Goal: Task Accomplishment & Management: Complete application form

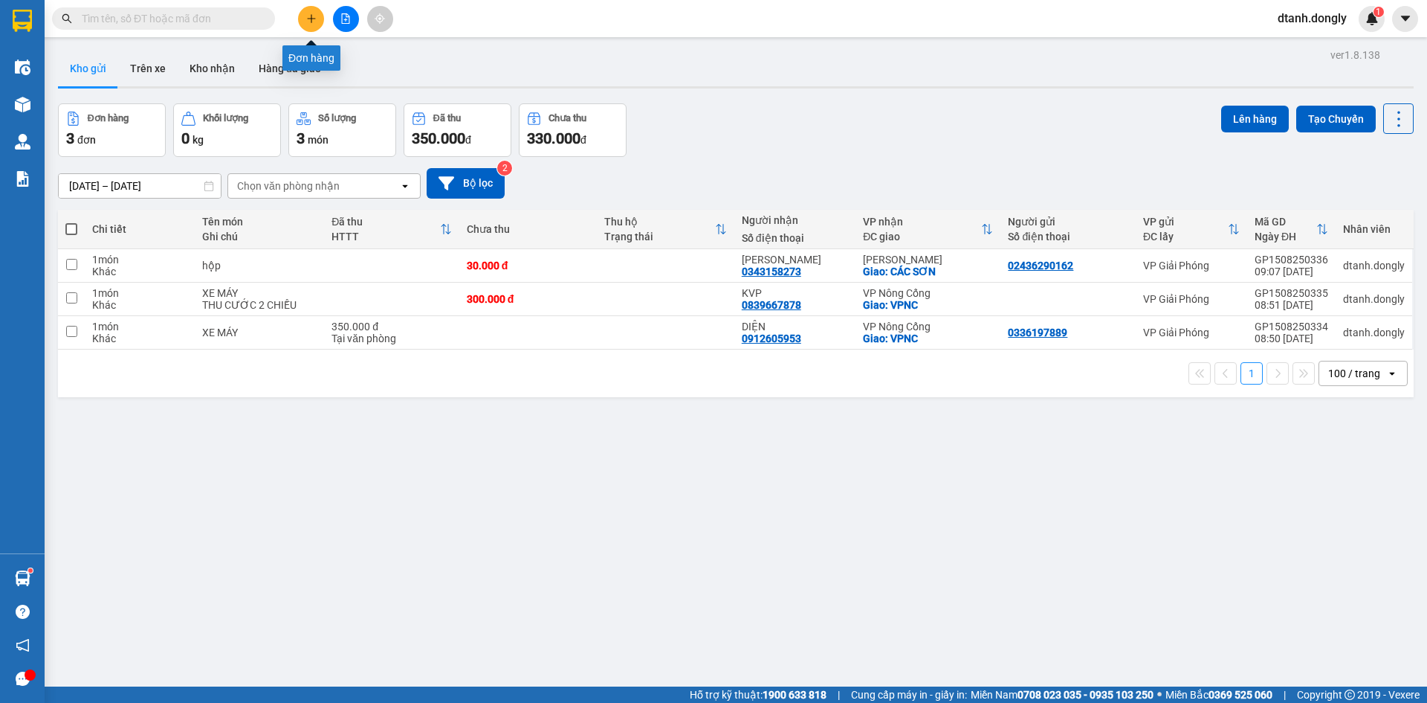
click at [309, 13] on button at bounding box center [311, 19] width 26 height 26
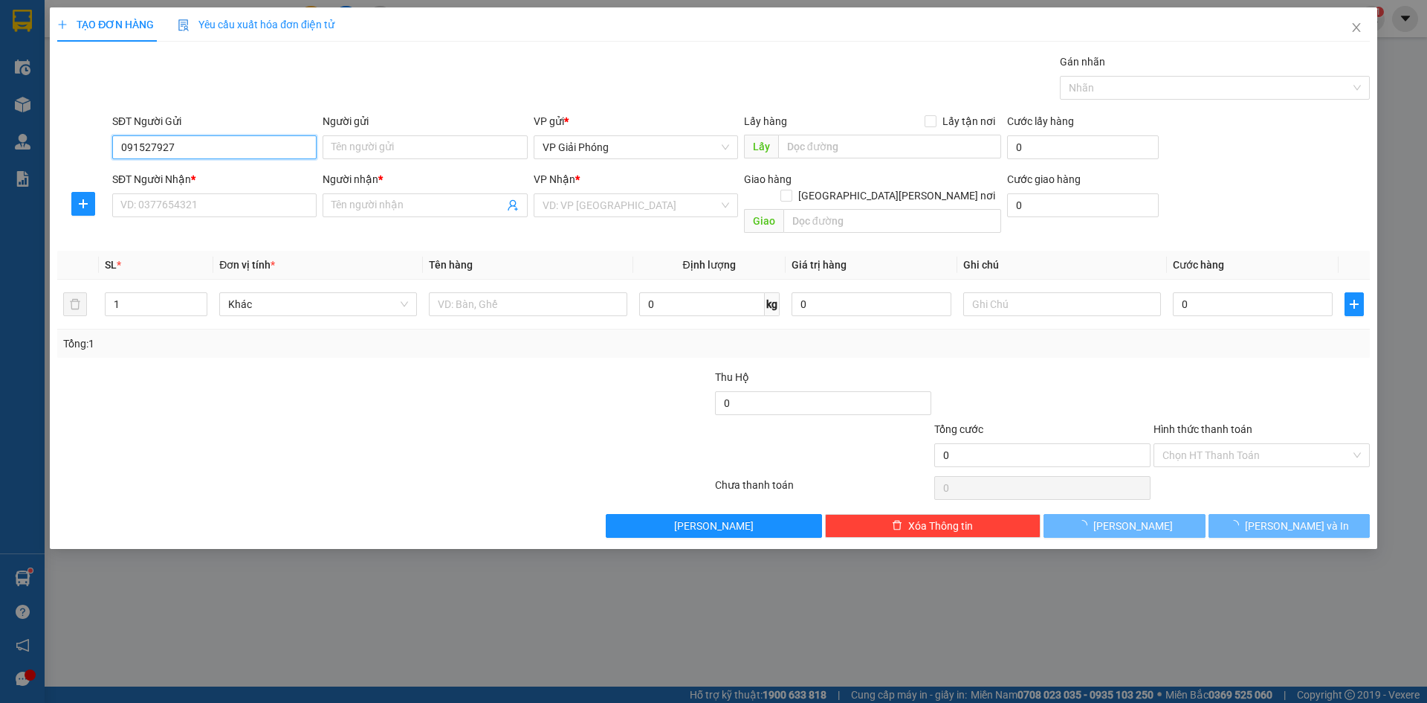
type input "0915279279"
drag, startPoint x: 123, startPoint y: 146, endPoint x: 175, endPoint y: 146, distance: 52.8
click at [195, 143] on input "0915279279" at bounding box center [214, 147] width 204 height 24
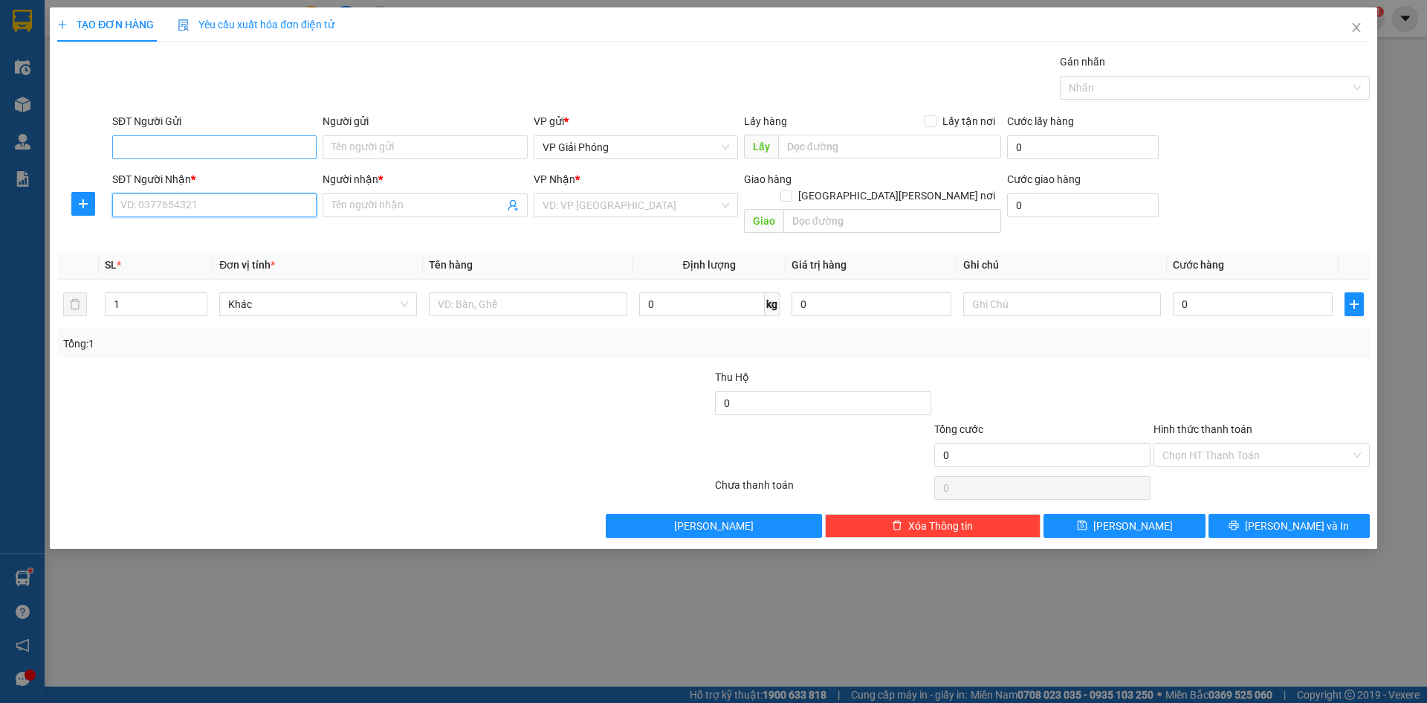
type input "0915279279"
click at [216, 233] on div "0915279279 - KVP" at bounding box center [214, 235] width 187 height 16
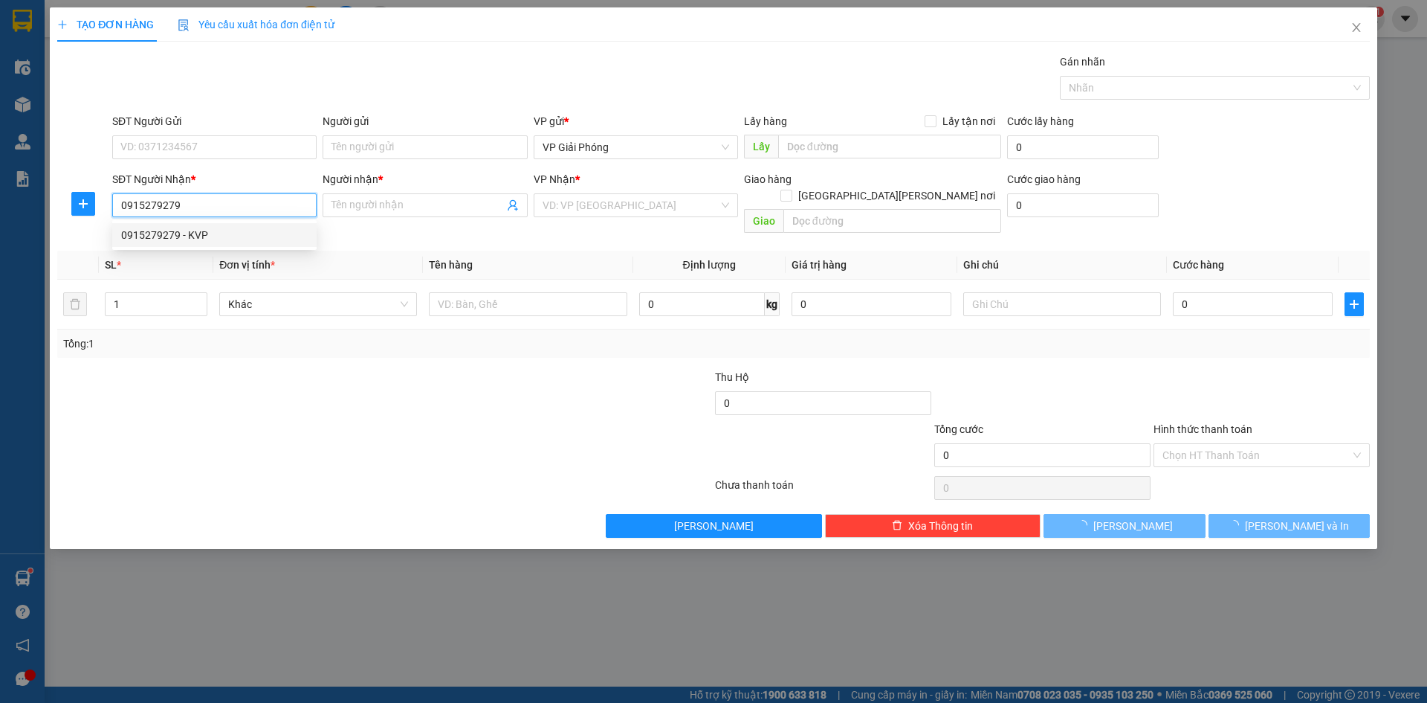
type input "KVP"
checkbox input "true"
type input "BIG C"
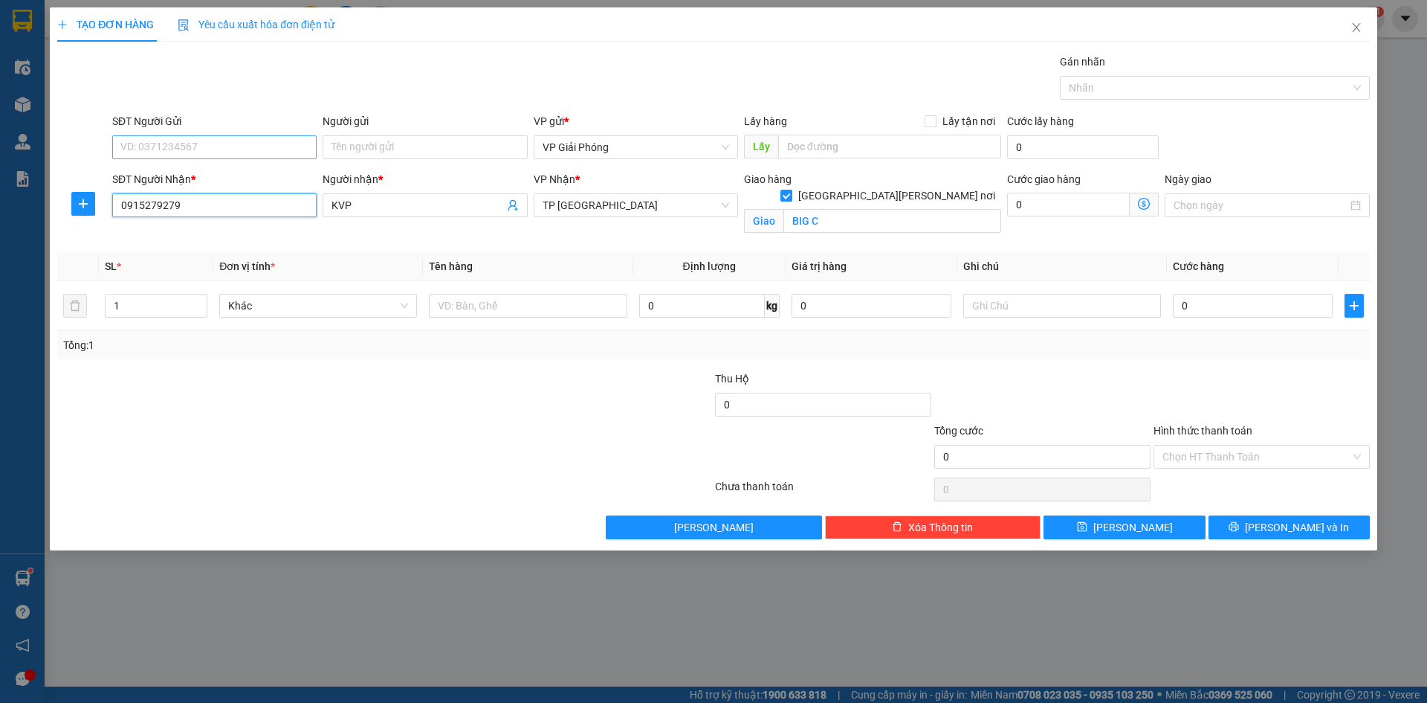
type input "0915279279"
click at [234, 146] on input "SĐT Người Gửi" at bounding box center [214, 147] width 204 height 24
click at [197, 177] on div "0333206138" at bounding box center [214, 177] width 187 height 16
type input "0333206138"
click at [156, 309] on input "1" at bounding box center [156, 305] width 101 height 22
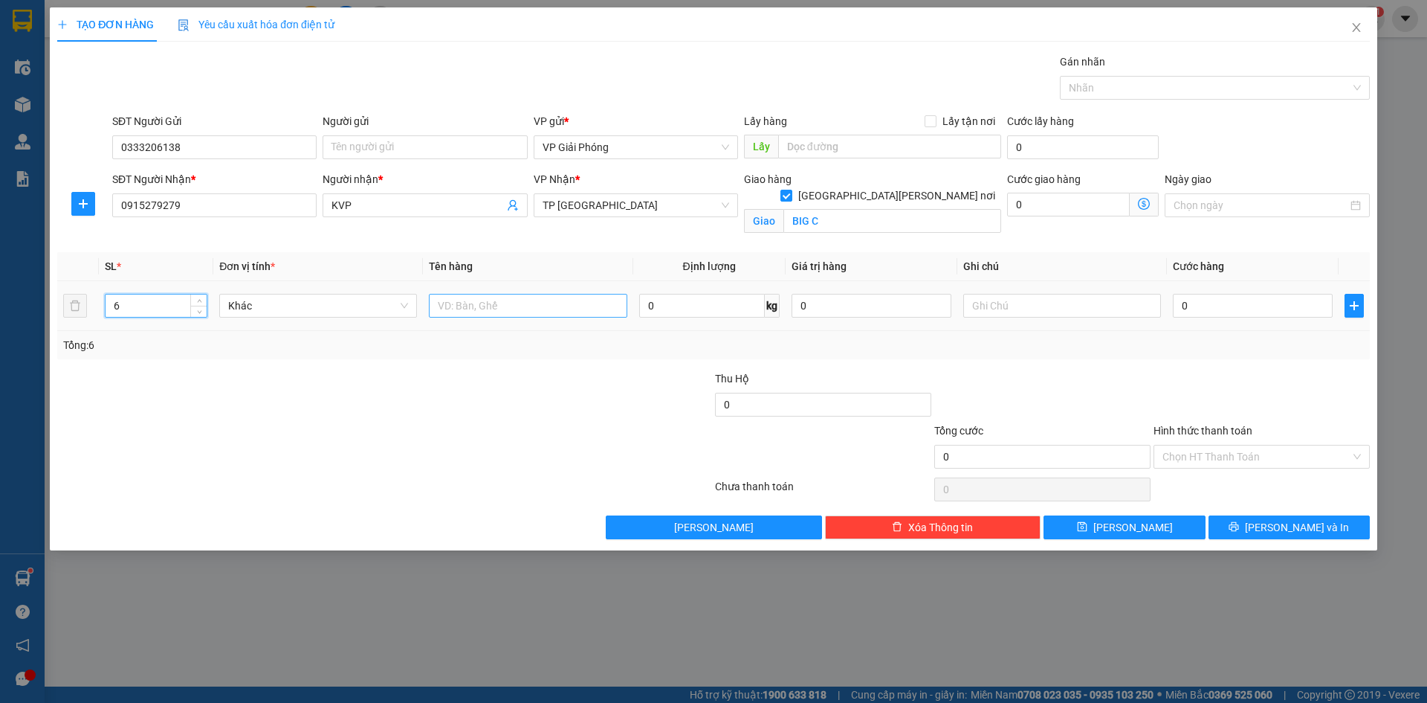
type input "6"
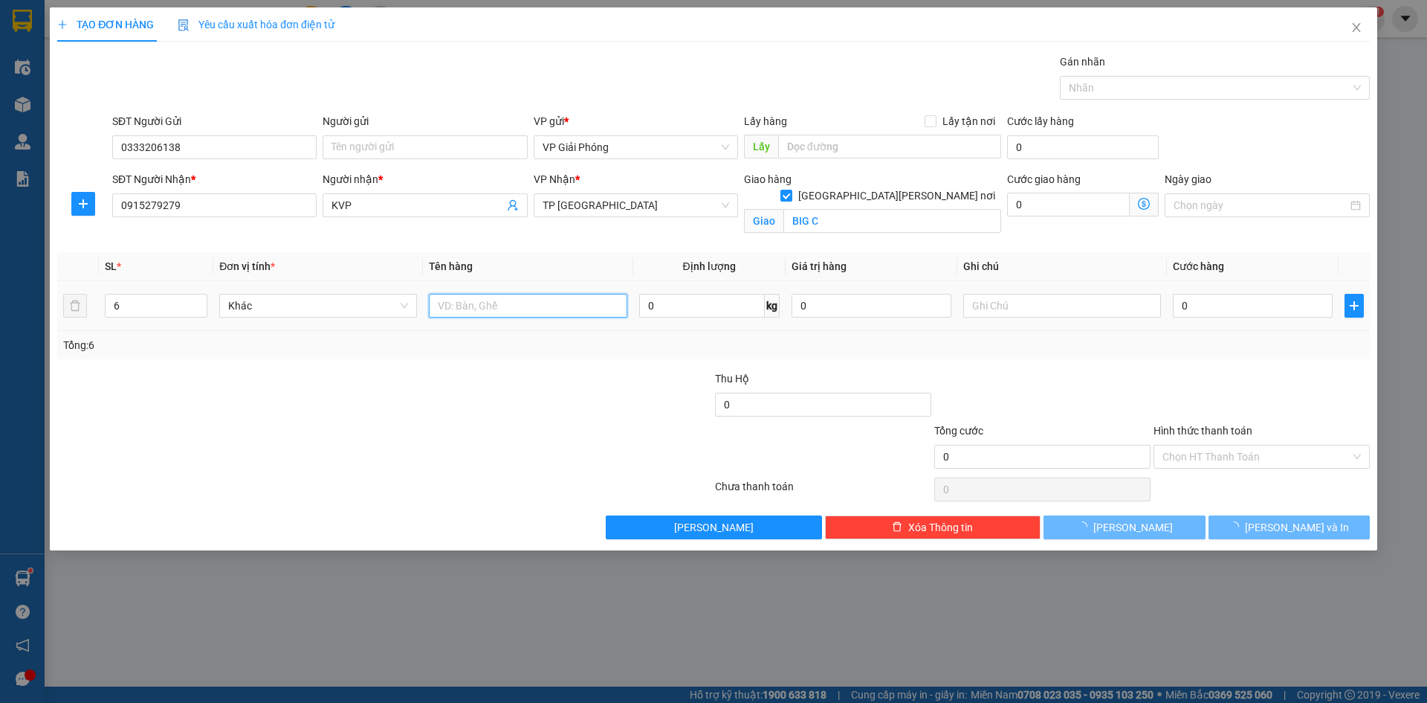
click at [468, 300] on input "text" at bounding box center [528, 306] width 198 height 24
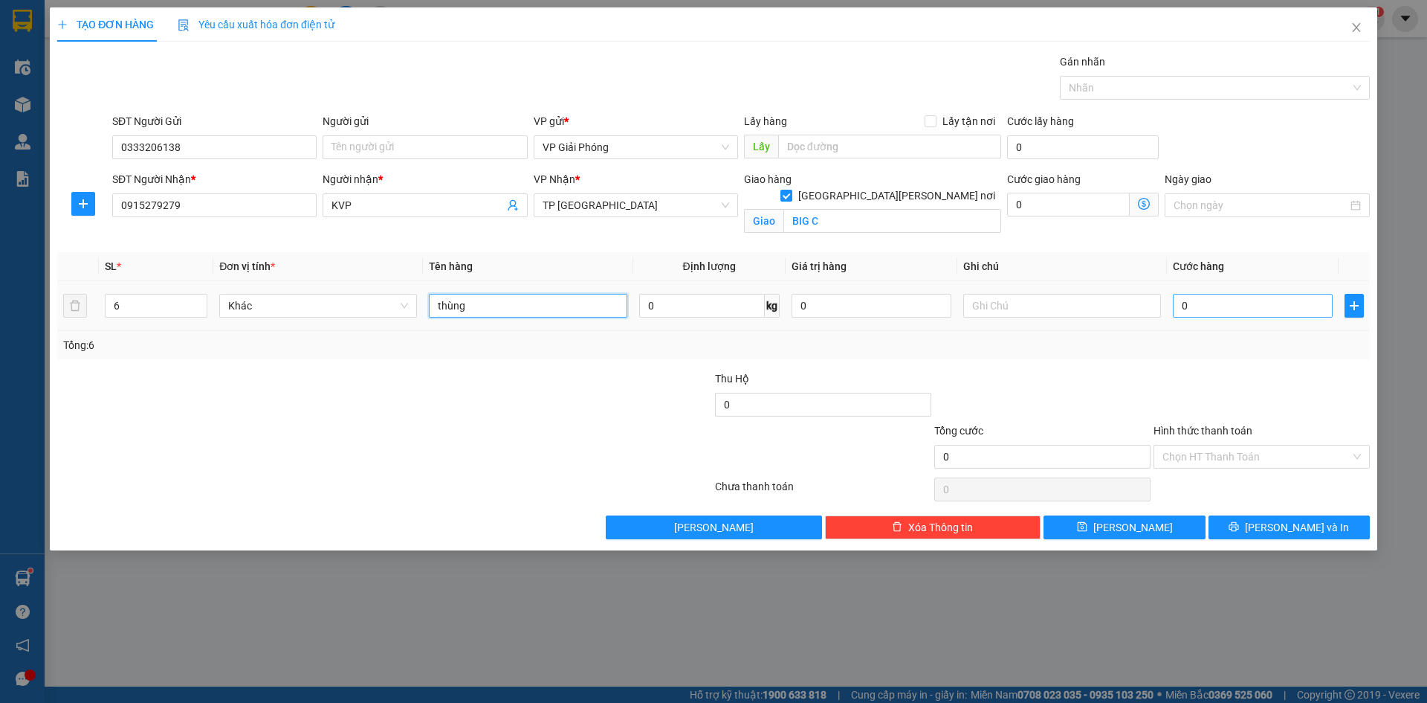
type input "thùng"
click at [1201, 304] on input "0" at bounding box center [1253, 306] width 160 height 24
type input "2"
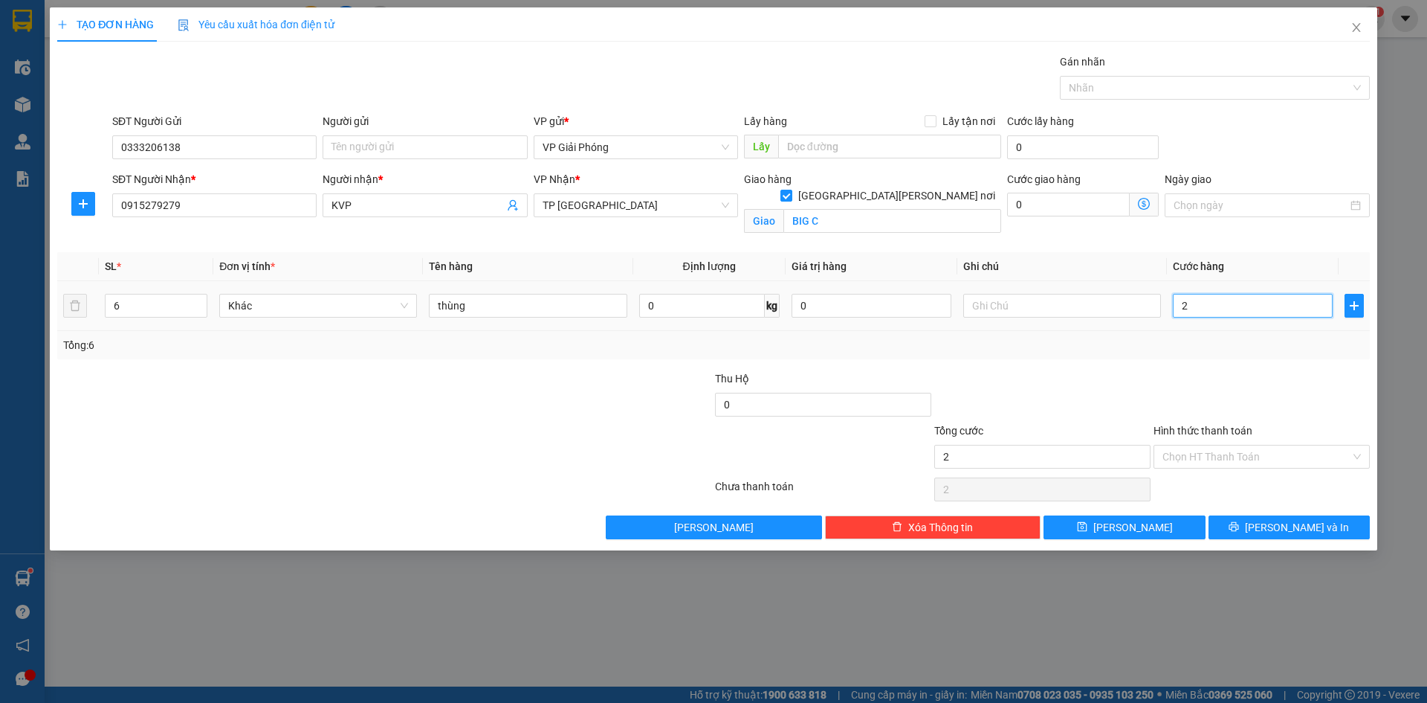
type input "25"
type input "250"
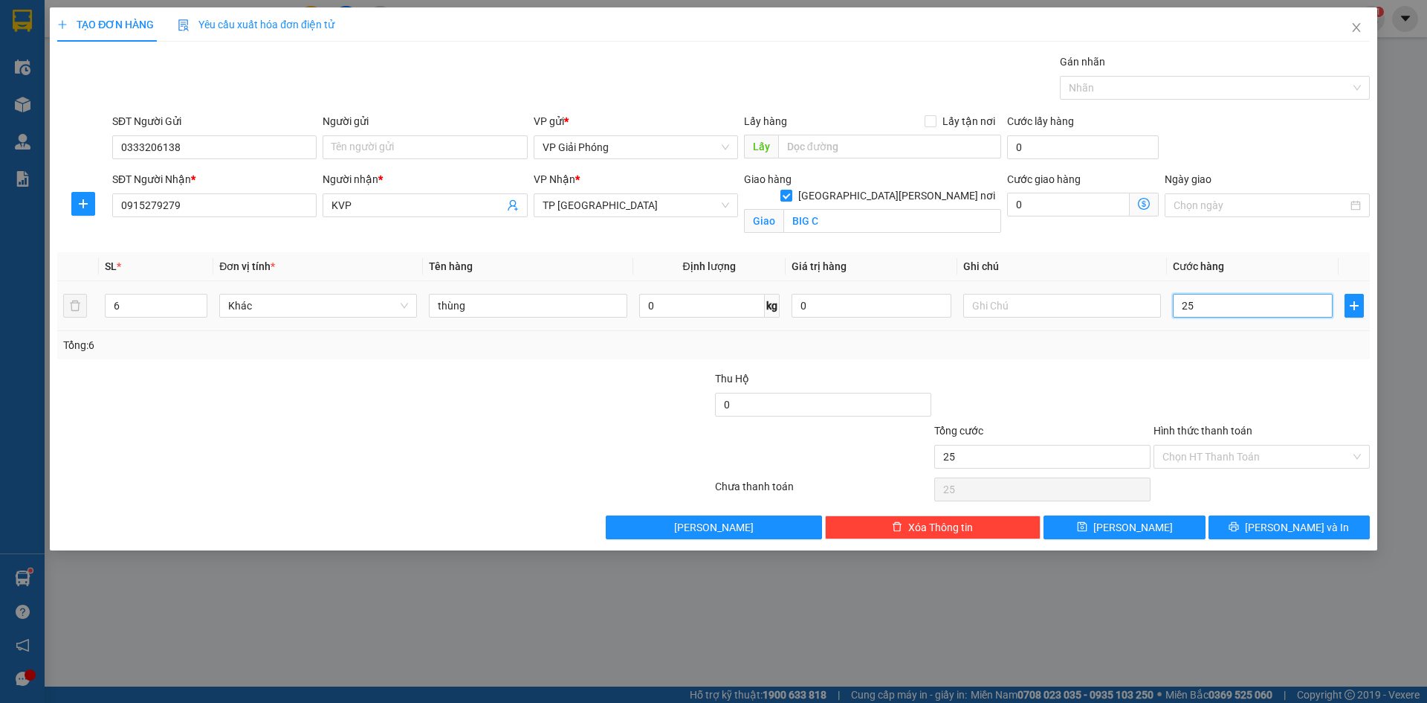
type input "250"
click at [1098, 84] on div at bounding box center [1208, 88] width 288 height 18
type input "250.000"
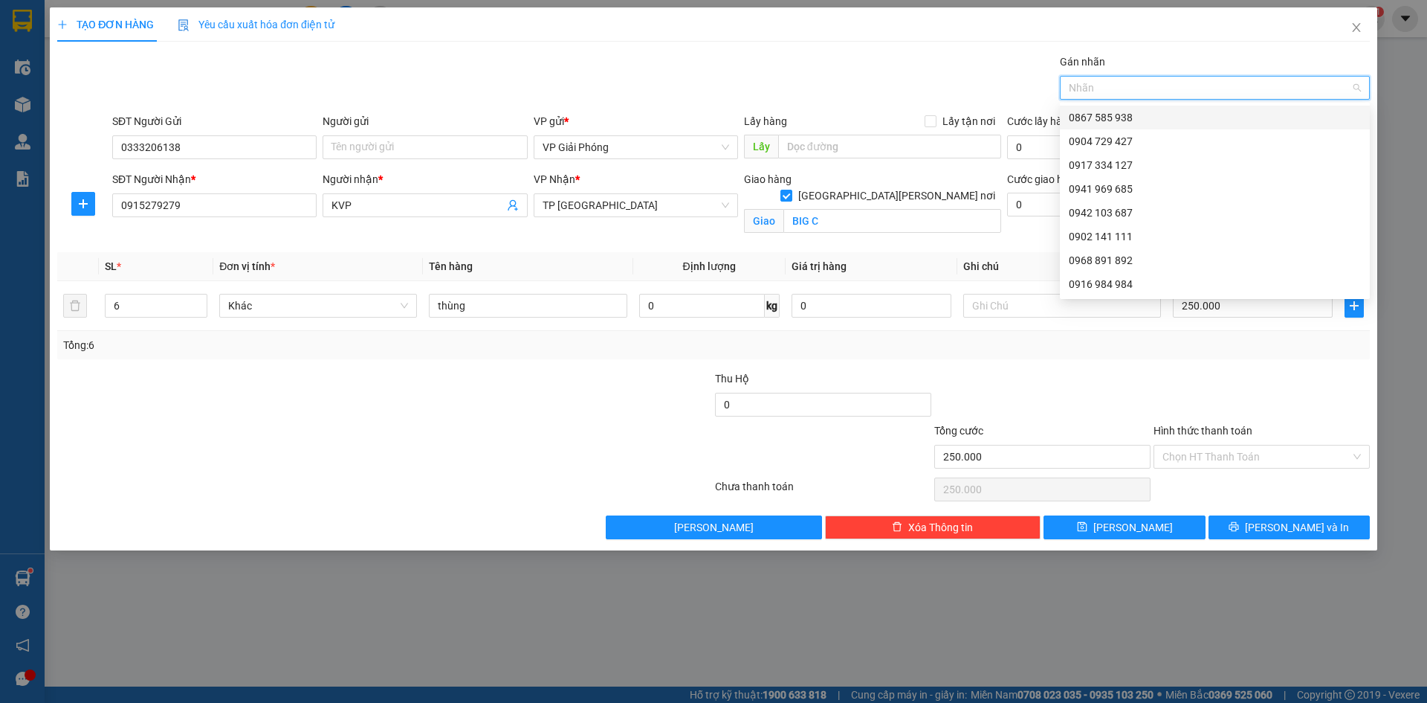
drag, startPoint x: 1155, startPoint y: 114, endPoint x: 1207, endPoint y: 213, distance: 111.7
click at [1156, 117] on div "0867 585 938" at bounding box center [1215, 117] width 292 height 16
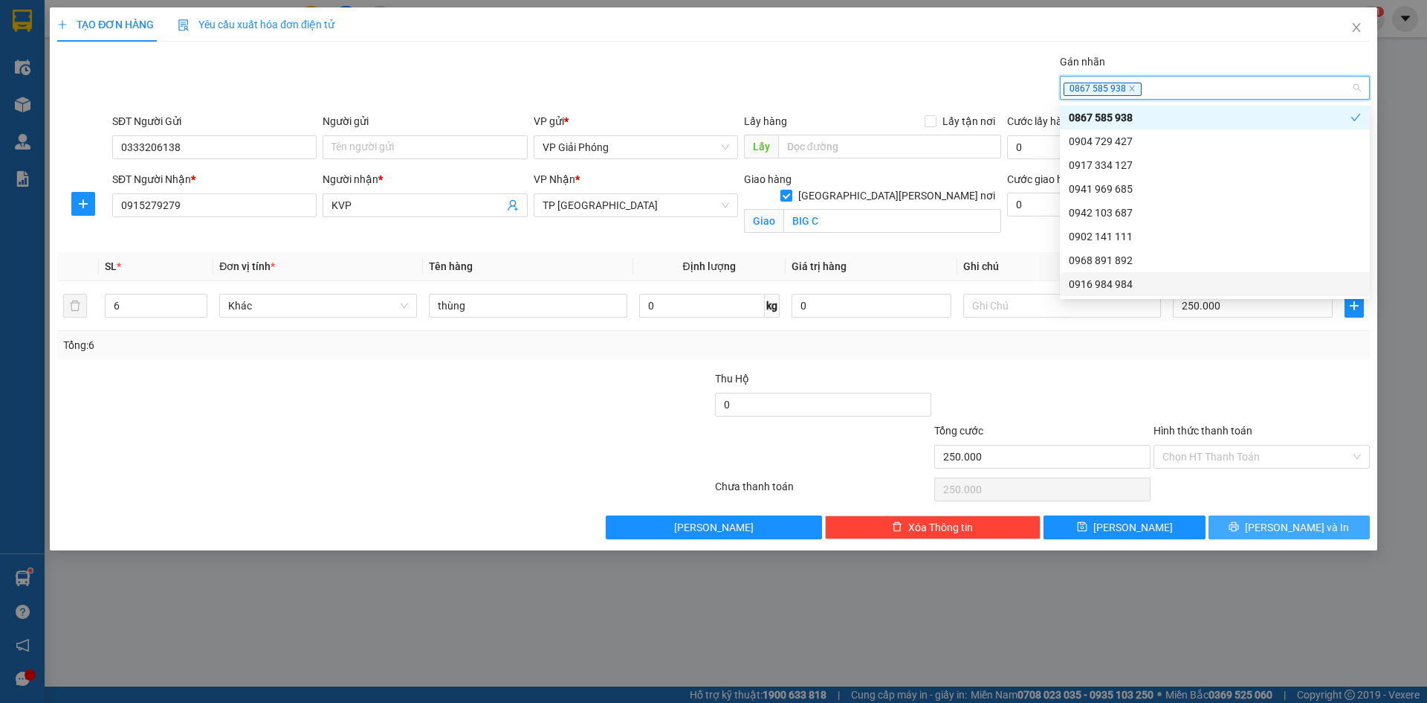
click at [1248, 532] on button "[PERSON_NAME] và In" at bounding box center [1289, 527] width 161 height 24
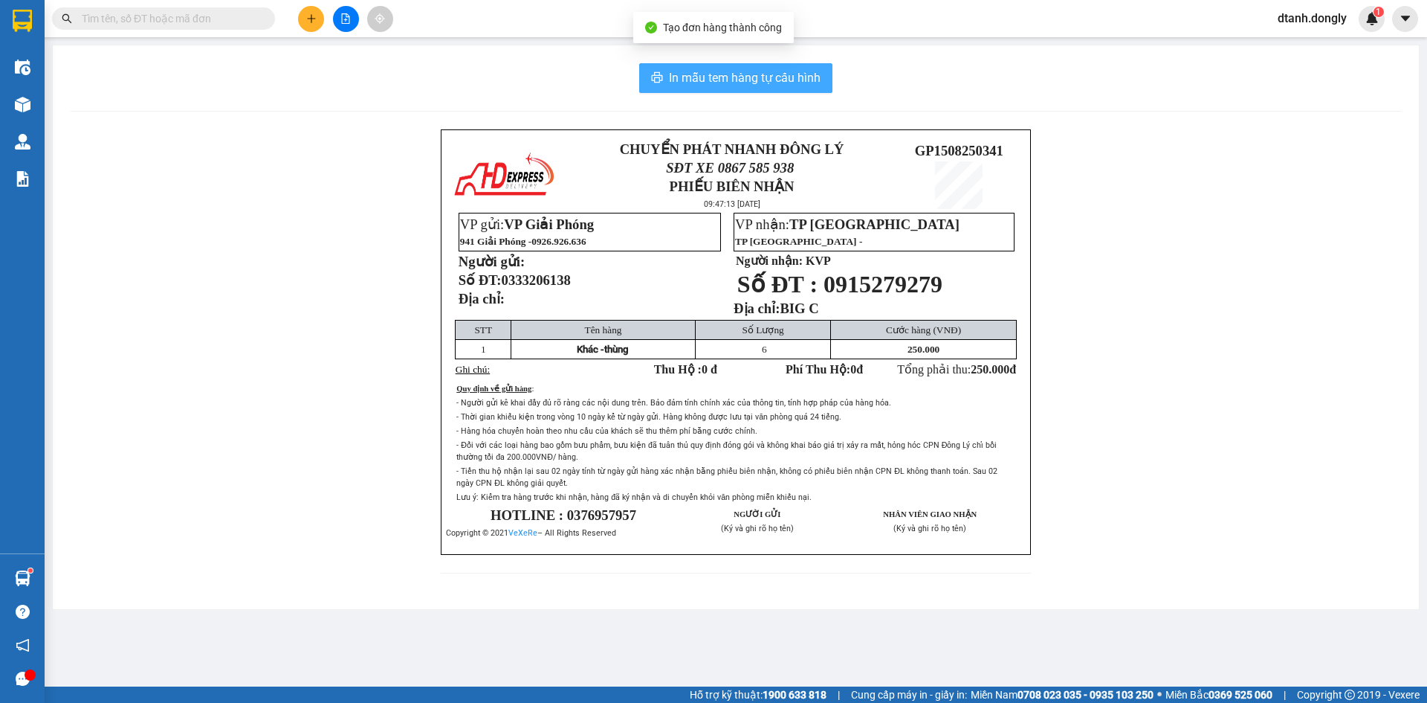
click at [773, 77] on span "In mẫu tem hàng tự cấu hình" at bounding box center [745, 77] width 152 height 19
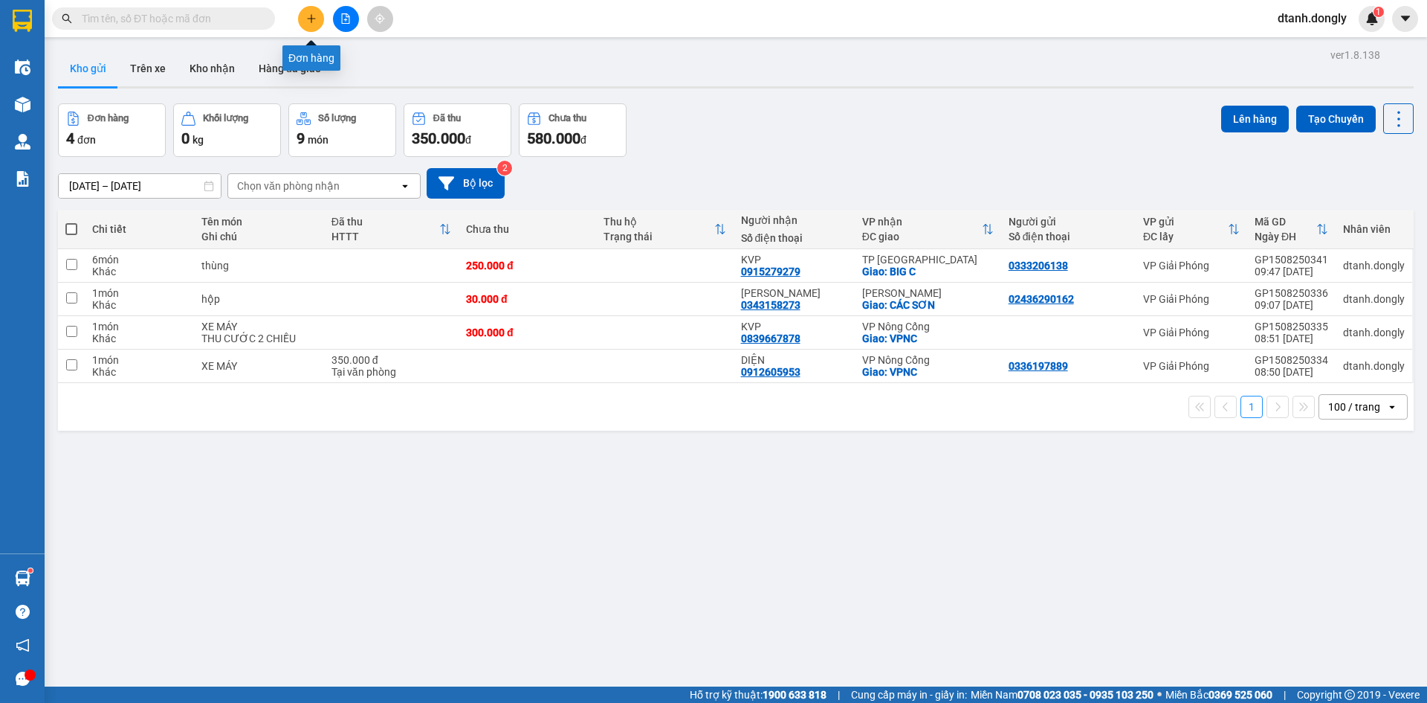
click at [314, 22] on icon "plus" at bounding box center [311, 18] width 10 height 10
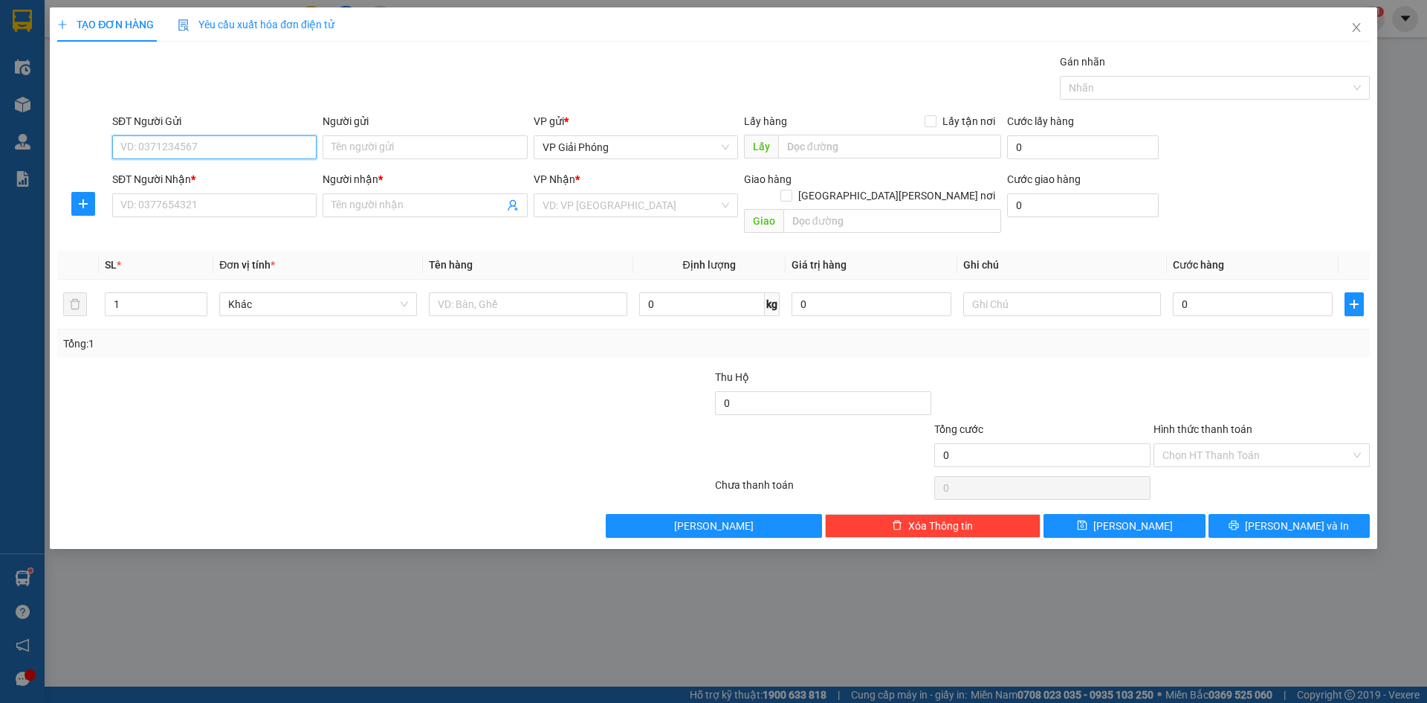
click at [162, 149] on input "SĐT Người Gửi" at bounding box center [214, 147] width 204 height 24
type input "0915891881"
drag, startPoint x: 143, startPoint y: 203, endPoint x: 161, endPoint y: 207, distance: 17.5
click at [146, 204] on input "SĐT Người Nhận *" at bounding box center [214, 205] width 204 height 24
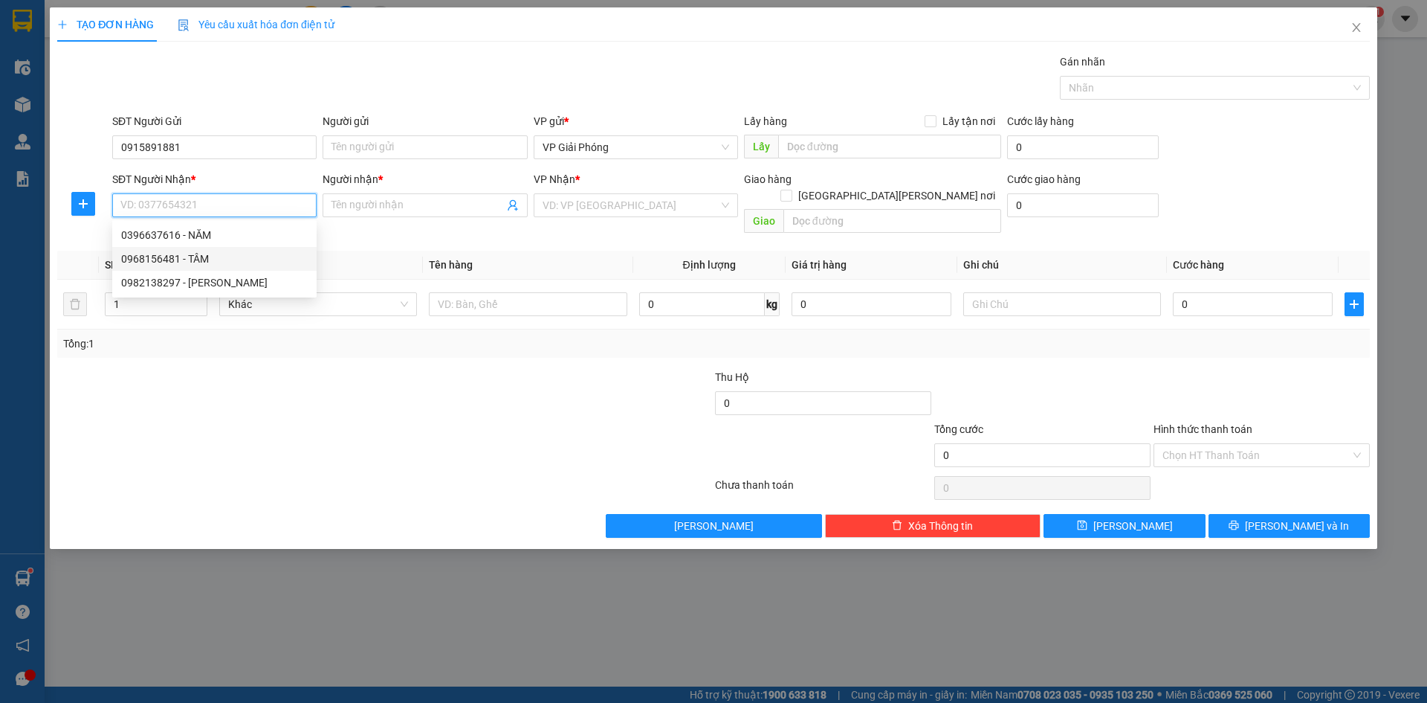
click at [220, 257] on div "0968156481 - TÂM" at bounding box center [214, 259] width 187 height 16
type input "0968156481"
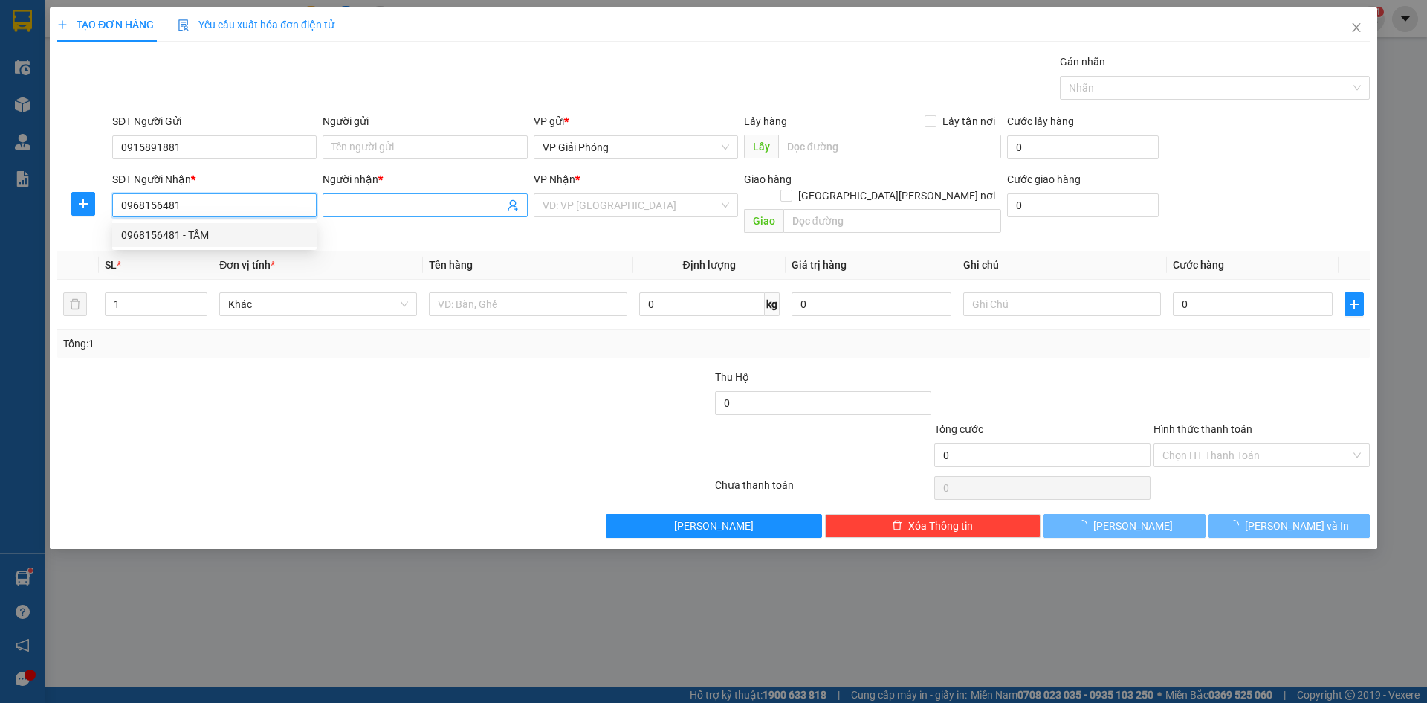
type input "TÂM"
checkbox input "true"
type input "V P H S"
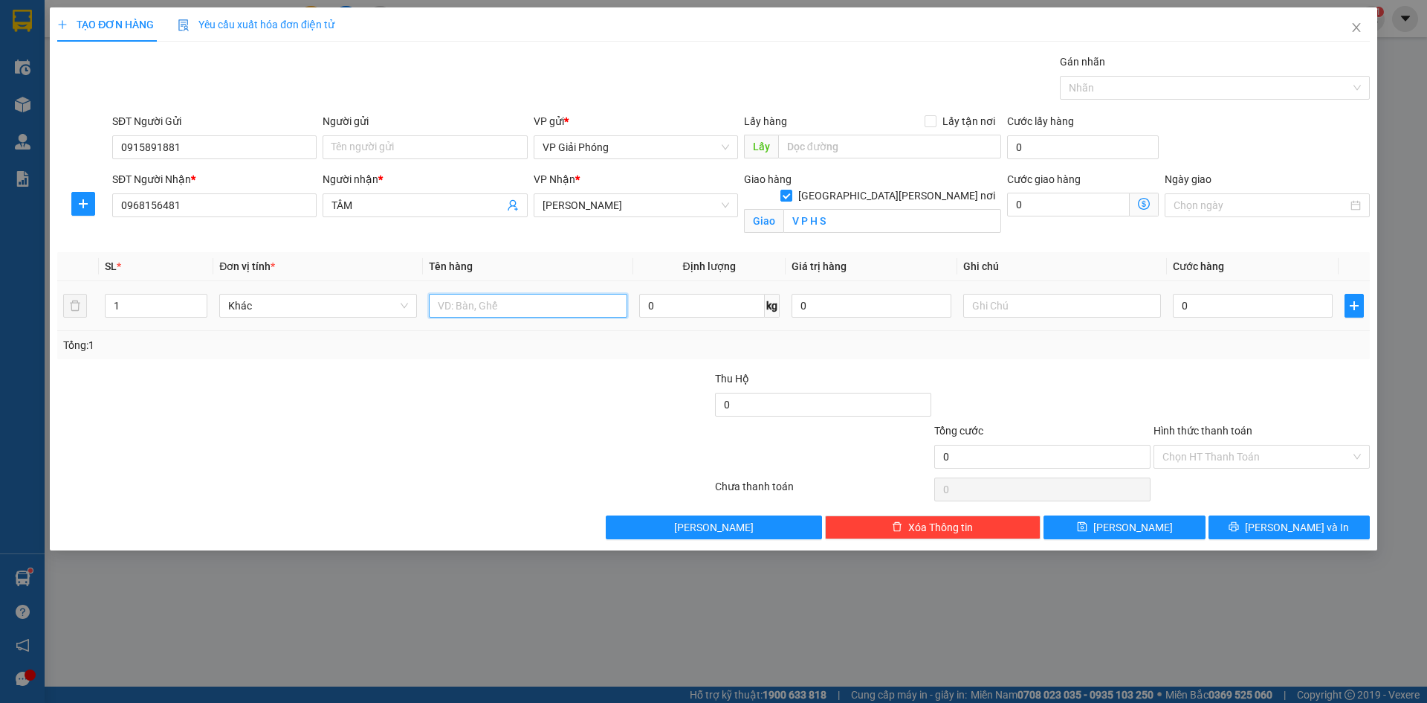
click at [494, 307] on input "text" at bounding box center [528, 306] width 198 height 24
type input "xốp"
click at [1216, 305] on input "0" at bounding box center [1253, 306] width 160 height 24
type input "4"
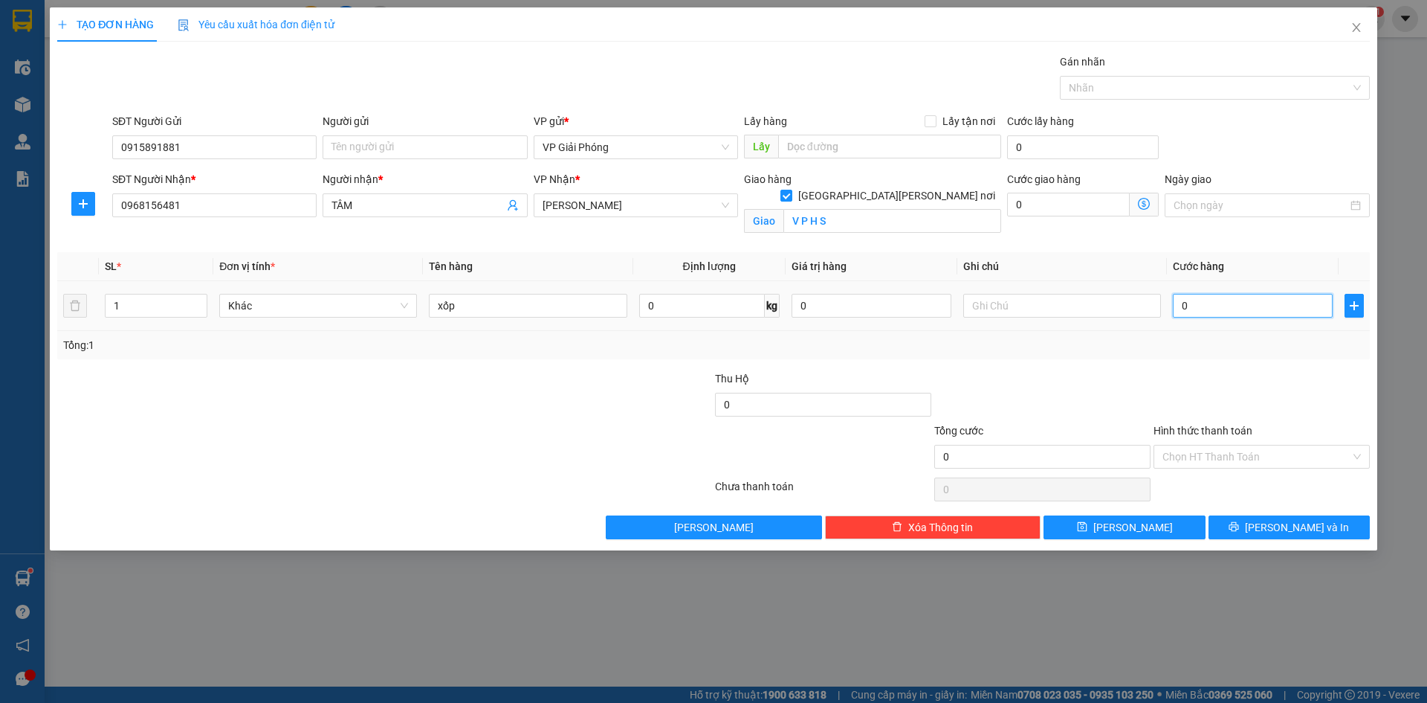
type input "4"
type input "40"
click at [1113, 81] on div at bounding box center [1208, 88] width 288 height 18
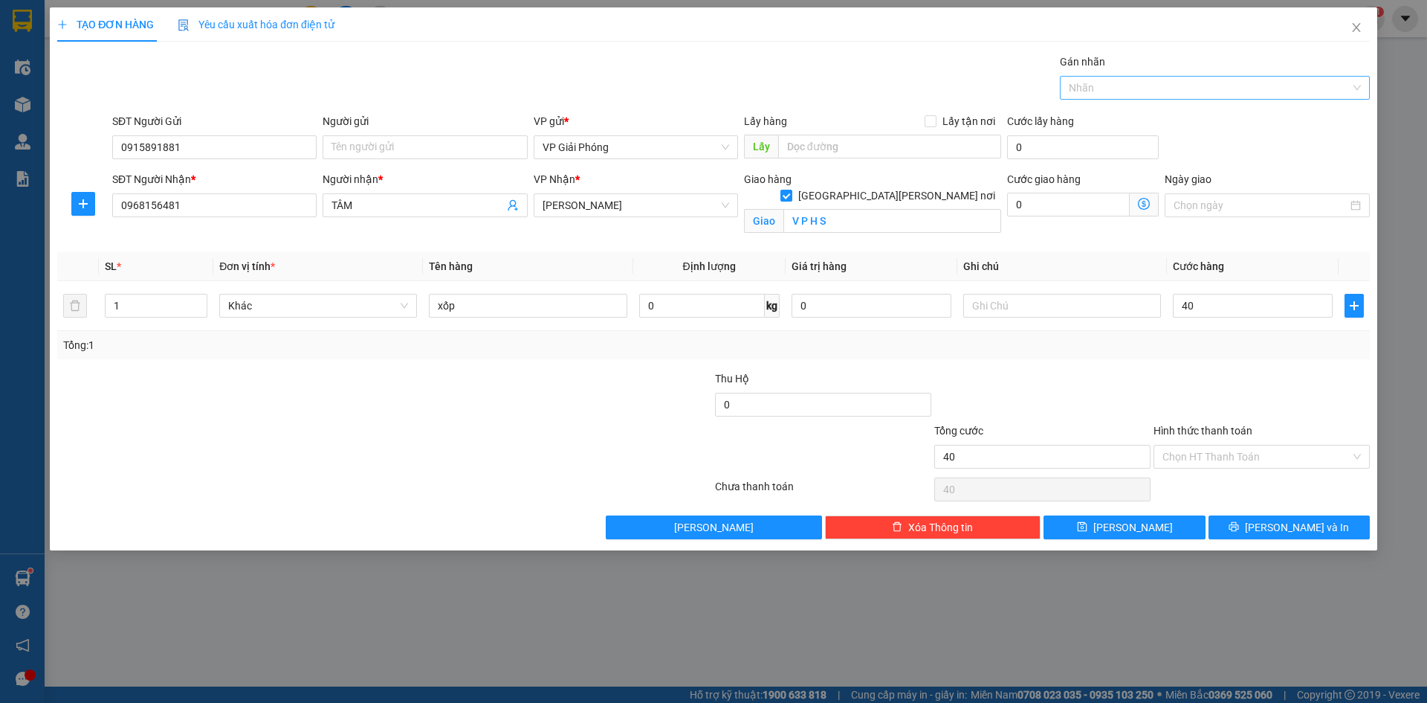
type input "40.000"
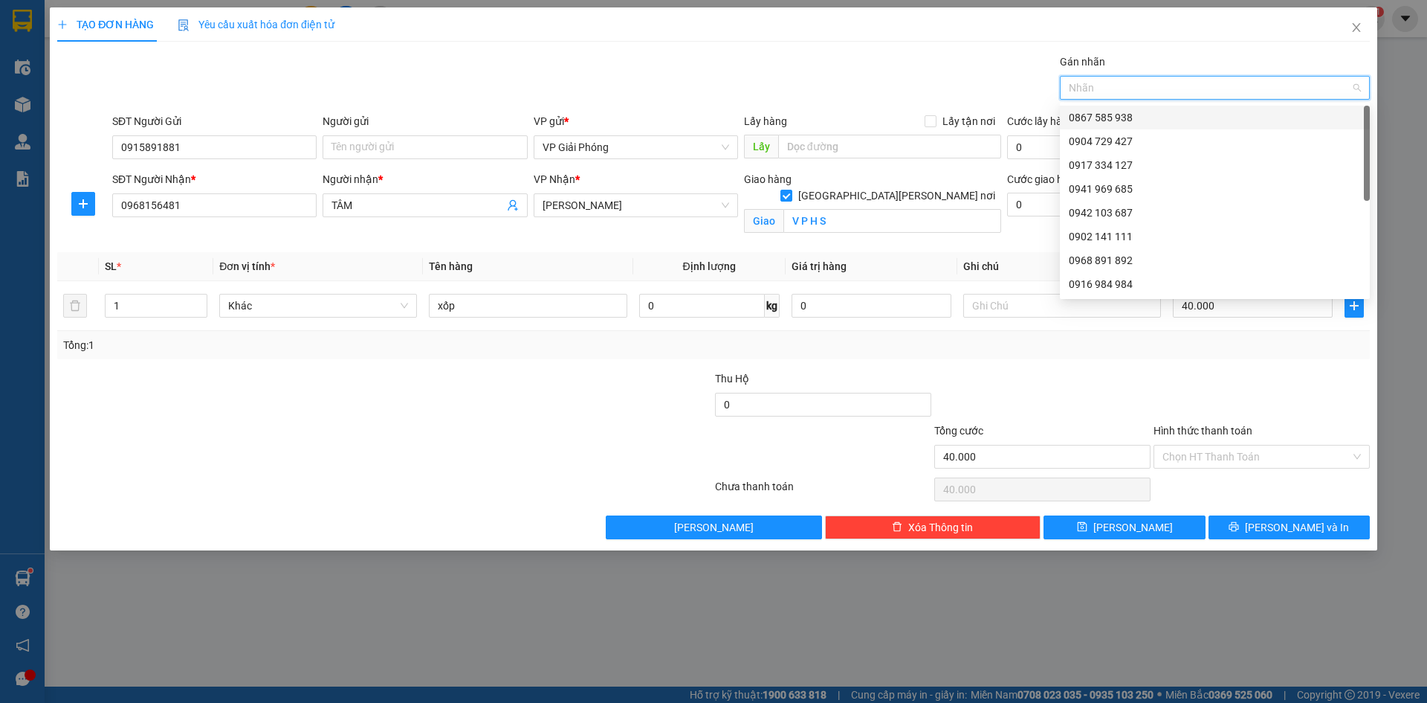
click at [1132, 114] on div "0867 585 938" at bounding box center [1215, 117] width 292 height 16
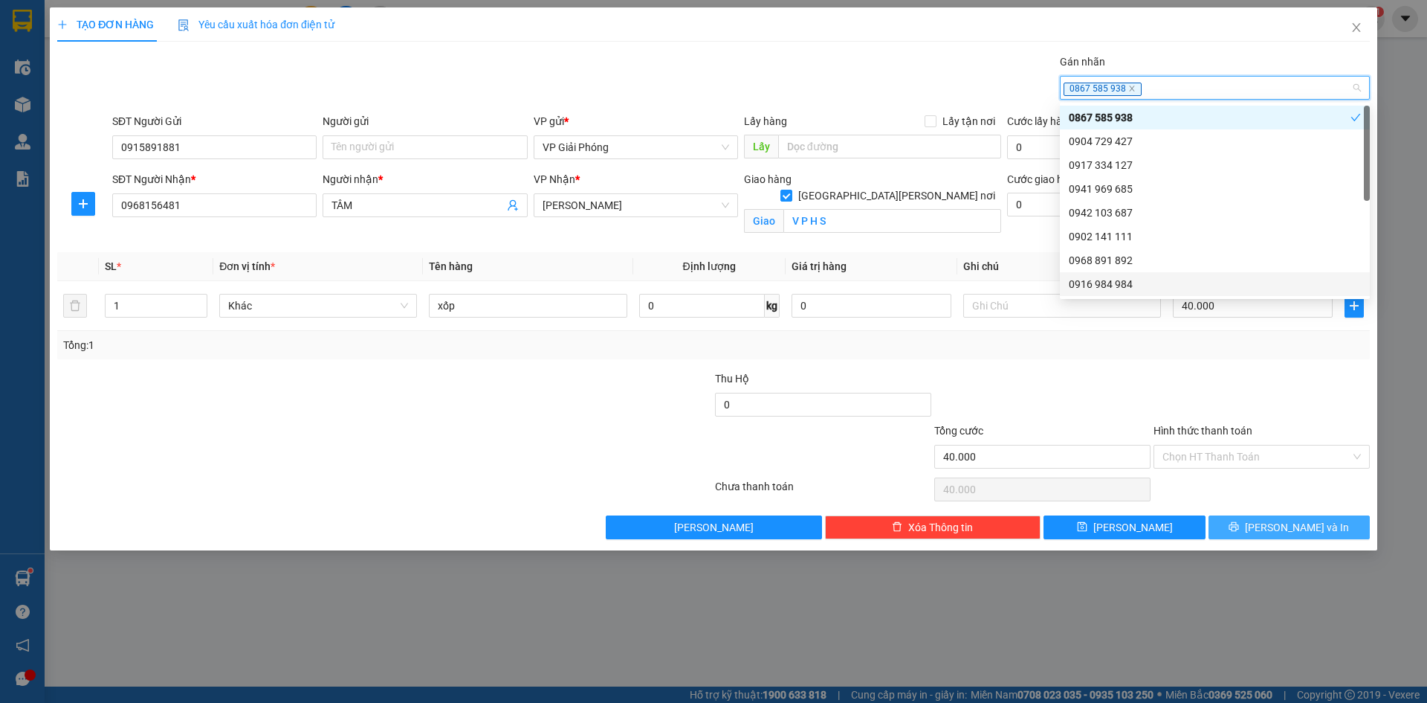
drag, startPoint x: 1285, startPoint y: 527, endPoint x: 1225, endPoint y: 496, distance: 67.2
click at [1285, 526] on span "[PERSON_NAME] và In" at bounding box center [1297, 527] width 104 height 16
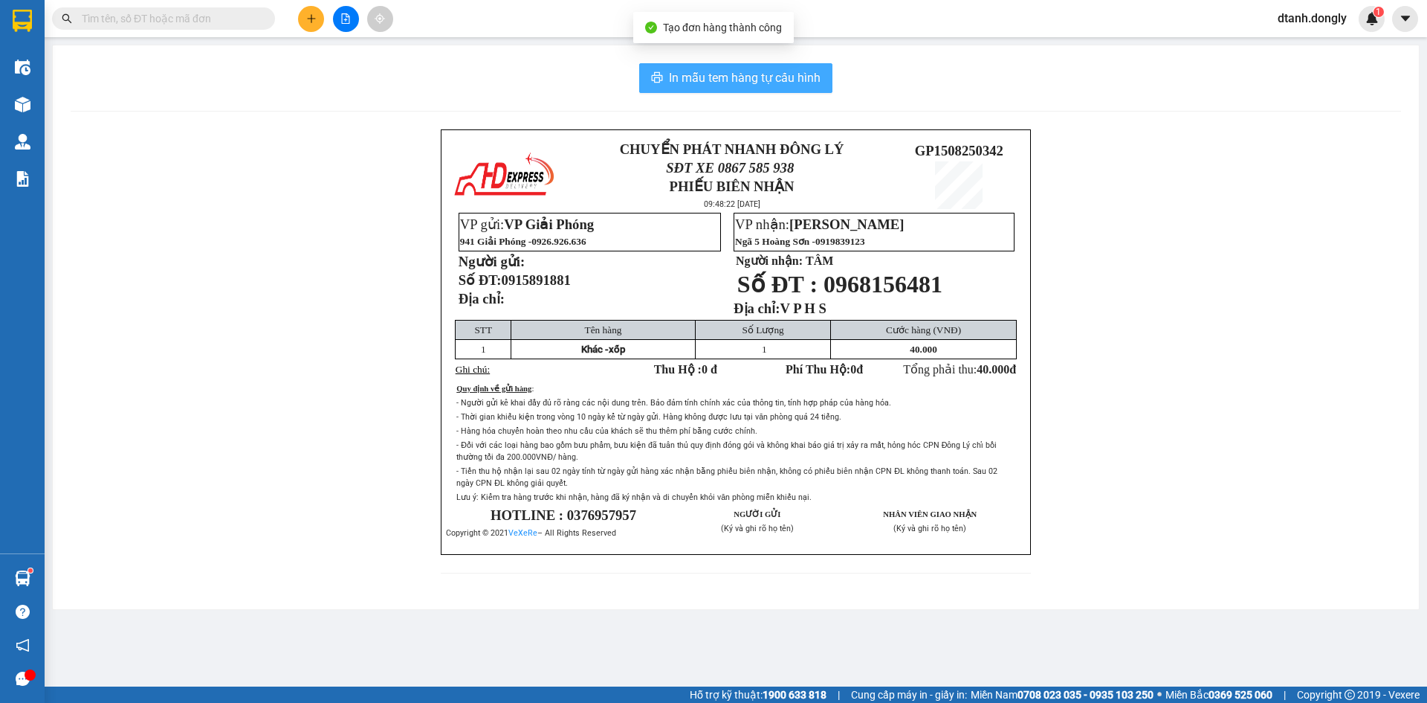
click at [722, 74] on span "In mẫu tem hàng tự cấu hình" at bounding box center [745, 77] width 152 height 19
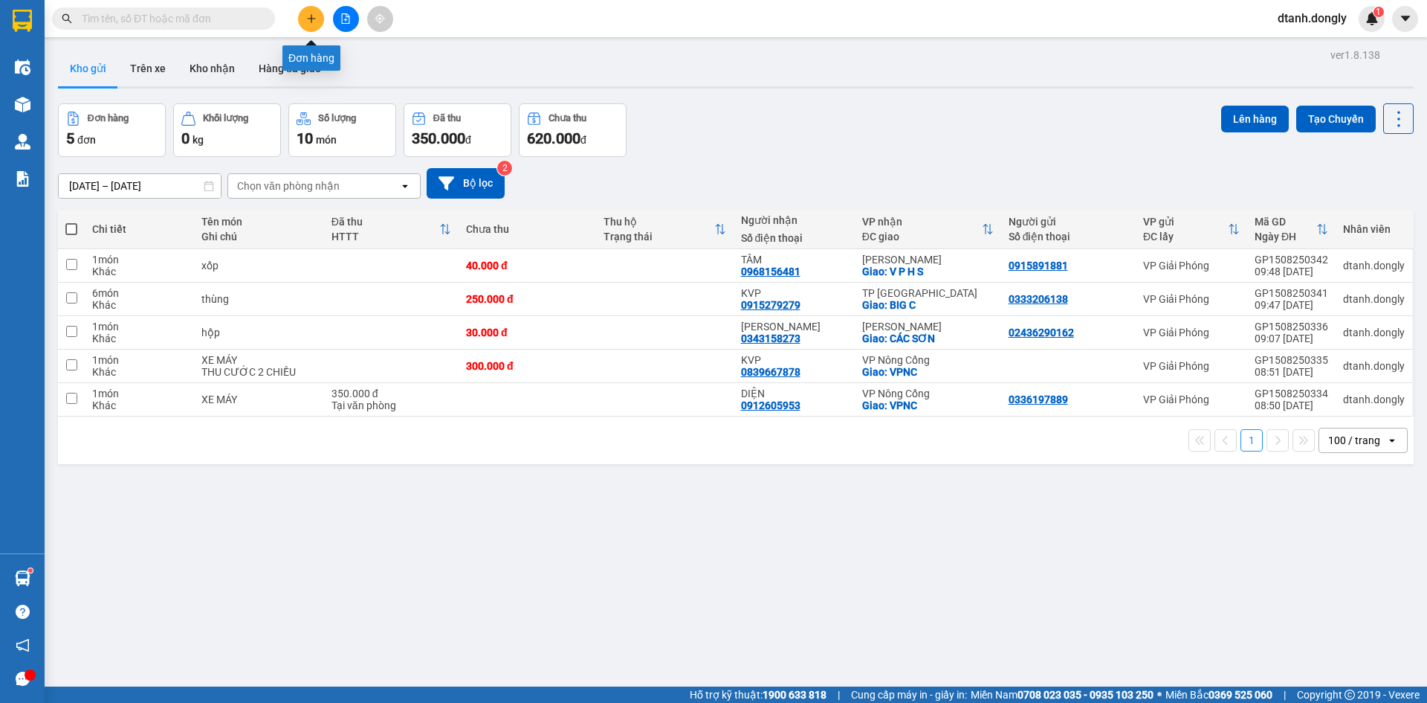
click at [304, 17] on button at bounding box center [311, 19] width 26 height 26
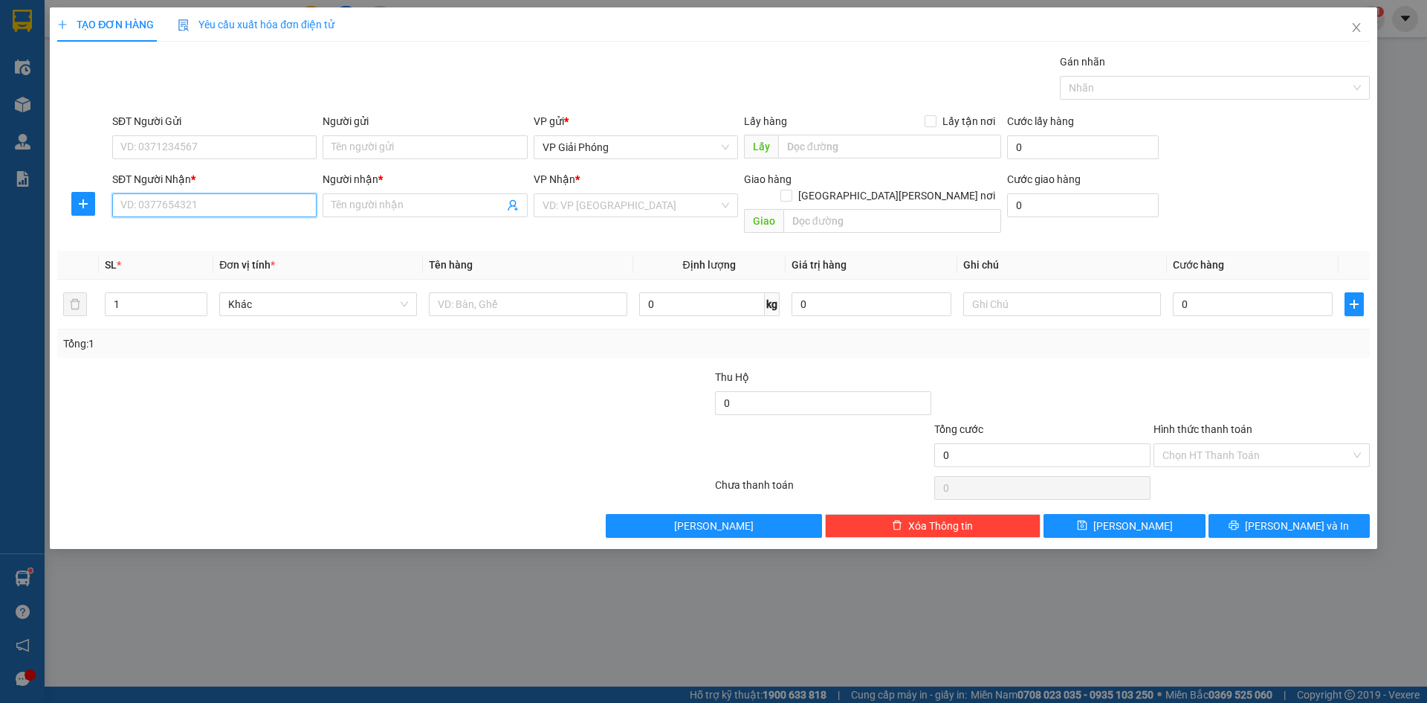
click at [257, 213] on input "SĐT Người Nhận *" at bounding box center [214, 205] width 204 height 24
type input "0356263970"
drag, startPoint x: 403, startPoint y: 207, endPoint x: 390, endPoint y: 209, distance: 12.7
click at [401, 208] on input "Người nhận *" at bounding box center [418, 205] width 172 height 16
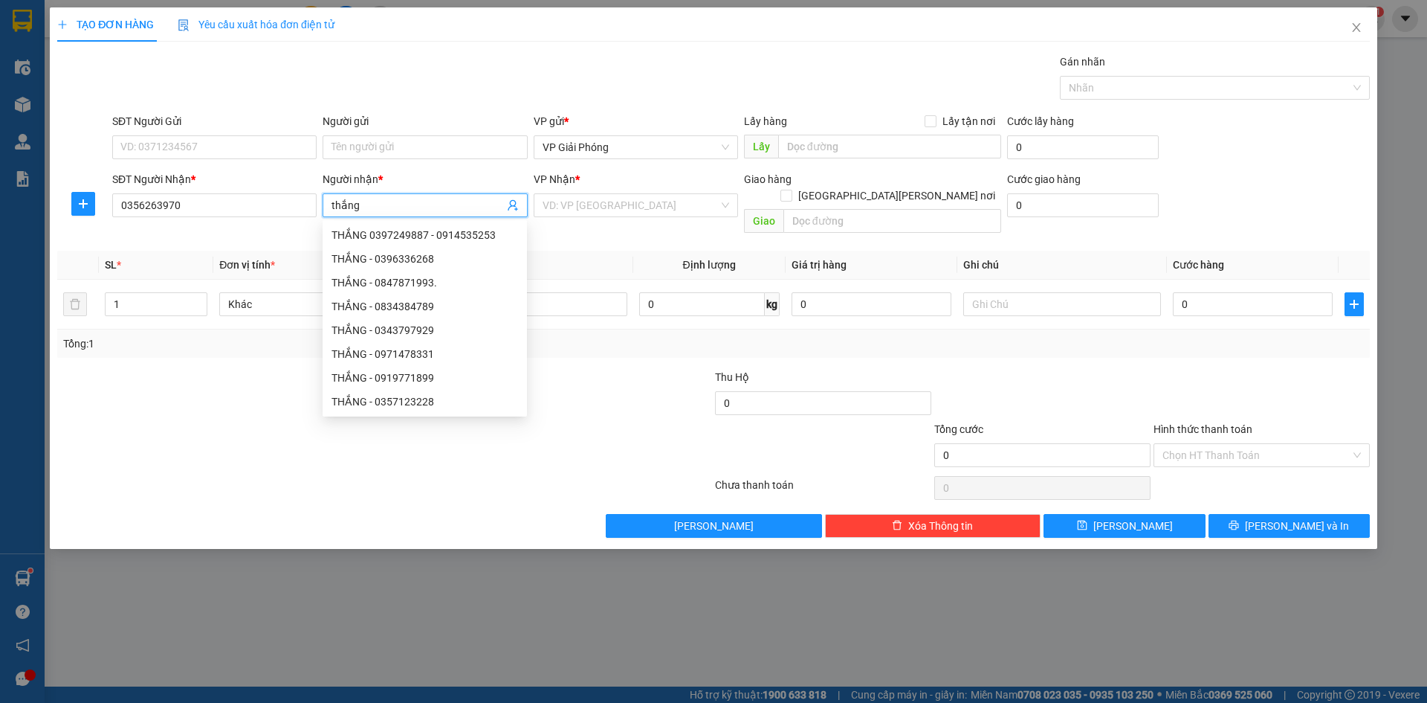
click at [336, 205] on input "thắng" at bounding box center [418, 205] width 172 height 16
type input "Thắng"
drag, startPoint x: 617, startPoint y: 196, endPoint x: 626, endPoint y: 205, distance: 13.2
click at [618, 197] on input "search" at bounding box center [631, 205] width 176 height 22
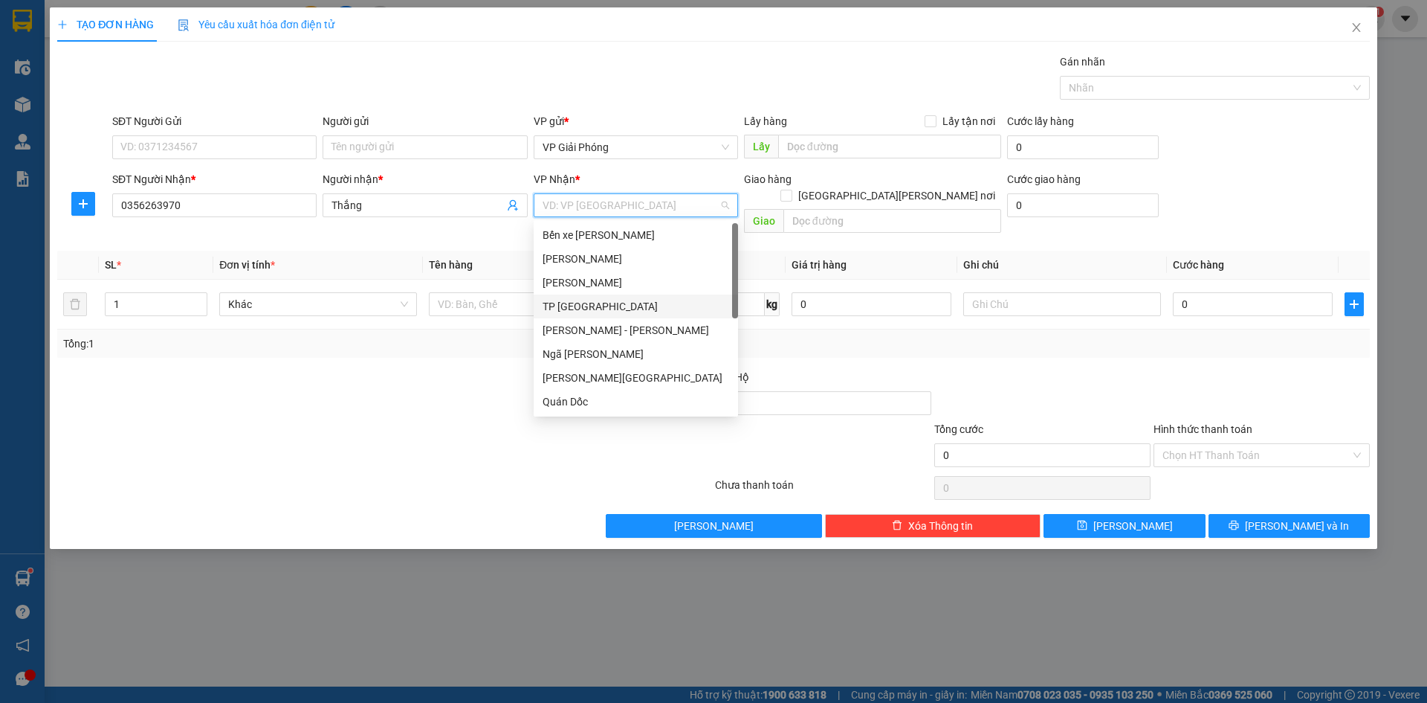
drag, startPoint x: 606, startPoint y: 305, endPoint x: 745, endPoint y: 235, distance: 155.6
click at [613, 303] on div "TP [GEOGRAPHIC_DATA]" at bounding box center [636, 306] width 187 height 16
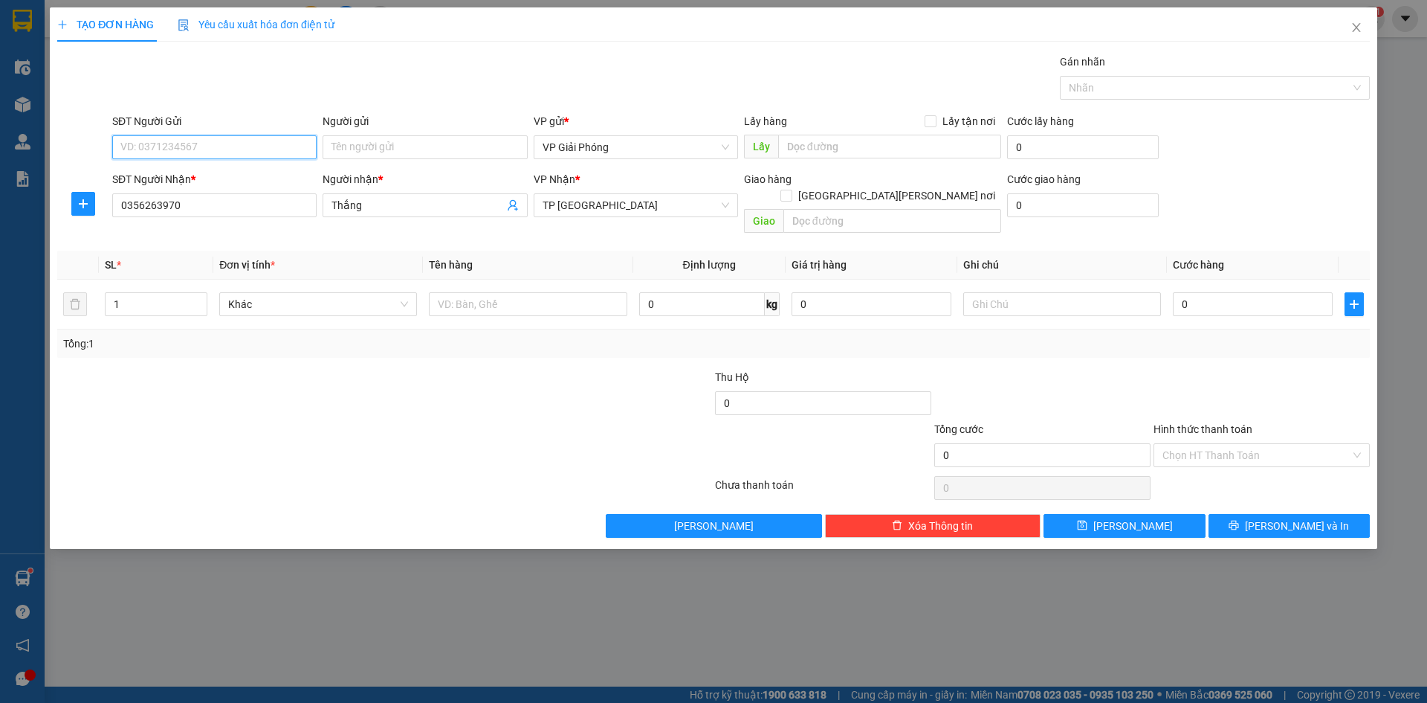
click at [187, 150] on input "SĐT Người Gửi" at bounding box center [214, 147] width 204 height 24
type input "0358597365"
click at [855, 209] on input "text" at bounding box center [893, 221] width 218 height 24
type input "t"
type input "TP TH"
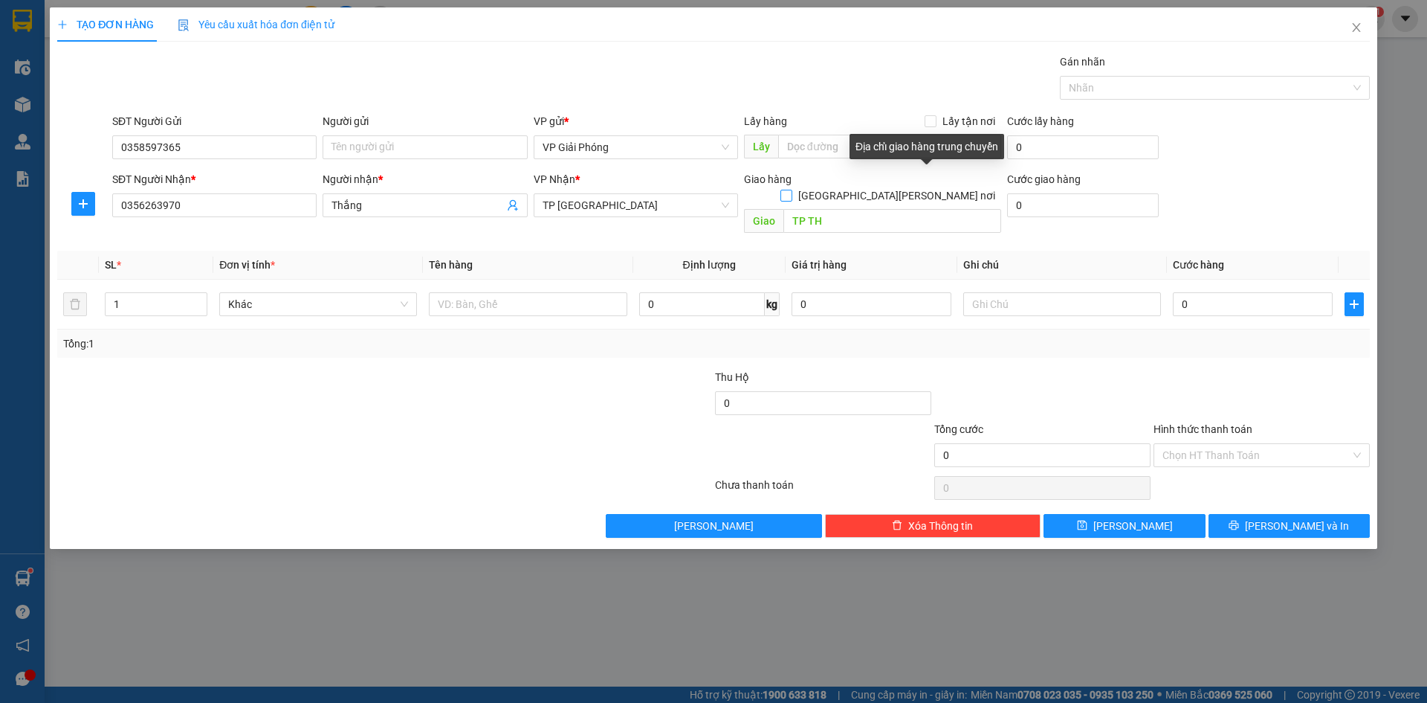
drag, startPoint x: 932, startPoint y: 181, endPoint x: 900, endPoint y: 197, distance: 35.9
click at [791, 190] on input "[GEOGRAPHIC_DATA][PERSON_NAME] nơi" at bounding box center [786, 195] width 10 height 10
checkbox input "true"
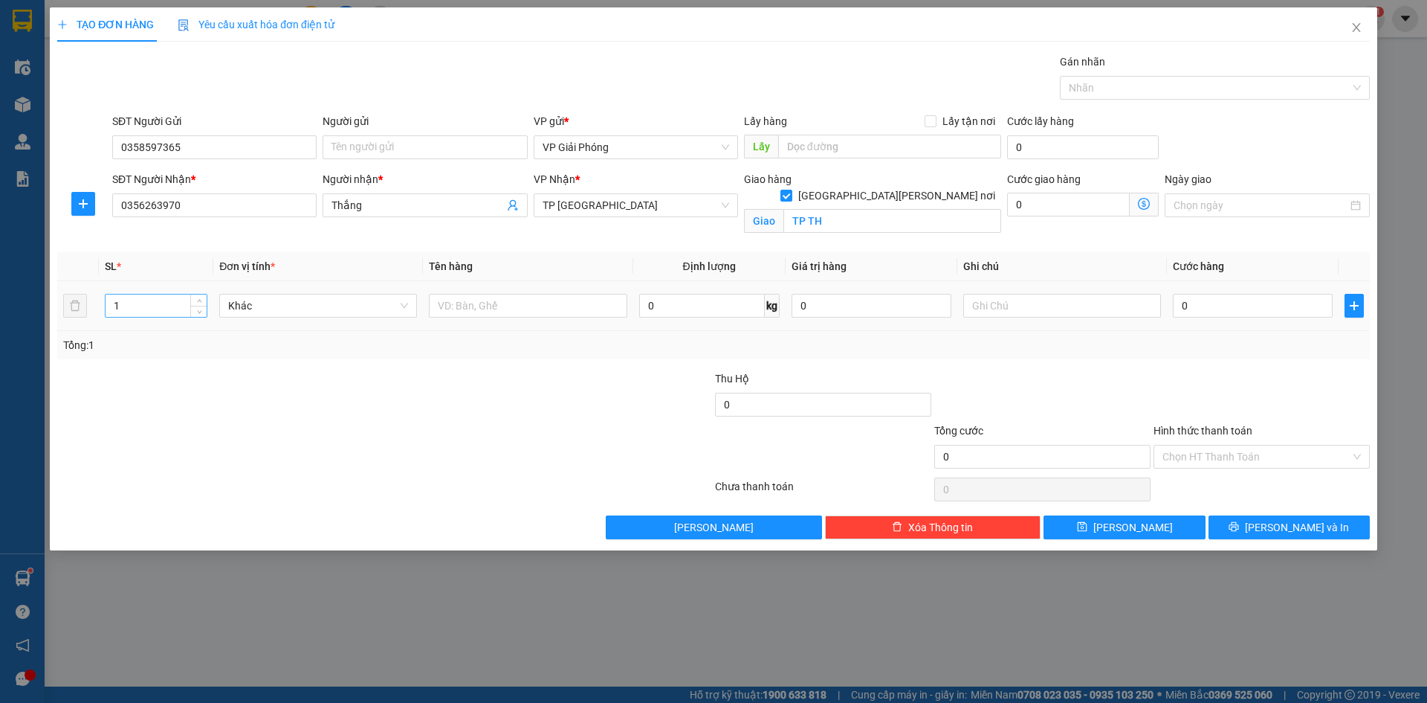
click at [158, 295] on input "1" at bounding box center [156, 305] width 101 height 22
type input "3"
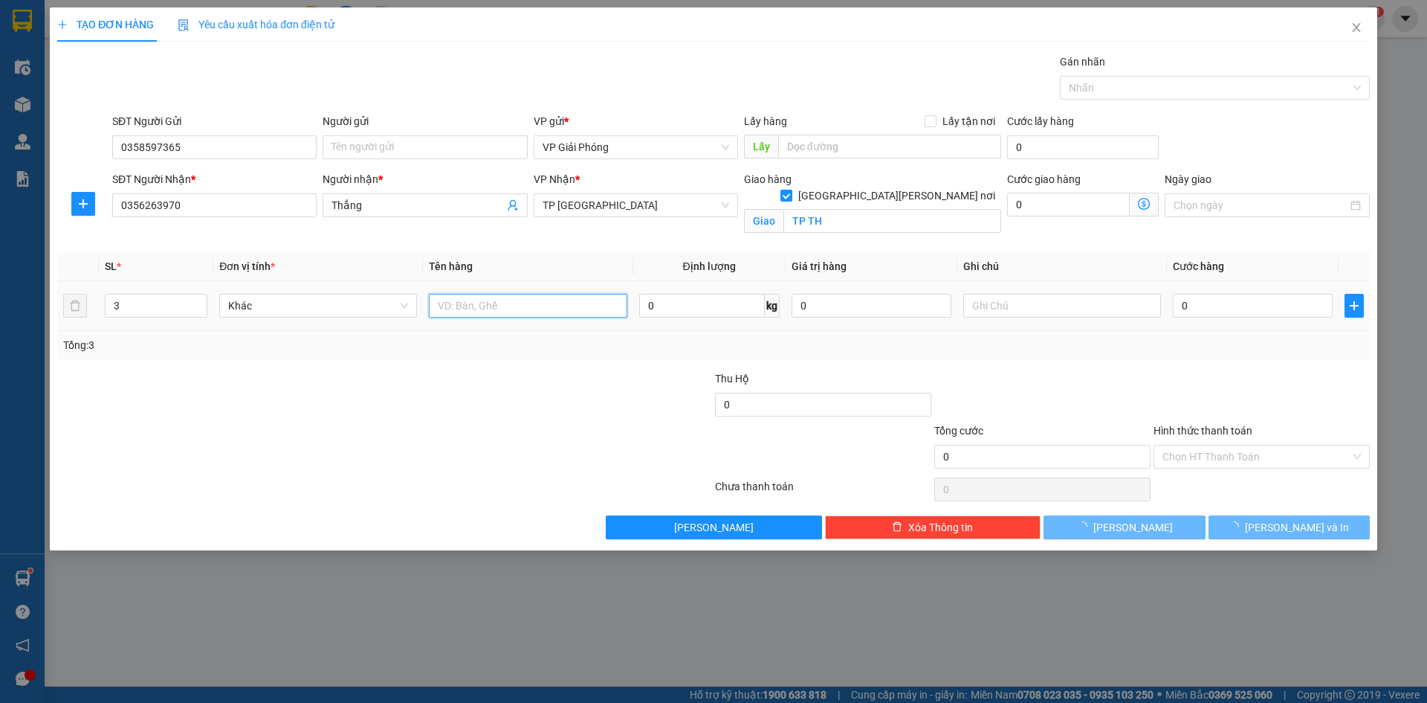
click at [493, 308] on input "text" at bounding box center [528, 306] width 198 height 24
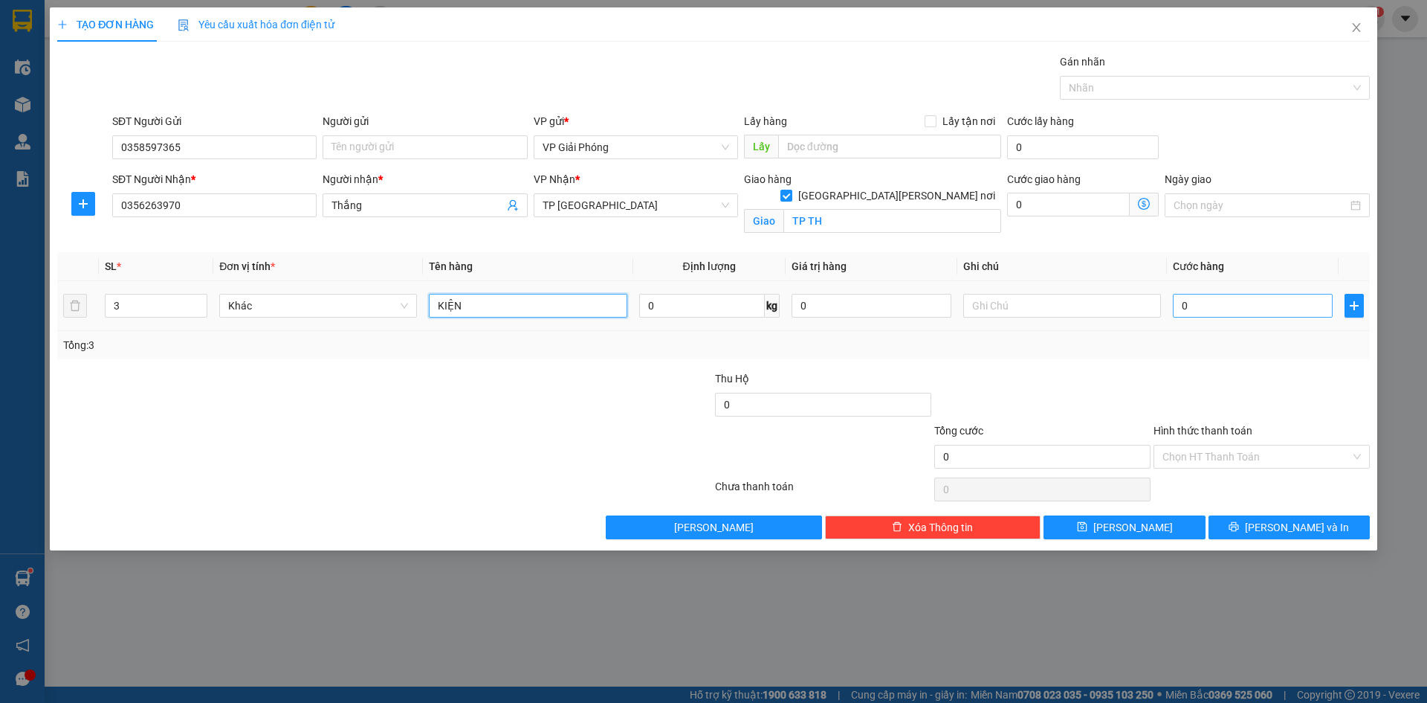
type input "KIỆN"
click at [1190, 302] on input "0" at bounding box center [1253, 306] width 160 height 24
type input "1"
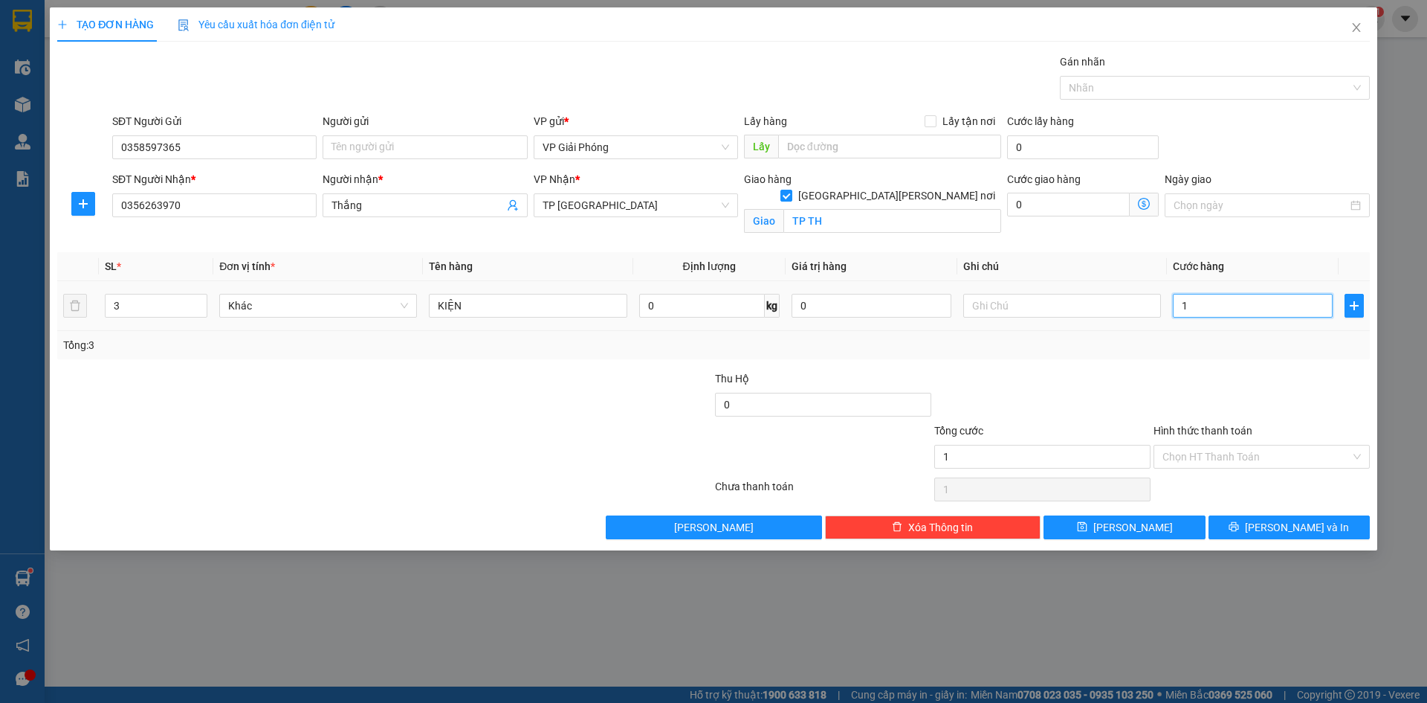
type input "15"
type input "150"
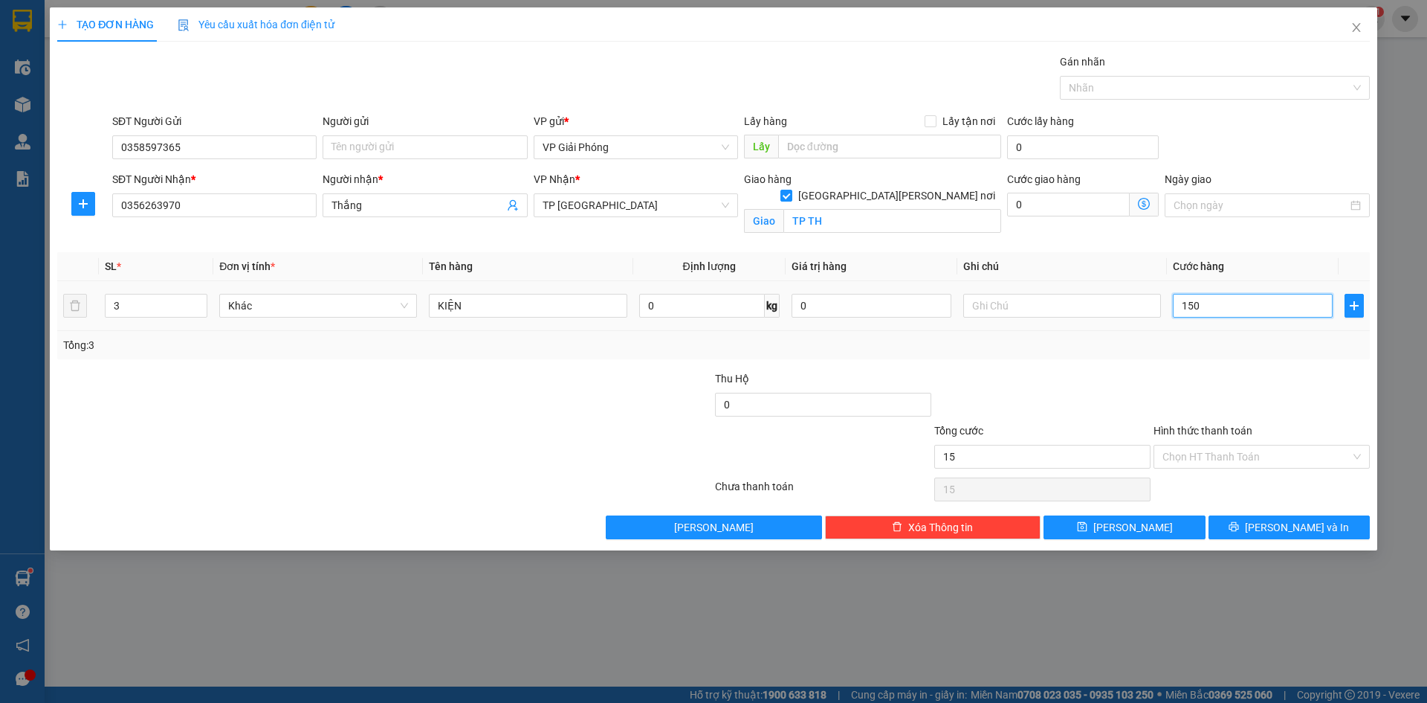
type input "150"
click at [1109, 88] on div at bounding box center [1208, 88] width 288 height 18
type input "150.000"
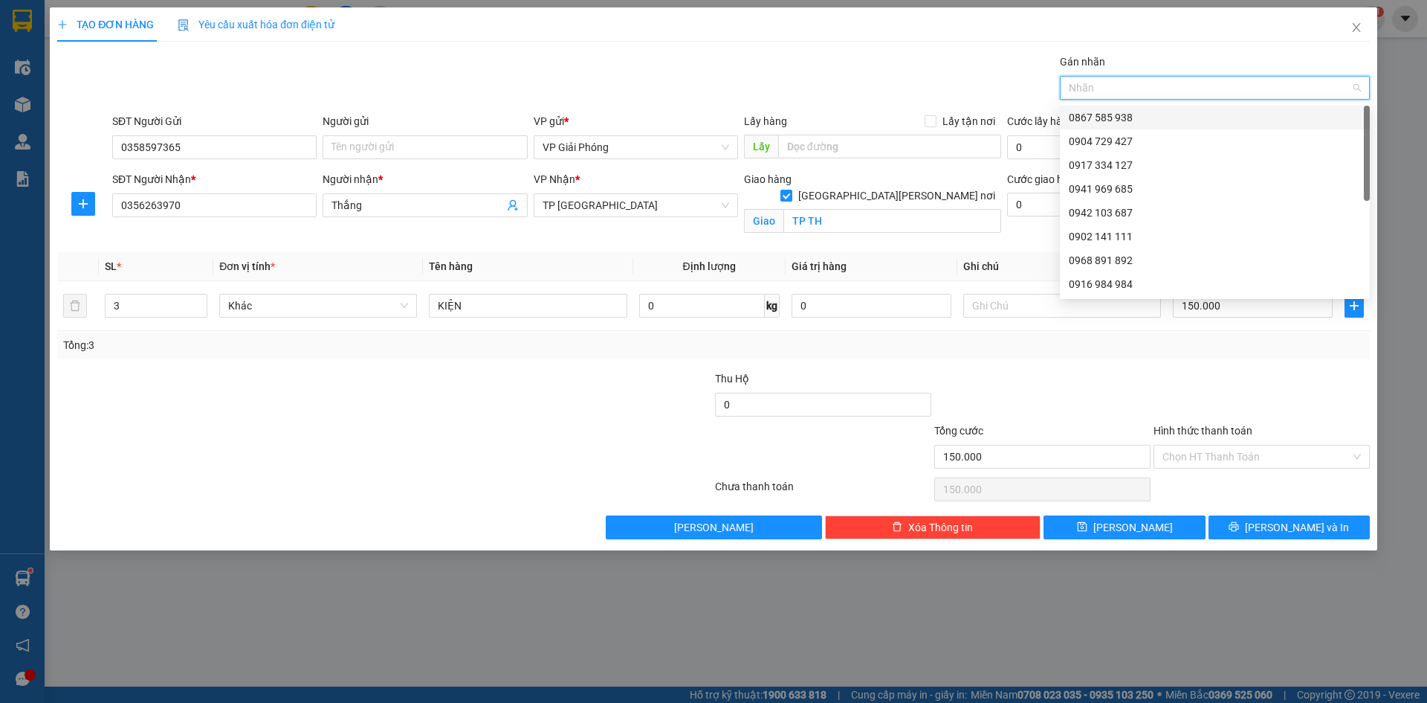
click at [1112, 112] on div "0867 585 938" at bounding box center [1215, 117] width 292 height 16
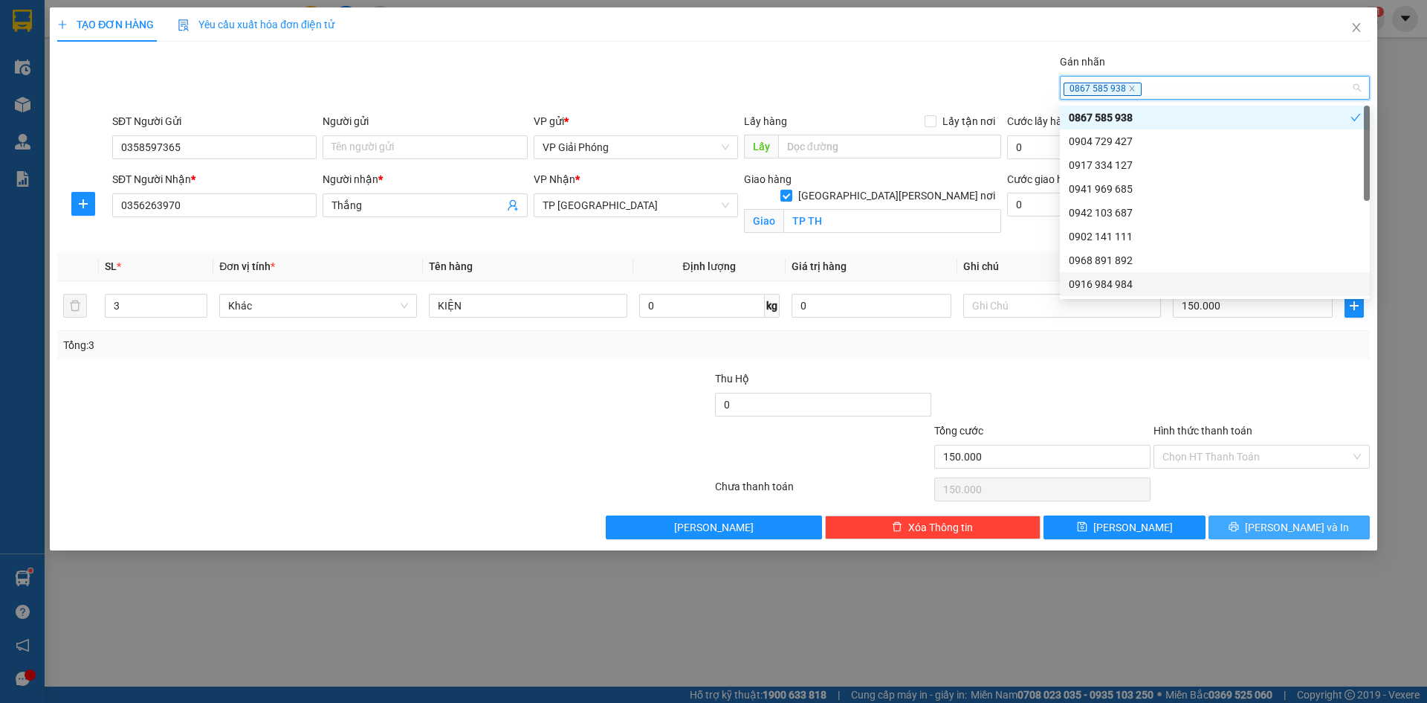
click at [1255, 530] on button "[PERSON_NAME] và In" at bounding box center [1289, 527] width 161 height 24
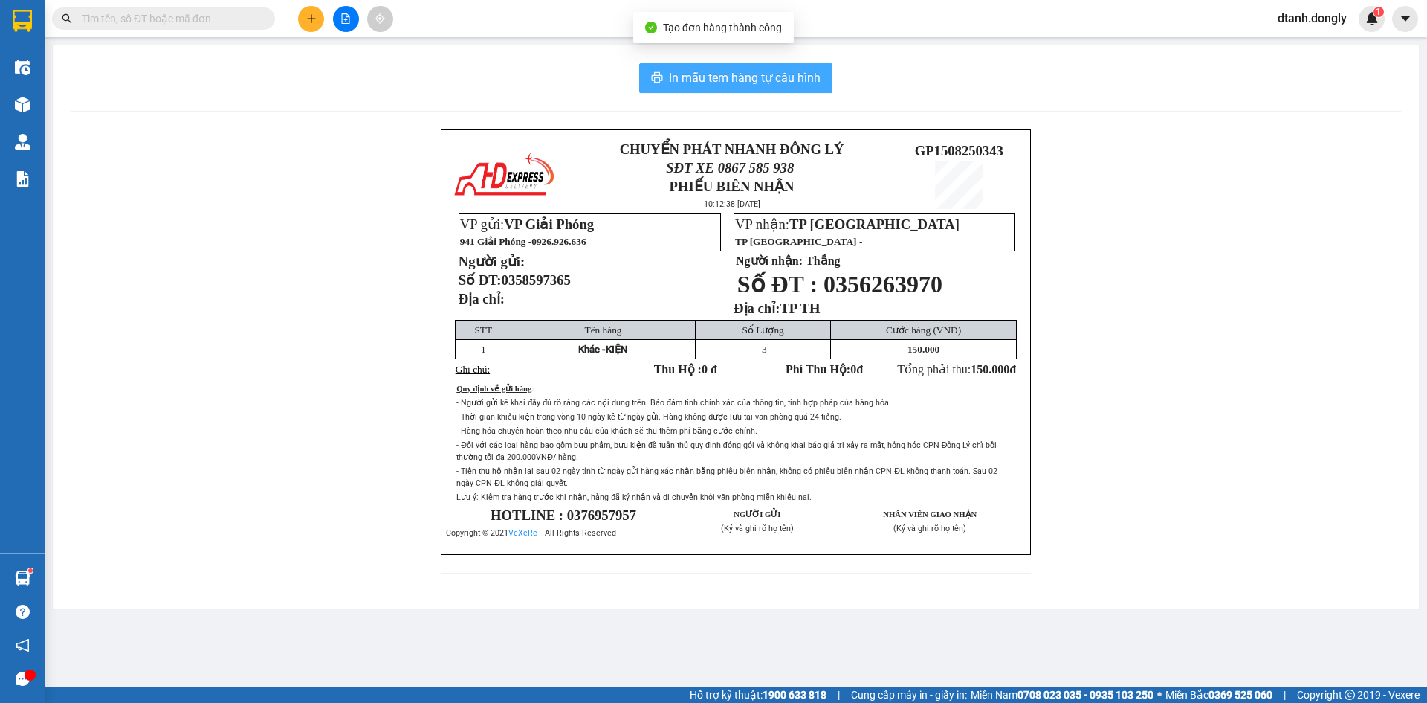
drag, startPoint x: 747, startPoint y: 83, endPoint x: 856, endPoint y: 81, distance: 108.6
click at [750, 82] on span "In mẫu tem hàng tự cấu hình" at bounding box center [745, 77] width 152 height 19
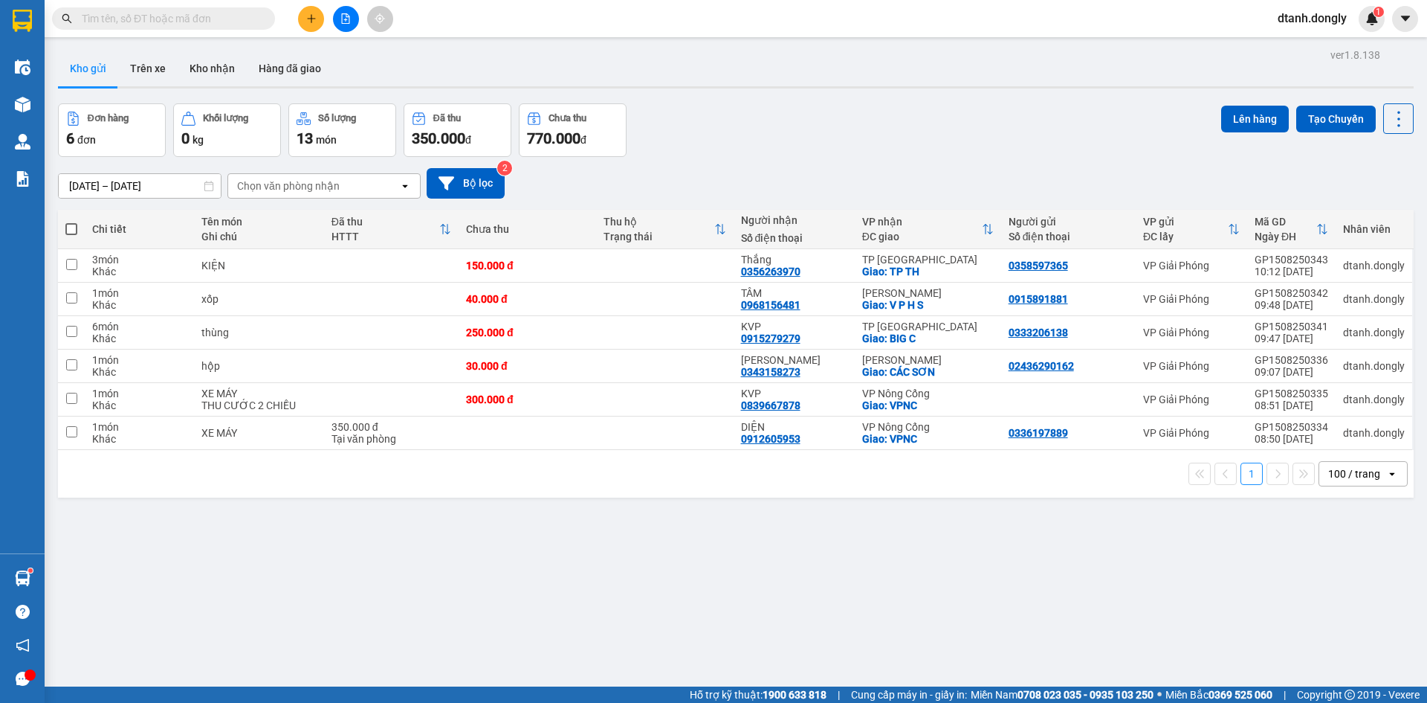
click at [310, 18] on icon "plus" at bounding box center [311, 18] width 10 height 10
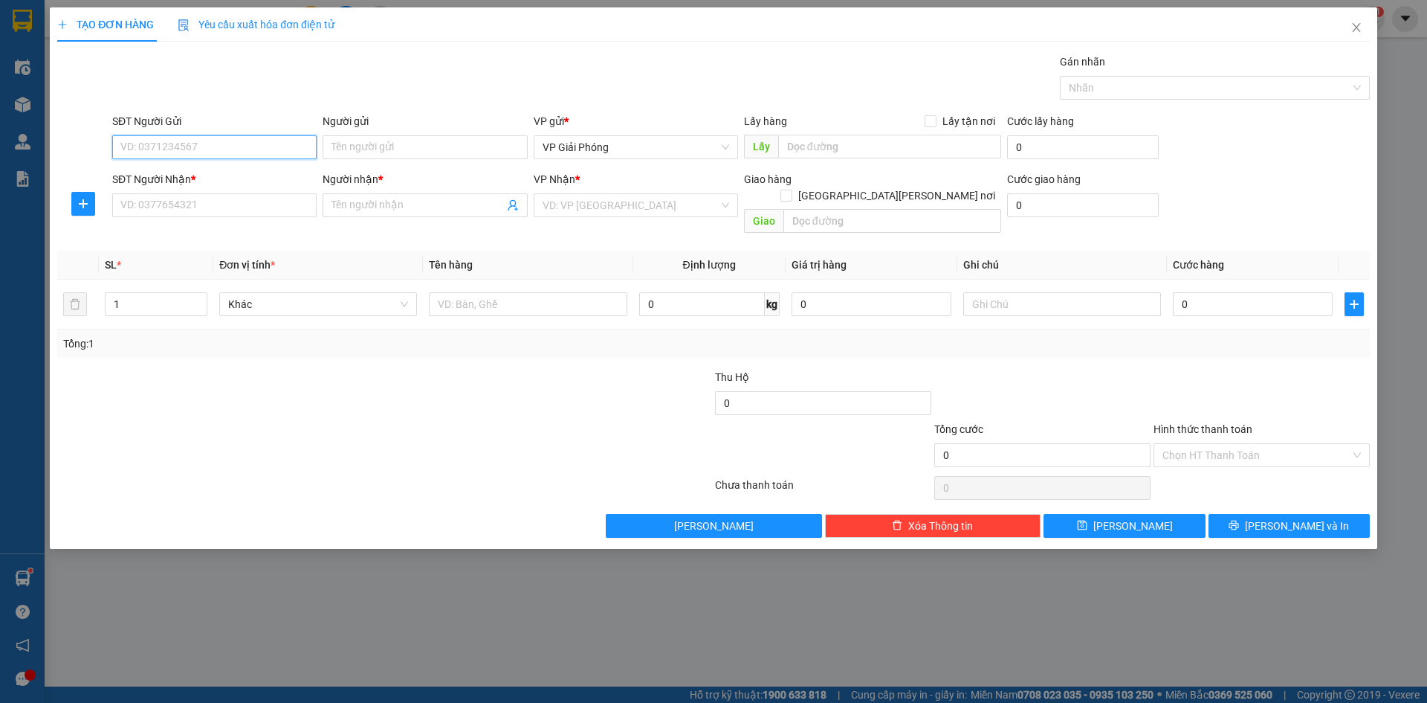
click at [226, 156] on input "SĐT Người Gửi" at bounding box center [214, 147] width 204 height 24
type input "0397973388"
click at [196, 211] on input "SĐT Người Nhận *" at bounding box center [214, 205] width 204 height 24
click at [221, 211] on input "SĐT Người Nhận *" at bounding box center [214, 205] width 204 height 24
type input "0847113348"
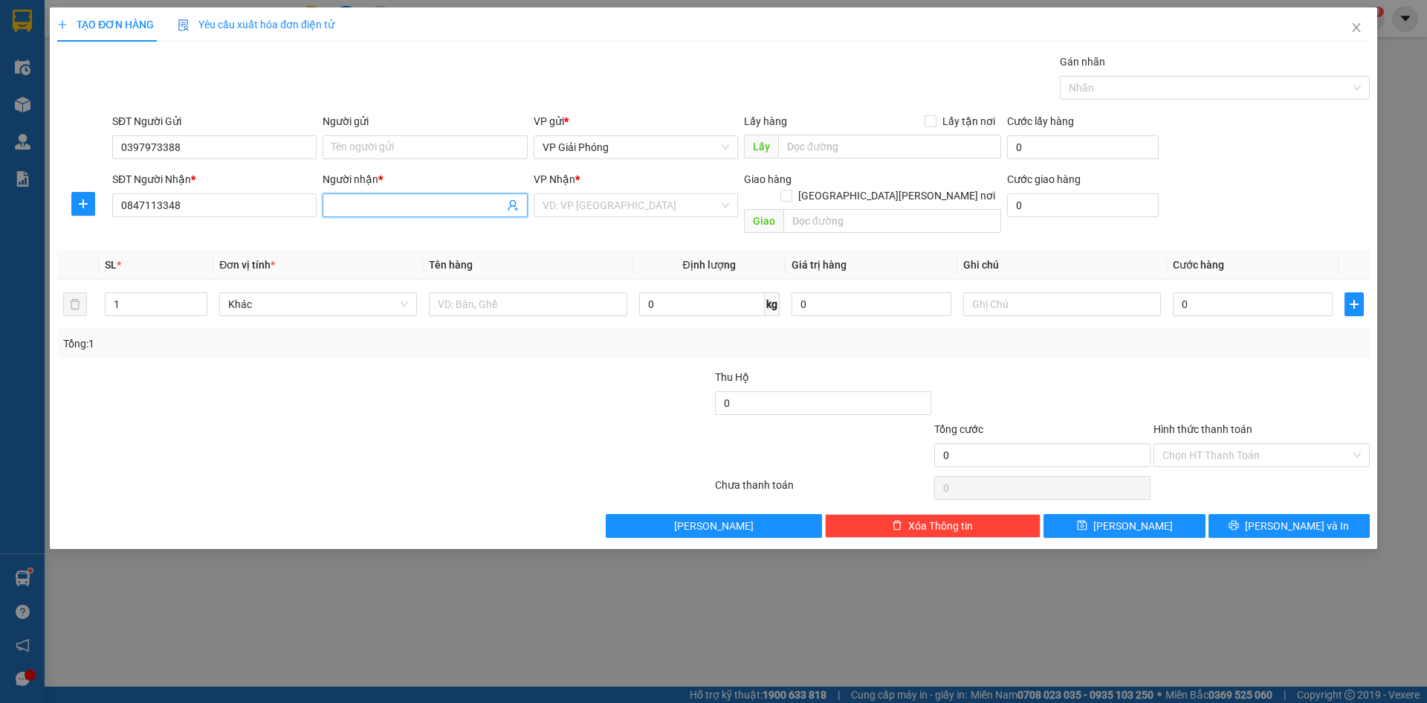
drag, startPoint x: 372, startPoint y: 207, endPoint x: 368, endPoint y: 214, distance: 8.0
click at [373, 207] on input "Người nhận *" at bounding box center [418, 205] width 172 height 16
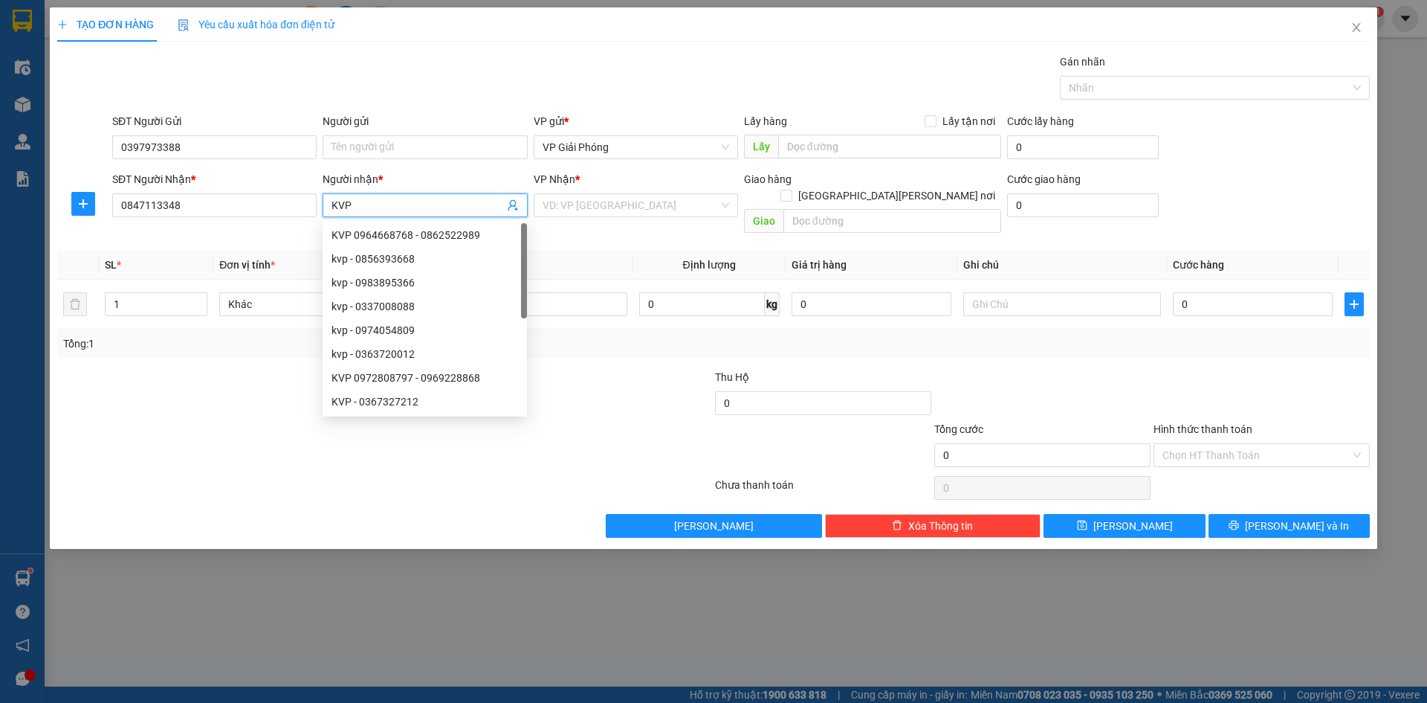
type input "KVP"
click at [587, 193] on div "VP Nhận * VD: VP Sài Gòn" at bounding box center [636, 197] width 204 height 52
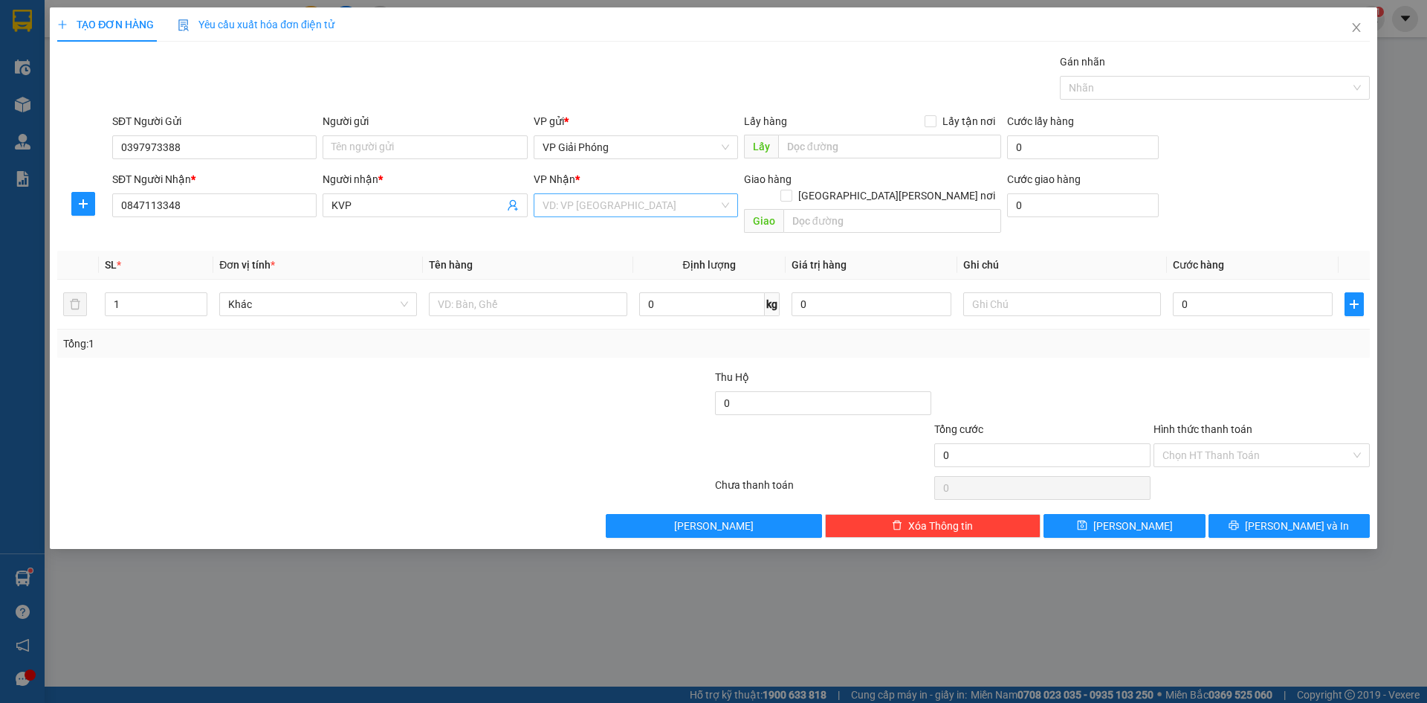
click at [632, 210] on input "search" at bounding box center [631, 205] width 176 height 22
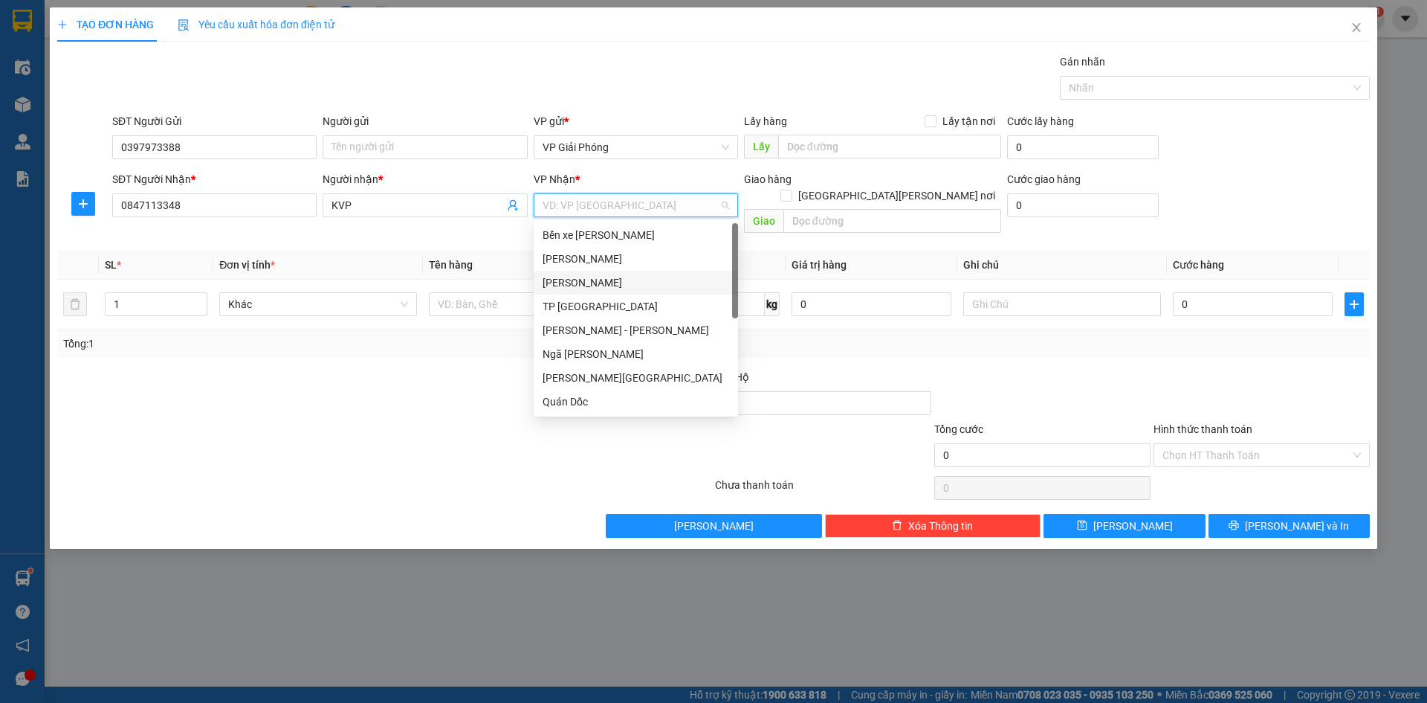
click at [601, 285] on div "[PERSON_NAME]" at bounding box center [636, 282] width 187 height 16
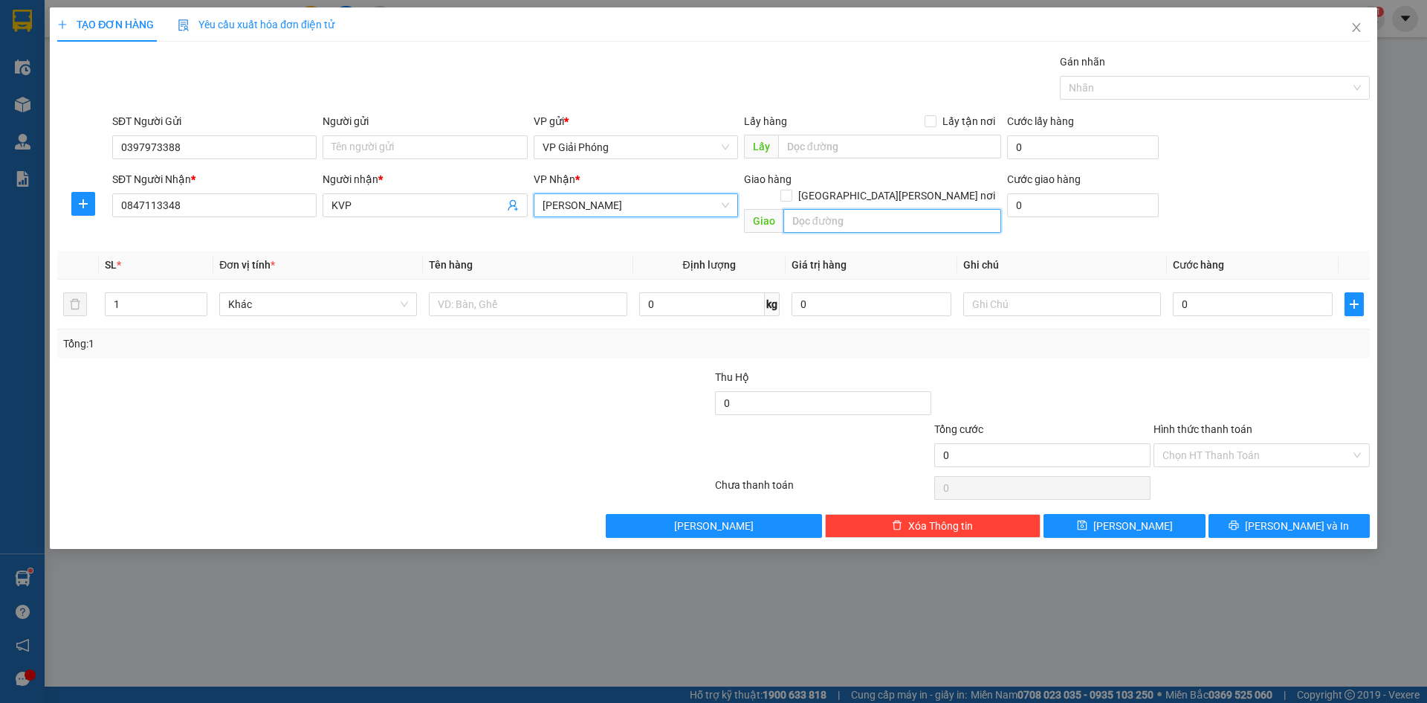
click at [869, 209] on input "text" at bounding box center [893, 221] width 218 height 24
type input "TƯỢNG LĨNH"
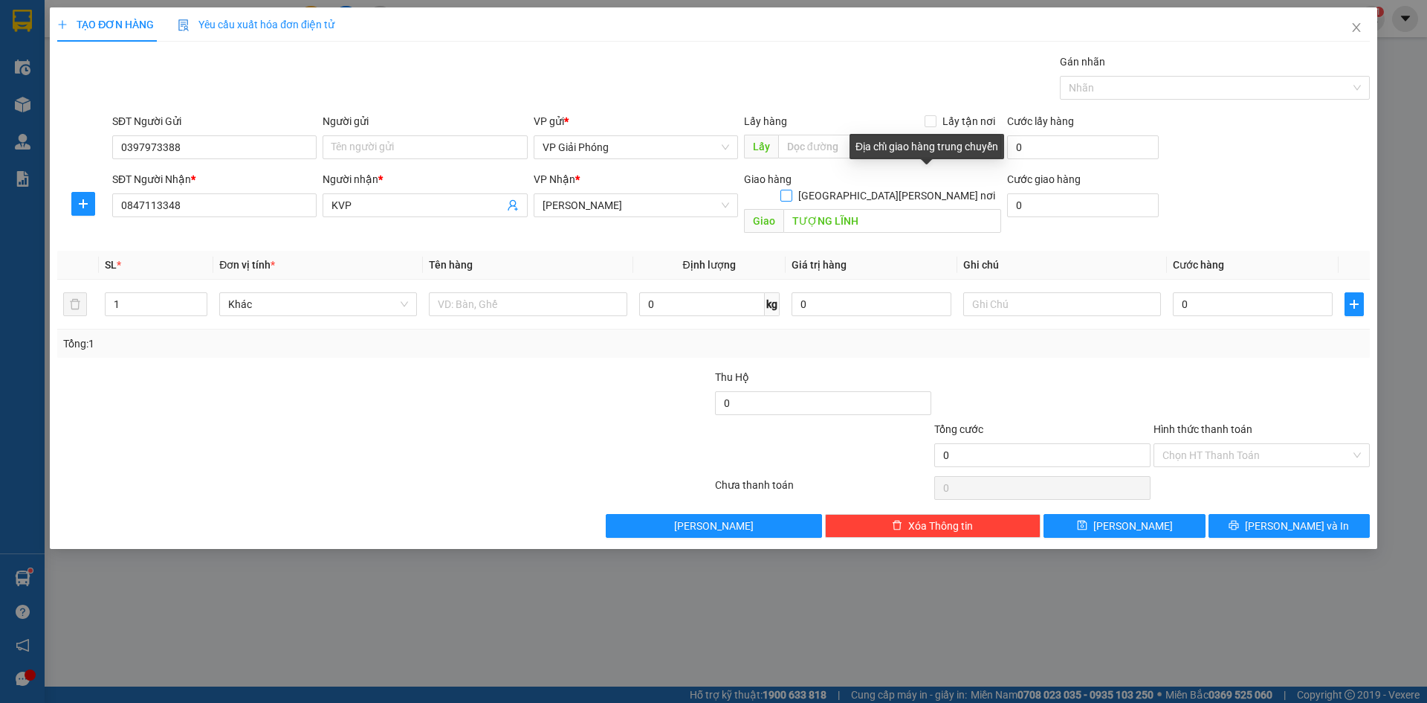
drag, startPoint x: 926, startPoint y: 176, endPoint x: 833, endPoint y: 229, distance: 106.2
click at [791, 190] on input "[GEOGRAPHIC_DATA][PERSON_NAME] nơi" at bounding box center [786, 195] width 10 height 10
checkbox input "true"
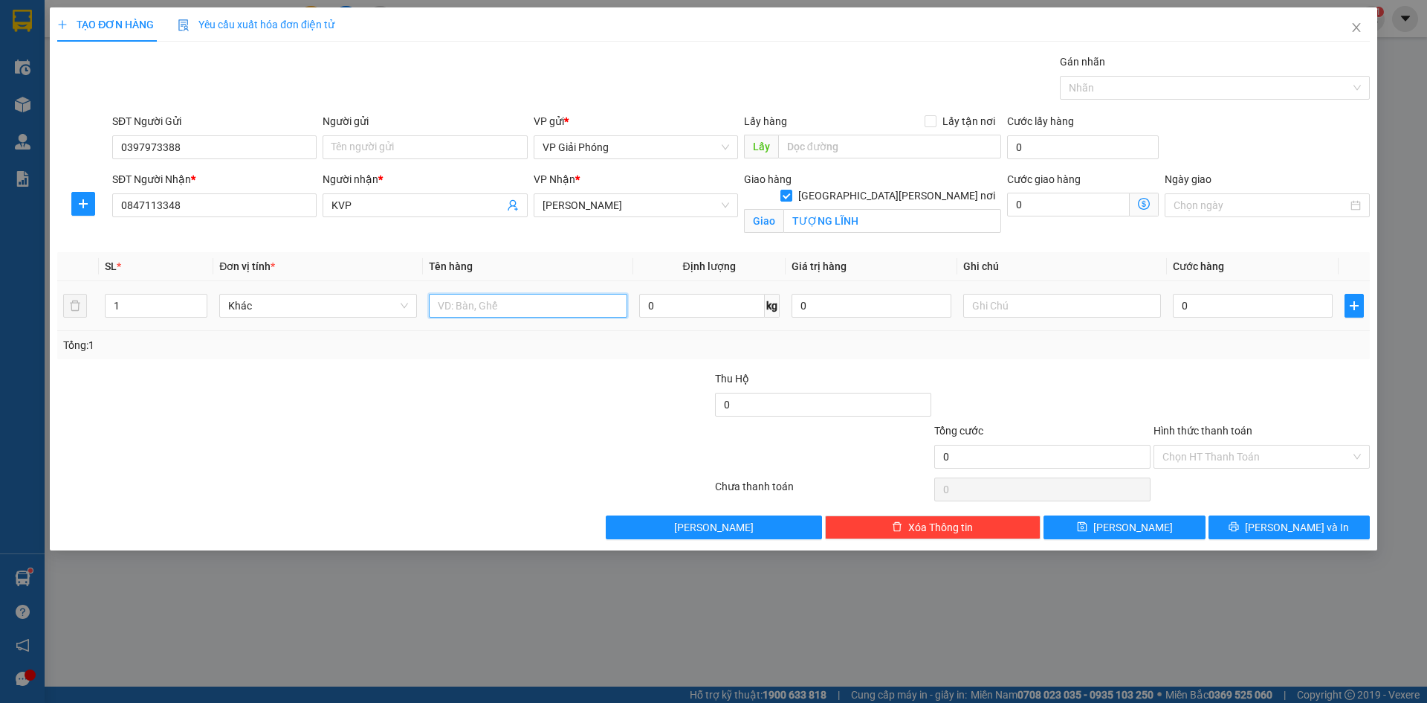
click at [532, 306] on input "text" at bounding box center [528, 306] width 198 height 24
type input "XỐP"
click at [1230, 303] on input "0" at bounding box center [1253, 306] width 160 height 24
type input "5"
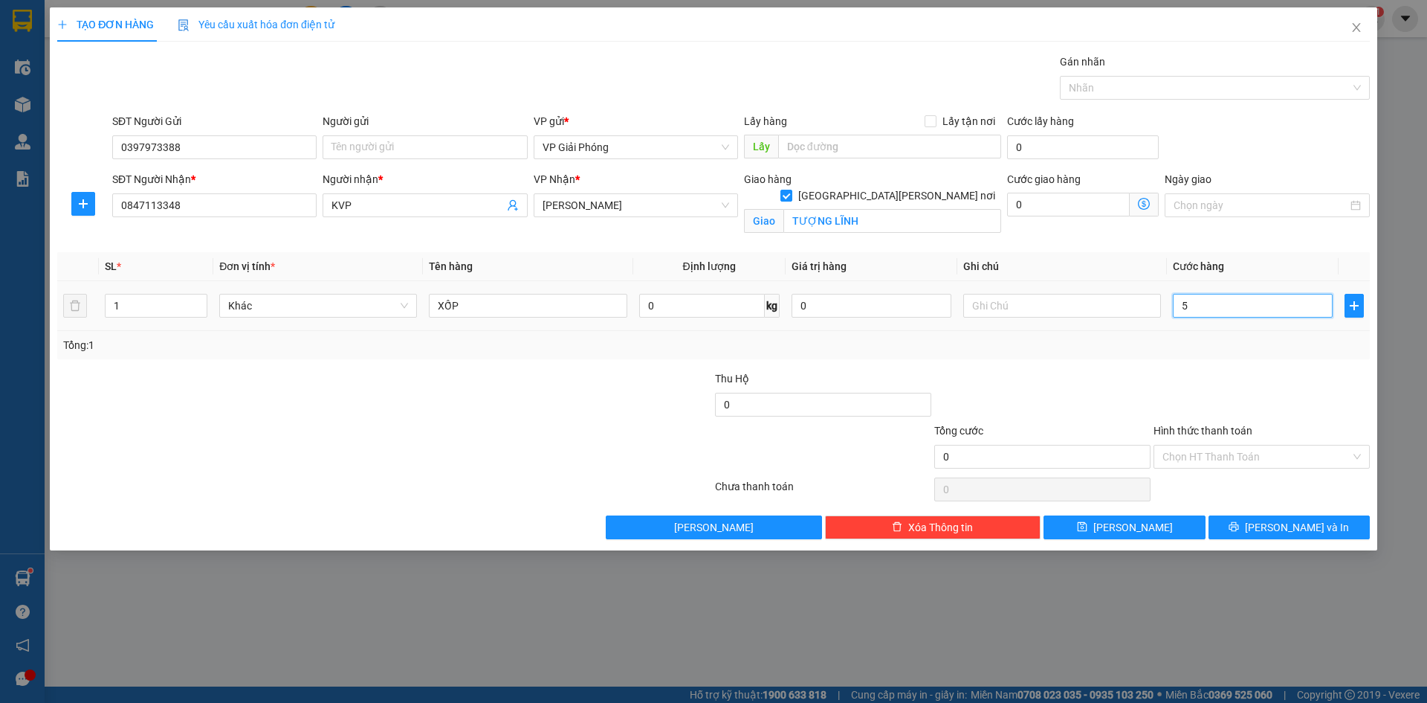
type input "5"
type input "50"
click at [1136, 93] on div at bounding box center [1208, 88] width 288 height 18
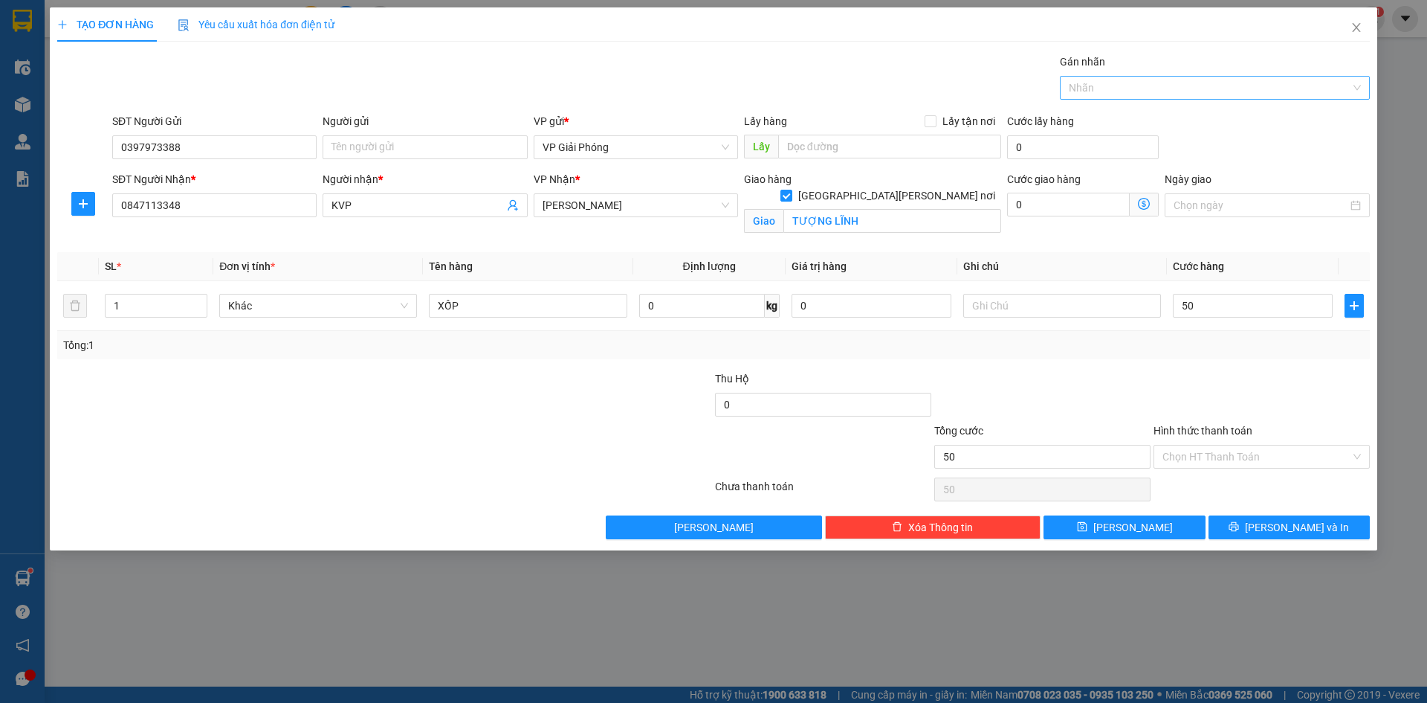
type input "50.000"
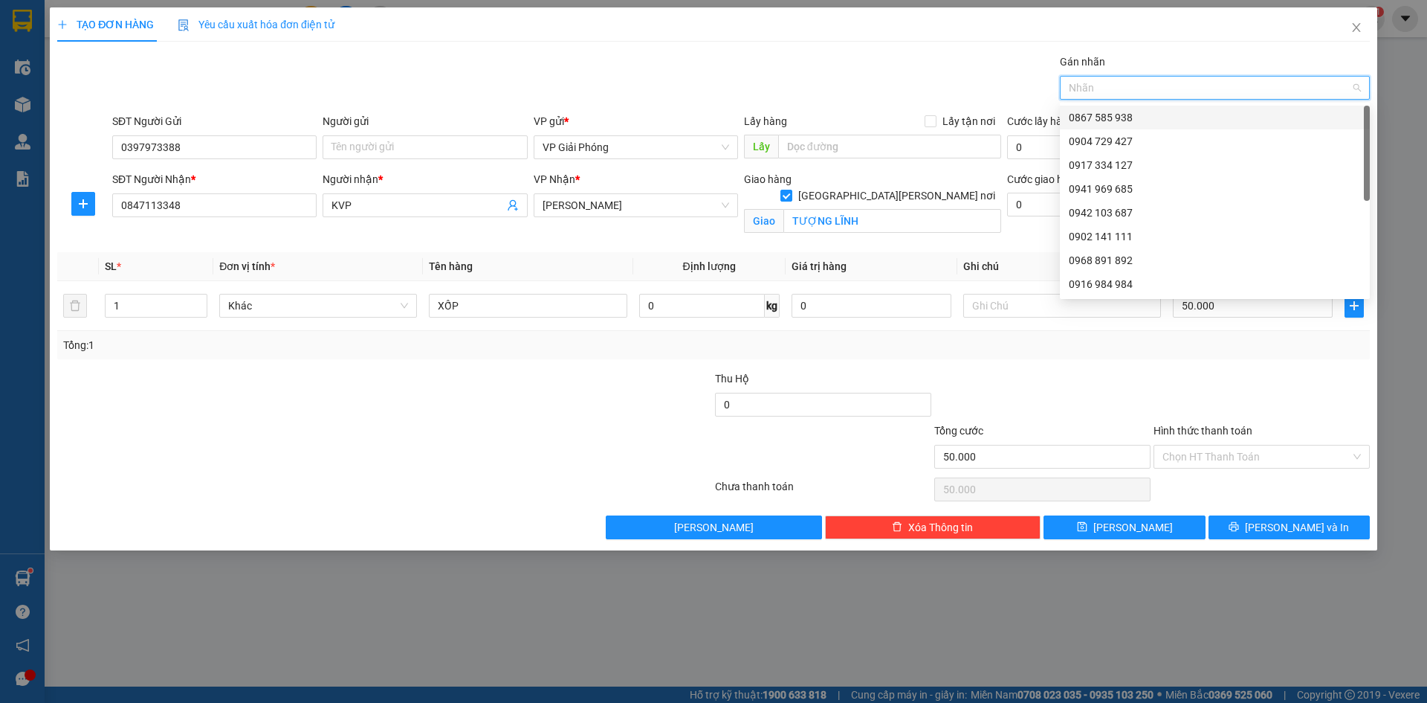
click at [1129, 112] on div "0867 585 938" at bounding box center [1215, 117] width 292 height 16
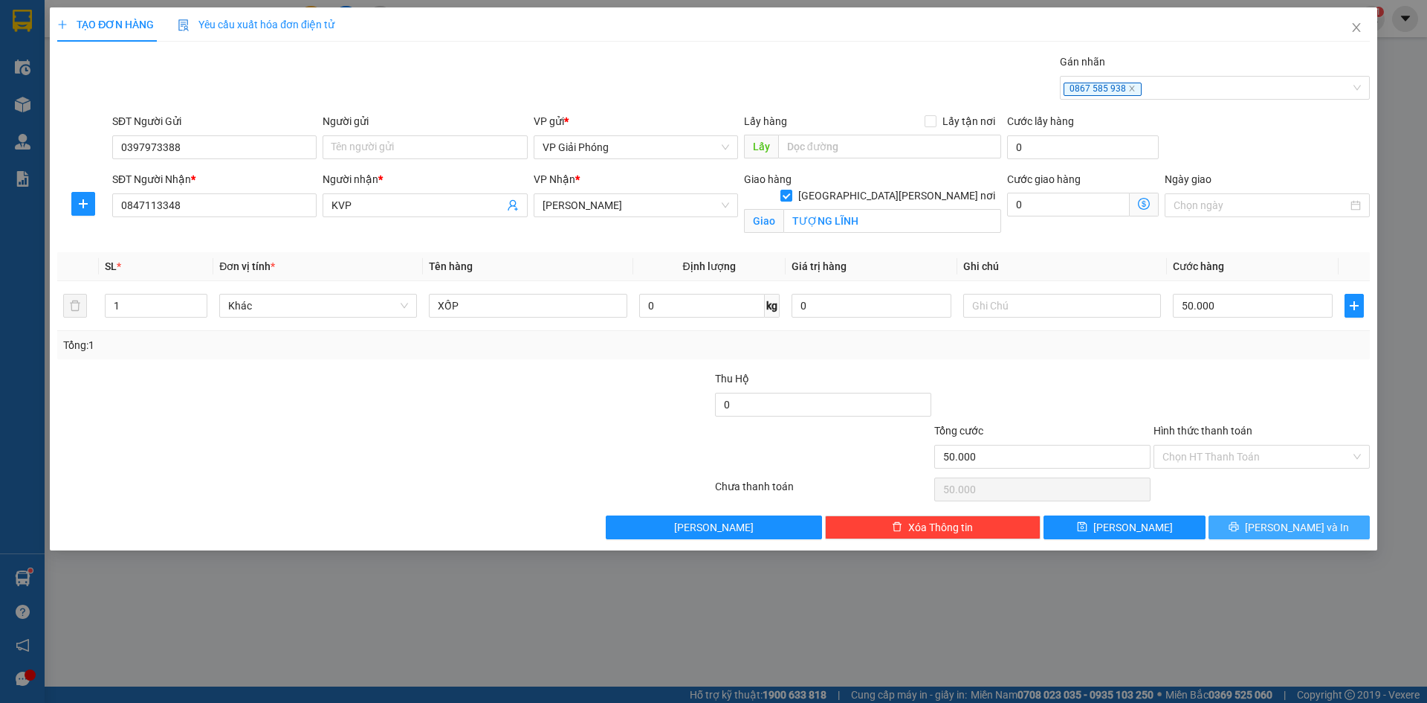
drag, startPoint x: 1245, startPoint y: 527, endPoint x: 1057, endPoint y: 420, distance: 216.4
click at [1245, 524] on button "[PERSON_NAME] và In" at bounding box center [1289, 527] width 161 height 24
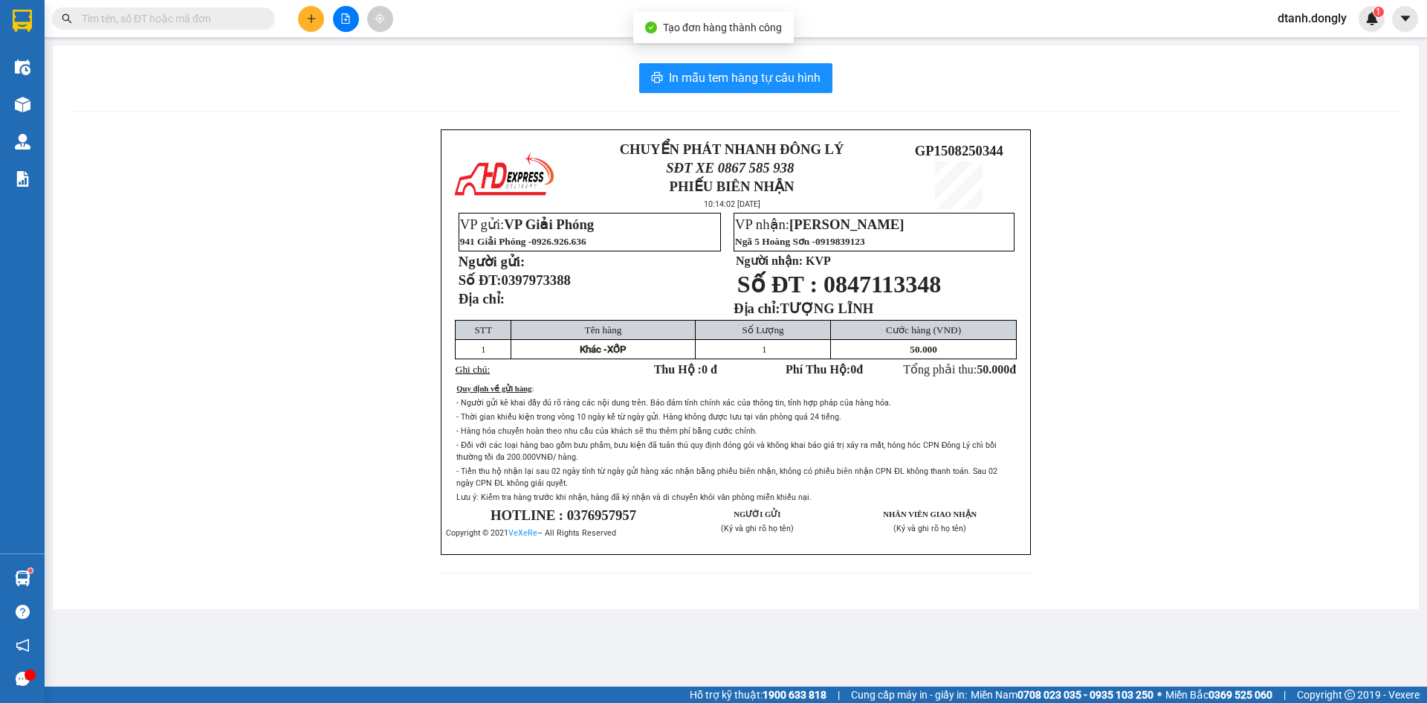
click at [767, 62] on div "In mẫu tem hàng tự cấu hình CHUYỂN PHÁT NHANH ĐÔNG LÝ SĐT XE 0867 585 938 PHIẾU…" at bounding box center [736, 327] width 1367 height 564
click at [784, 73] on span "In mẫu tem hàng tự cấu hình" at bounding box center [745, 77] width 152 height 19
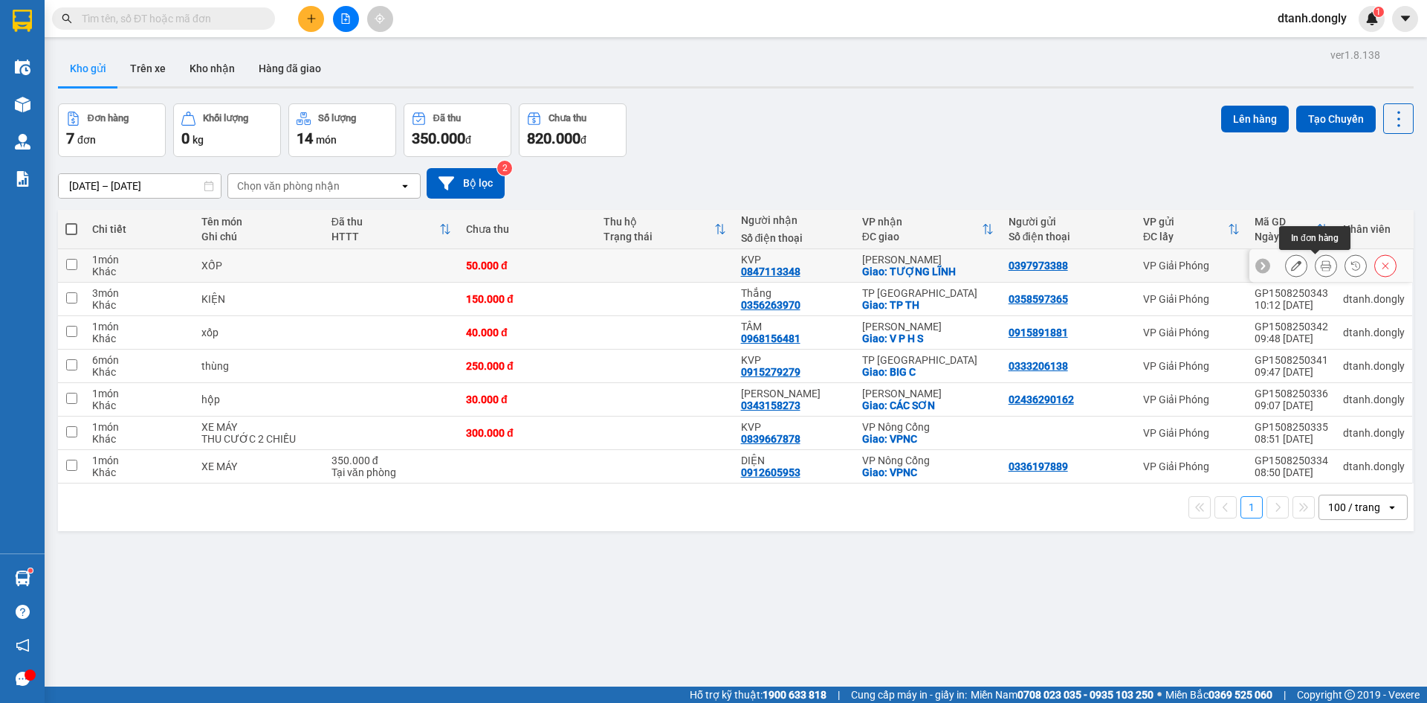
click at [1321, 265] on icon at bounding box center [1326, 265] width 10 height 10
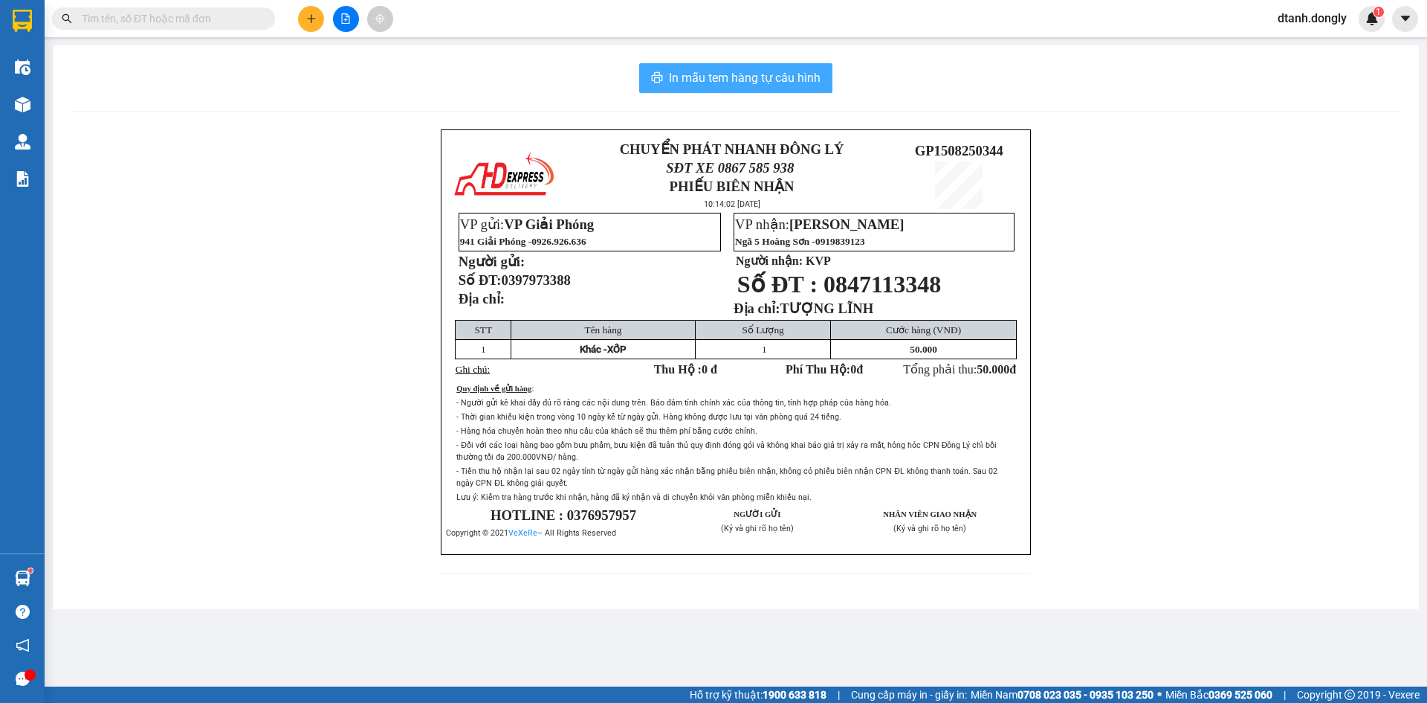
click at [739, 69] on span "In mẫu tem hàng tự cấu hình" at bounding box center [745, 77] width 152 height 19
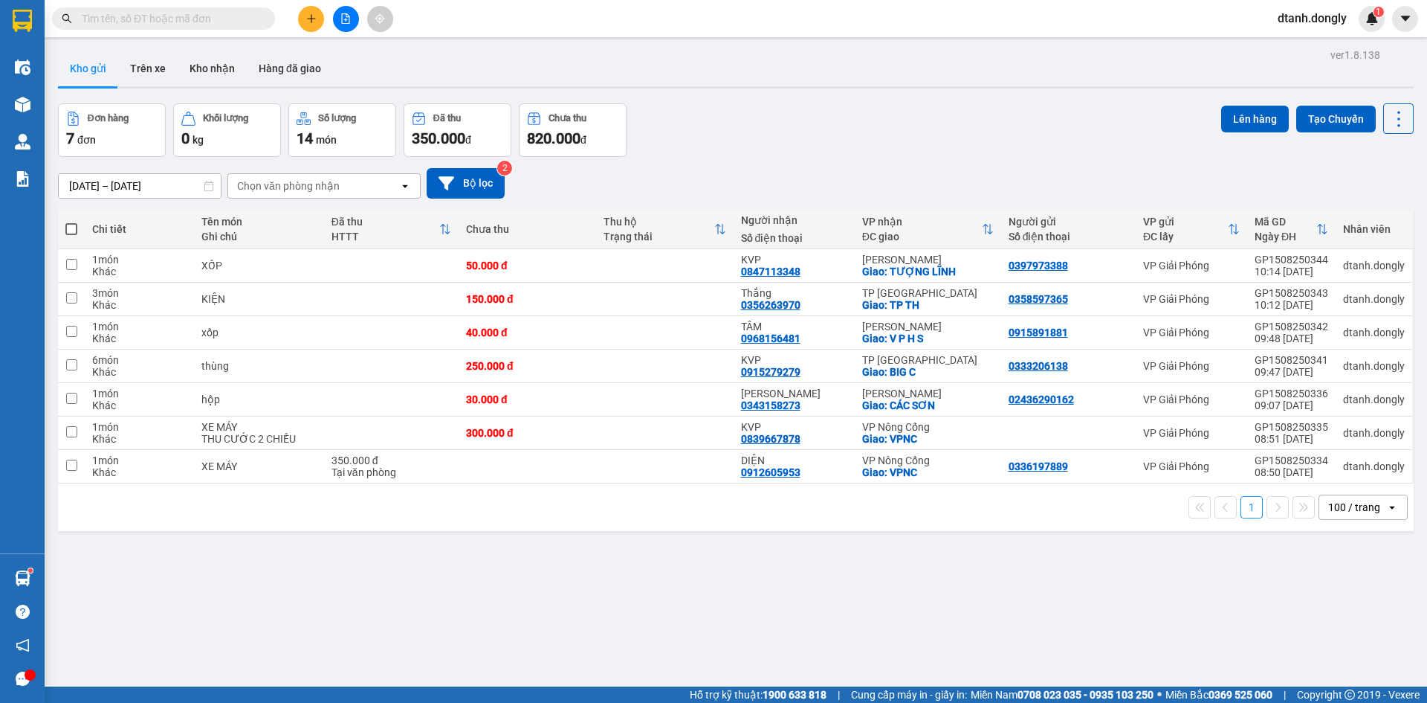
click at [311, 17] on icon "plus" at bounding box center [311, 18] width 10 height 10
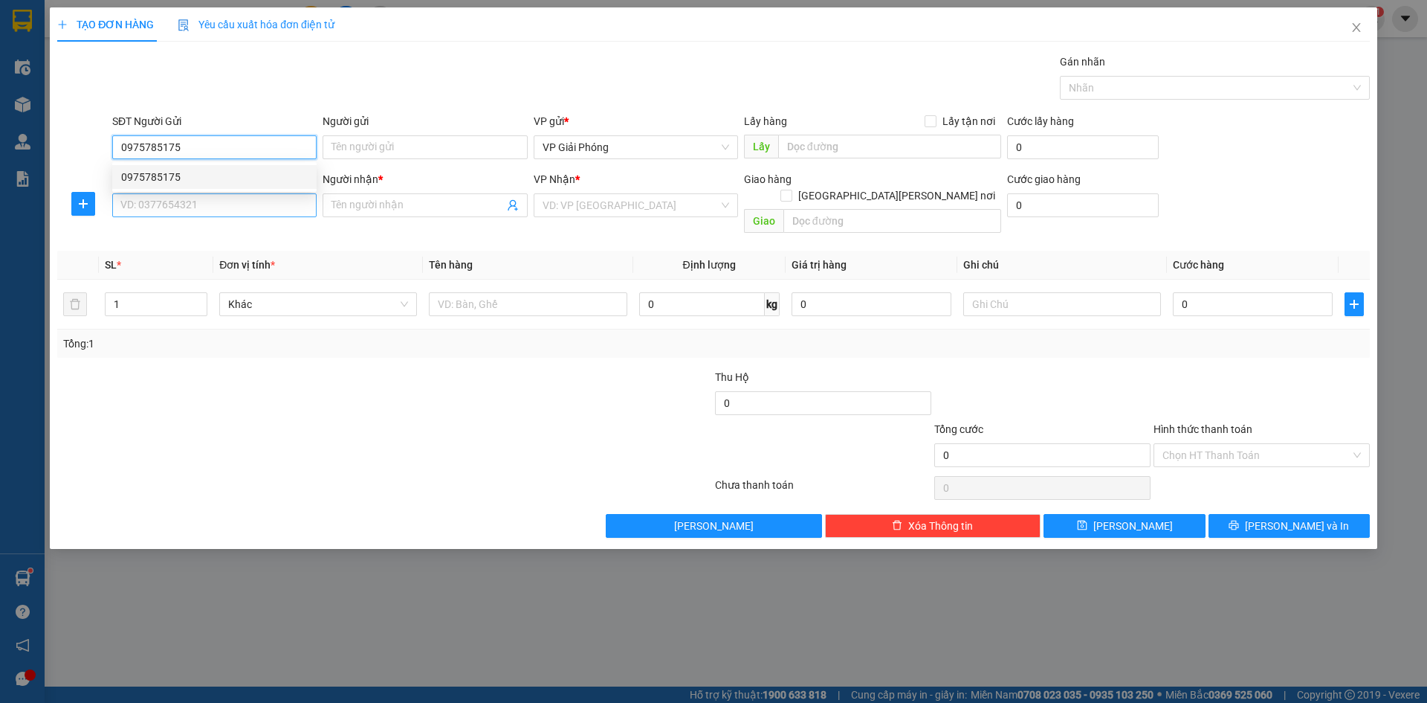
type input "0975785175"
click at [215, 208] on input "SĐT Người Nhận *" at bounding box center [214, 205] width 204 height 24
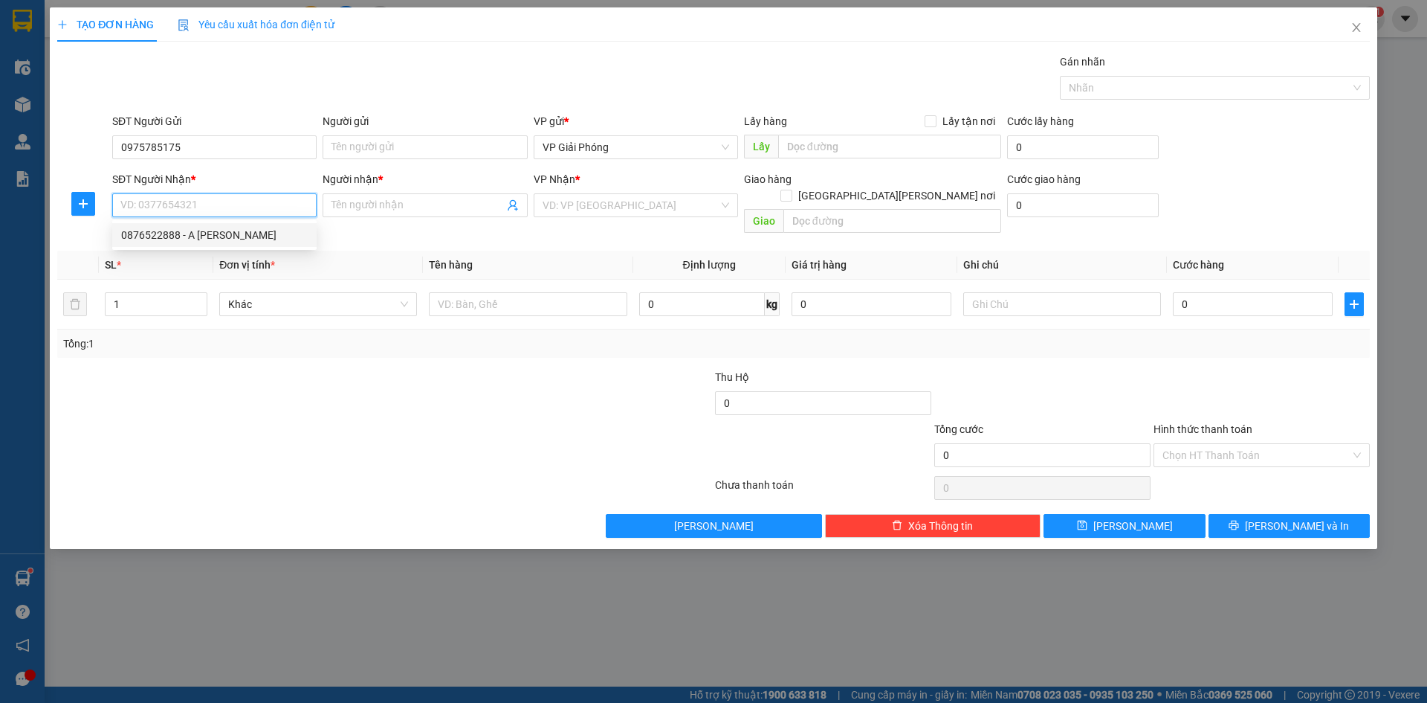
click at [176, 205] on input "SĐT Người Nhận *" at bounding box center [214, 205] width 204 height 24
type input "0337256366"
click at [399, 208] on input "Người nhận *" at bounding box center [418, 205] width 172 height 16
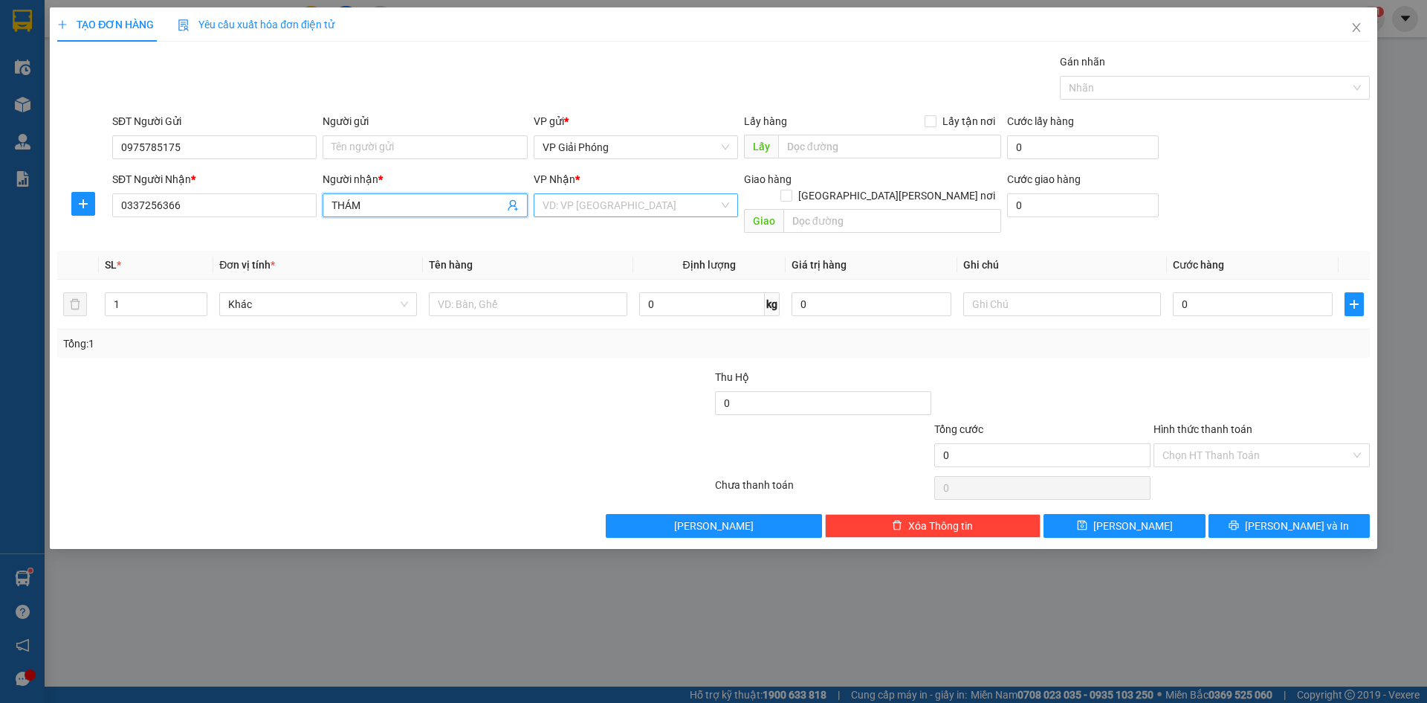
type input "THÁM"
click at [639, 199] on input "search" at bounding box center [631, 205] width 176 height 22
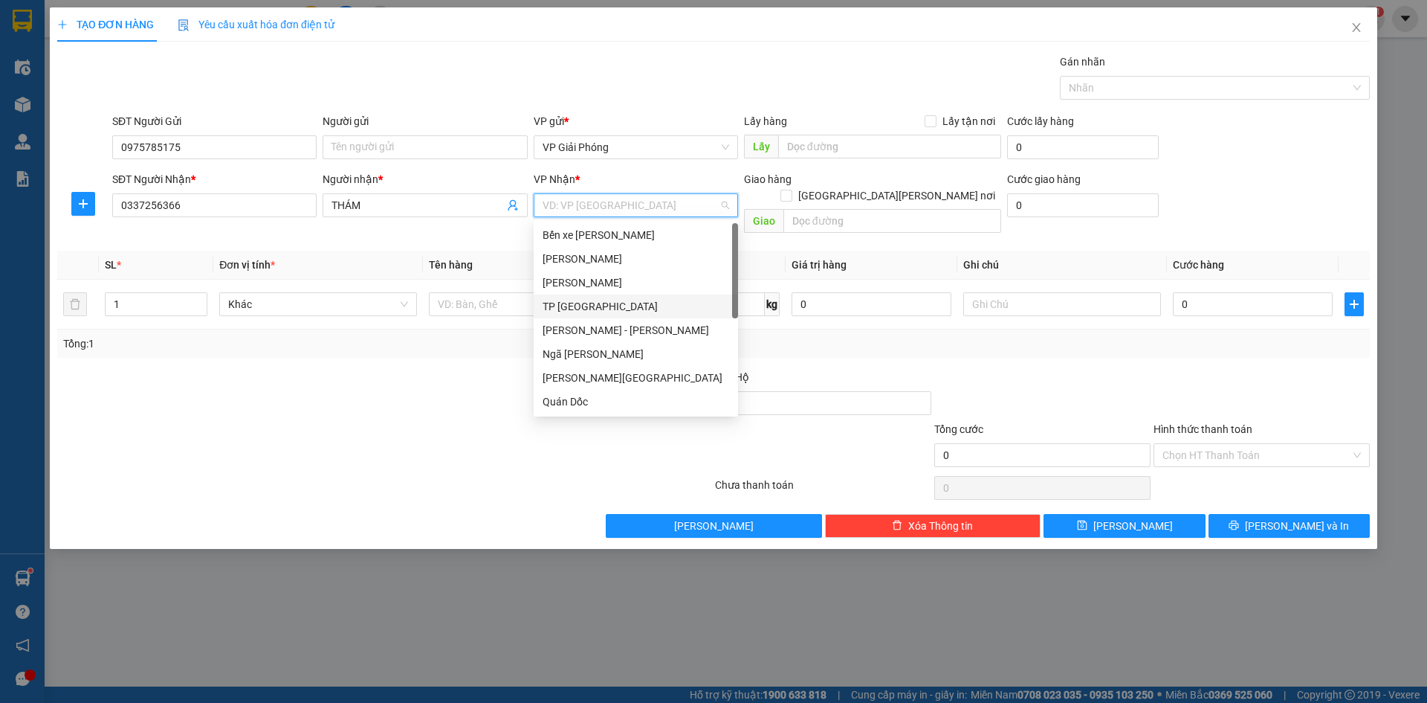
scroll to position [214, 0]
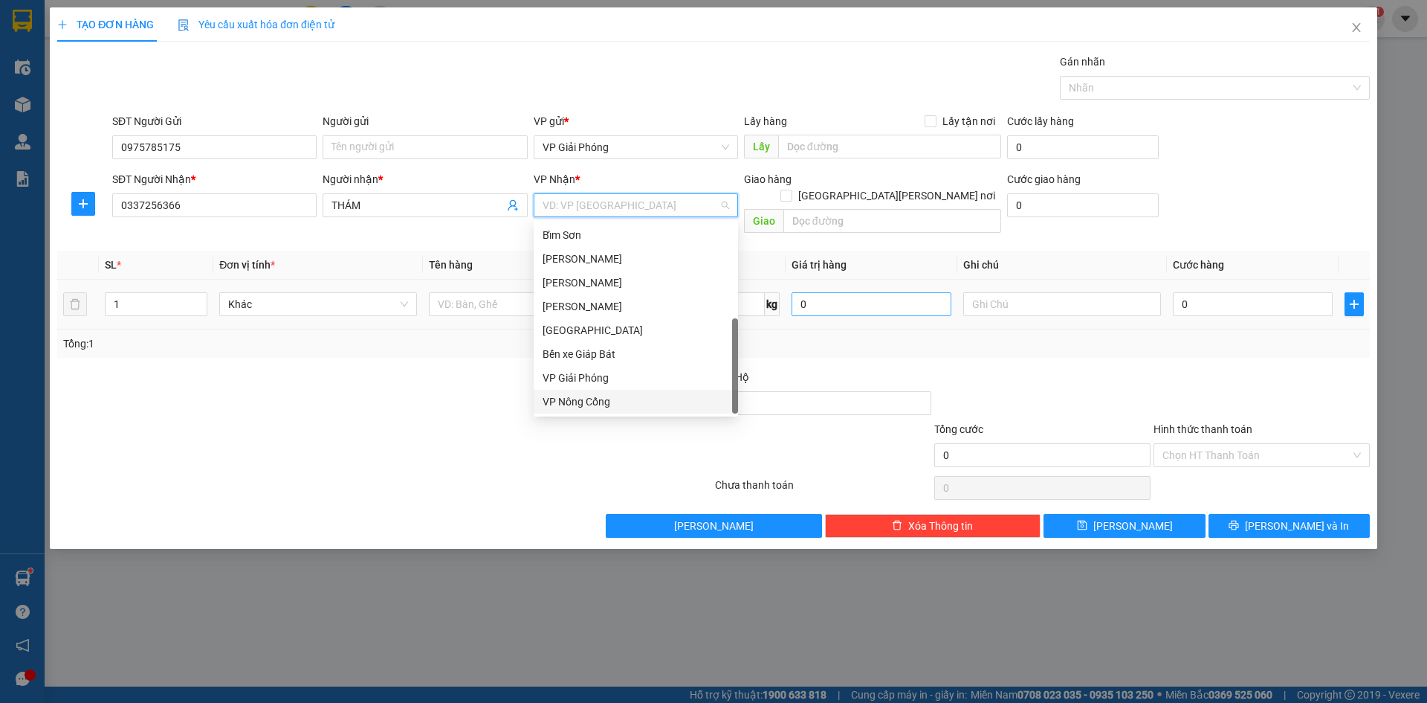
drag, startPoint x: 637, startPoint y: 399, endPoint x: 793, endPoint y: 293, distance: 187.9
click at [648, 393] on div "VP Nông Cống" at bounding box center [636, 401] width 187 height 16
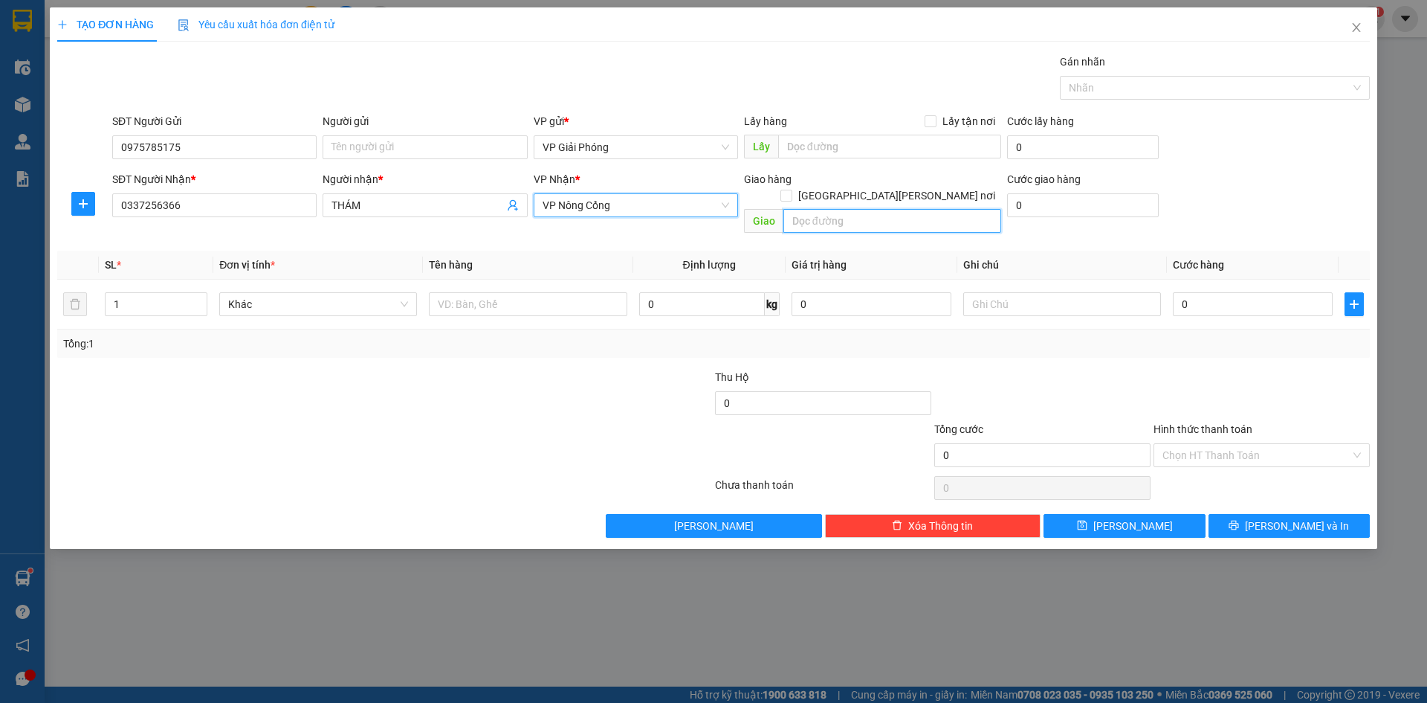
click at [851, 209] on input "text" at bounding box center [893, 221] width 218 height 24
click at [848, 209] on input "text" at bounding box center [893, 221] width 218 height 24
type input "VP [GEOGRAPHIC_DATA]"
click at [791, 190] on input "[GEOGRAPHIC_DATA][PERSON_NAME] nơi" at bounding box center [786, 195] width 10 height 10
checkbox input "true"
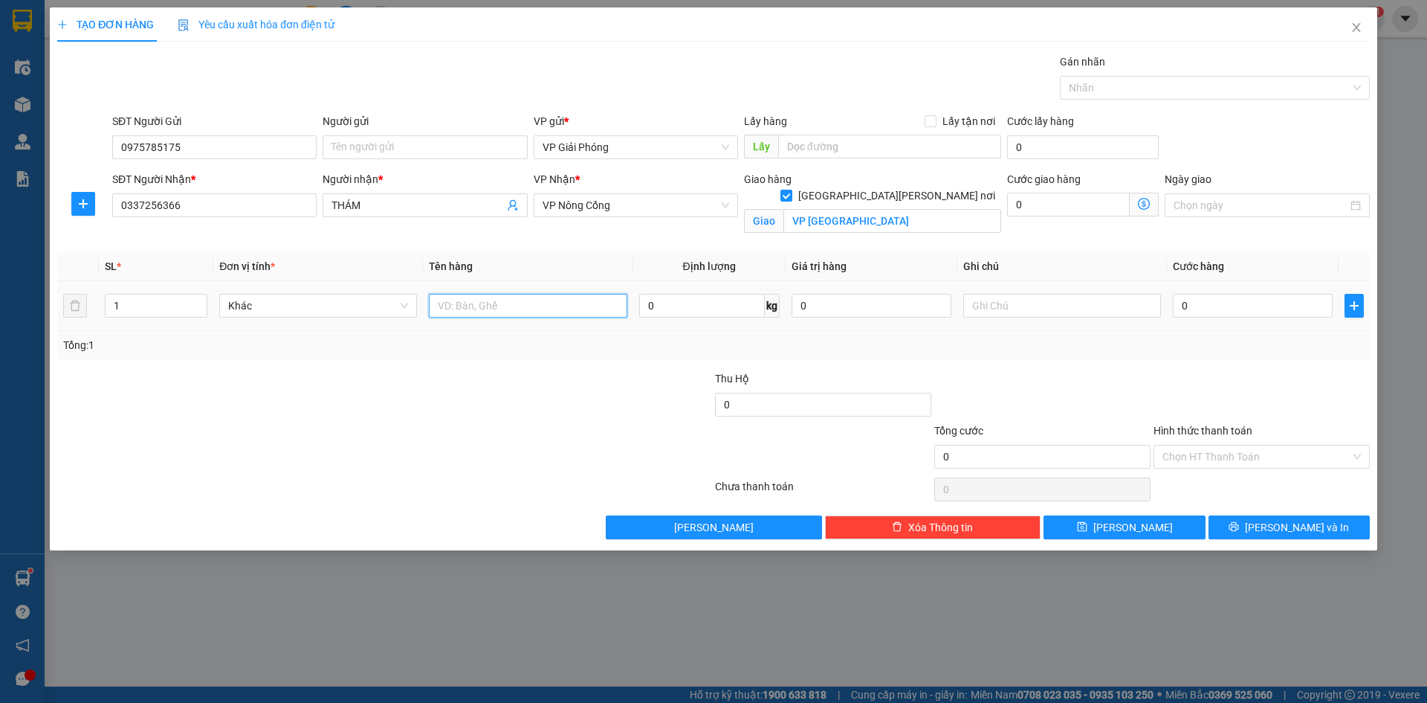
click at [472, 310] on input "text" at bounding box center [528, 306] width 198 height 24
type input "KIỆN"
click at [1210, 310] on input "0" at bounding box center [1253, 306] width 160 height 24
type input "4"
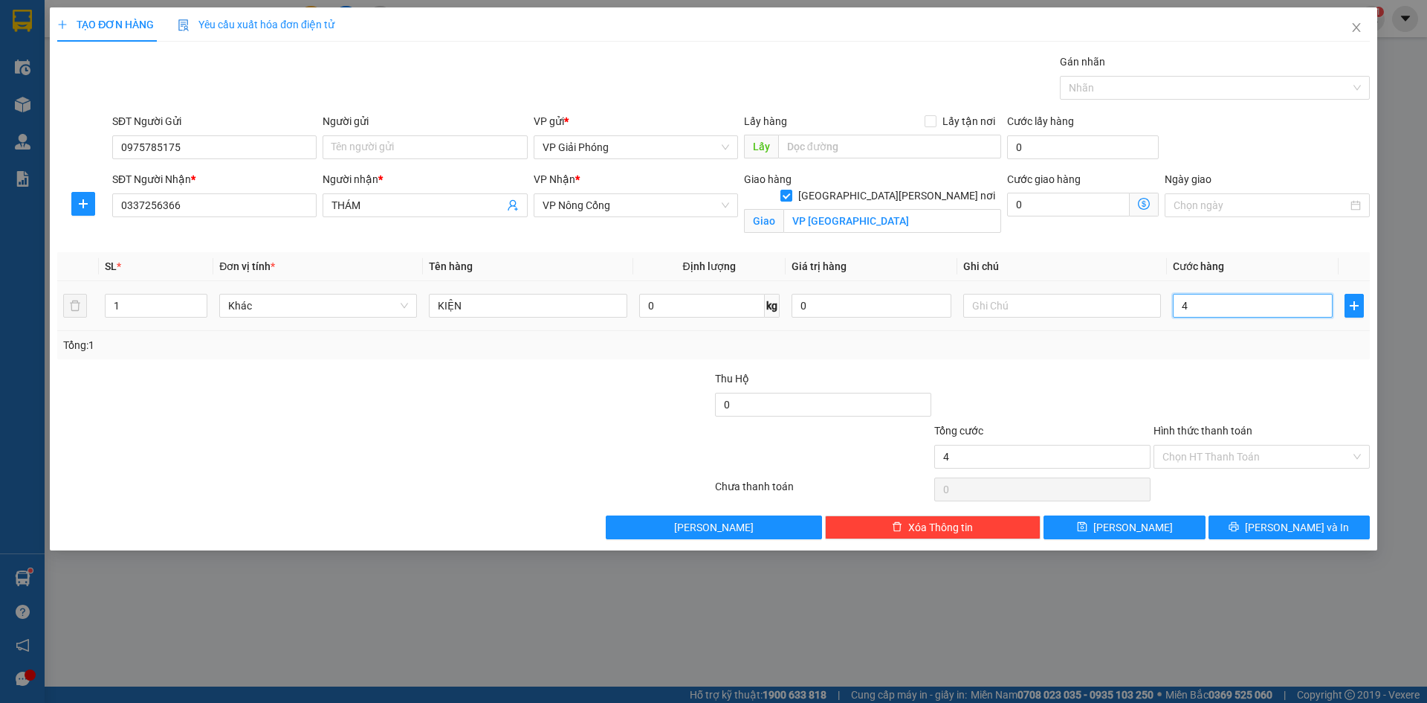
type input "4"
type input "40"
click at [1117, 94] on div at bounding box center [1208, 88] width 288 height 18
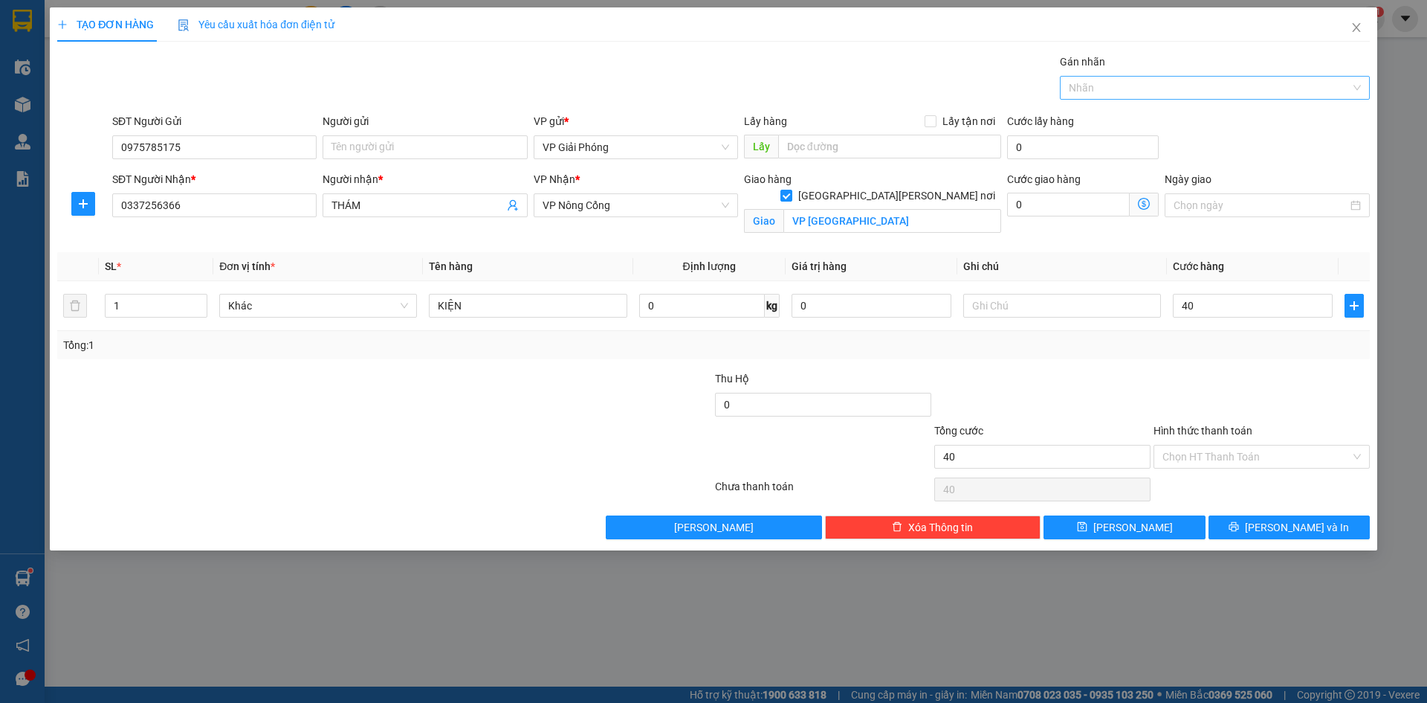
type input "40.000"
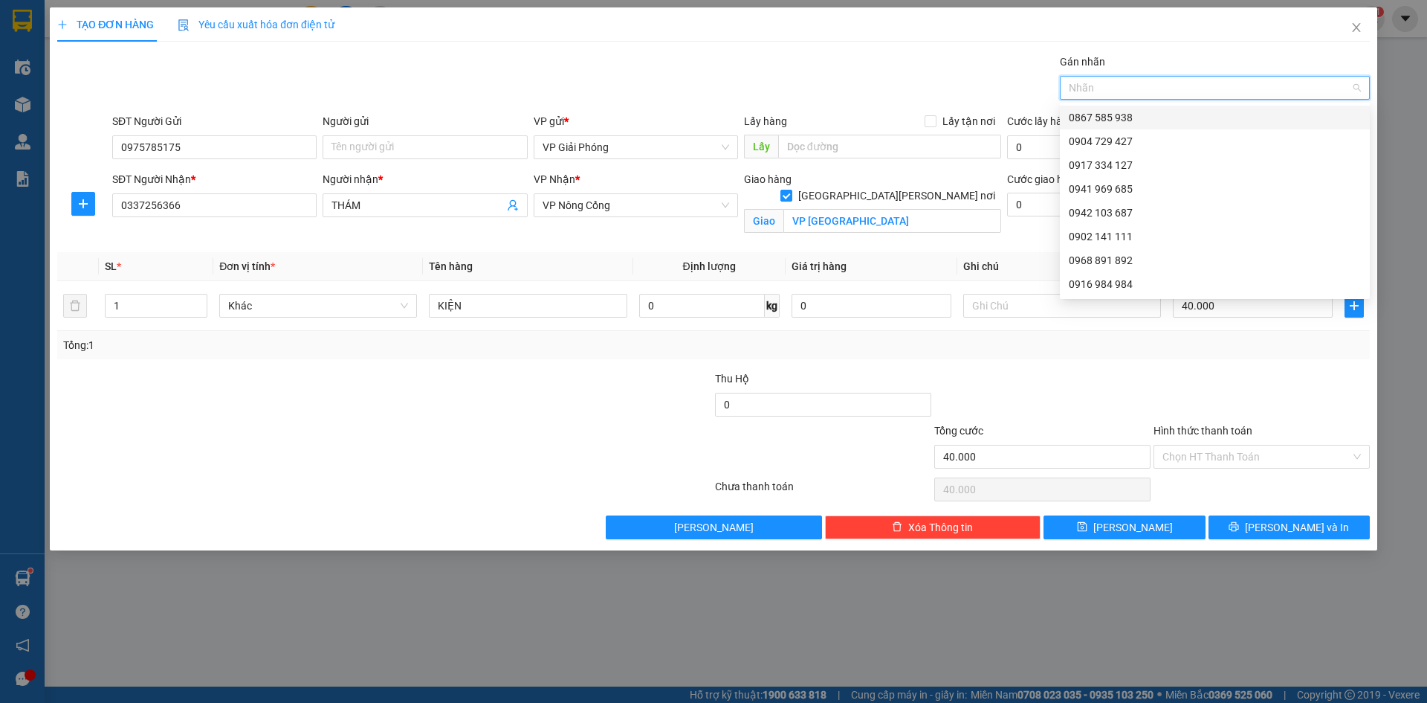
click at [1145, 111] on div "0867 585 938" at bounding box center [1215, 117] width 292 height 16
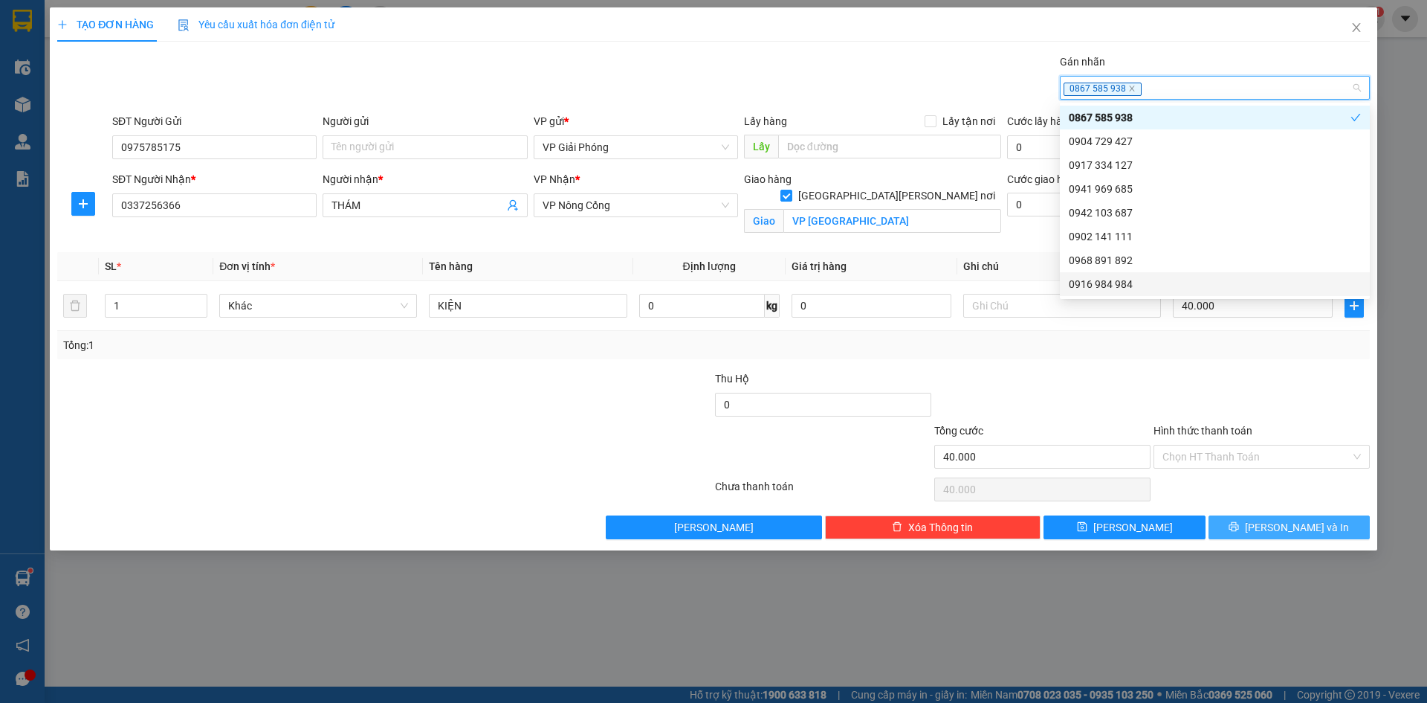
click at [1239, 524] on icon "printer" at bounding box center [1234, 526] width 10 height 10
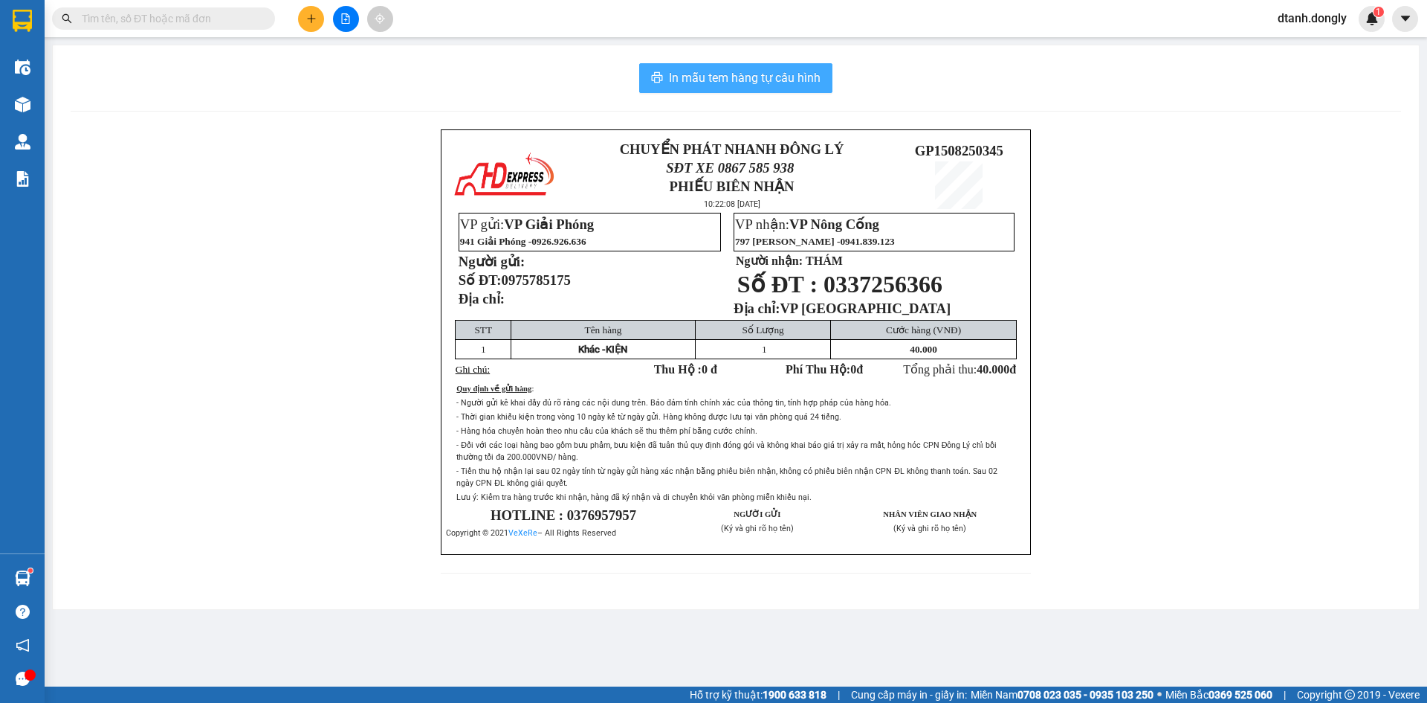
drag, startPoint x: 706, startPoint y: 76, endPoint x: 859, endPoint y: 248, distance: 230.7
click at [707, 76] on span "In mẫu tem hàng tự cấu hình" at bounding box center [745, 77] width 152 height 19
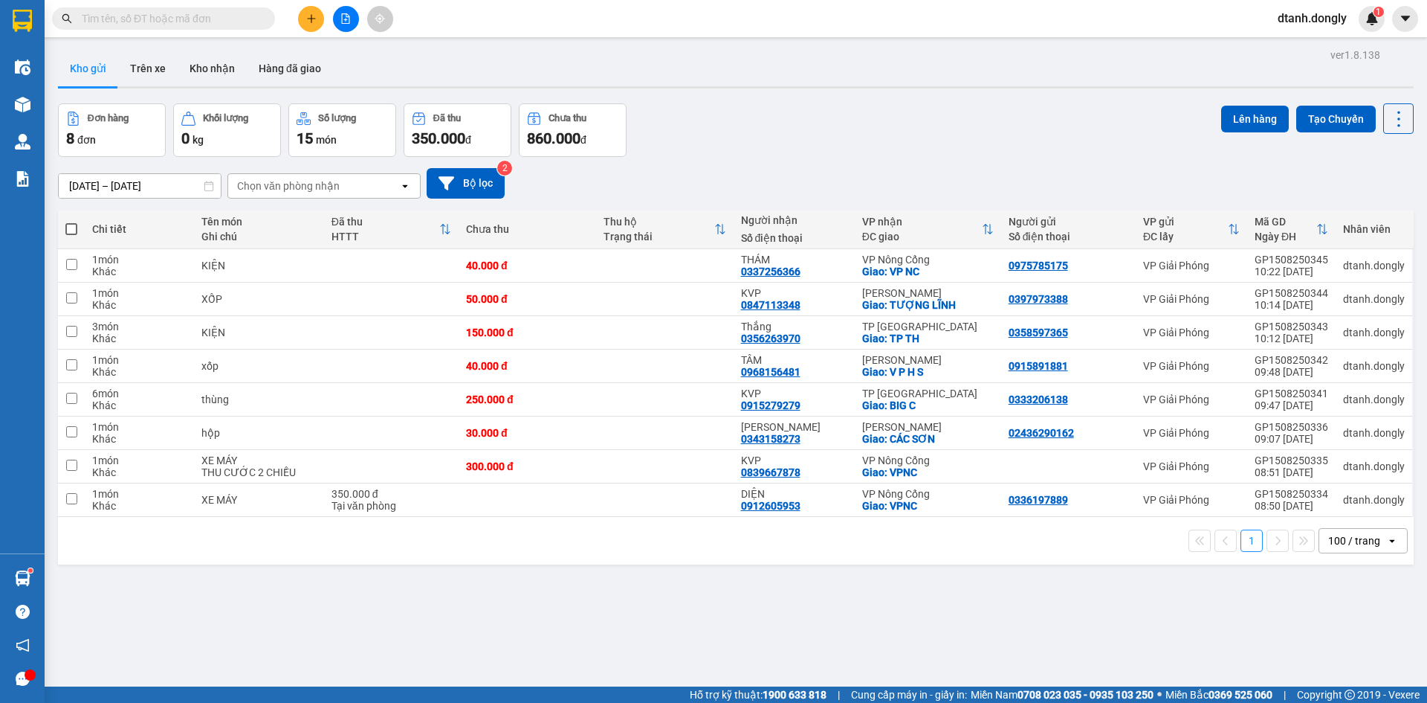
click at [314, 23] on icon "plus" at bounding box center [311, 18] width 10 height 10
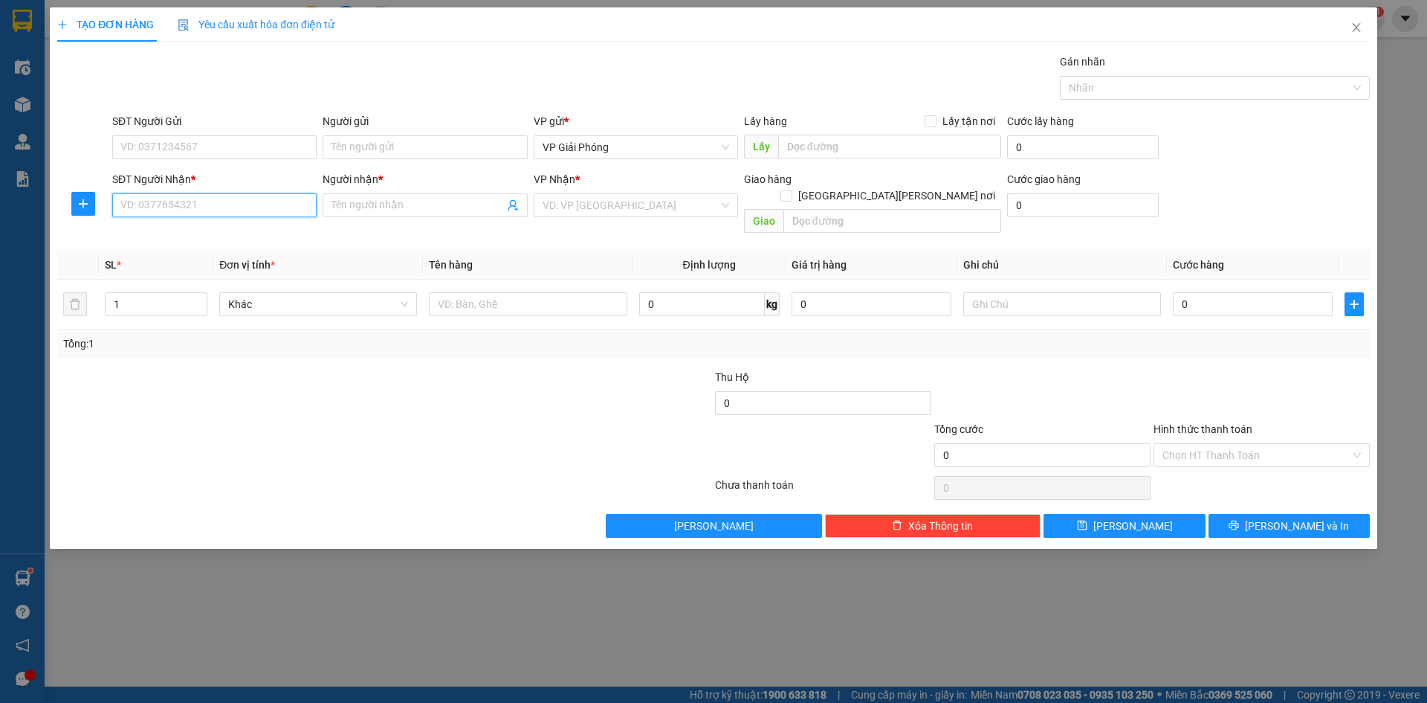
click at [239, 205] on input "SĐT Người Nhận *" at bounding box center [214, 205] width 204 height 24
type input "0942883456"
click at [155, 296] on input "1" at bounding box center [156, 304] width 101 height 22
click at [206, 208] on input "0942883456" at bounding box center [214, 205] width 204 height 24
click at [199, 236] on div "0942883456 - LONG" at bounding box center [214, 235] width 187 height 16
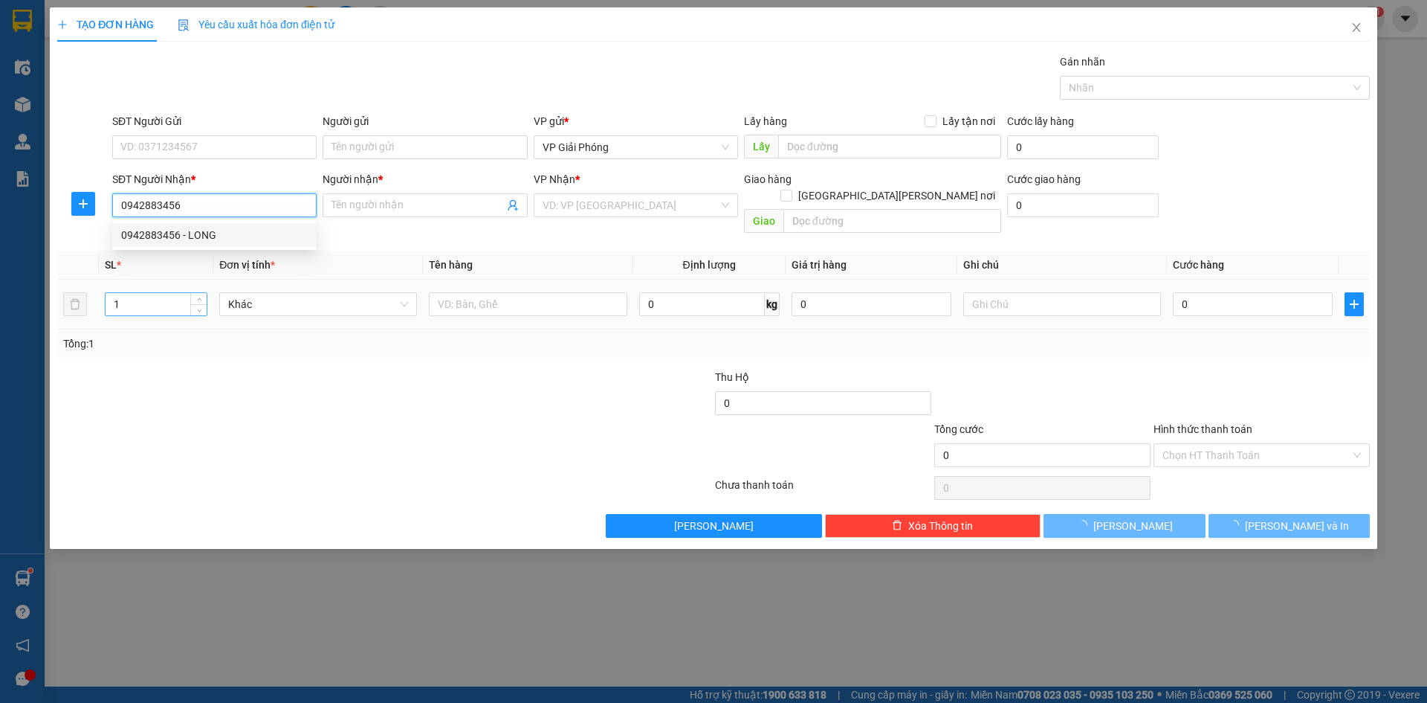
type input "LONG"
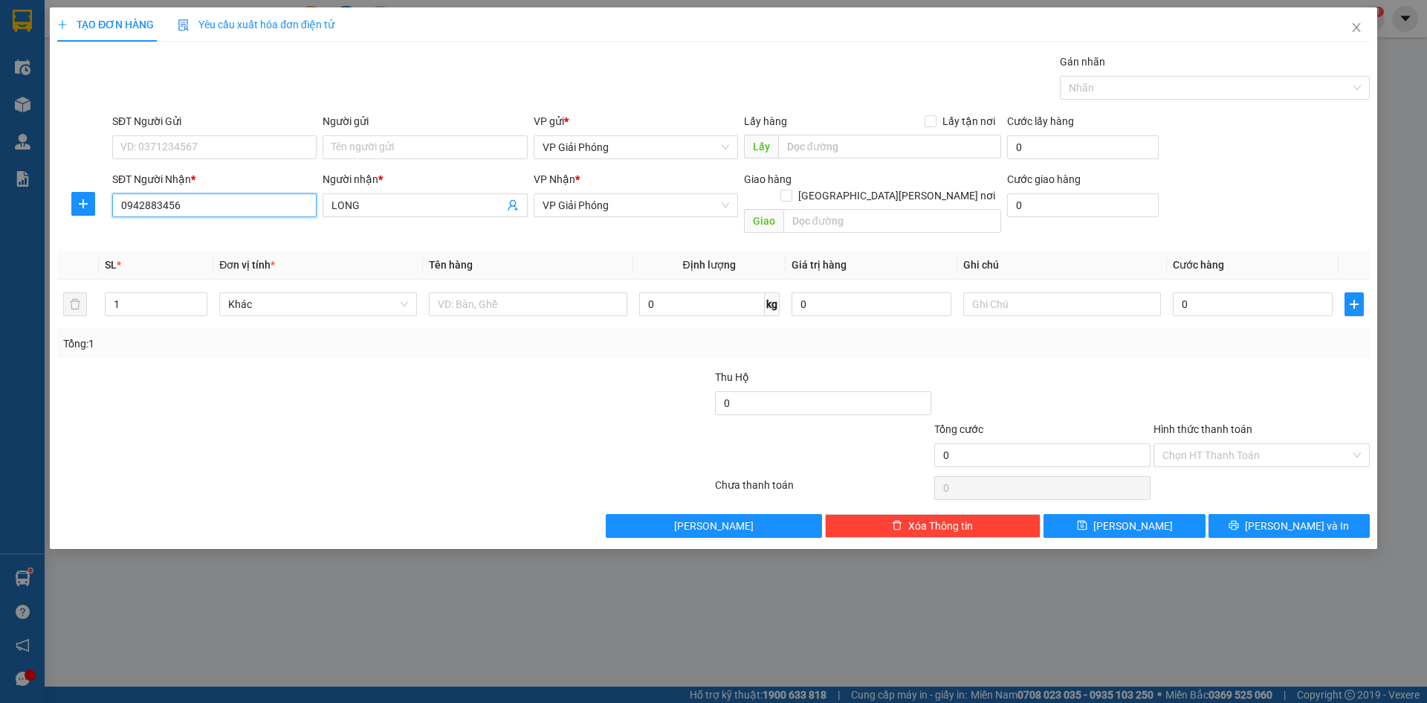
drag, startPoint x: 730, startPoint y: 196, endPoint x: 720, endPoint y: 217, distance: 23.9
click at [730, 204] on div "VP Giải Phóng" at bounding box center [636, 205] width 204 height 24
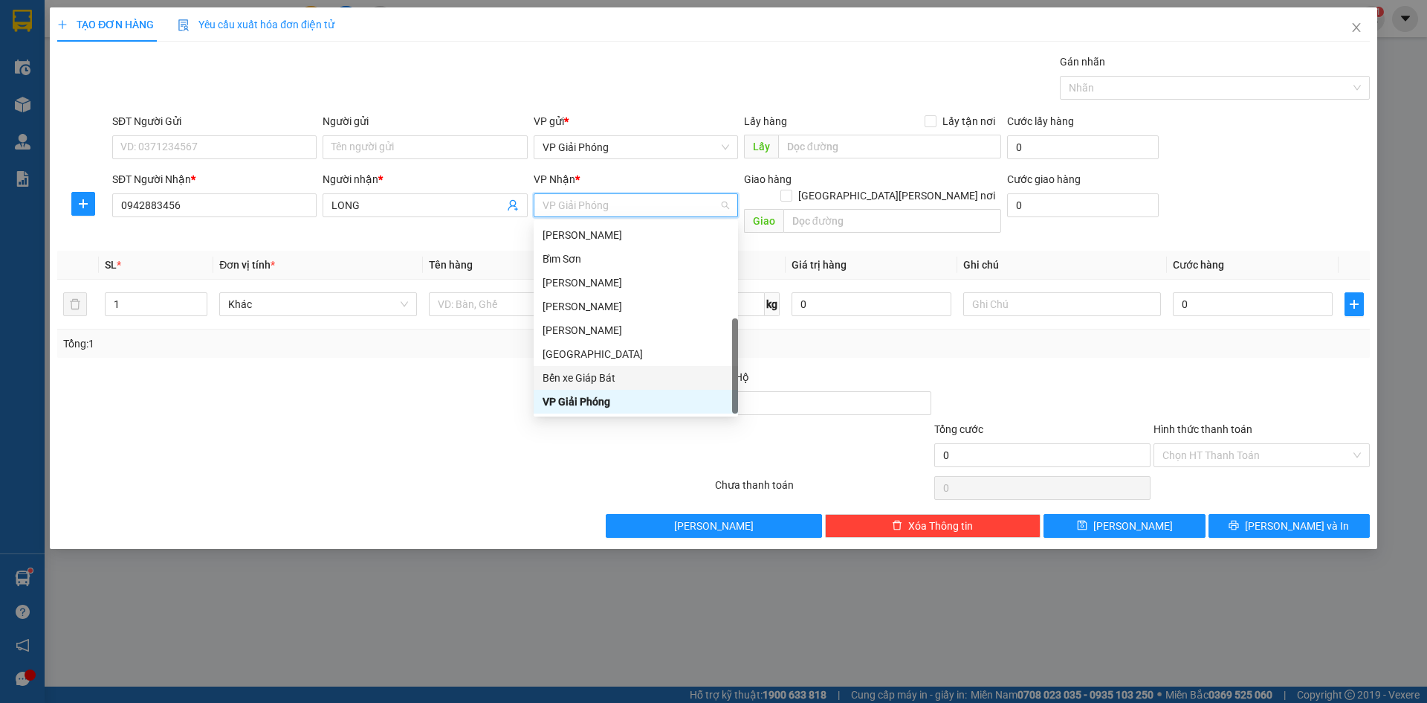
scroll to position [214, 0]
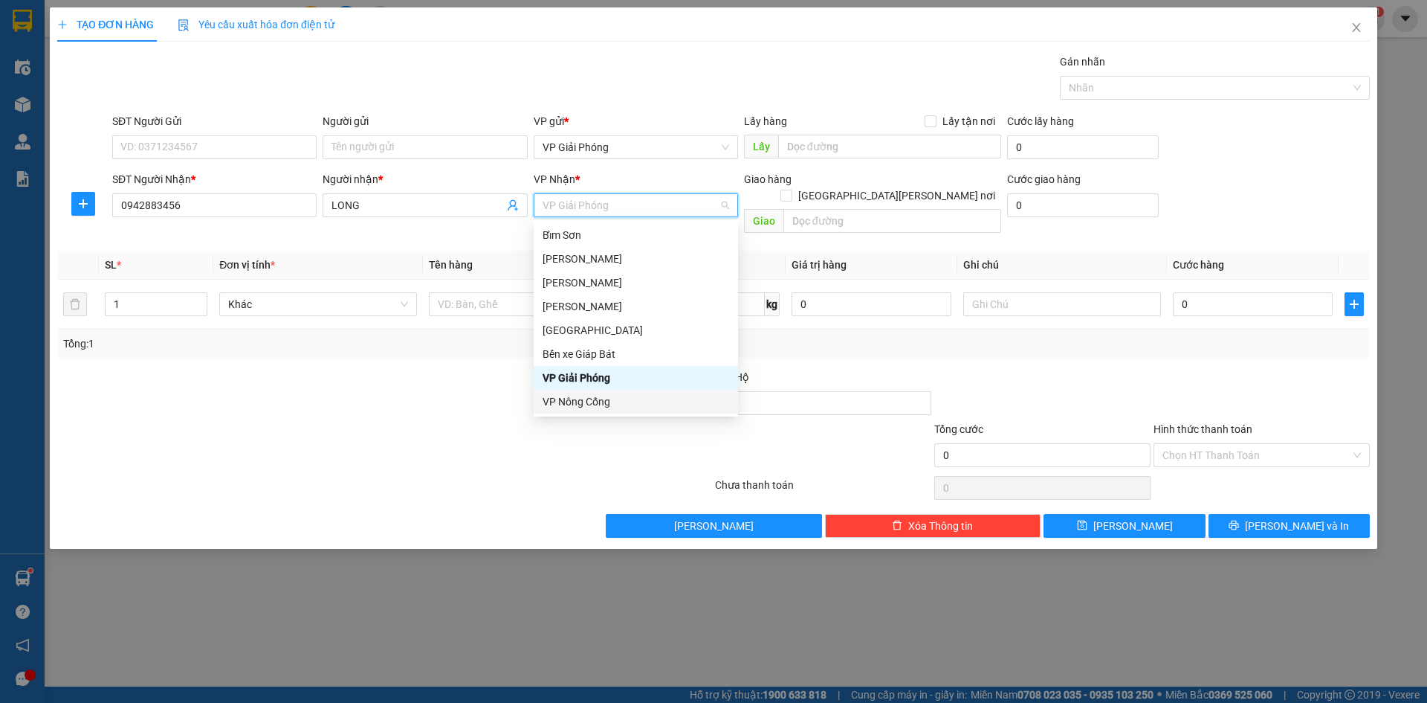
click at [645, 398] on div "VP Nông Cống" at bounding box center [636, 401] width 187 height 16
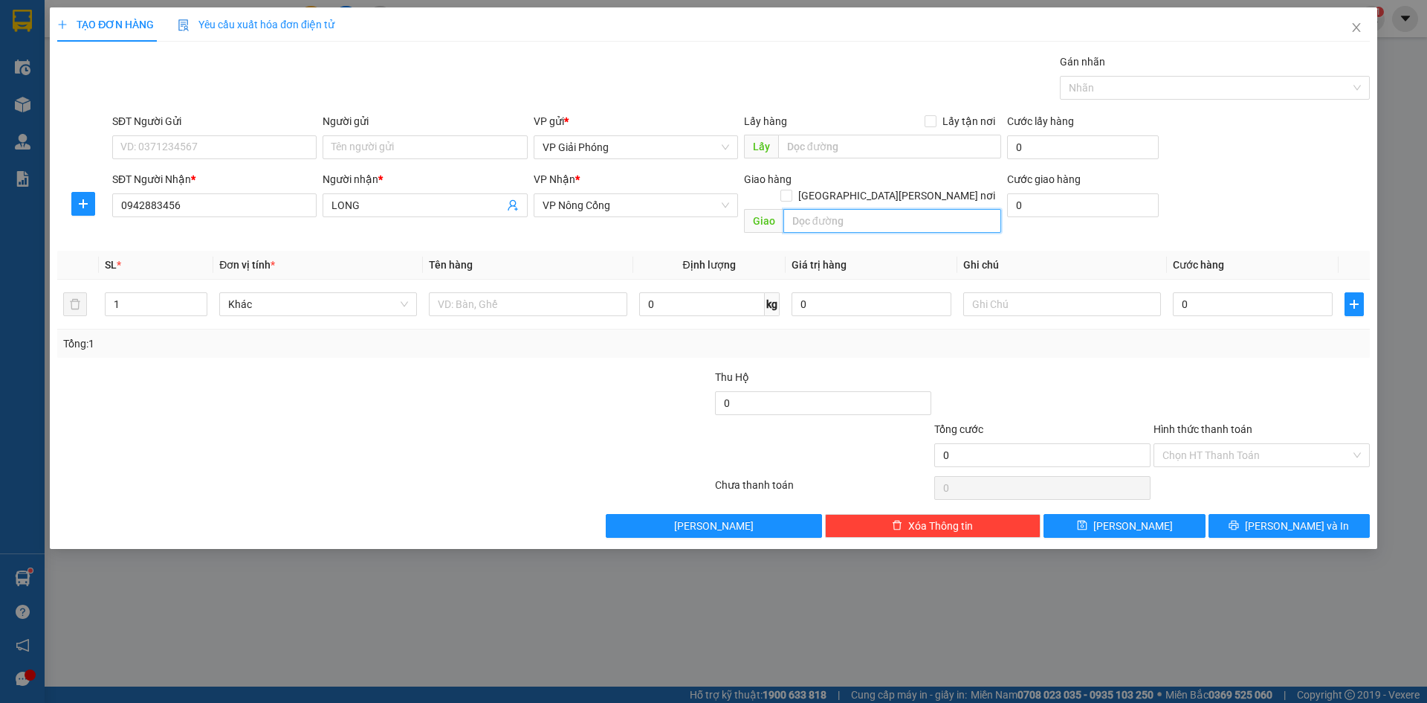
click at [851, 209] on input "text" at bounding box center [893, 221] width 218 height 24
type input "VP [GEOGRAPHIC_DATA]"
click at [180, 293] on input "1" at bounding box center [156, 304] width 101 height 22
type input "4"
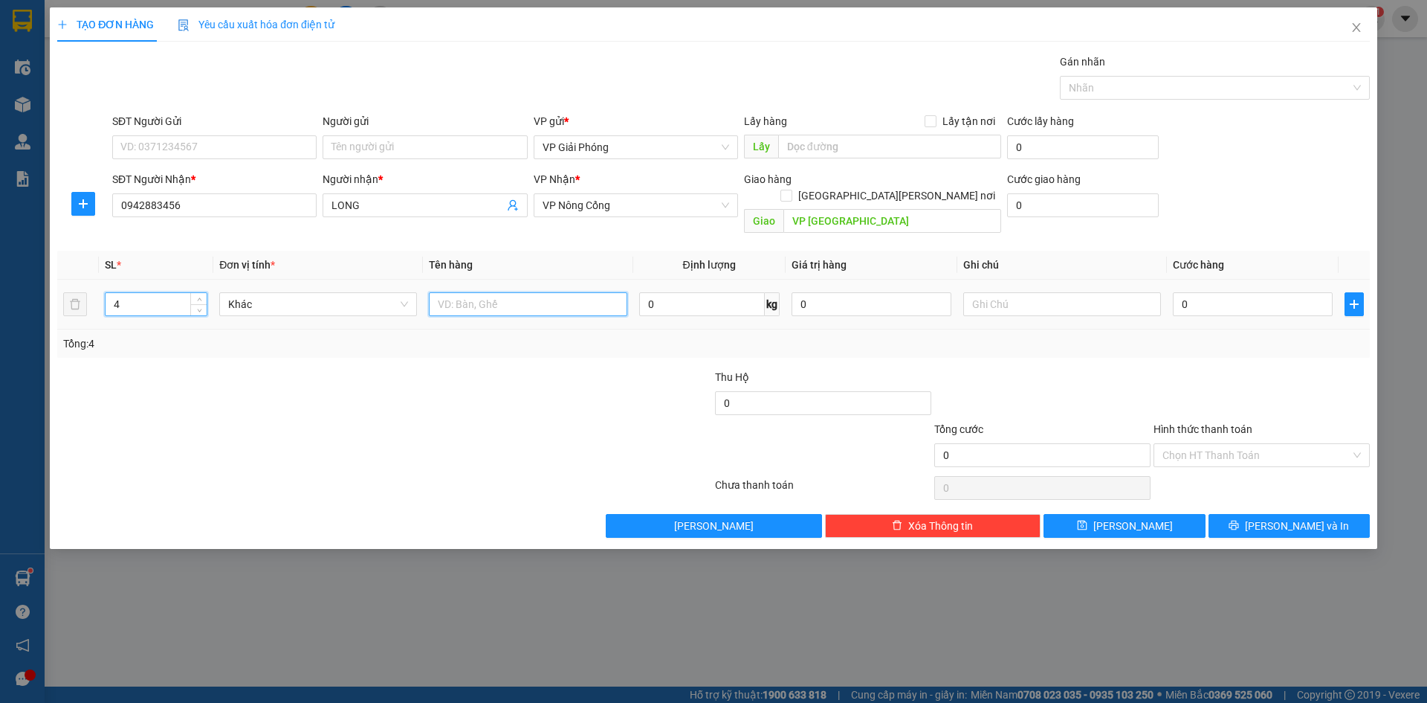
click at [510, 292] on input "text" at bounding box center [528, 304] width 198 height 24
type input "KIỆN"
click at [1227, 294] on input "0" at bounding box center [1253, 304] width 160 height 24
type input "1"
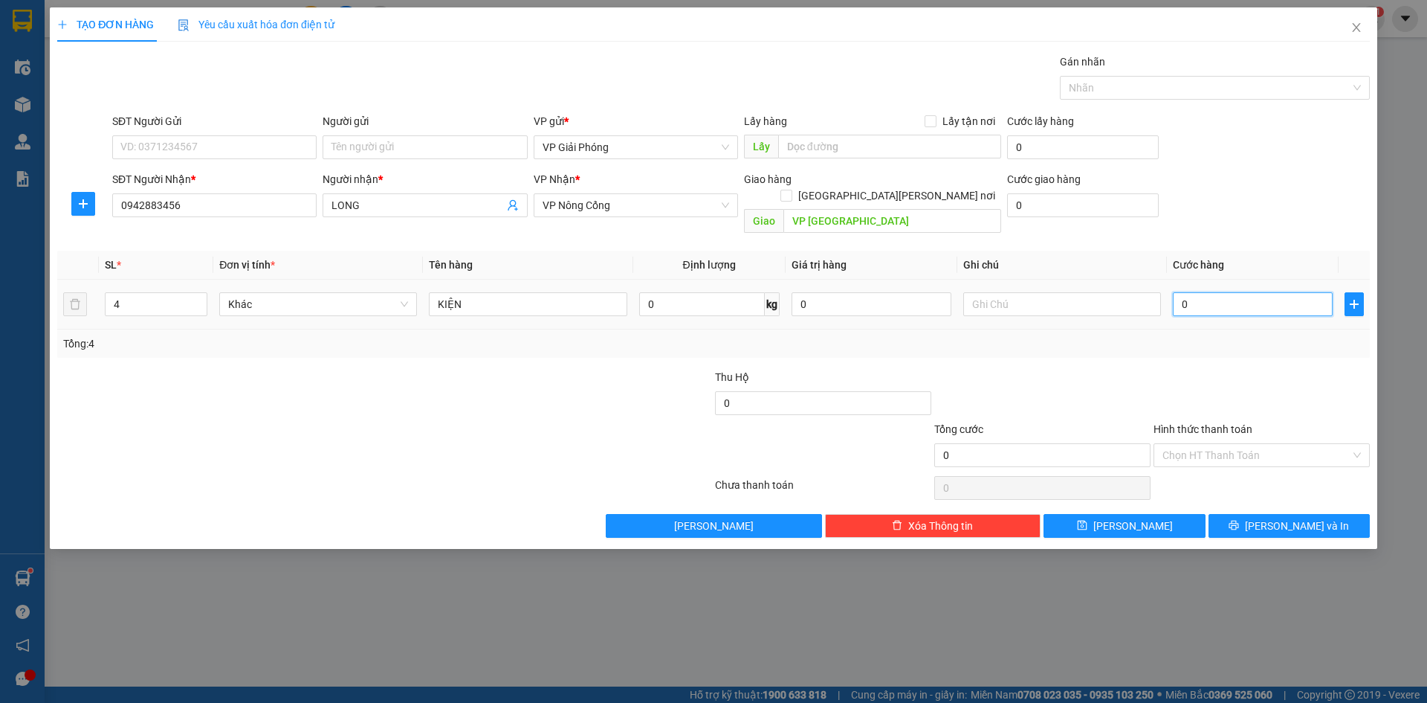
type input "1"
type input "18"
type input "180"
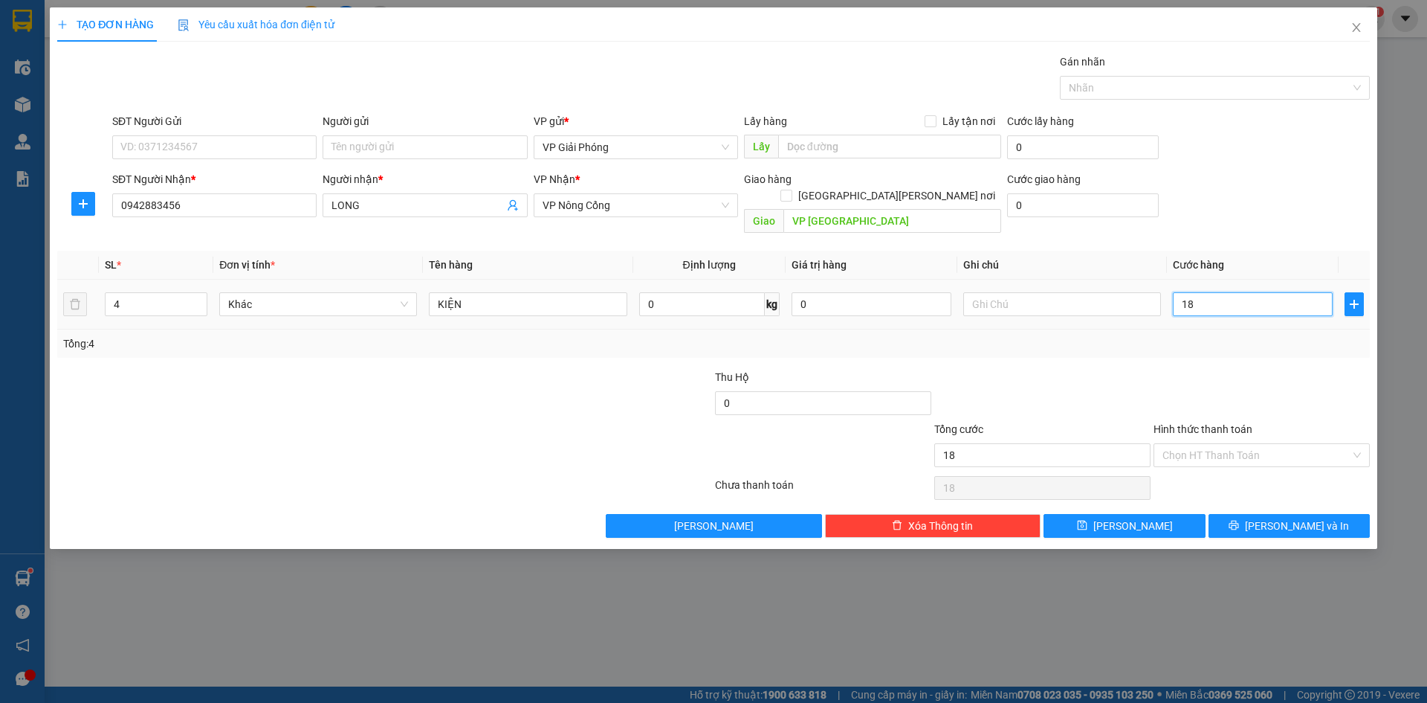
type input "180"
click at [1132, 88] on div at bounding box center [1208, 88] width 288 height 18
type input "180.000"
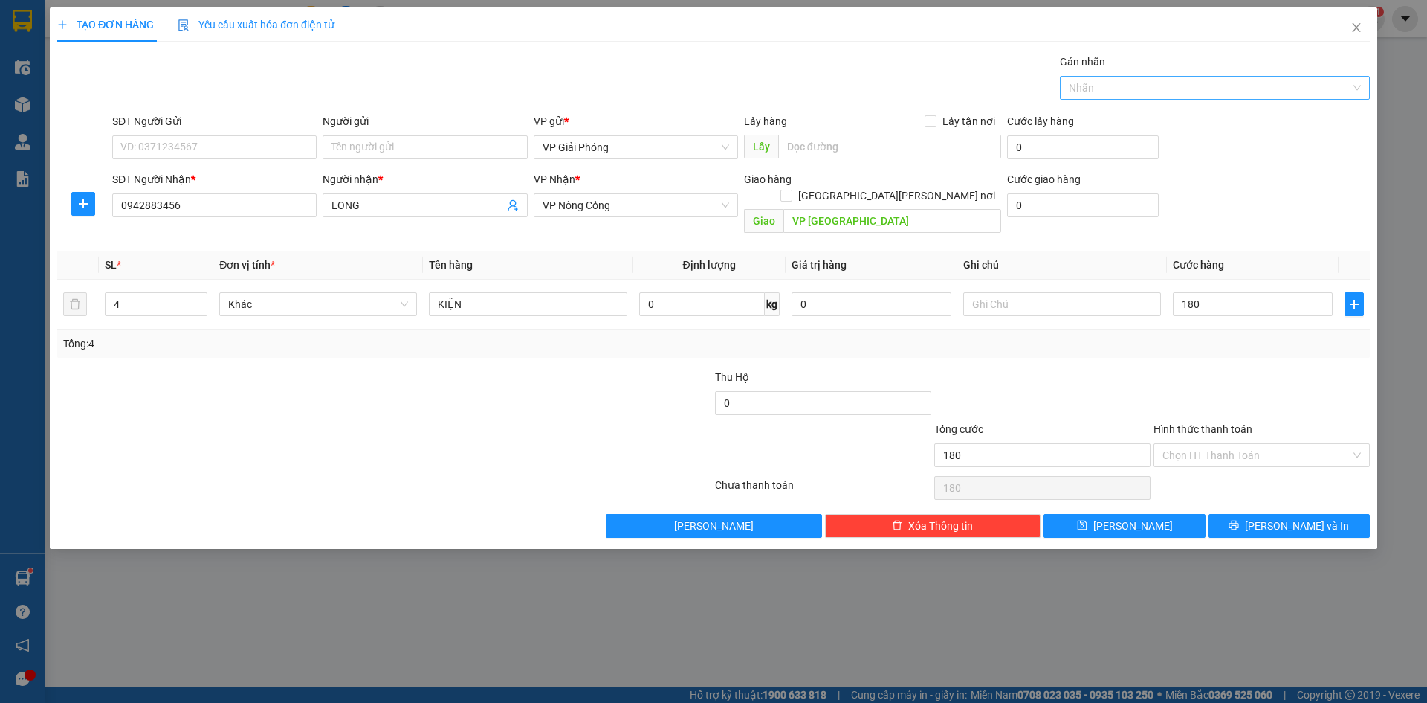
type input "180.000"
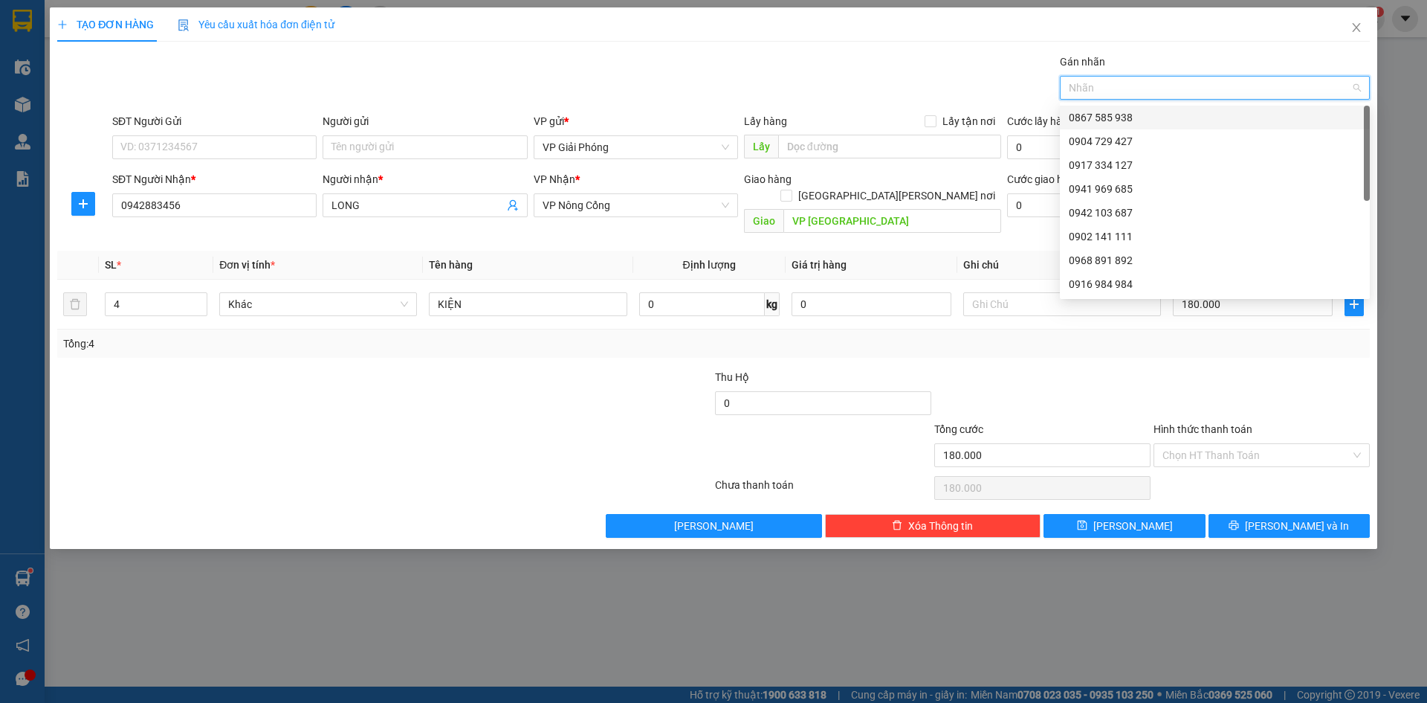
drag, startPoint x: 1138, startPoint y: 113, endPoint x: 1141, endPoint y: 128, distance: 15.0
click at [1138, 114] on div "0867 585 938" at bounding box center [1215, 117] width 292 height 16
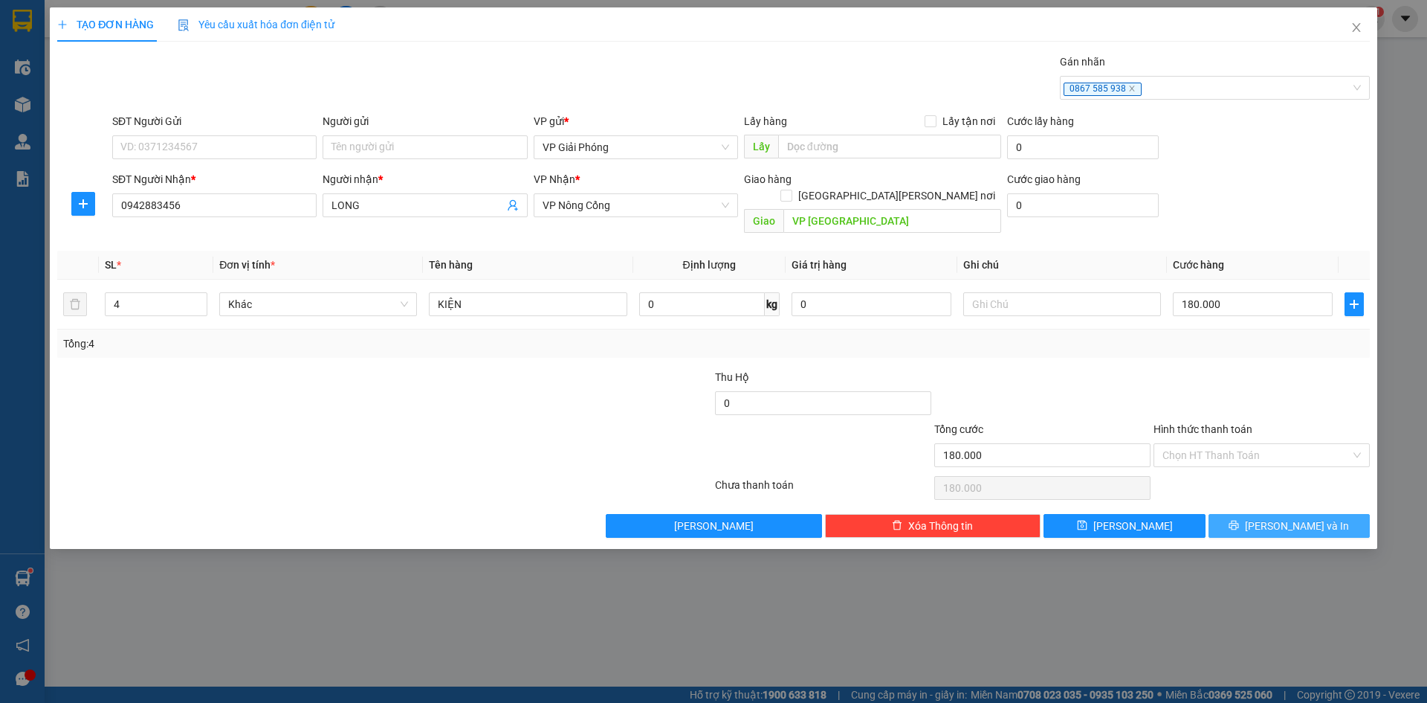
click at [1306, 517] on span "[PERSON_NAME] và In" at bounding box center [1297, 525] width 104 height 16
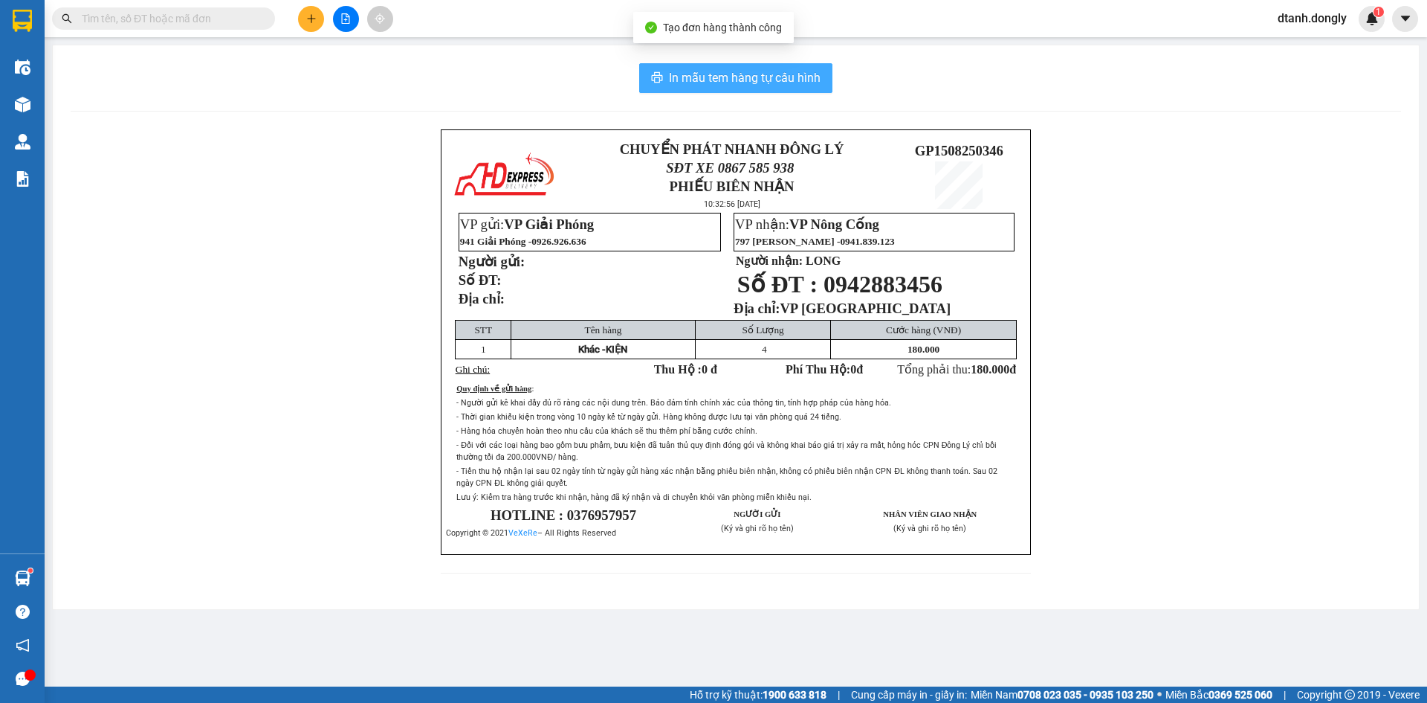
click at [770, 77] on span "In mẫu tem hàng tự cấu hình" at bounding box center [745, 77] width 152 height 19
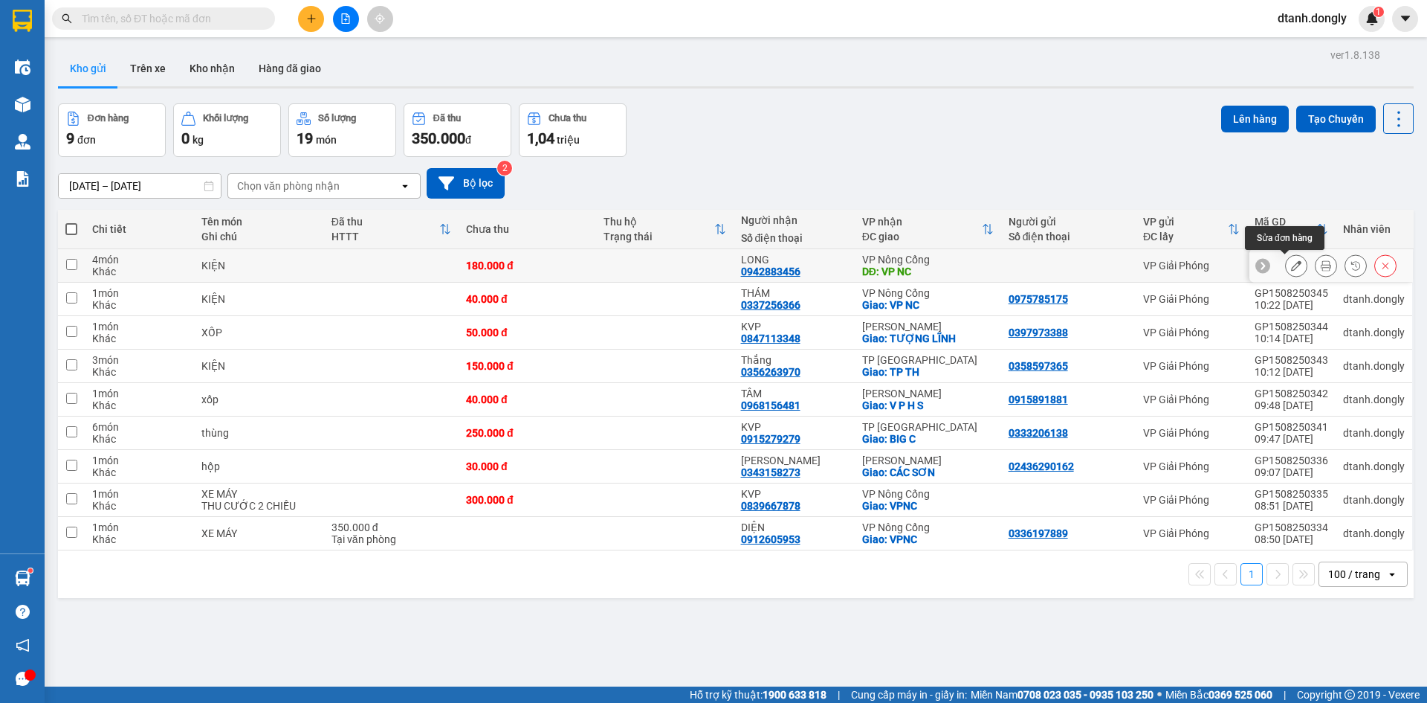
click at [1291, 262] on icon at bounding box center [1296, 265] width 10 height 10
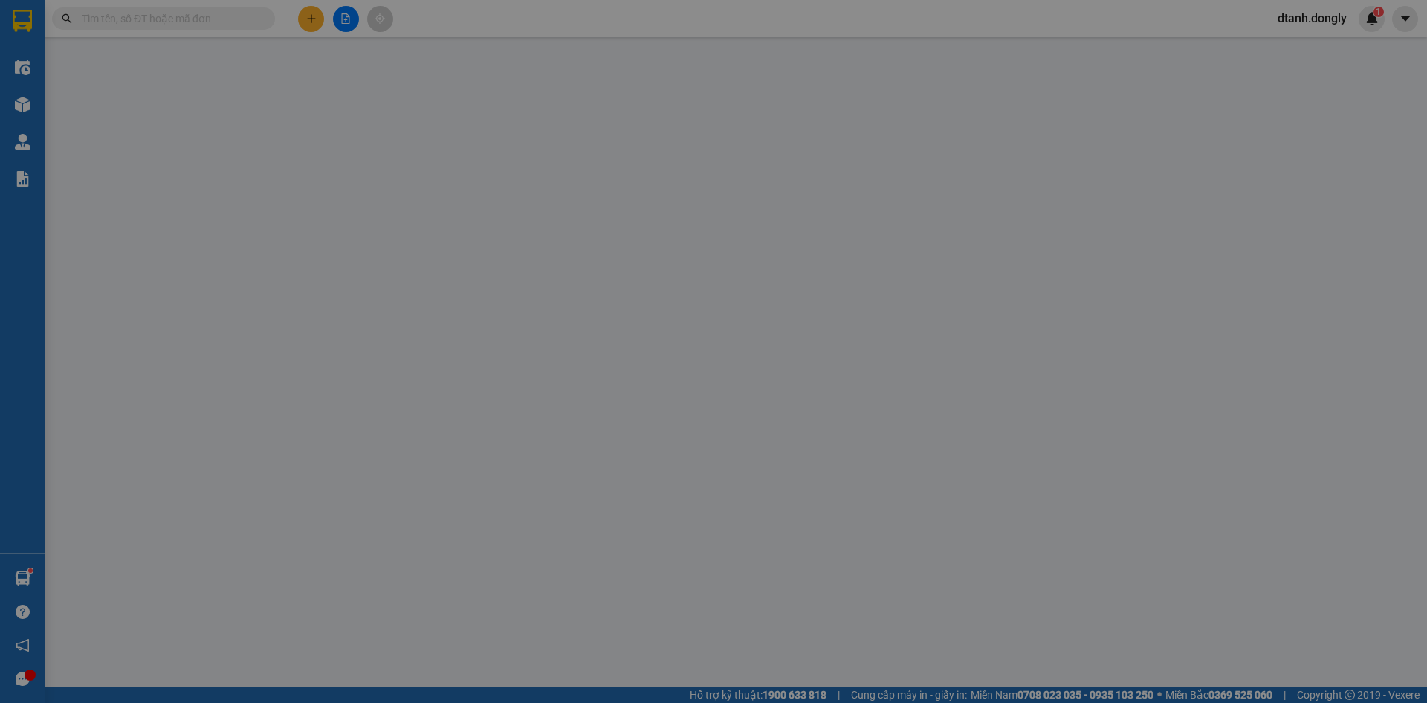
type input "0942883456"
type input "LONG"
type input "VP [GEOGRAPHIC_DATA]"
type input "180.000"
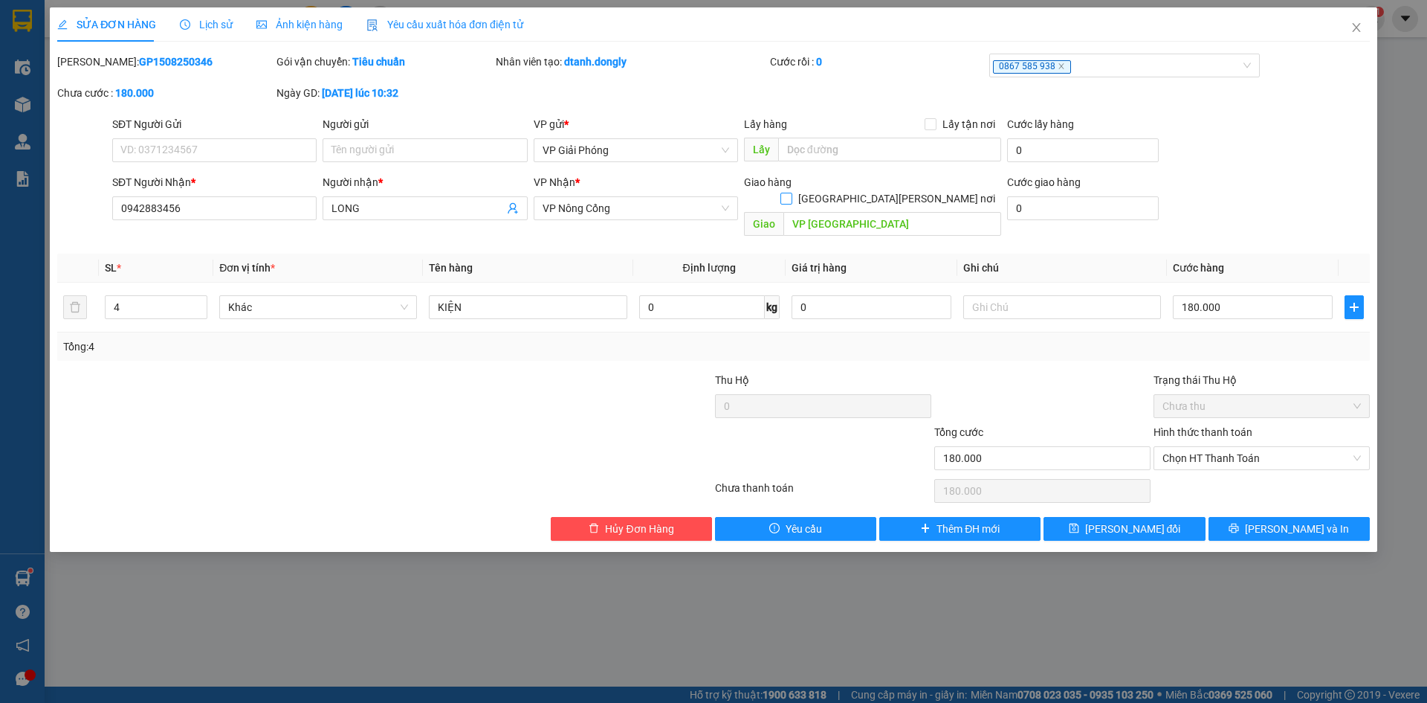
click at [791, 193] on input "[GEOGRAPHIC_DATA][PERSON_NAME] nơi" at bounding box center [786, 198] width 10 height 10
checkbox input "true"
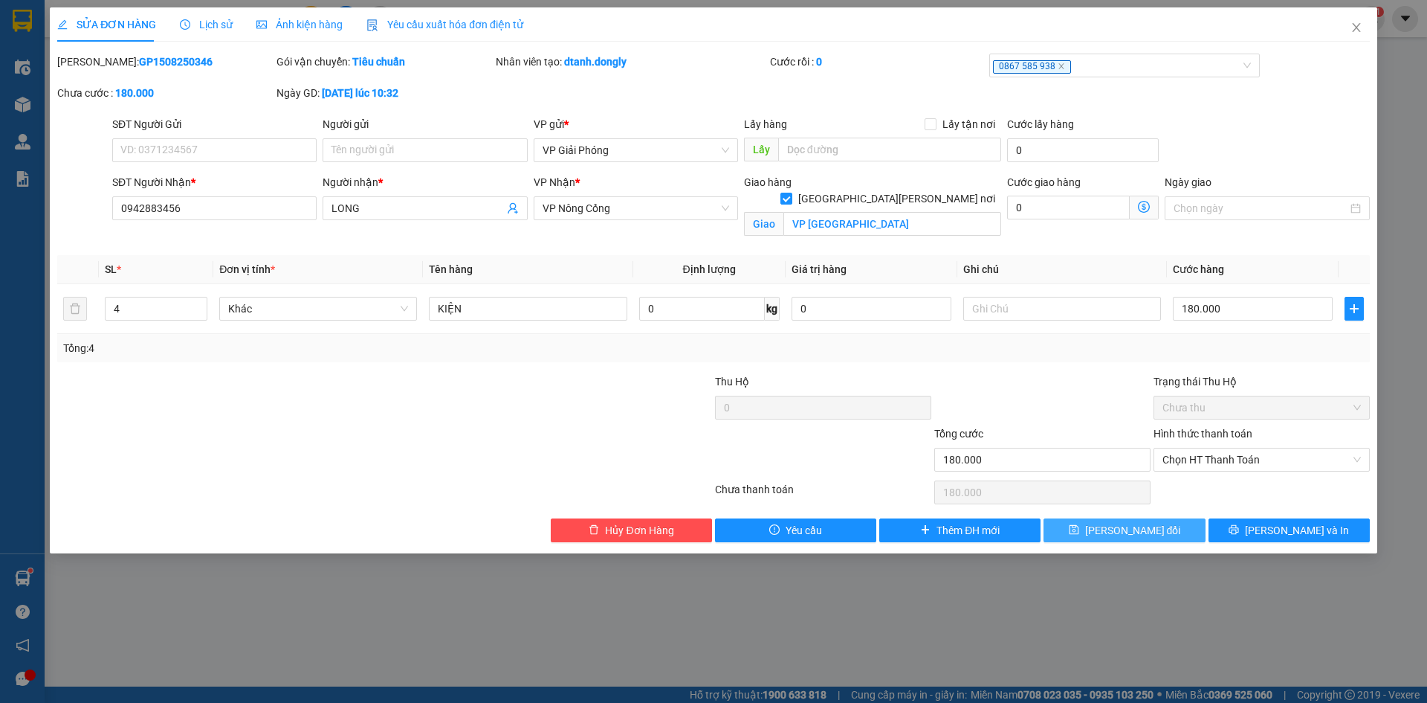
click at [1151, 539] on button "Lưu thay đổi" at bounding box center [1124, 530] width 161 height 24
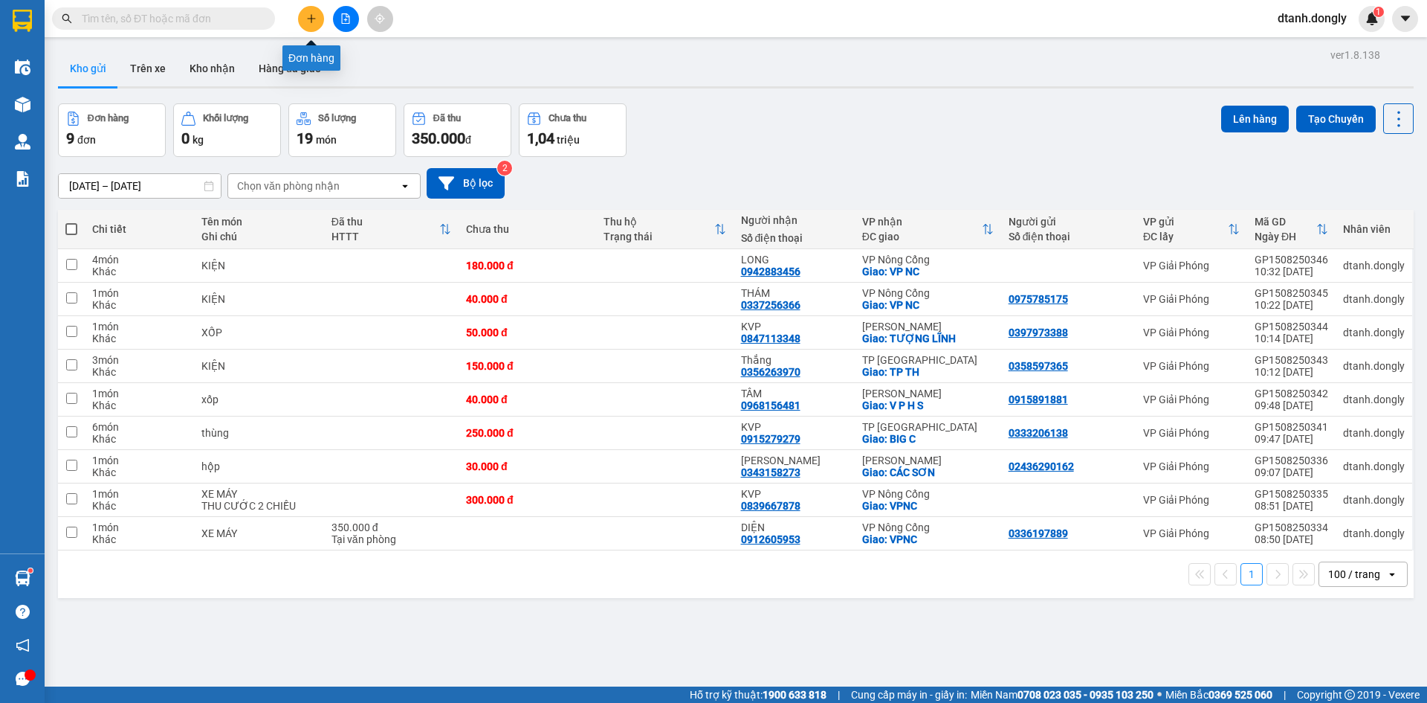
click at [313, 9] on button at bounding box center [311, 19] width 26 height 26
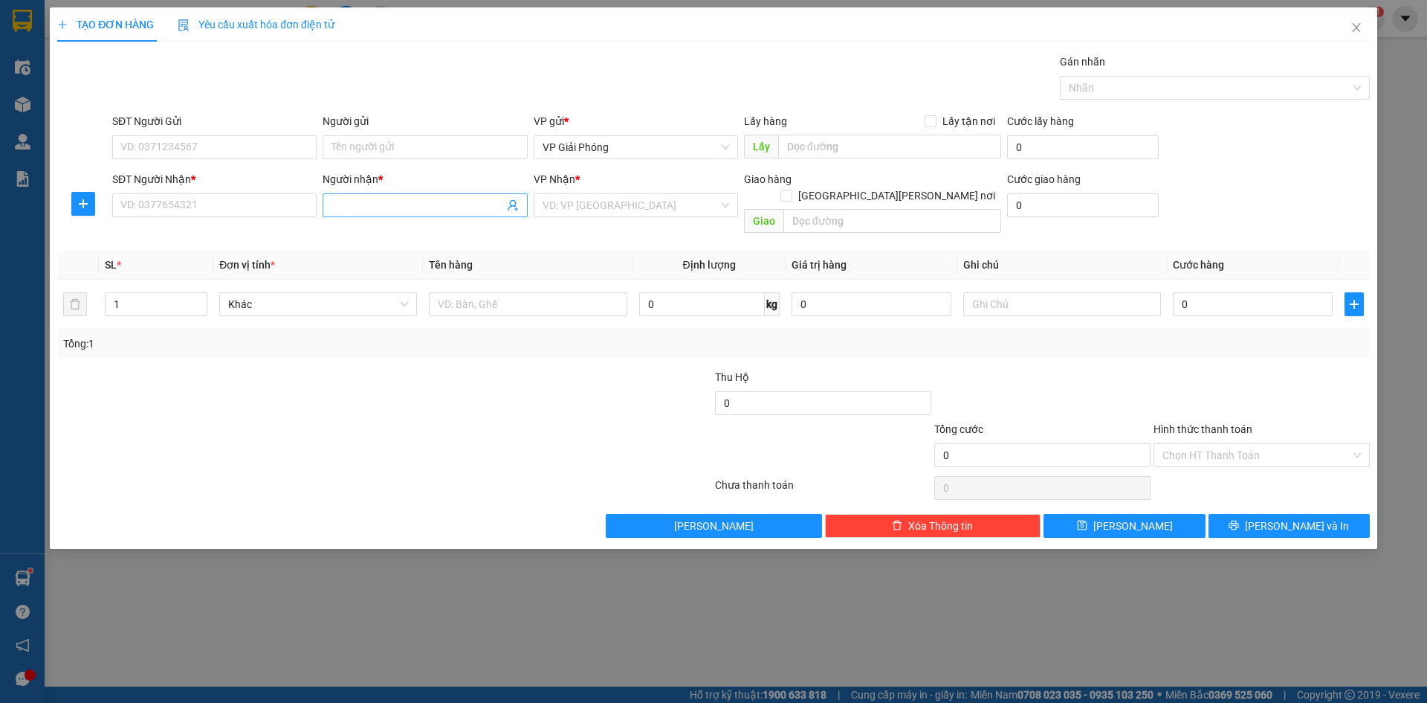
click at [405, 206] on input "Người nhận *" at bounding box center [418, 205] width 172 height 16
type input "NGA THỎ"
click at [401, 229] on div "NGA THỎ - 0971027005" at bounding box center [425, 235] width 187 height 16
type input "0971027005"
checkbox input "true"
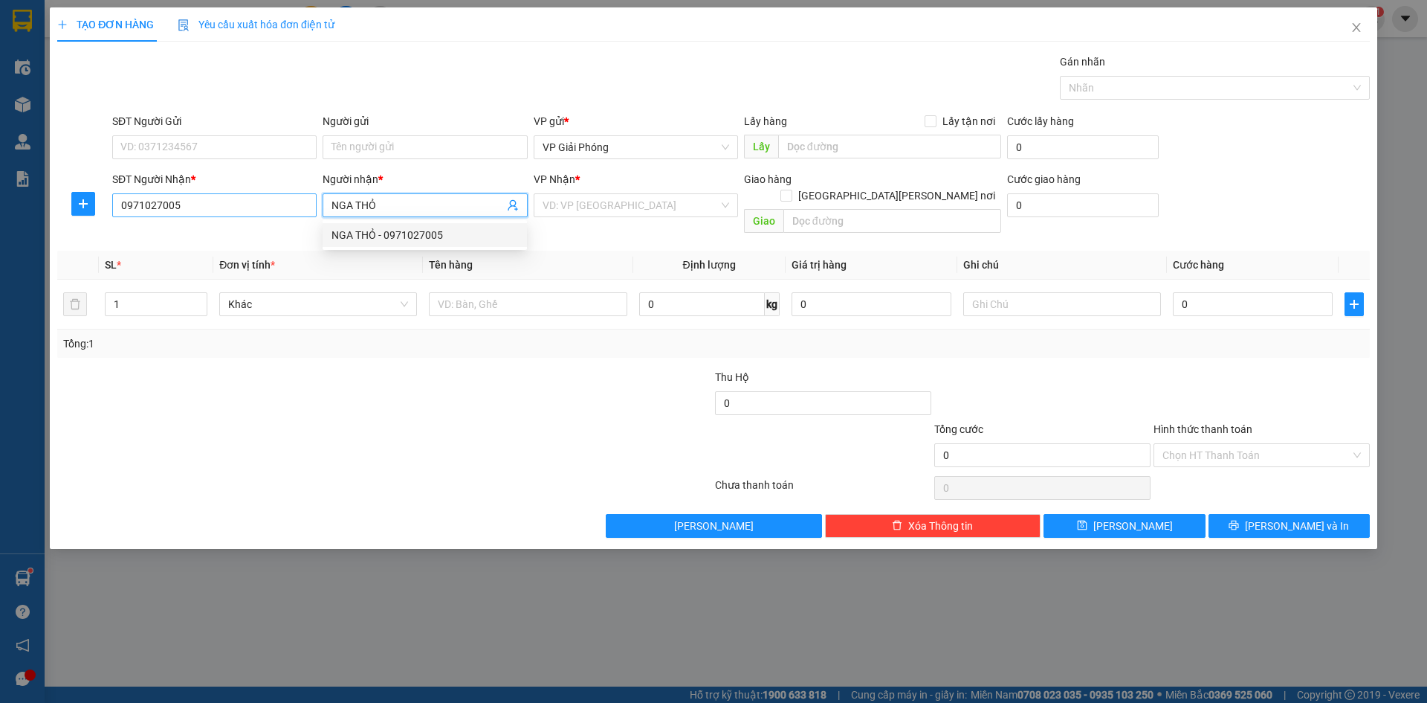
type input "NÔNG CỐNG"
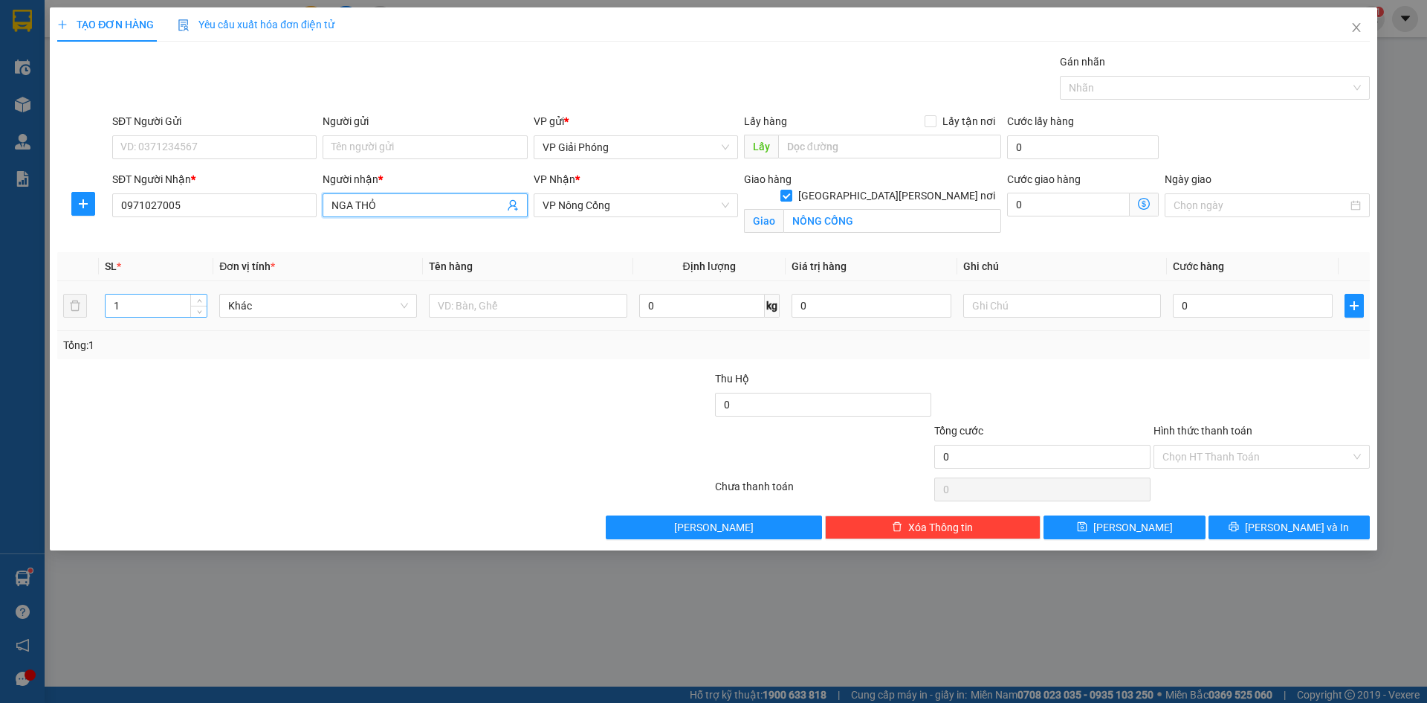
type input "NGA THỎ"
click at [183, 306] on input "1" at bounding box center [156, 305] width 101 height 22
type input "2"
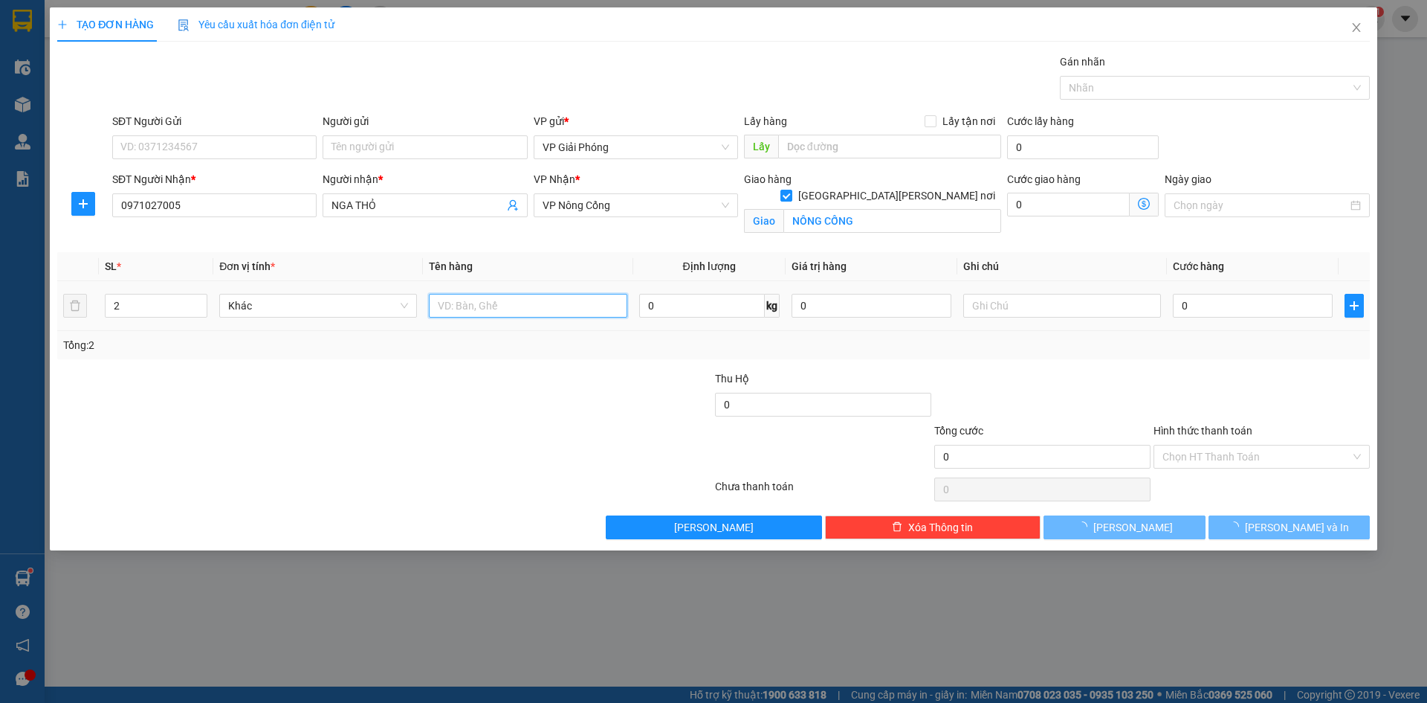
click at [523, 306] on input "text" at bounding box center [528, 306] width 198 height 24
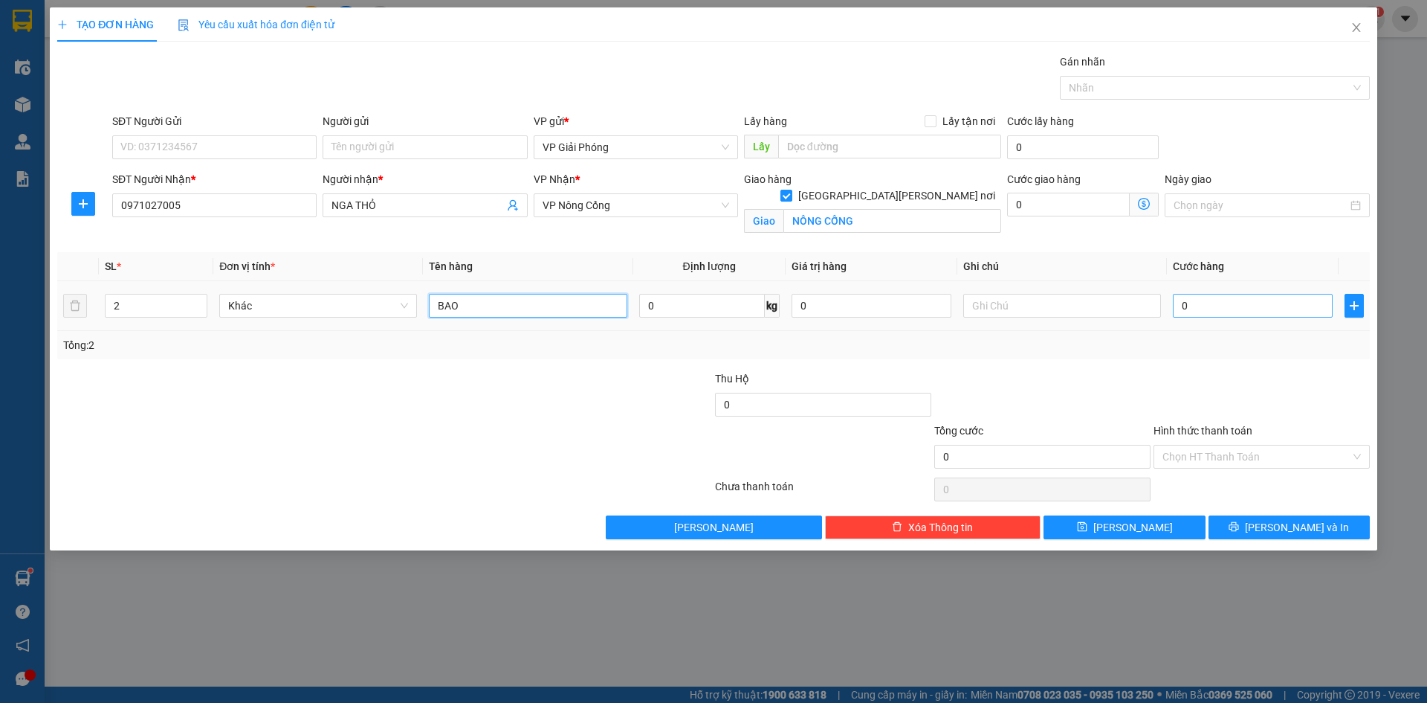
type input "BAO"
click at [1194, 306] on input "0" at bounding box center [1253, 306] width 160 height 24
type input "5"
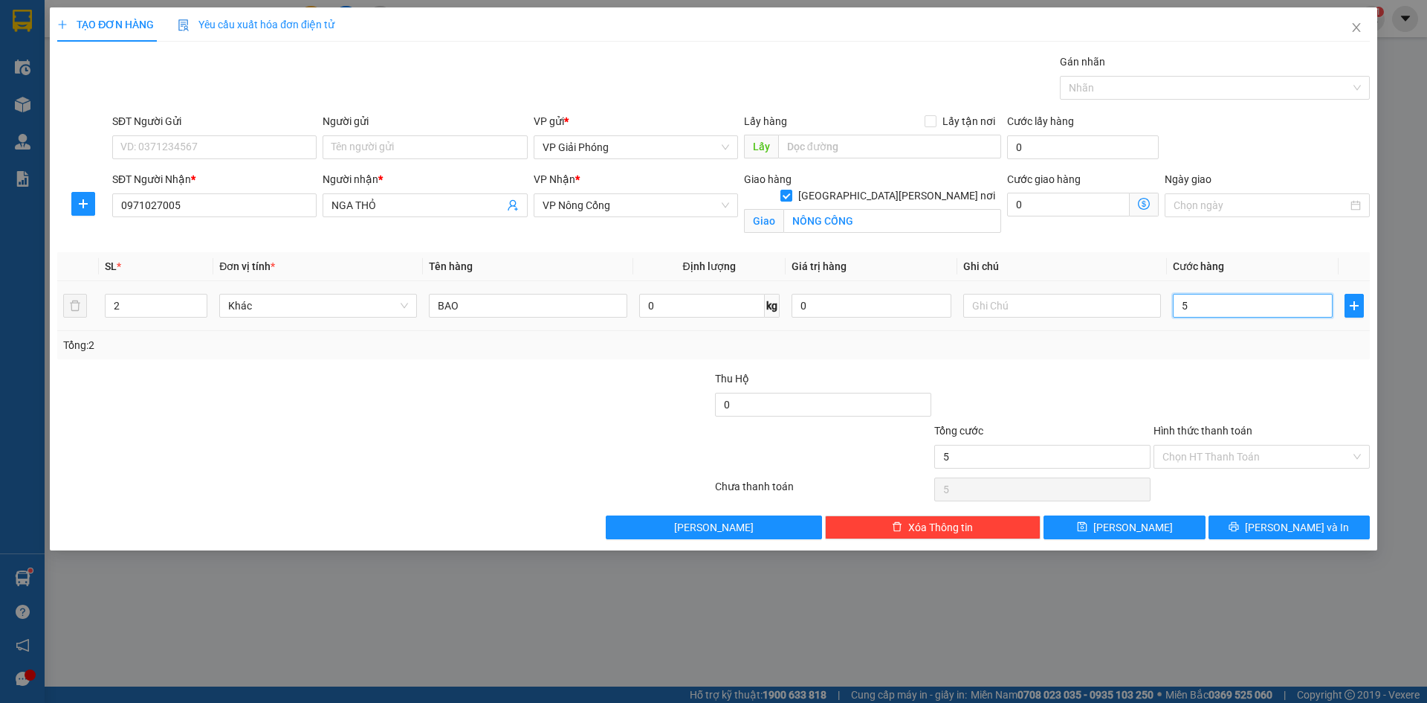
type input "50"
type input "500"
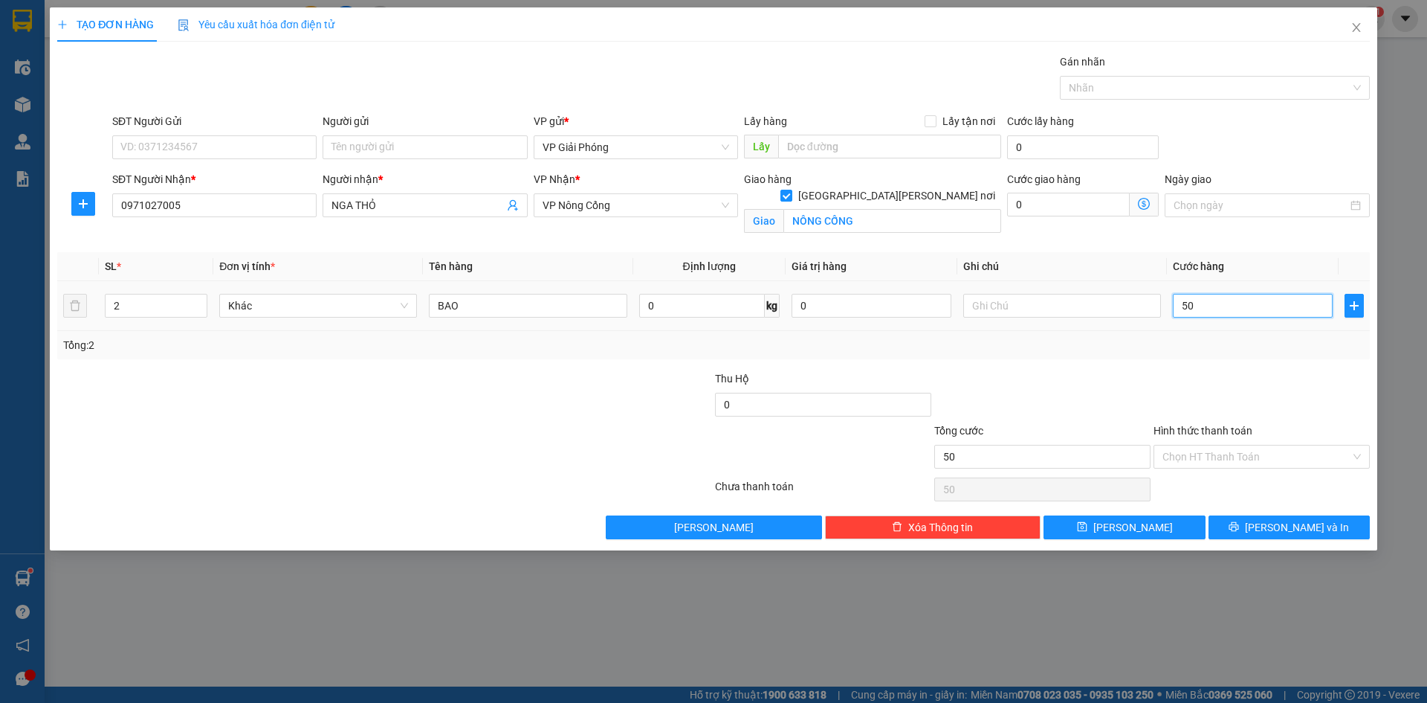
type input "500"
click at [1138, 93] on div at bounding box center [1208, 88] width 288 height 18
type input "500.000"
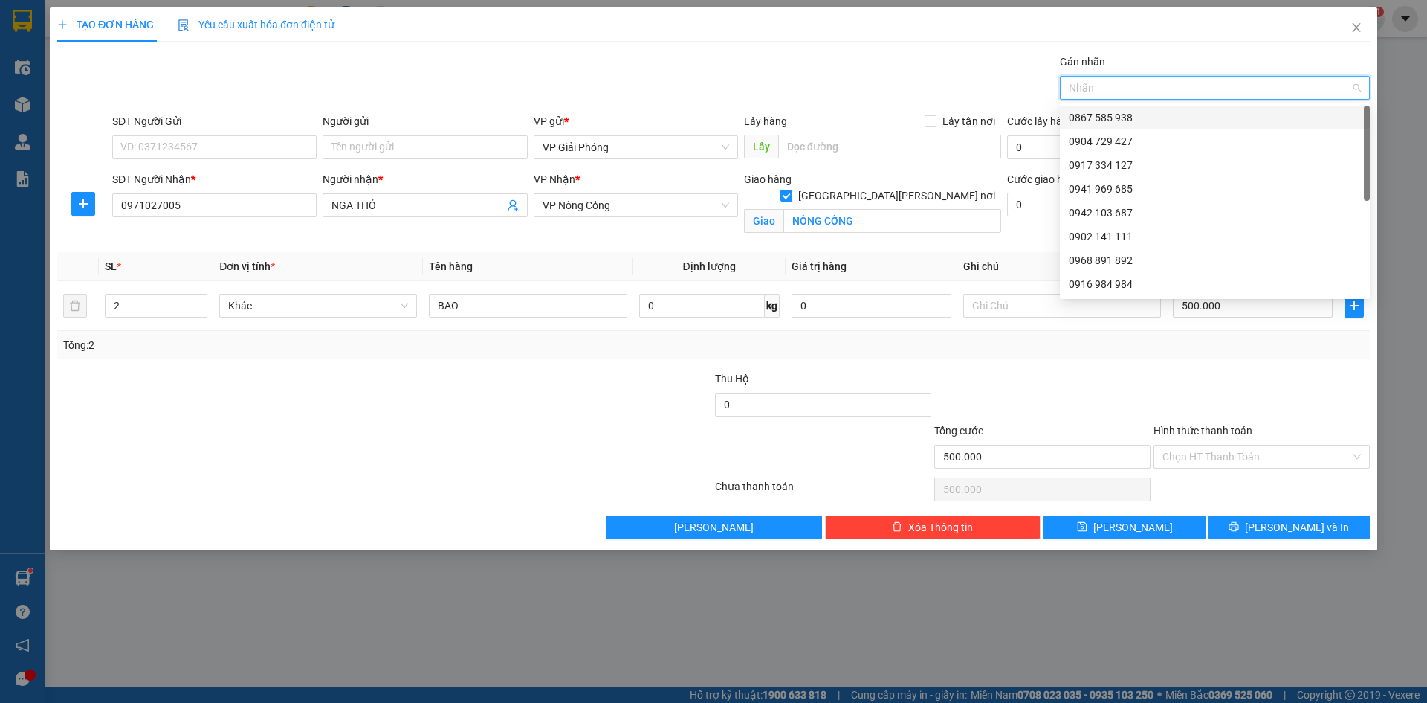
click at [1155, 113] on div "0867 585 938" at bounding box center [1215, 117] width 292 height 16
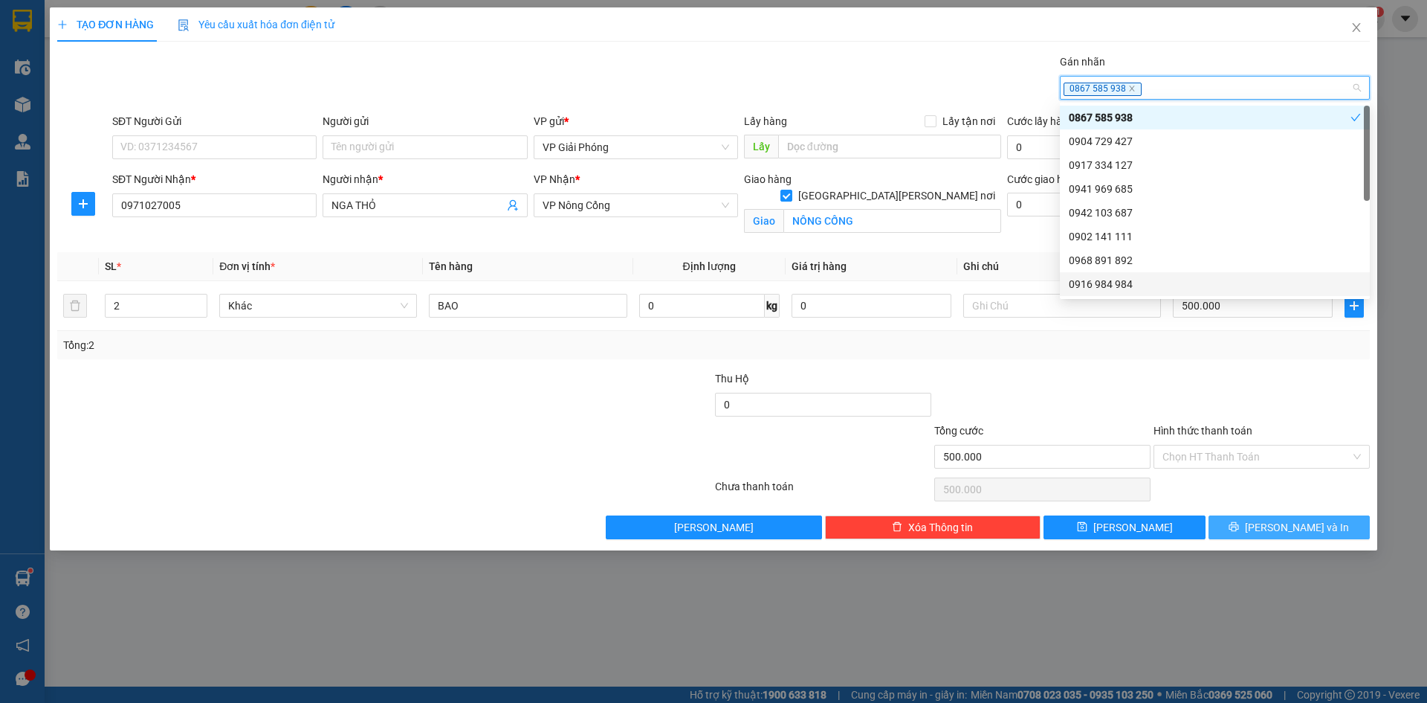
click at [1285, 522] on span "[PERSON_NAME] và In" at bounding box center [1297, 527] width 104 height 16
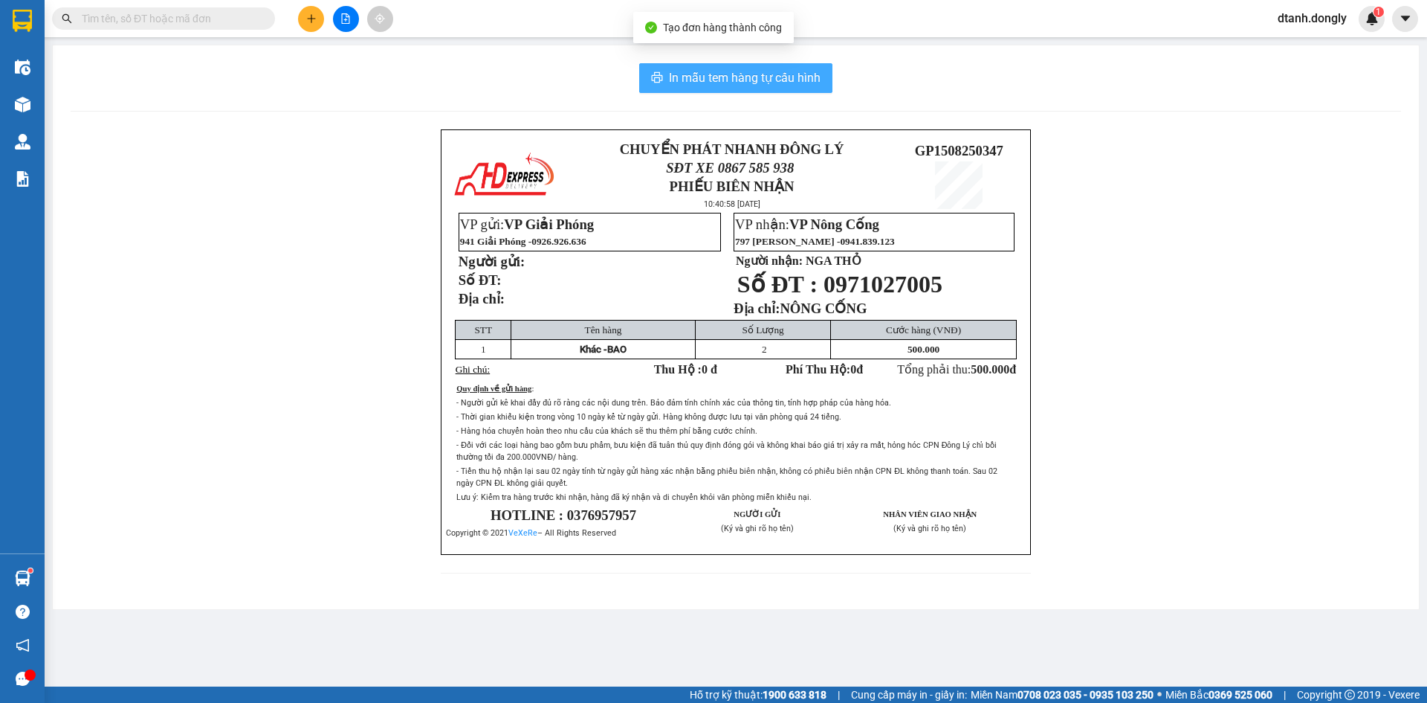
click at [739, 81] on span "In mẫu tem hàng tự cấu hình" at bounding box center [745, 77] width 152 height 19
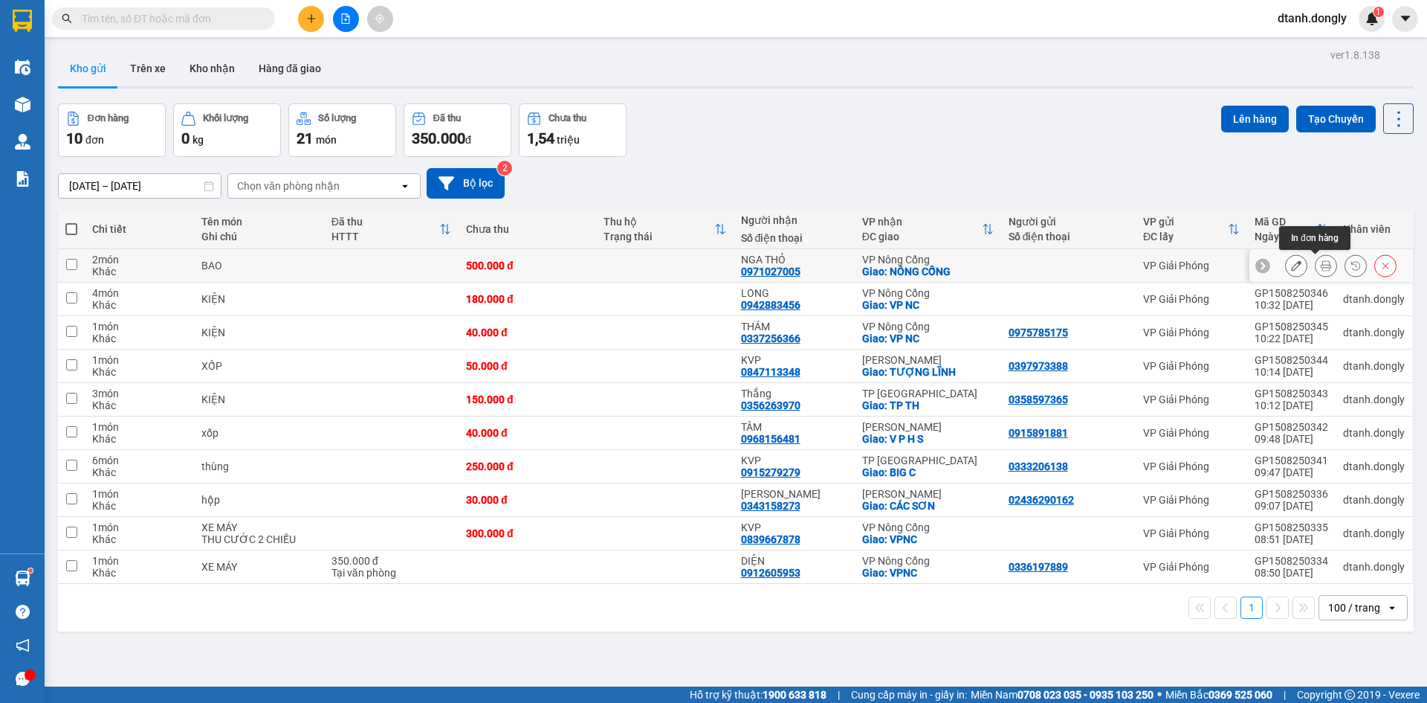
click at [1321, 265] on icon at bounding box center [1326, 265] width 10 height 10
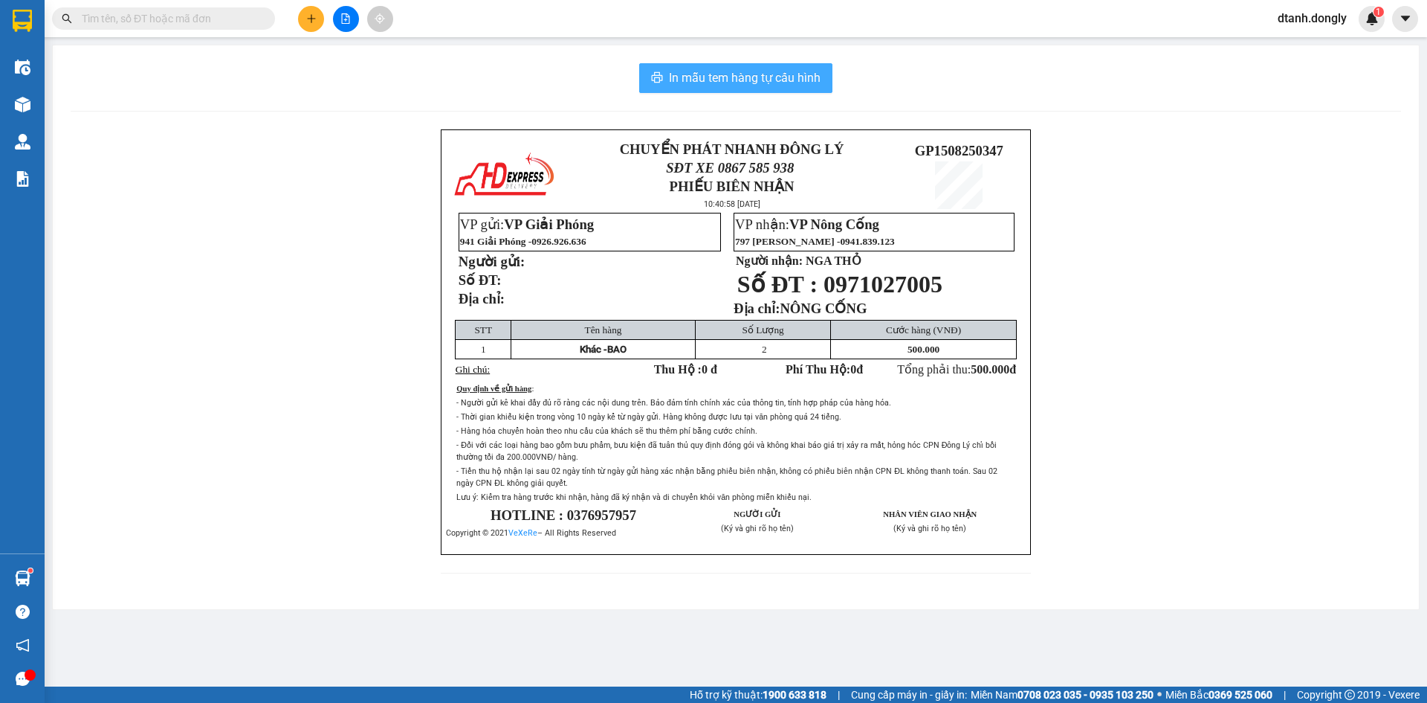
click at [761, 80] on span "In mẫu tem hàng tự cấu hình" at bounding box center [745, 77] width 152 height 19
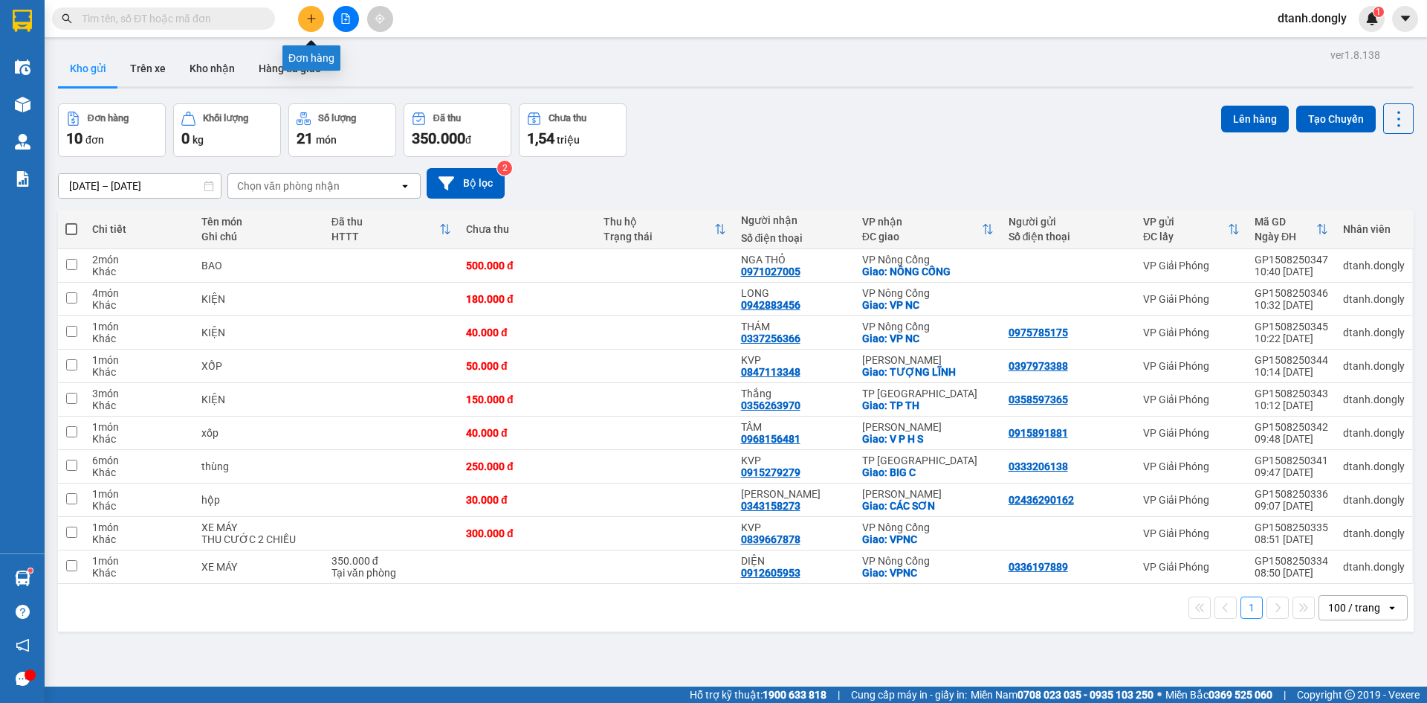
click at [305, 14] on button at bounding box center [311, 19] width 26 height 26
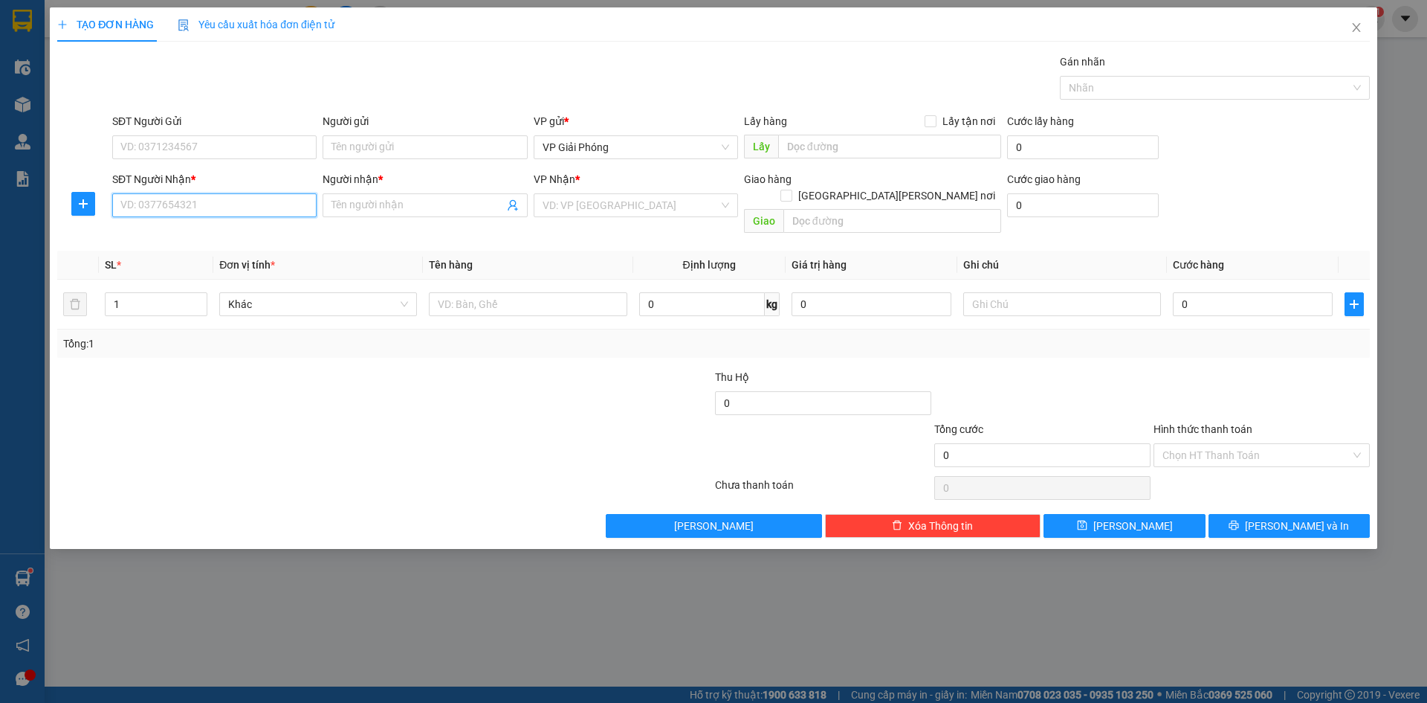
click at [222, 201] on input "SĐT Người Nhận *" at bounding box center [214, 205] width 204 height 24
type input "0396545662"
click at [148, 141] on input "SĐT Người Gửi" at bounding box center [214, 147] width 204 height 24
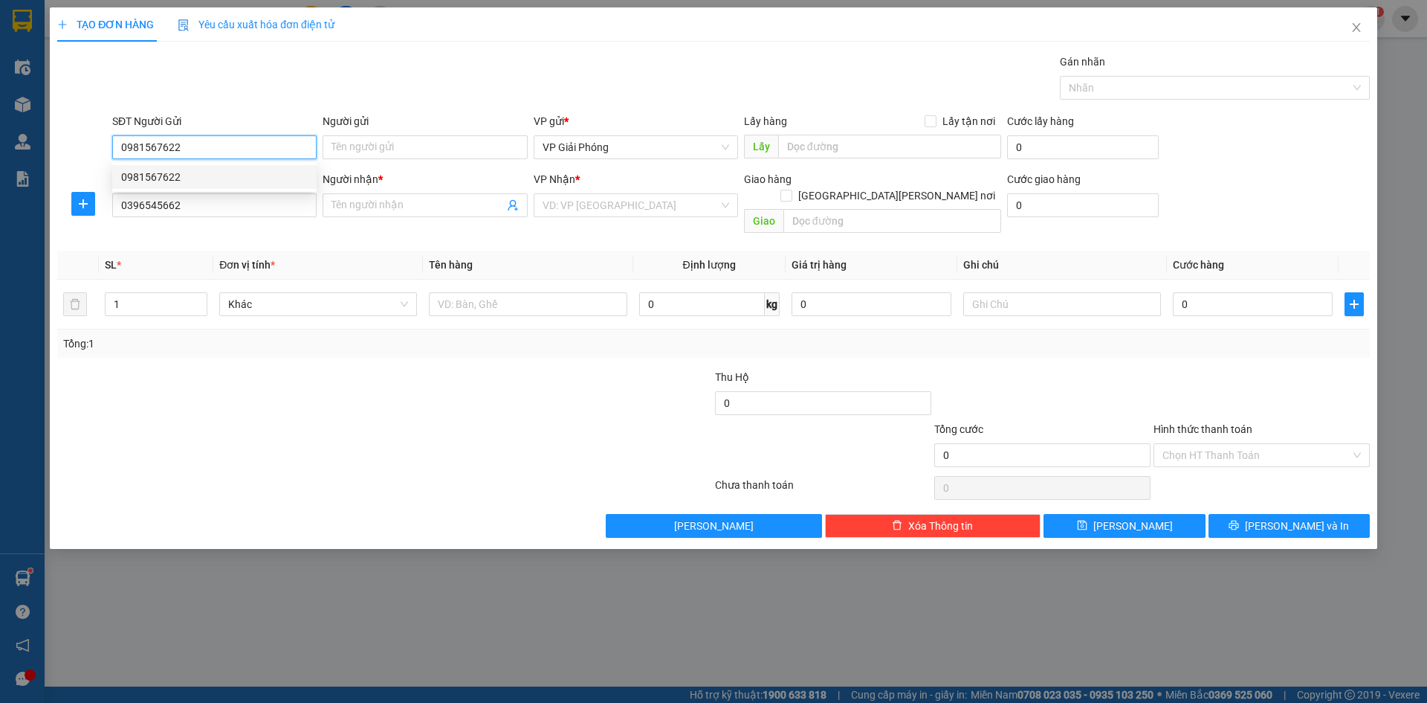
click at [170, 177] on div "0981567622" at bounding box center [214, 177] width 187 height 16
type input "0981567622"
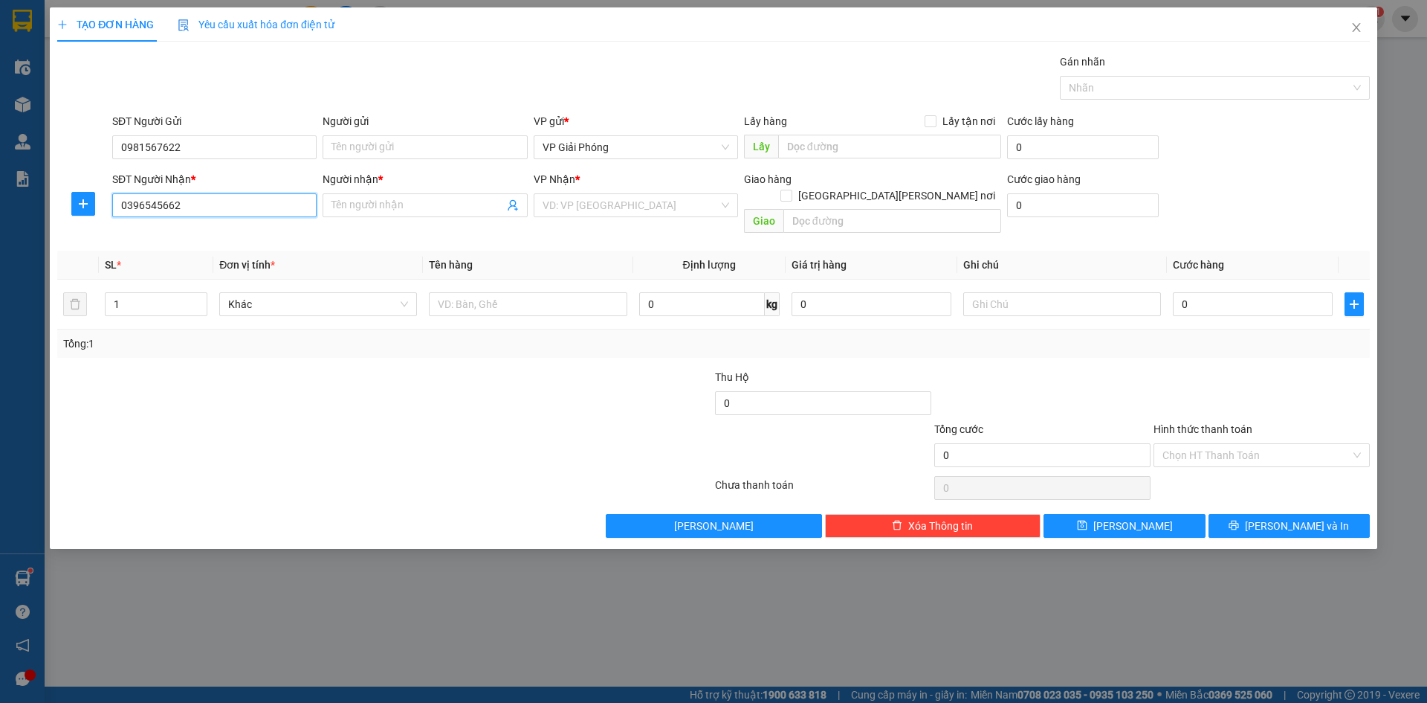
click at [199, 210] on input "0396545662" at bounding box center [214, 205] width 204 height 24
click at [389, 204] on input "Người nhận *" at bounding box center [418, 205] width 172 height 16
type input "NAM PHONG"
click at [560, 212] on input "search" at bounding box center [631, 205] width 176 height 22
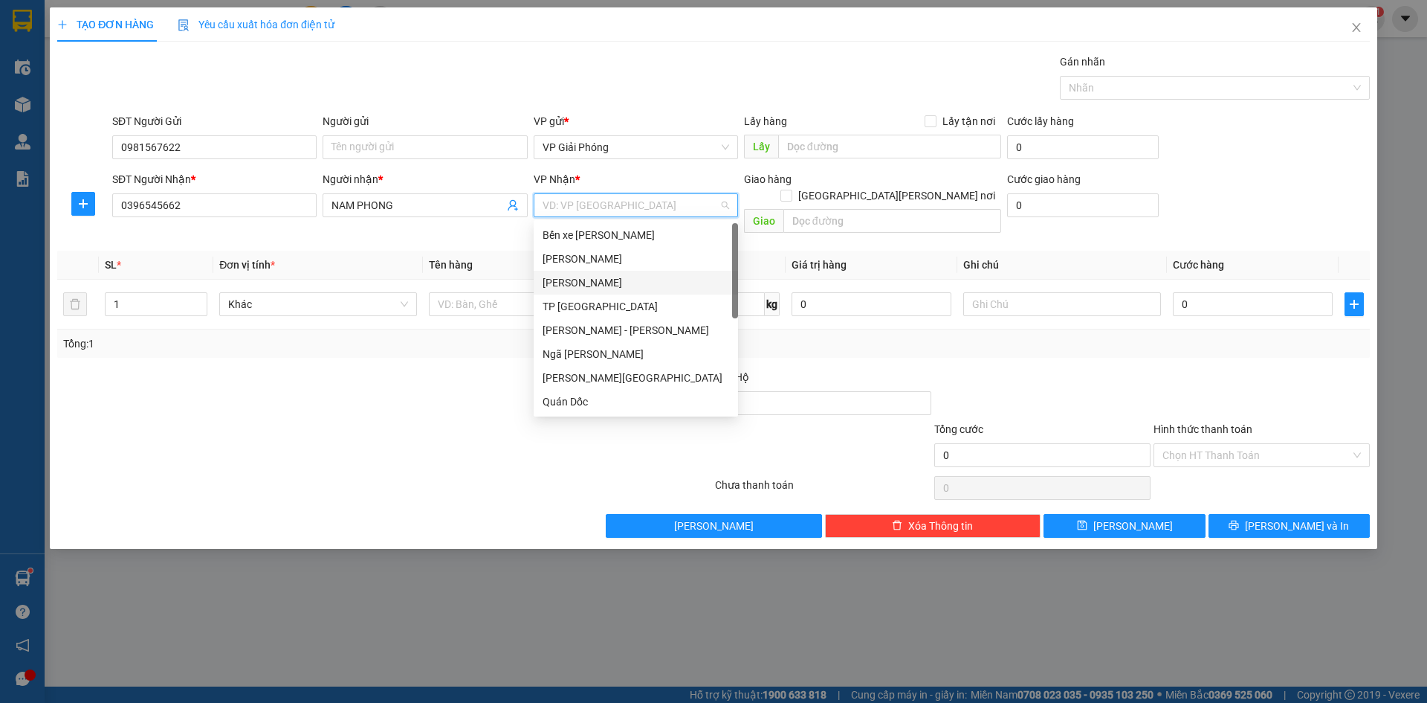
click at [593, 285] on div "[PERSON_NAME]" at bounding box center [636, 282] width 187 height 16
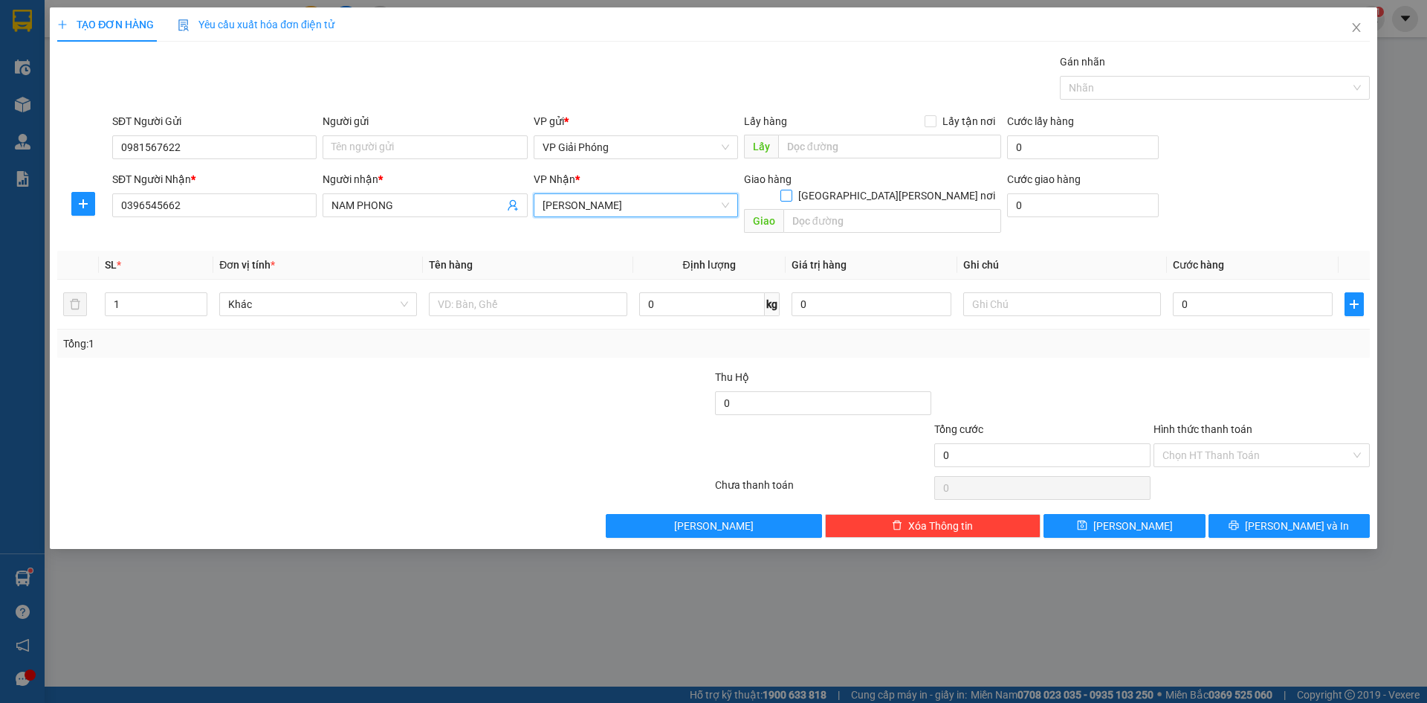
click at [791, 190] on input "[GEOGRAPHIC_DATA][PERSON_NAME] nơi" at bounding box center [786, 195] width 10 height 10
checkbox input "true"
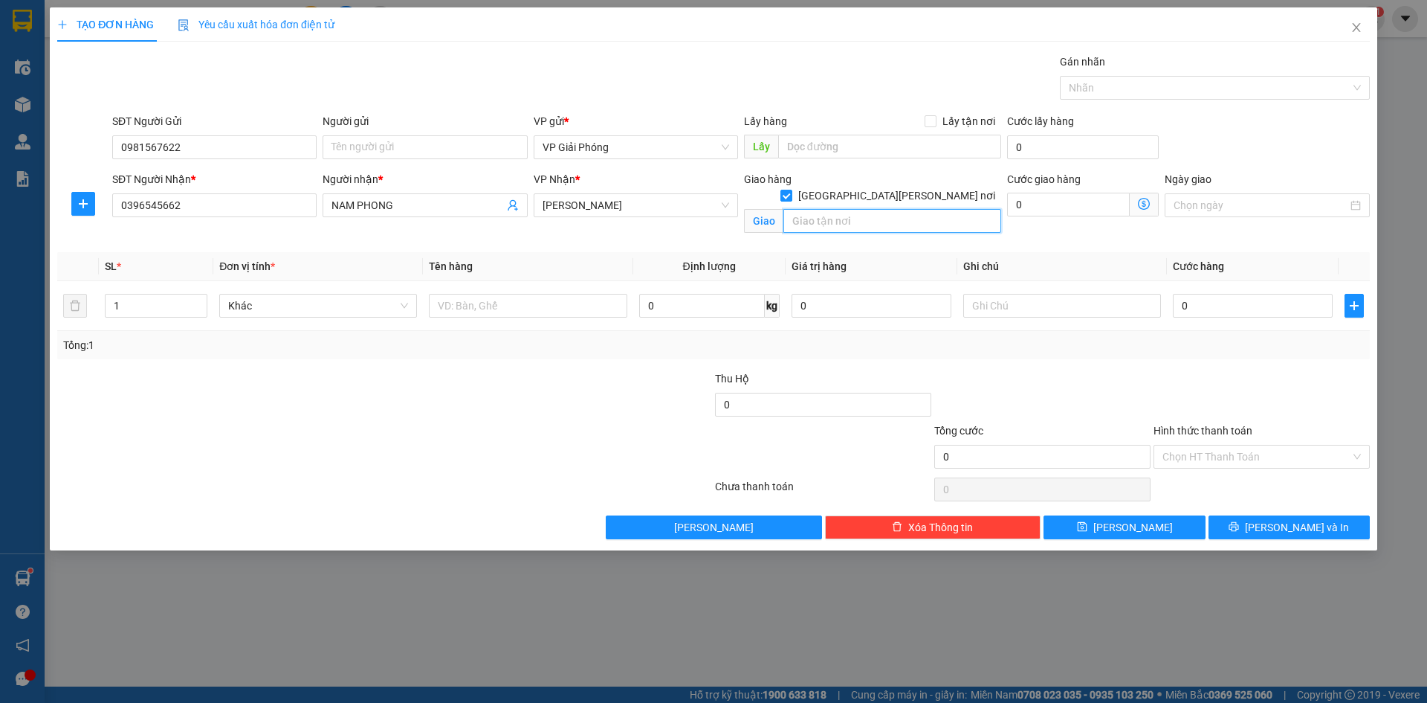
click at [896, 209] on input "text" at bounding box center [893, 221] width 218 height 24
click at [1085, 88] on div at bounding box center [1208, 88] width 288 height 18
type input "TÂN PHÚC"
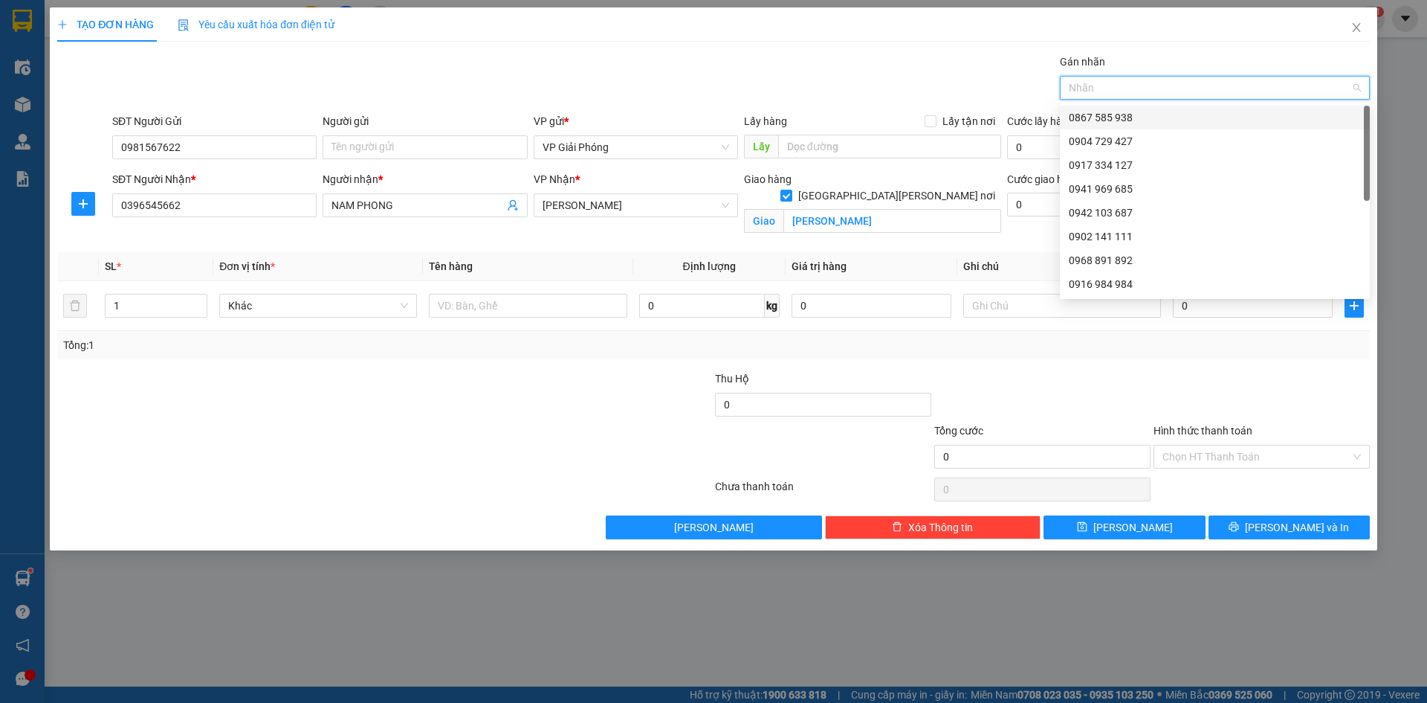
click at [1091, 117] on div "0867 585 938" at bounding box center [1215, 117] width 292 height 16
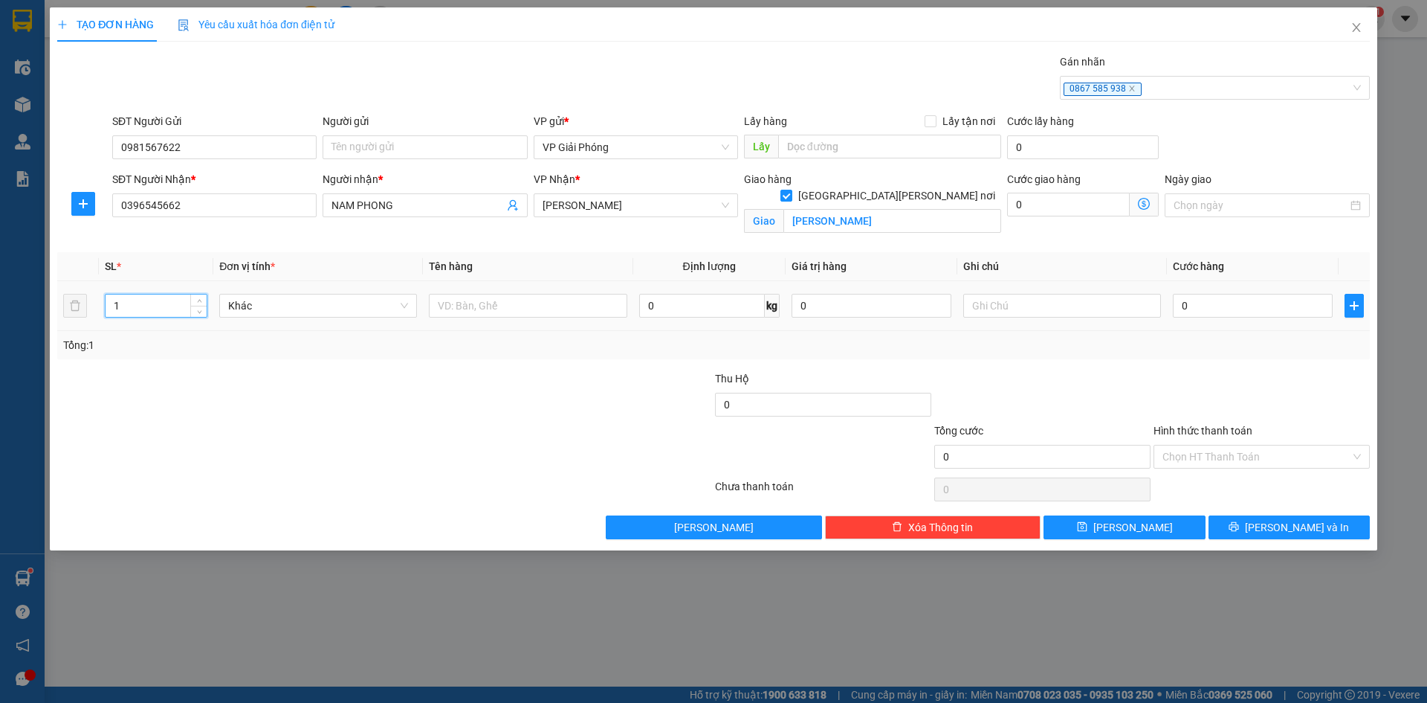
click at [169, 297] on input "1" at bounding box center [156, 305] width 101 height 22
type input "11"
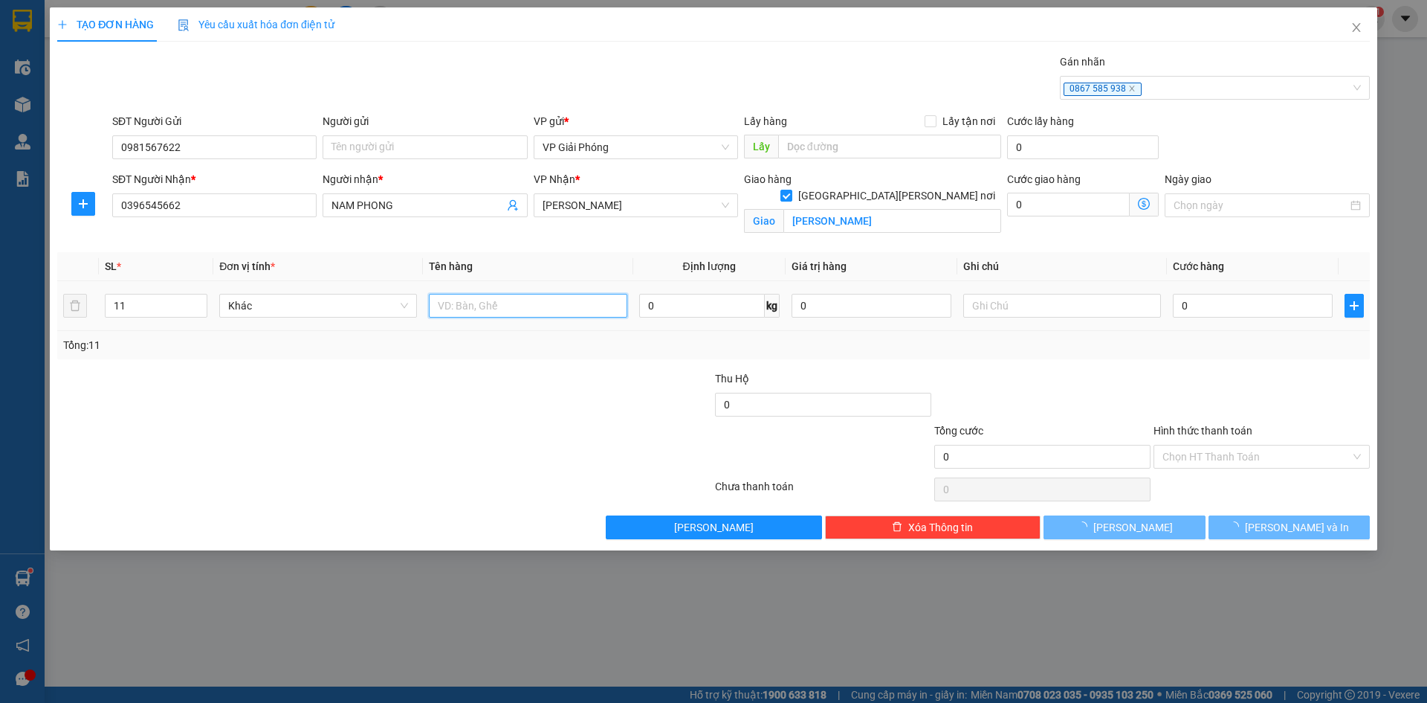
click at [459, 302] on input "text" at bounding box center [528, 306] width 198 height 24
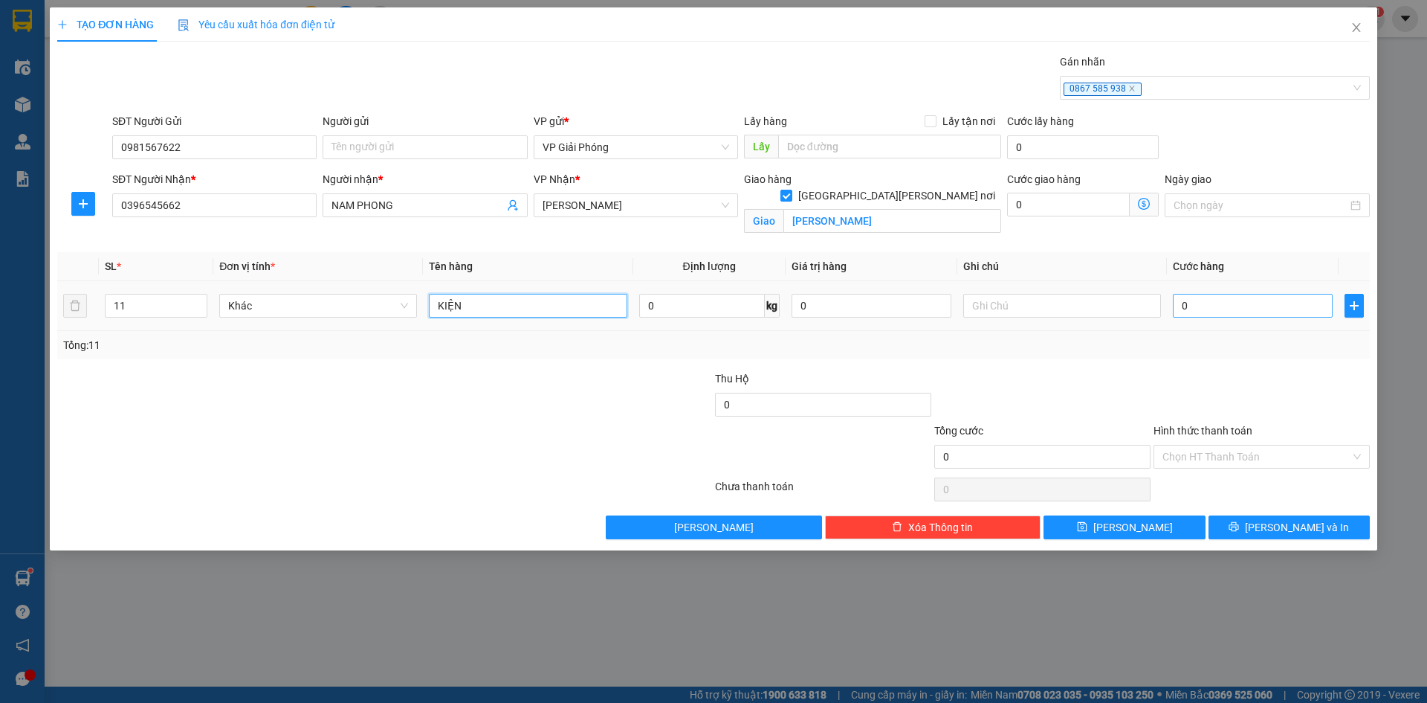
type input "KIỆN"
click at [1210, 299] on input "0" at bounding box center [1253, 306] width 160 height 24
type input "5"
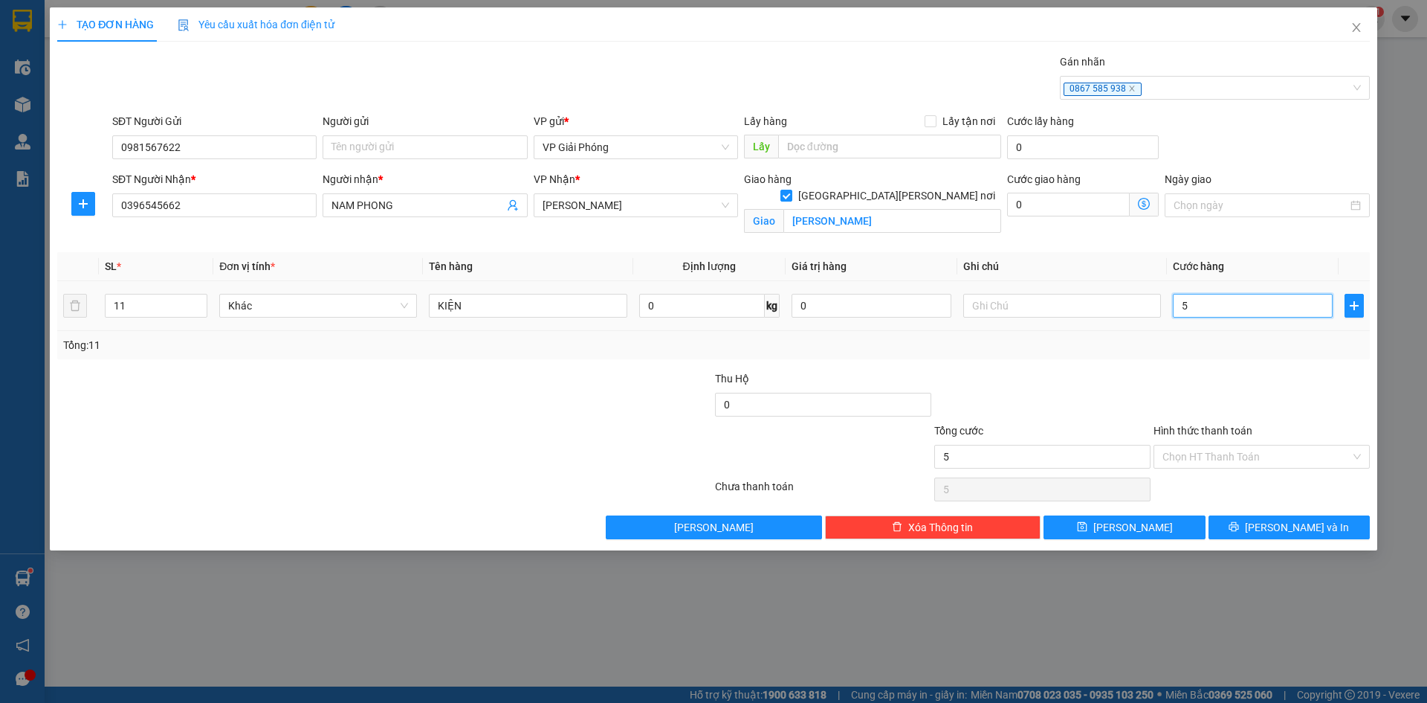
type input "50"
type input "500"
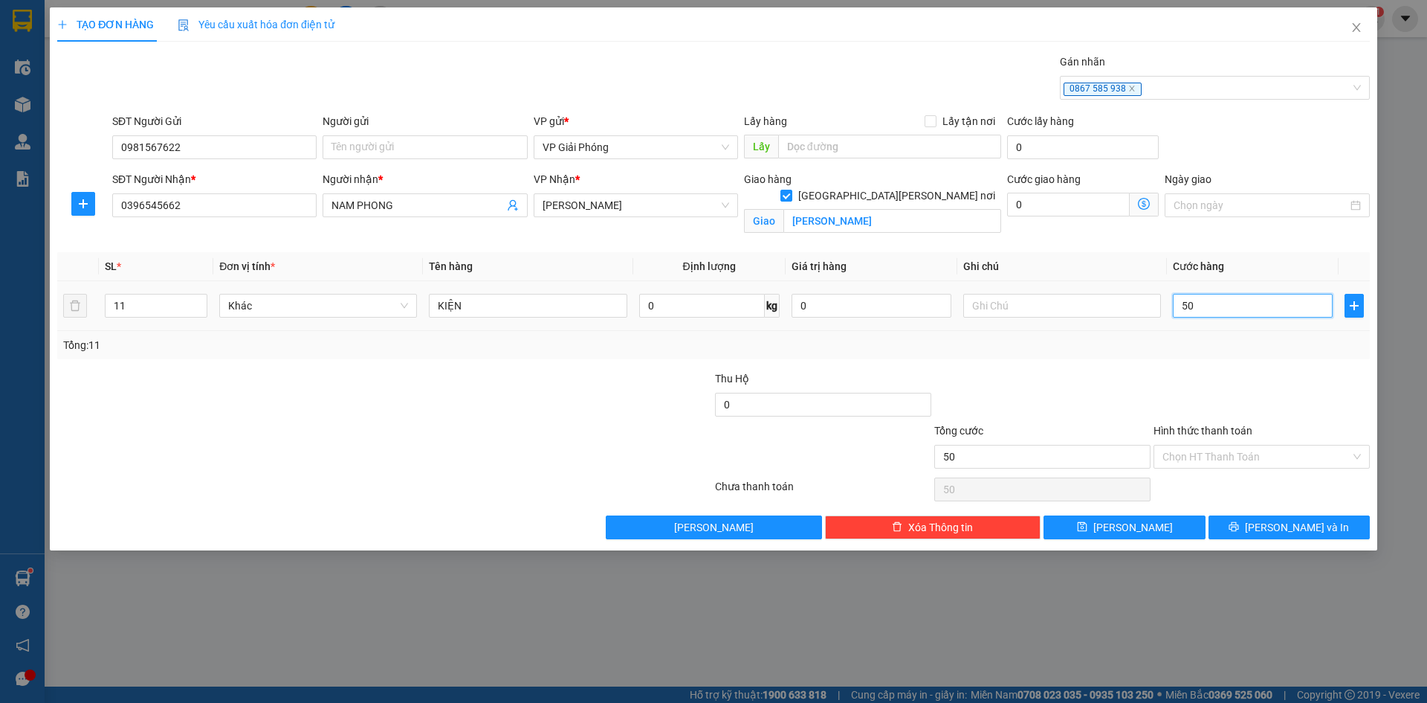
type input "500"
type input "500.000"
click at [1251, 526] on button "[PERSON_NAME] và In" at bounding box center [1289, 527] width 161 height 24
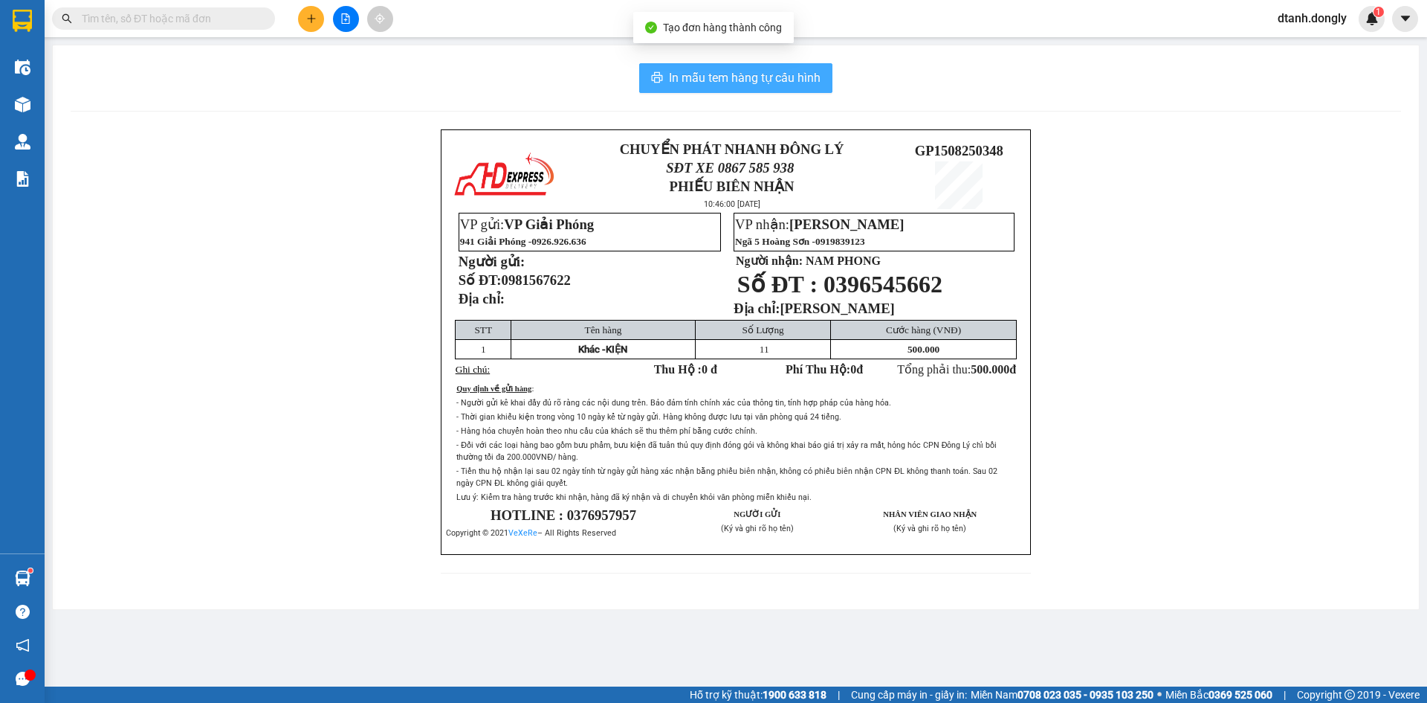
click at [742, 81] on span "In mẫu tem hàng tự cấu hình" at bounding box center [745, 77] width 152 height 19
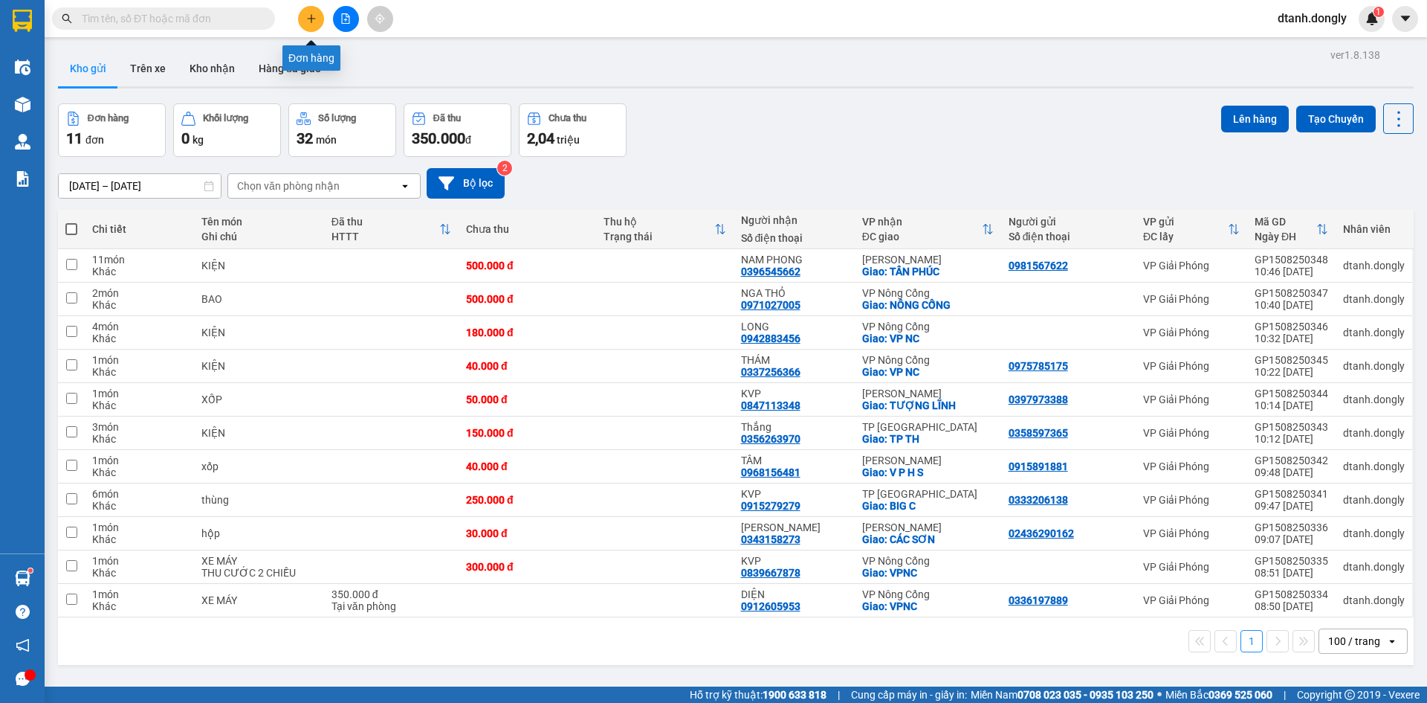
click at [312, 24] on button at bounding box center [311, 19] width 26 height 26
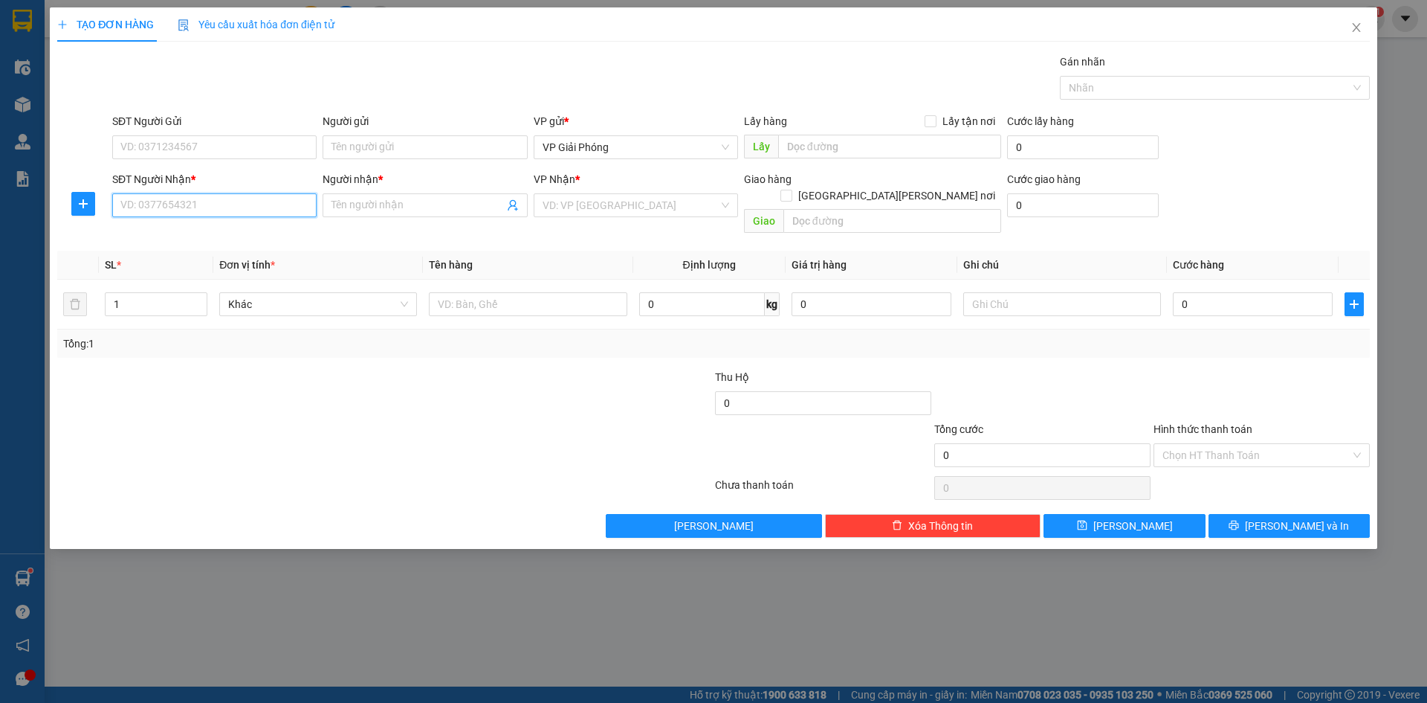
click at [215, 209] on input "SĐT Người Nhận *" at bounding box center [214, 205] width 204 height 24
click at [149, 136] on input "SĐT Người Gửi" at bounding box center [214, 147] width 204 height 24
click at [1353, 28] on icon "close" at bounding box center [1357, 28] width 12 height 12
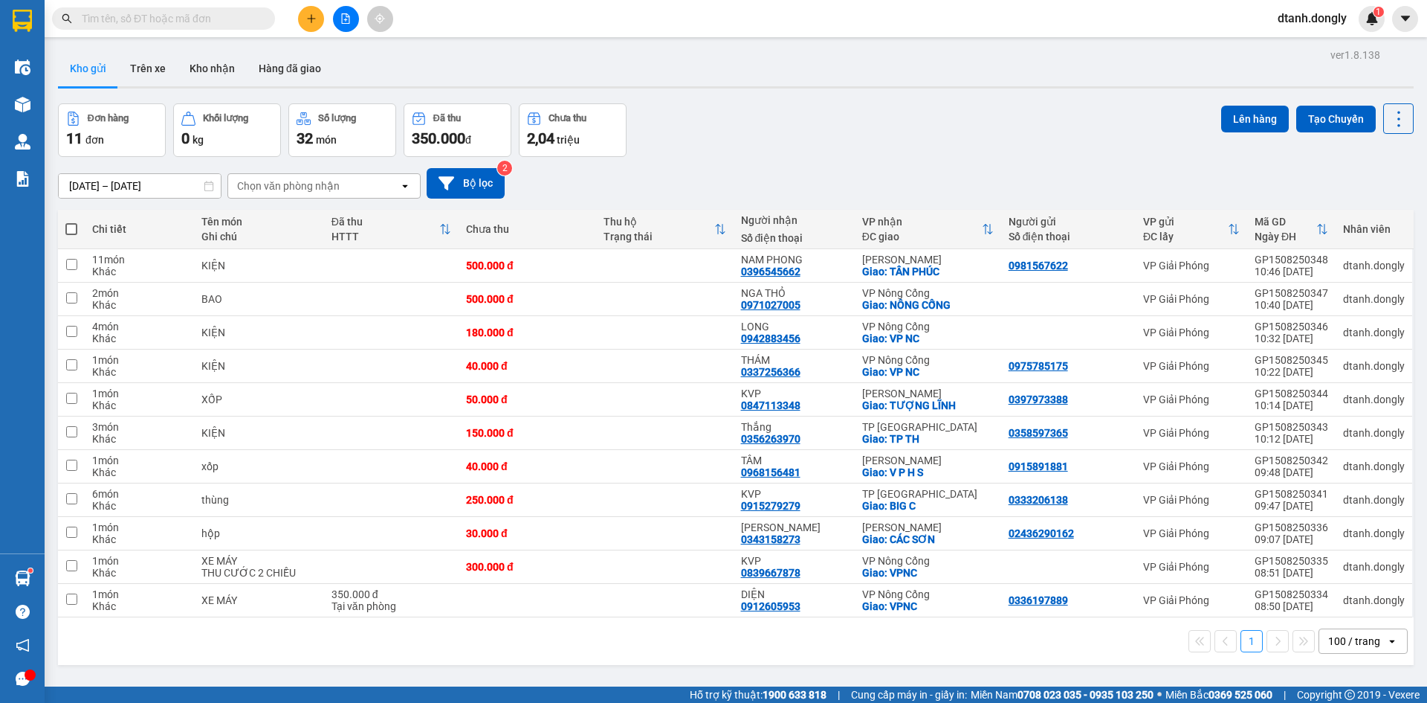
click at [226, 19] on input "text" at bounding box center [169, 18] width 175 height 16
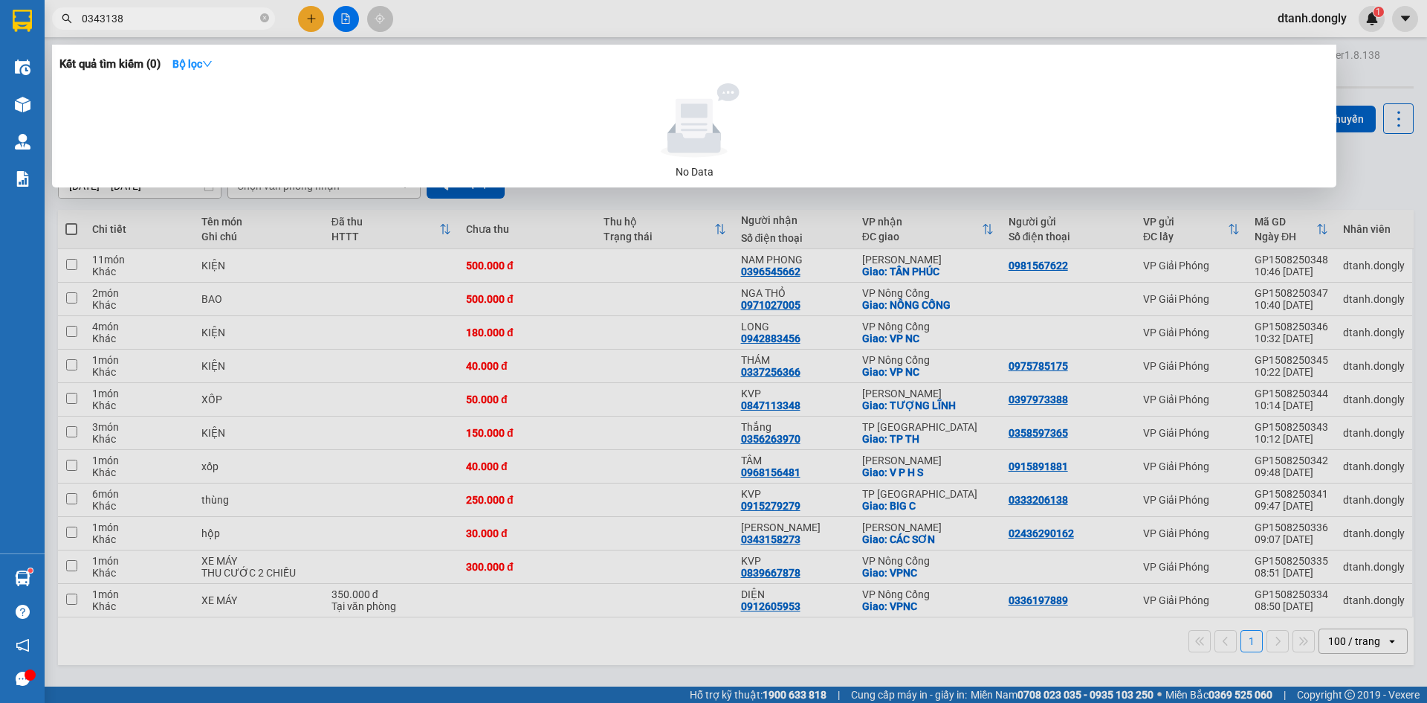
type input "0343138"
click at [629, 214] on div at bounding box center [713, 351] width 1427 height 703
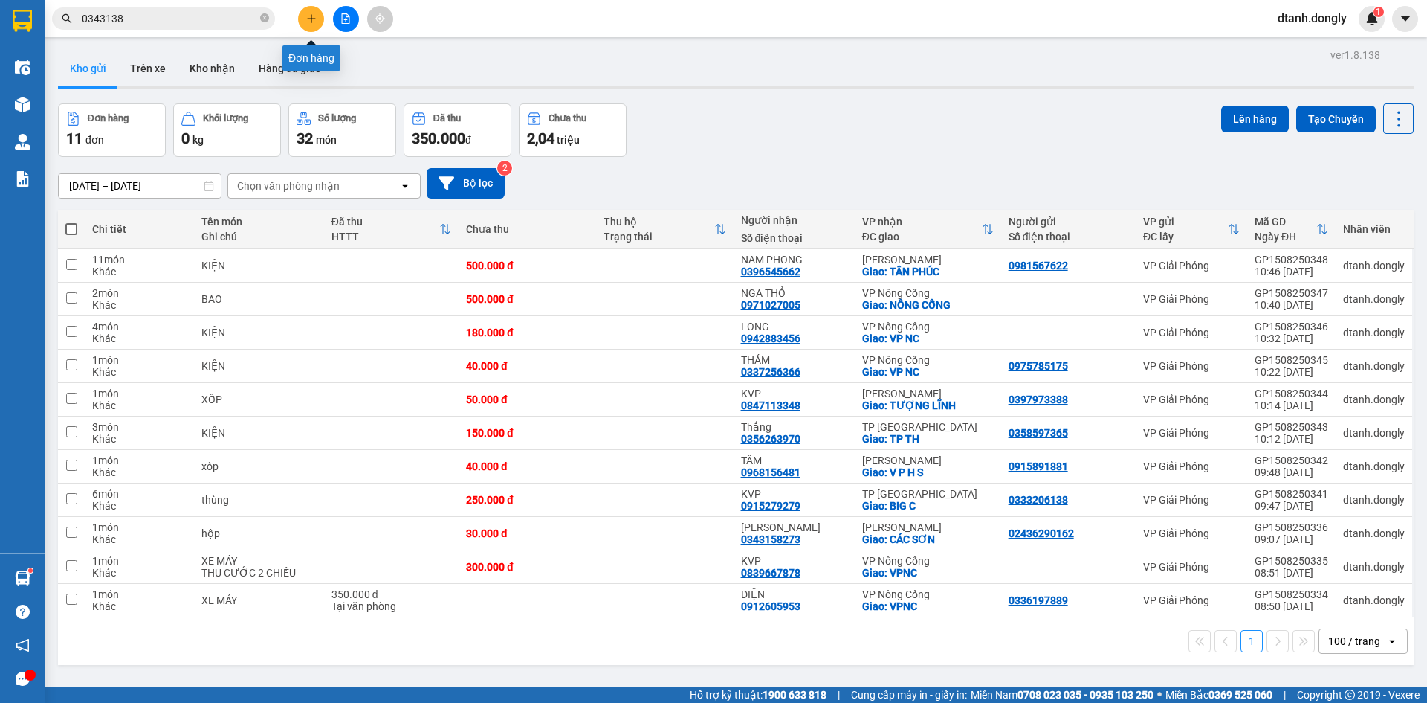
click at [312, 16] on icon "plus" at bounding box center [311, 18] width 10 height 10
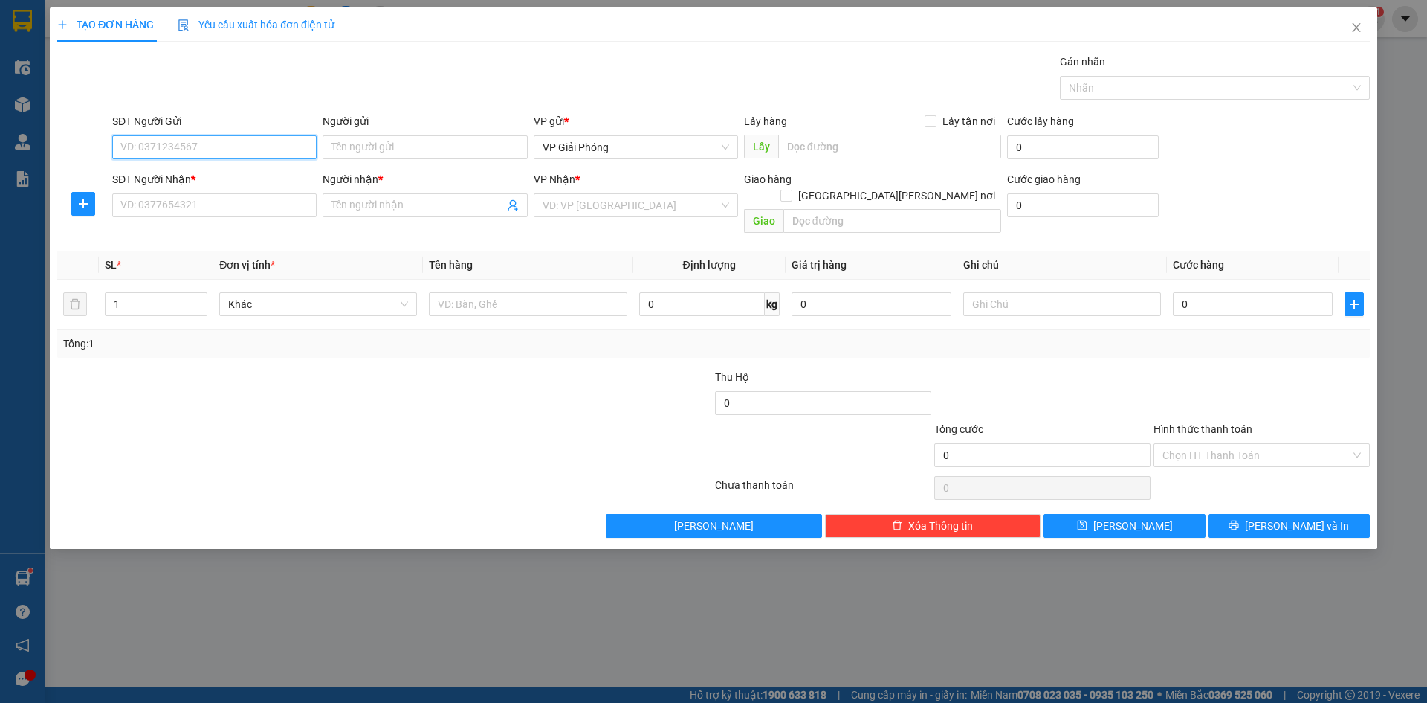
click at [218, 155] on input "SĐT Người Gửi" at bounding box center [214, 147] width 204 height 24
type input "0343138291"
click at [192, 203] on input "SĐT Người Nhận *" at bounding box center [214, 205] width 204 height 24
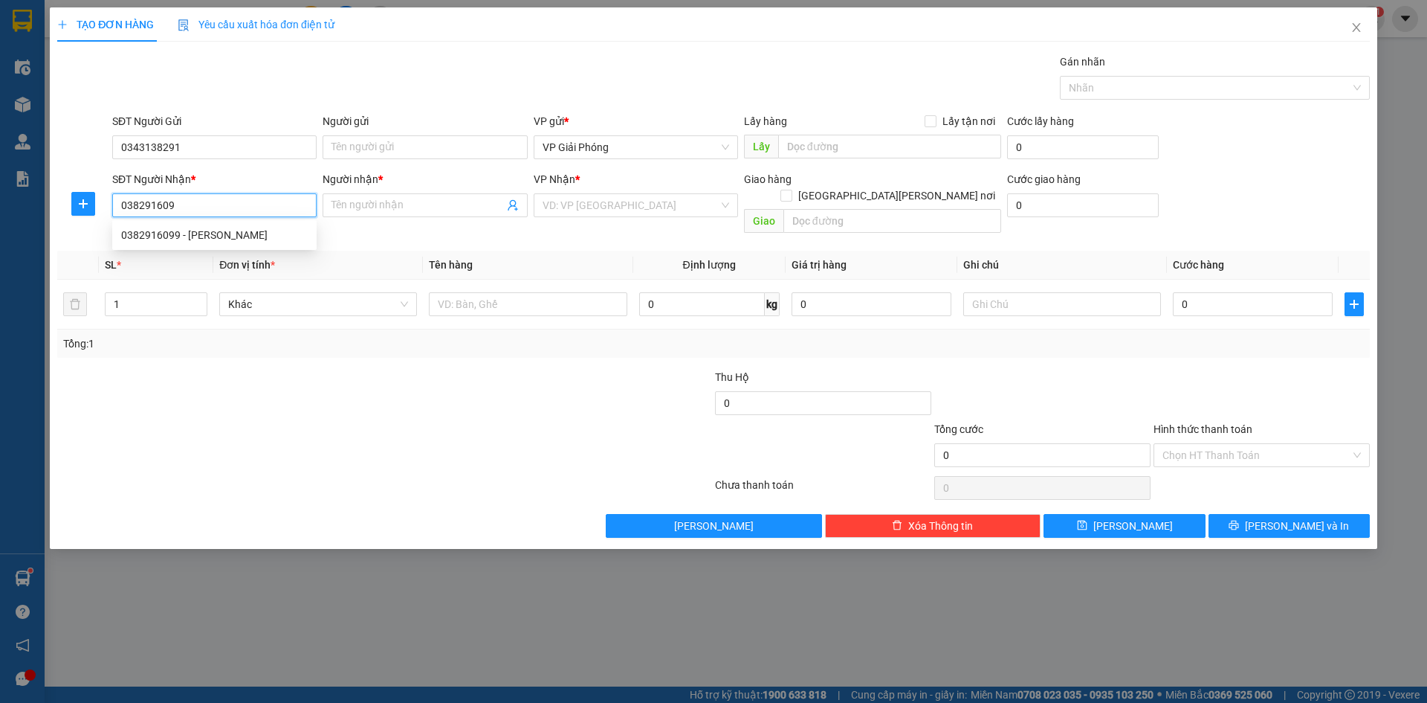
type input "0382916099"
drag, startPoint x: 196, startPoint y: 231, endPoint x: 209, endPoint y: 234, distance: 13.0
click at [197, 231] on div "0382916099 - KIM" at bounding box center [214, 235] width 187 height 16
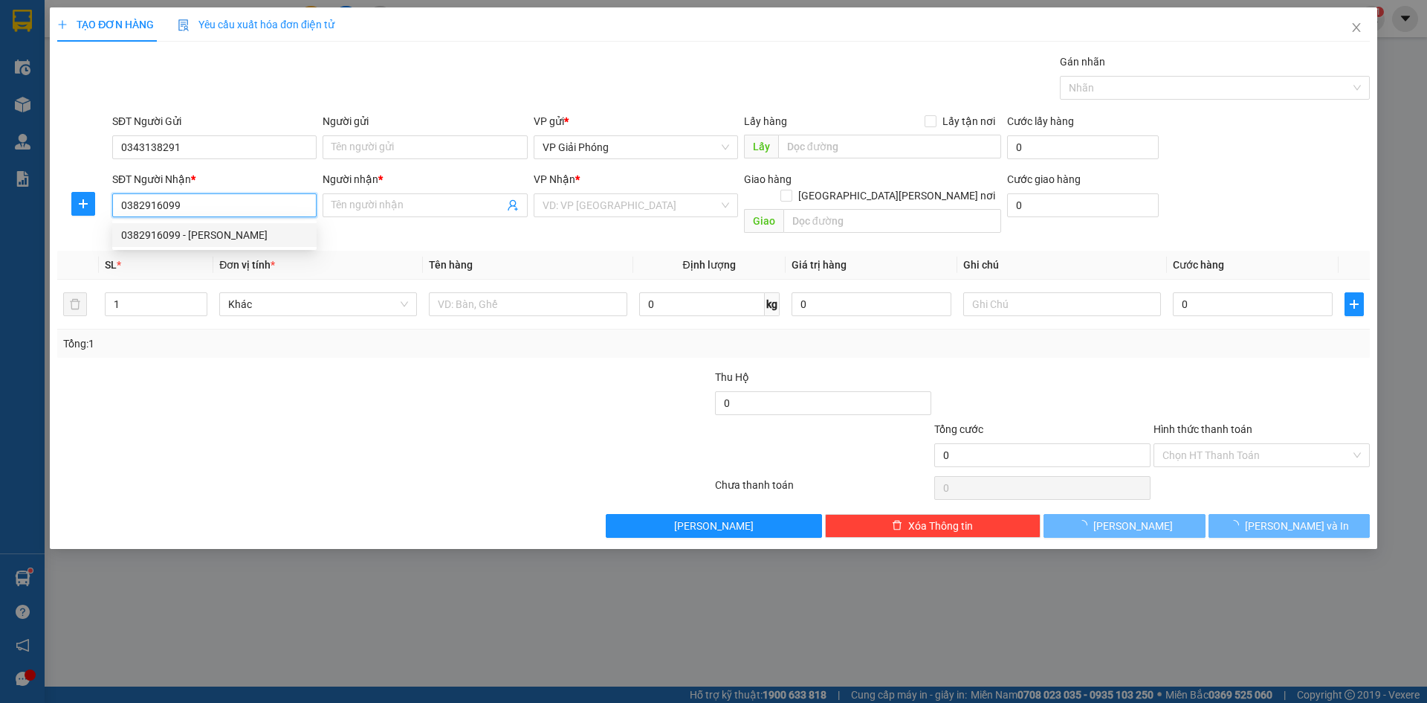
type input "[PERSON_NAME]"
checkbox input "true"
type input "MAI SƠN"
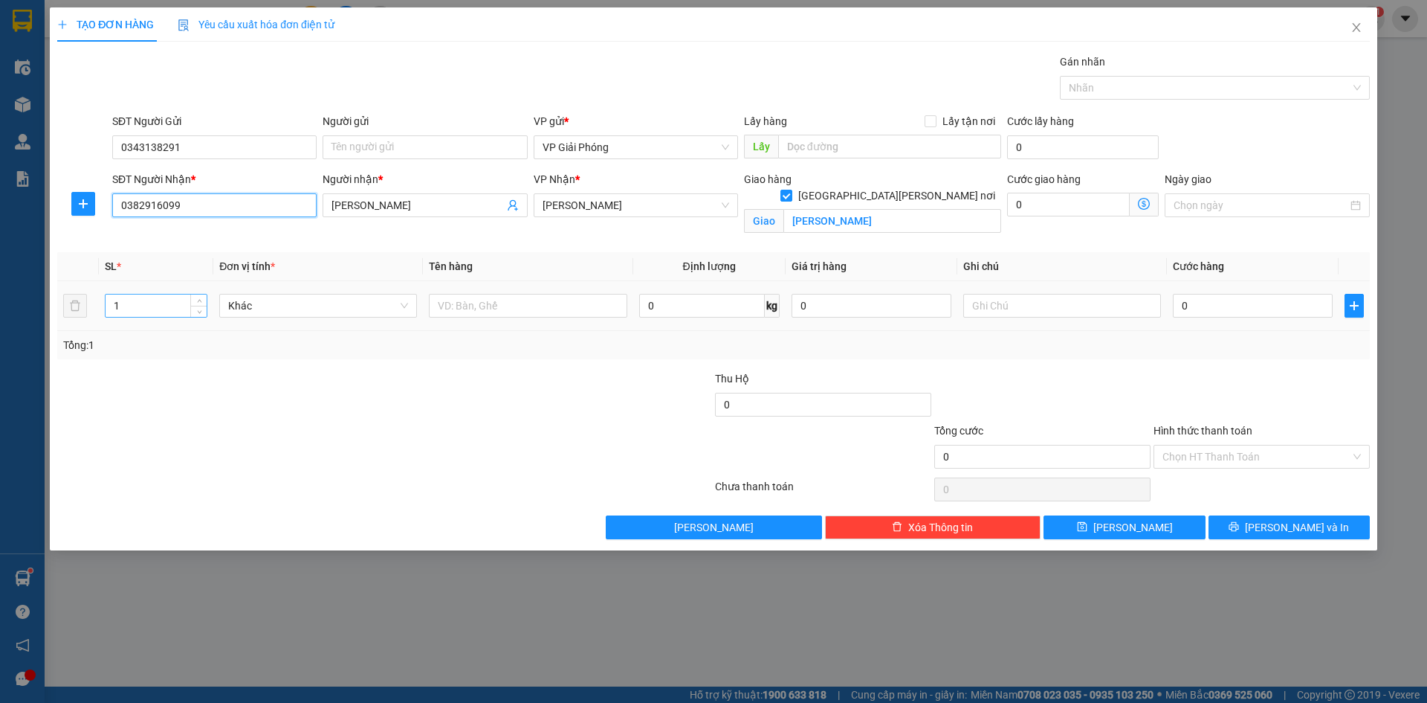
type input "0382916099"
click at [152, 312] on input "1" at bounding box center [156, 305] width 101 height 22
click at [137, 315] on input "number" at bounding box center [156, 305] width 101 height 22
click at [144, 305] on input "number" at bounding box center [156, 305] width 101 height 22
type input "6"
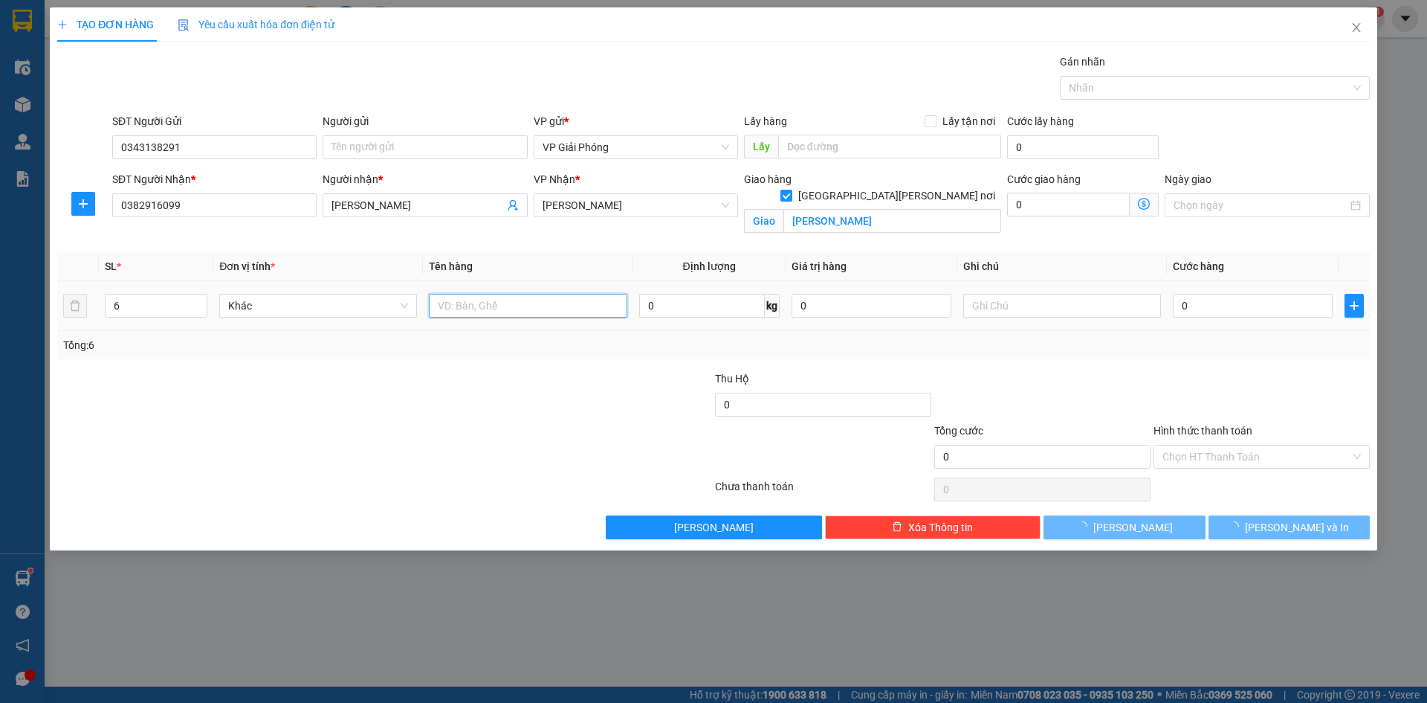
click at [484, 300] on input "text" at bounding box center [528, 306] width 198 height 24
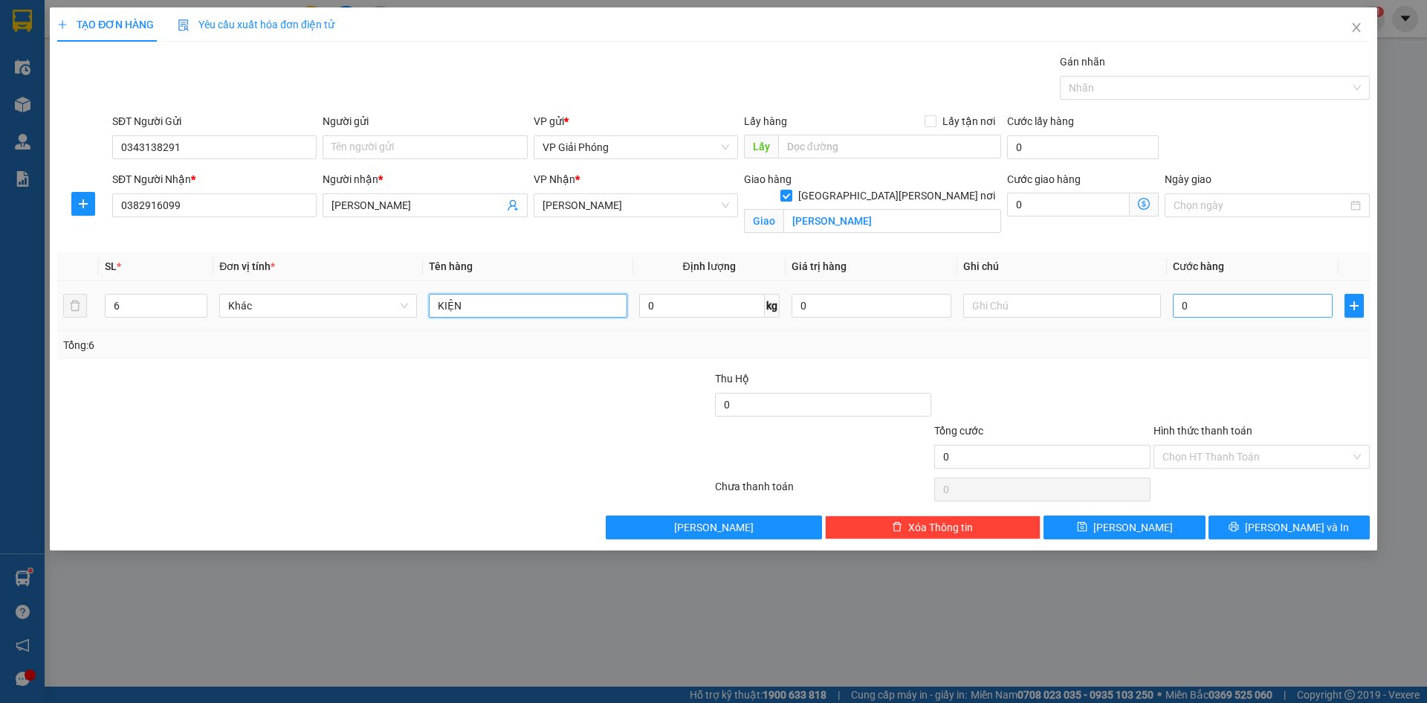
type input "KIỆN"
click at [1204, 306] on input "0" at bounding box center [1253, 306] width 160 height 24
type input "1"
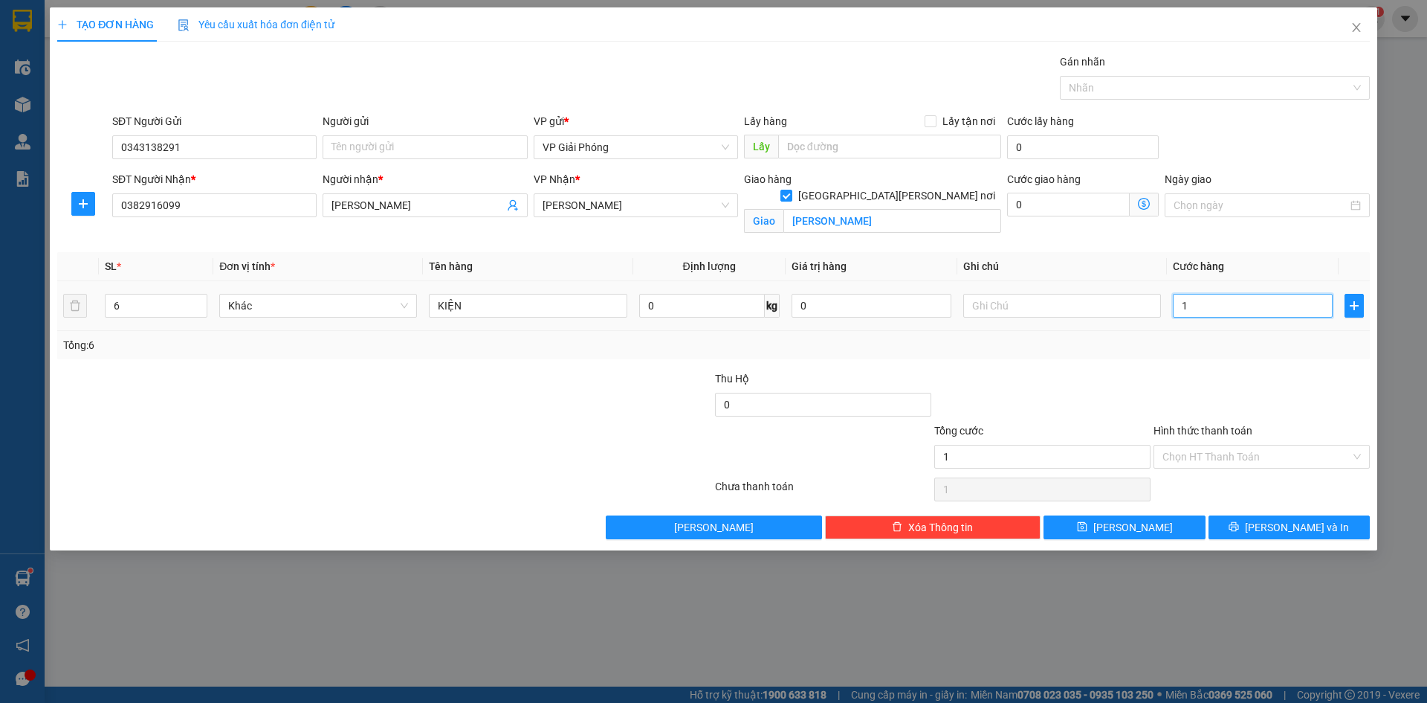
type input "12"
type input "120"
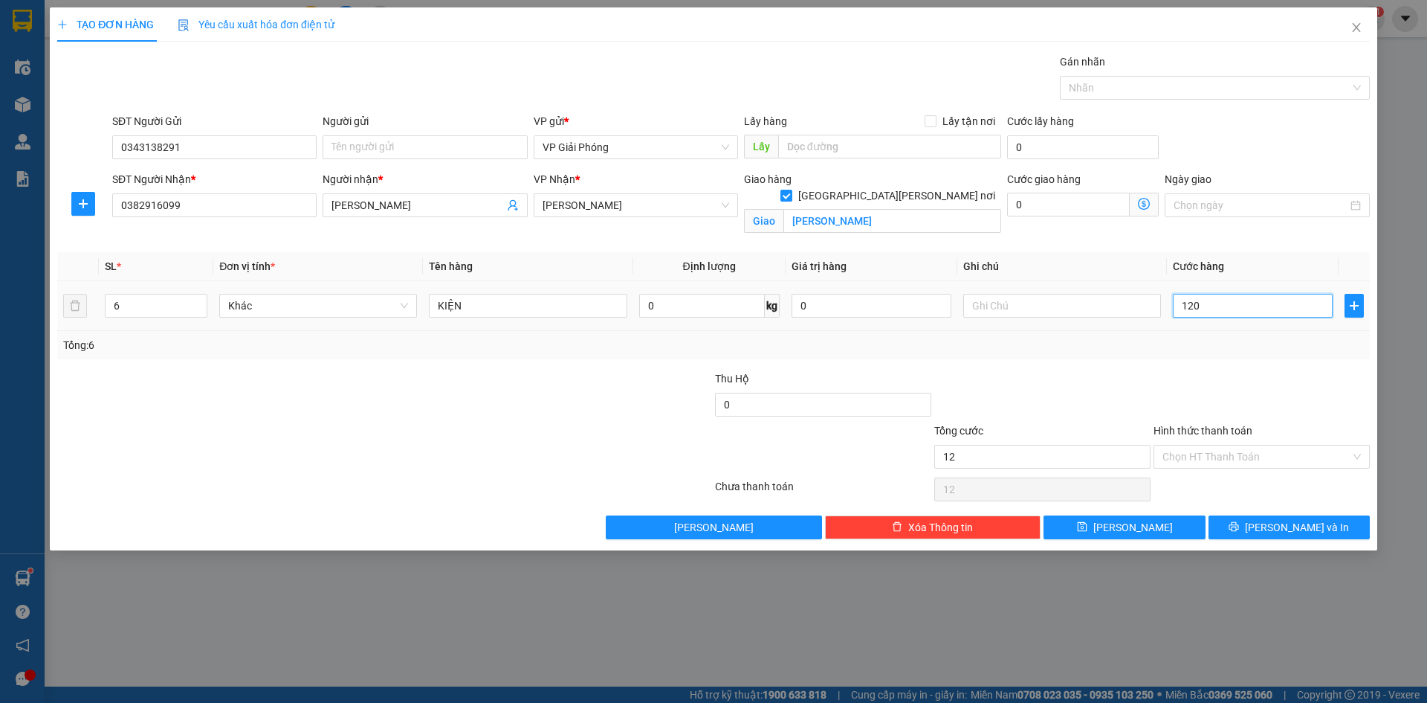
type input "120"
click at [1100, 86] on div at bounding box center [1208, 88] width 288 height 18
type input "120.000"
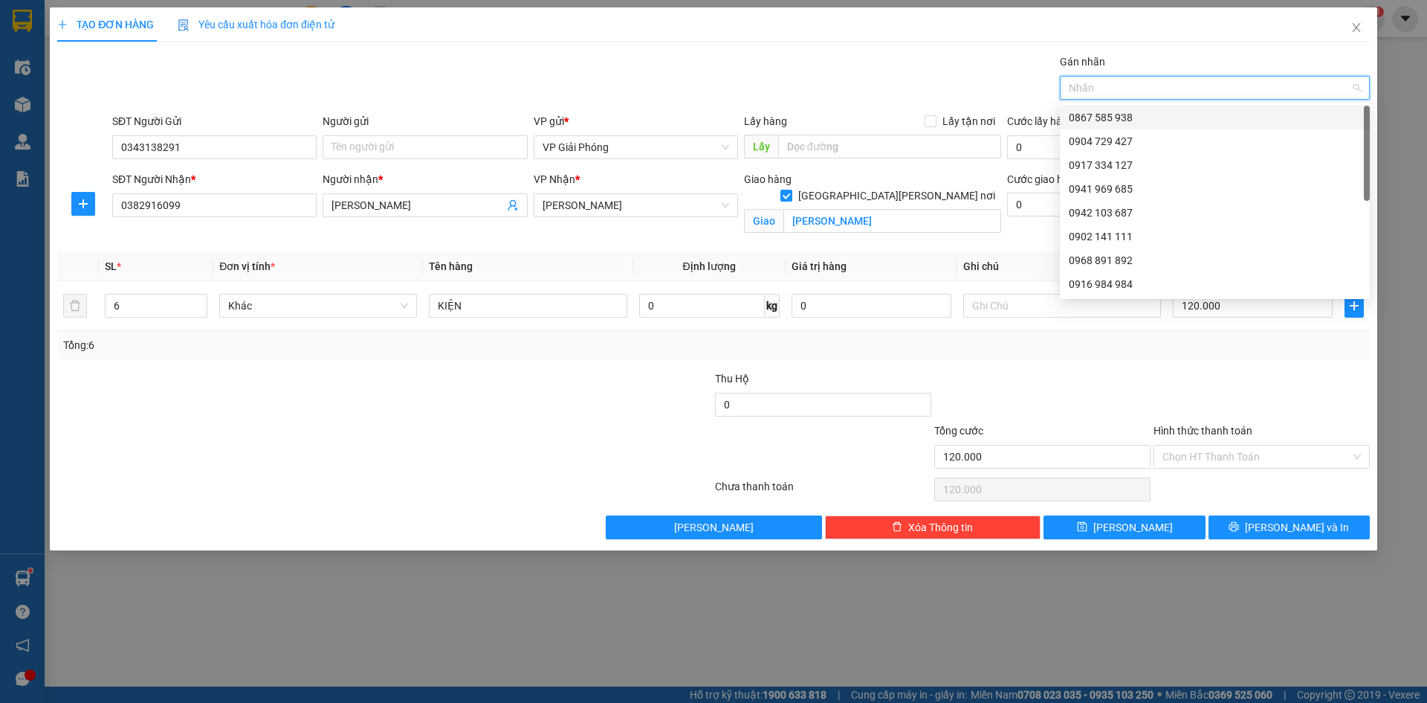
click at [1123, 122] on div "0867 585 938" at bounding box center [1215, 117] width 292 height 16
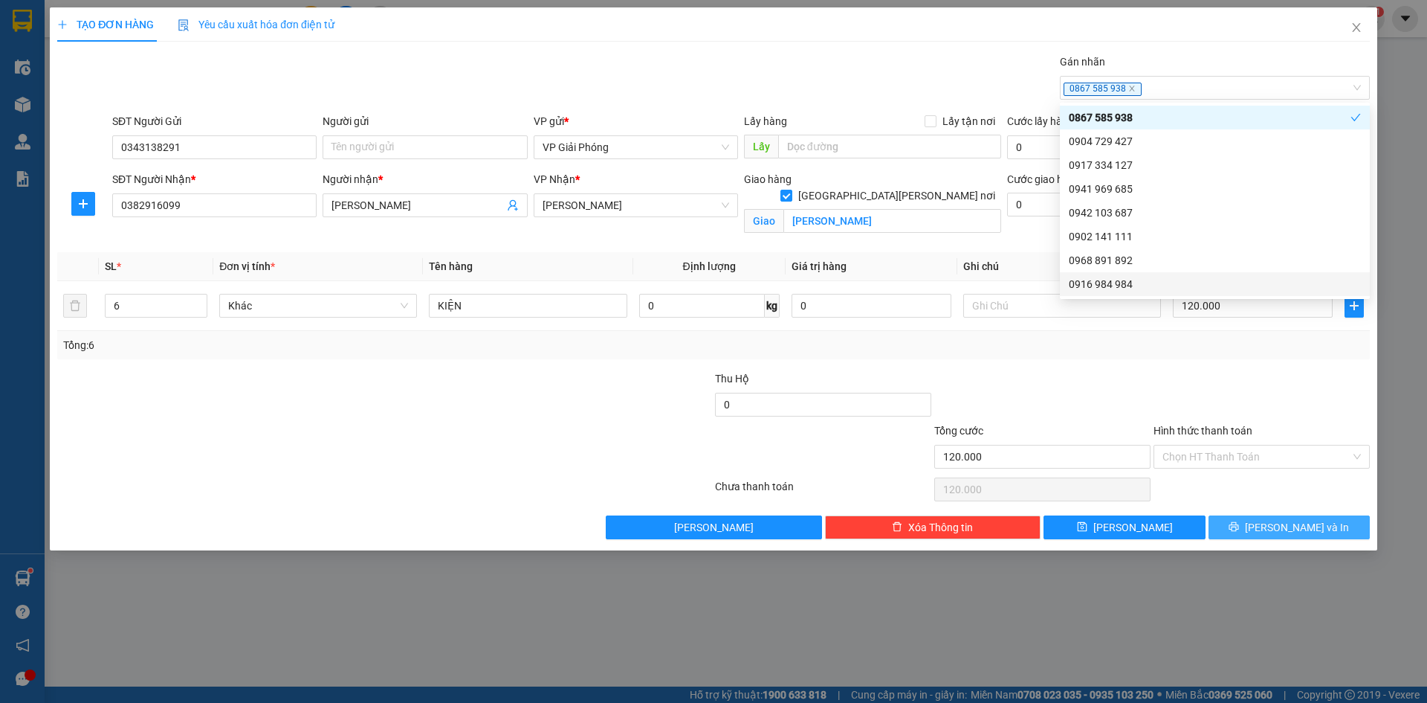
click at [1280, 529] on span "[PERSON_NAME] và In" at bounding box center [1297, 527] width 104 height 16
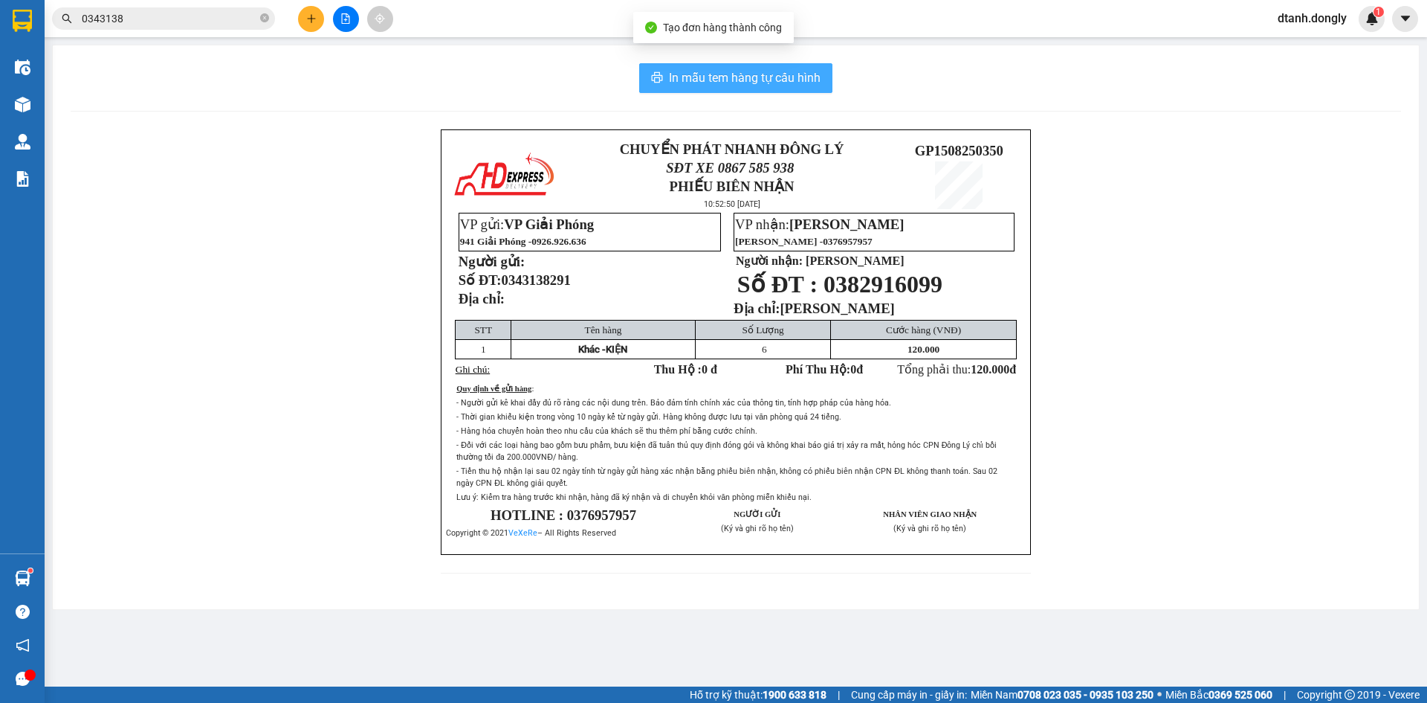
click at [727, 73] on span "In mẫu tem hàng tự cấu hình" at bounding box center [745, 77] width 152 height 19
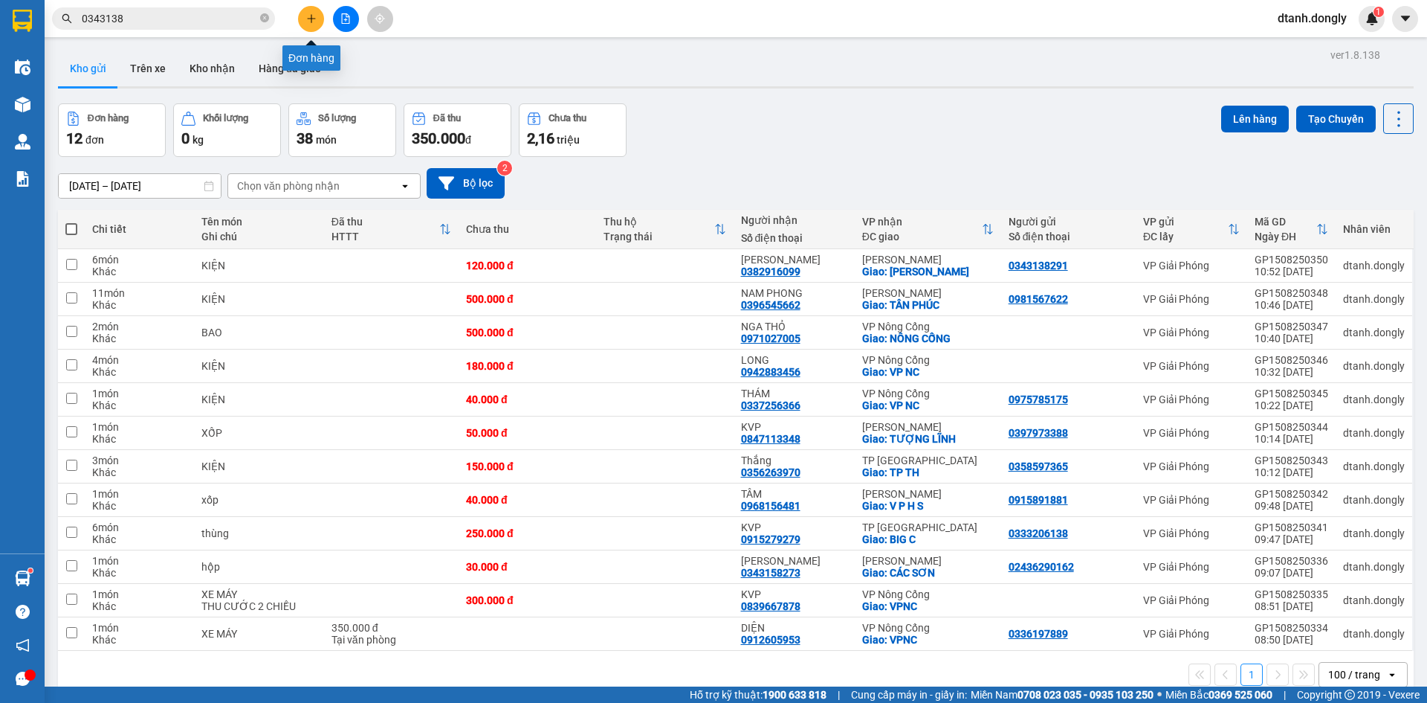
click at [310, 21] on icon "plus" at bounding box center [311, 18] width 10 height 10
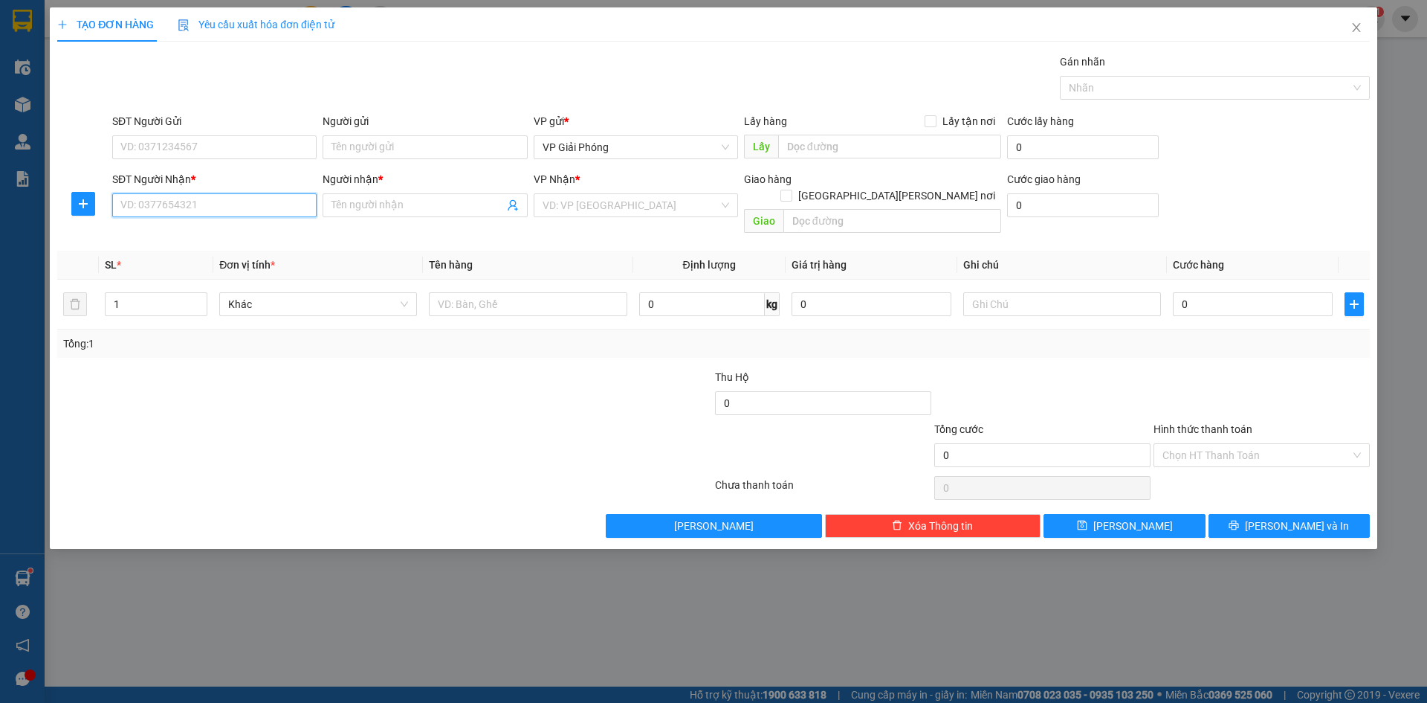
click at [242, 204] on input "SĐT Người Nhận *" at bounding box center [214, 205] width 204 height 24
type input "0989927299"
click at [231, 226] on div "0989927299 - QUỲNH DƯƠNG" at bounding box center [214, 235] width 204 height 24
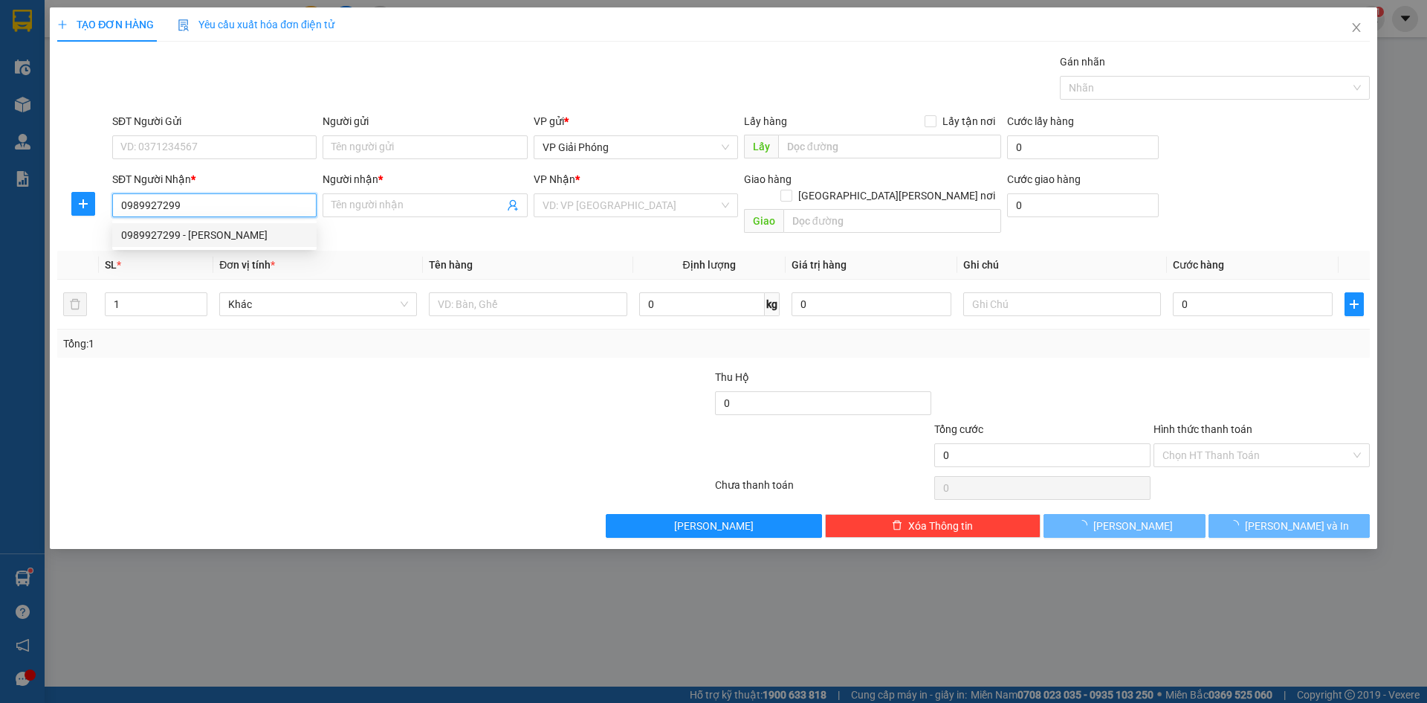
type input "[PERSON_NAME]"
checkbox input "true"
type input "BIGC"
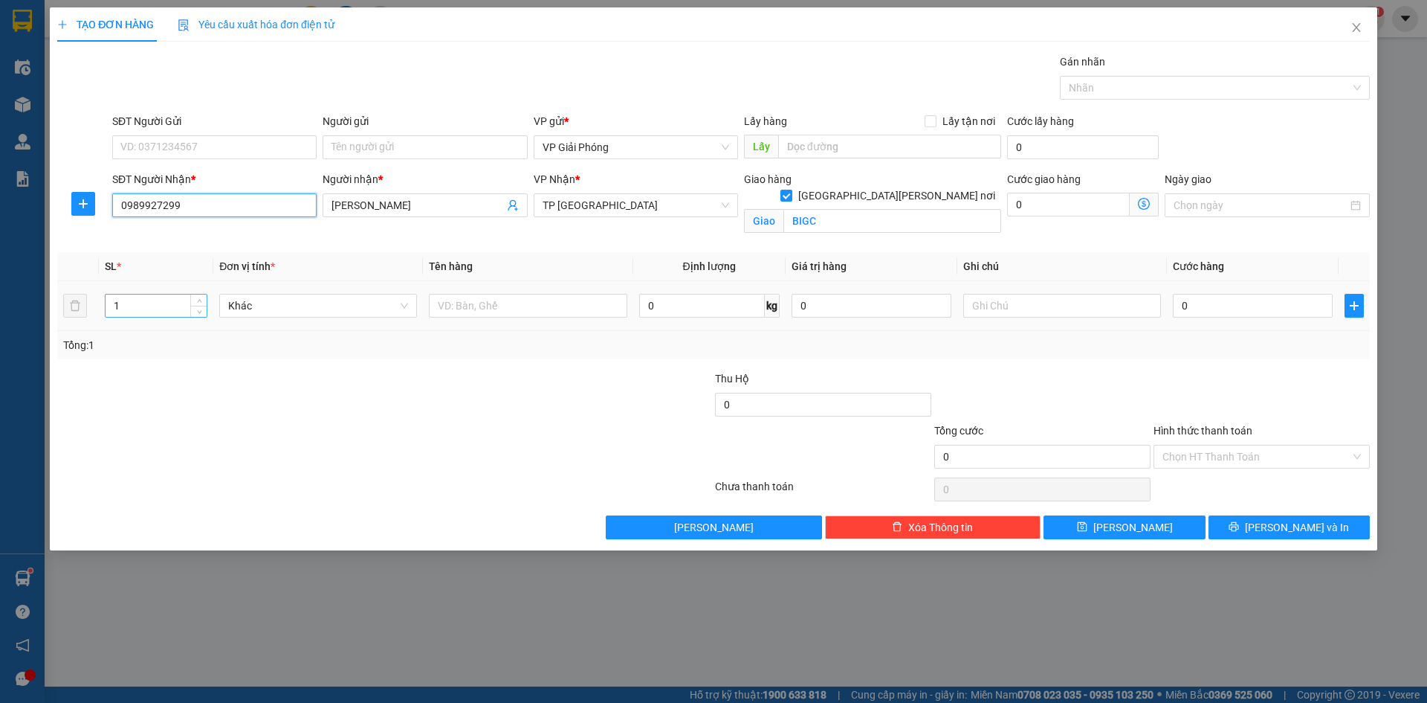
type input "0989927299"
click at [143, 316] on input "1" at bounding box center [156, 305] width 101 height 22
type input "2"
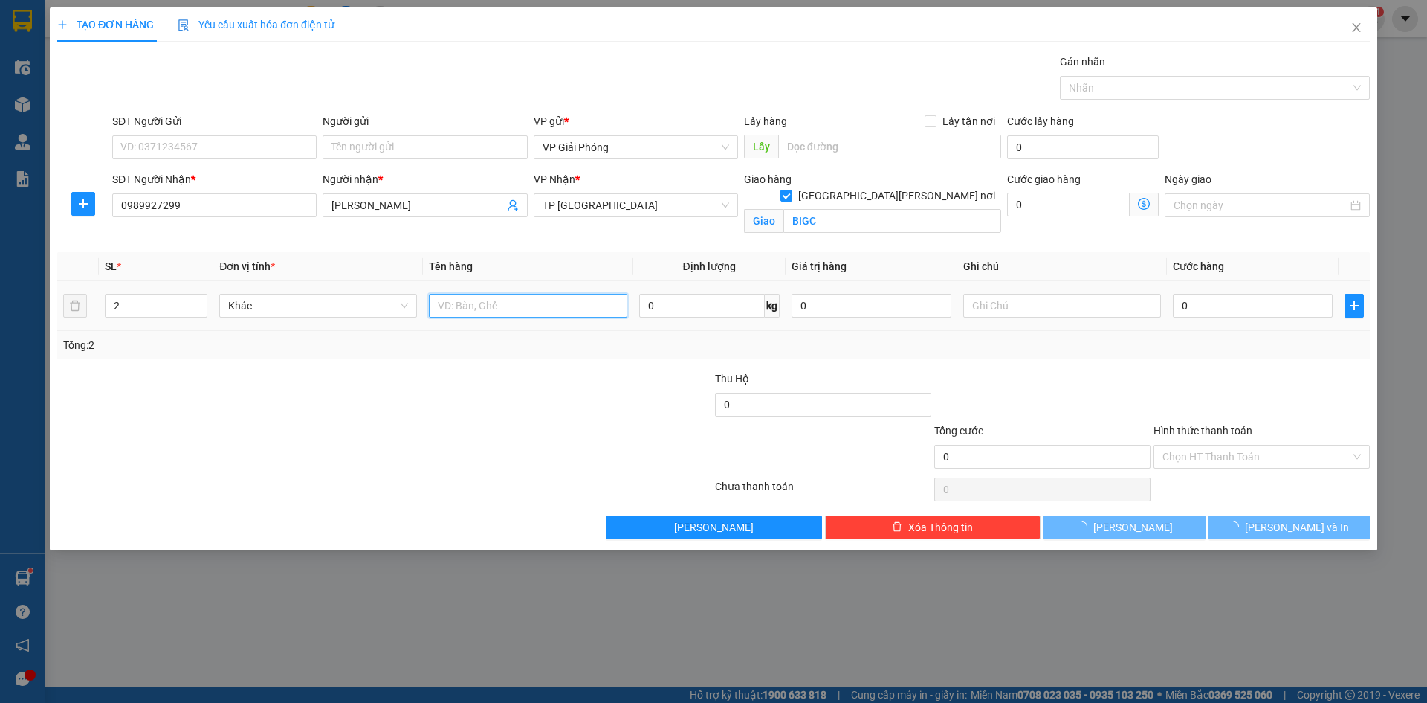
drag, startPoint x: 475, startPoint y: 297, endPoint x: 462, endPoint y: 314, distance: 21.3
click at [475, 300] on input "text" at bounding box center [528, 306] width 198 height 24
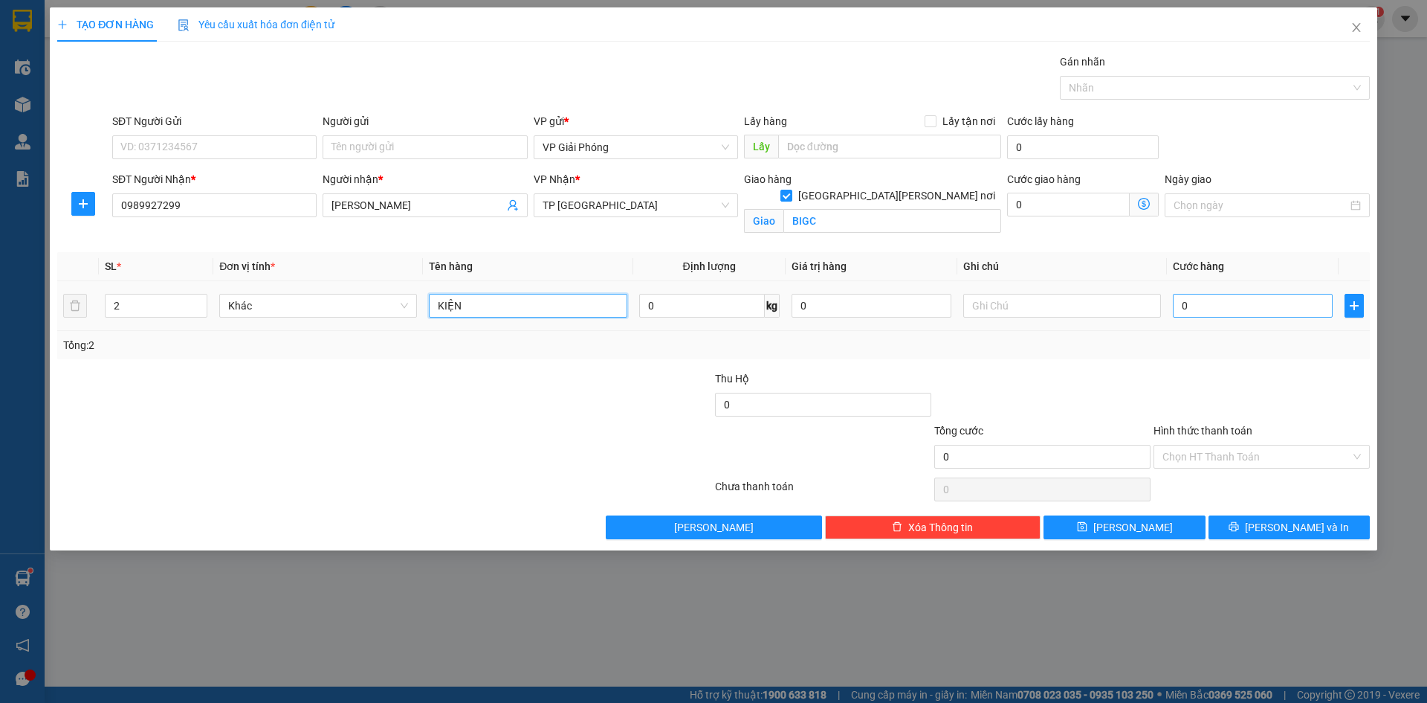
type input "KIỆN"
click at [1197, 305] on input "0" at bounding box center [1253, 306] width 160 height 24
type input "6"
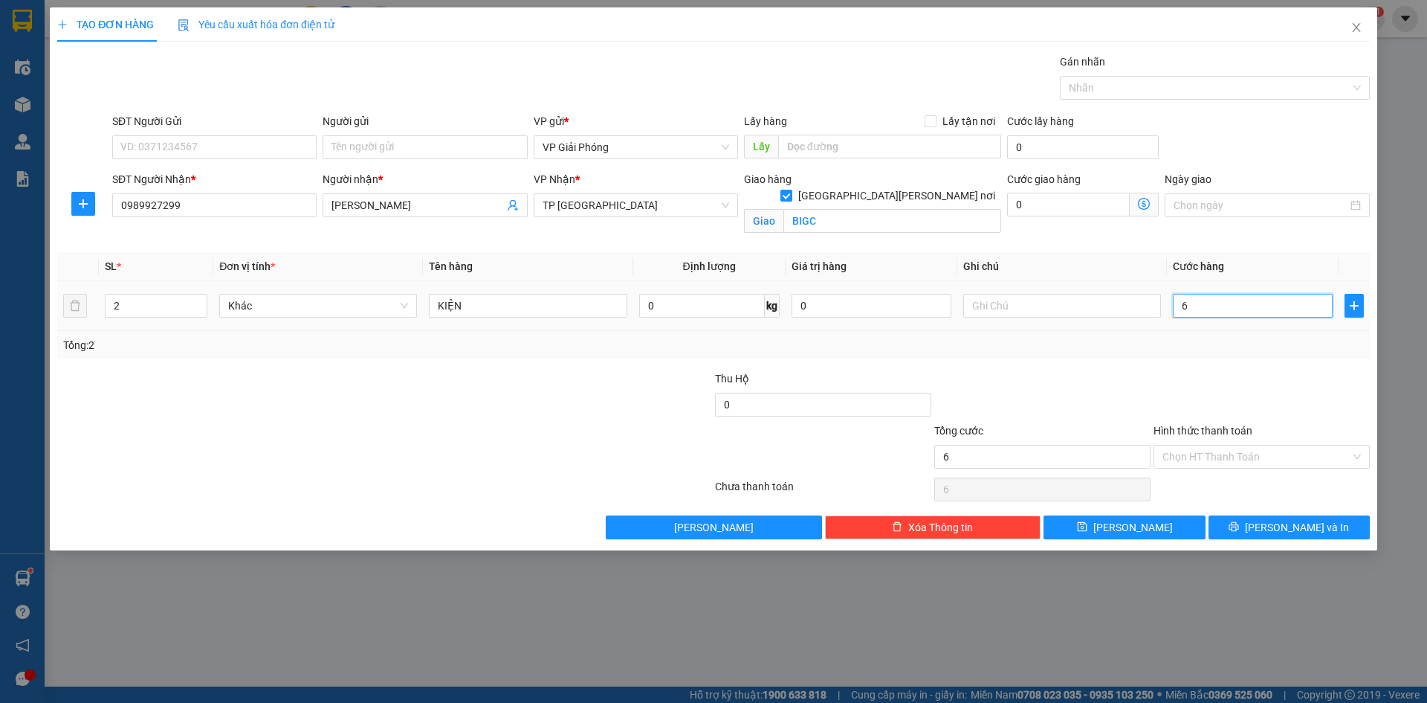
type input "60"
click at [1103, 85] on div at bounding box center [1208, 88] width 288 height 18
type input "60.000"
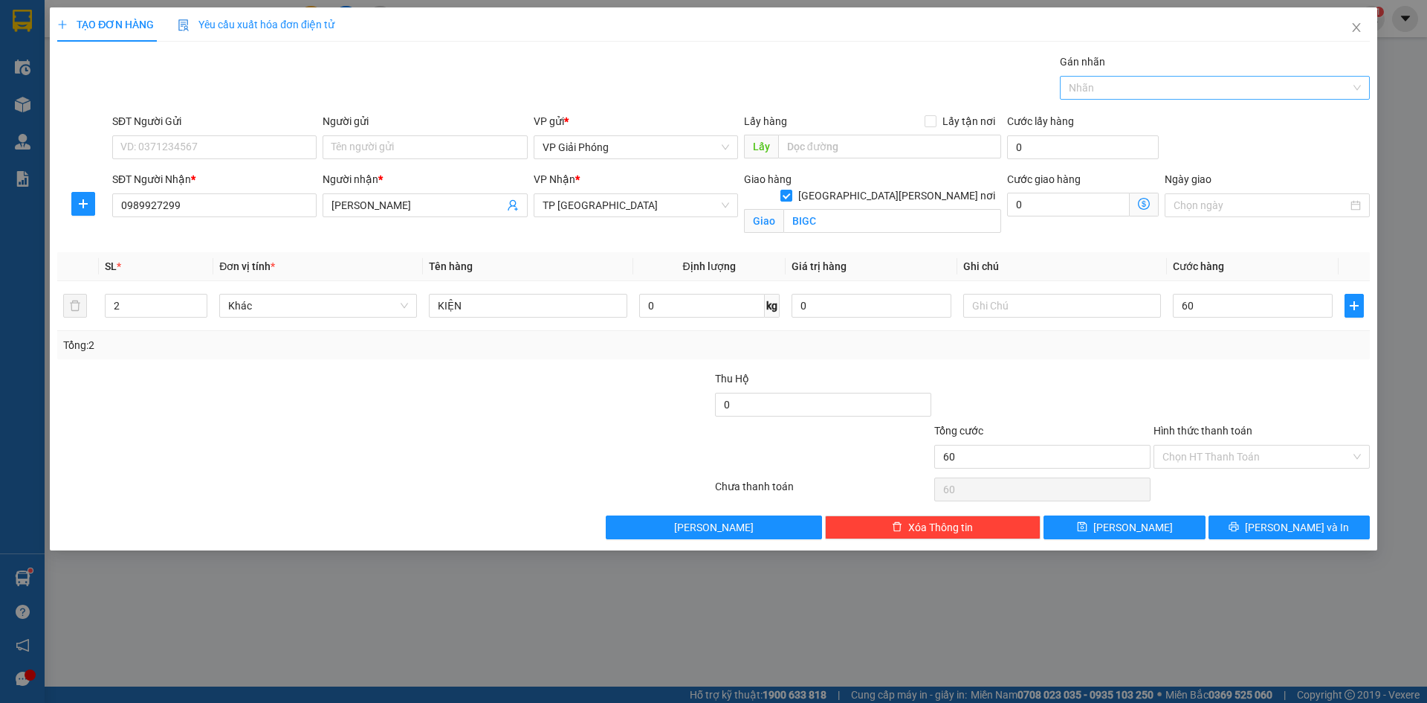
type input "60.000"
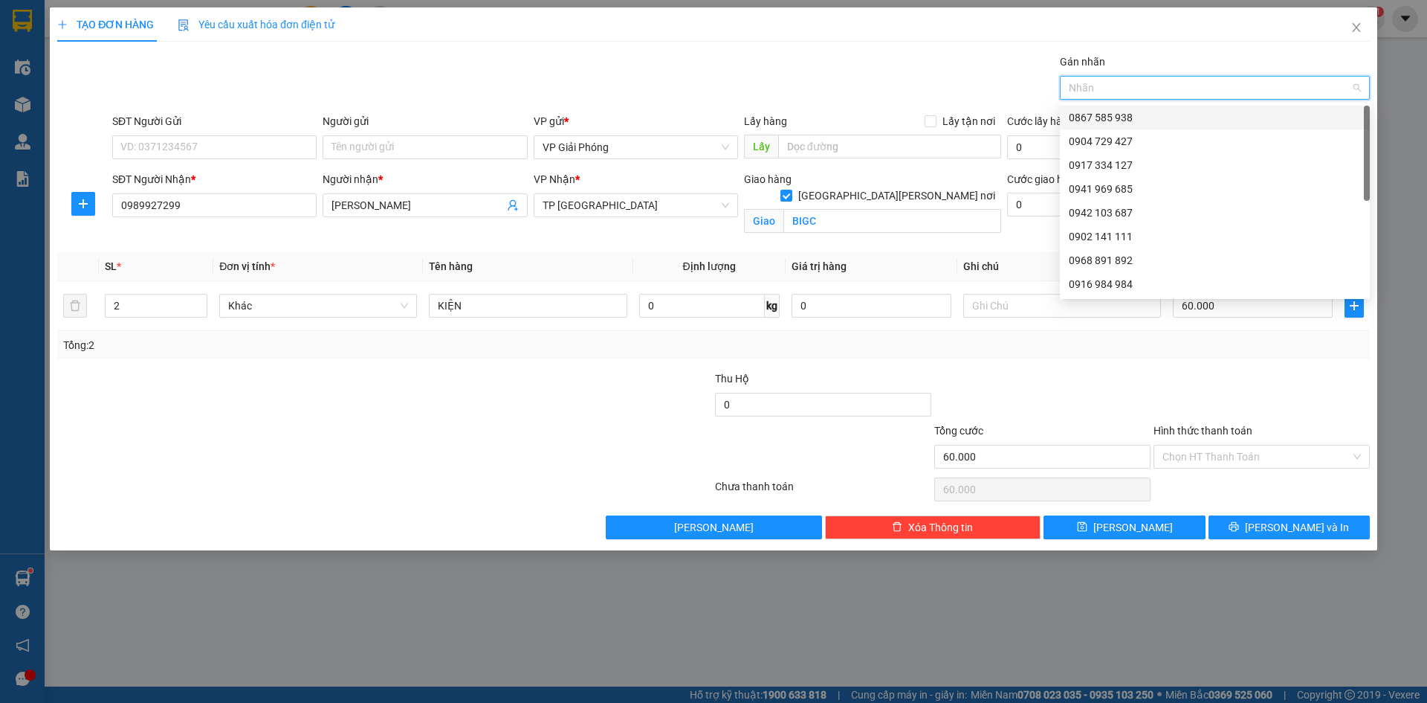
drag, startPoint x: 1113, startPoint y: 110, endPoint x: 1113, endPoint y: 129, distance: 18.6
click at [1113, 111] on div "0867 585 938" at bounding box center [1215, 117] width 292 height 16
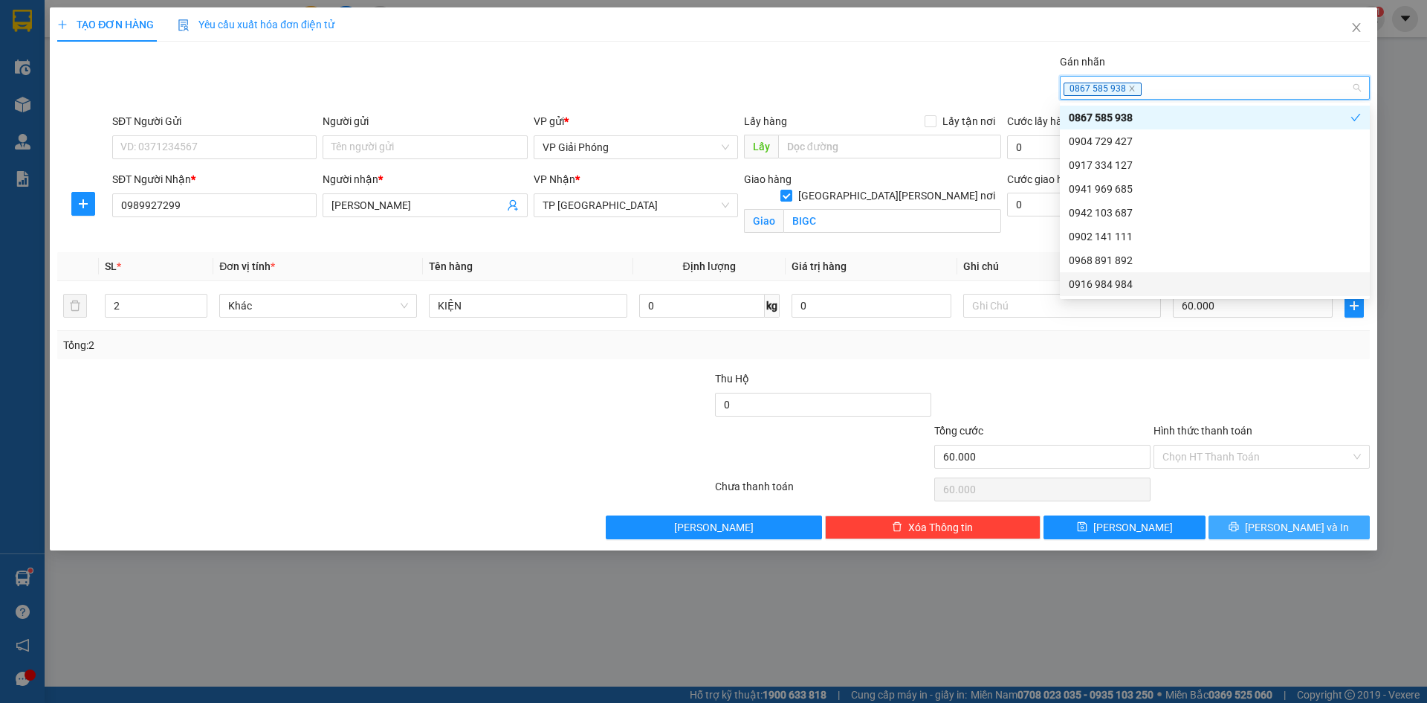
drag, startPoint x: 1280, startPoint y: 522, endPoint x: 1242, endPoint y: 527, distance: 37.5
click at [1279, 522] on span "[PERSON_NAME] và In" at bounding box center [1297, 527] width 104 height 16
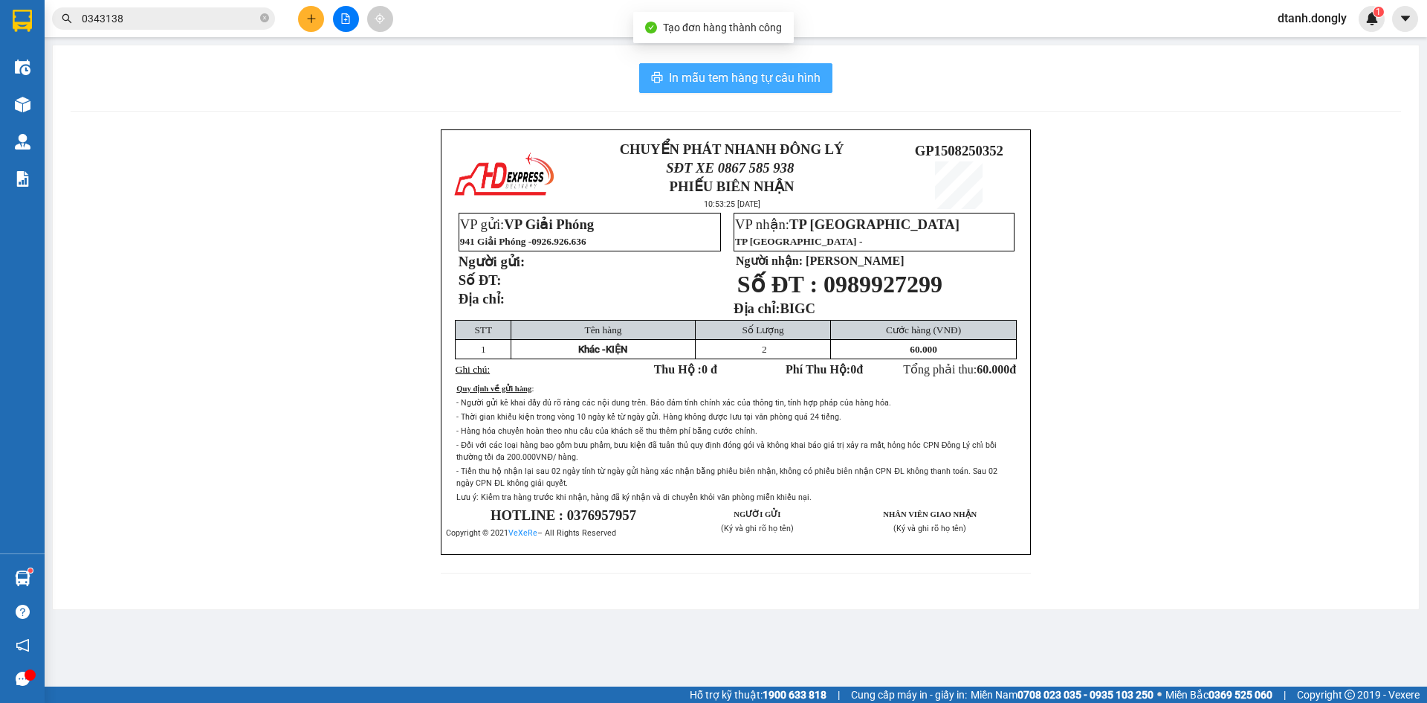
click at [741, 73] on span "In mẫu tem hàng tự cấu hình" at bounding box center [745, 77] width 152 height 19
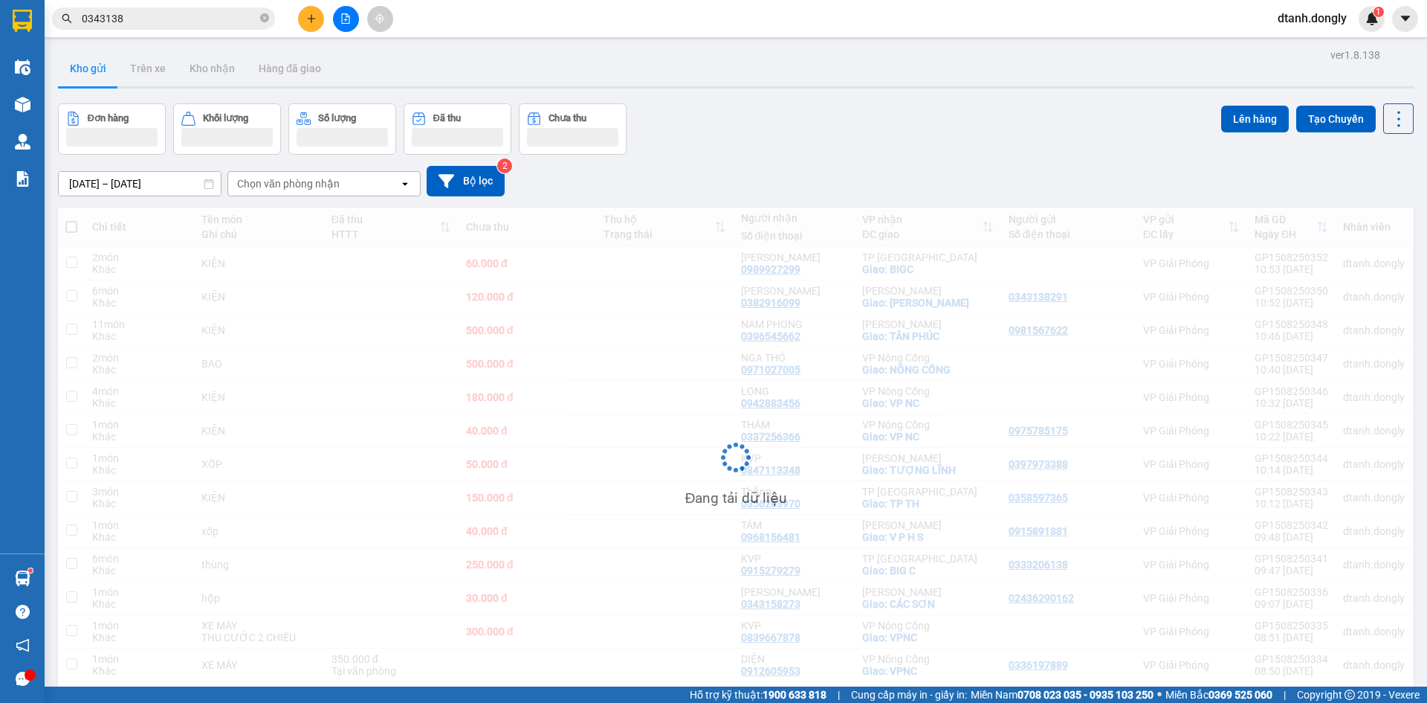
click at [308, 16] on icon "plus" at bounding box center [311, 18] width 10 height 10
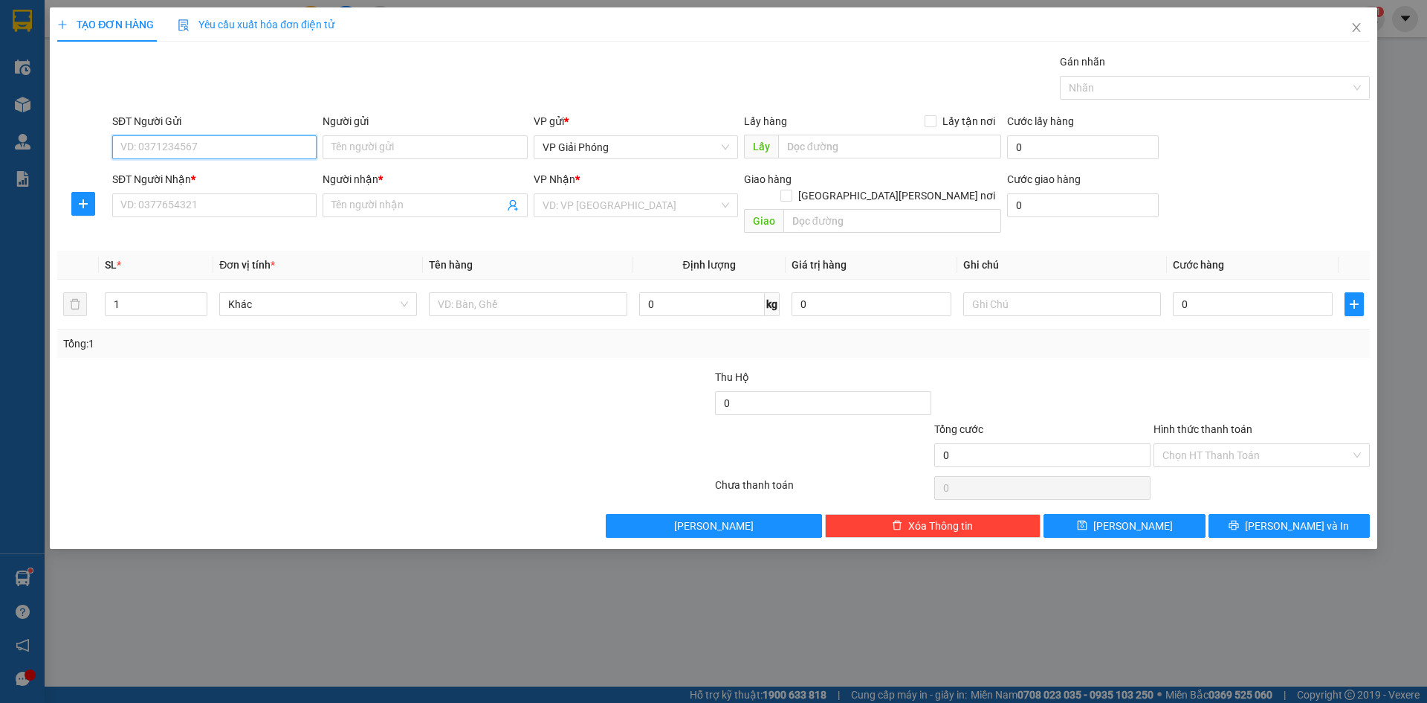
click at [243, 145] on input "SĐT Người Gửi" at bounding box center [214, 147] width 204 height 24
type input "0981587907"
click at [190, 207] on input "SĐT Người Nhận *" at bounding box center [214, 205] width 204 height 24
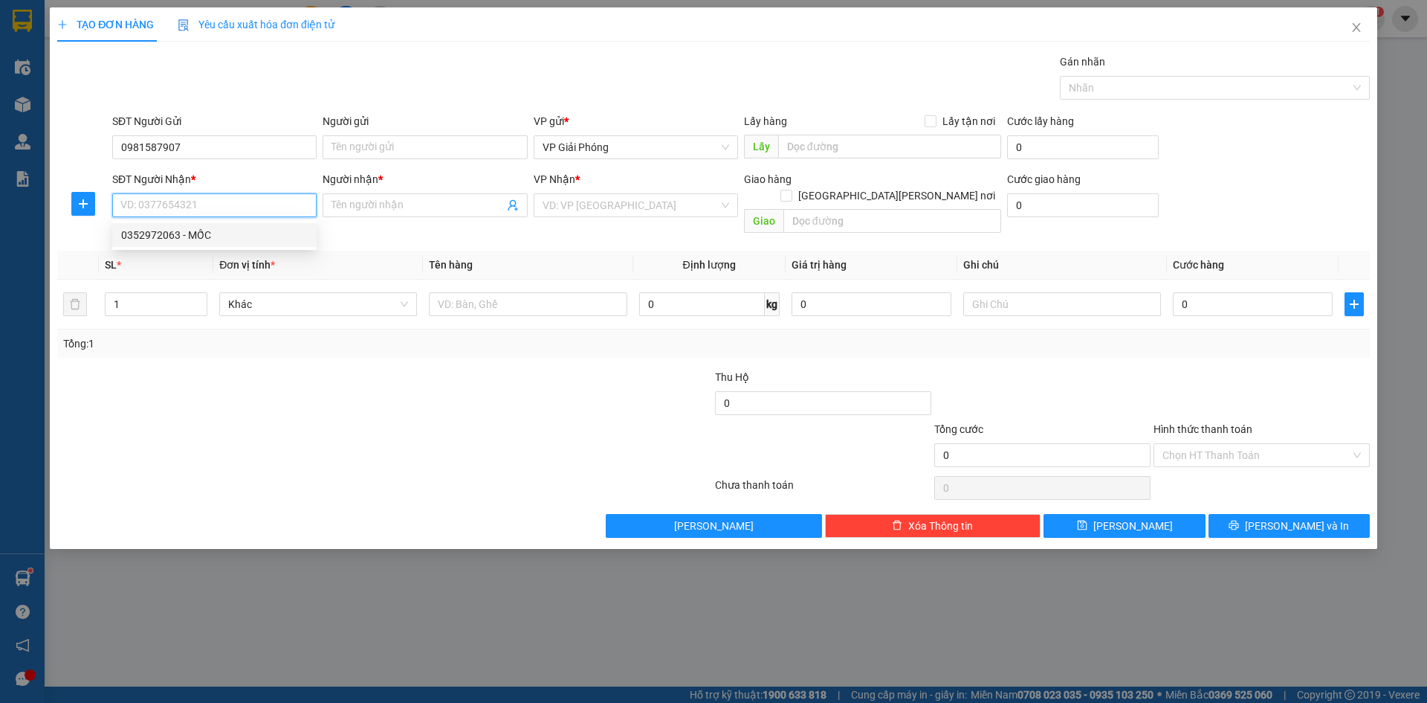
click at [207, 209] on input "SĐT Người Nhận *" at bounding box center [214, 205] width 204 height 24
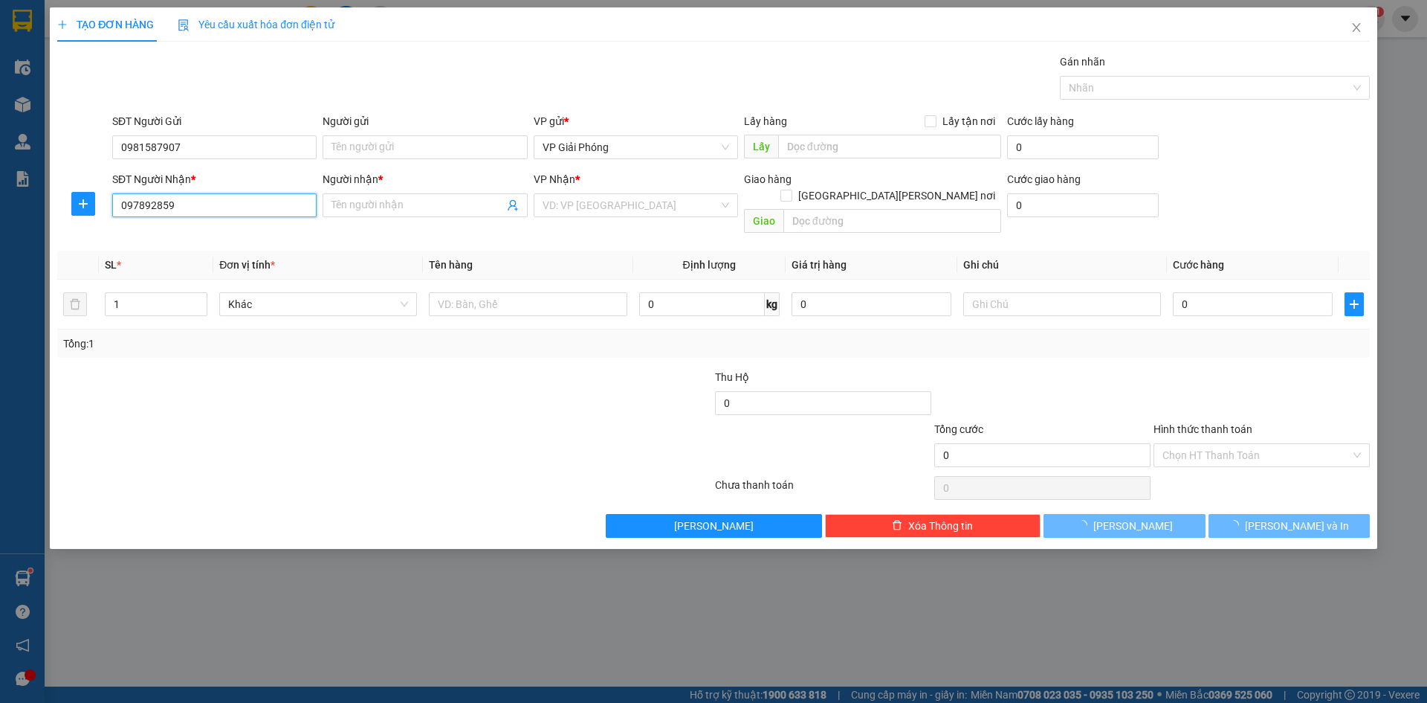
type input "0978928591"
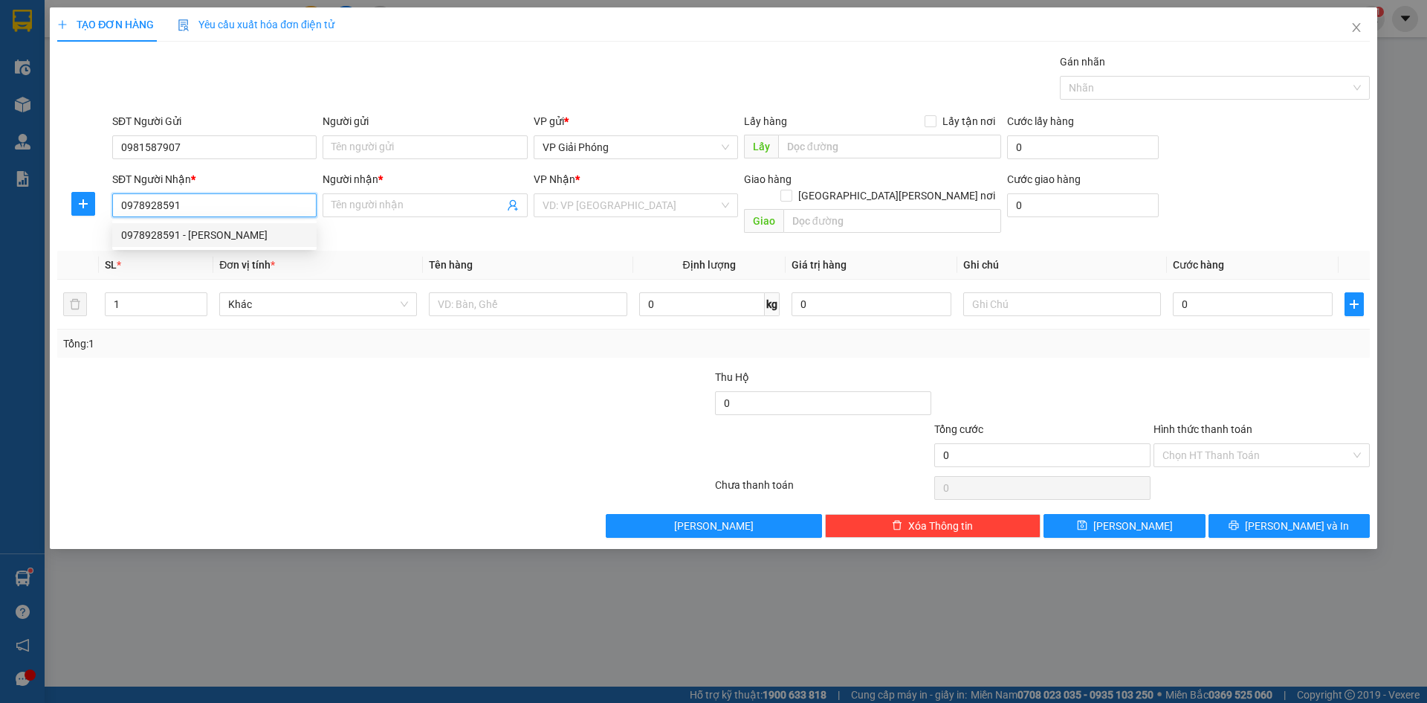
click at [214, 239] on div "0978928591 - TUẤN" at bounding box center [214, 235] width 187 height 16
type input "TUẤN"
checkbox input "true"
type input "CẦU QUAN"
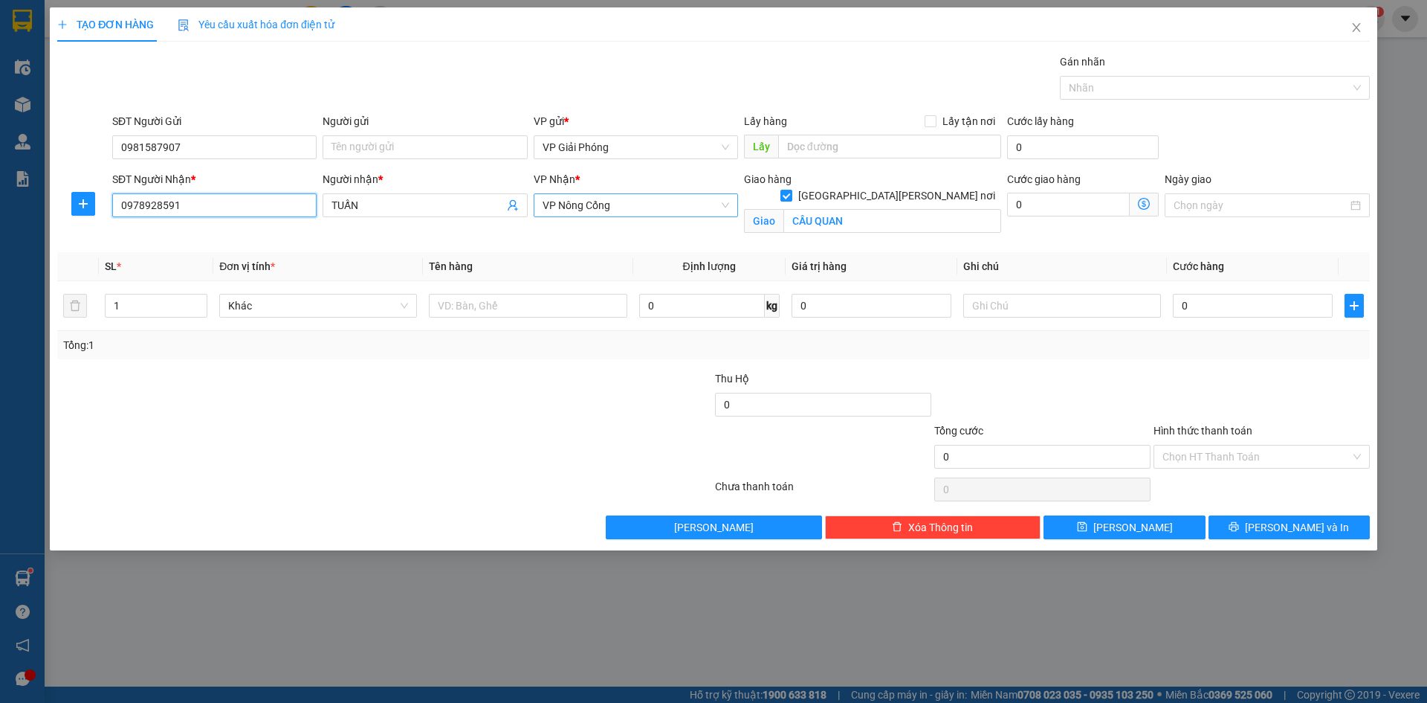
click at [722, 201] on span "VP Nông Cống" at bounding box center [636, 205] width 187 height 22
type input "0978928591"
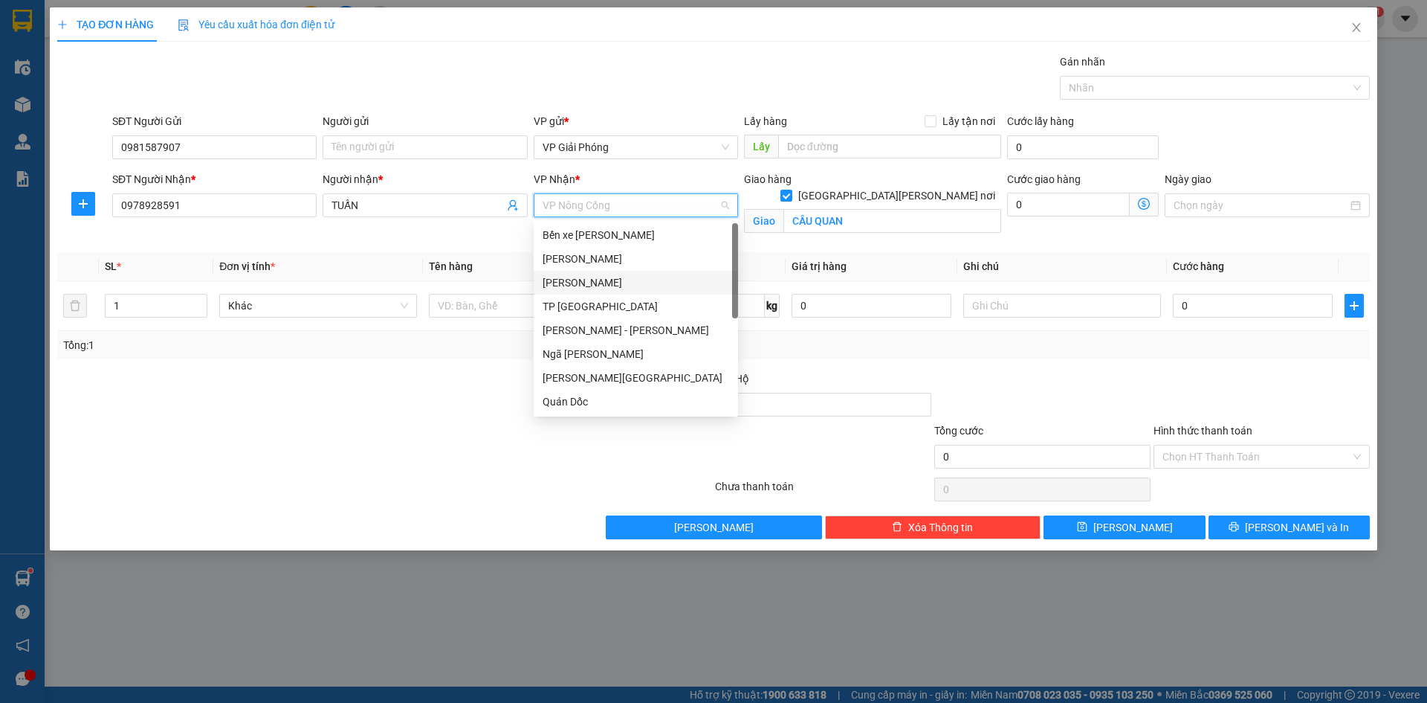
click at [601, 281] on div "[PERSON_NAME]" at bounding box center [636, 282] width 187 height 16
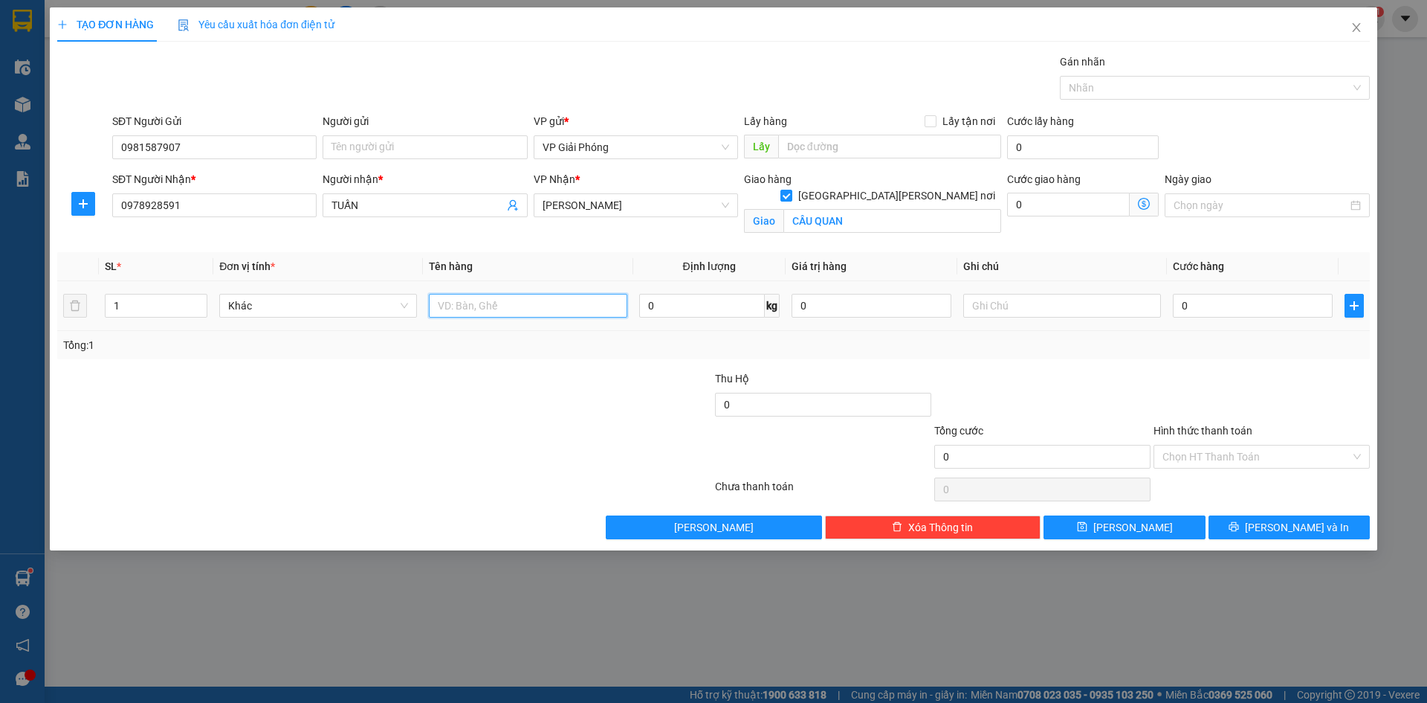
click at [561, 306] on input "text" at bounding box center [528, 306] width 198 height 24
type input "KIỆN"
click at [1213, 309] on input "0" at bounding box center [1253, 306] width 160 height 24
type input "5"
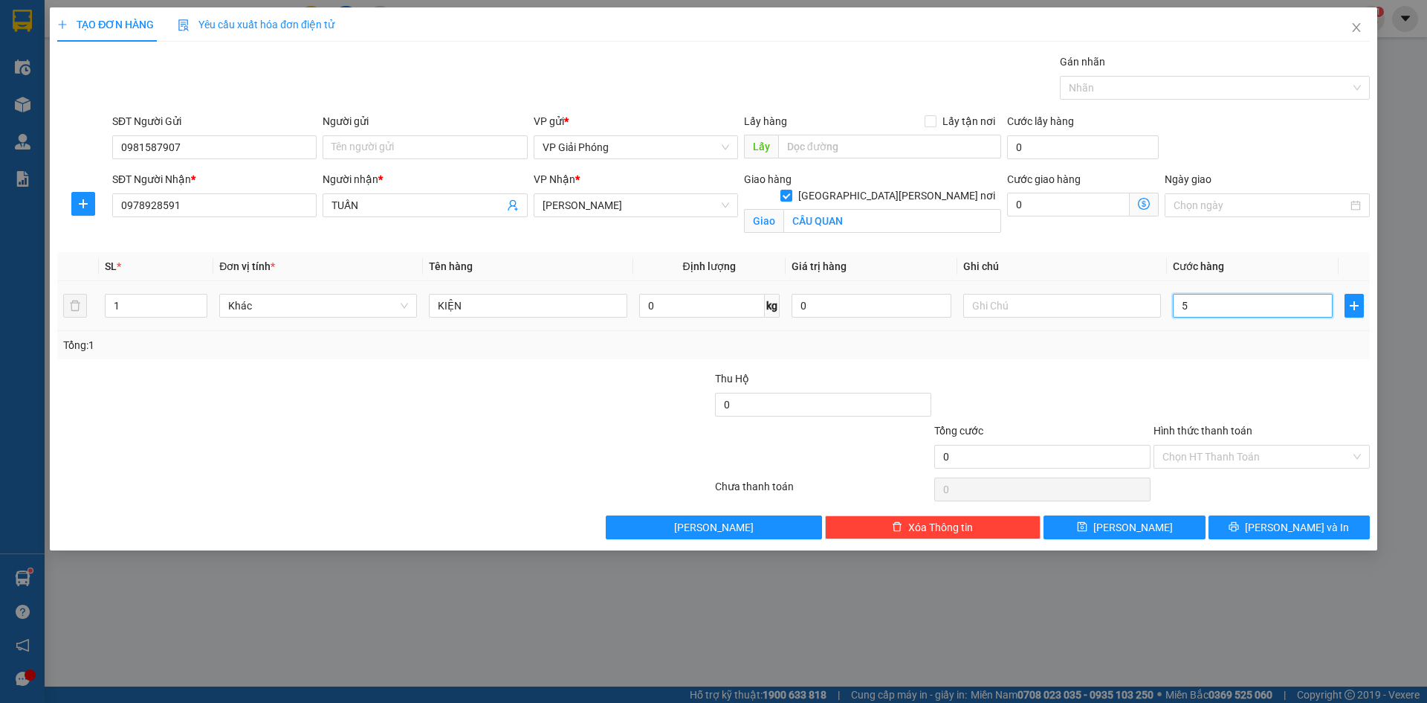
type input "5"
type input "50"
click at [1118, 86] on div at bounding box center [1208, 88] width 288 height 18
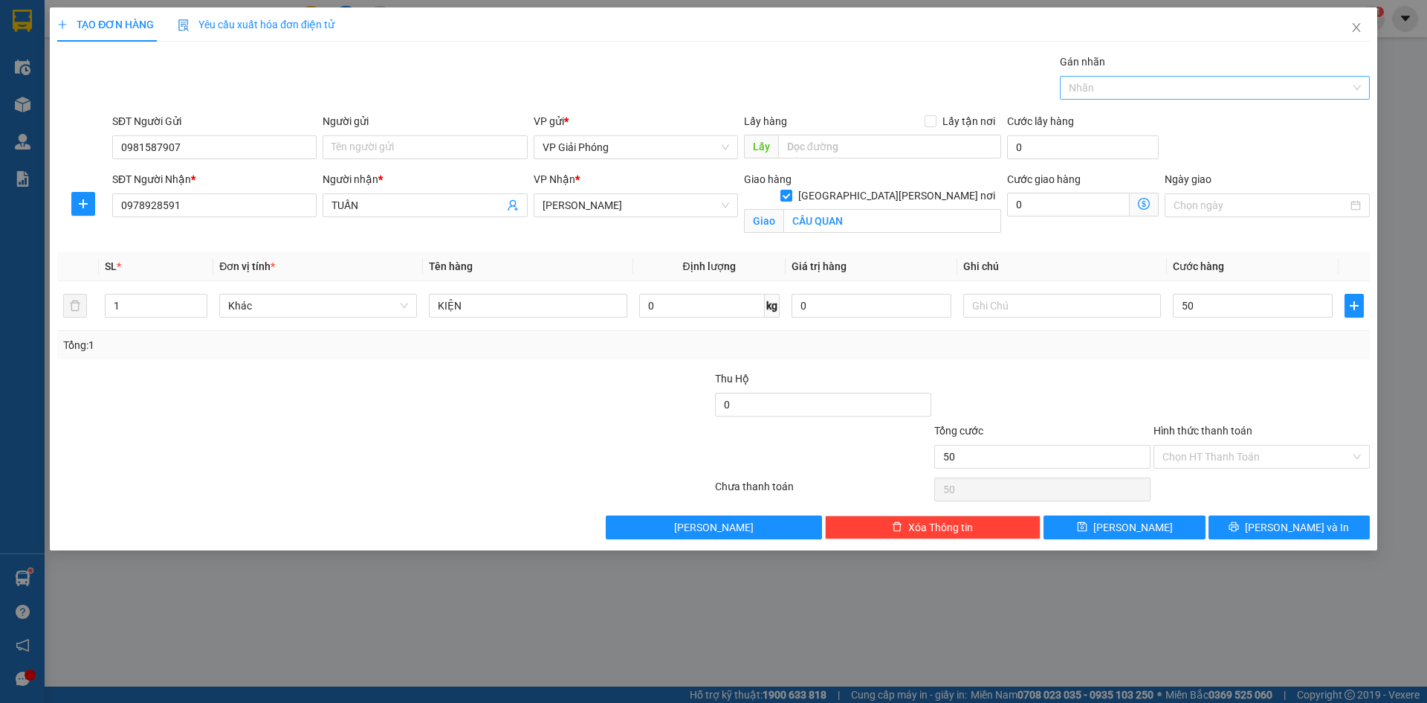
type input "50.000"
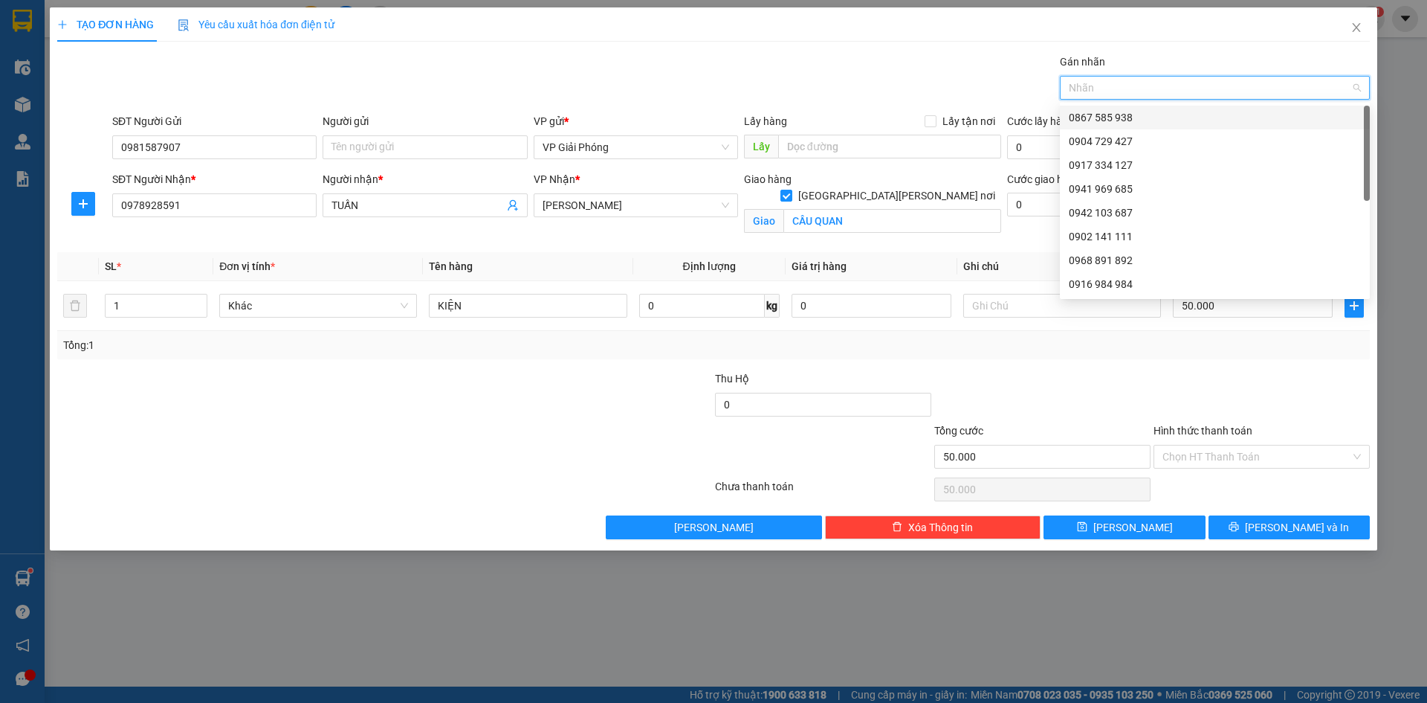
click at [1111, 109] on div "0867 585 938" at bounding box center [1215, 117] width 292 height 16
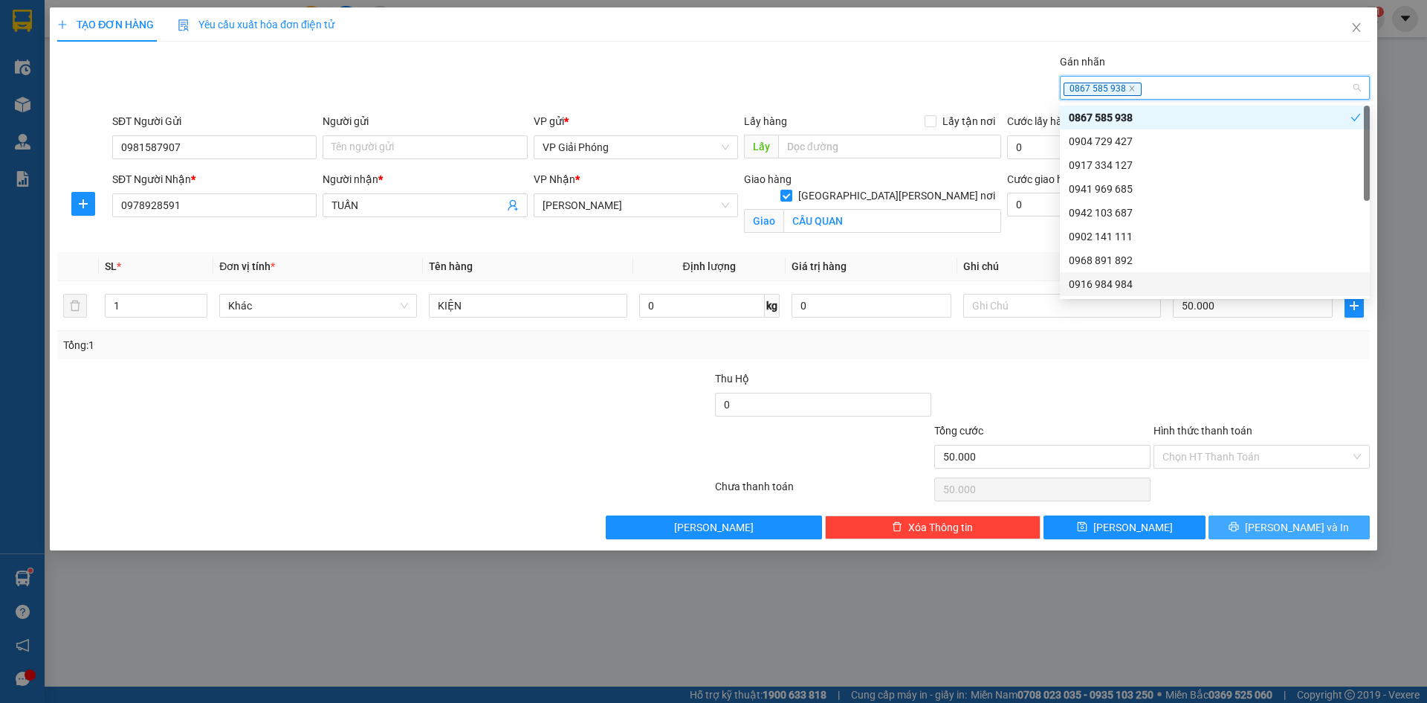
click at [1275, 523] on button "[PERSON_NAME] và In" at bounding box center [1289, 527] width 161 height 24
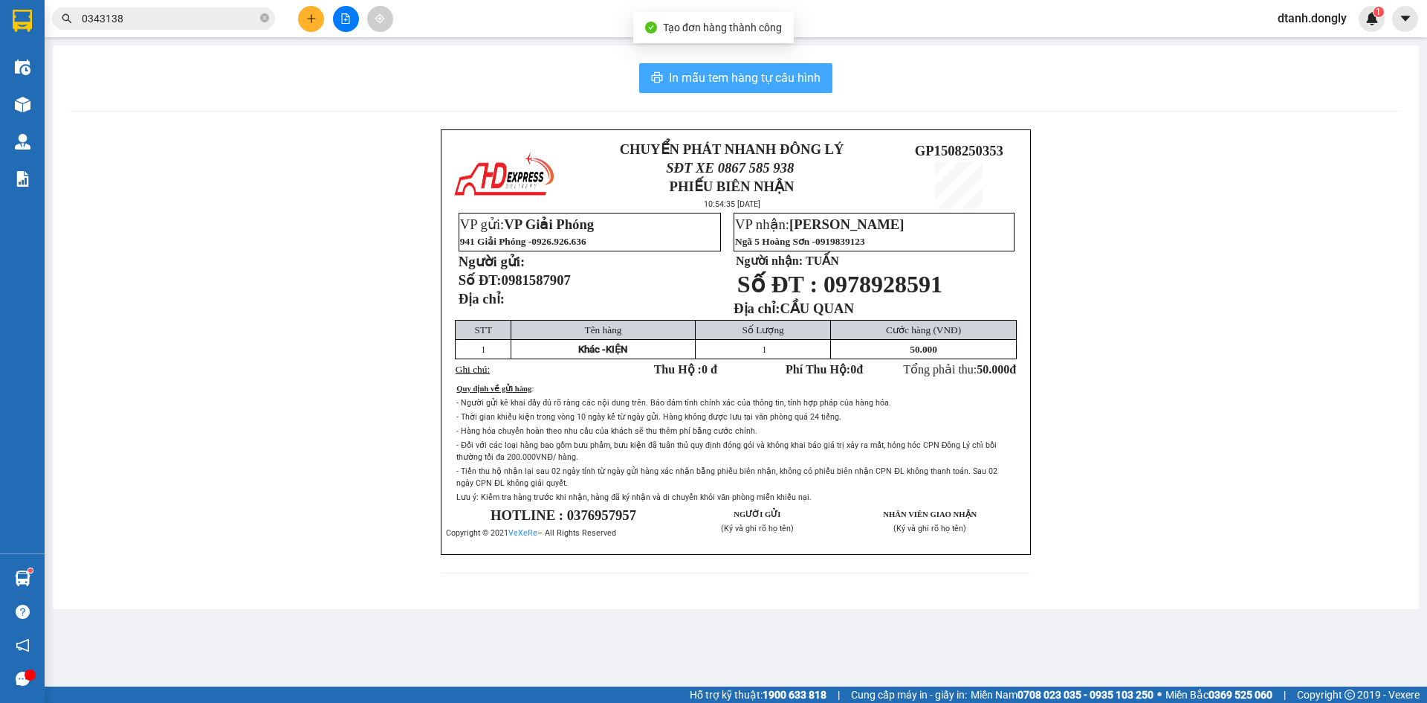
click at [752, 76] on span "In mẫu tem hàng tự cấu hình" at bounding box center [745, 77] width 152 height 19
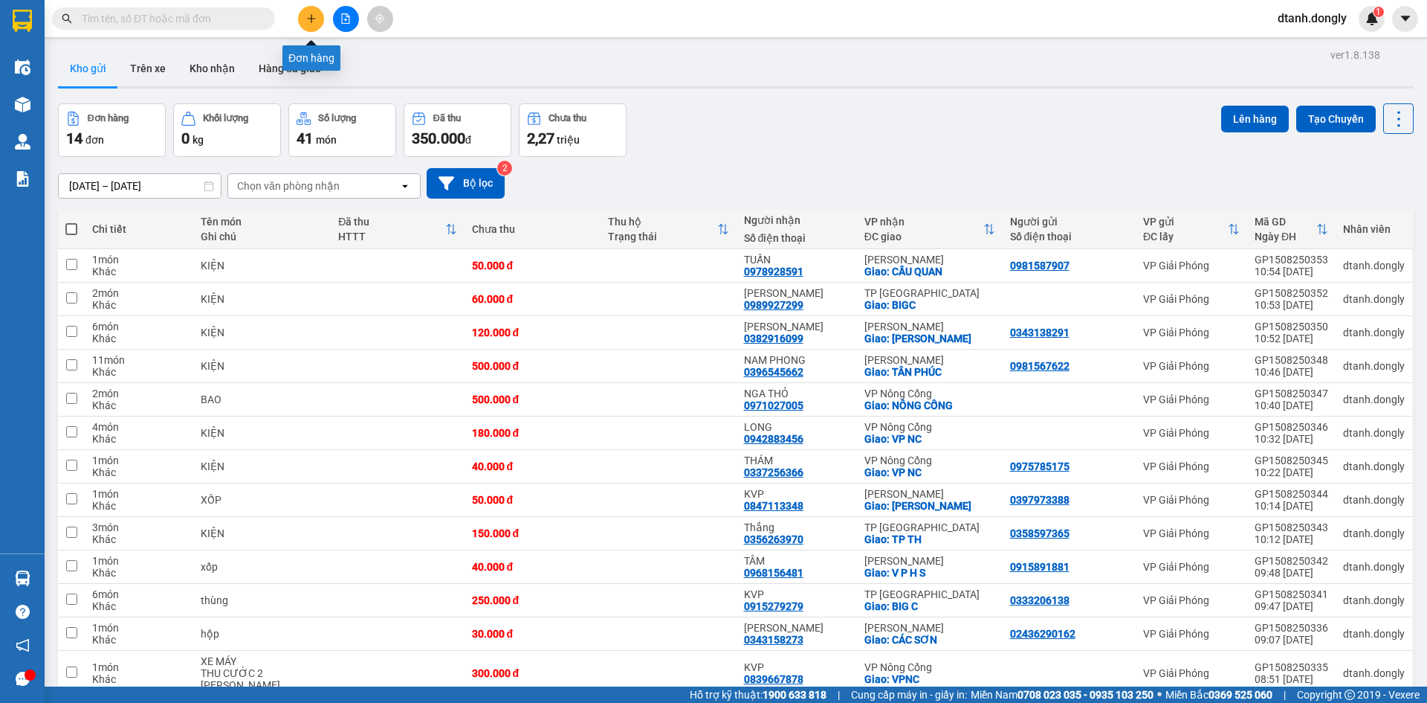
click at [306, 22] on icon "plus" at bounding box center [311, 18] width 10 height 10
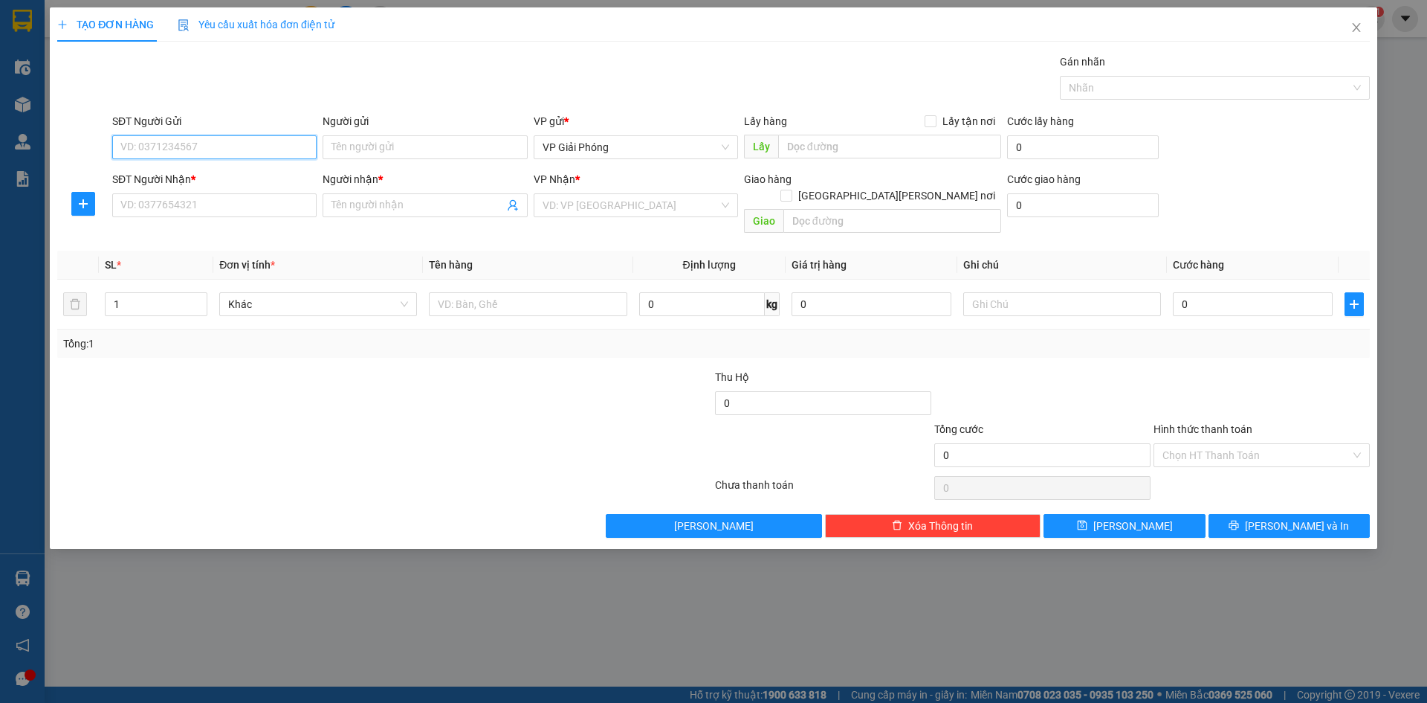
click at [239, 137] on input "SĐT Người Gửi" at bounding box center [214, 147] width 204 height 24
click at [232, 148] on input "SĐT Người Gửi" at bounding box center [214, 147] width 204 height 24
type input "0916782268"
click at [238, 203] on input "SĐT Người Nhận *" at bounding box center [214, 205] width 204 height 24
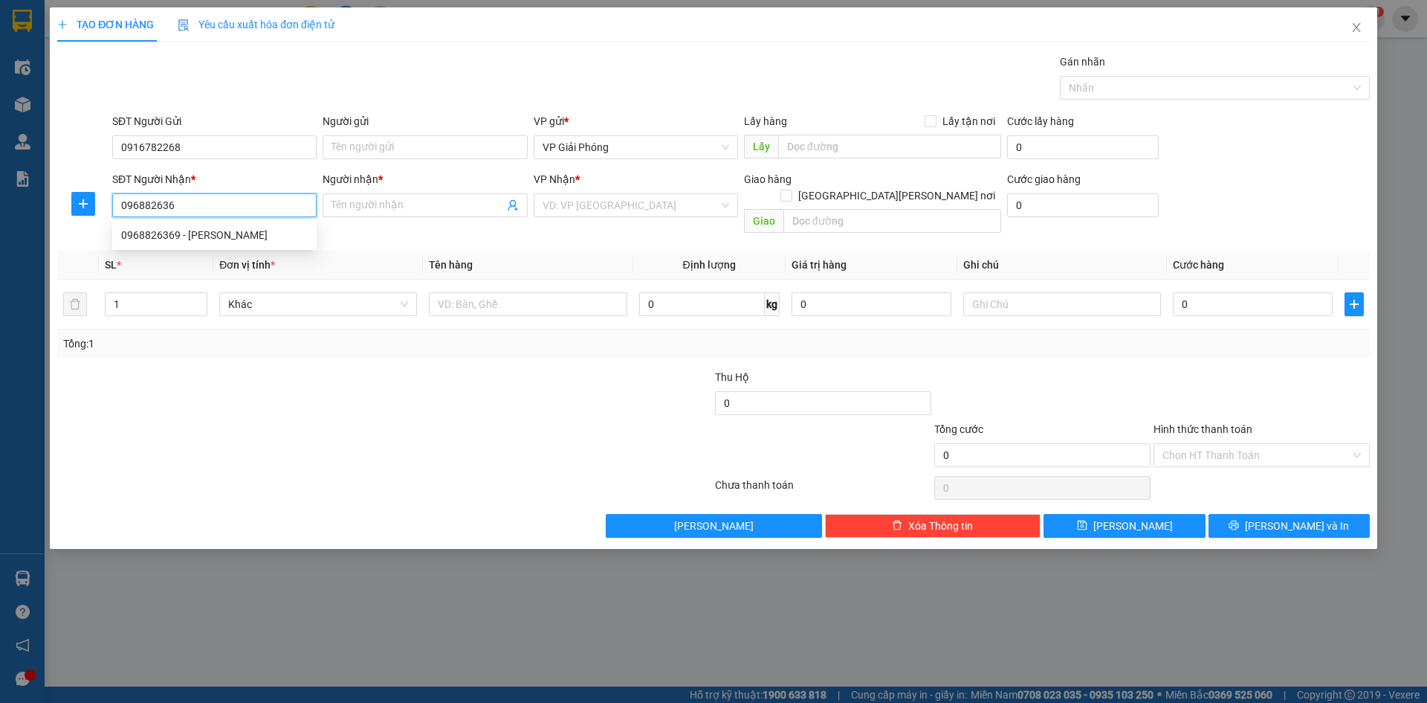
type input "0968826369"
click at [222, 230] on div "0968826369 - [PERSON_NAME]" at bounding box center [214, 235] width 187 height 16
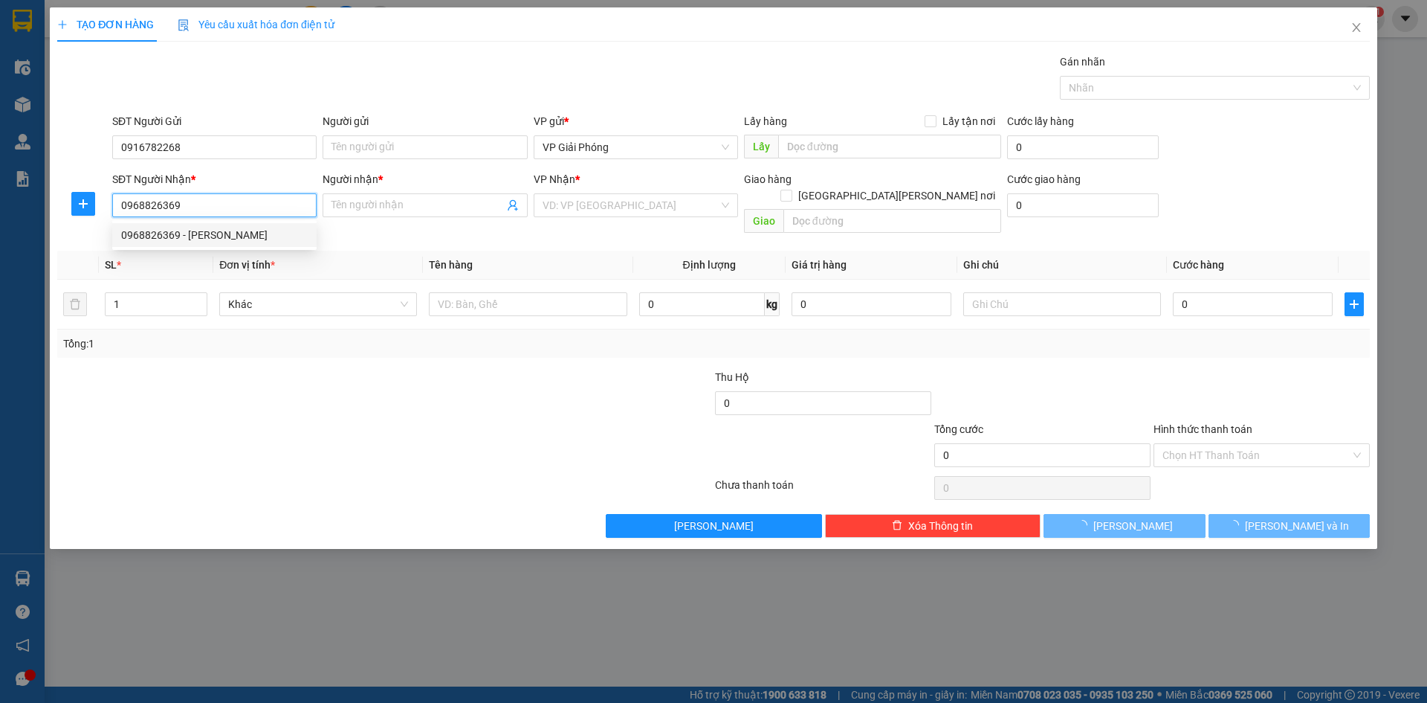
type input "Tiên phong"
checkbox input "true"
type input "TPTH"
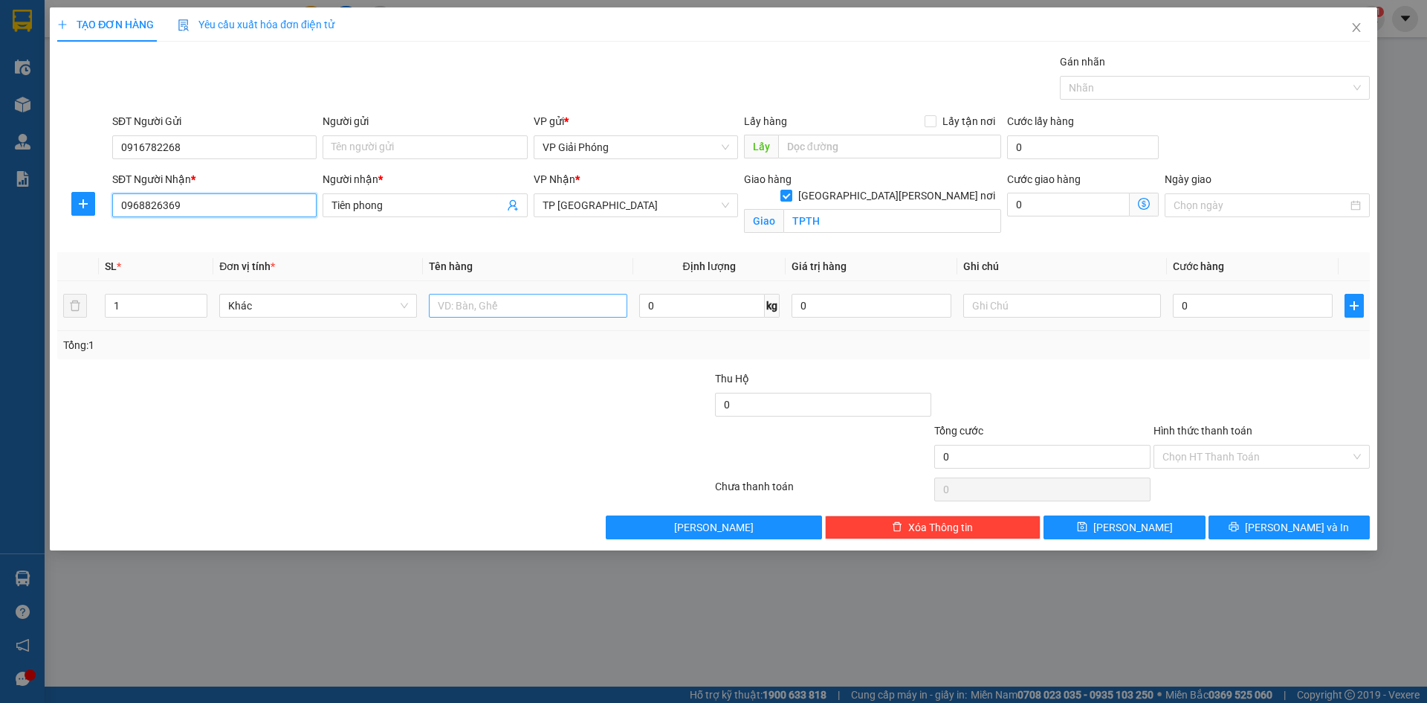
type input "0968826369"
click at [486, 306] on input "text" at bounding box center [528, 306] width 198 height 24
type input "KIỆN"
click at [1236, 309] on input "0" at bounding box center [1253, 306] width 160 height 24
type input "4"
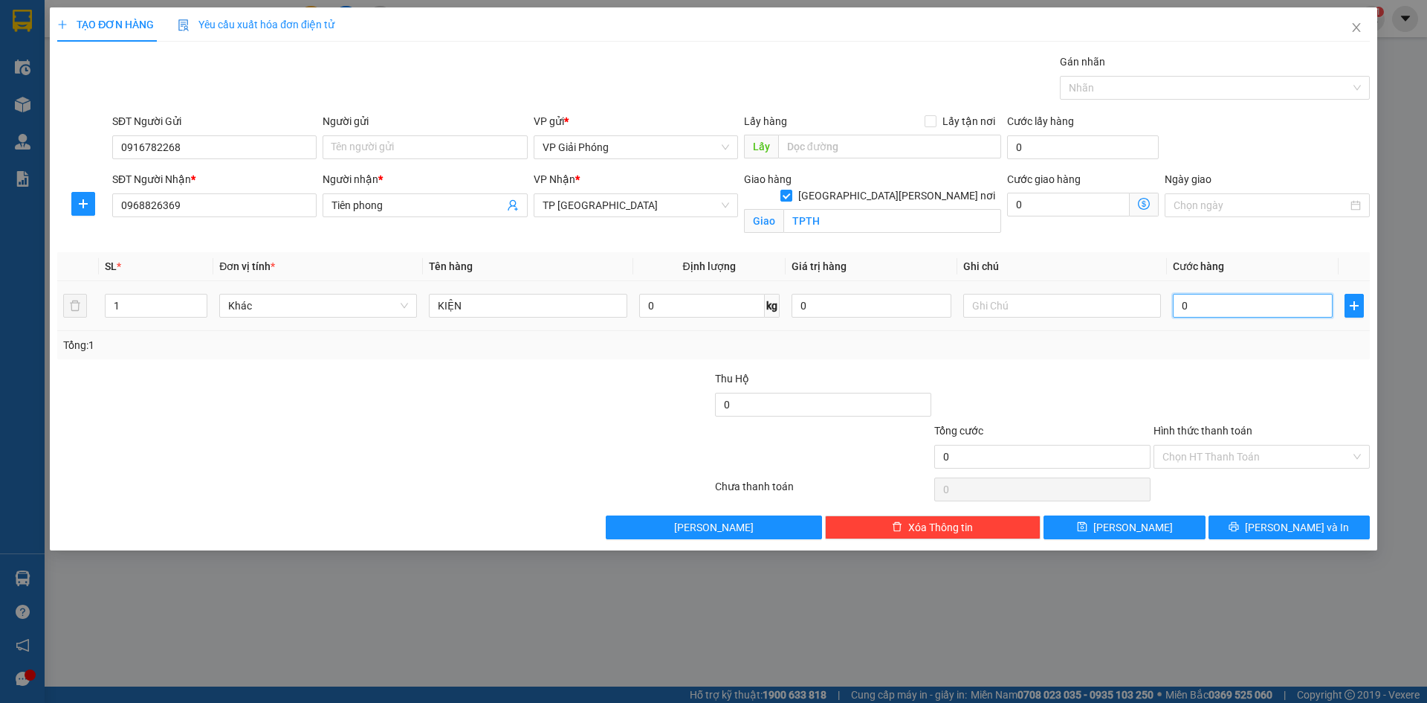
type input "4"
type input "40"
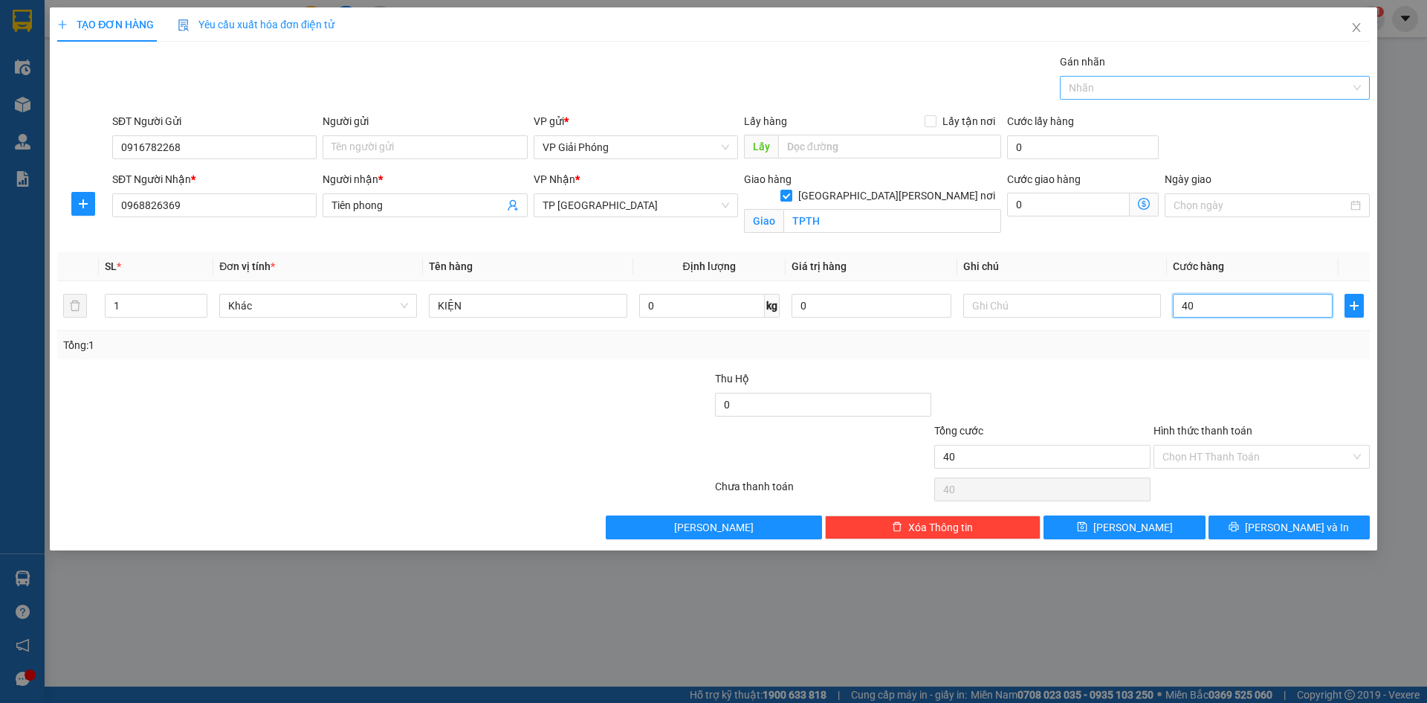
click at [1155, 89] on div at bounding box center [1208, 88] width 288 height 18
type input "40.000"
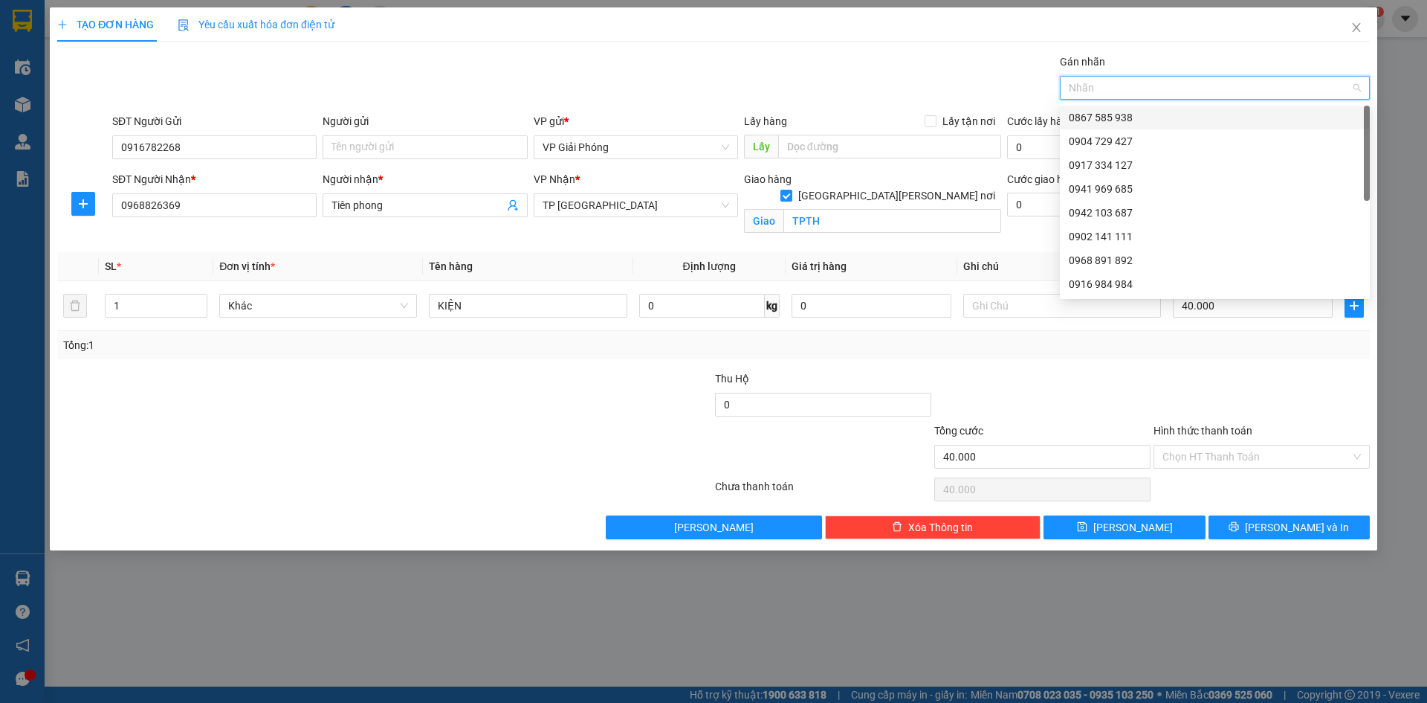
click at [1159, 117] on div "0867 585 938" at bounding box center [1215, 117] width 292 height 16
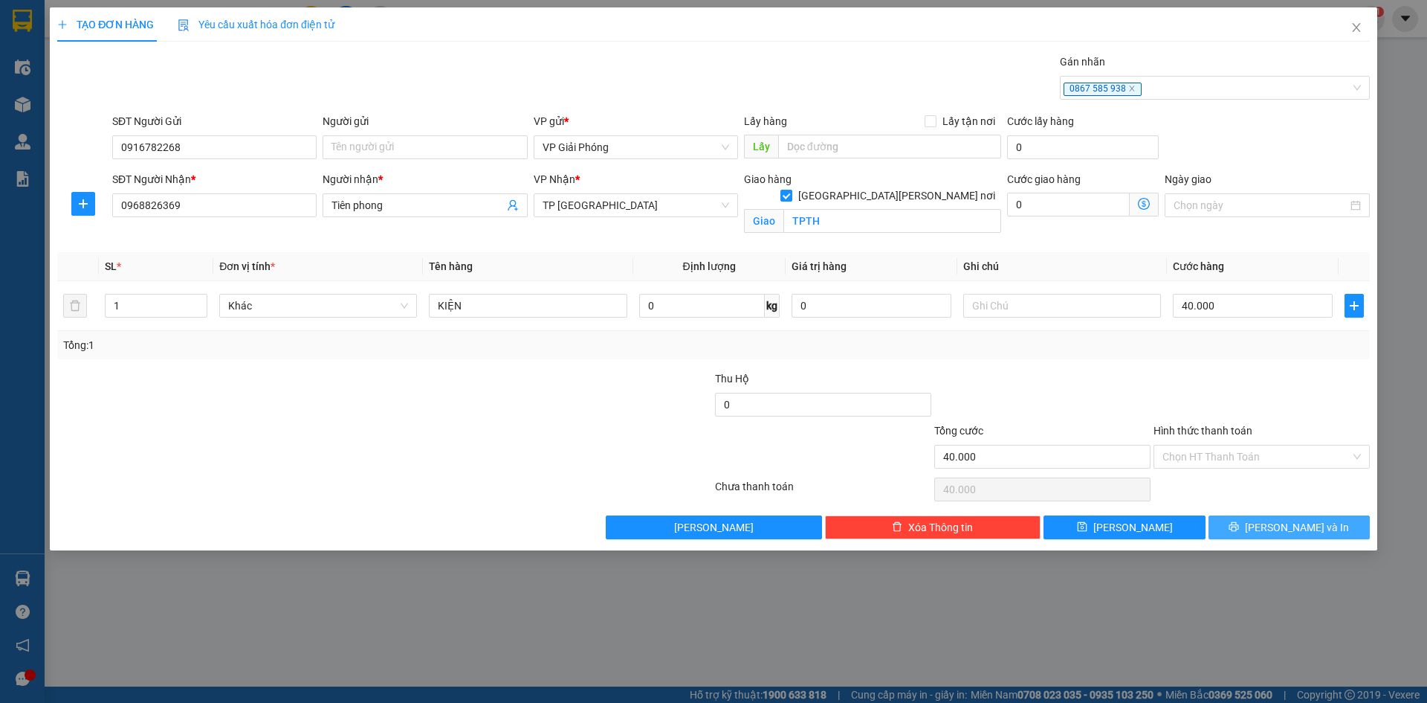
drag, startPoint x: 1252, startPoint y: 523, endPoint x: 1216, endPoint y: 509, distance: 38.7
click at [1251, 523] on button "[PERSON_NAME] và In" at bounding box center [1289, 527] width 161 height 24
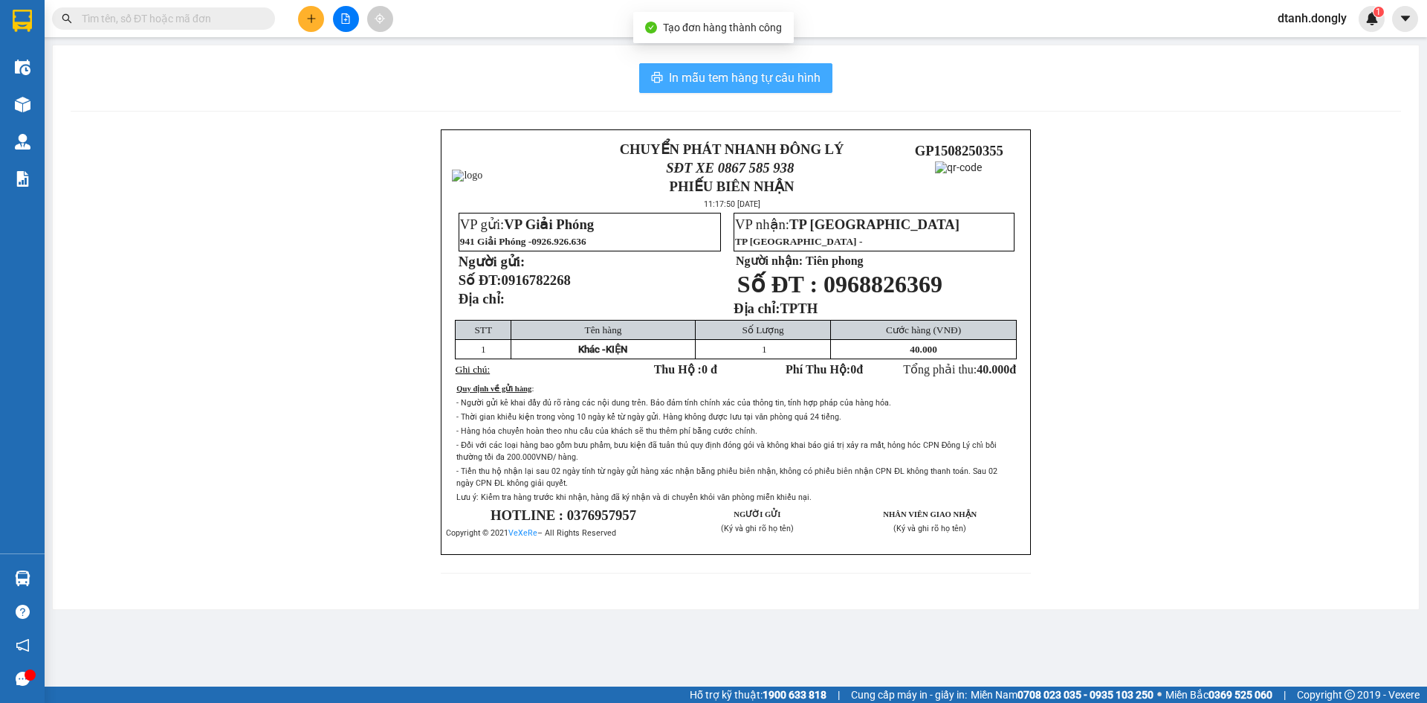
click at [715, 65] on button "In mẫu tem hàng tự cấu hình" at bounding box center [735, 78] width 193 height 30
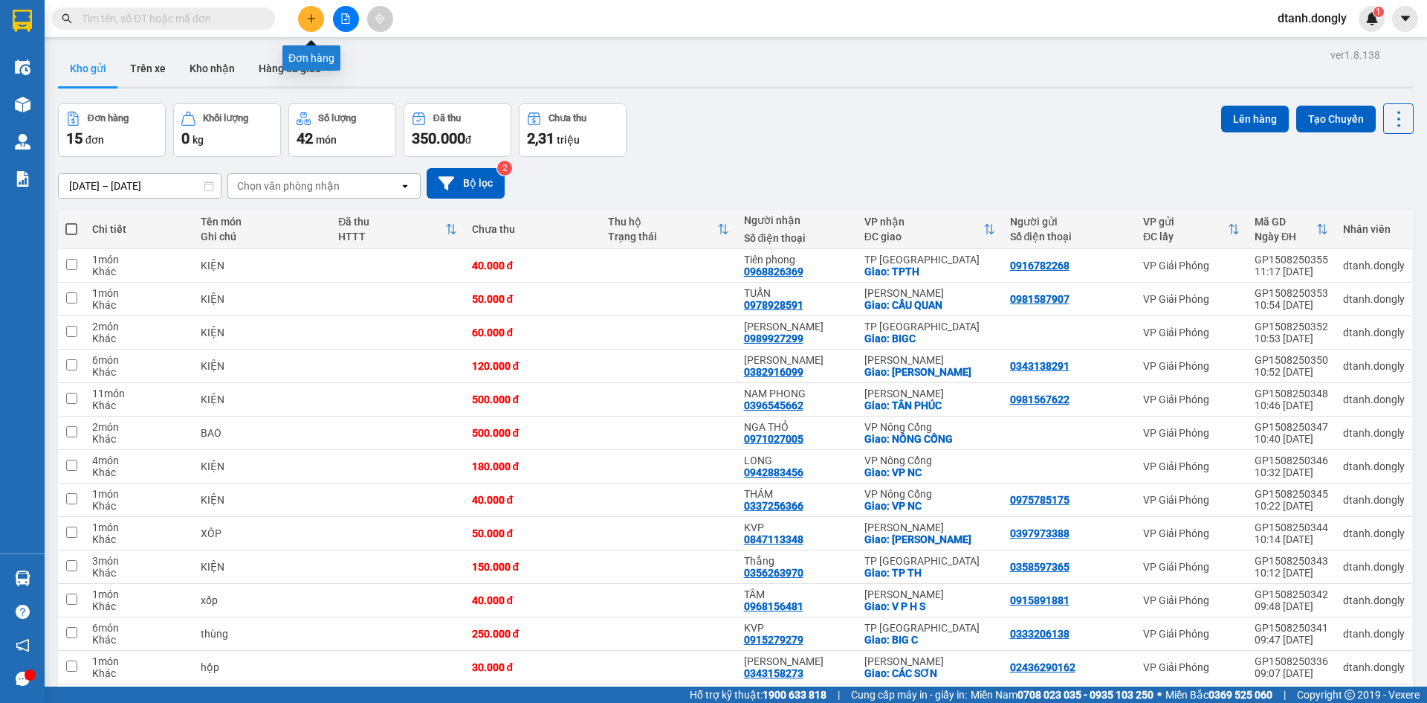
click at [309, 18] on icon "plus" at bounding box center [311, 18] width 10 height 10
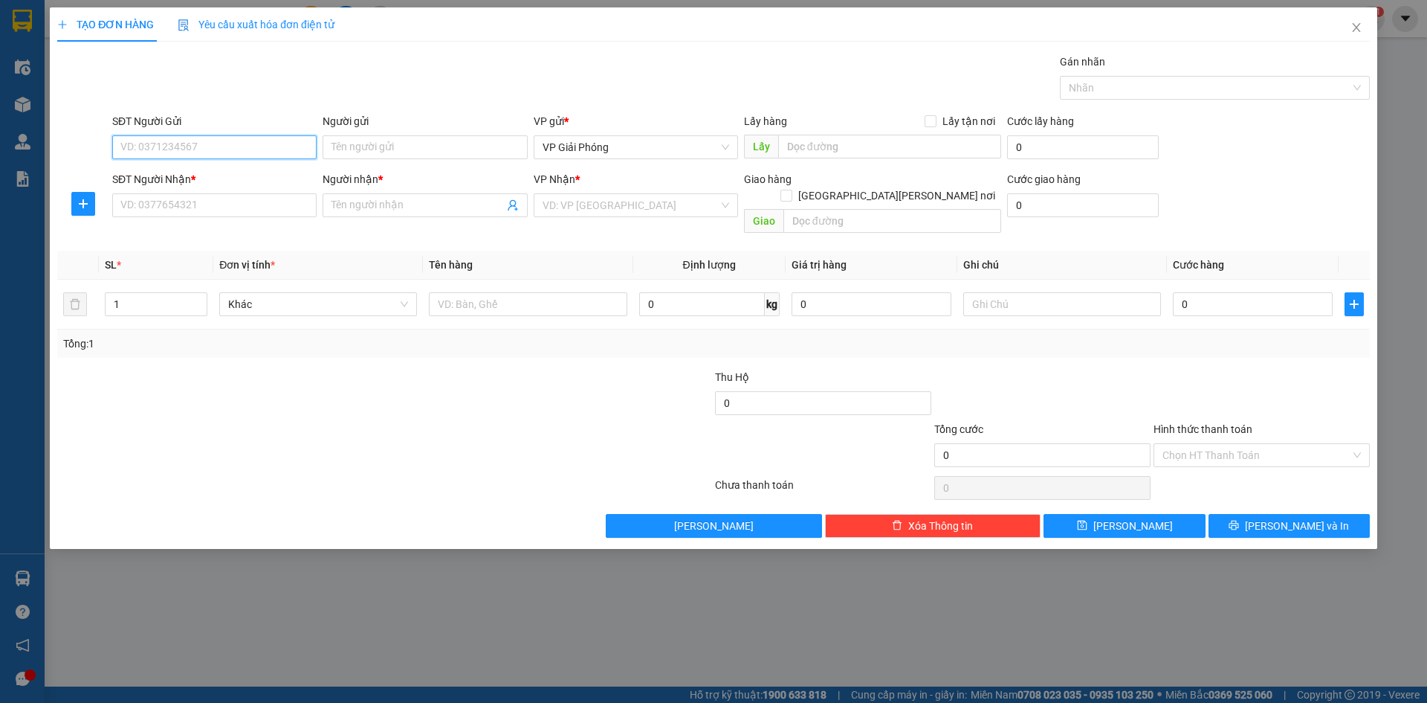
click at [222, 143] on input "SĐT Người Gửi" at bounding box center [214, 147] width 204 height 24
type input "0355717799"
click at [216, 203] on input "SĐT Người Nhận *" at bounding box center [214, 205] width 204 height 24
click at [199, 200] on input "SĐT Người Nhận *" at bounding box center [214, 205] width 204 height 24
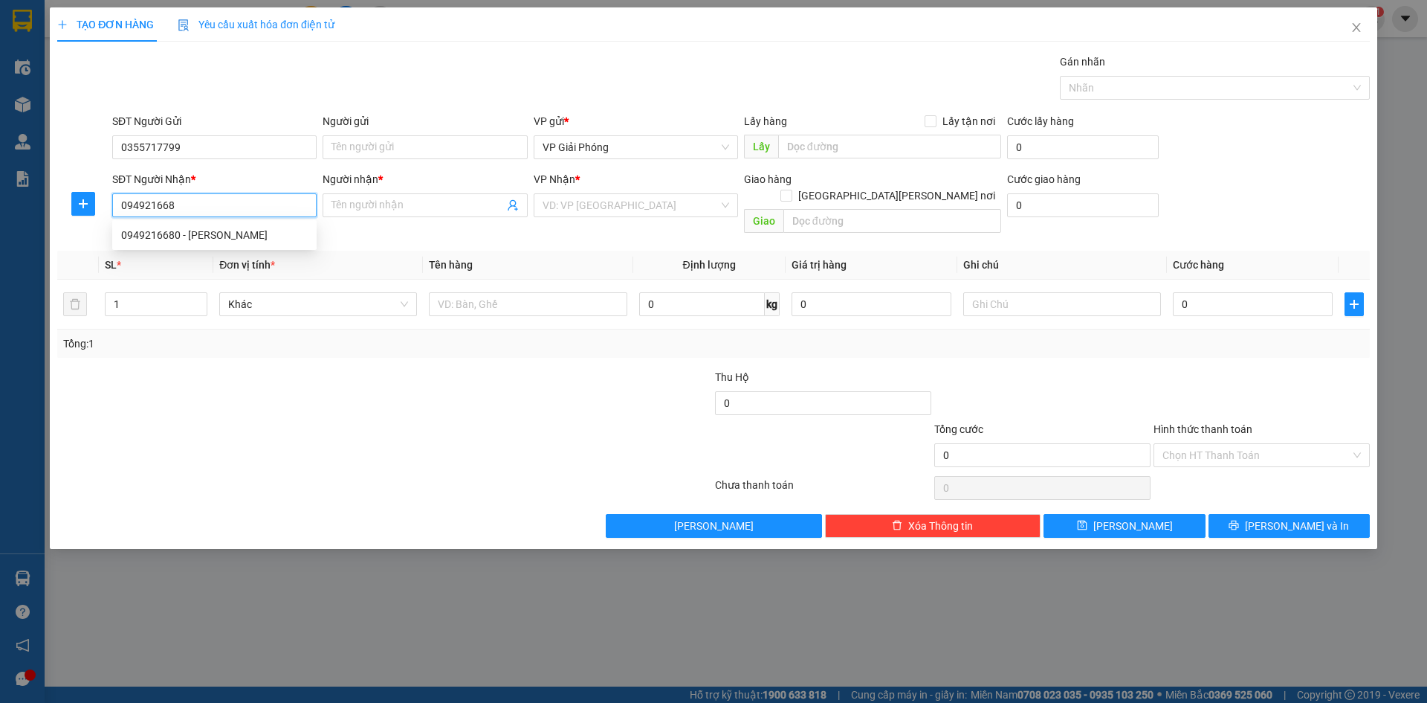
type input "0949216680"
click at [197, 230] on div "0949216680 - [PERSON_NAME]" at bounding box center [214, 235] width 187 height 16
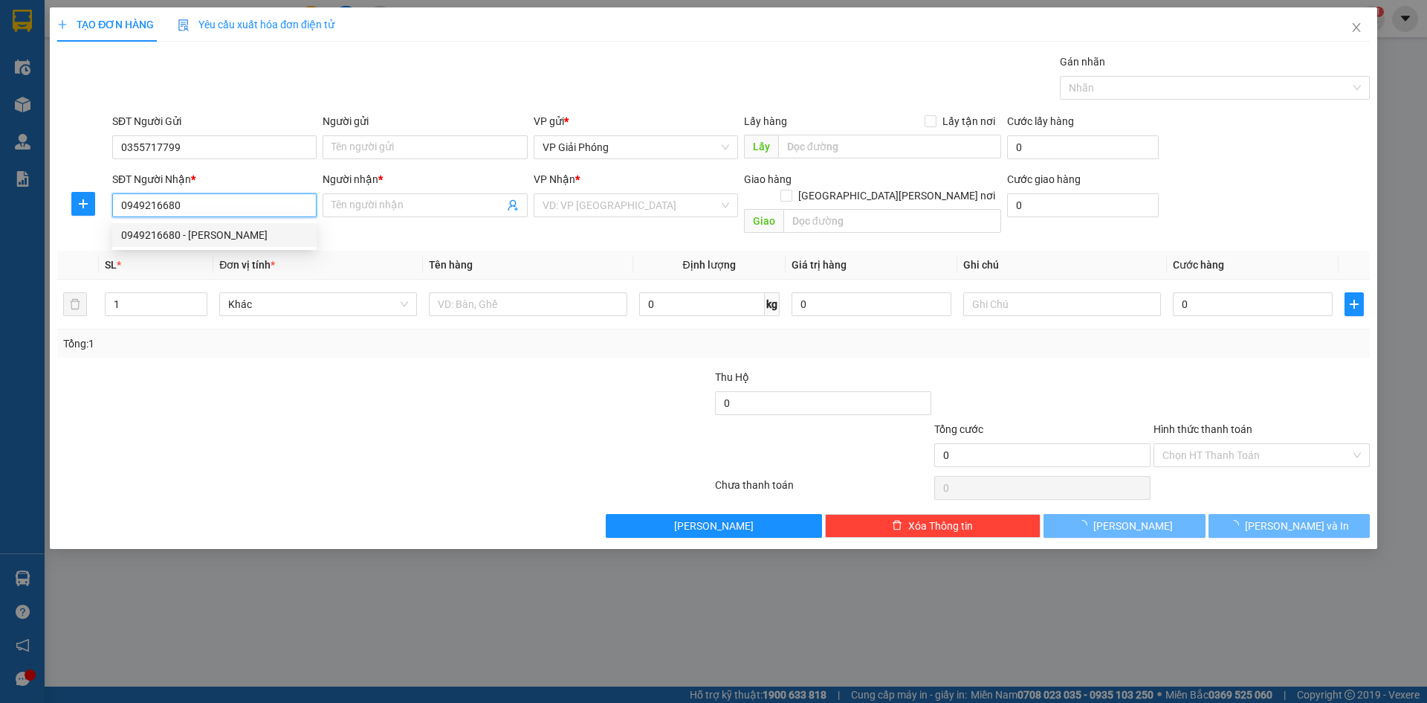
type input "TUẤN"
checkbox input "true"
type input "VP [GEOGRAPHIC_DATA]"
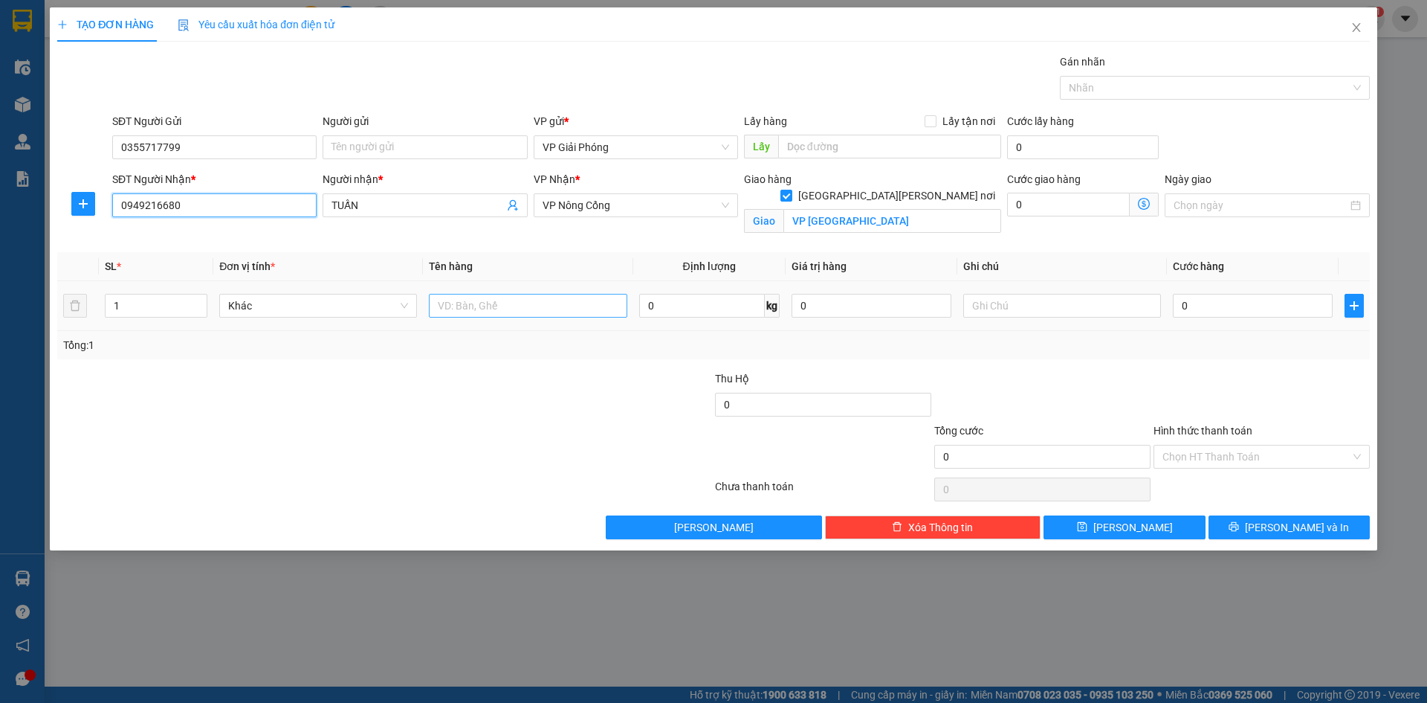
type input "0949216680"
click at [531, 312] on input "text" at bounding box center [528, 306] width 198 height 24
type input "KIỆN"
click at [1259, 312] on input "0" at bounding box center [1253, 306] width 160 height 24
type input "3"
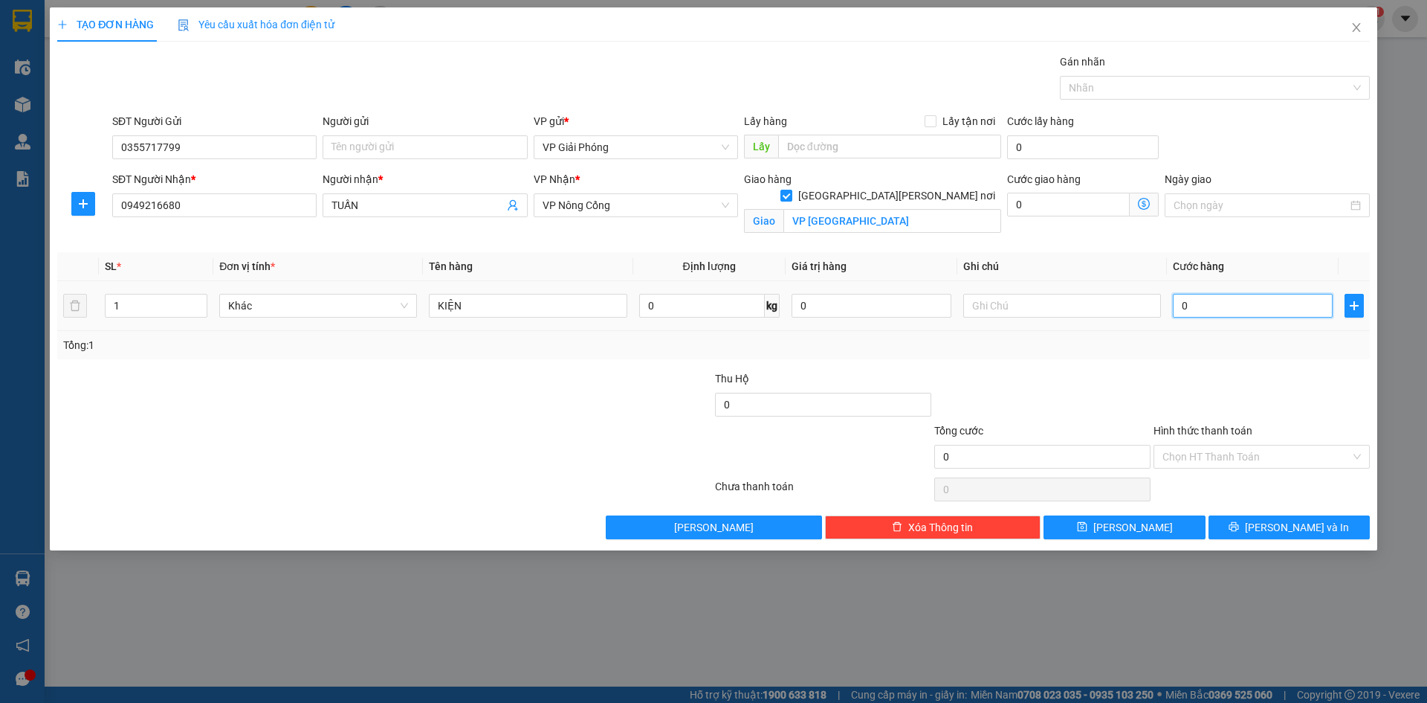
type input "3"
type input "30"
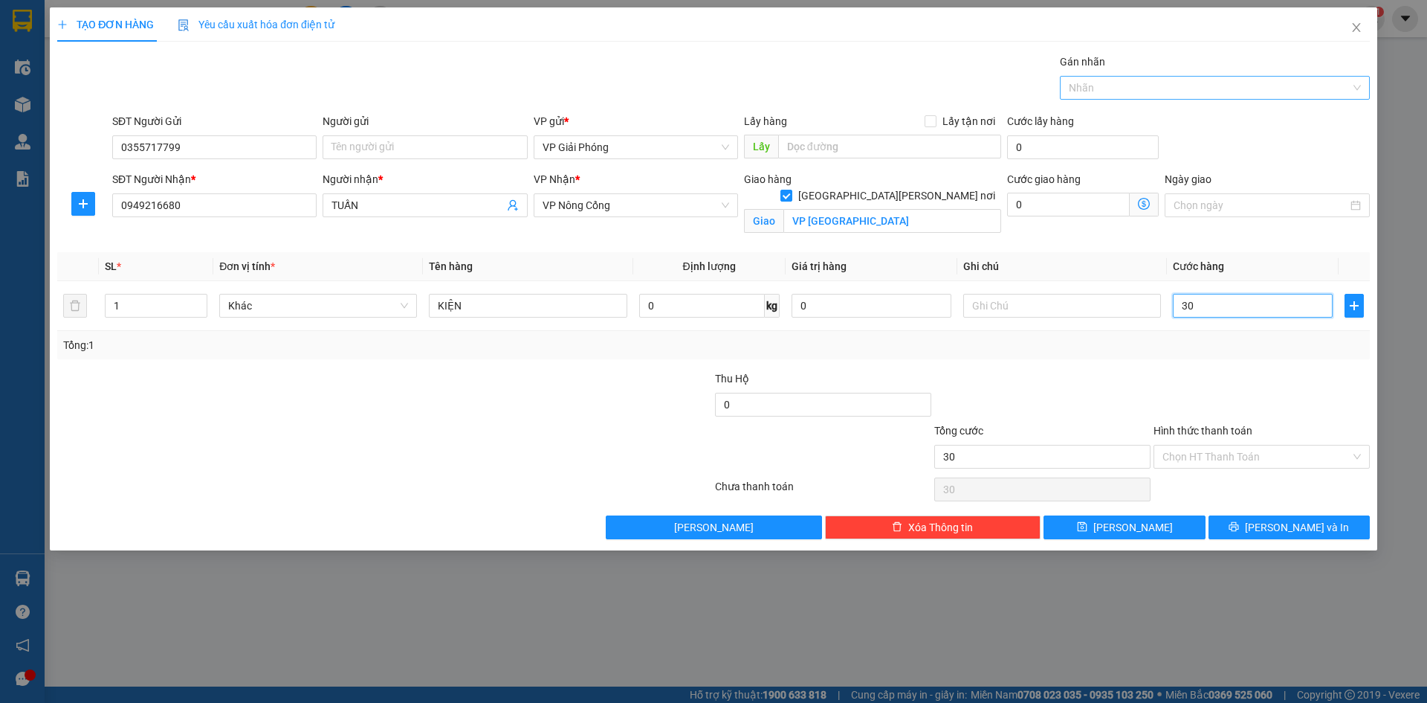
click at [1095, 94] on div "Nhãn" at bounding box center [1215, 88] width 310 height 24
type input "30.000"
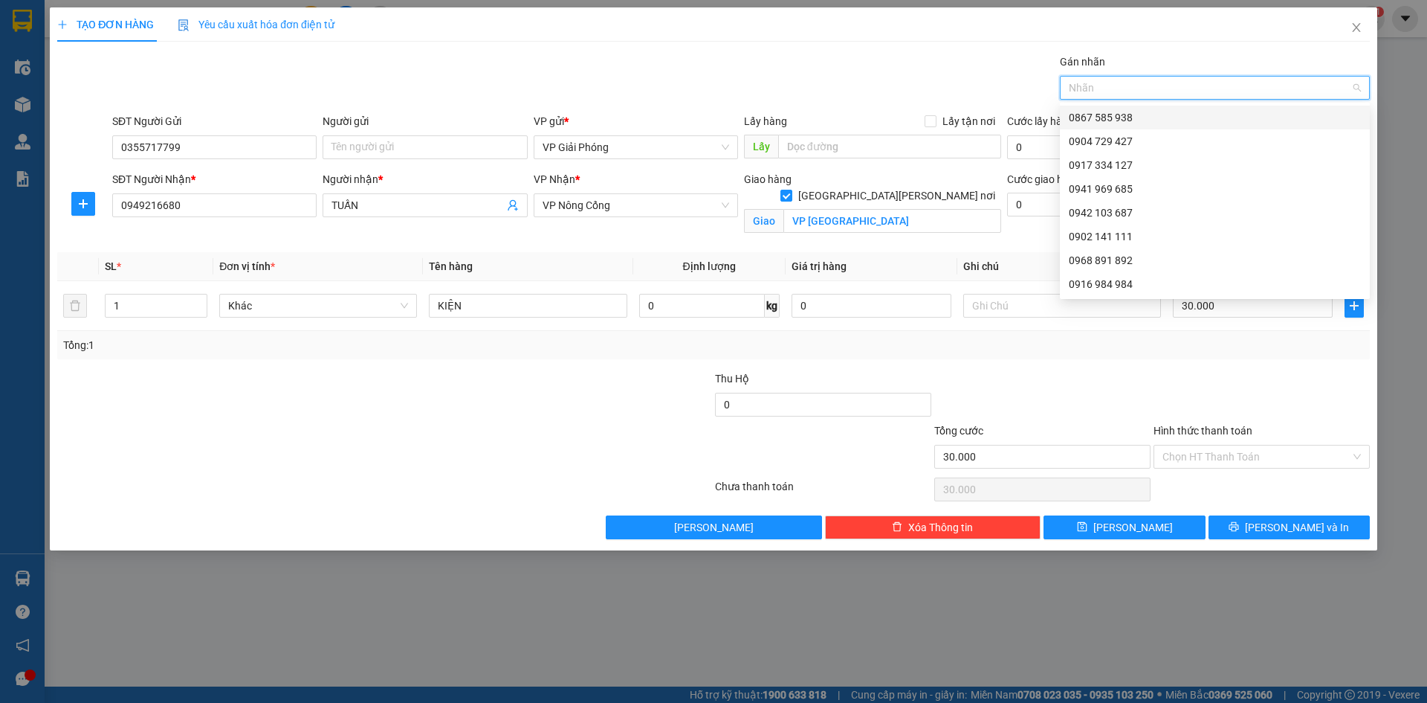
drag, startPoint x: 1114, startPoint y: 112, endPoint x: 1118, endPoint y: 150, distance: 38.2
click at [1114, 112] on div "0867 585 938" at bounding box center [1215, 117] width 292 height 16
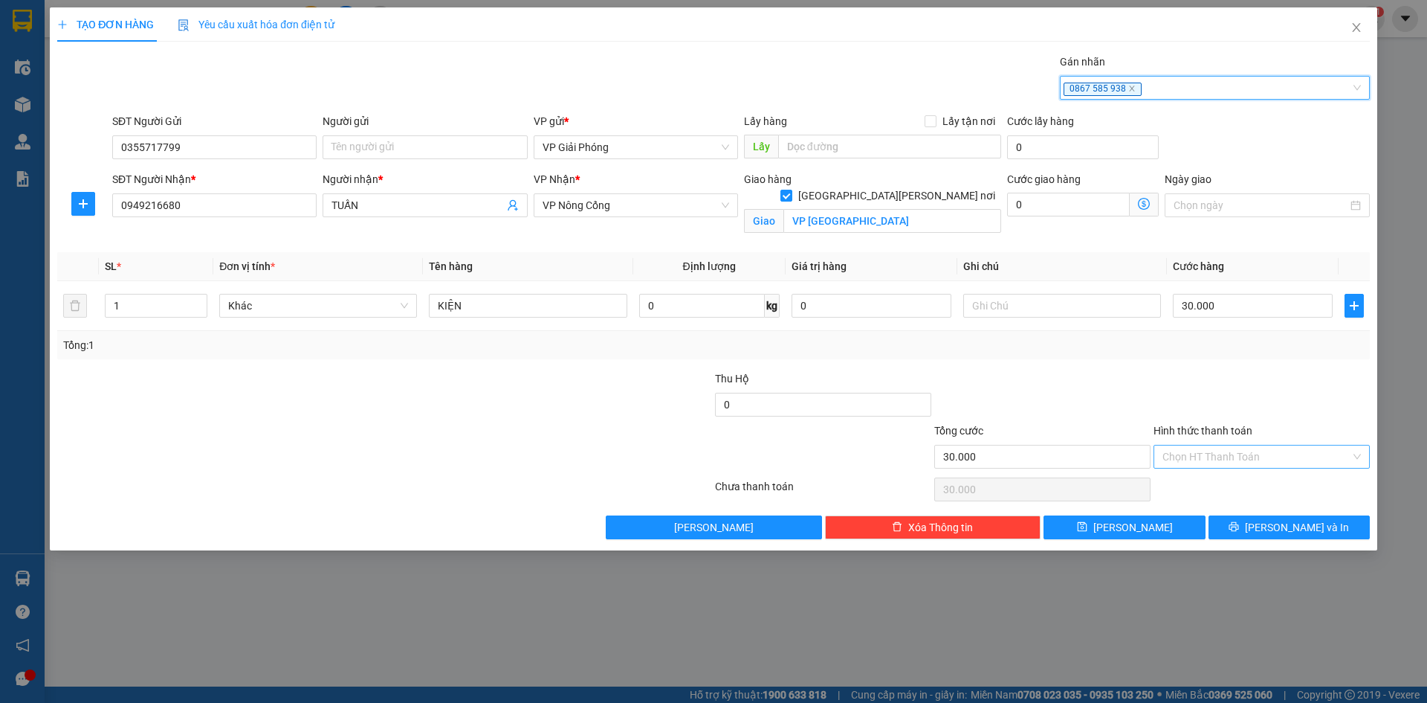
click at [1259, 457] on input "Hình thức thanh toán" at bounding box center [1257, 456] width 188 height 22
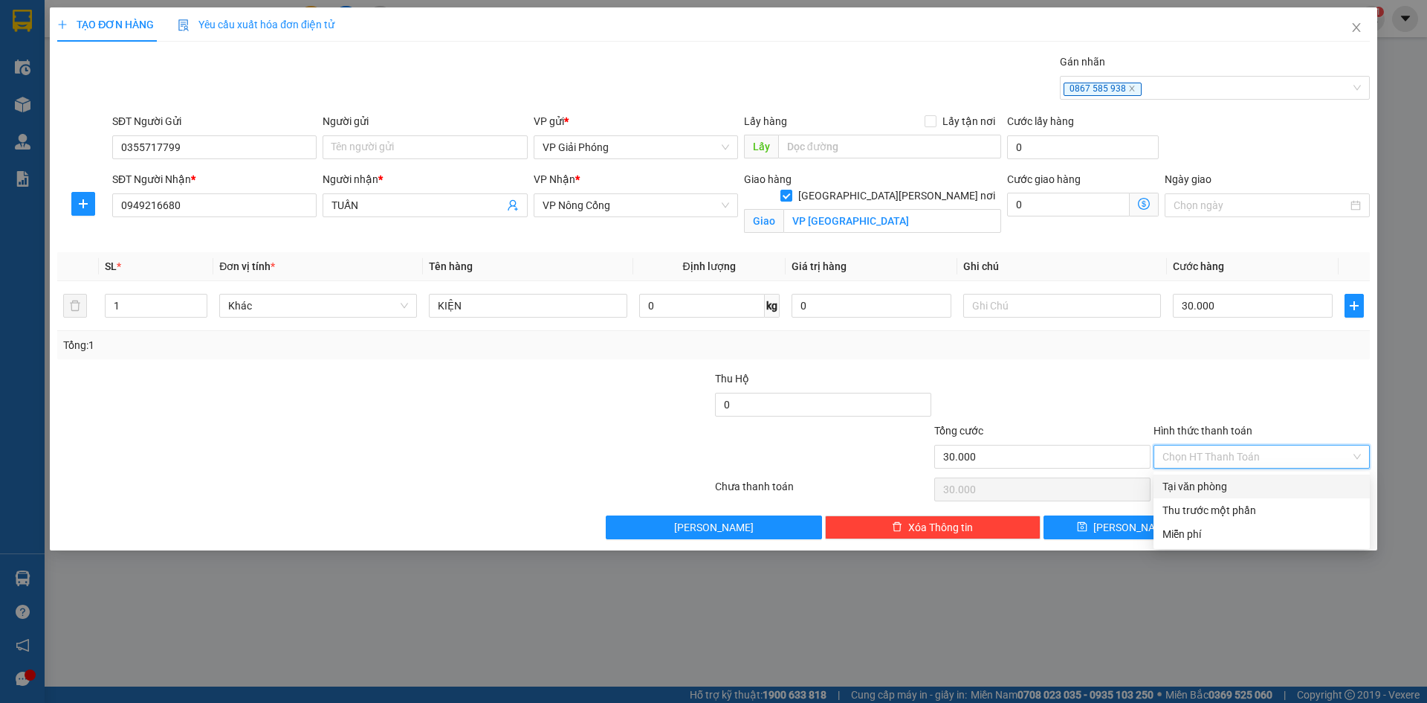
drag, startPoint x: 1257, startPoint y: 476, endPoint x: 1254, endPoint y: 488, distance: 12.3
click at [1256, 477] on div "Tại văn phòng" at bounding box center [1262, 486] width 216 height 24
type input "0"
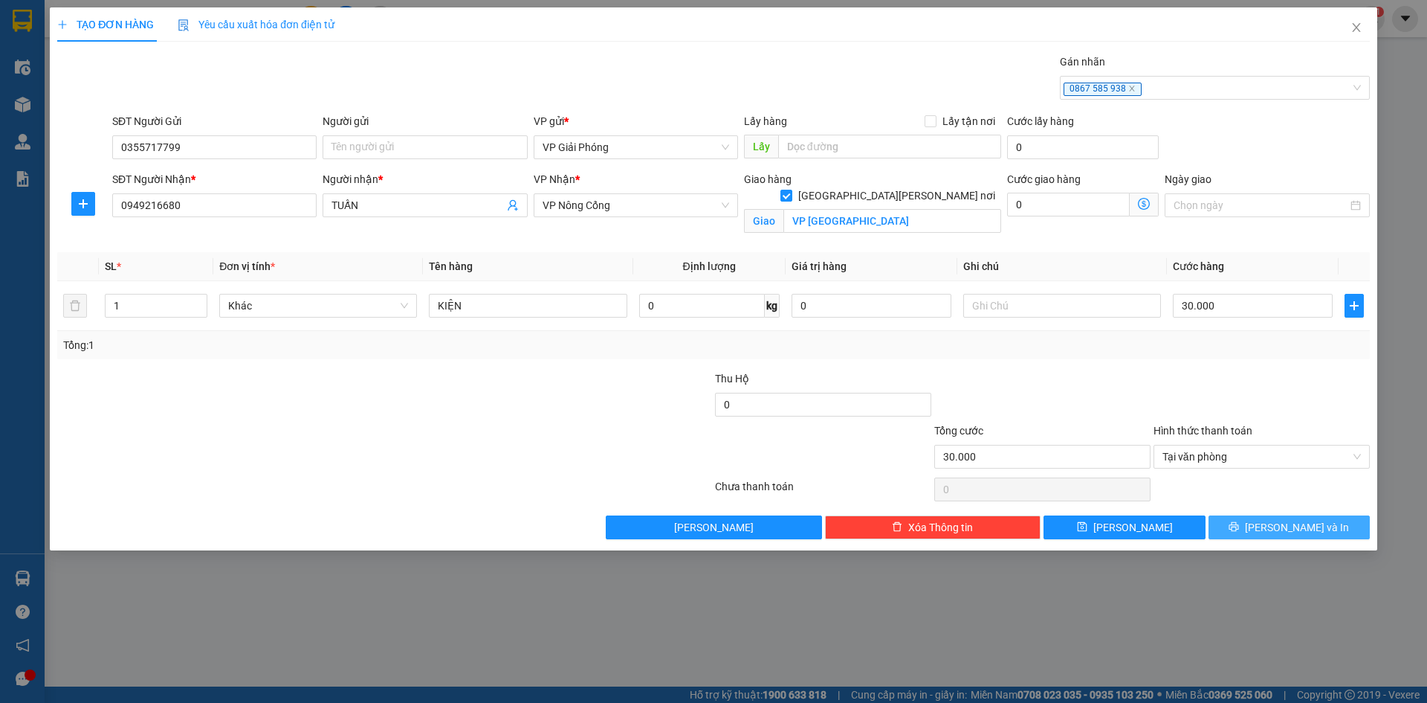
click at [1239, 526] on icon "printer" at bounding box center [1234, 526] width 10 height 10
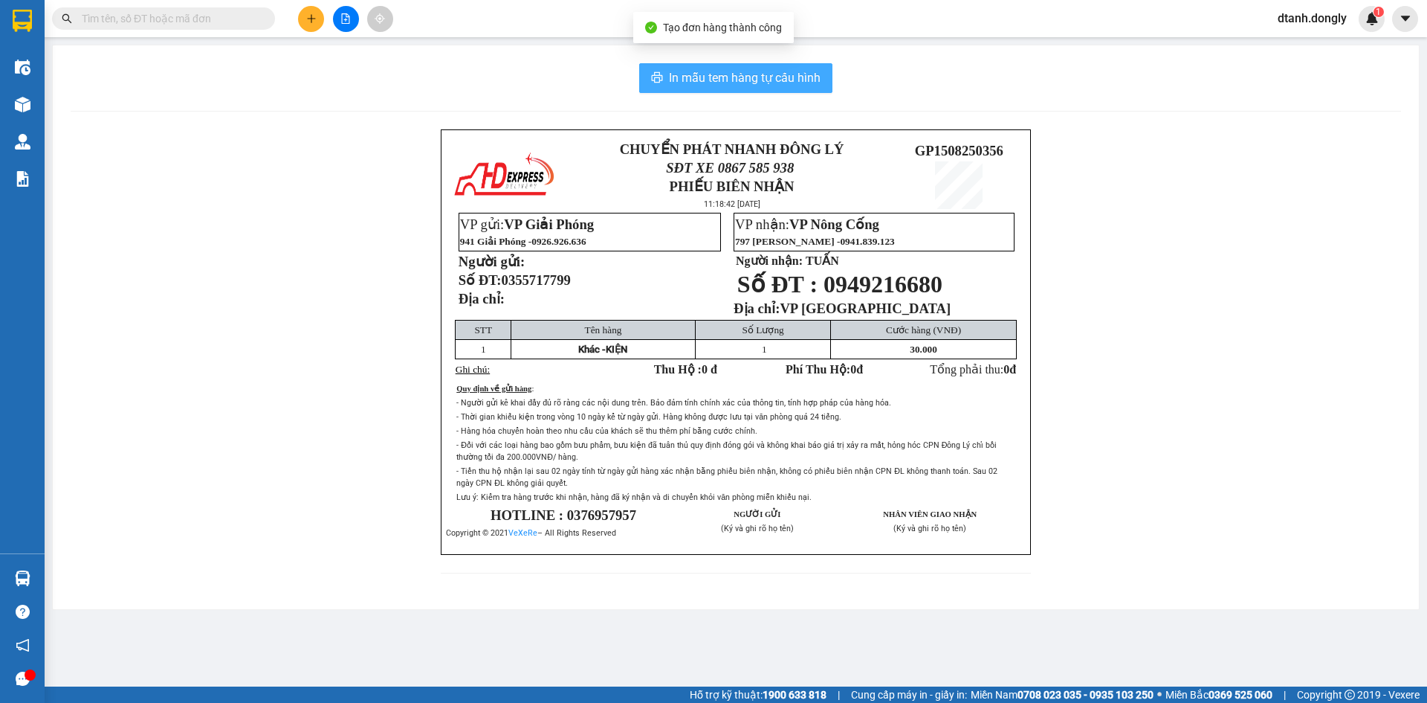
drag, startPoint x: 769, startPoint y: 70, endPoint x: 785, endPoint y: 103, distance: 36.6
click at [770, 70] on span "In mẫu tem hàng tự cấu hình" at bounding box center [745, 77] width 152 height 19
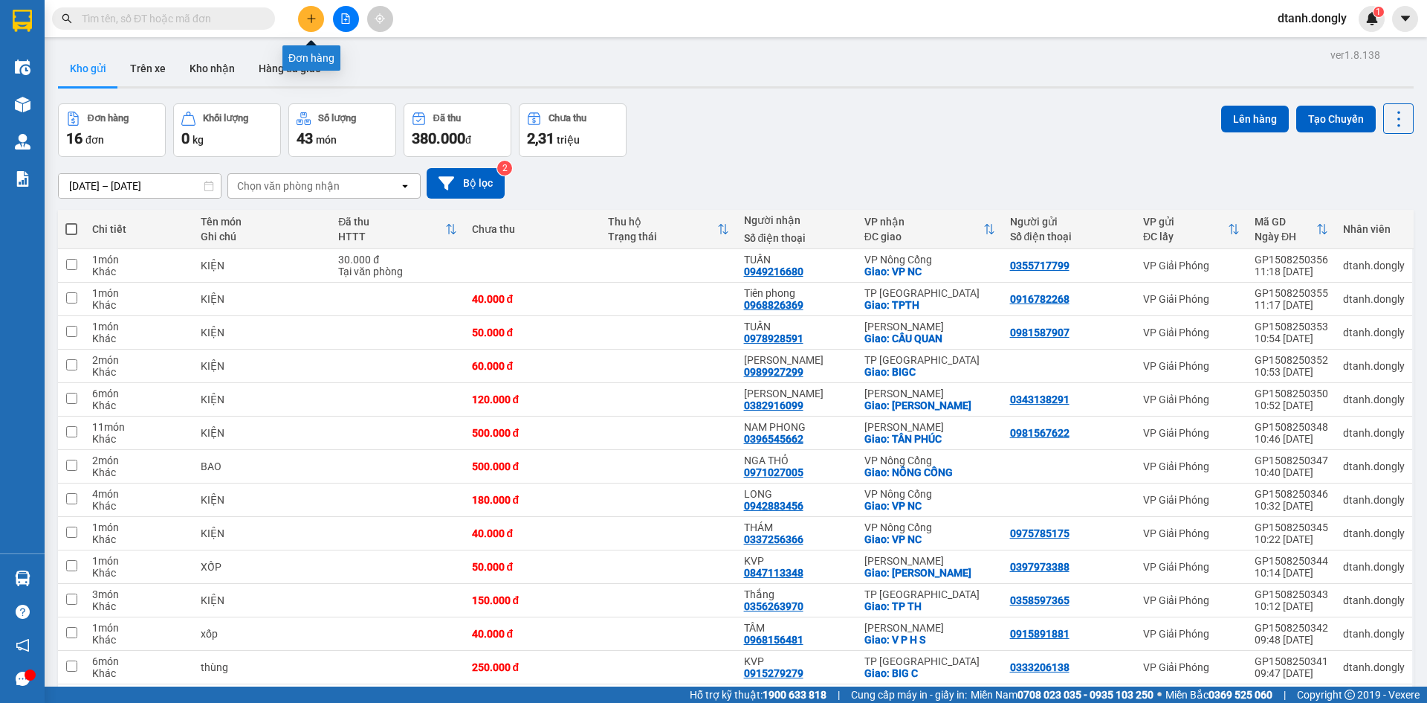
click at [314, 23] on icon "plus" at bounding box center [311, 18] width 10 height 10
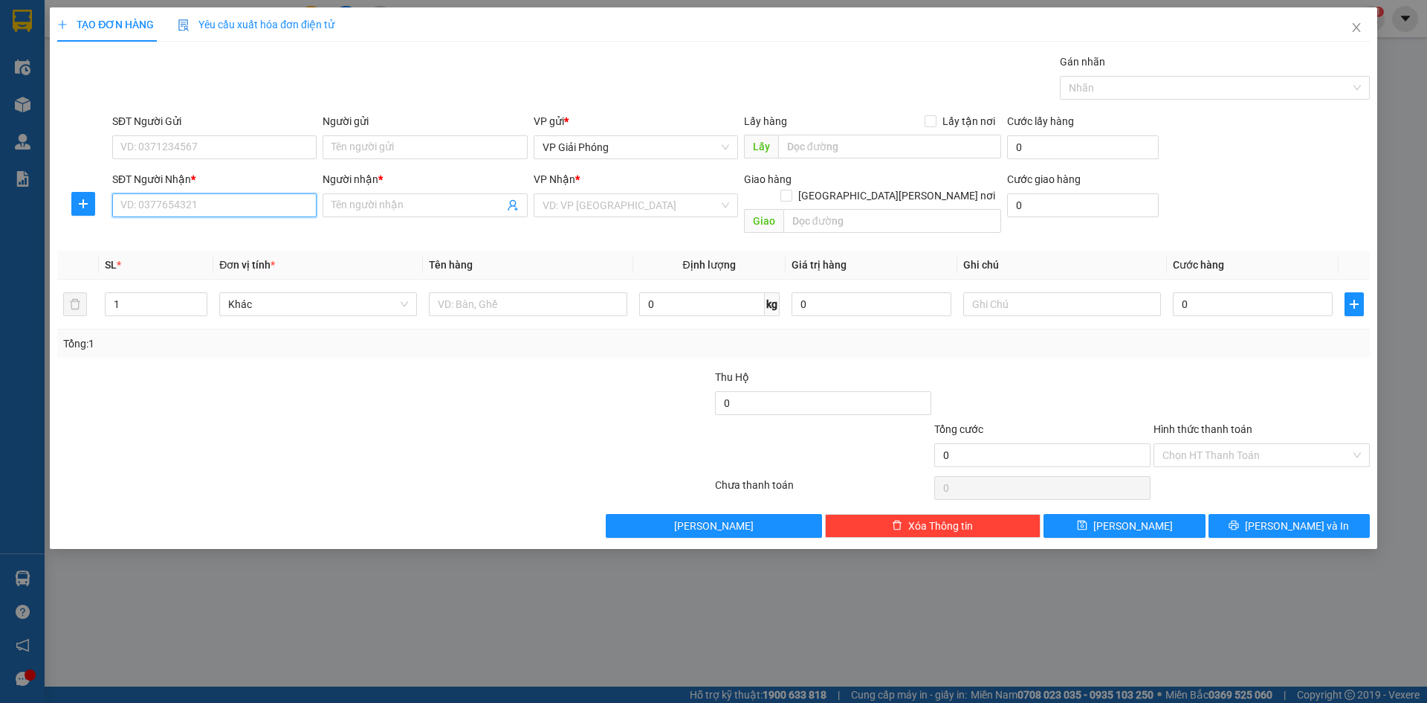
click at [204, 201] on input "SĐT Người Nhận *" at bounding box center [214, 205] width 204 height 24
type input "0866363636"
click at [205, 232] on div "0866363636 - QUỲNH" at bounding box center [214, 235] width 187 height 16
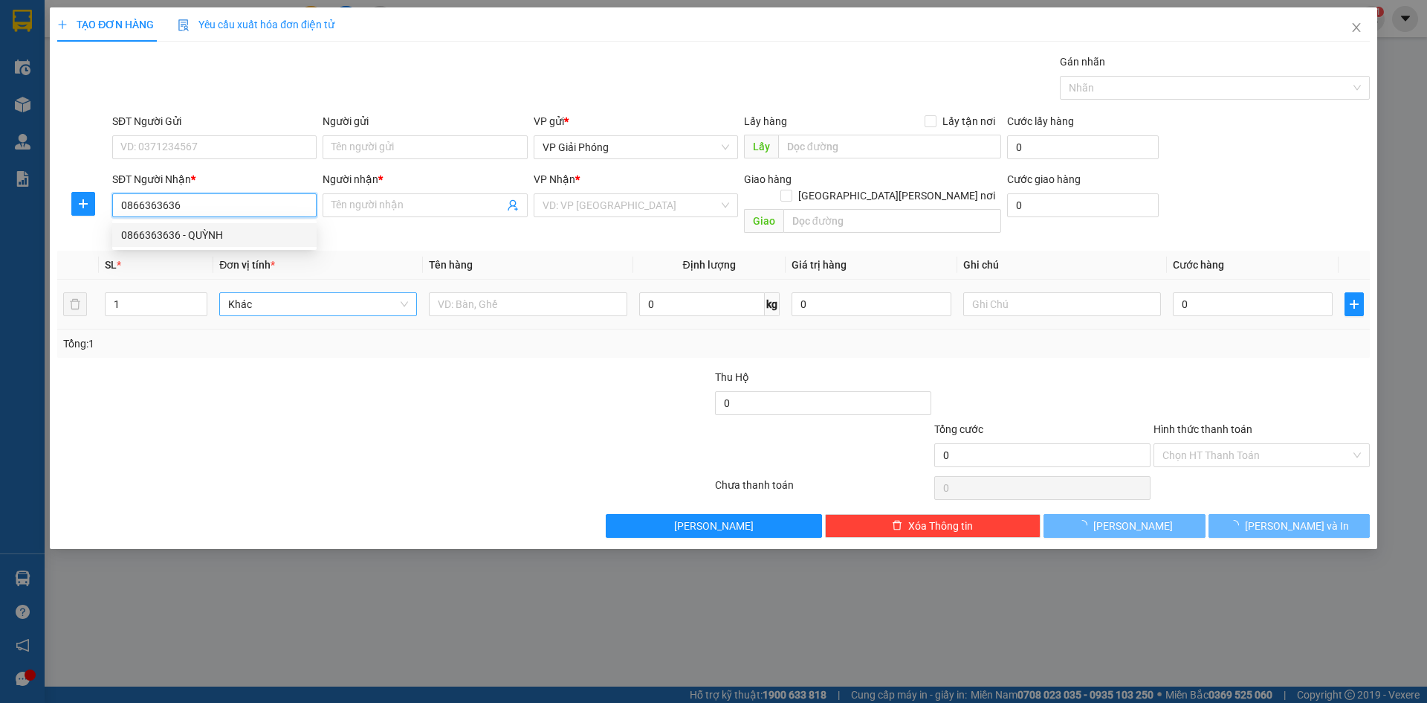
type input "QUỲNH"
checkbox input "true"
type input "TPTH"
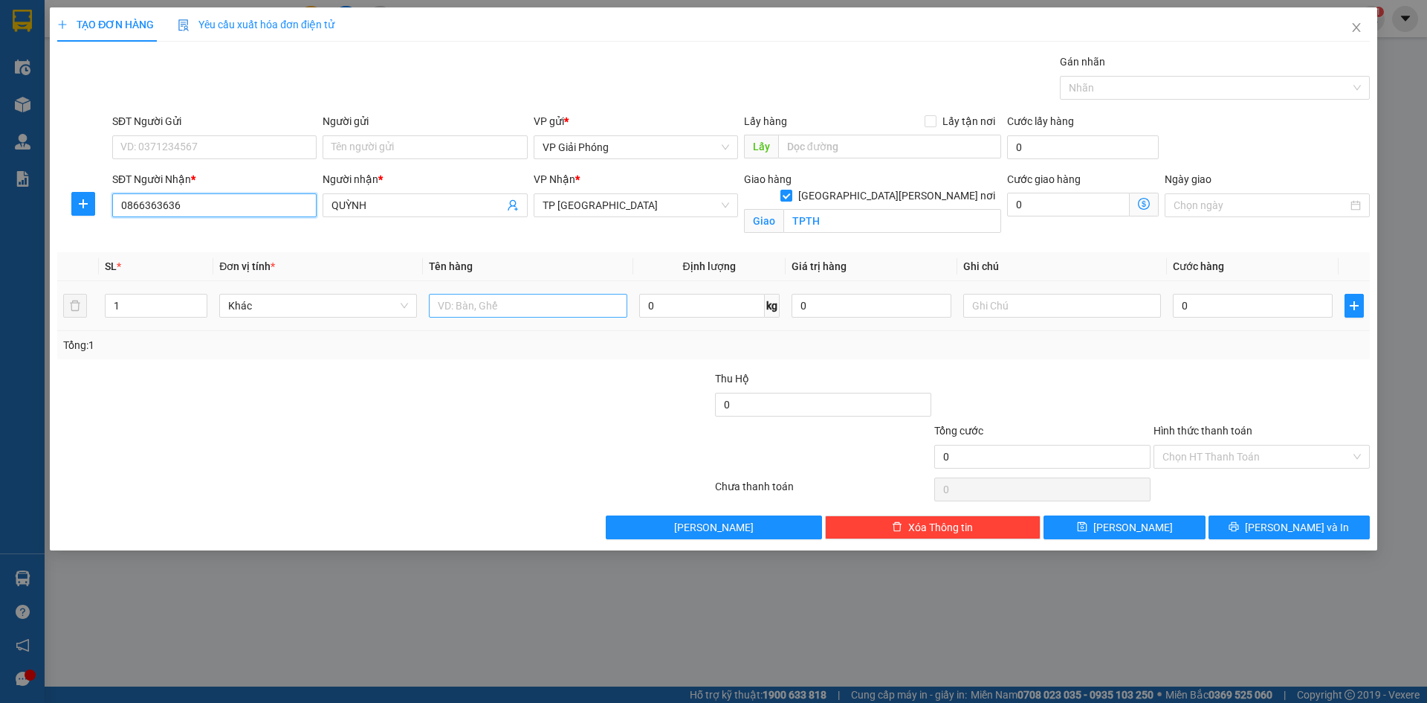
type input "0866363636"
click at [456, 306] on input "text" at bounding box center [528, 306] width 198 height 24
type input "KIỆN"
click at [1220, 306] on input "0" at bounding box center [1253, 306] width 160 height 24
type input "3"
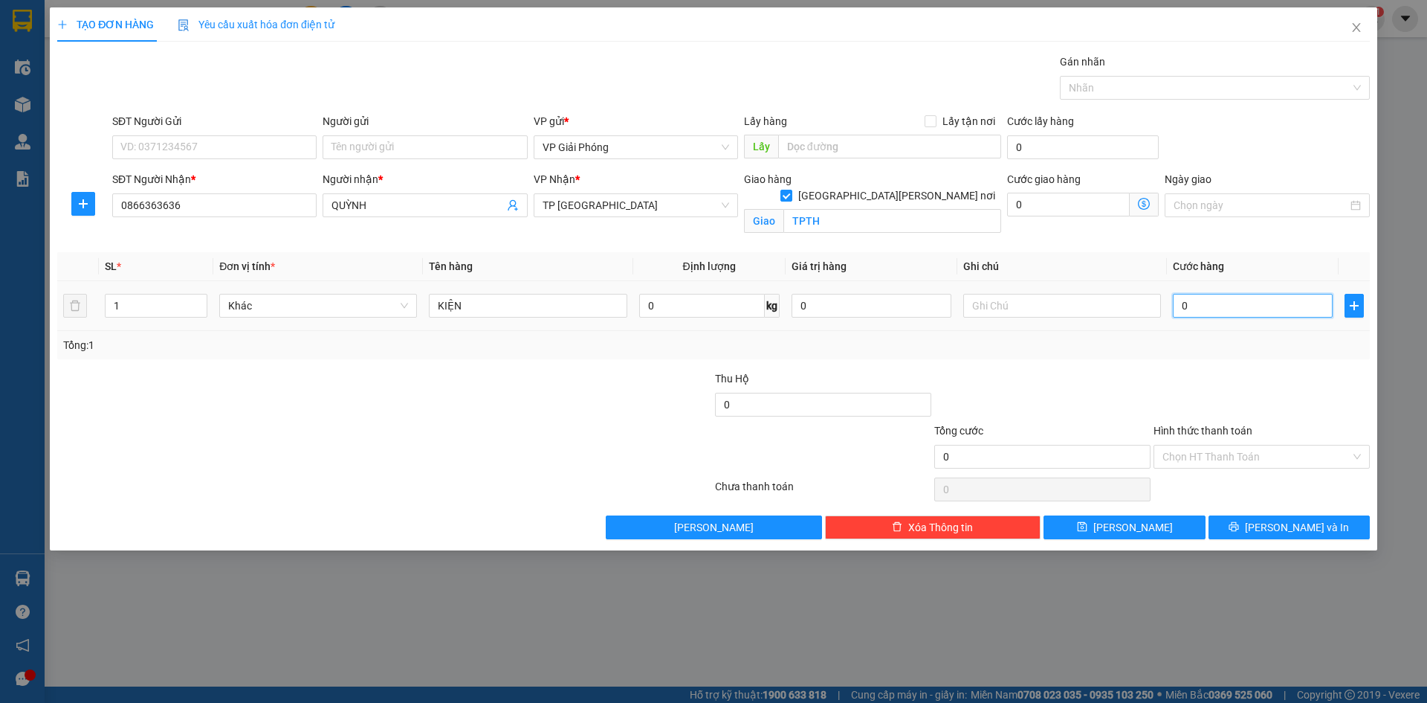
type input "3"
type input "30"
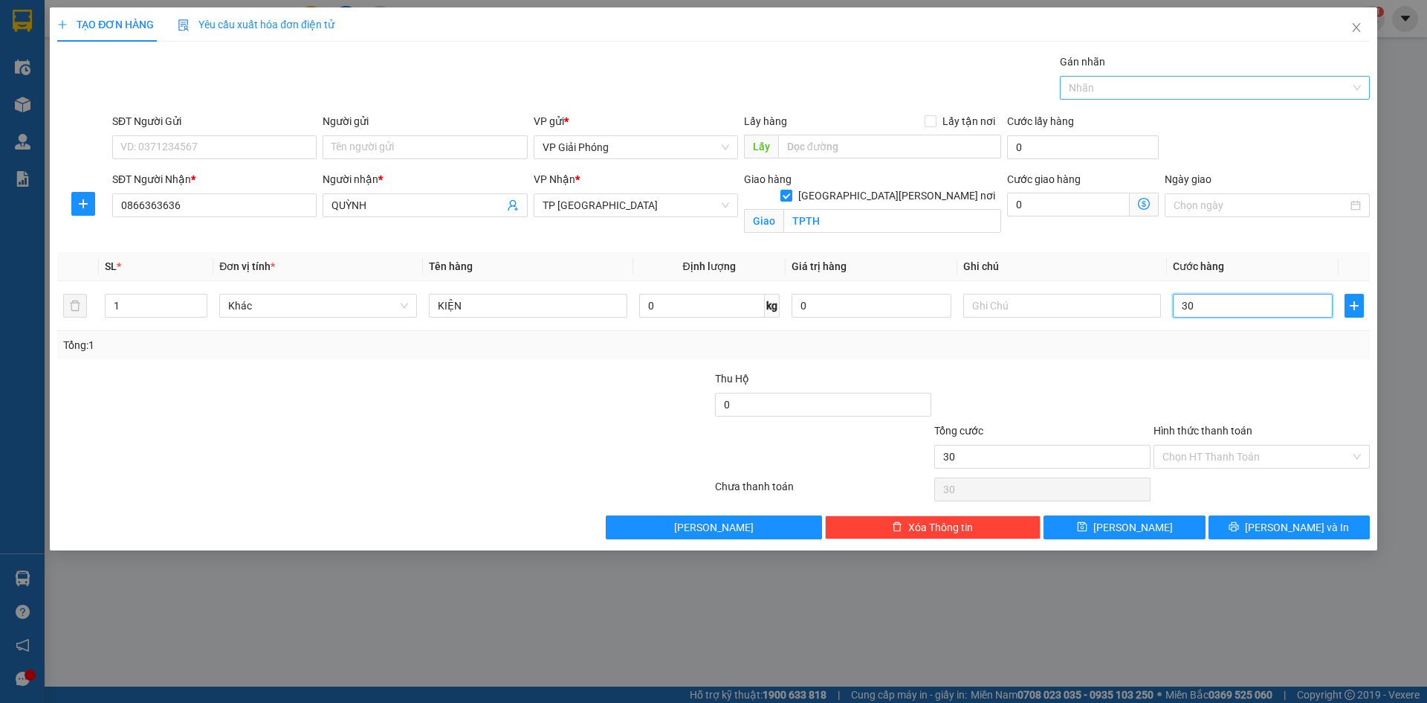
click at [1130, 90] on div at bounding box center [1208, 88] width 288 height 18
type input "30.000"
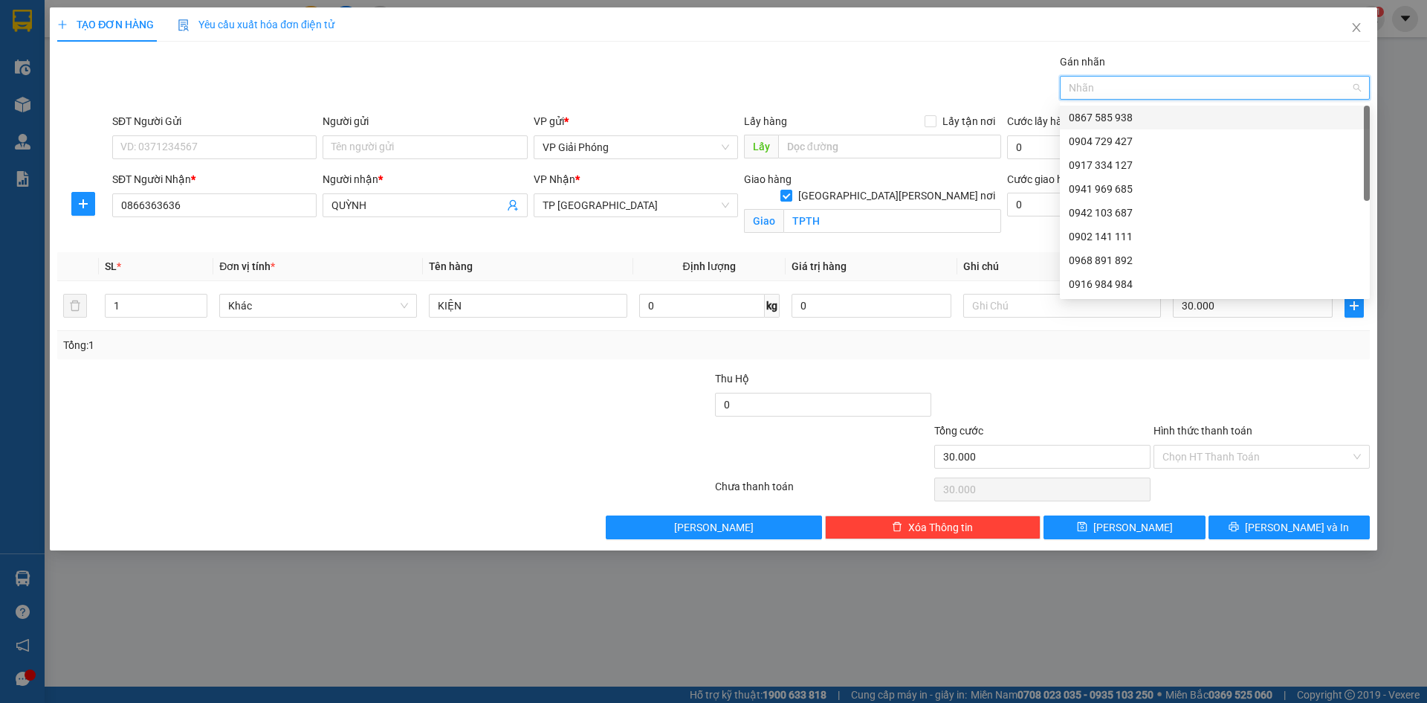
click at [1123, 120] on div "0867 585 938" at bounding box center [1215, 117] width 292 height 16
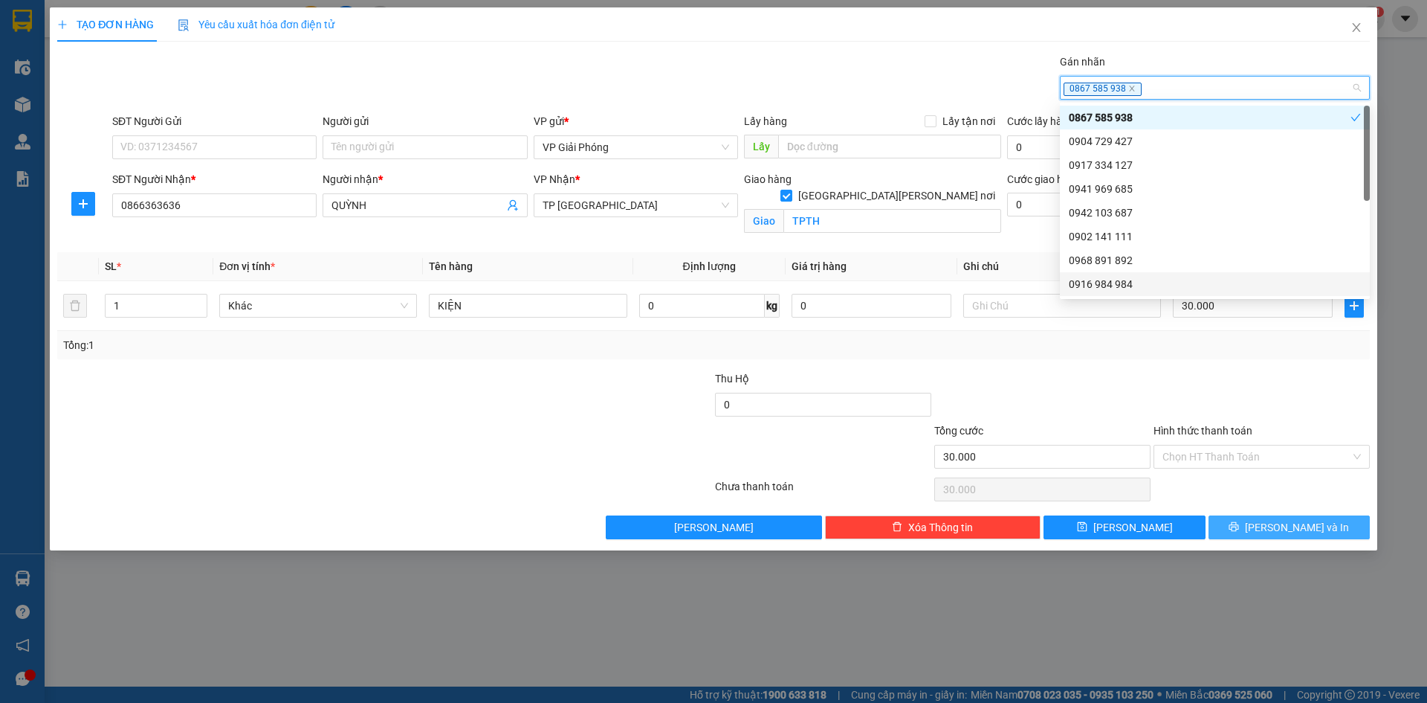
click at [1247, 517] on button "[PERSON_NAME] và In" at bounding box center [1289, 527] width 161 height 24
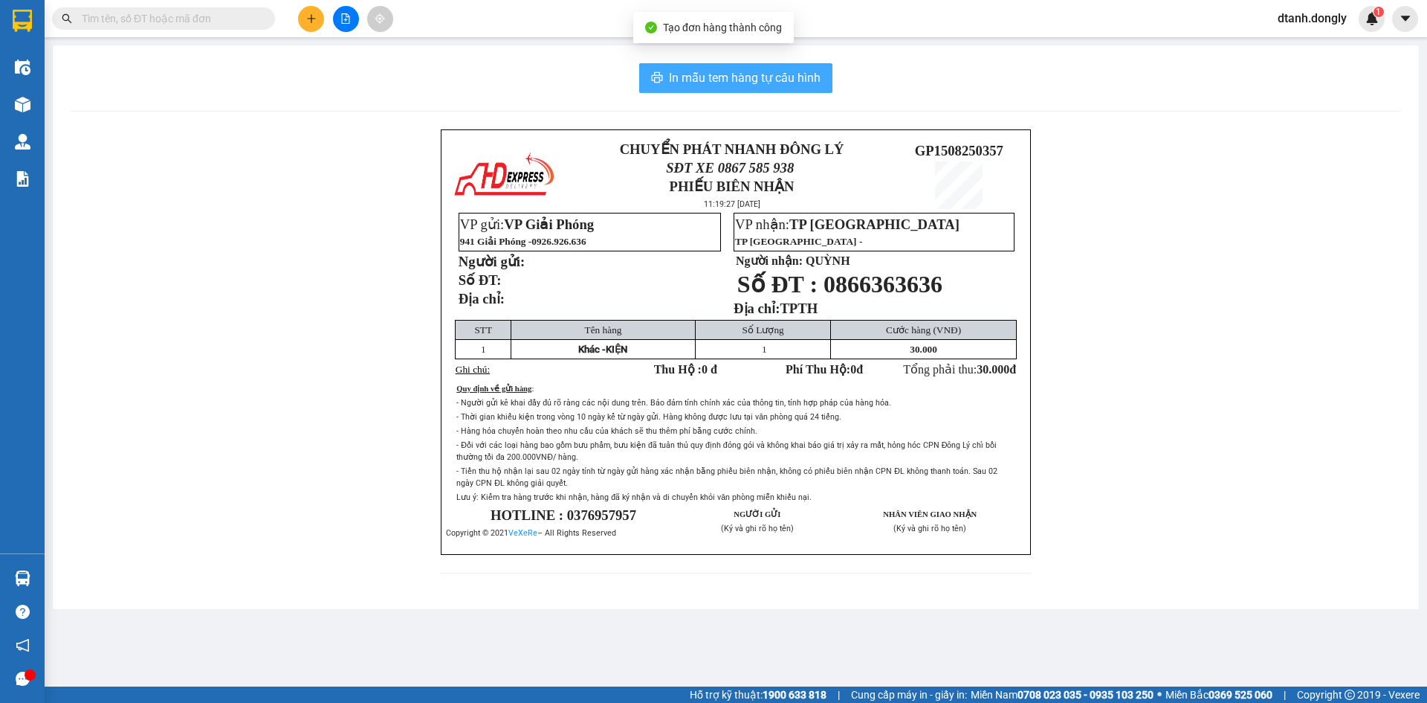
drag, startPoint x: 760, startPoint y: 74, endPoint x: 955, endPoint y: 337, distance: 327.3
click at [767, 91] on button "In mẫu tem hàng tự cấu hình" at bounding box center [735, 78] width 193 height 30
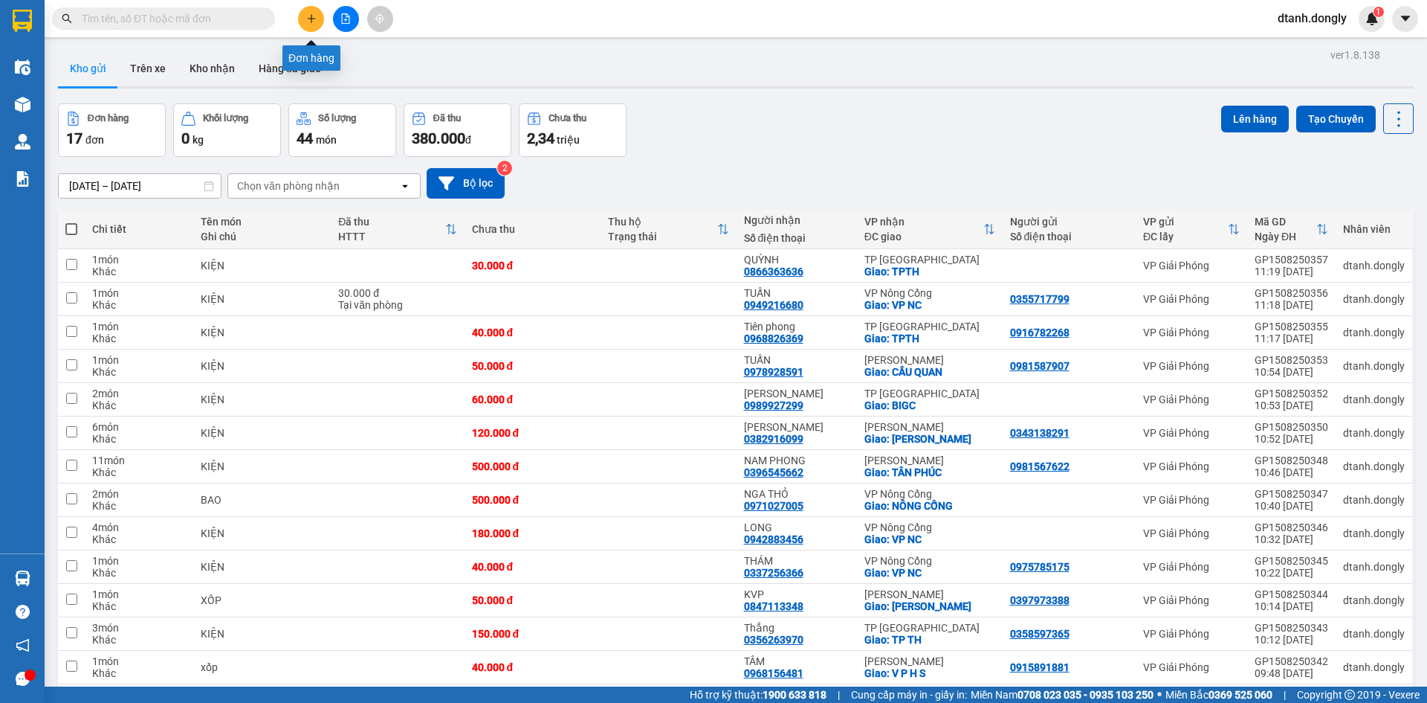
click at [314, 16] on icon "plus" at bounding box center [311, 18] width 10 height 10
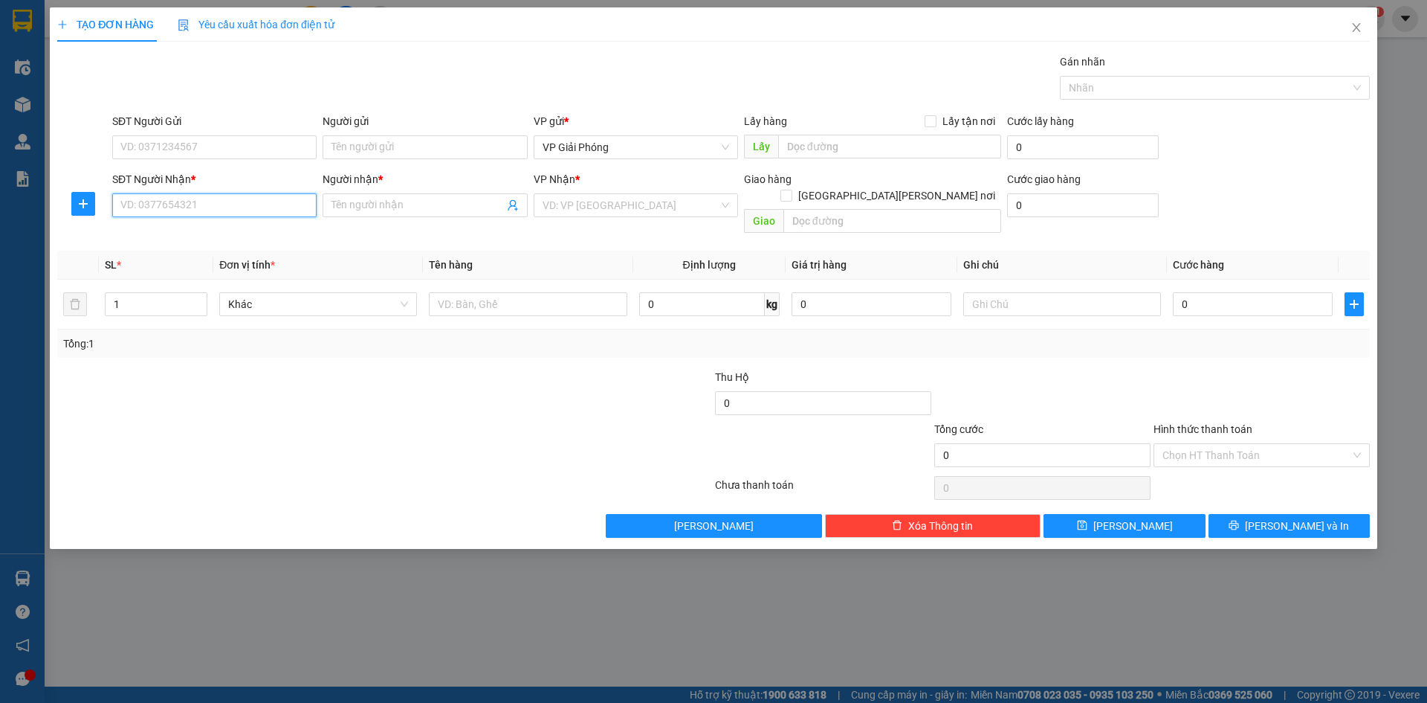
click at [208, 207] on input "SĐT Người Nhận *" at bounding box center [214, 205] width 204 height 24
type input "0856745136"
drag, startPoint x: 219, startPoint y: 233, endPoint x: 261, endPoint y: 264, distance: 52.6
click at [219, 233] on div "0856745136 - [PERSON_NAME]" at bounding box center [214, 235] width 187 height 16
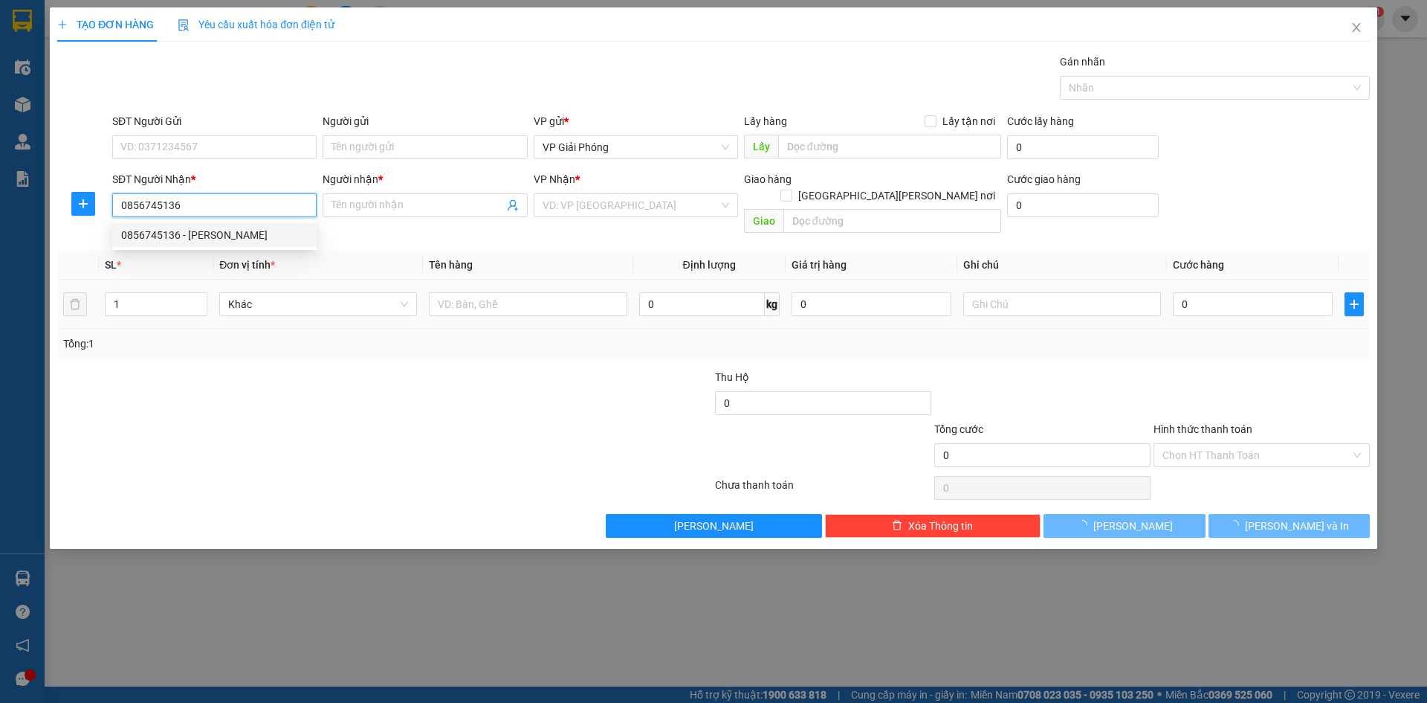
type input "DŨNG"
checkbox input "true"
type input "NGÃ 4 ĂN MÀY"
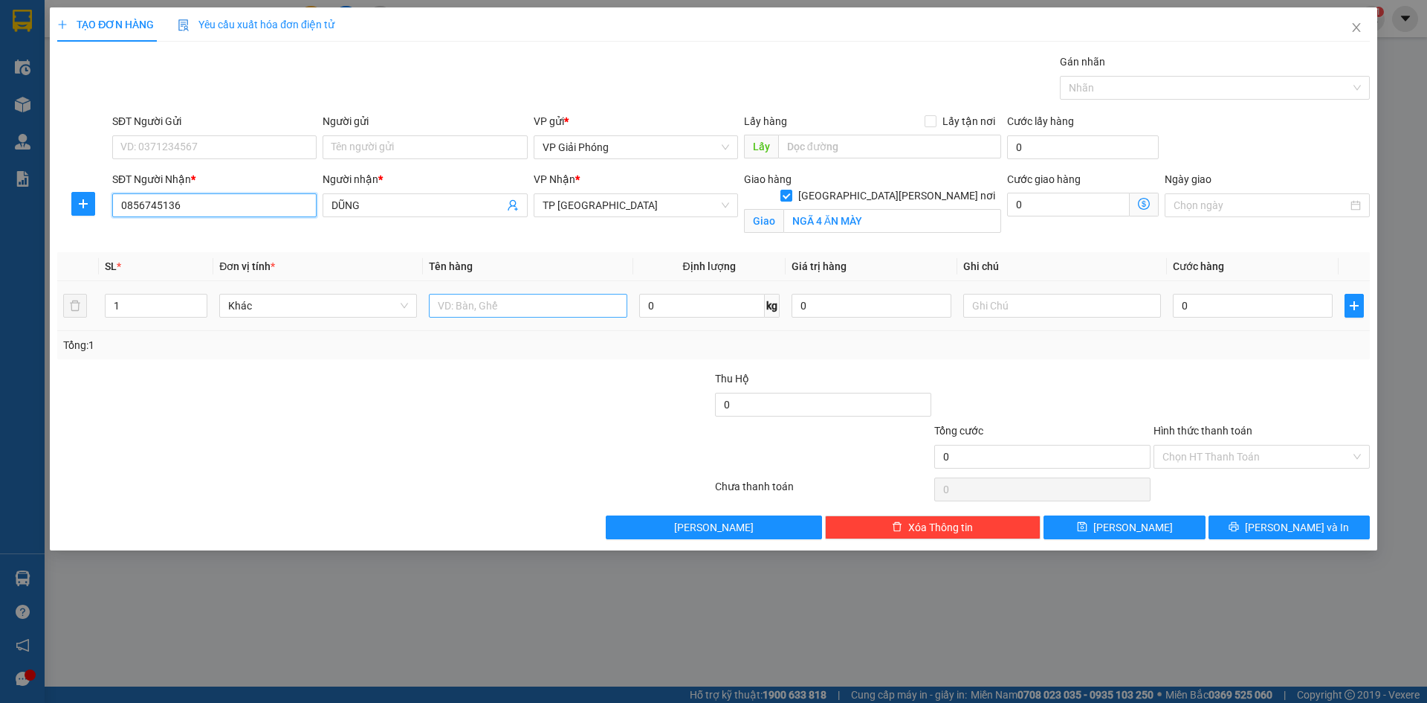
type input "0856745136"
click at [483, 313] on input "text" at bounding box center [528, 306] width 198 height 24
type input "KIỆN"
type input "3"
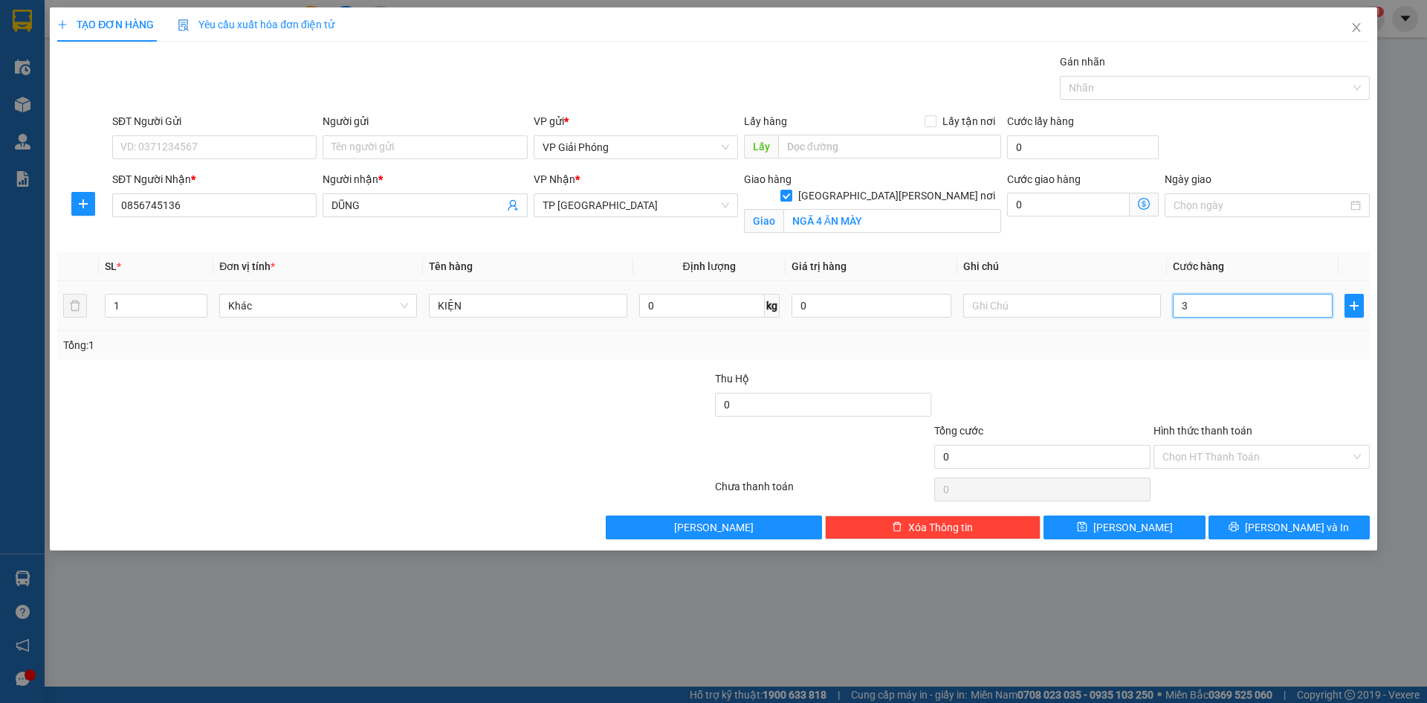
type input "3"
type input "30"
click at [1141, 88] on div at bounding box center [1208, 88] width 288 height 18
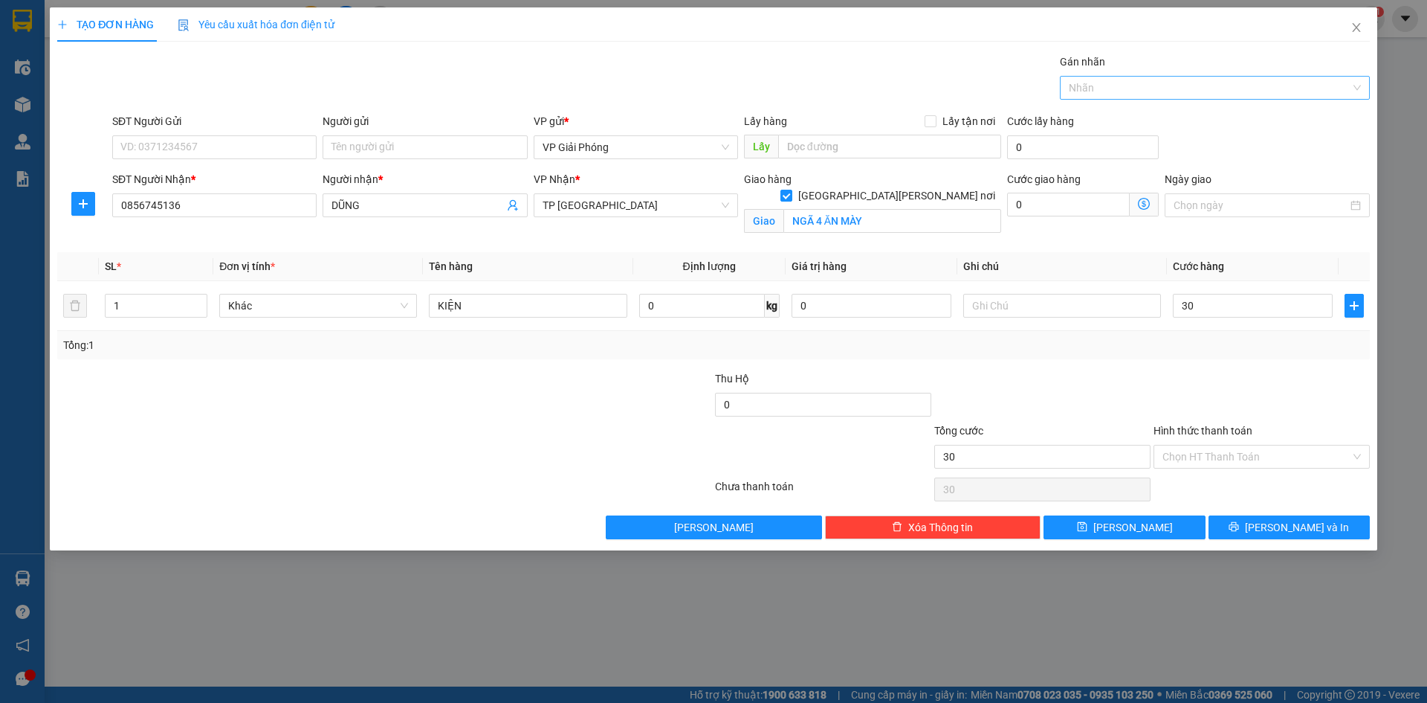
type input "30.000"
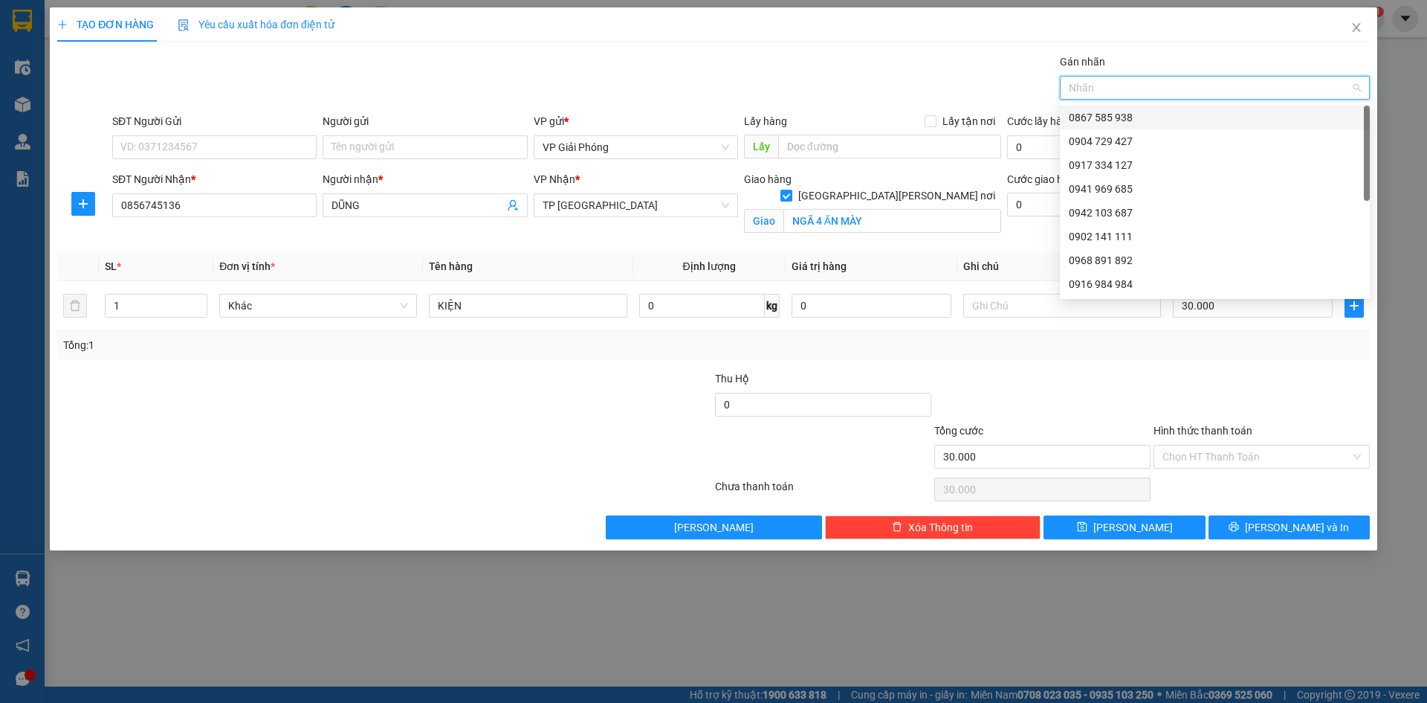
click at [1150, 123] on div "0867 585 938" at bounding box center [1215, 117] width 292 height 16
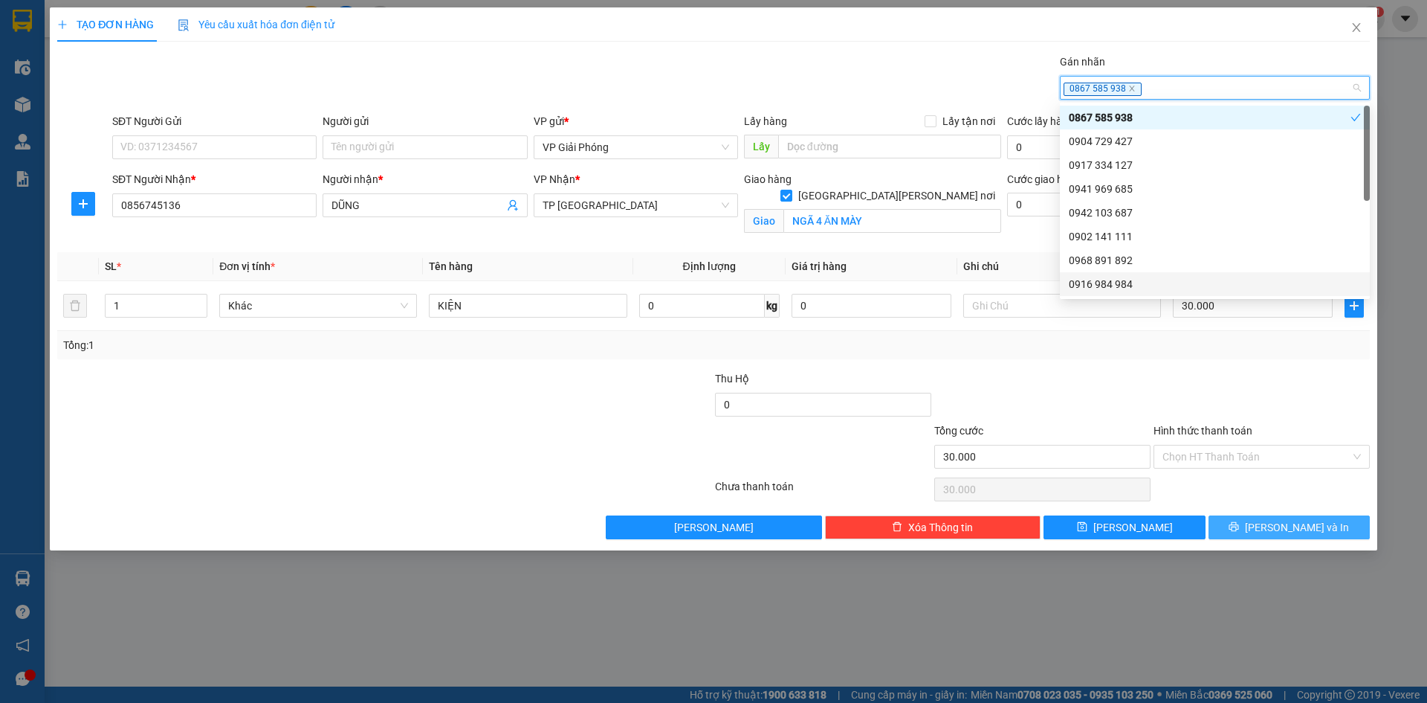
click at [1277, 523] on span "[PERSON_NAME] và In" at bounding box center [1297, 527] width 104 height 16
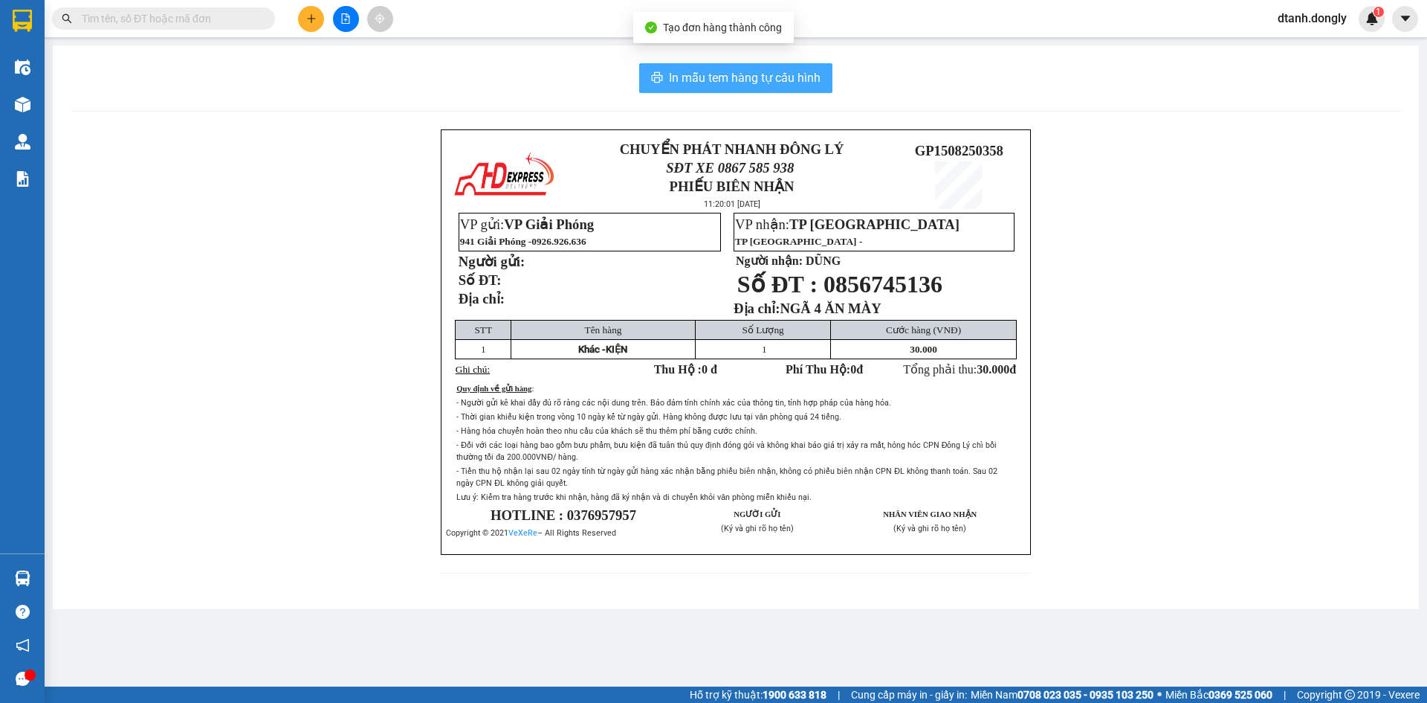
click at [781, 82] on span "In mẫu tem hàng tự cấu hình" at bounding box center [745, 77] width 152 height 19
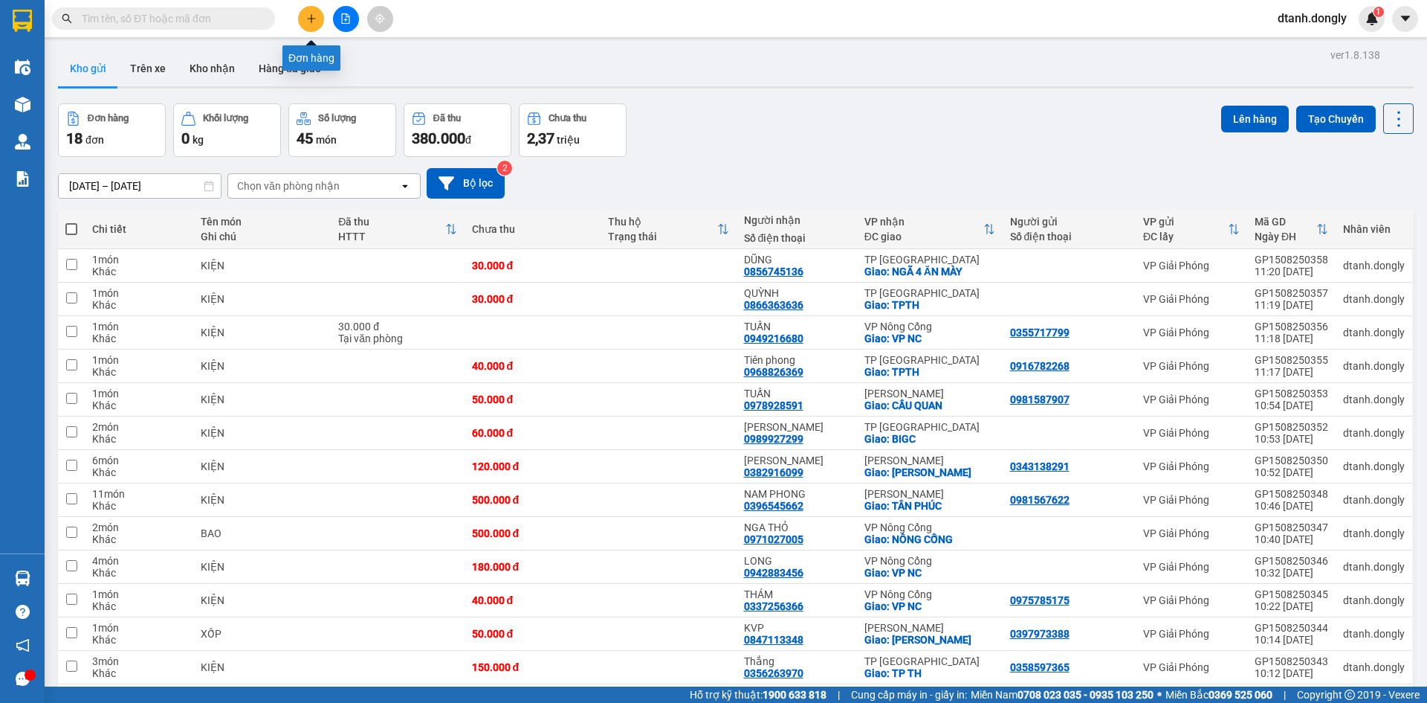
click at [314, 19] on icon "plus" at bounding box center [311, 18] width 10 height 10
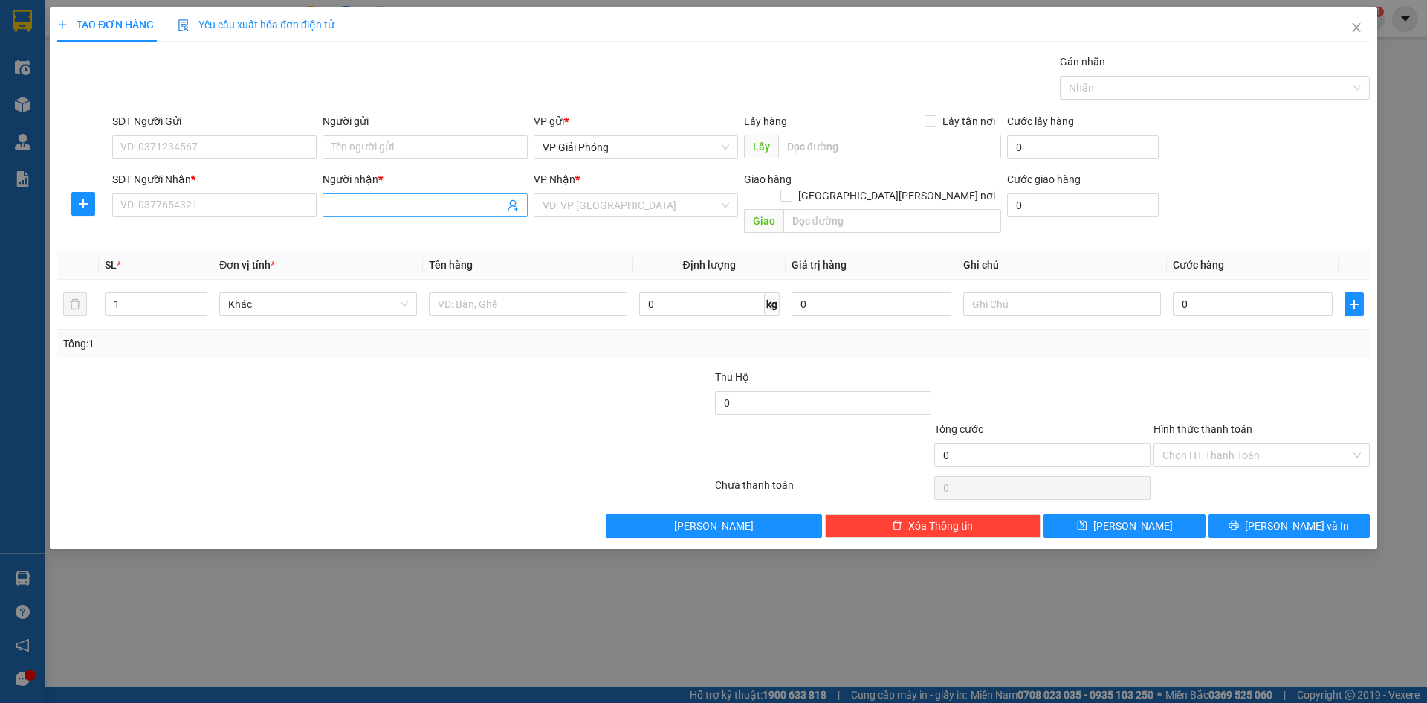
click at [361, 204] on input "Người nhận *" at bounding box center [418, 205] width 172 height 16
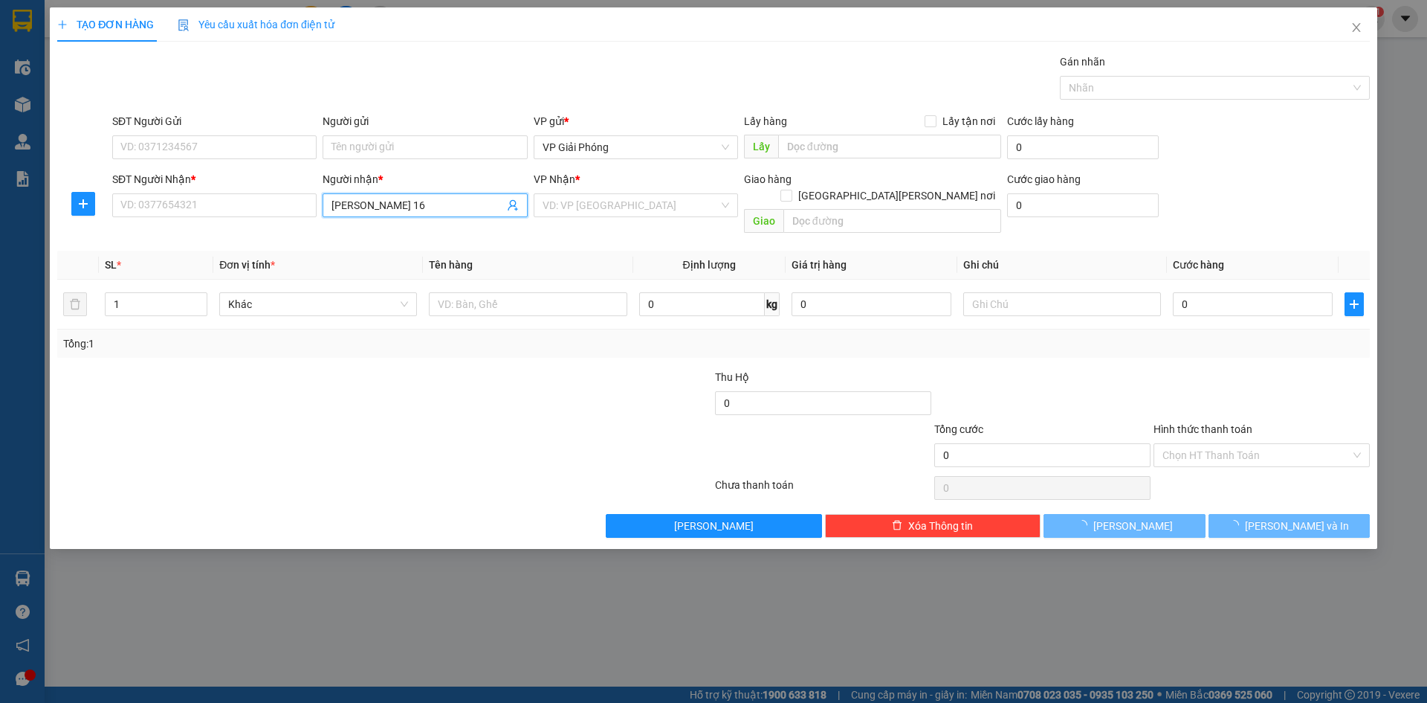
type input "[PERSON_NAME] 162"
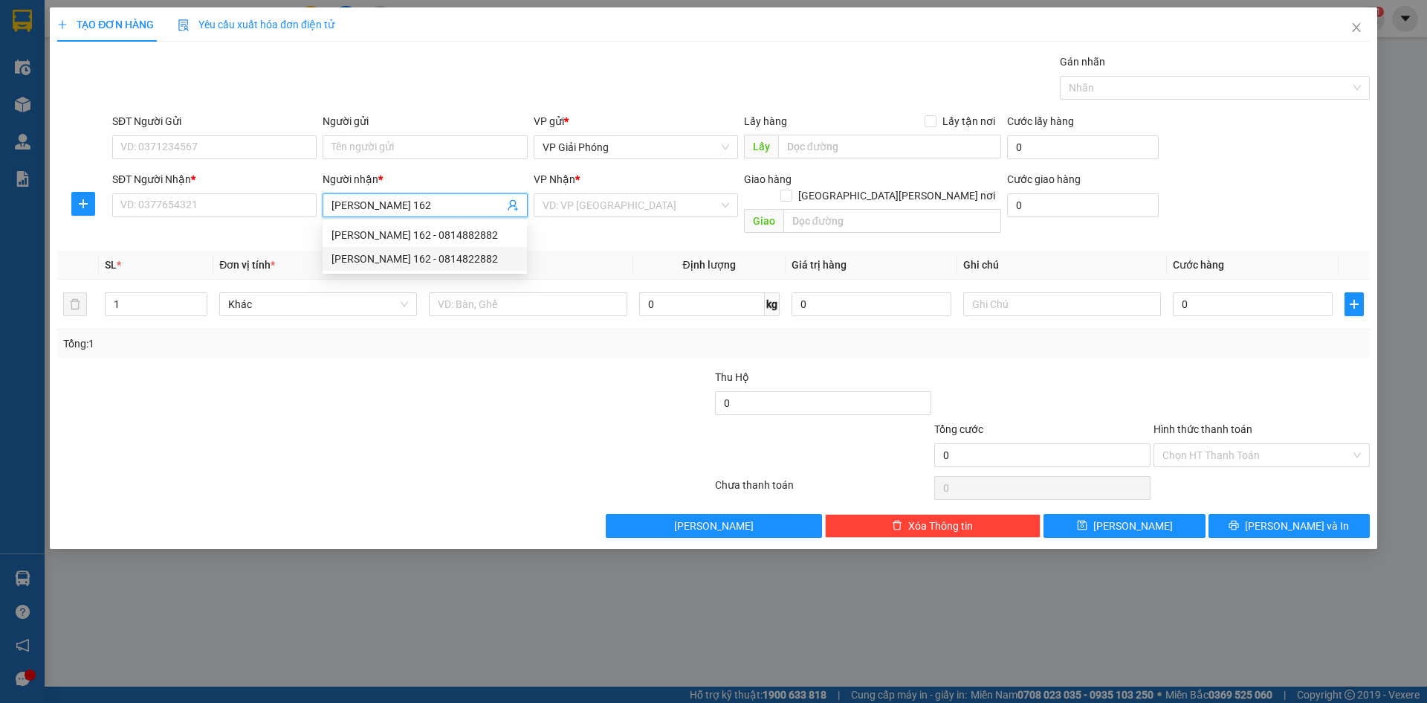
click at [398, 256] on div "[PERSON_NAME] 162 - 0814822882" at bounding box center [425, 259] width 187 height 16
type input "0814822882"
type input "Linh 162"
checkbox input "true"
type input "TPTH"
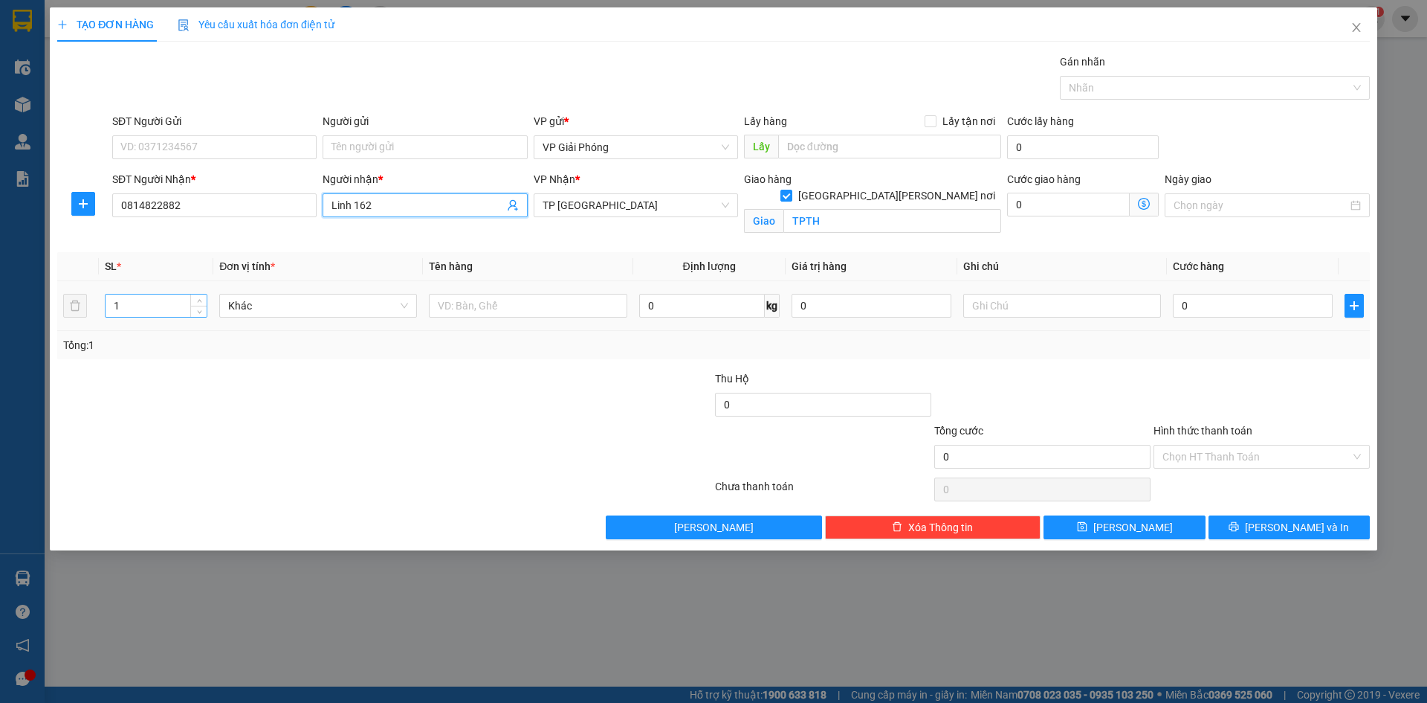
type input "Linh 162"
click at [162, 311] on input "1" at bounding box center [156, 305] width 101 height 22
click at [472, 304] on input "text" at bounding box center [528, 306] width 198 height 24
type input "KIỆN"
click at [825, 626] on div "TẠO ĐƠN HÀNG Yêu cầu xuất [PERSON_NAME] điện tử Transit Pickup Surcharge Ids Tr…" at bounding box center [713, 351] width 1427 height 703
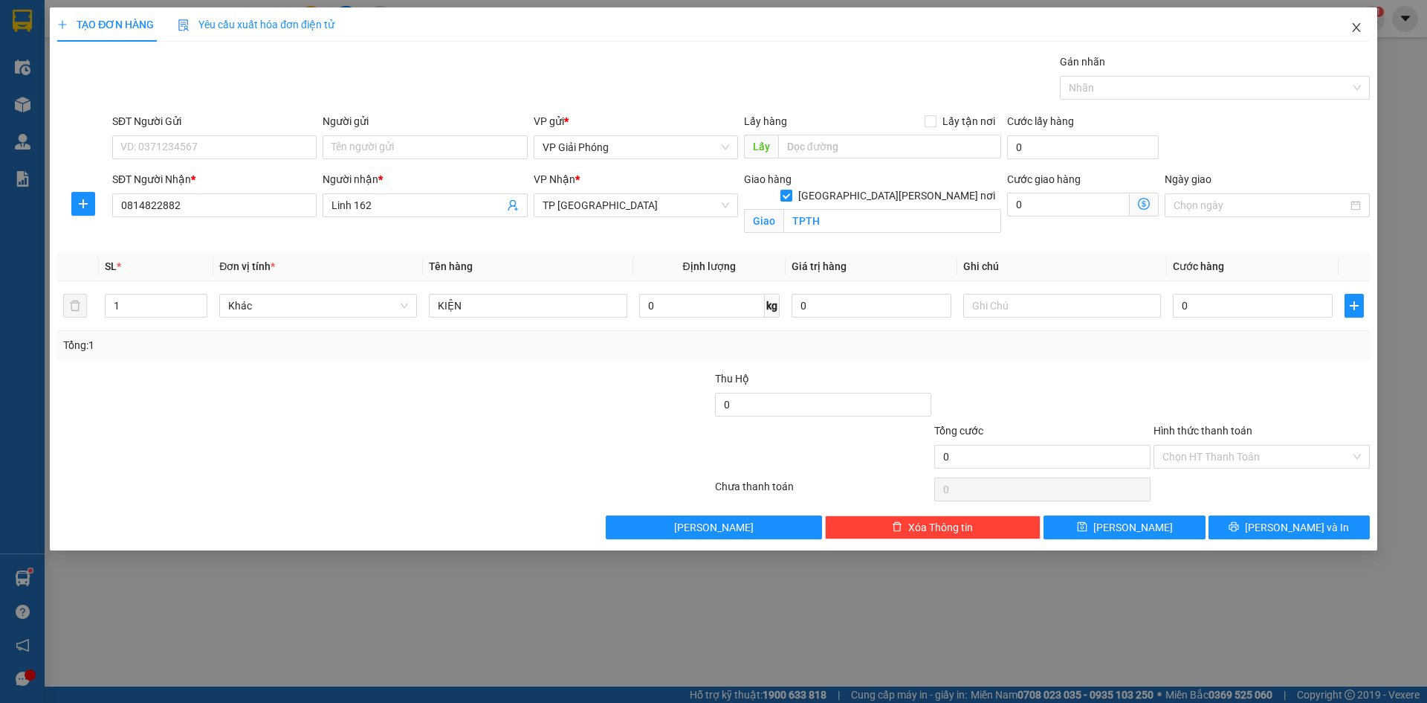
click at [1356, 25] on icon "close" at bounding box center [1357, 28] width 12 height 12
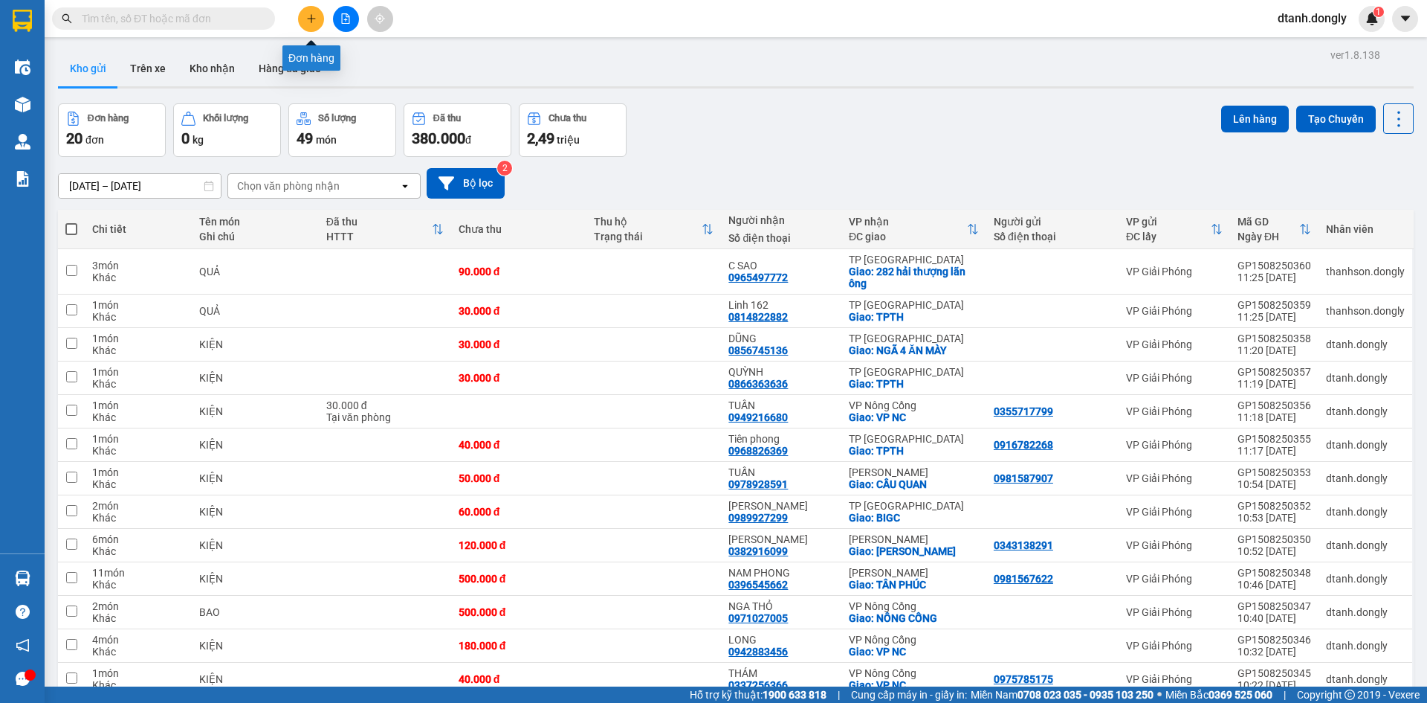
click at [303, 14] on button at bounding box center [311, 19] width 26 height 26
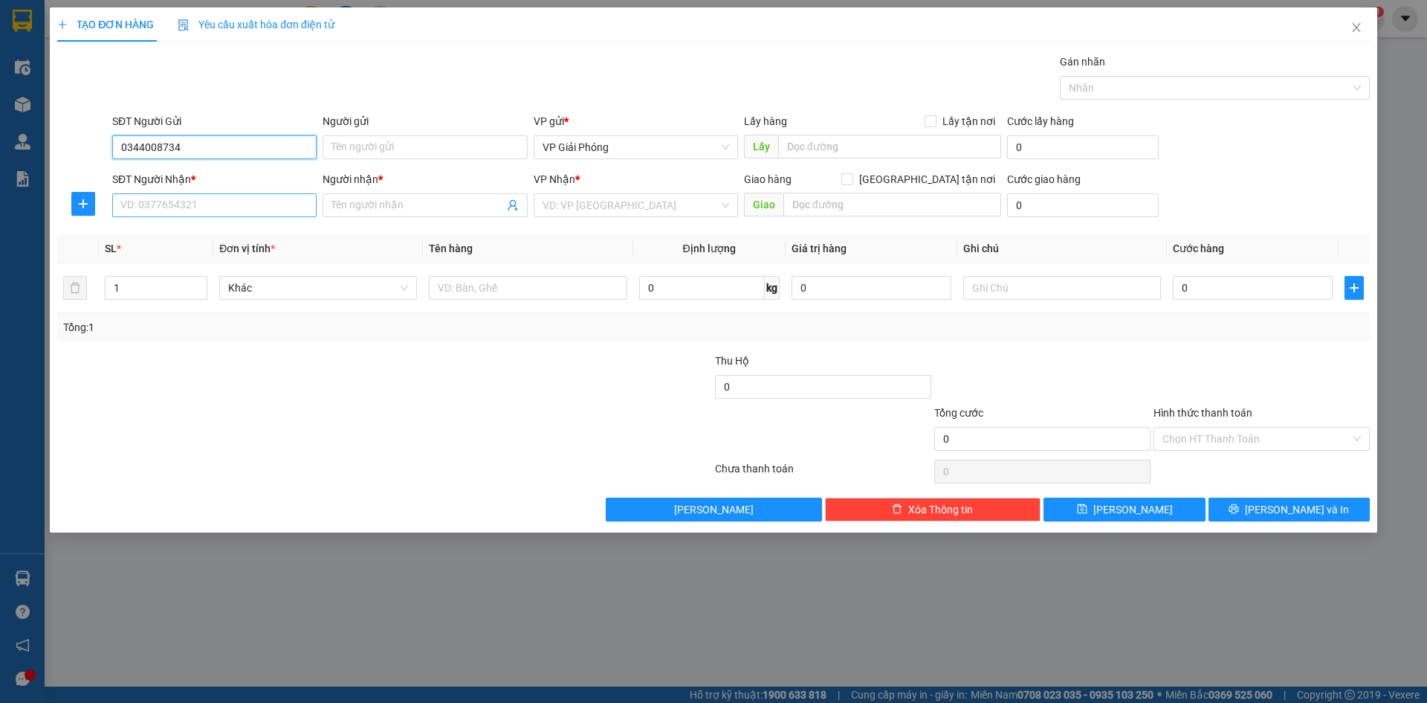
type input "0344008734"
click at [149, 201] on input "SĐT Người Nhận *" at bounding box center [214, 205] width 204 height 24
type input "0948216861"
click at [160, 242] on div "0948216861 - TÂM" at bounding box center [214, 235] width 187 height 16
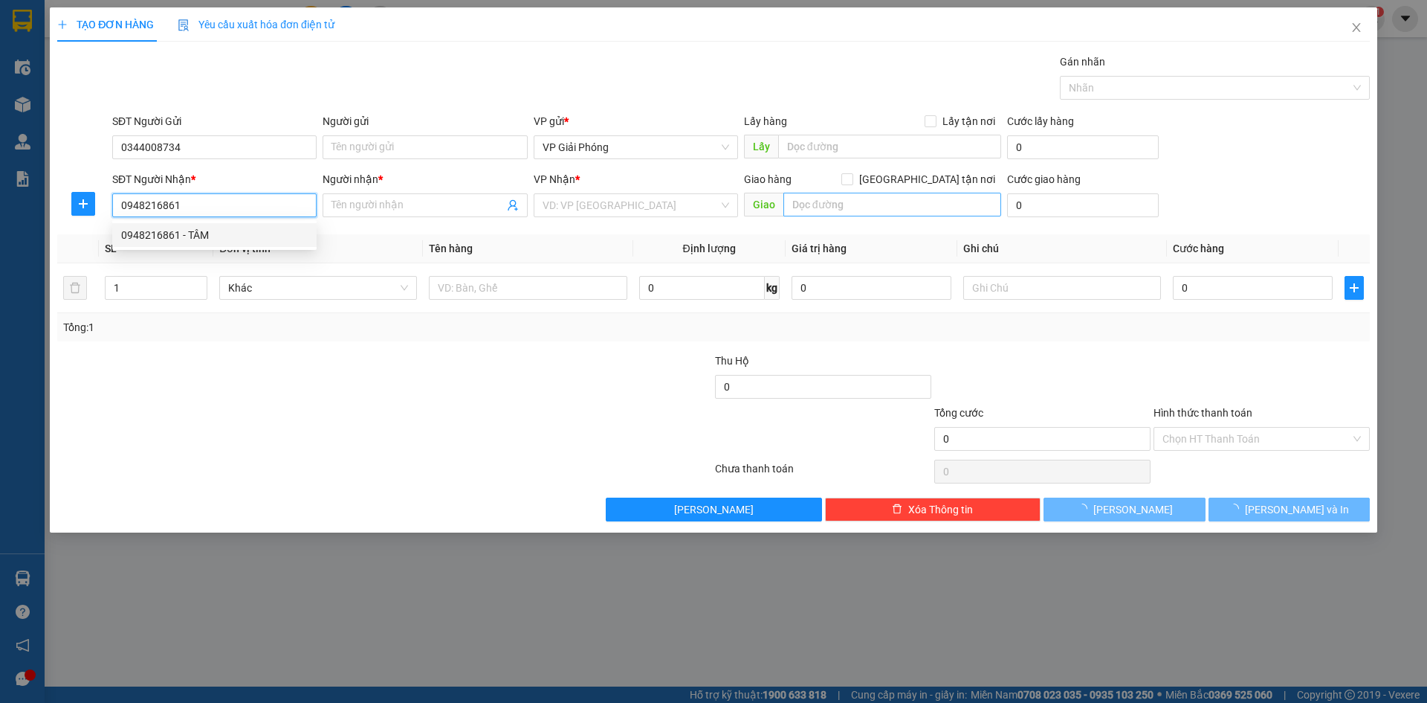
type input "TÂM"
checkbox input "true"
type input "TT NÔNG CỐNG"
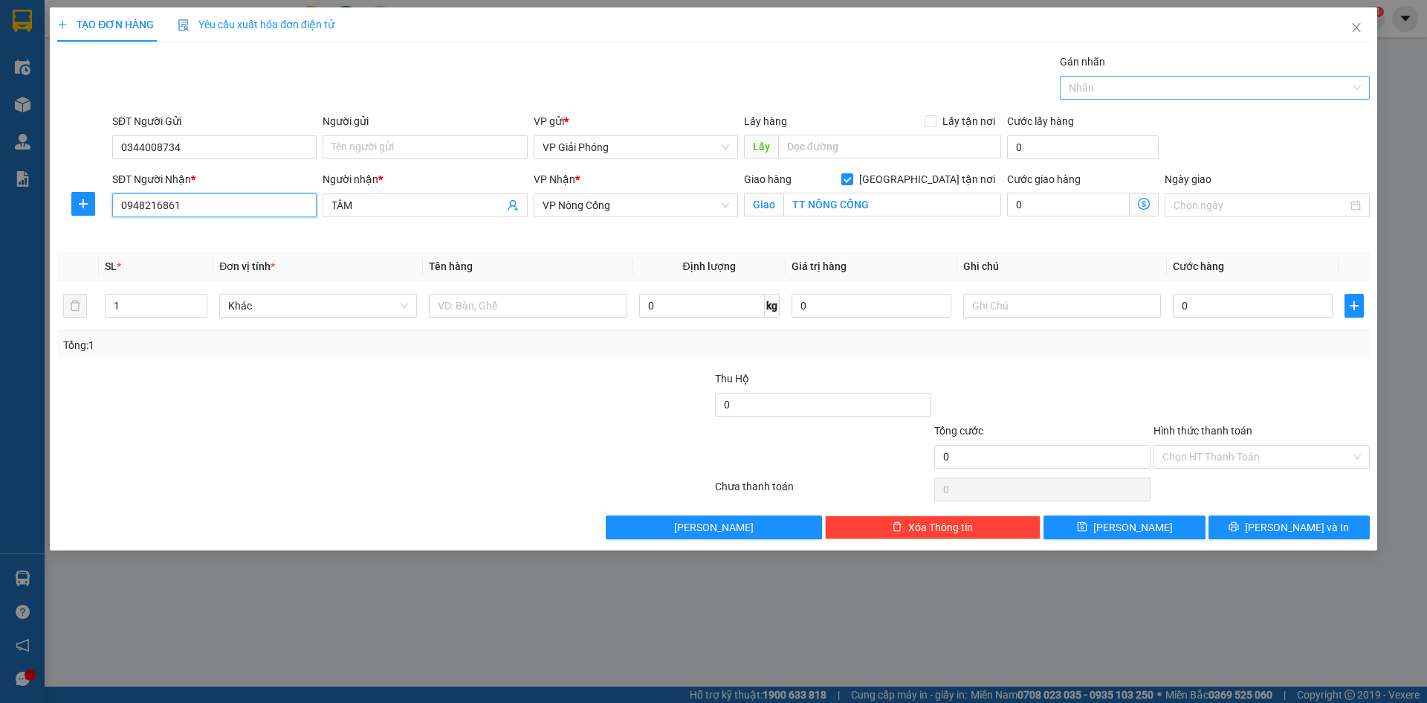
click at [1123, 95] on div at bounding box center [1208, 88] width 288 height 18
type input "0948216861"
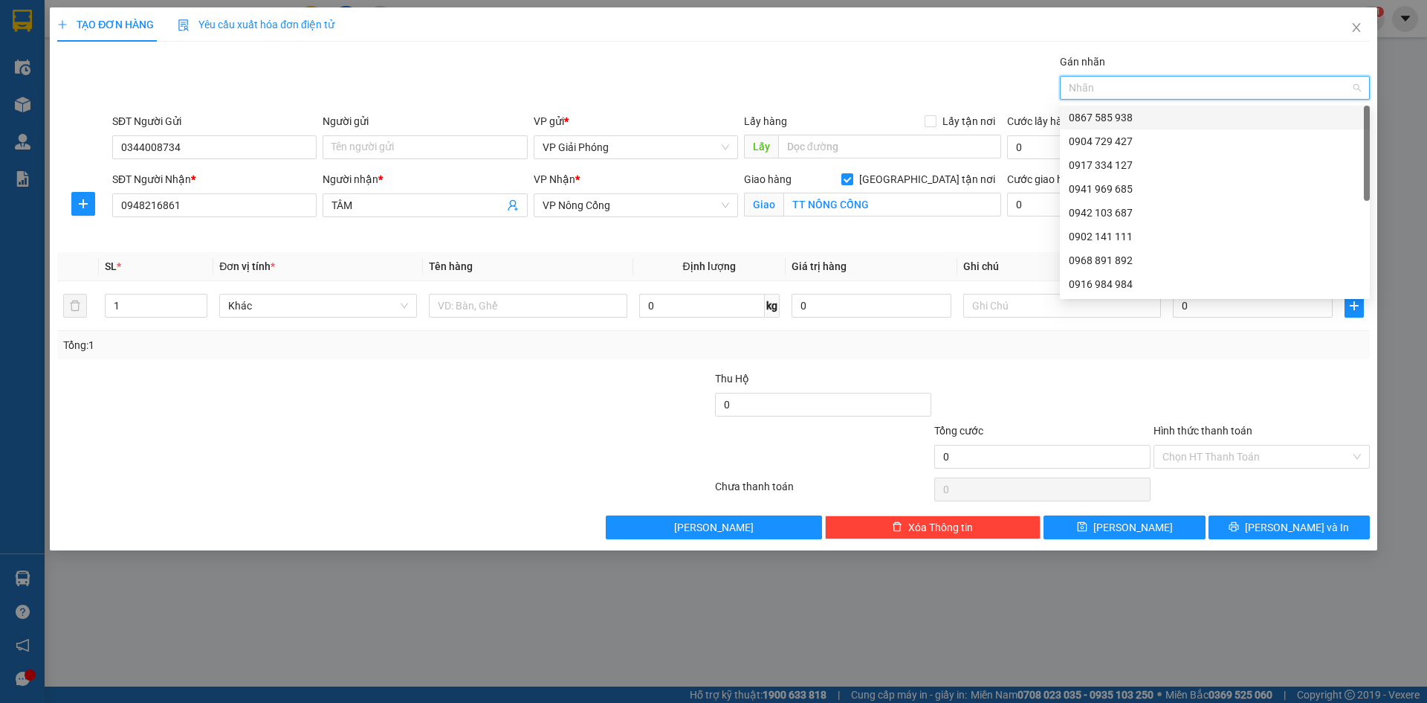
drag, startPoint x: 1111, startPoint y: 114, endPoint x: 1030, endPoint y: 140, distance: 84.9
click at [1110, 116] on div "0867 585 938" at bounding box center [1215, 117] width 292 height 16
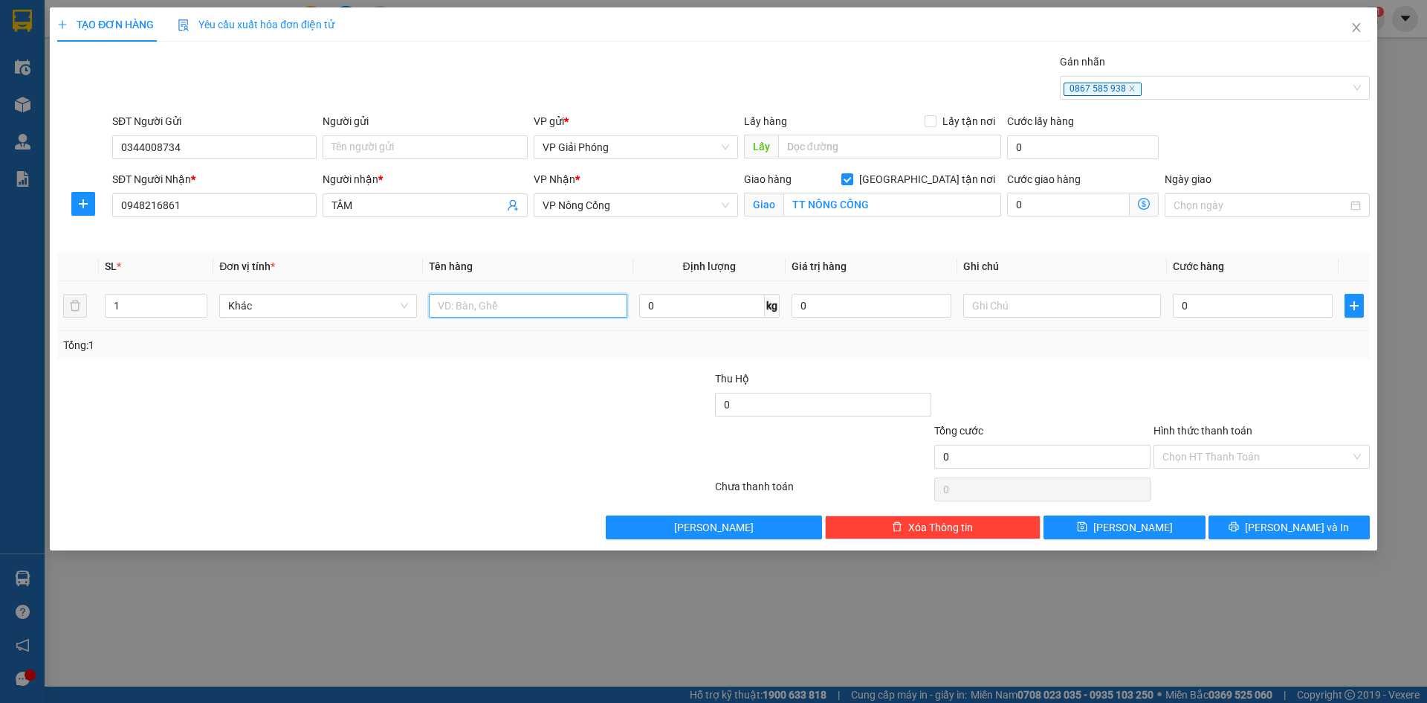
click at [514, 312] on input "text" at bounding box center [528, 306] width 198 height 24
type input "KIỆN"
click at [1198, 314] on input "0" at bounding box center [1253, 306] width 160 height 24
type input "5"
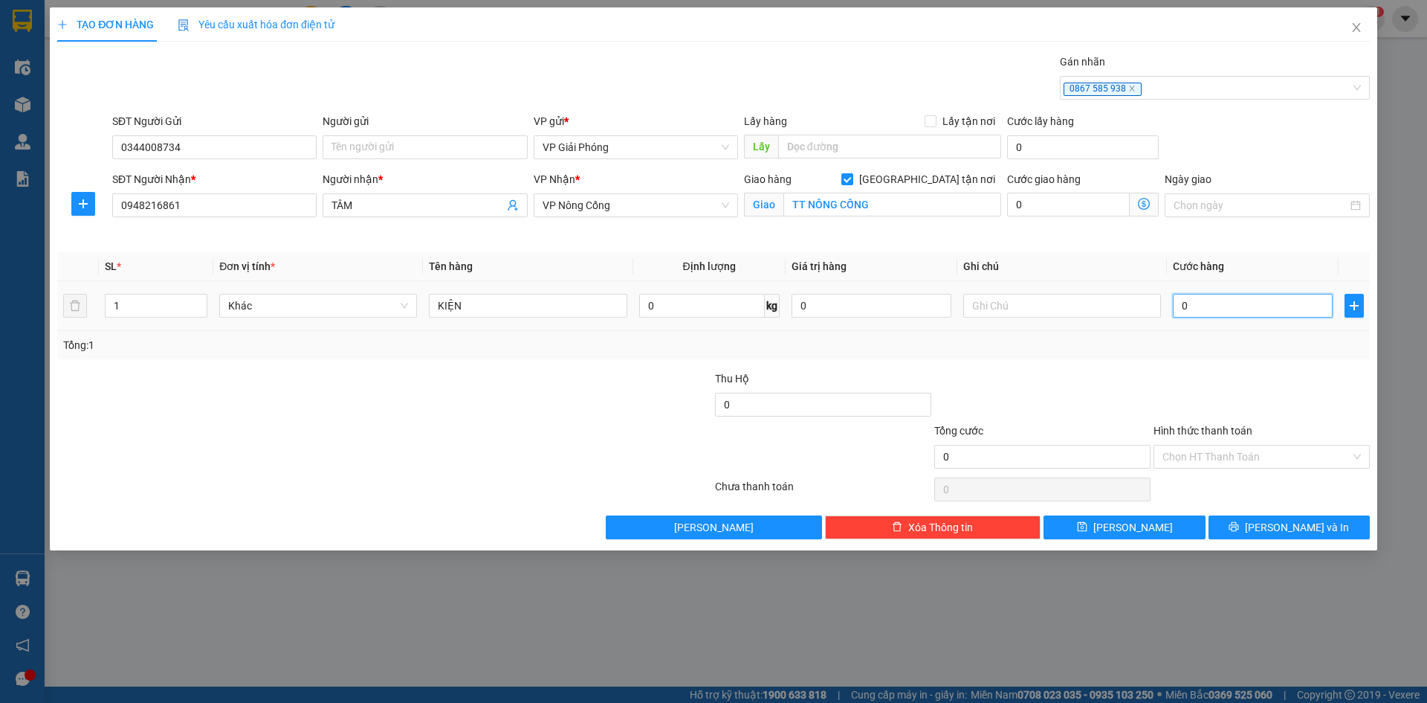
type input "5"
type input "50"
type input "50.000"
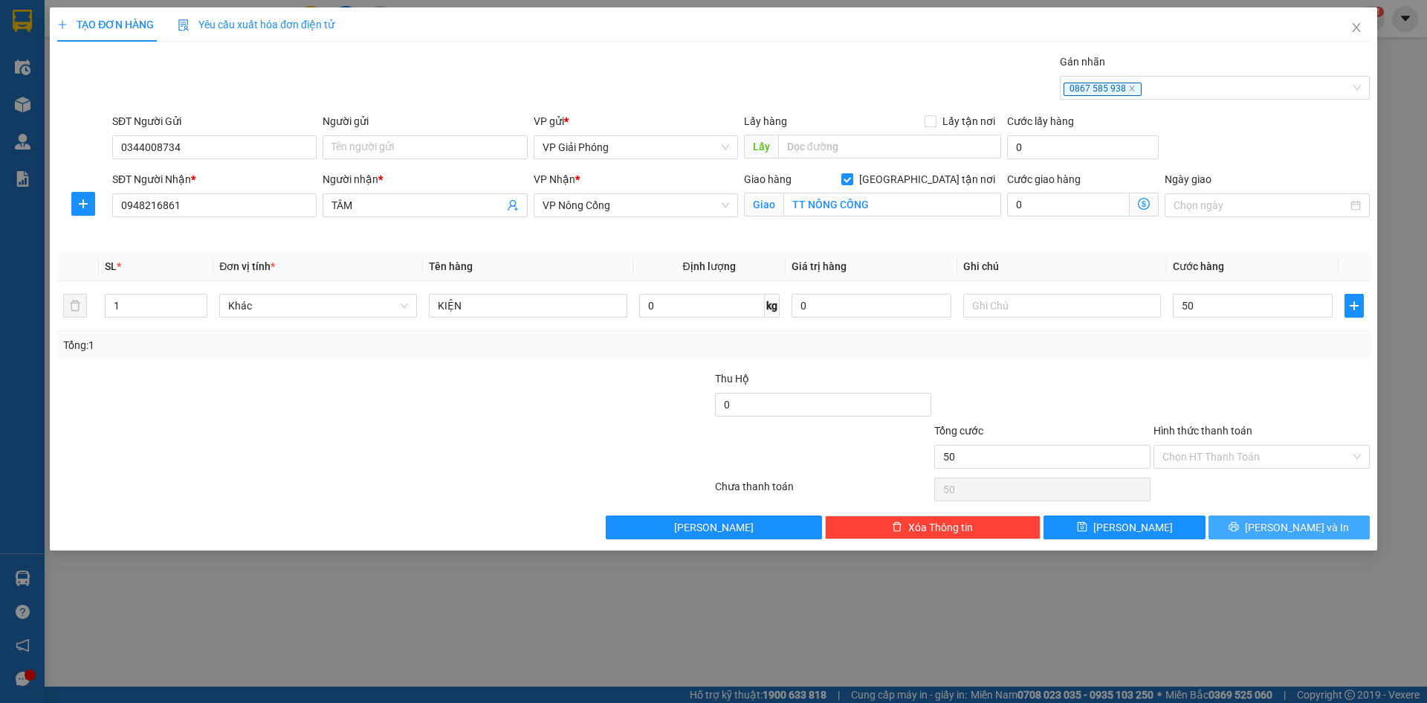
type input "50.000"
click at [1239, 523] on icon "printer" at bounding box center [1234, 526] width 10 height 10
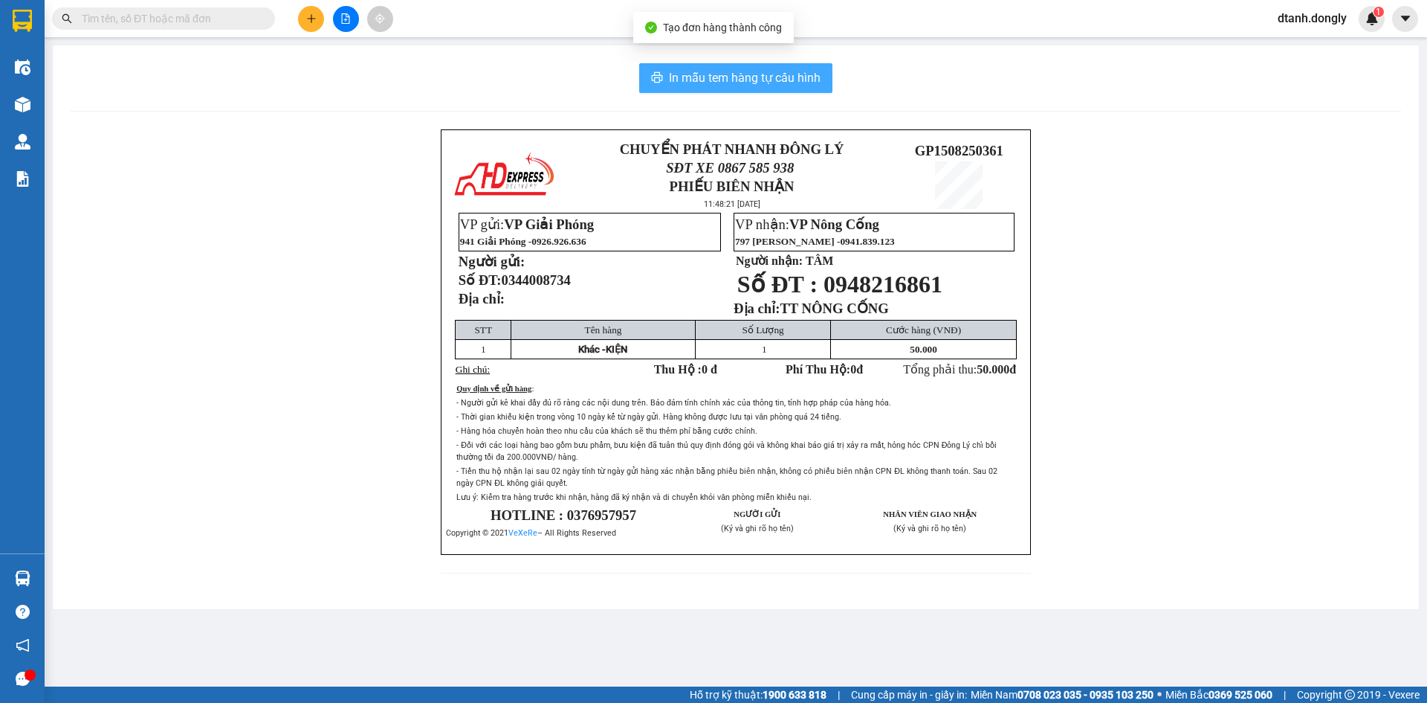
click at [655, 71] on button "In mẫu tem hàng tự cấu hình" at bounding box center [735, 78] width 193 height 30
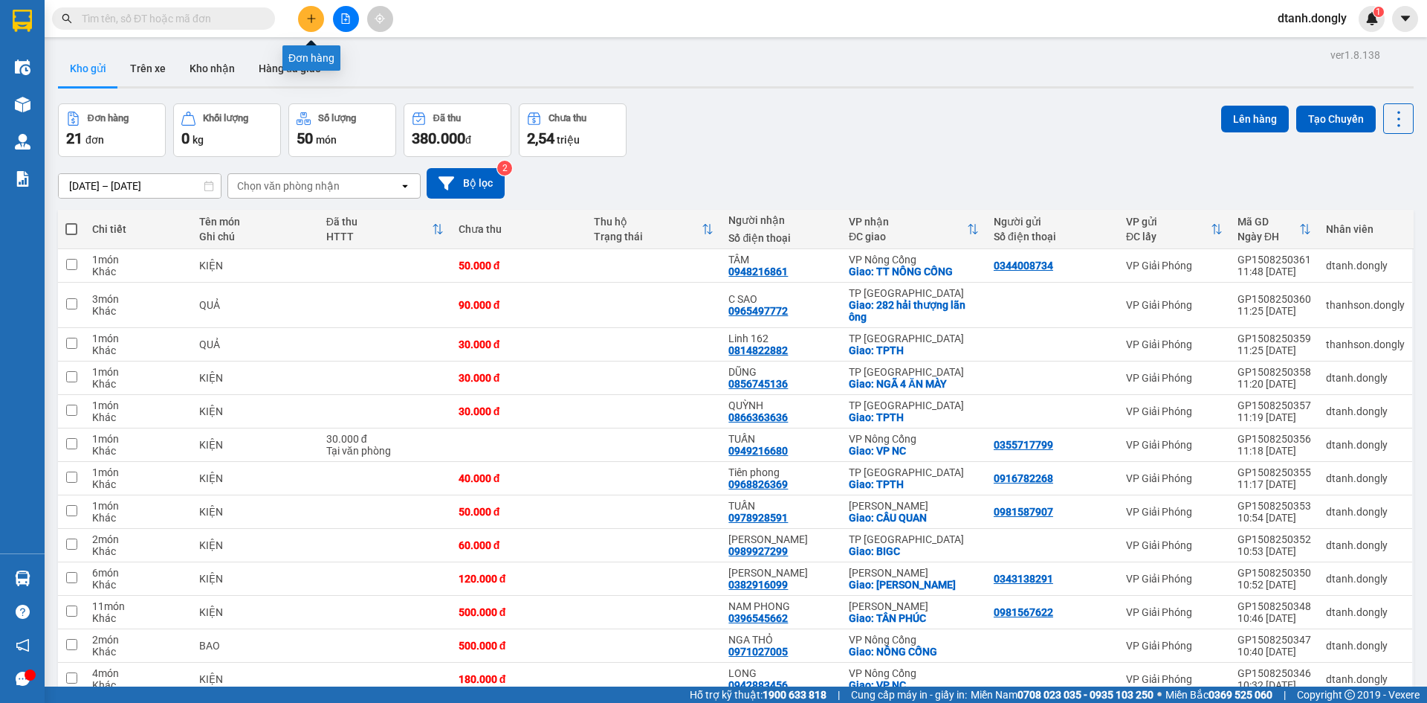
click at [309, 28] on button at bounding box center [311, 19] width 26 height 26
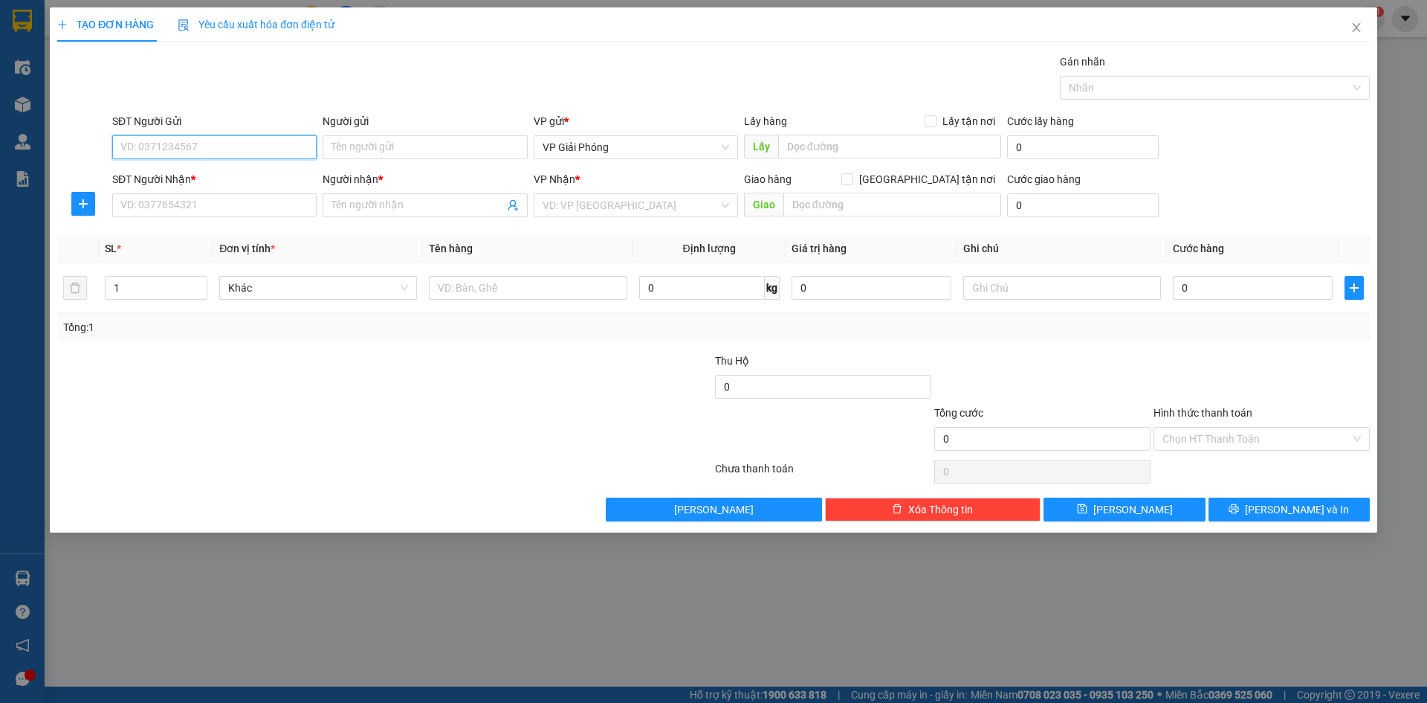
click at [247, 152] on input "SĐT Người Gửi" at bounding box center [214, 147] width 204 height 24
type input "0983250936"
click at [202, 212] on input "SĐT Người Nhận *" at bounding box center [214, 205] width 204 height 24
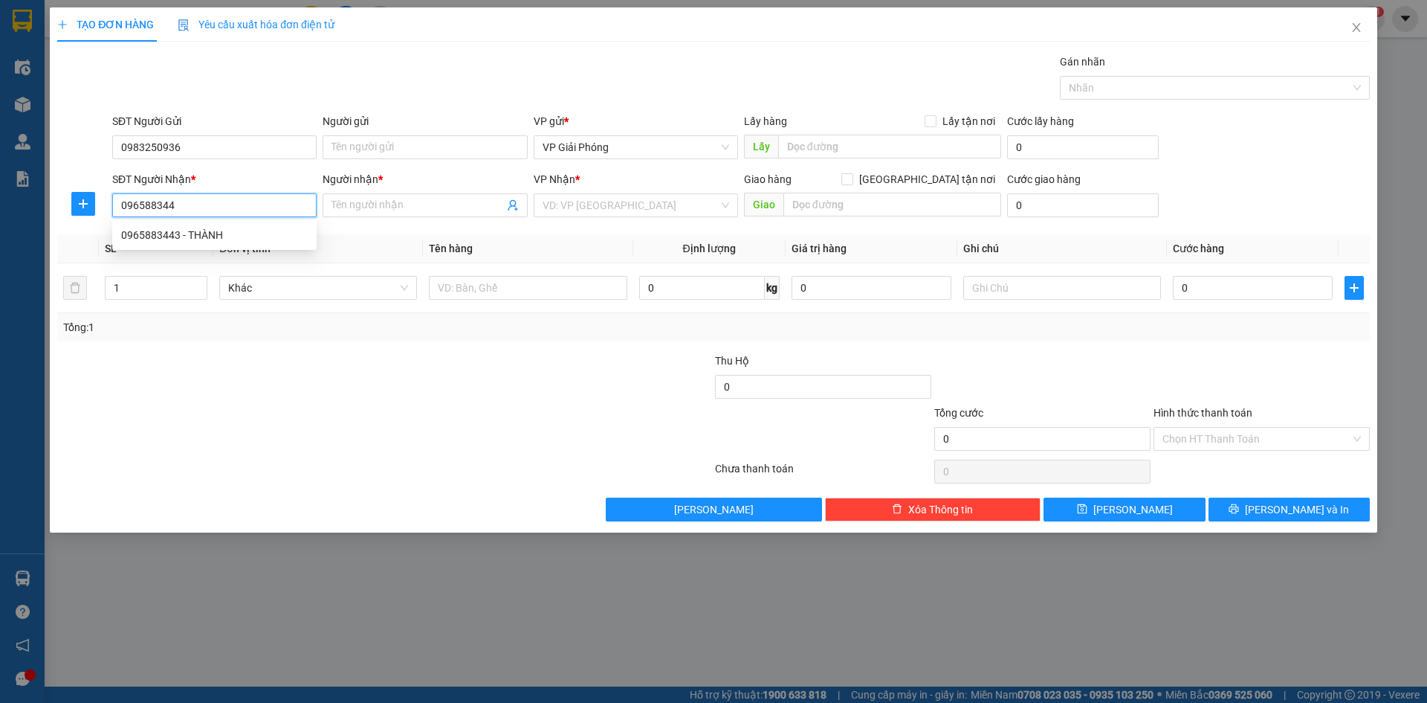
type input "0965883443"
click at [199, 230] on div "0965883443 - THÀNH" at bounding box center [214, 235] width 187 height 16
type input "THÀNH"
checkbox input "true"
type input "VP [GEOGRAPHIC_DATA]"
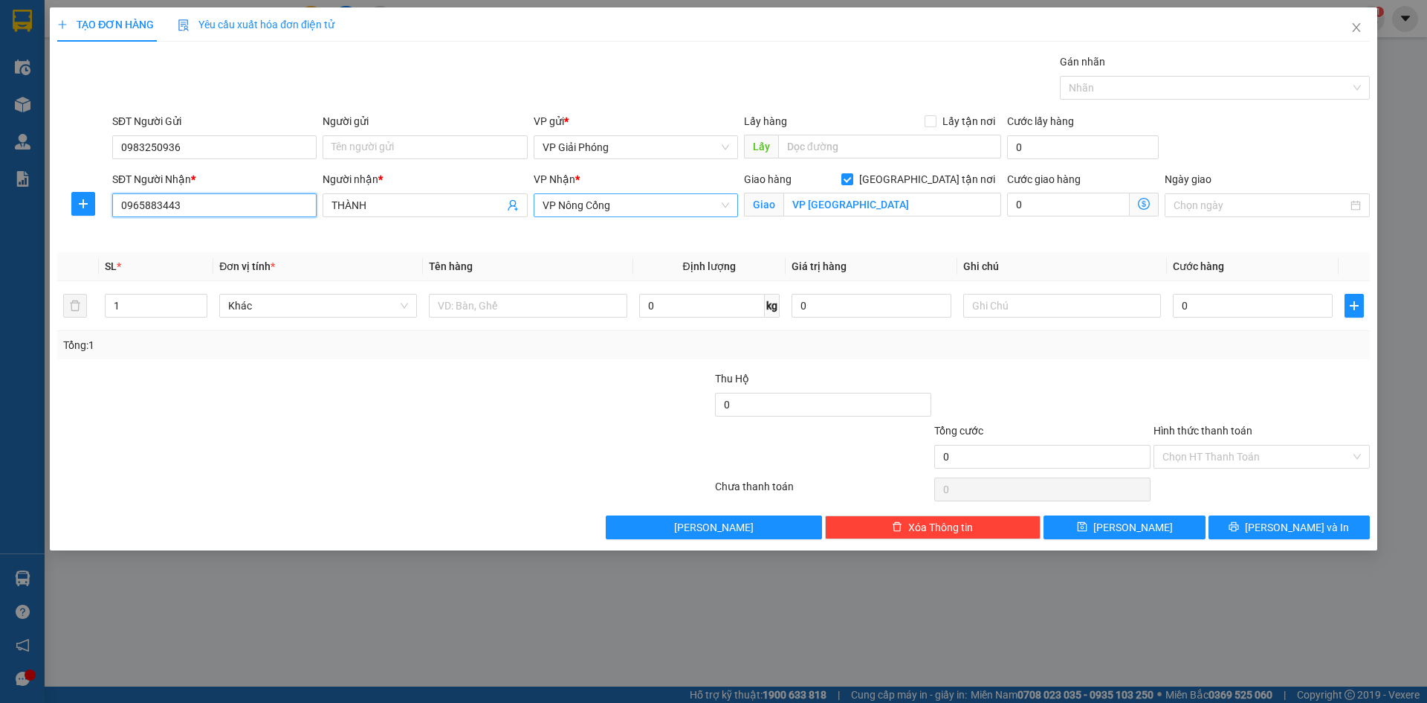
click at [728, 211] on span "VP Nông Cống" at bounding box center [636, 205] width 187 height 22
type input "0965883443"
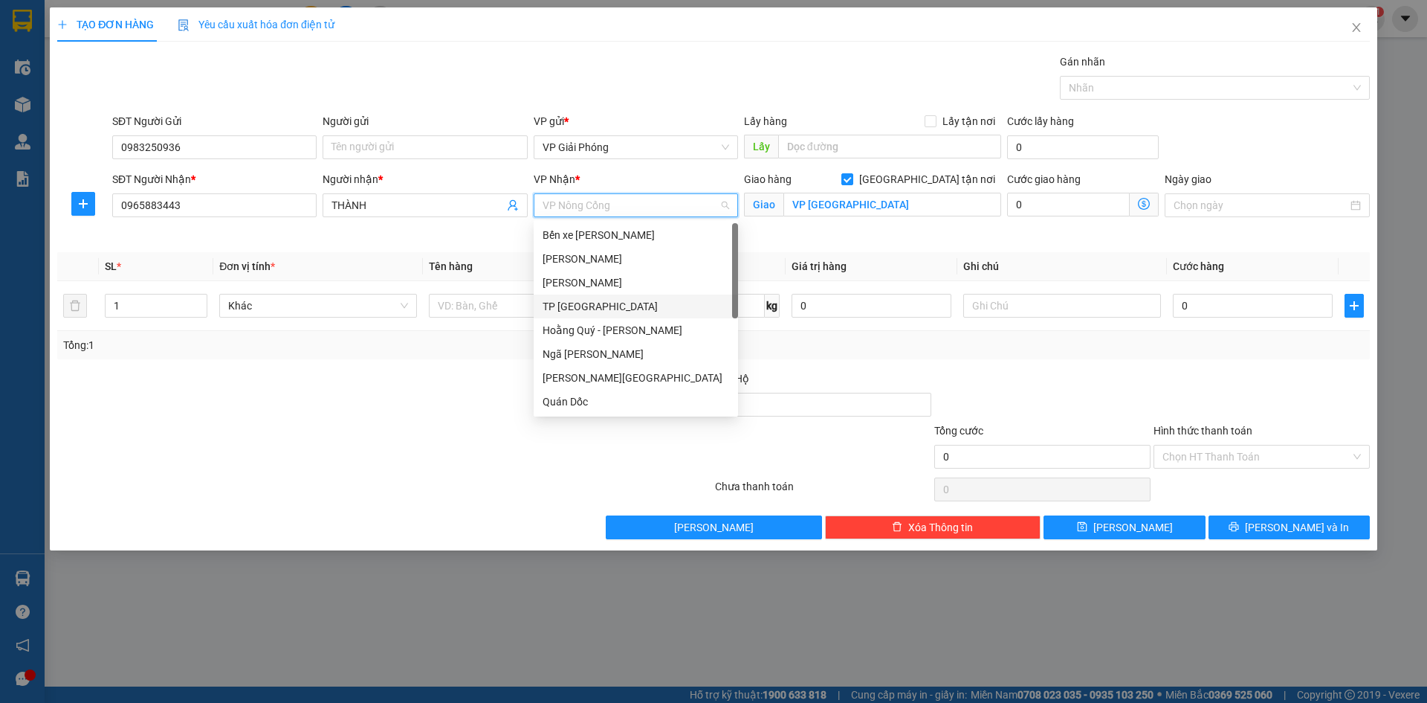
drag, startPoint x: 610, startPoint y: 310, endPoint x: 680, endPoint y: 291, distance: 73.0
click at [610, 309] on div "TP [GEOGRAPHIC_DATA]" at bounding box center [636, 306] width 187 height 16
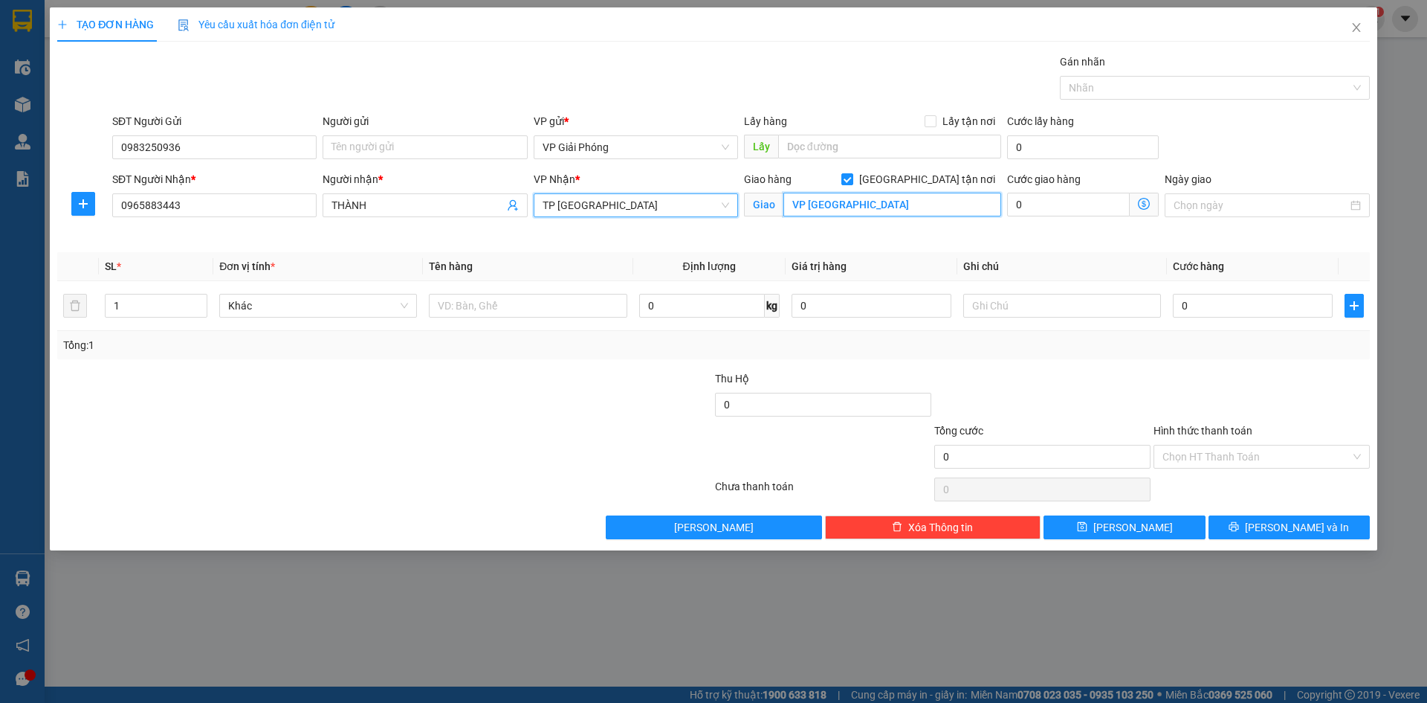
click at [873, 204] on input "VP [GEOGRAPHIC_DATA]" at bounding box center [893, 205] width 218 height 24
type input "TP TH"
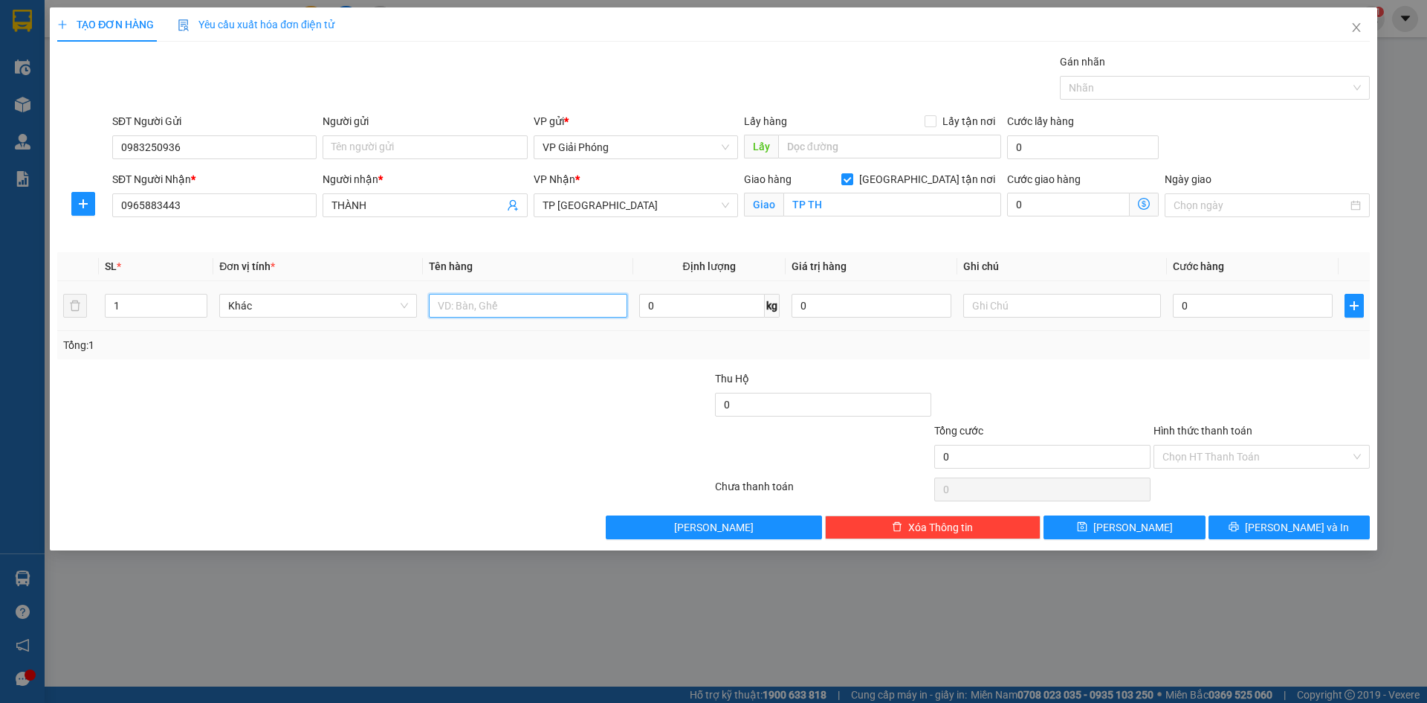
click at [503, 316] on input "text" at bounding box center [528, 306] width 198 height 24
type input "KIỆN"
click at [1225, 300] on input "0" at bounding box center [1253, 306] width 160 height 24
type input "3"
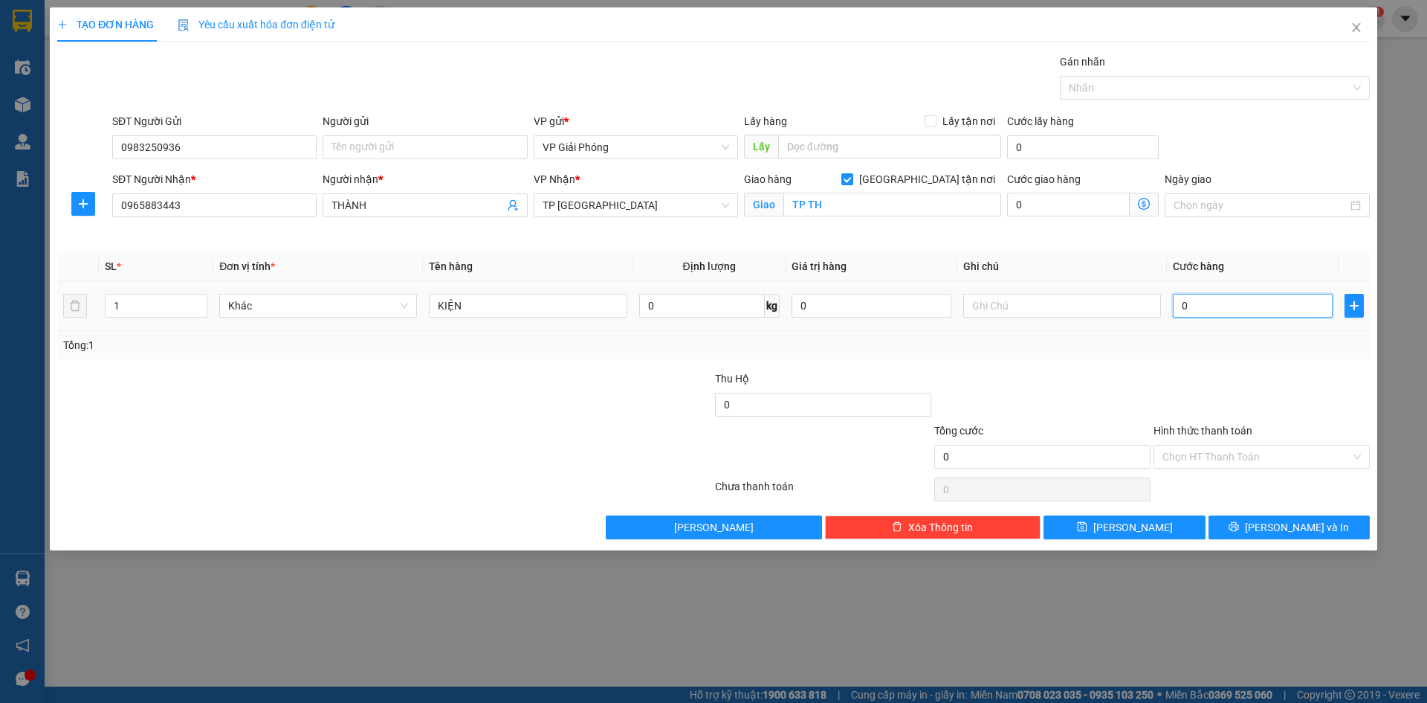
type input "3"
type input "30"
click at [1163, 93] on div at bounding box center [1208, 88] width 288 height 18
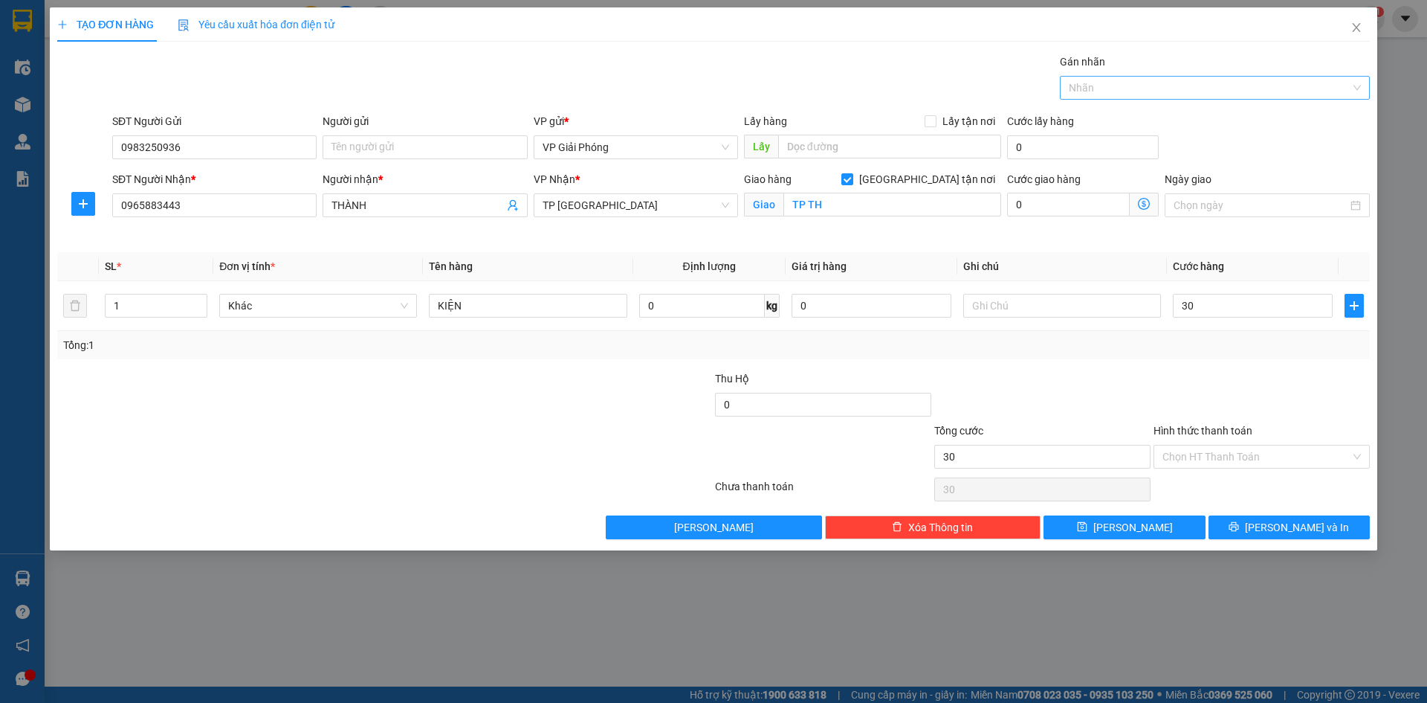
type input "30.000"
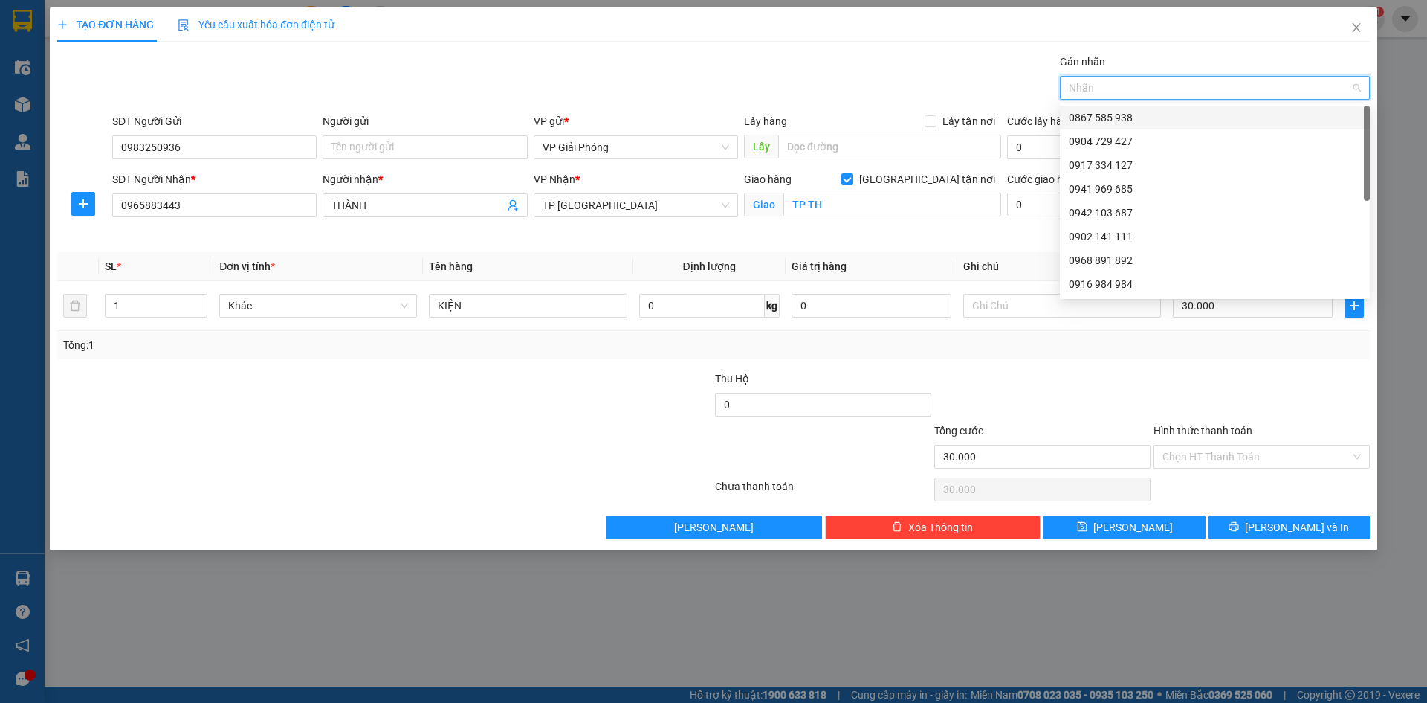
click at [1151, 114] on div "0867 585 938" at bounding box center [1215, 117] width 292 height 16
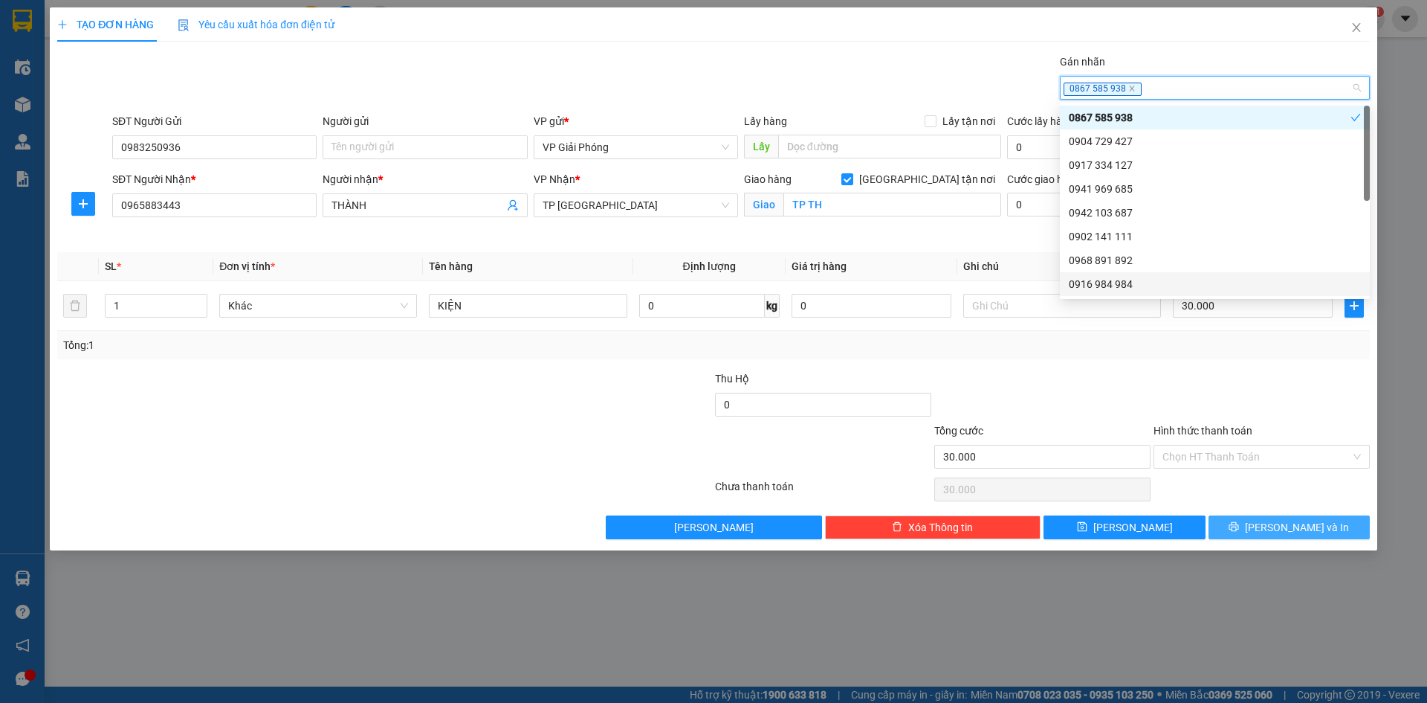
click at [1251, 524] on button "[PERSON_NAME] và In" at bounding box center [1289, 527] width 161 height 24
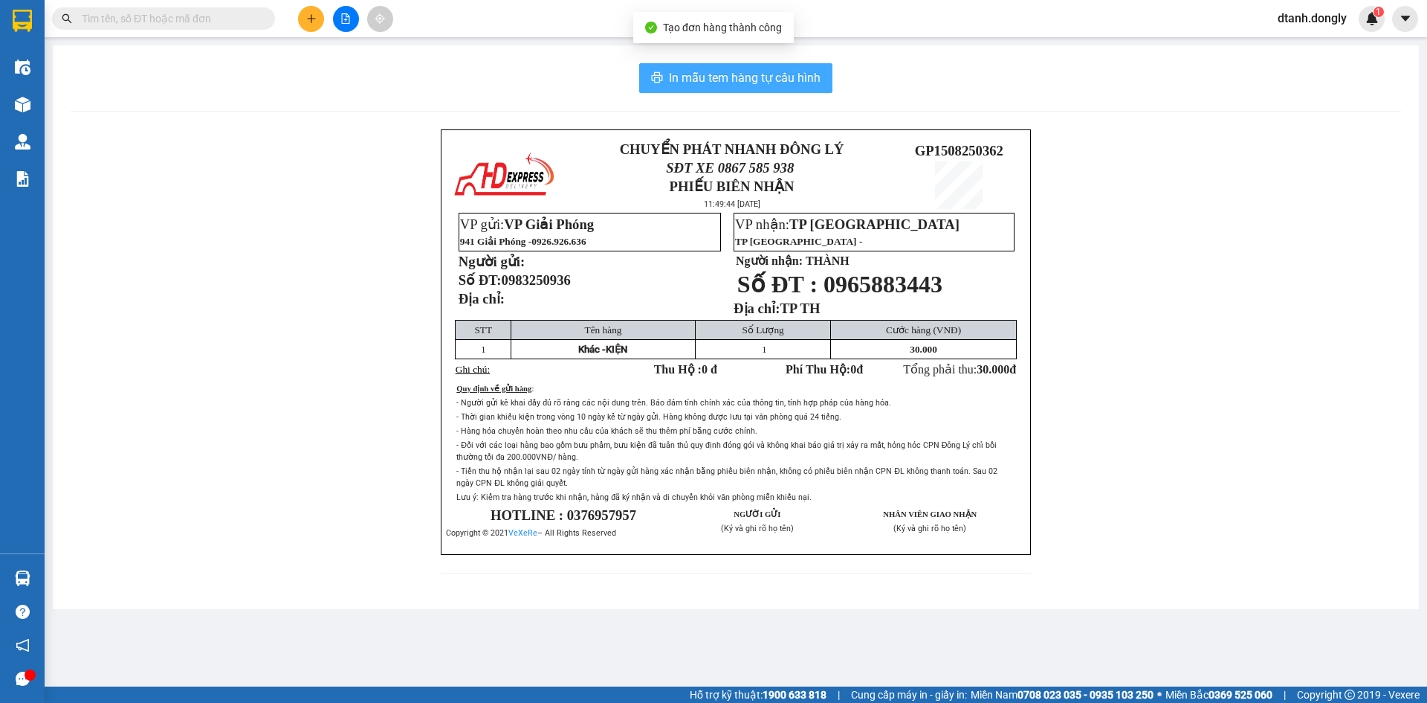
click at [756, 80] on span "In mẫu tem hàng tự cấu hình" at bounding box center [745, 77] width 152 height 19
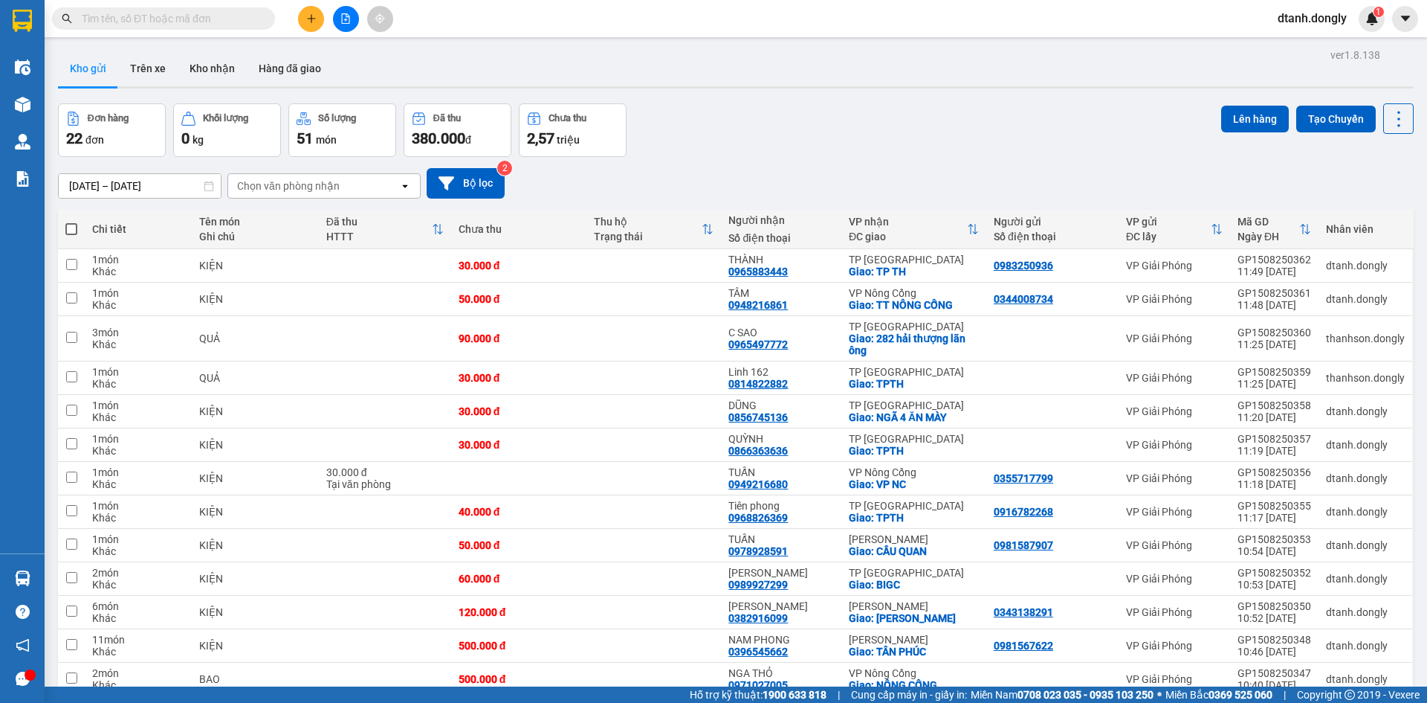
click at [306, 18] on icon "plus" at bounding box center [311, 18] width 10 height 10
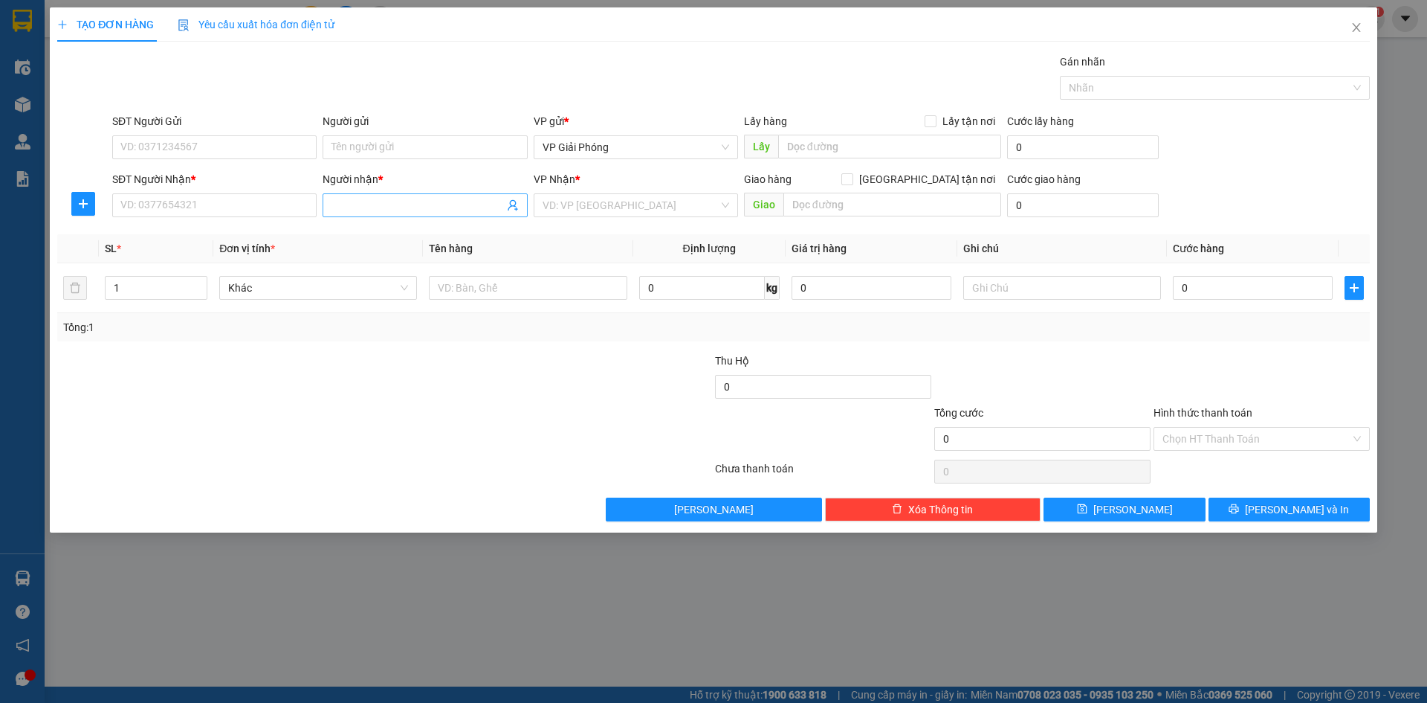
click at [361, 212] on input "Người nhận *" at bounding box center [418, 205] width 172 height 16
type input "C"
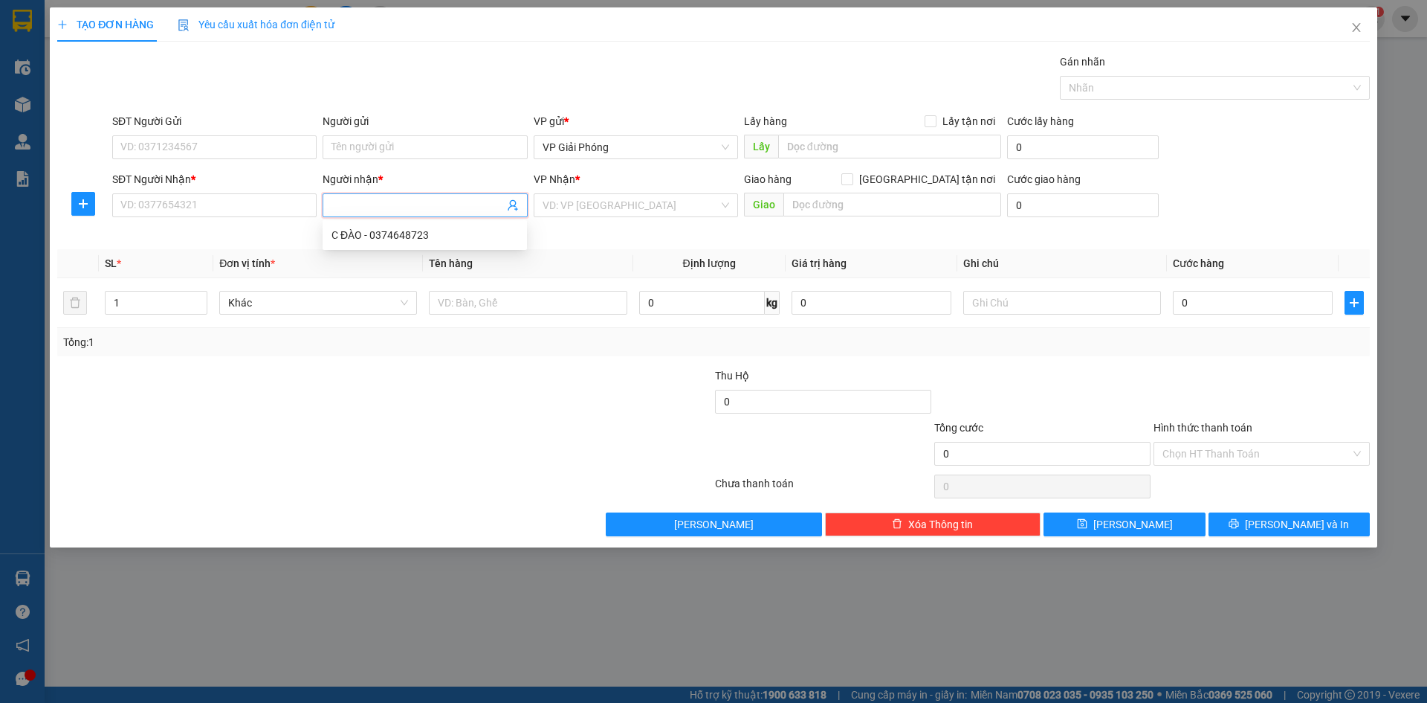
type input "D"
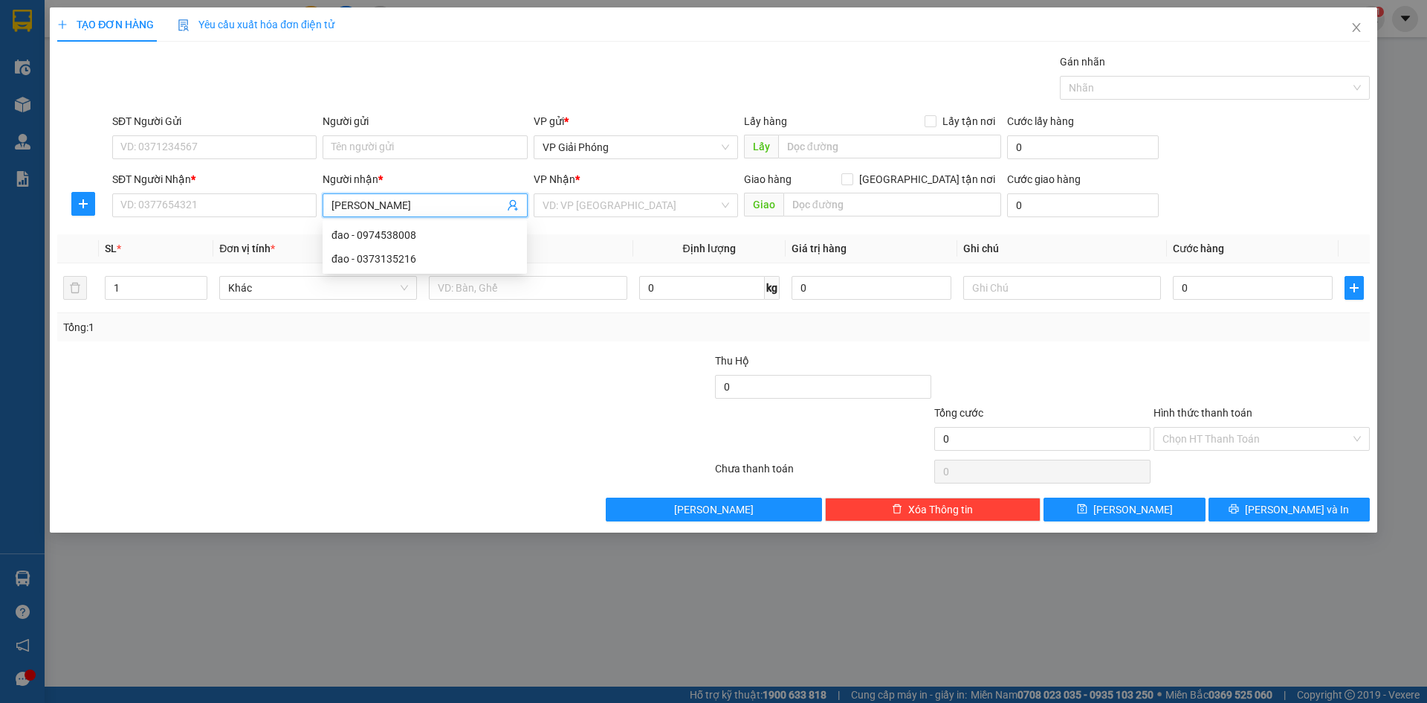
type input "ĐÀO NC"
click at [422, 232] on div "ĐÀO NC - 0987151059" at bounding box center [425, 235] width 187 height 16
type input "0987151059"
type input "ĐÀO NC"
checkbox input "true"
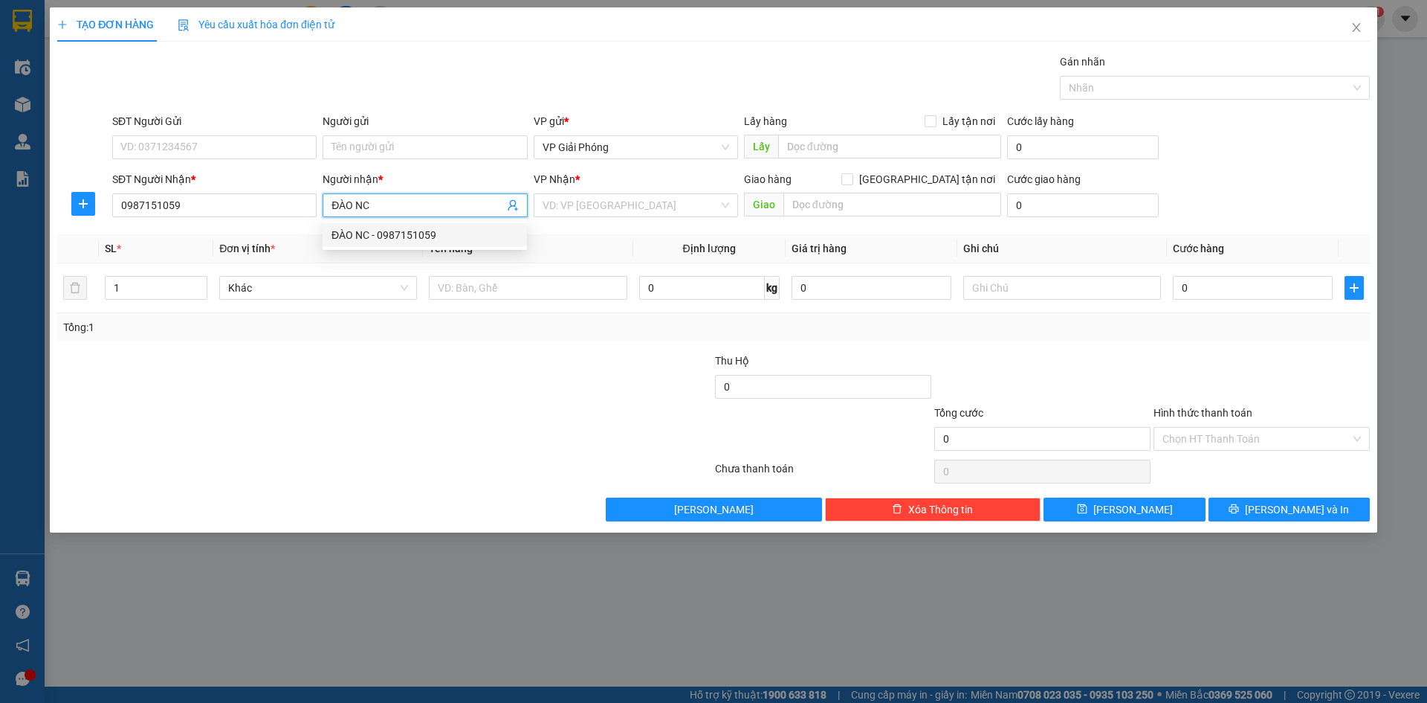
type input "TT NÔNG CỐNG"
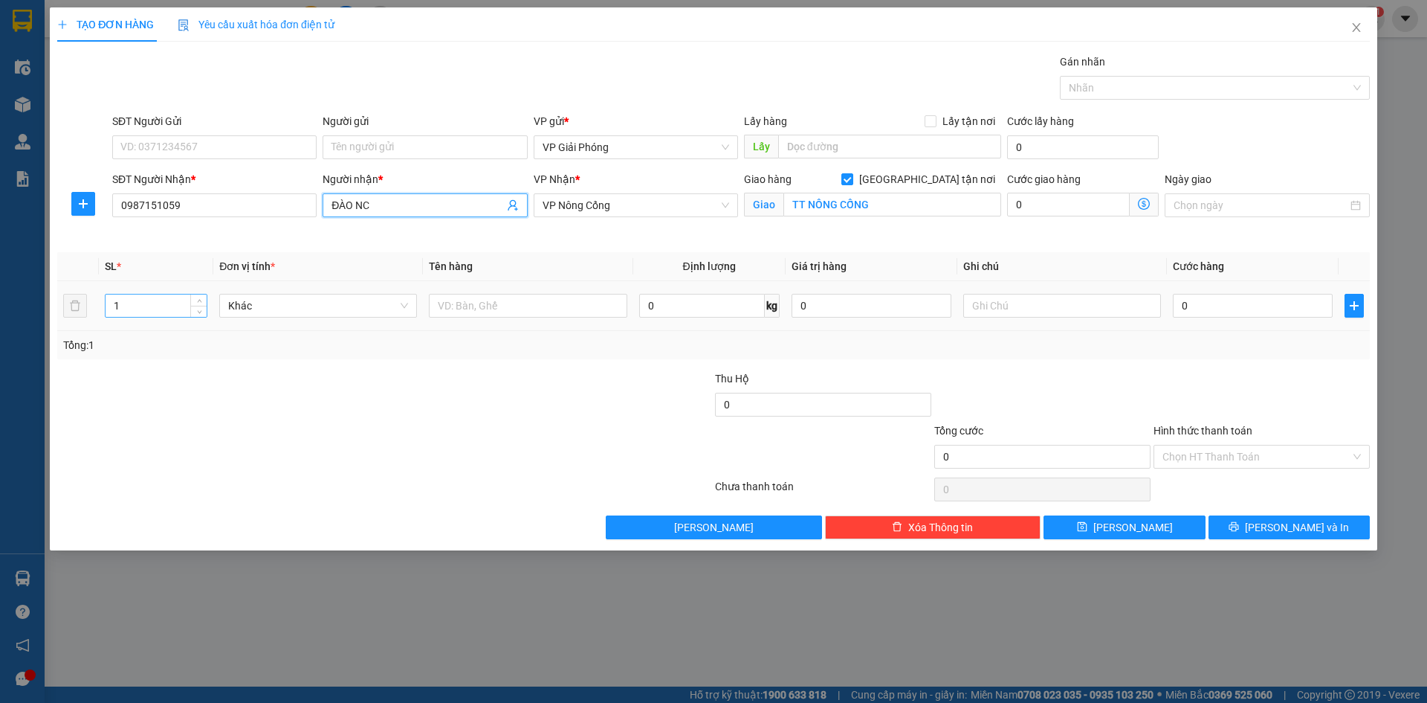
type input "ĐÀO NC"
click at [173, 312] on input "1" at bounding box center [156, 305] width 101 height 22
click at [556, 309] on input "text" at bounding box center [528, 306] width 198 height 24
type input "KIỆN"
click at [1213, 305] on input "0" at bounding box center [1253, 306] width 160 height 24
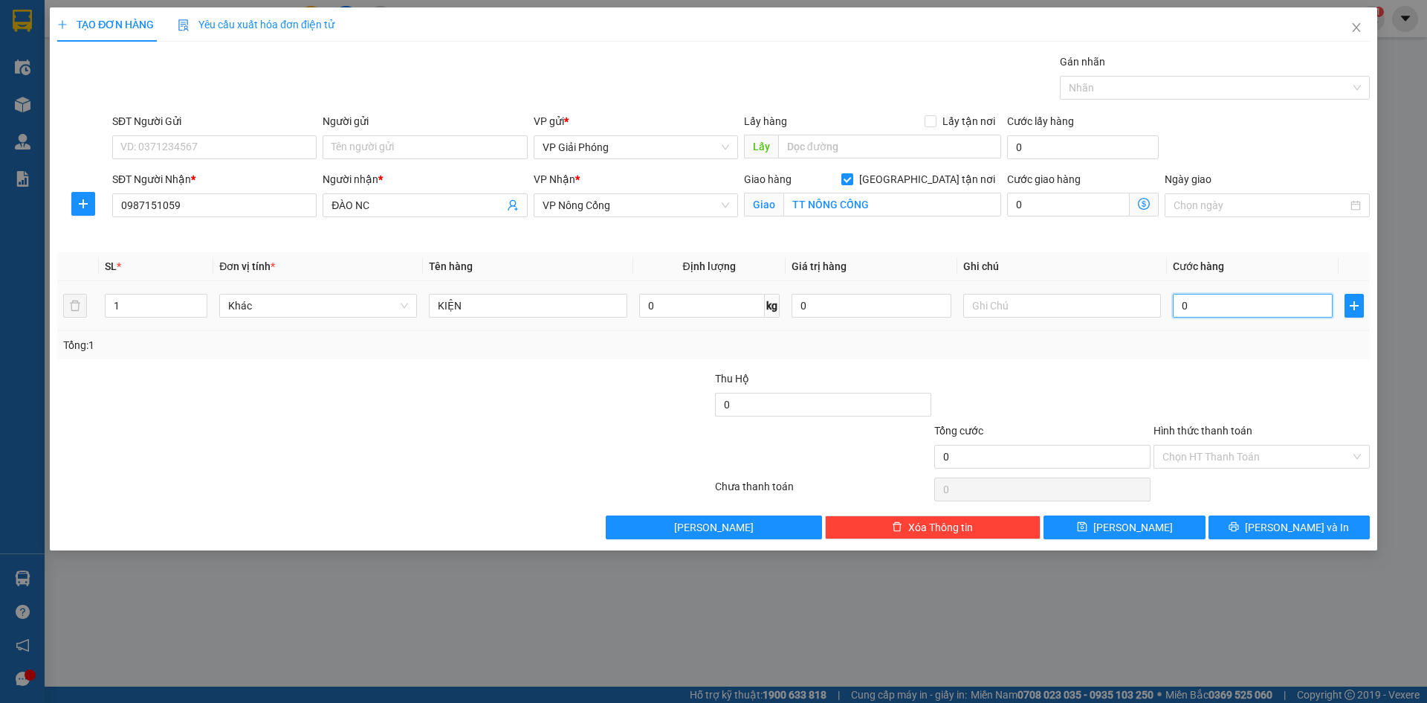
type input "3"
type input "30"
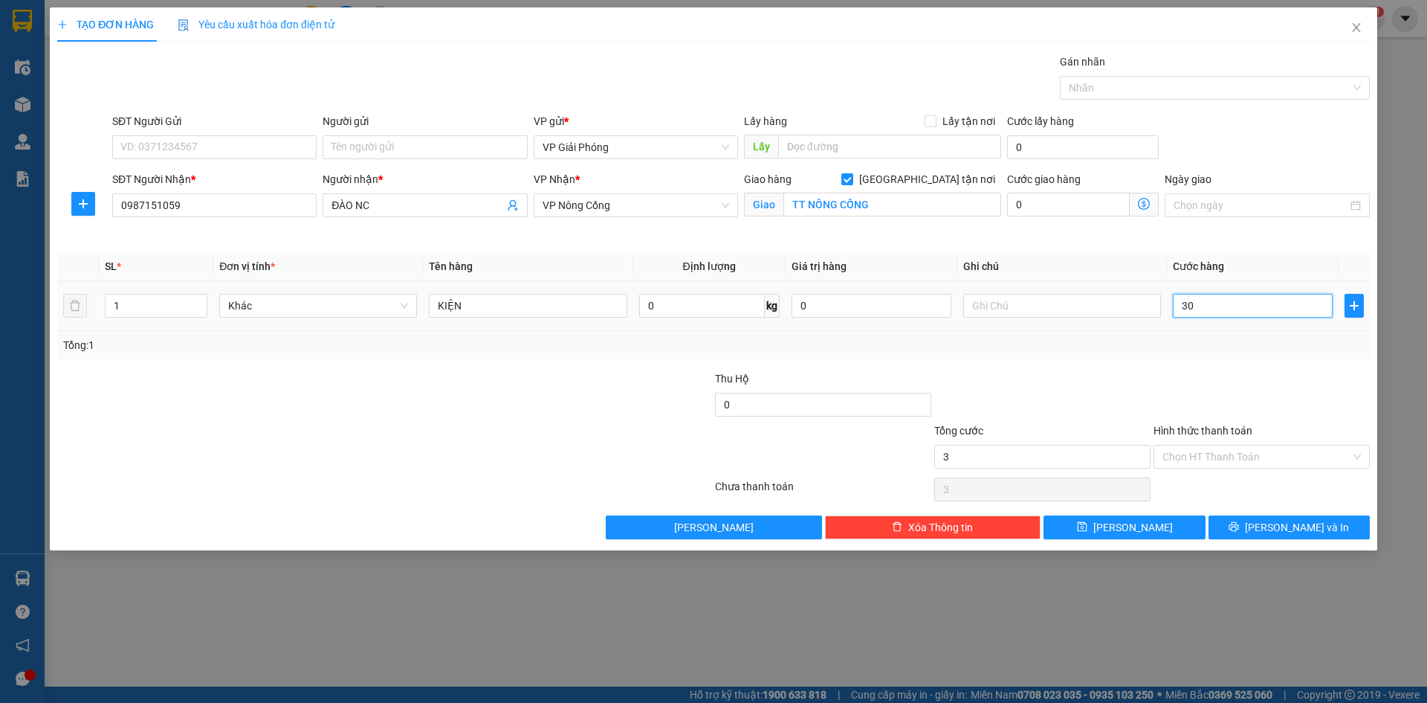
type input "30"
click at [1114, 88] on div at bounding box center [1208, 88] width 288 height 18
type input "30.000"
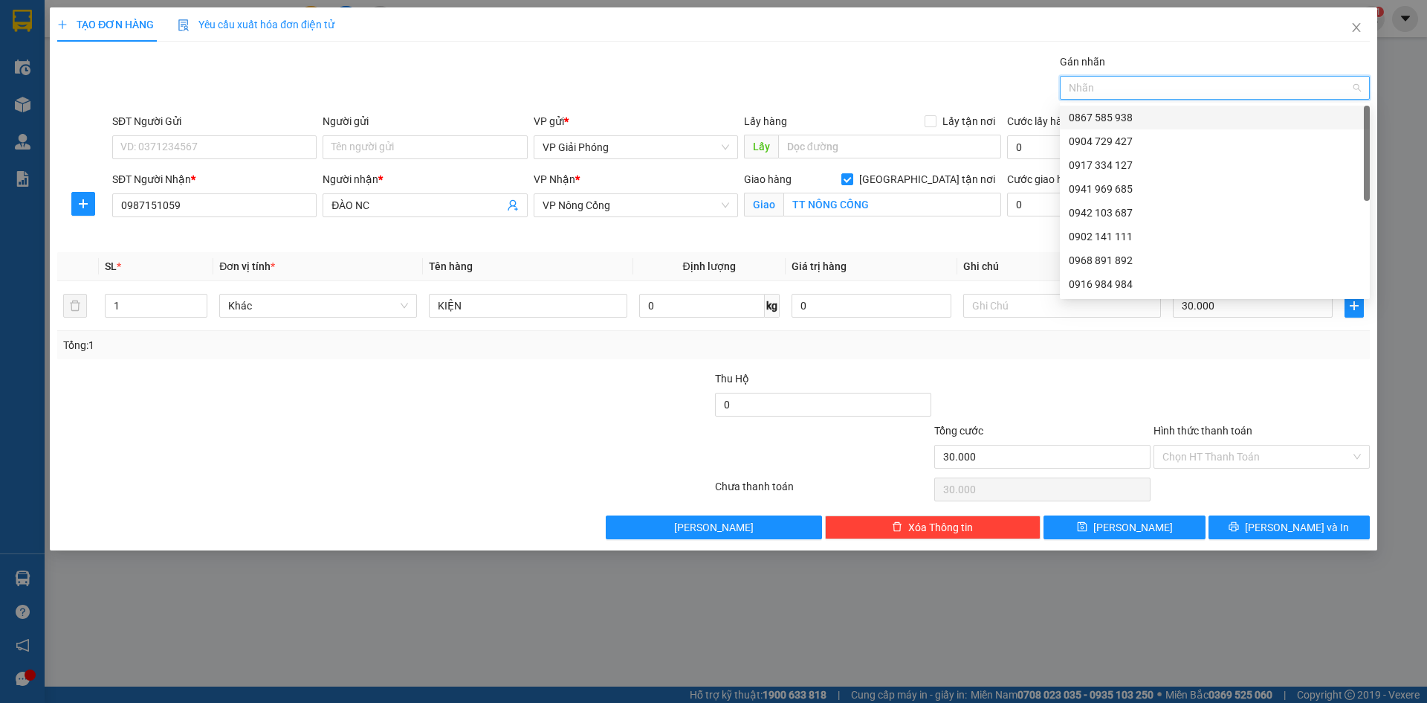
click at [1121, 114] on div "0867 585 938" at bounding box center [1215, 117] width 292 height 16
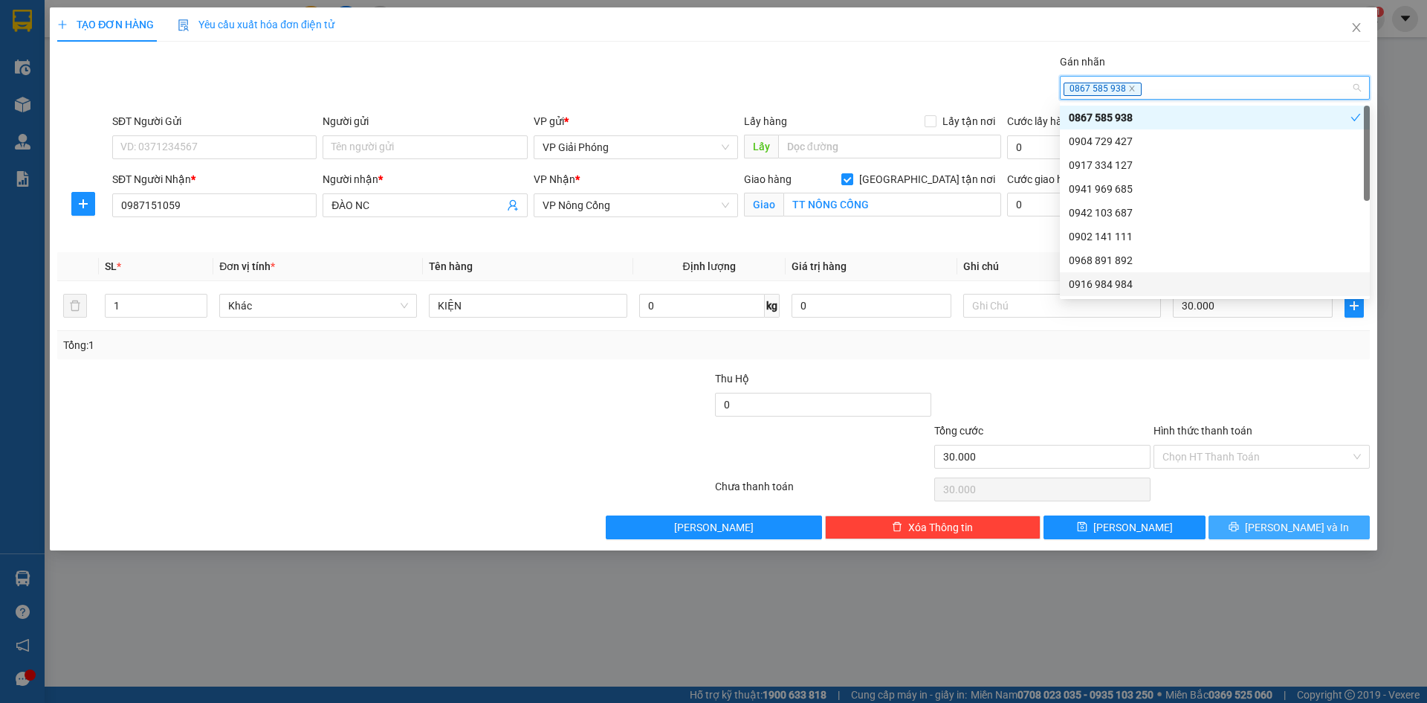
click at [1275, 525] on button "[PERSON_NAME] và In" at bounding box center [1289, 527] width 161 height 24
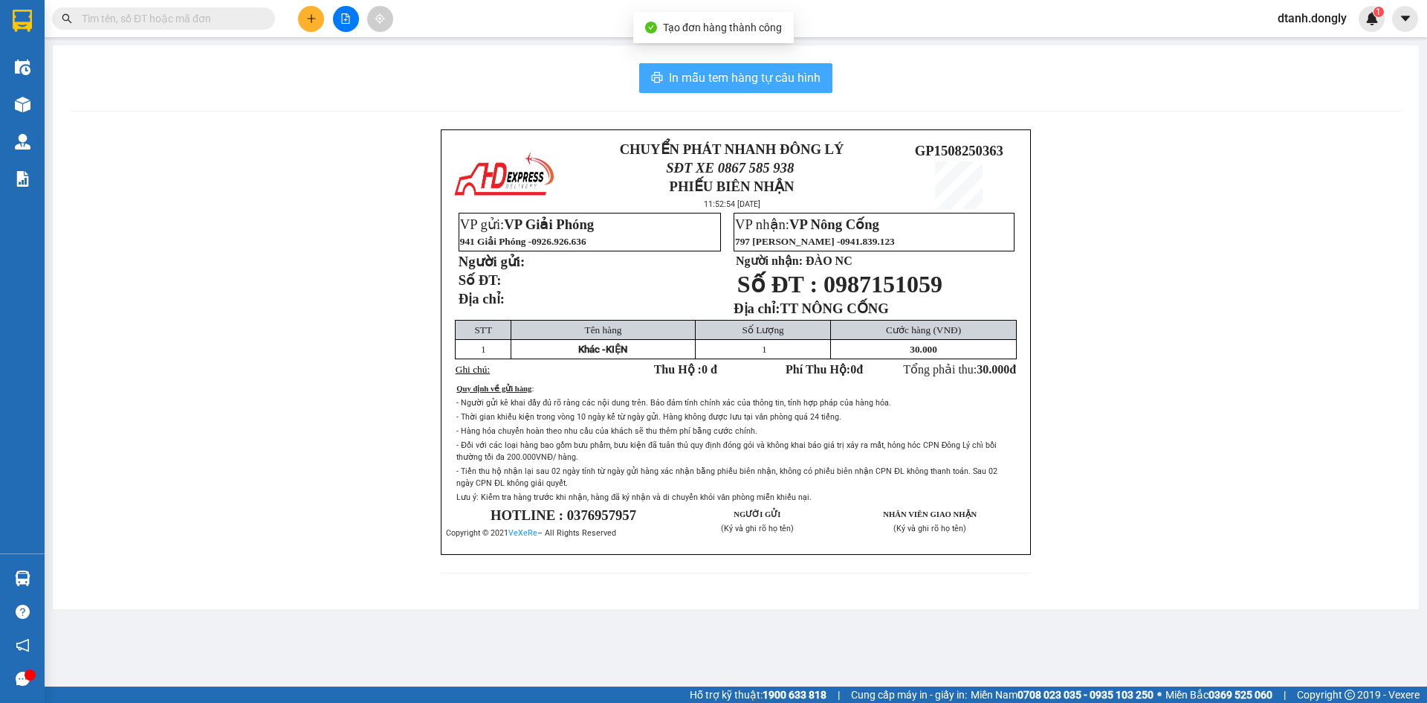
click at [800, 77] on span "In mẫu tem hàng tự cấu hình" at bounding box center [745, 77] width 152 height 19
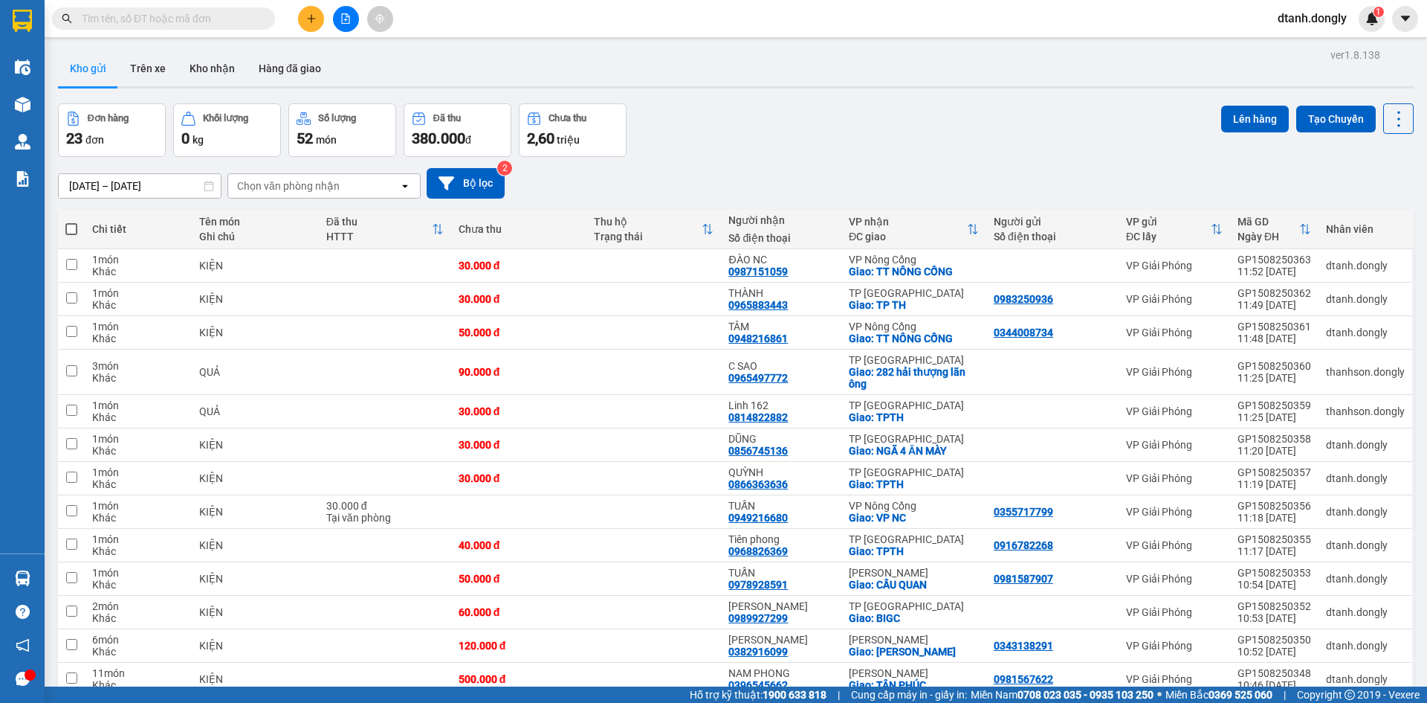
click at [65, 227] on th at bounding box center [71, 229] width 27 height 39
click at [72, 225] on span at bounding box center [71, 229] width 12 height 12
click at [71, 222] on input "checkbox" at bounding box center [71, 222] width 0 height 0
checkbox input "true"
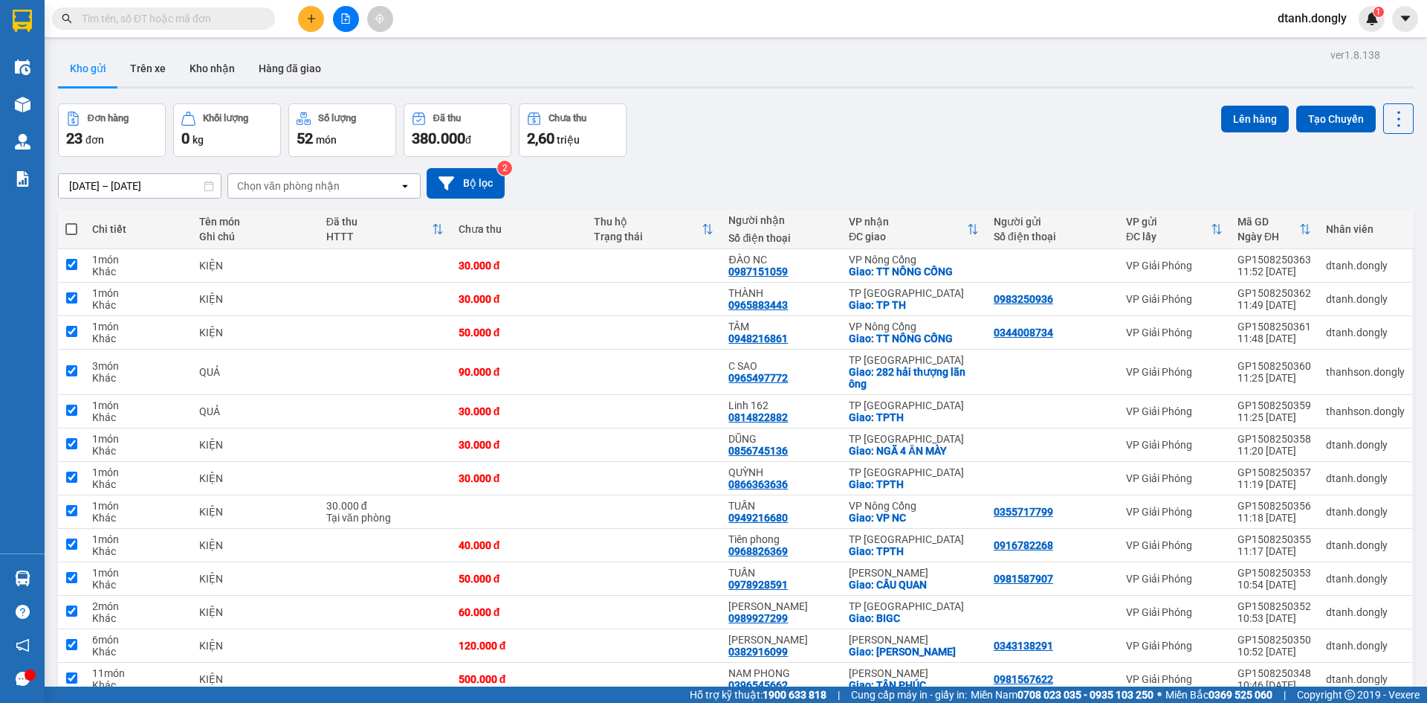
checkbox input "true"
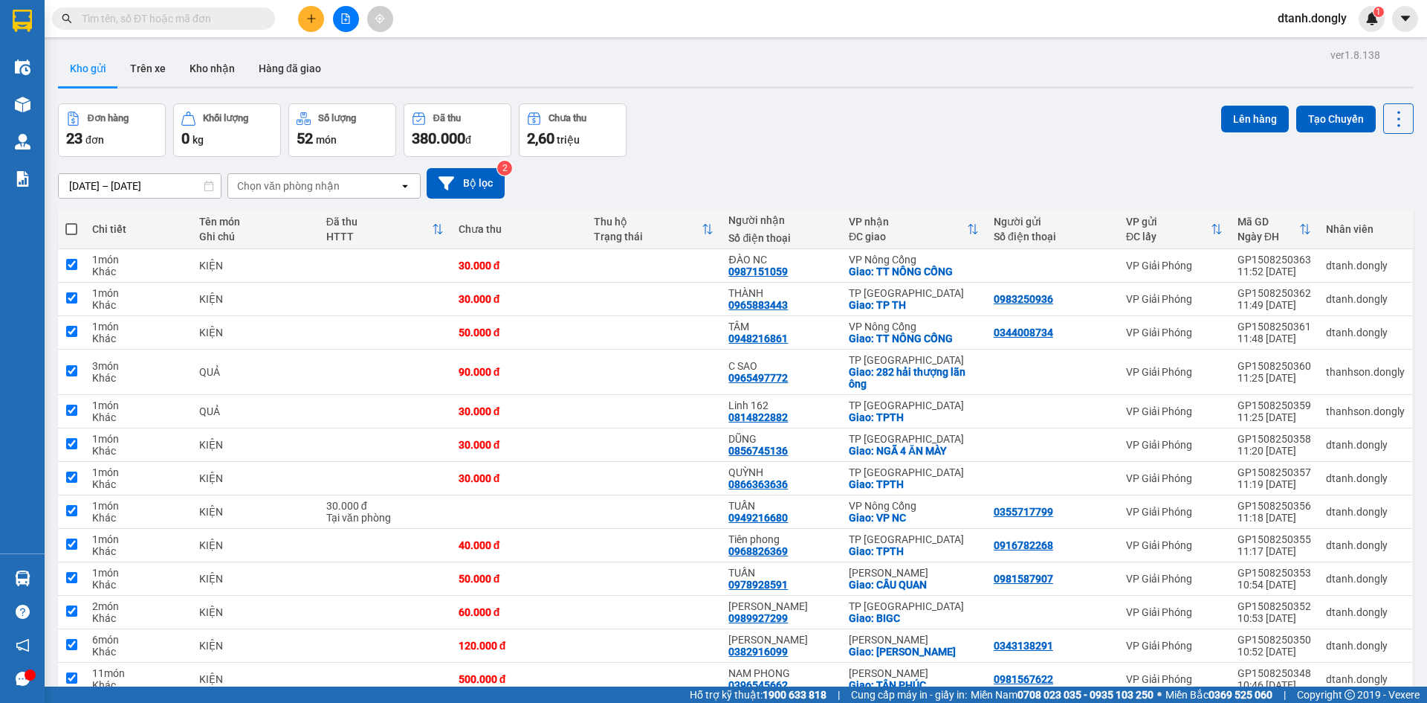
checkbox input "true"
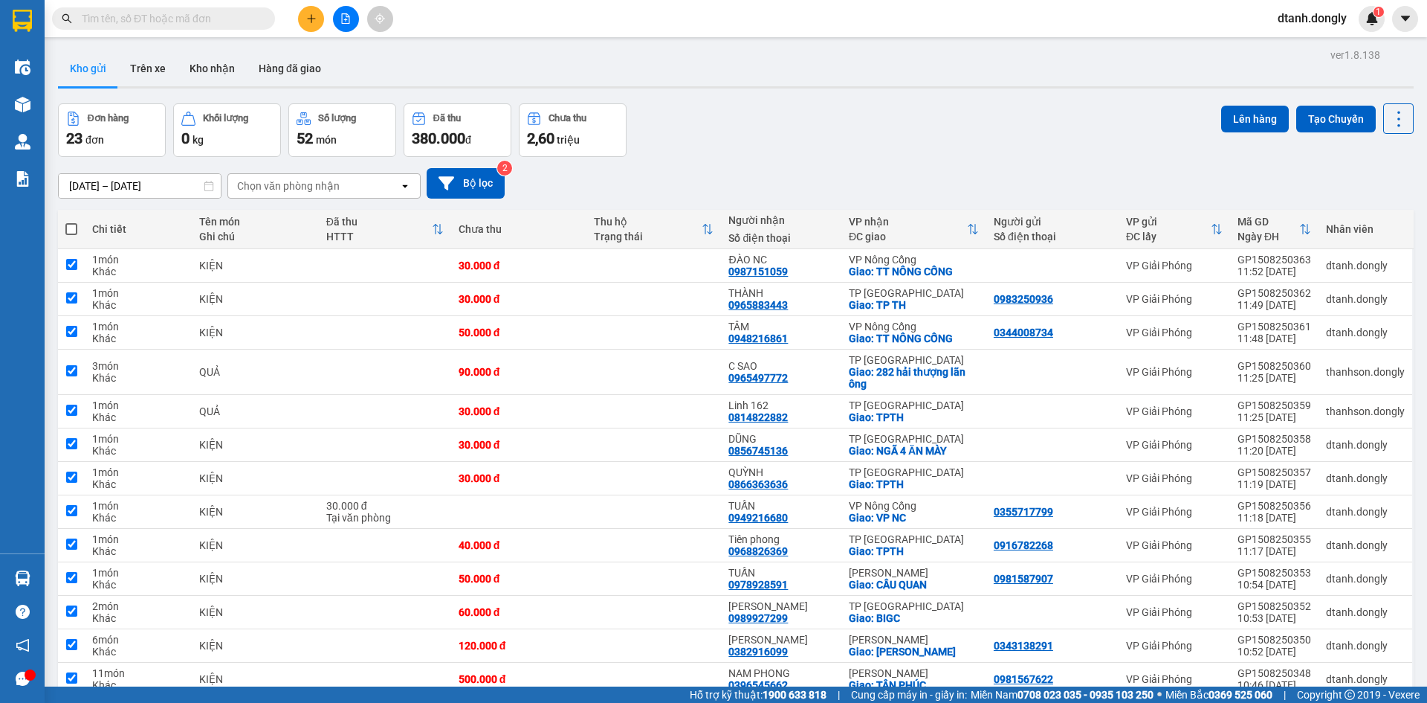
checkbox input "true"
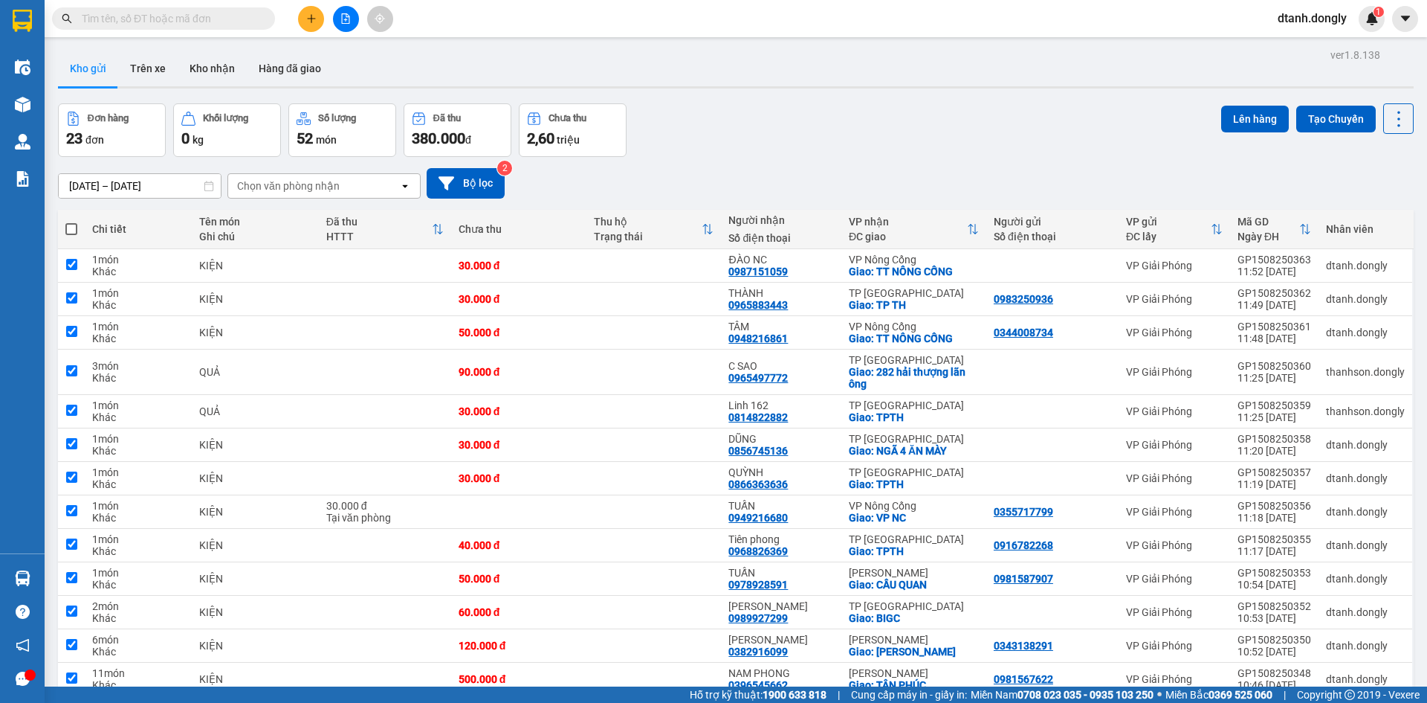
checkbox input "true"
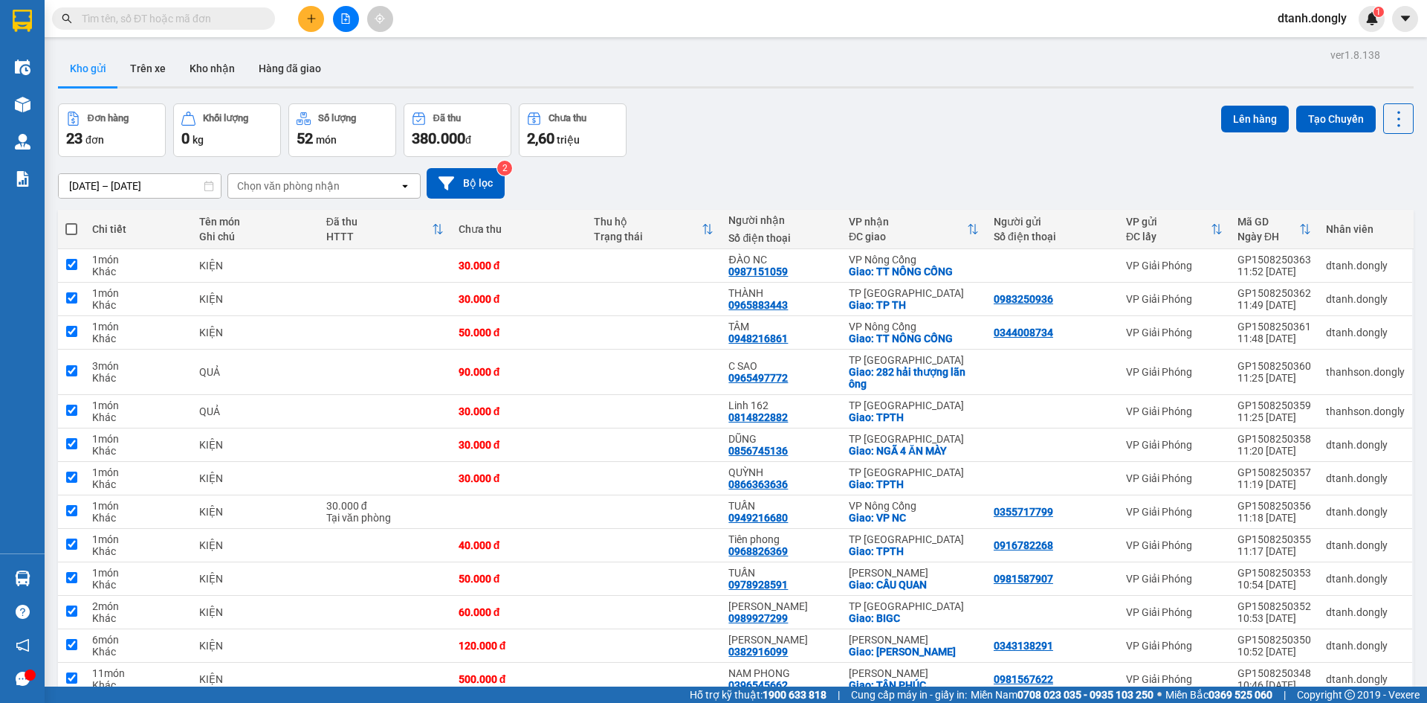
checkbox input "true"
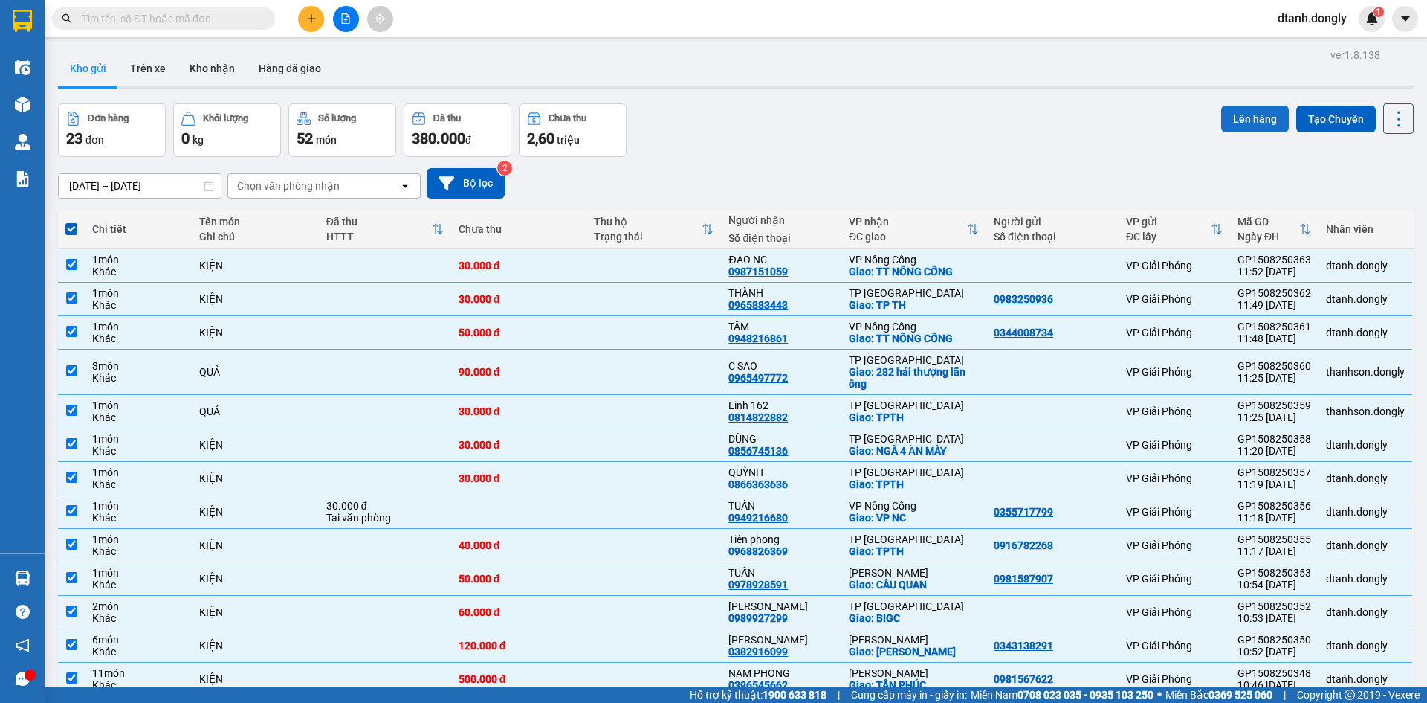
click at [1235, 116] on button "Lên hàng" at bounding box center [1256, 119] width 68 height 27
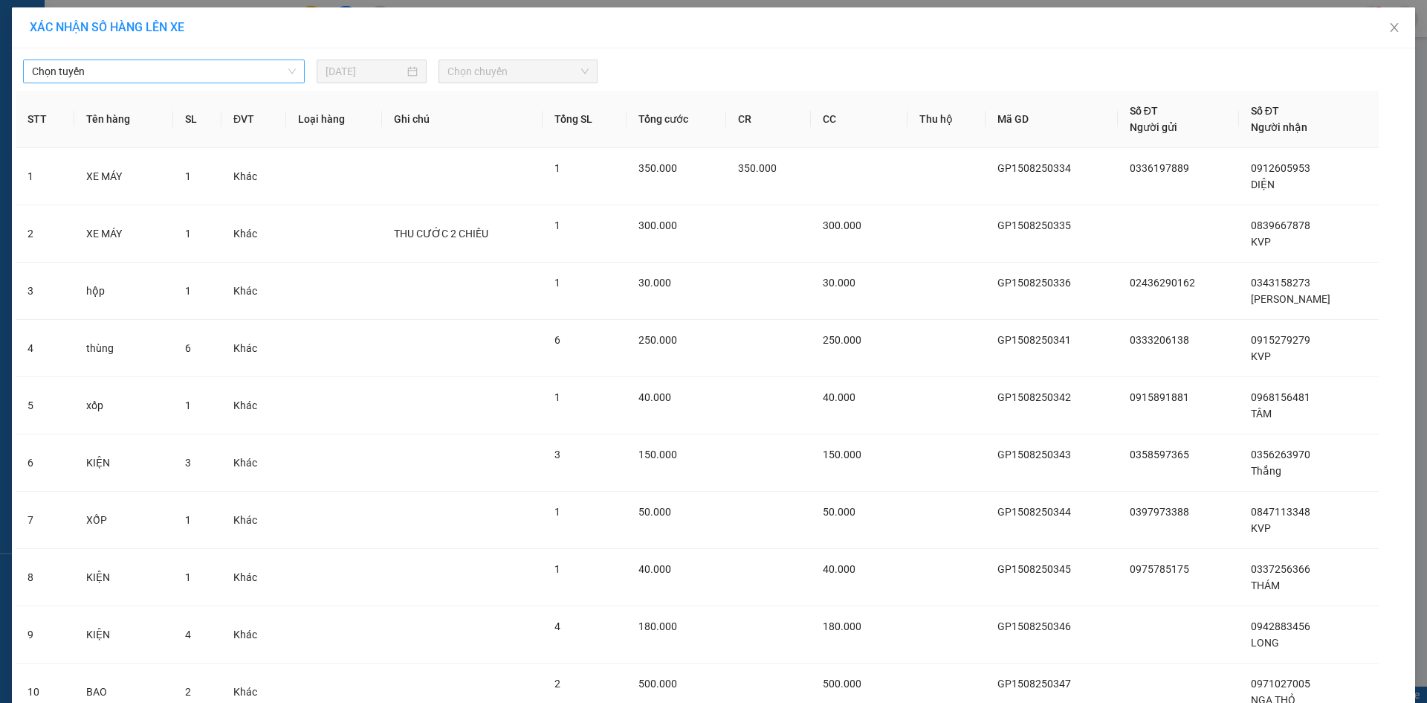
click at [288, 75] on span "Chọn tuyến" at bounding box center [164, 71] width 264 height 22
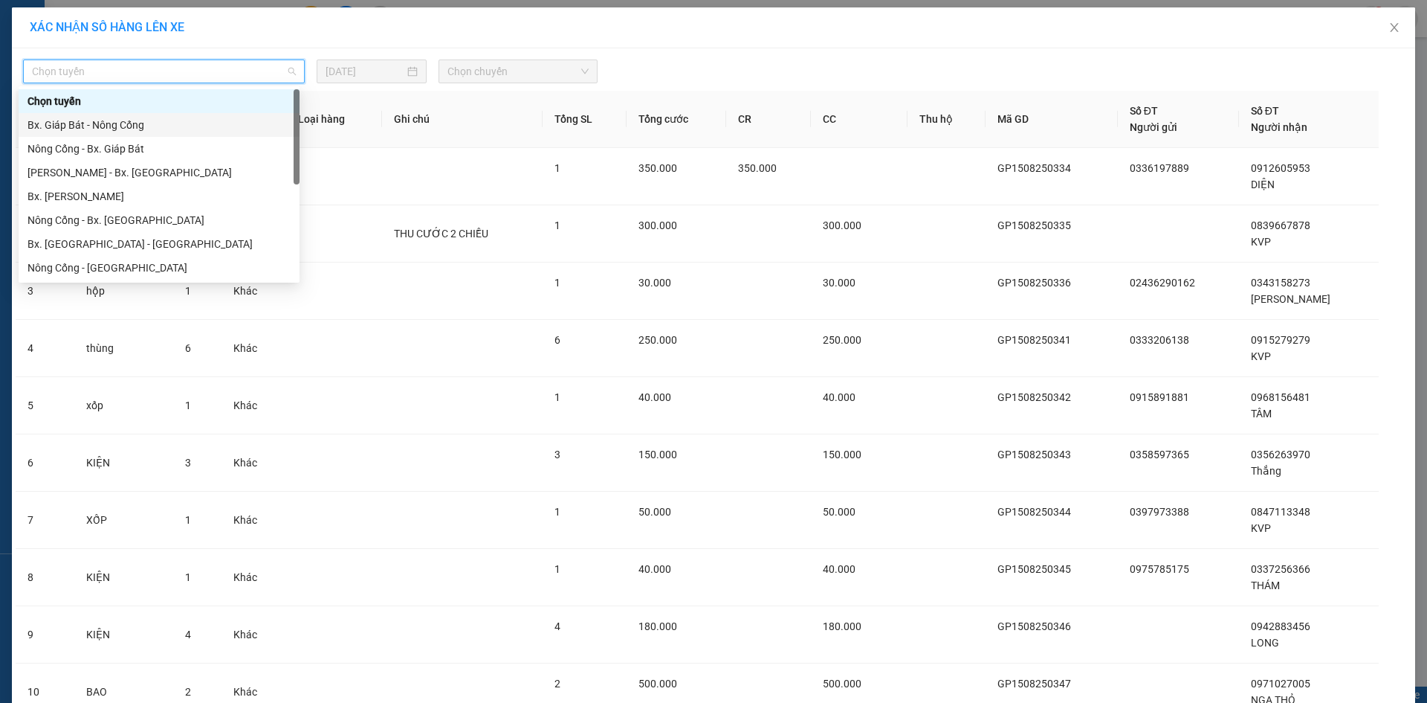
drag, startPoint x: 249, startPoint y: 119, endPoint x: 346, endPoint y: 103, distance: 98.0
click at [249, 120] on div "Bx. Giáp Bát - Nông Cống" at bounding box center [159, 125] width 263 height 16
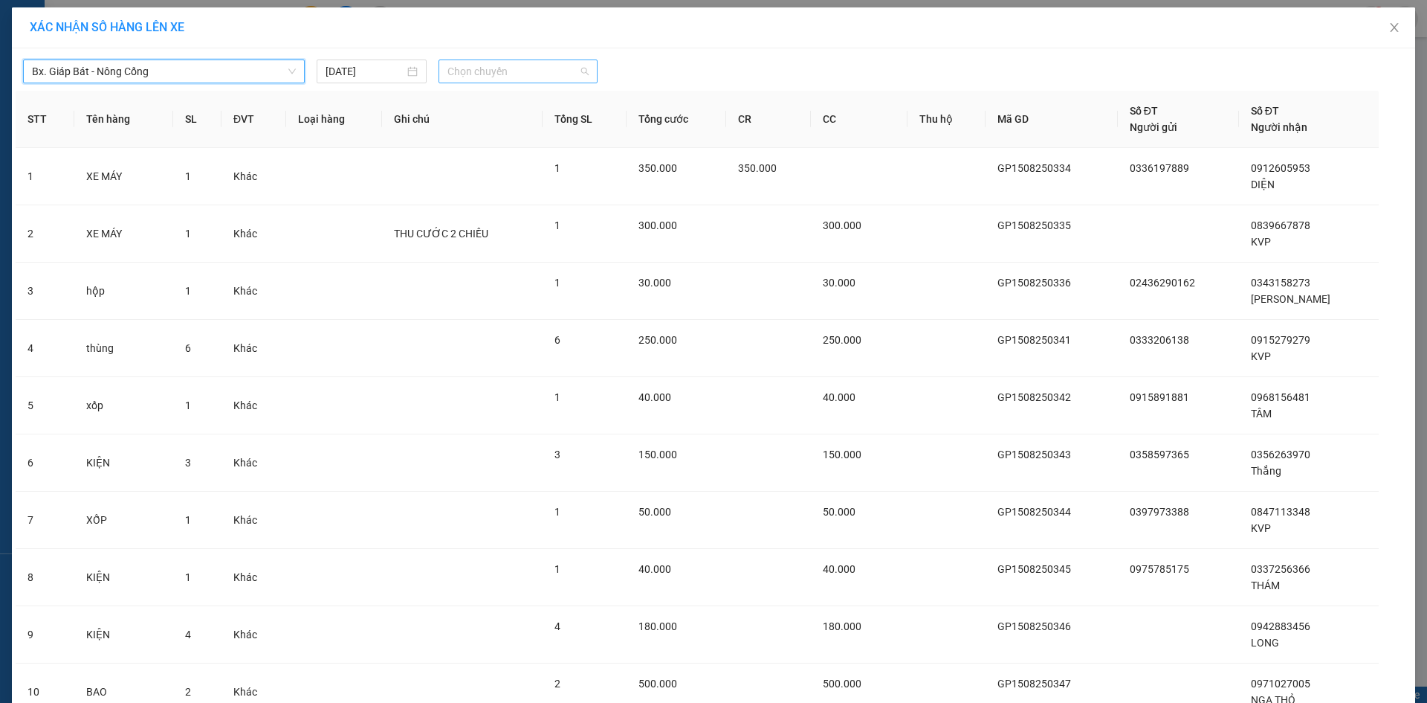
drag, startPoint x: 582, startPoint y: 68, endPoint x: 558, endPoint y: 121, distance: 58.2
click at [580, 70] on span "Chọn chuyến" at bounding box center [518, 71] width 141 height 22
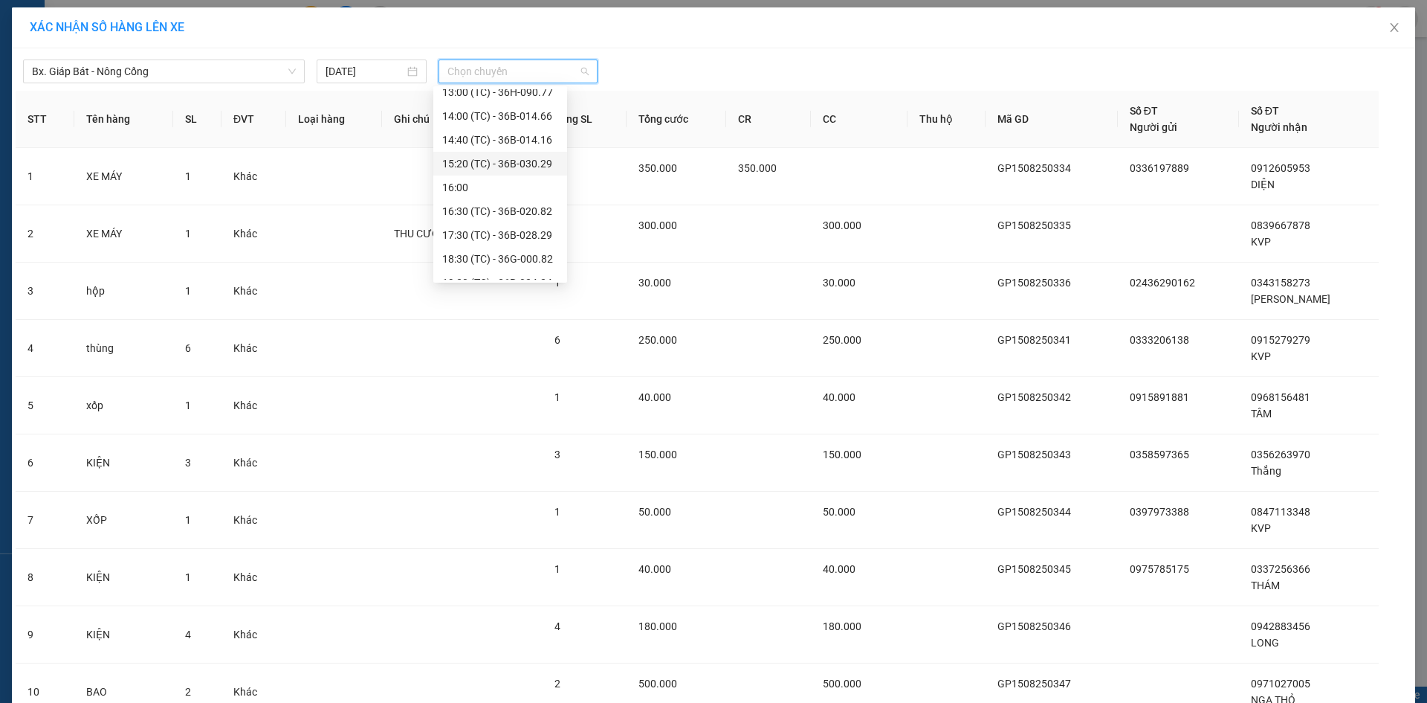
scroll to position [149, 0]
drag, startPoint x: 516, startPoint y: 143, endPoint x: 564, endPoint y: 153, distance: 48.7
click at [517, 143] on div "12:05 (TC) - 29H-859.38" at bounding box center [500, 143] width 116 height 16
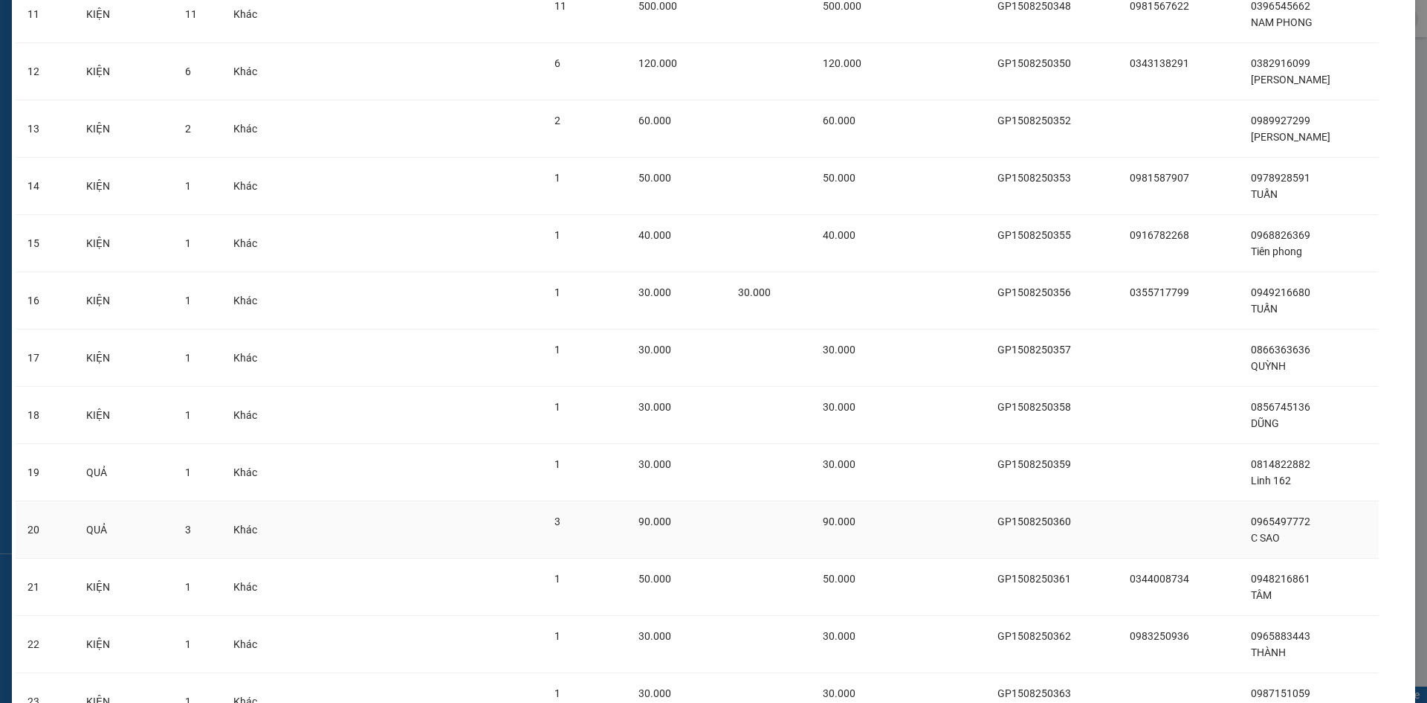
scroll to position [880, 0]
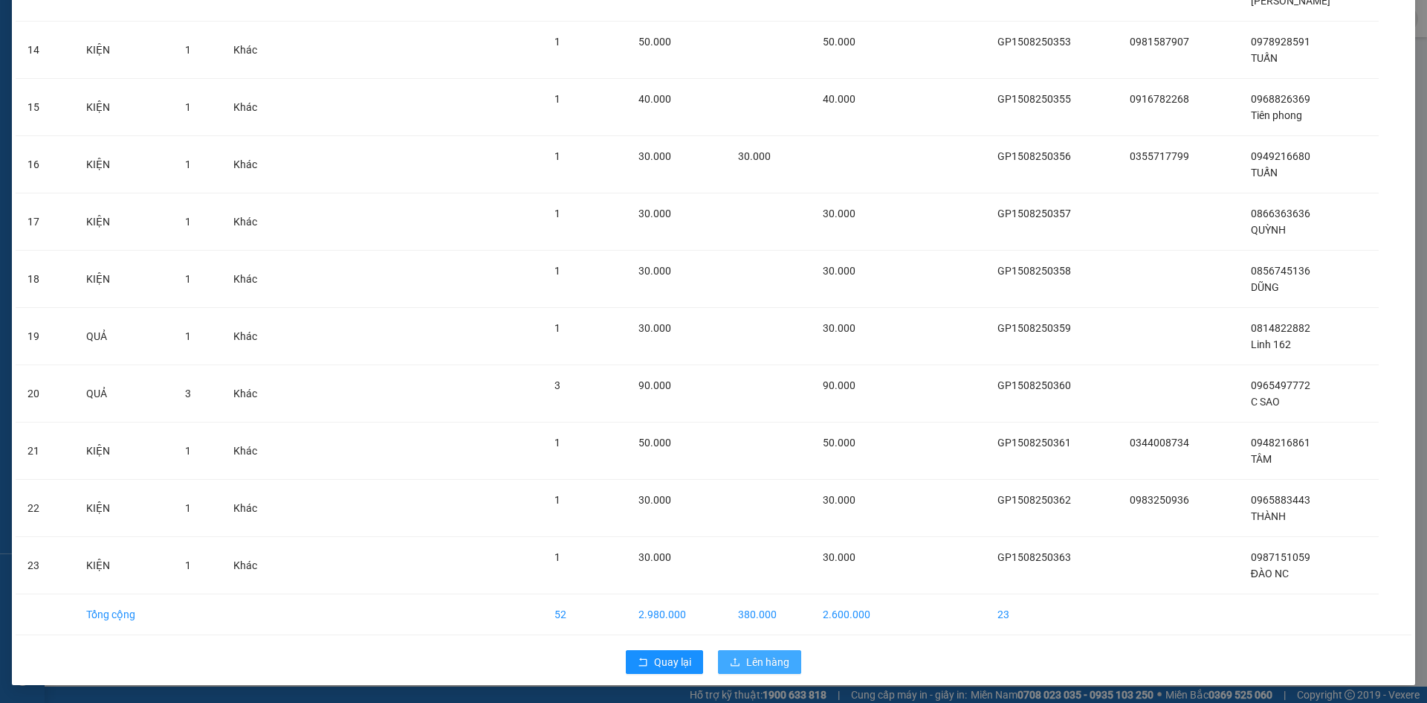
click at [760, 659] on span "Lên hàng" at bounding box center [767, 662] width 43 height 16
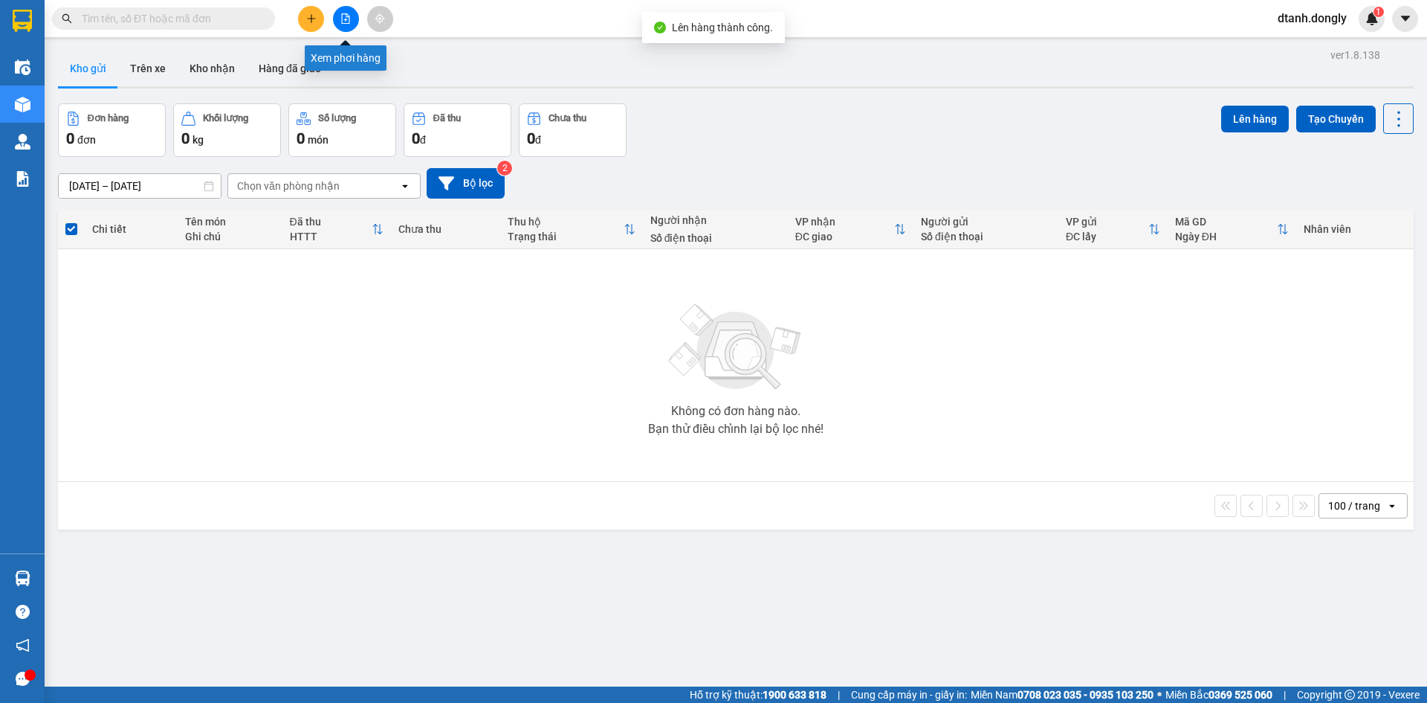
click at [345, 12] on button at bounding box center [346, 19] width 26 height 26
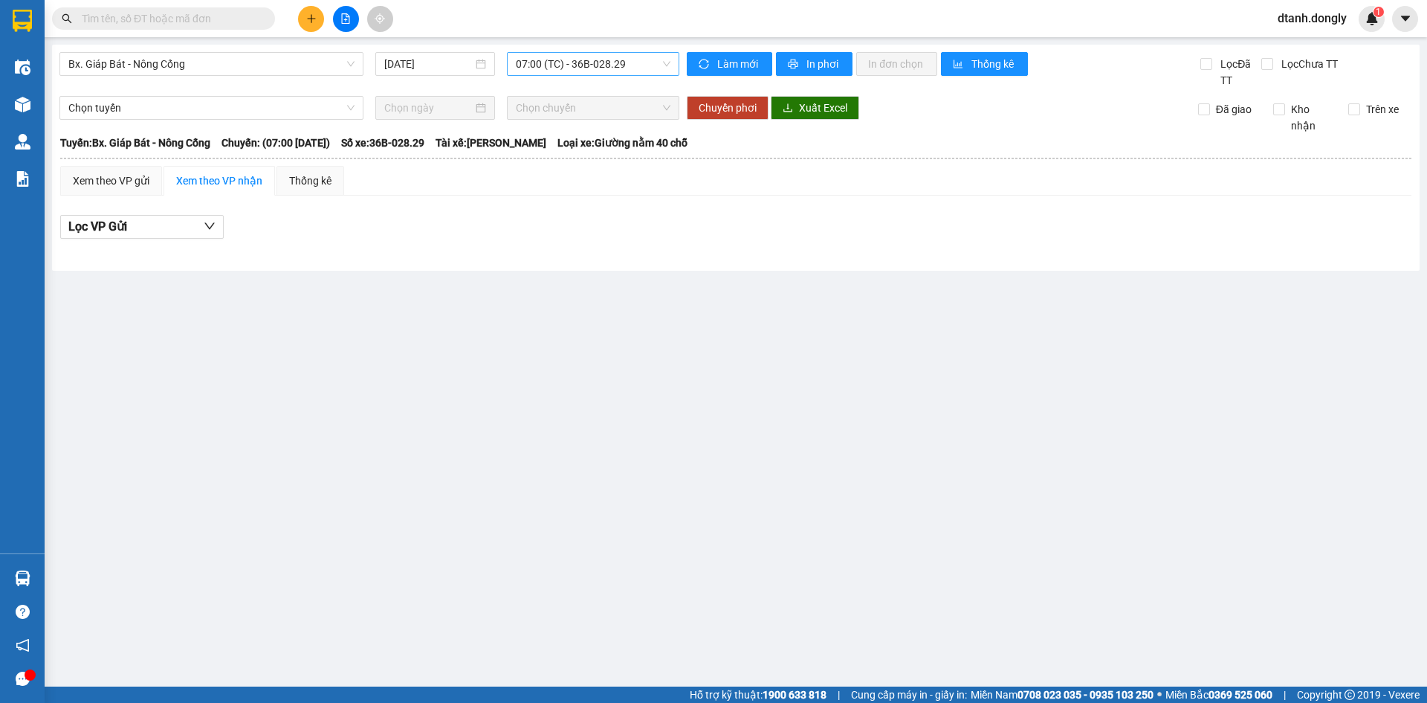
click at [660, 61] on span "07:00 (TC) - 36B-028.29" at bounding box center [593, 64] width 155 height 22
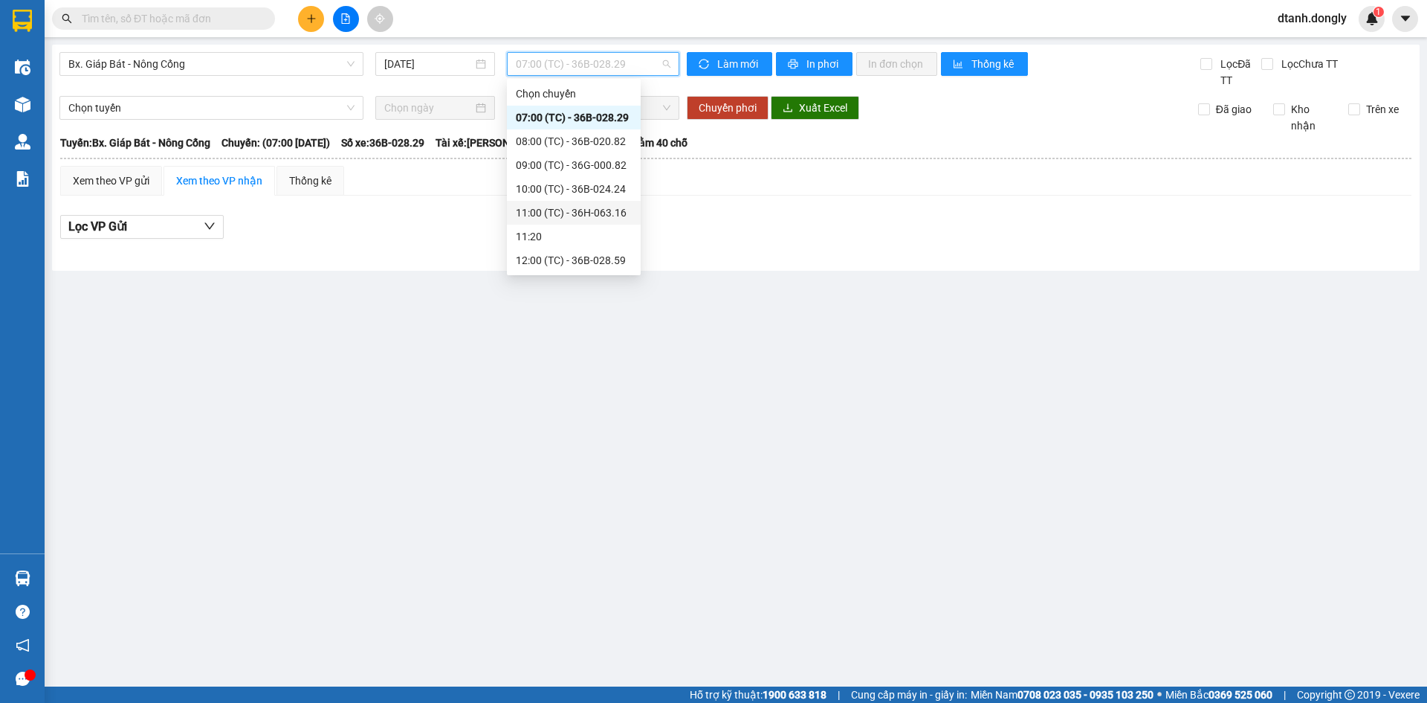
scroll to position [149, 0]
click at [594, 132] on div "12:05 (TC) - 29H-859.38" at bounding box center [574, 135] width 116 height 16
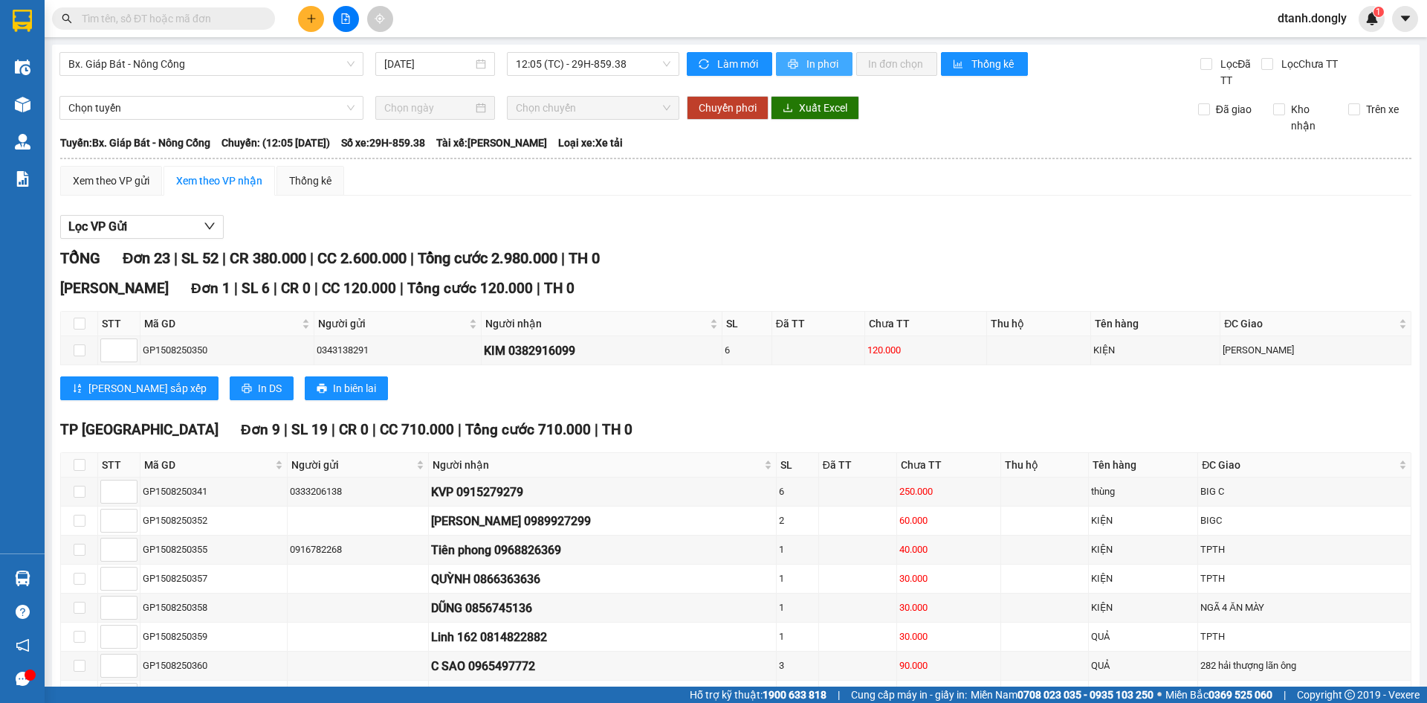
click at [807, 57] on span "In phơi" at bounding box center [824, 64] width 34 height 16
click at [311, 12] on button at bounding box center [311, 19] width 26 height 26
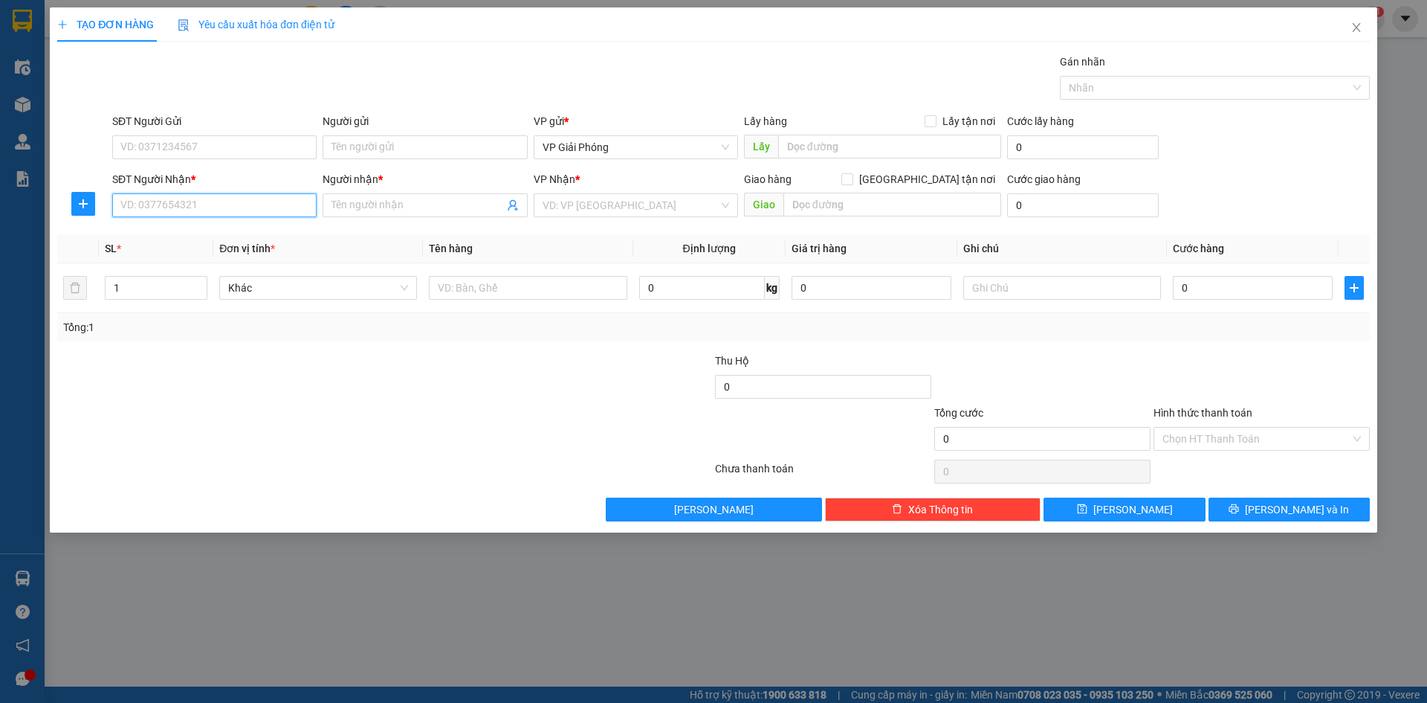
click at [208, 203] on input "SĐT Người Nhận *" at bounding box center [214, 205] width 204 height 24
drag, startPoint x: 118, startPoint y: 204, endPoint x: 159, endPoint y: 206, distance: 41.0
click at [172, 205] on input "0913304136" at bounding box center [214, 205] width 204 height 24
click at [197, 201] on input "6091330413" at bounding box center [214, 205] width 204 height 24
type input "6"
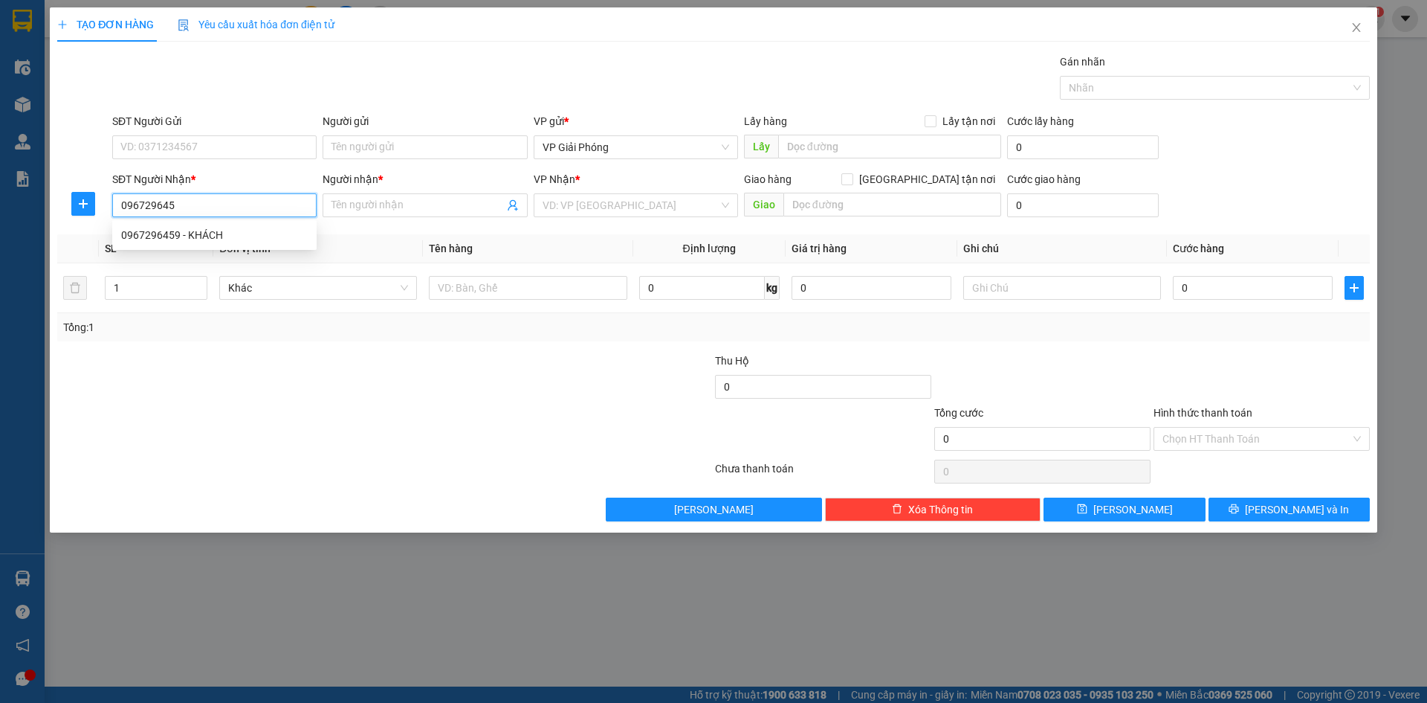
type input "0967296459"
click at [228, 236] on div "0967296459 - KHÁCH" at bounding box center [214, 235] width 187 height 16
type input "KHÁCH"
checkbox input "true"
type input "MƯỜNG THANH T HOÁ"
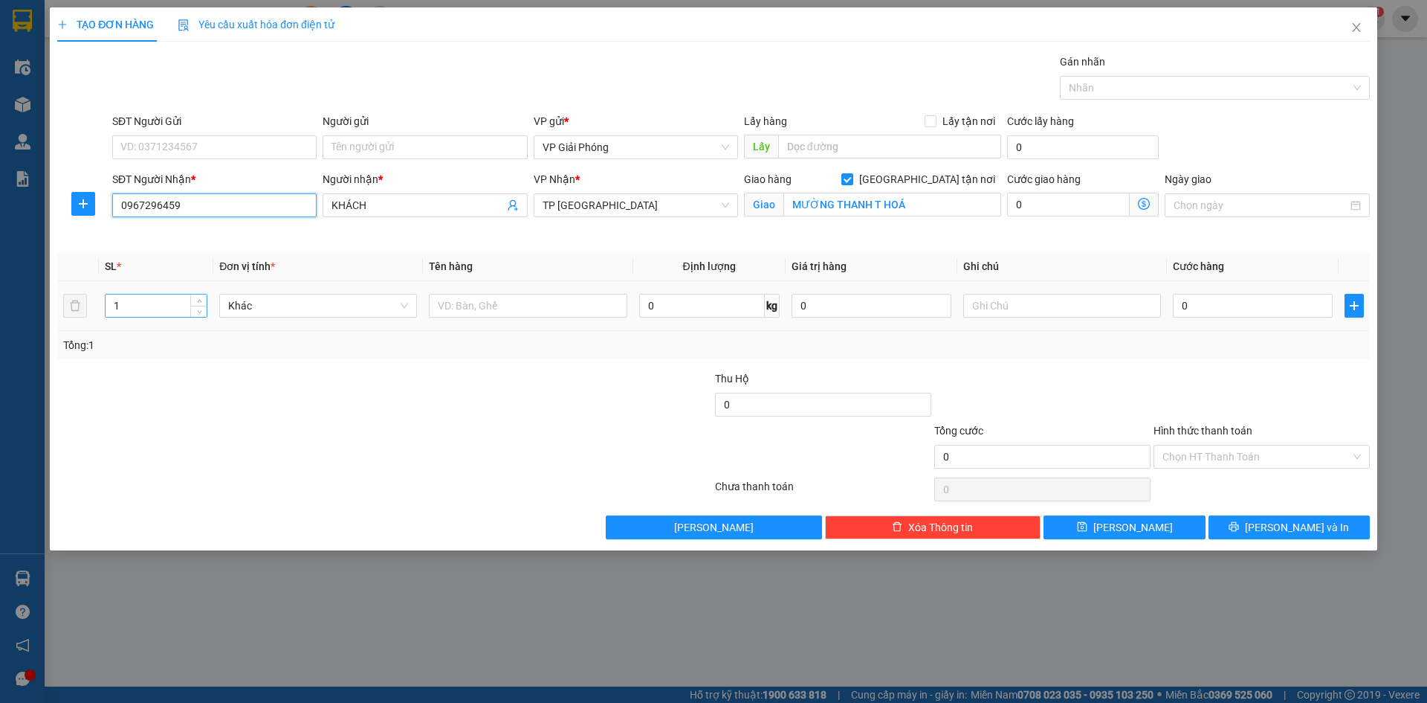
type input "0967296459"
click at [164, 303] on input "1" at bounding box center [156, 305] width 101 height 22
type input "2"
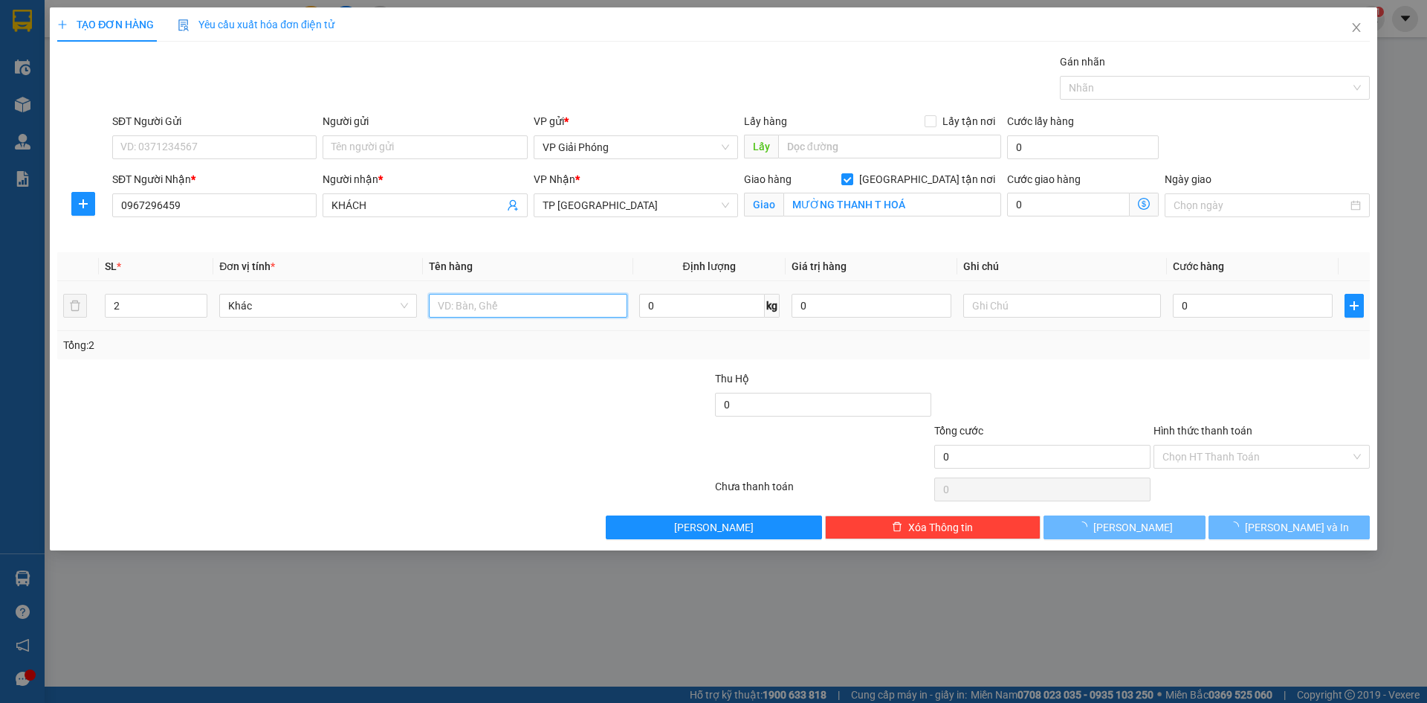
click at [503, 310] on input "text" at bounding box center [528, 306] width 198 height 24
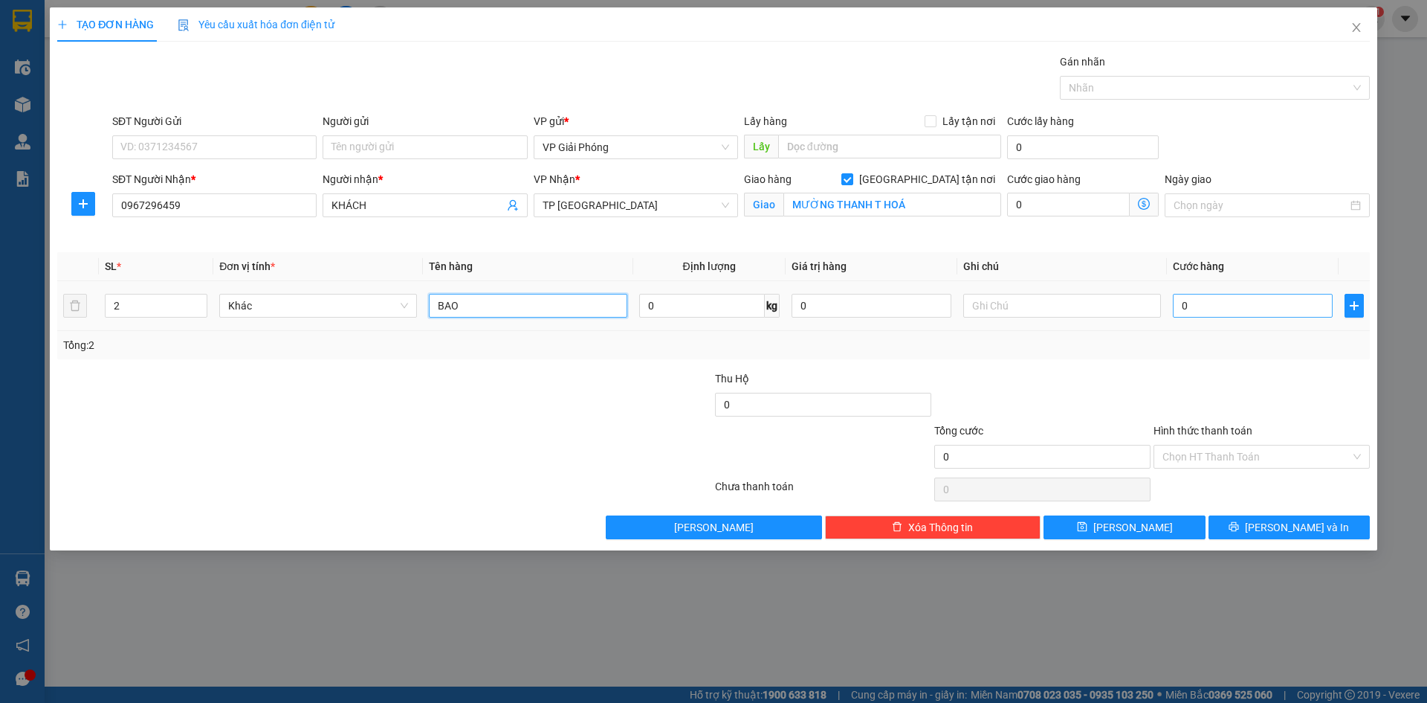
type input "BAO"
click at [1230, 308] on input "0" at bounding box center [1253, 306] width 160 height 24
type input "1"
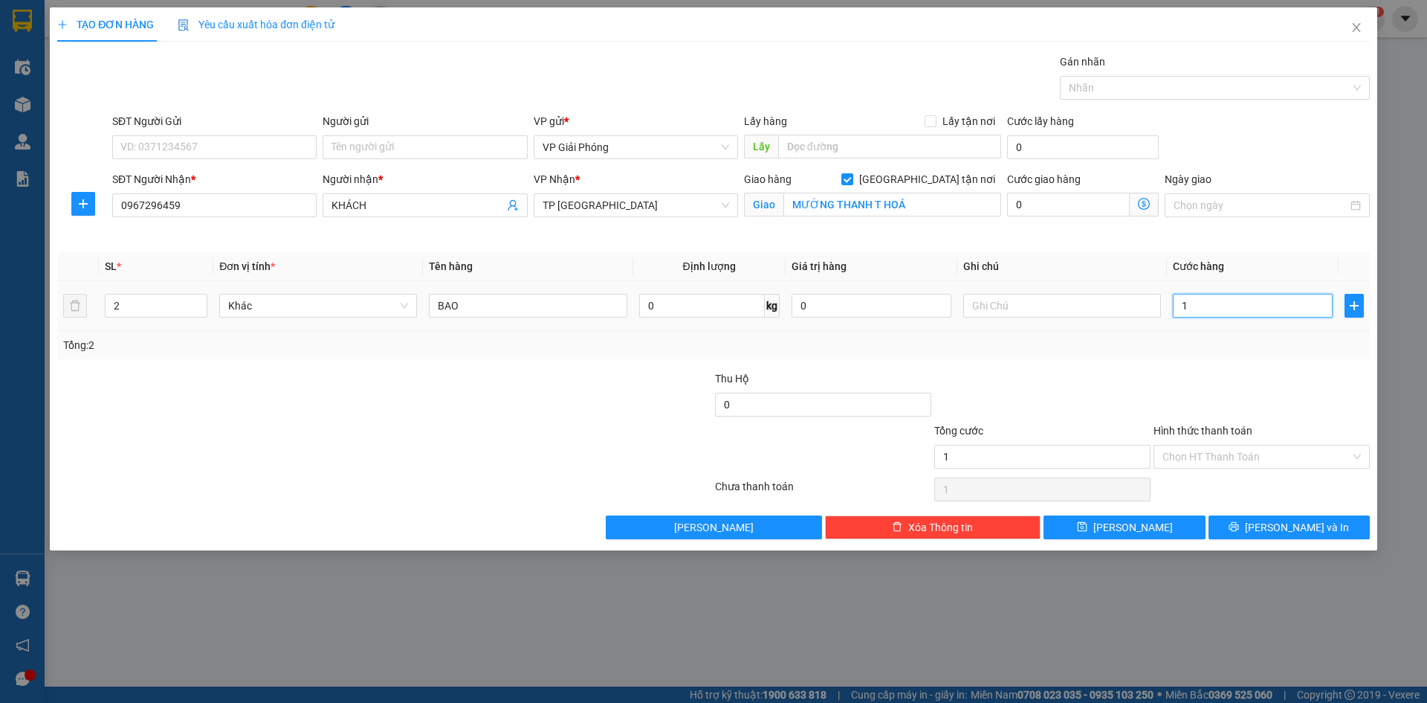
type input "10"
type input "100"
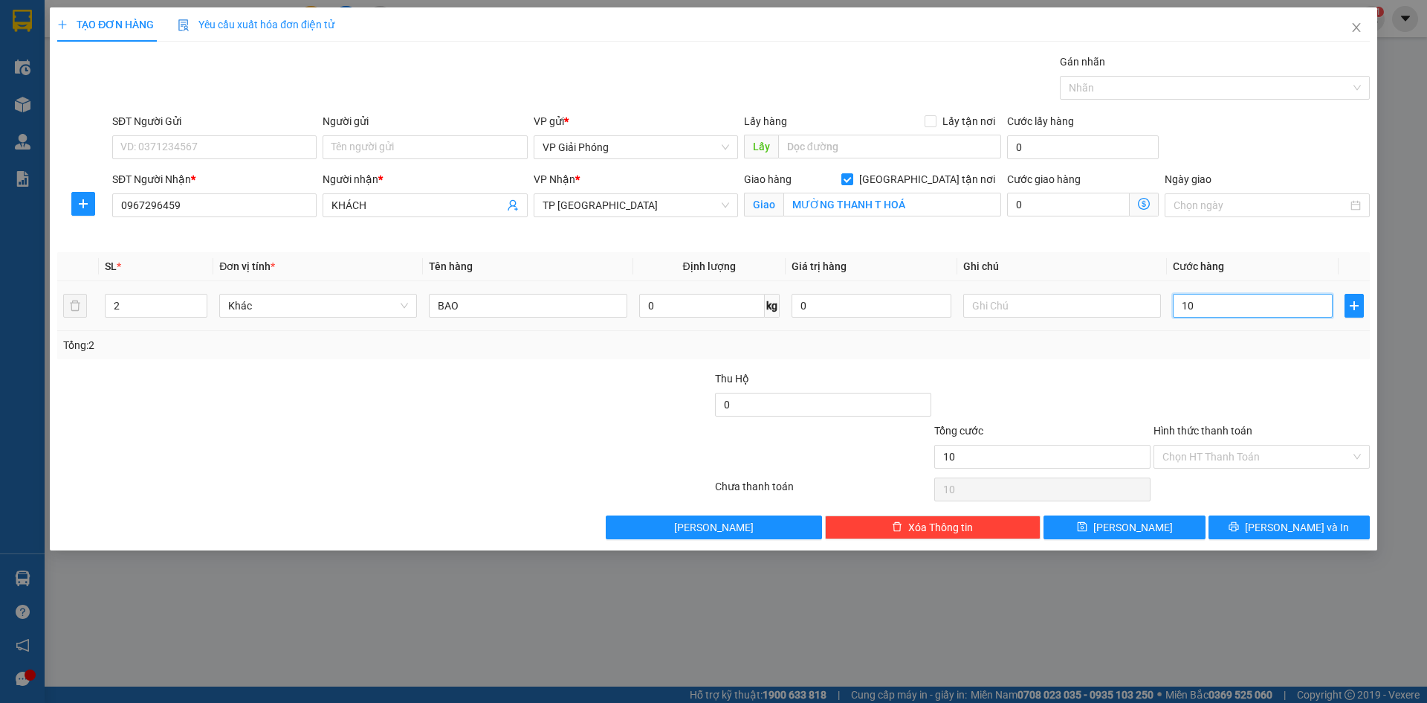
type input "100"
click at [1143, 85] on div at bounding box center [1208, 88] width 288 height 18
type input "100.000"
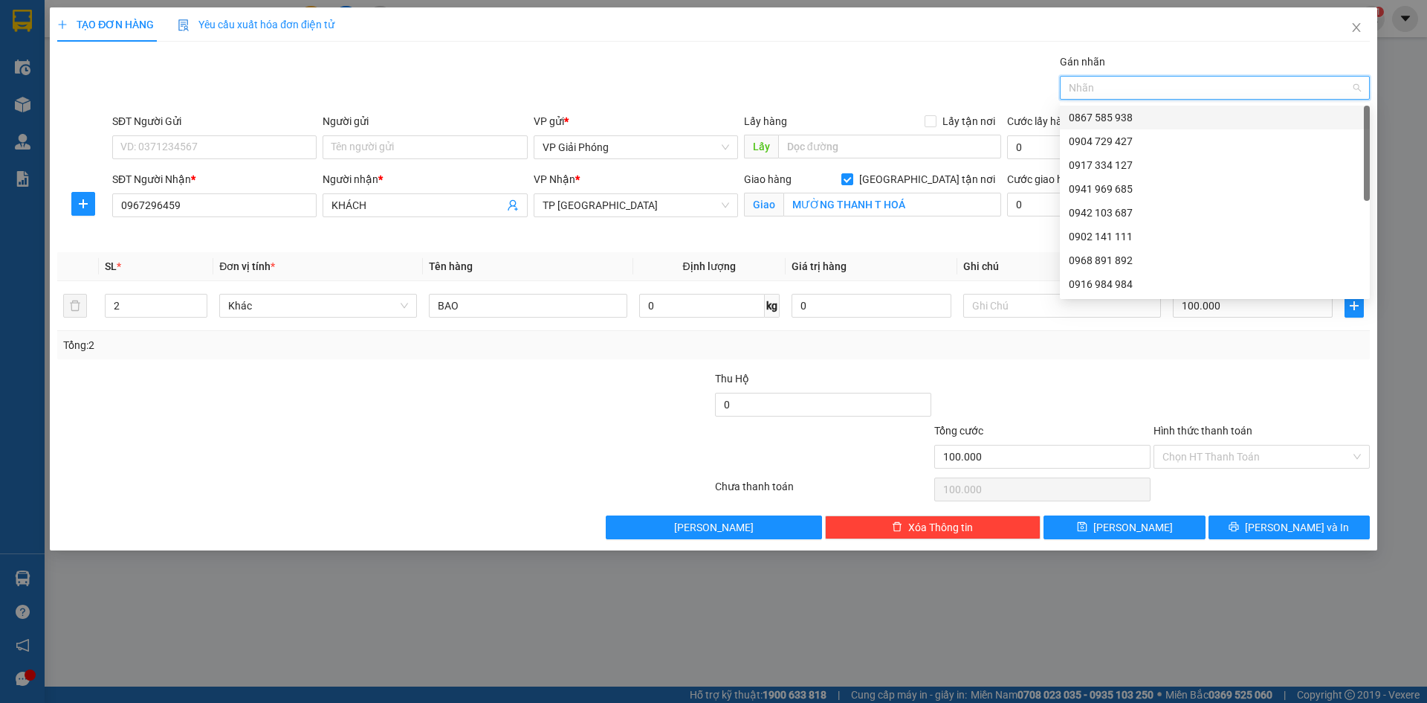
drag, startPoint x: 1151, startPoint y: 114, endPoint x: 1169, endPoint y: 157, distance: 46.0
click at [1151, 115] on div "0867 585 938" at bounding box center [1215, 117] width 292 height 16
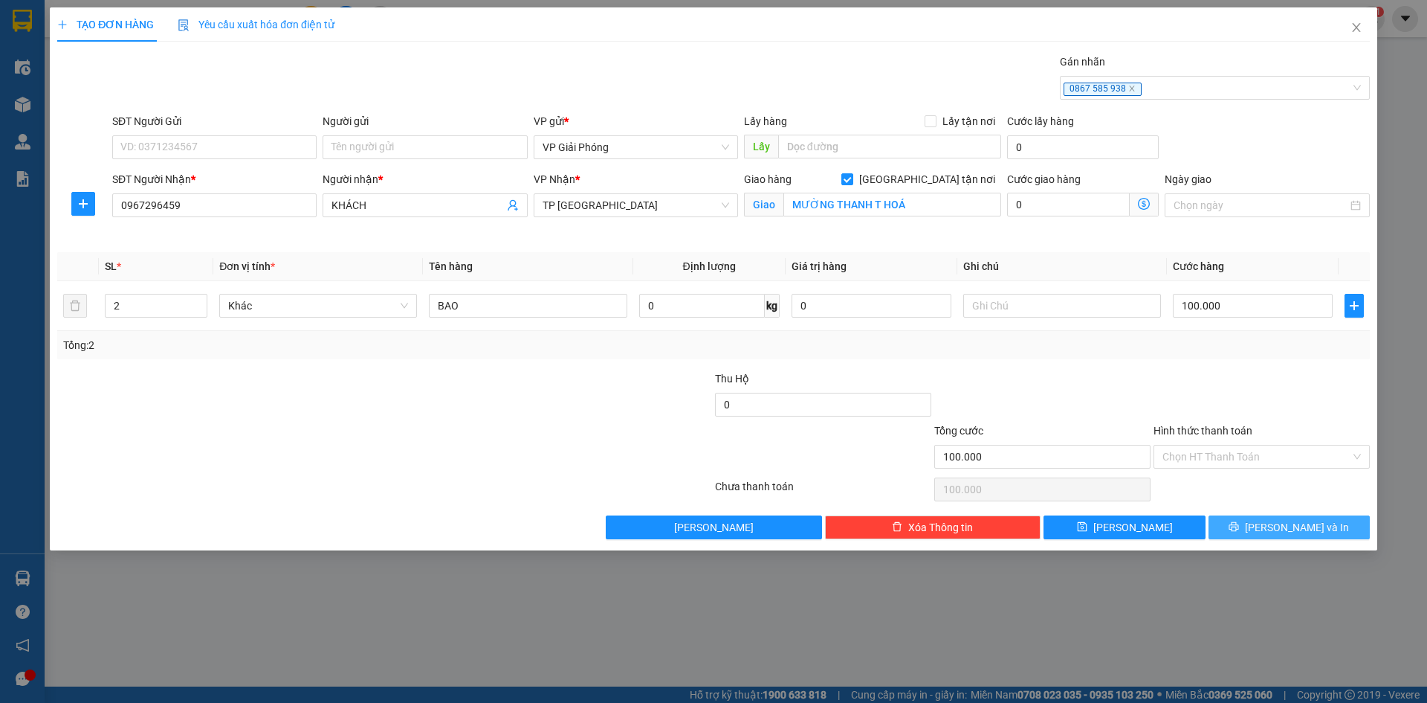
click at [1280, 529] on span "[PERSON_NAME] và In" at bounding box center [1297, 527] width 104 height 16
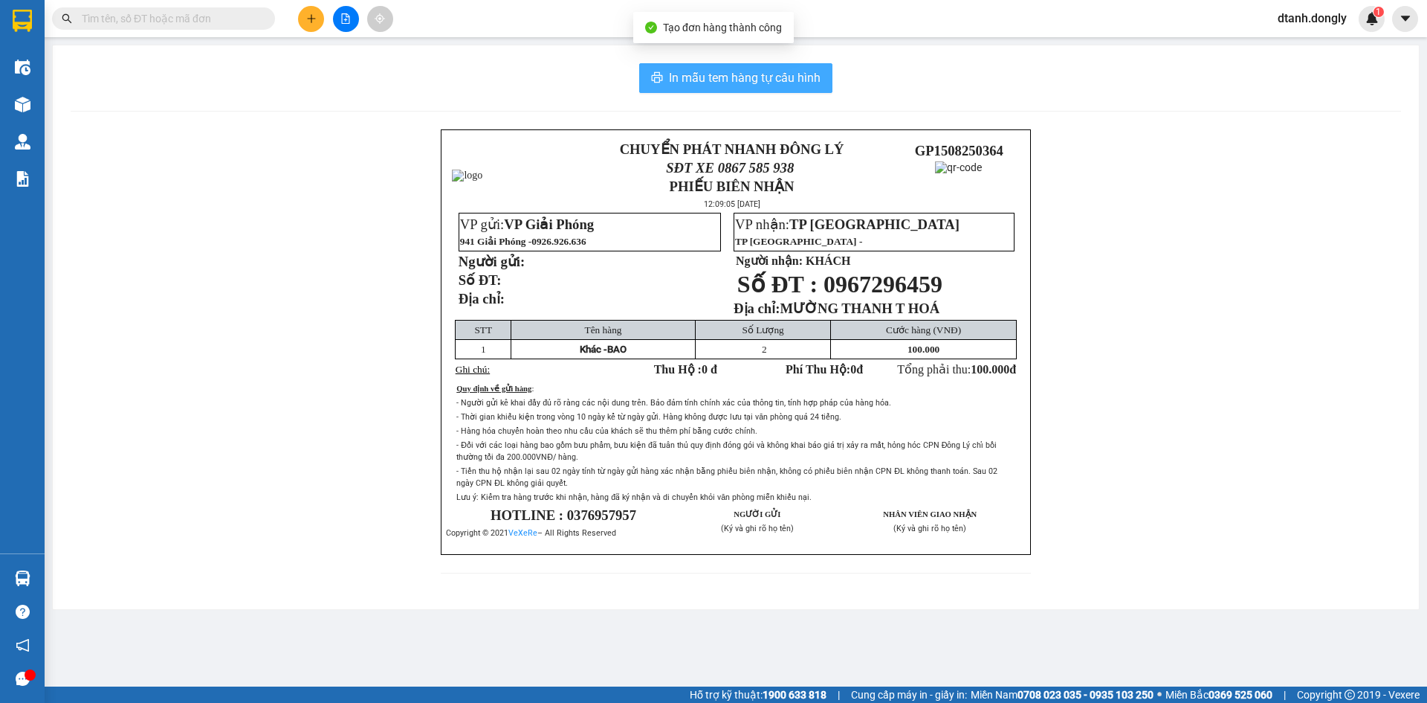
drag, startPoint x: 754, startPoint y: 79, endPoint x: 885, endPoint y: 222, distance: 194.7
click at [755, 79] on span "In mẫu tem hàng tự cấu hình" at bounding box center [745, 77] width 152 height 19
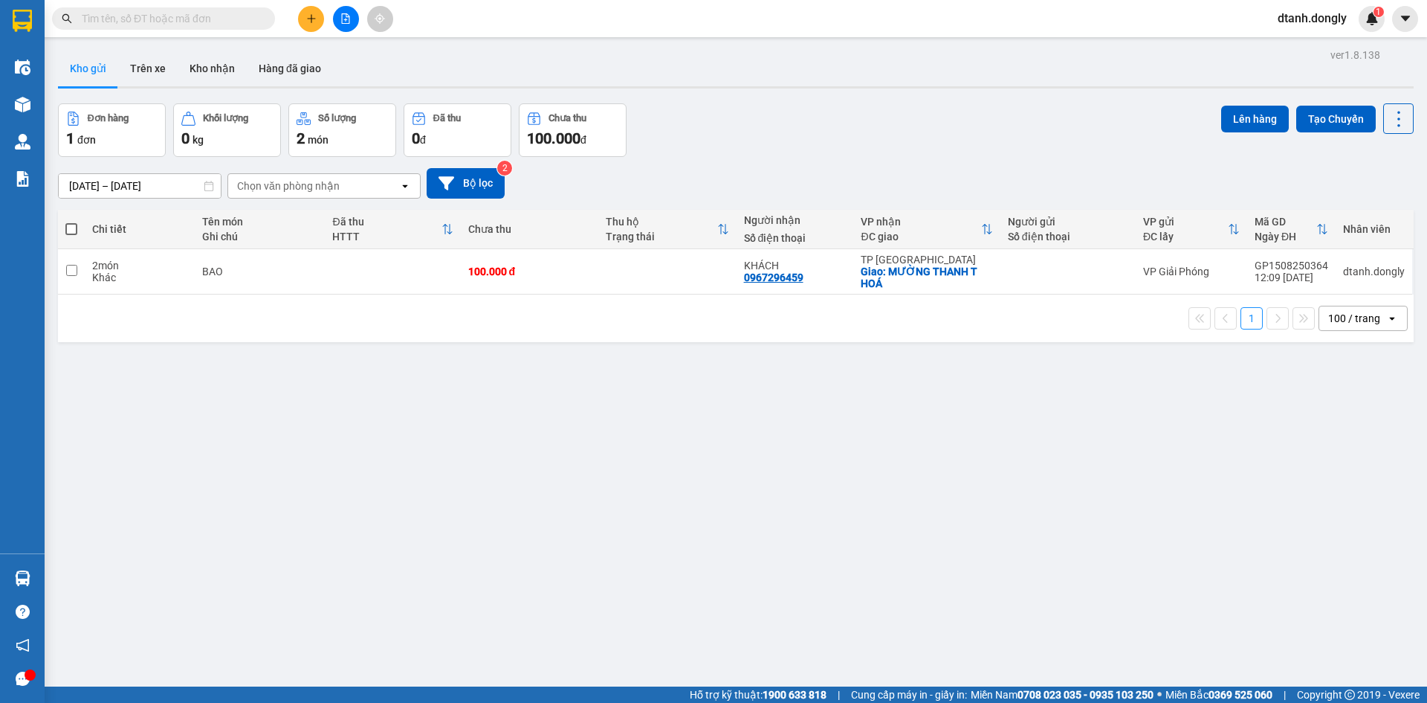
drag, startPoint x: 72, startPoint y: 226, endPoint x: 485, endPoint y: 148, distance: 420.0
click at [112, 220] on tr "Chi tiết Tên món Ghi chú Đã thu HTTT Chưa thu Thu hộ Trạng thái Người nhận Số đ…" at bounding box center [736, 229] width 1356 height 39
click at [66, 226] on span at bounding box center [71, 229] width 12 height 12
click at [71, 222] on input "checkbox" at bounding box center [71, 222] width 0 height 0
checkbox input "true"
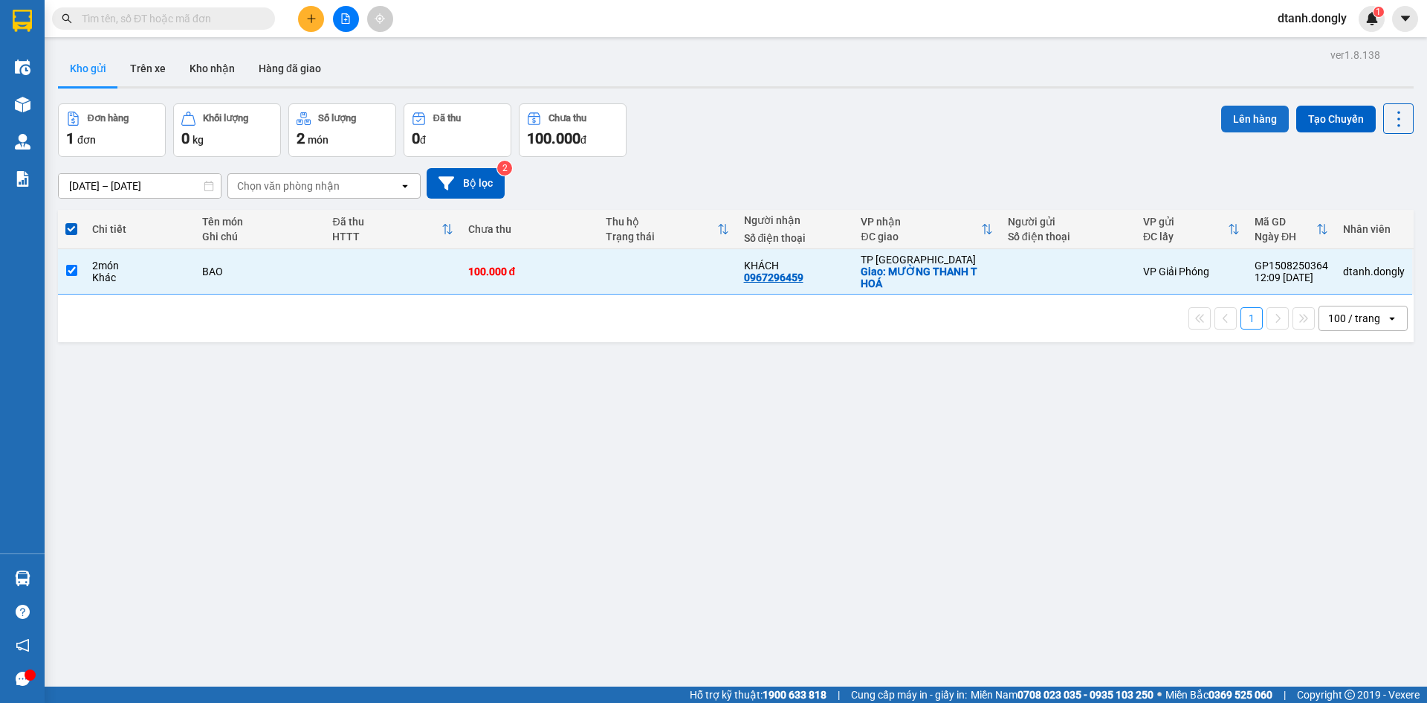
click at [1253, 112] on button "Lên hàng" at bounding box center [1256, 119] width 68 height 27
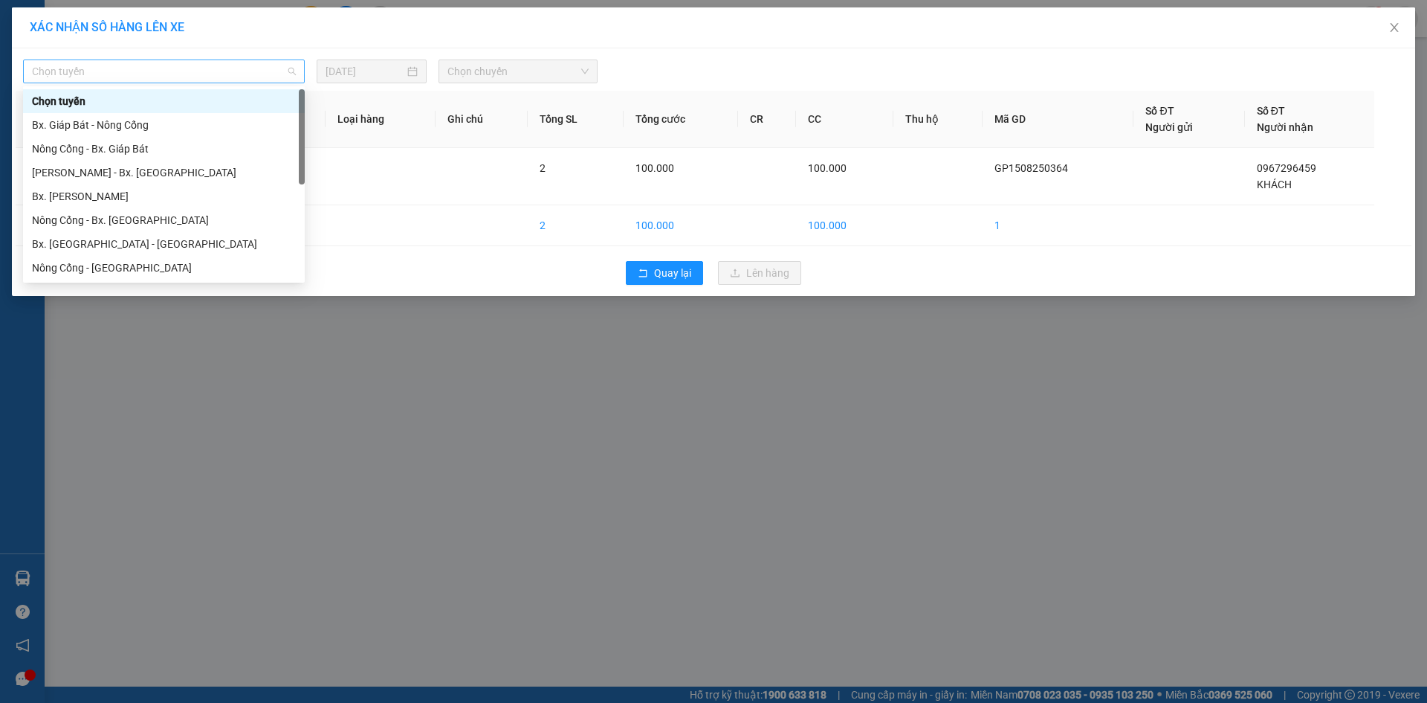
click at [275, 74] on span "Chọn tuyến" at bounding box center [164, 71] width 264 height 22
click at [239, 117] on div "Bx. Giáp Bát - Nông Cống" at bounding box center [164, 125] width 264 height 16
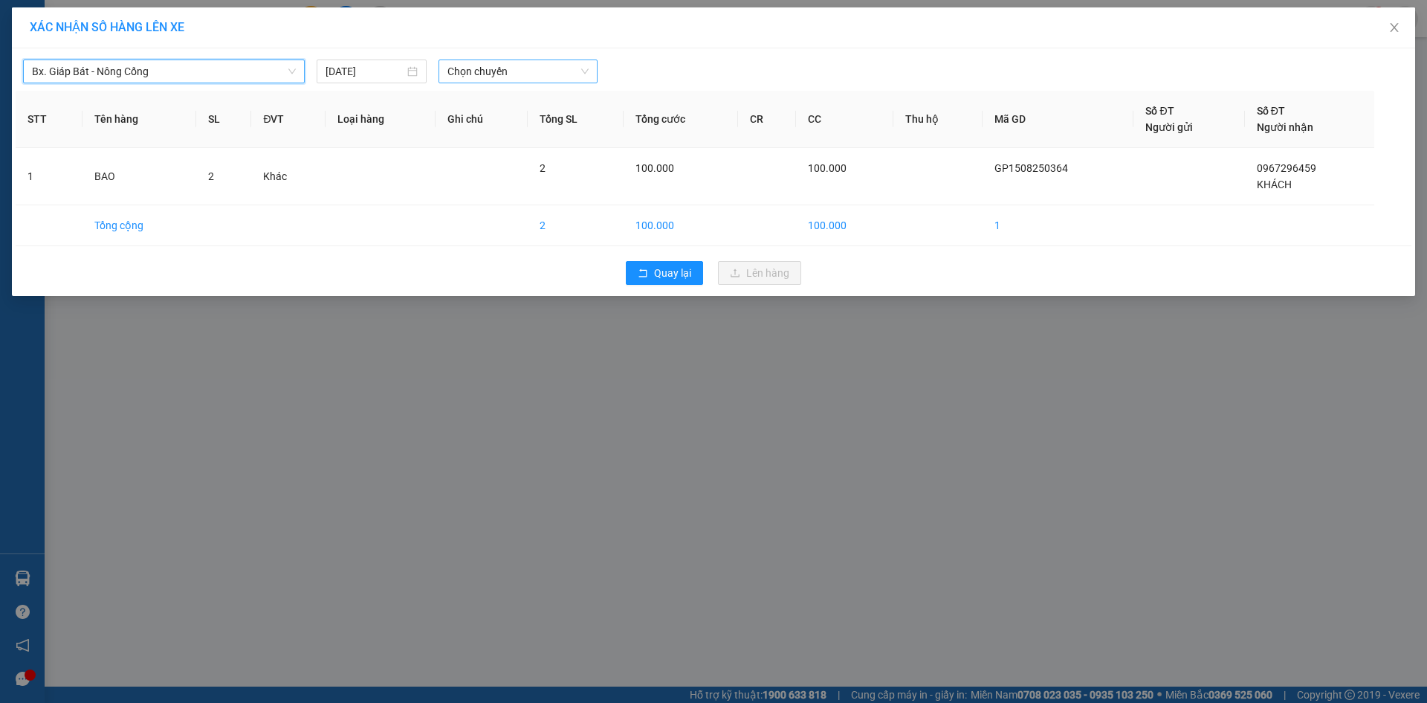
click at [577, 77] on span "Chọn chuyến" at bounding box center [518, 71] width 141 height 22
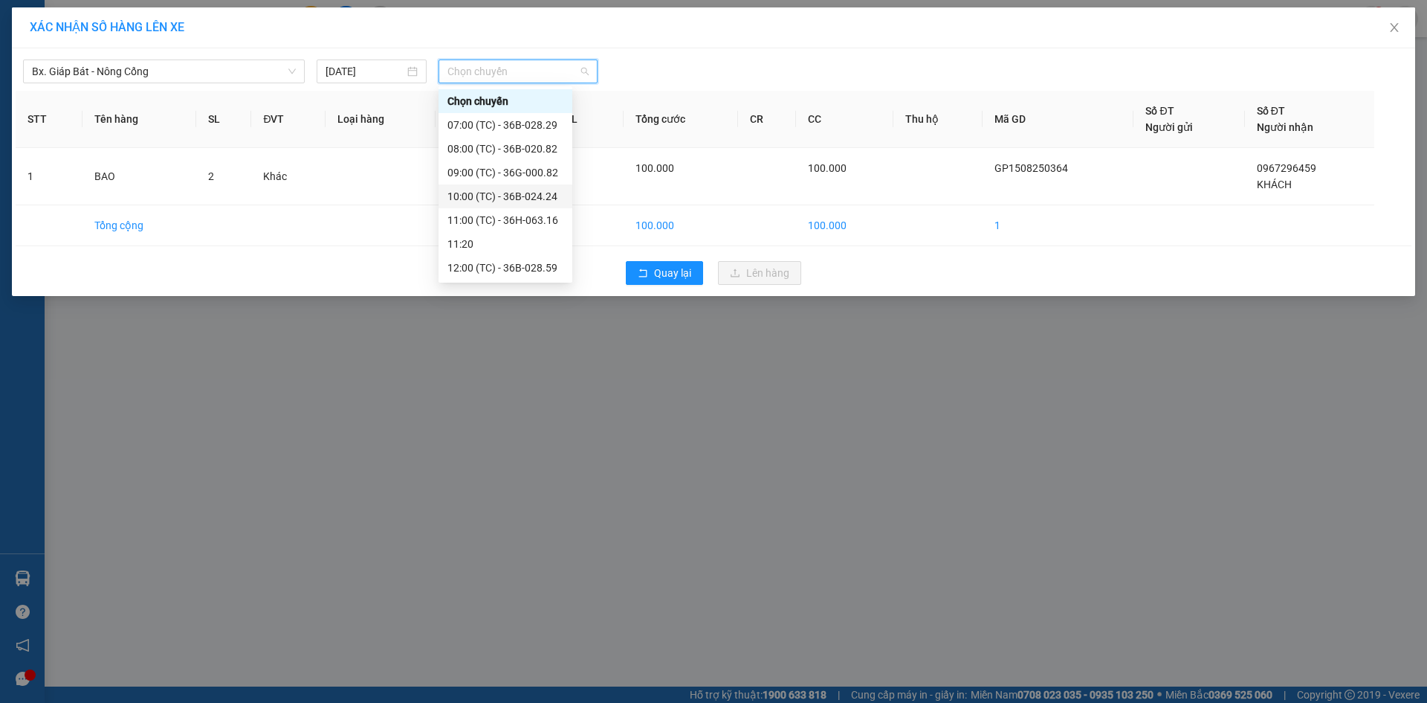
scroll to position [74, 0]
click at [514, 212] on div "12:05 (TC) - 29H-859.38" at bounding box center [506, 217] width 116 height 16
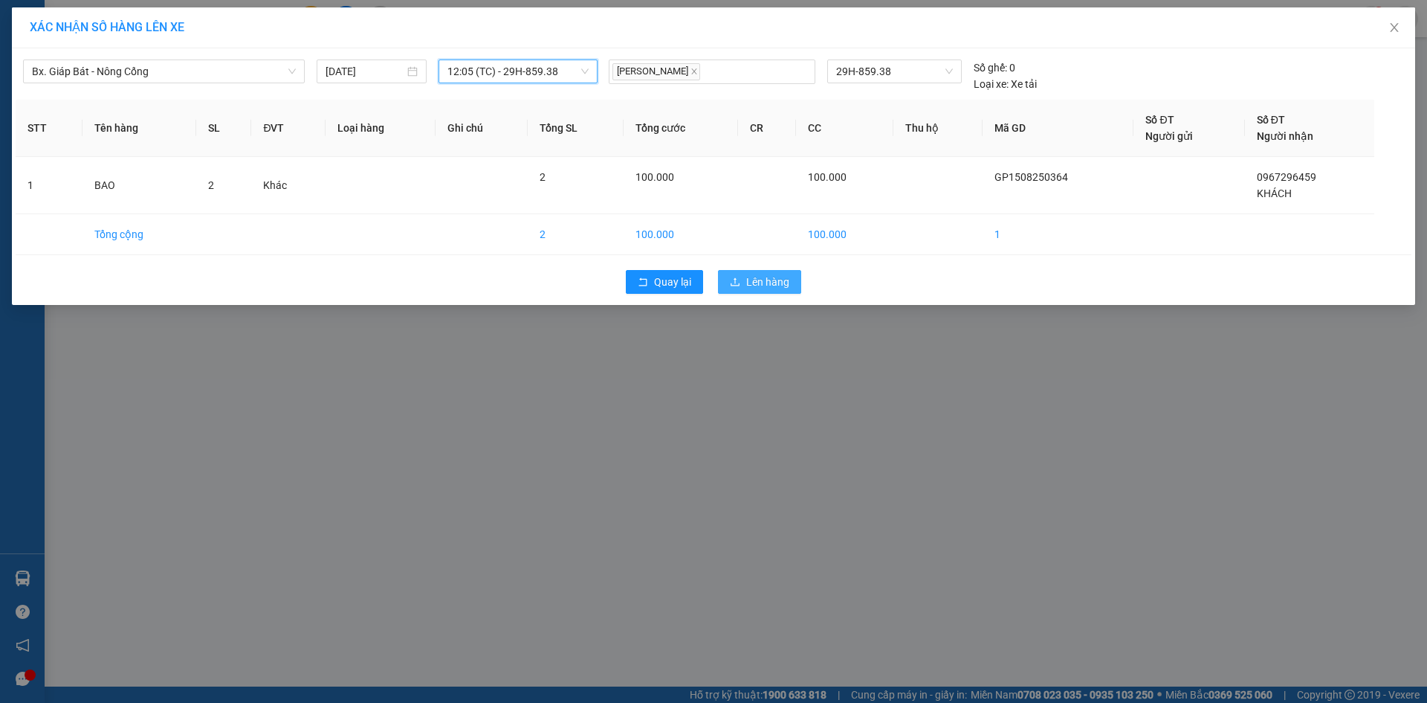
click at [742, 279] on button "Lên hàng" at bounding box center [759, 282] width 83 height 24
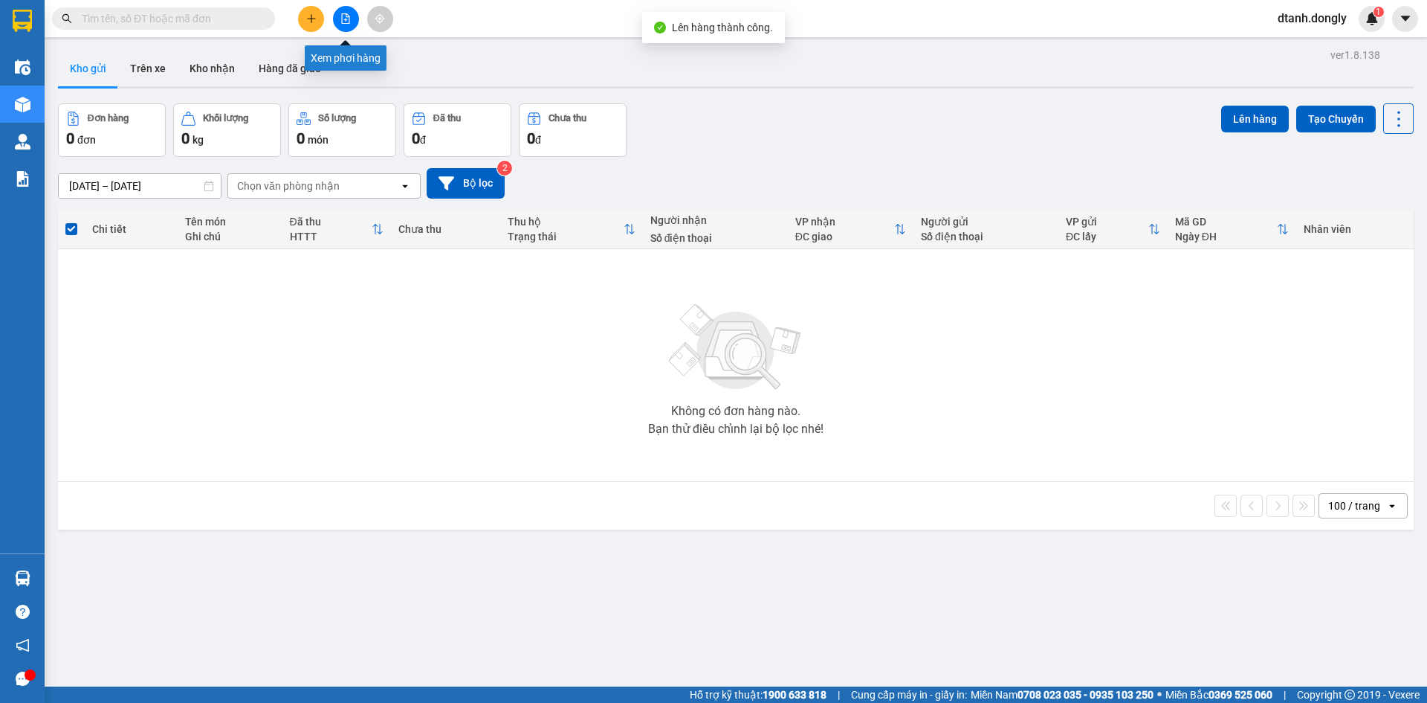
click at [343, 10] on button at bounding box center [346, 19] width 26 height 26
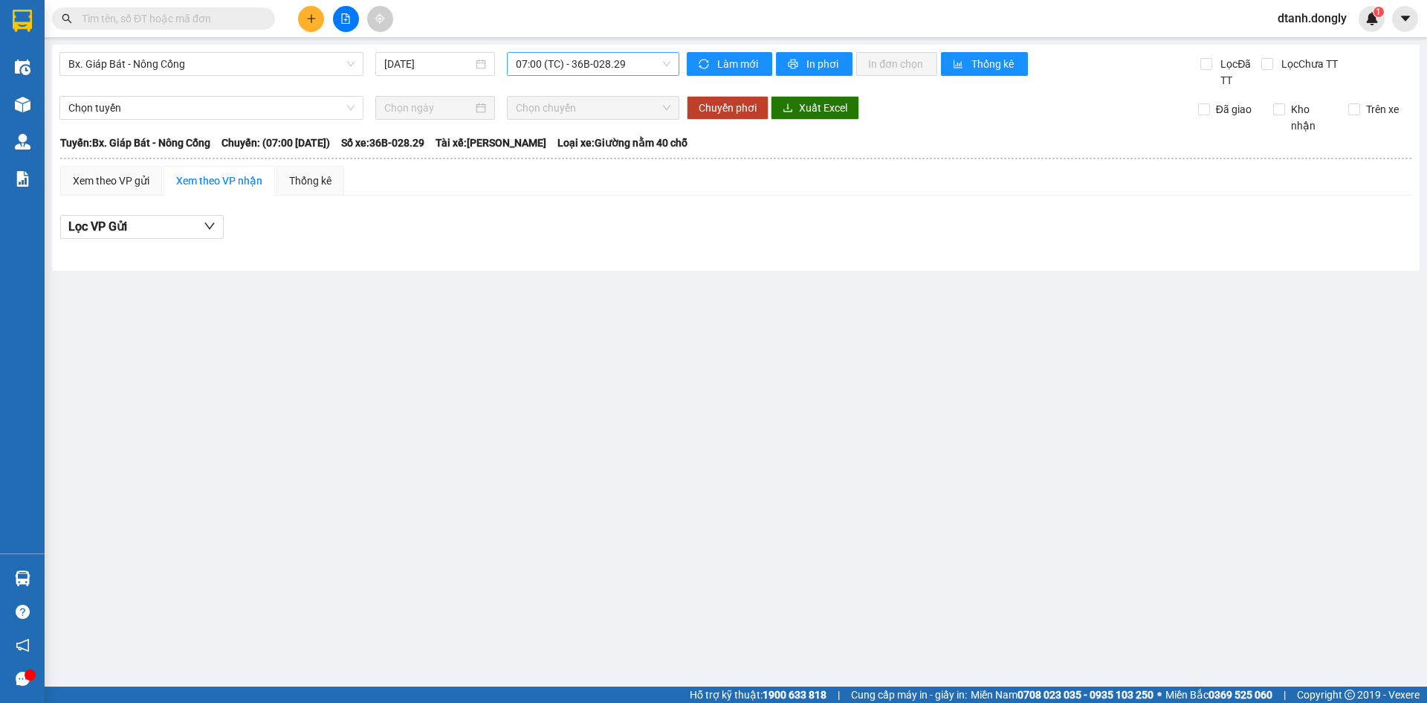
click at [659, 65] on span "07:00 (TC) - 36B-028.29" at bounding box center [593, 64] width 155 height 22
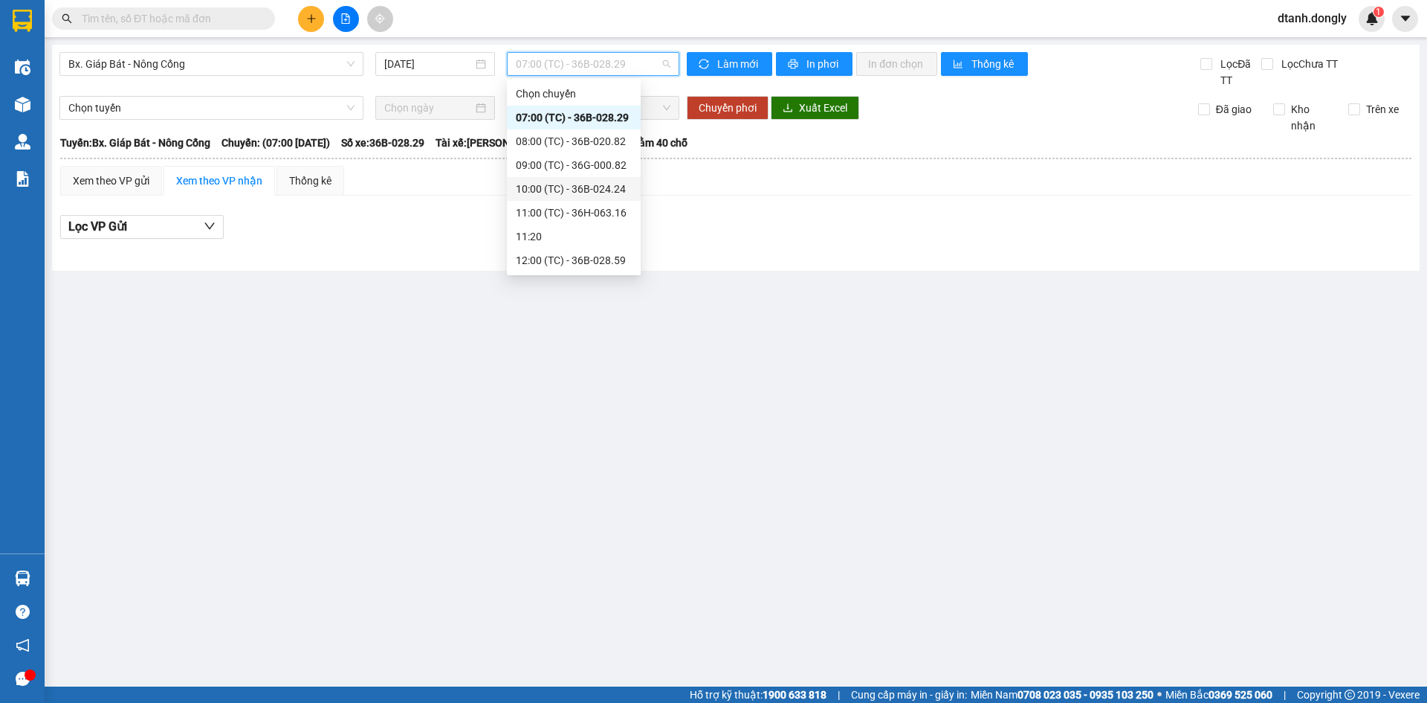
scroll to position [74, 0]
click at [597, 204] on div "12:05 (TC) - 29H-859.38" at bounding box center [574, 209] width 116 height 16
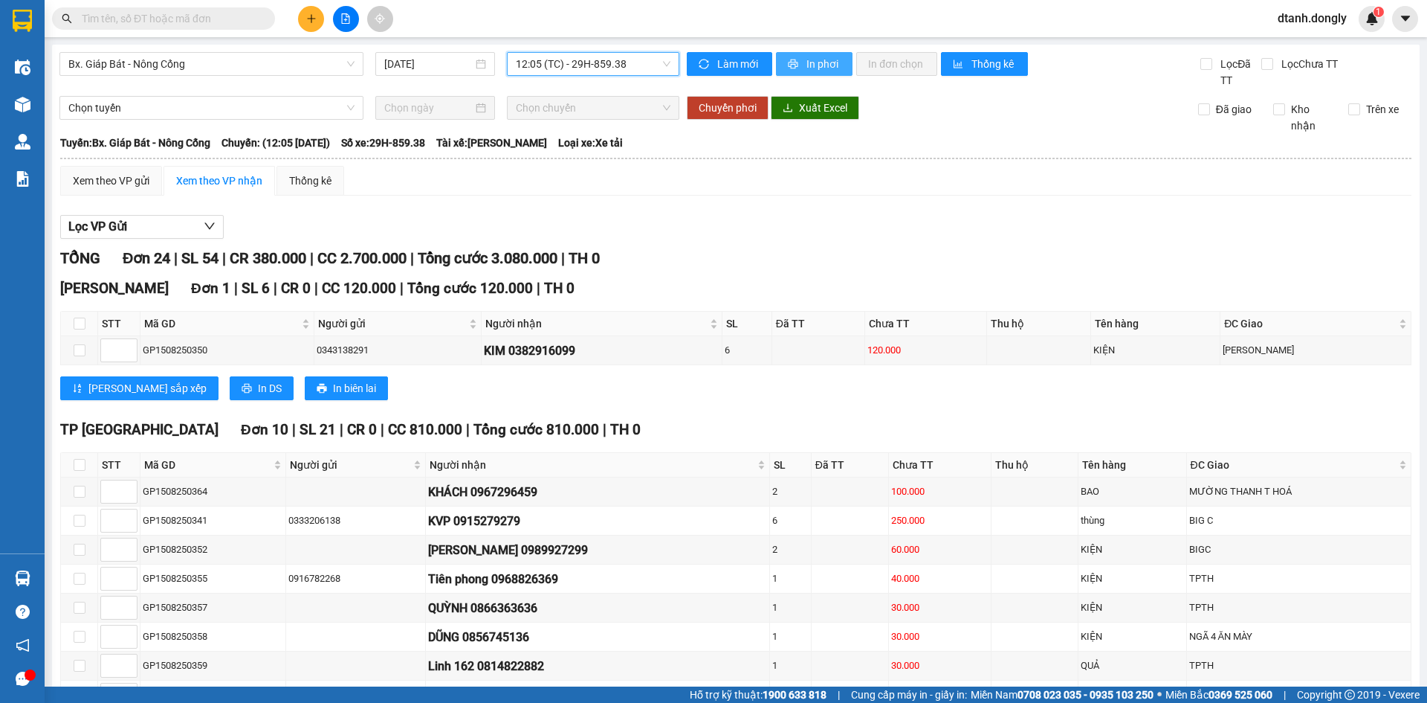
click at [807, 60] on span "In phơi" at bounding box center [824, 64] width 34 height 16
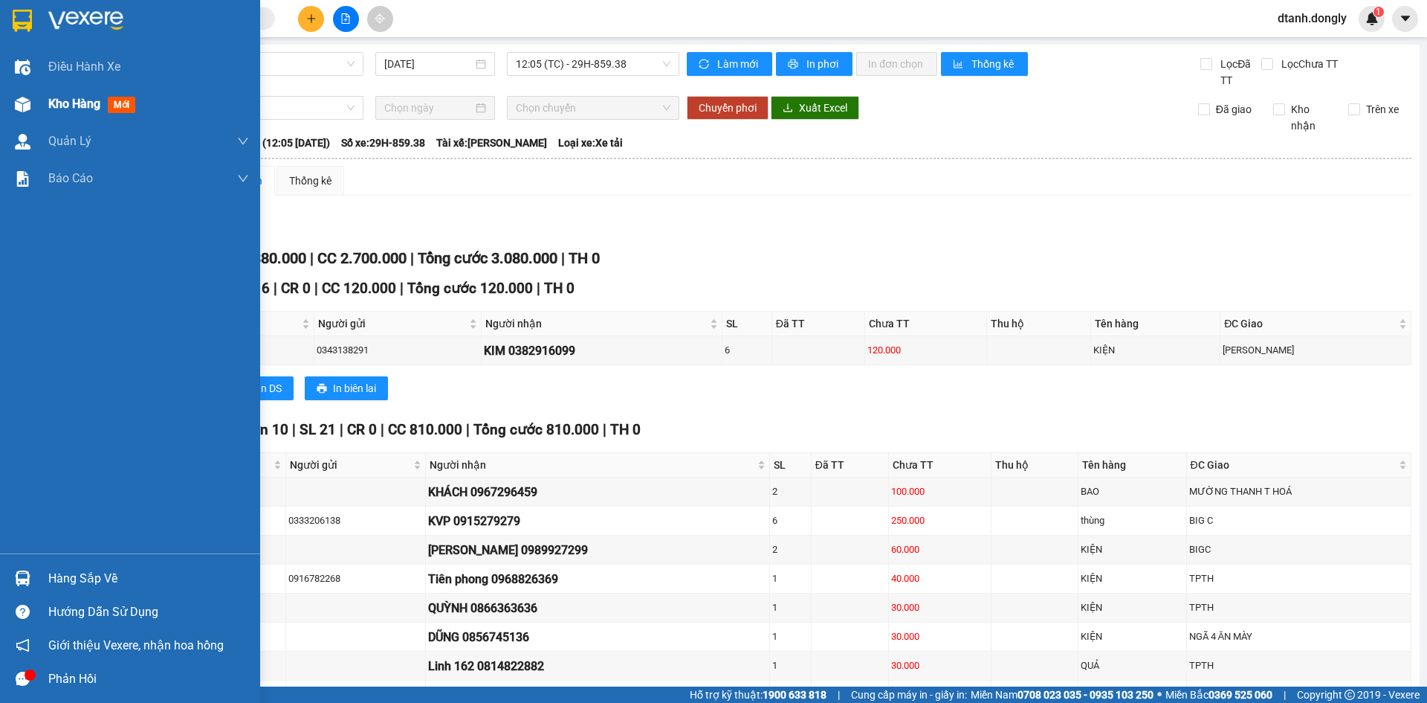
click at [73, 106] on span "Kho hàng" at bounding box center [74, 104] width 52 height 14
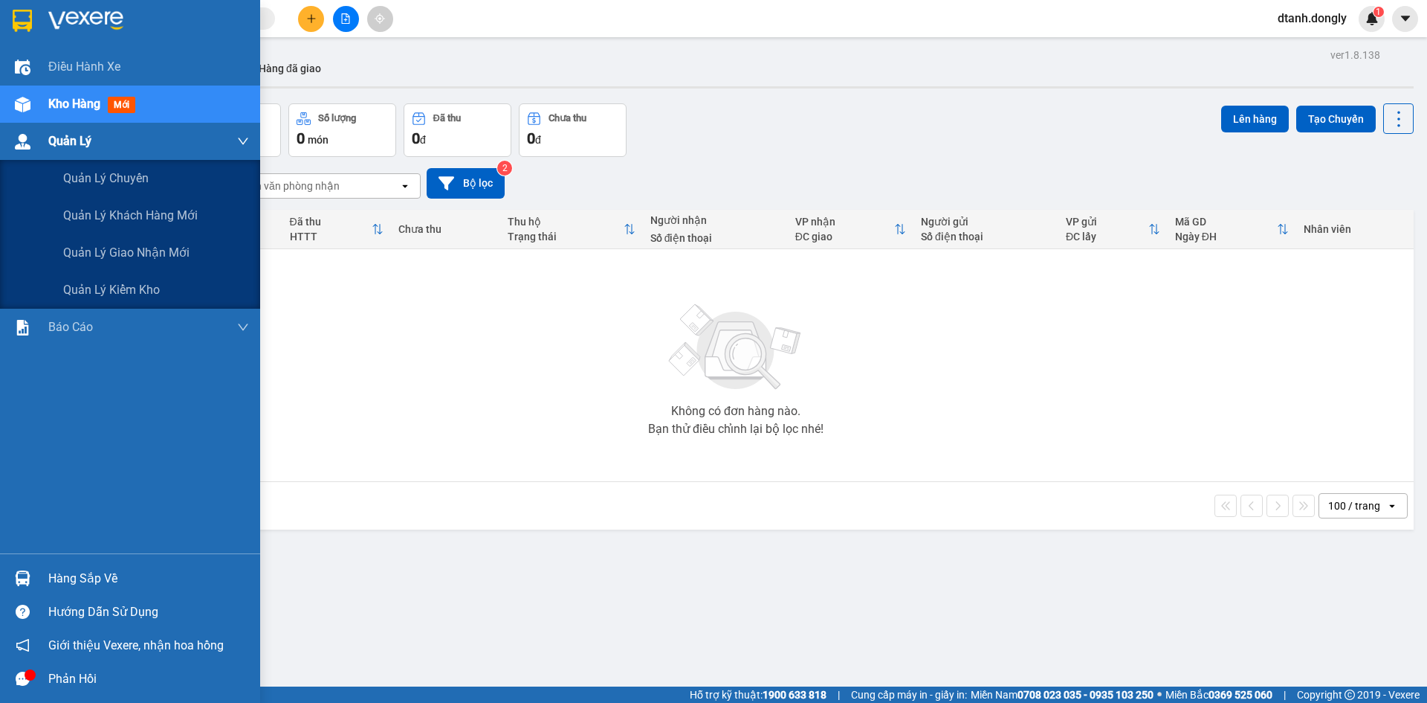
click at [71, 137] on span "Quản Lý" at bounding box center [69, 141] width 43 height 19
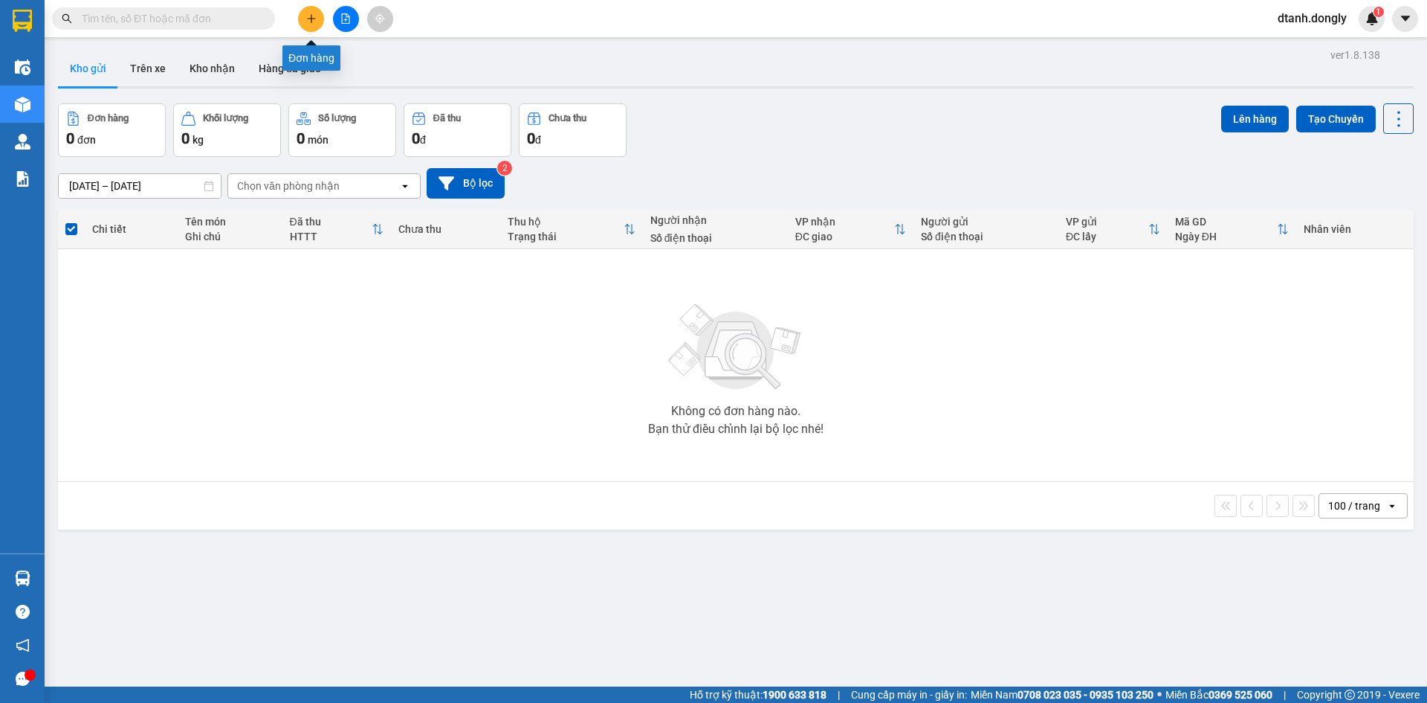
click at [310, 24] on button at bounding box center [311, 19] width 26 height 26
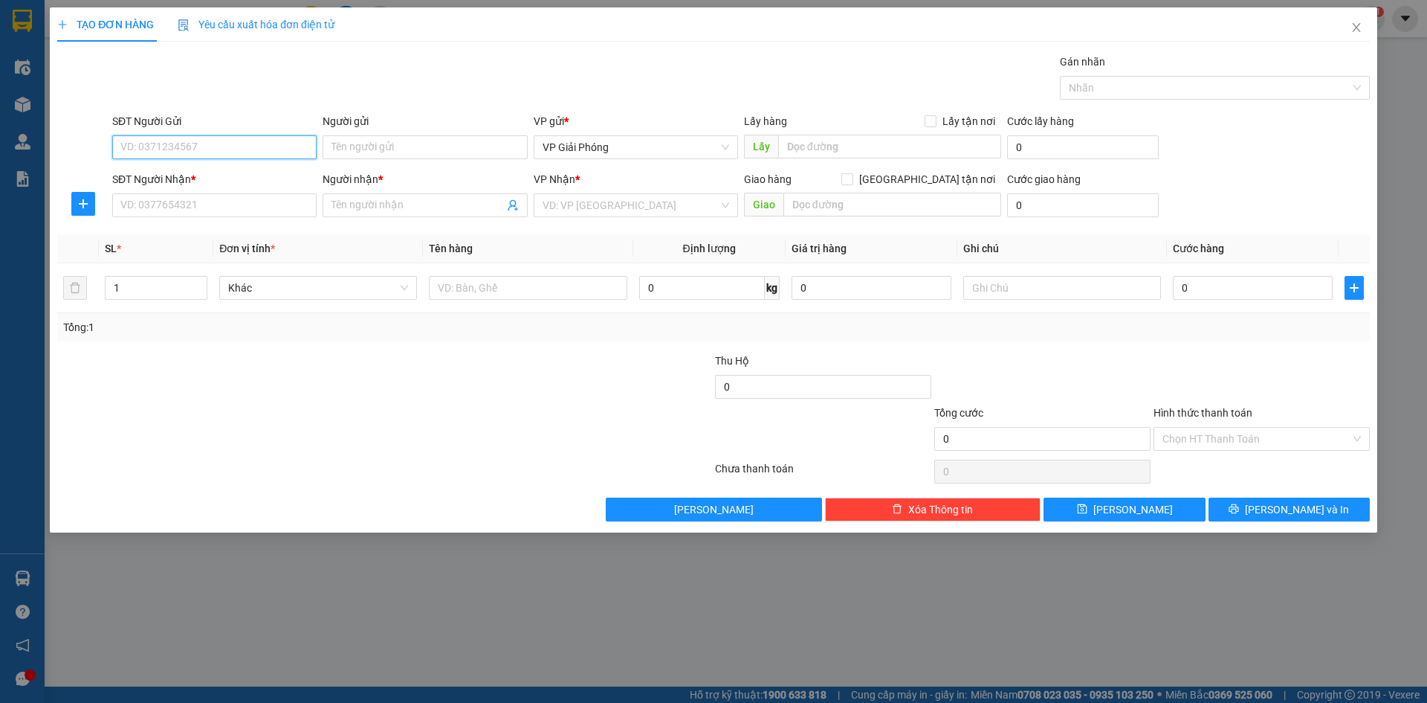
click at [210, 150] on input "SĐT Người Gửi" at bounding box center [214, 147] width 204 height 24
drag, startPoint x: 193, startPoint y: 175, endPoint x: 199, endPoint y: 189, distance: 14.6
click at [193, 178] on div "0974682436" at bounding box center [214, 177] width 187 height 16
type input "0974682436"
click at [204, 210] on input "SĐT Người Nhận *" at bounding box center [214, 205] width 204 height 24
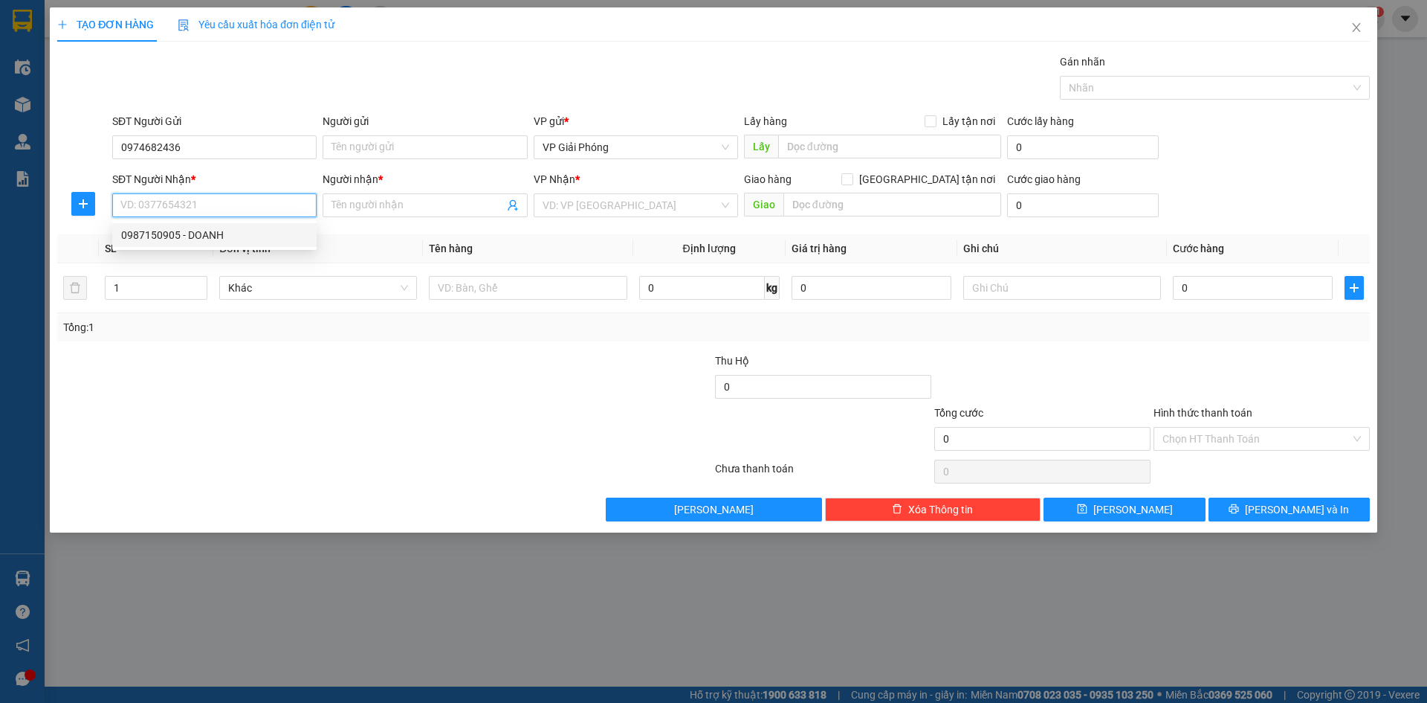
click at [198, 230] on div "0987150905 - DOANH" at bounding box center [214, 235] width 187 height 16
type input "0987150905"
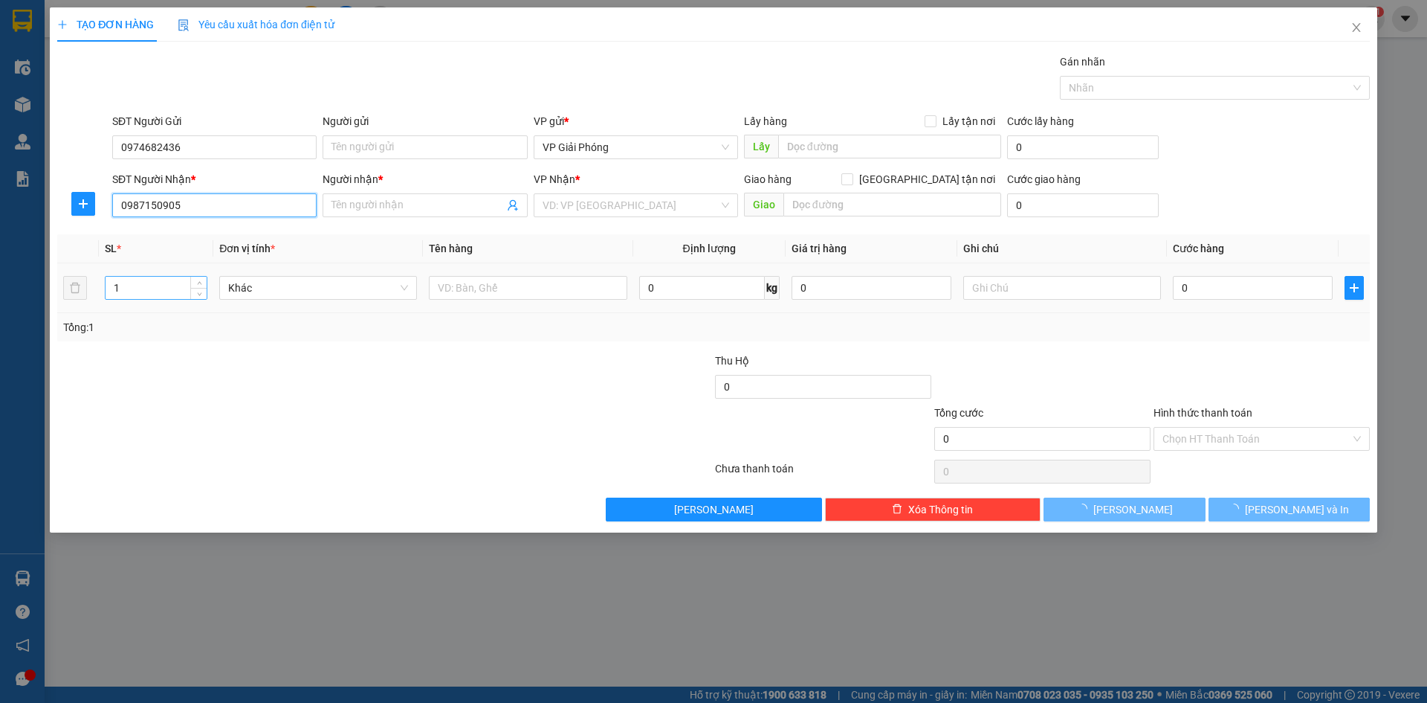
type input "DOANH"
checkbox input "true"
type input "VPNC"
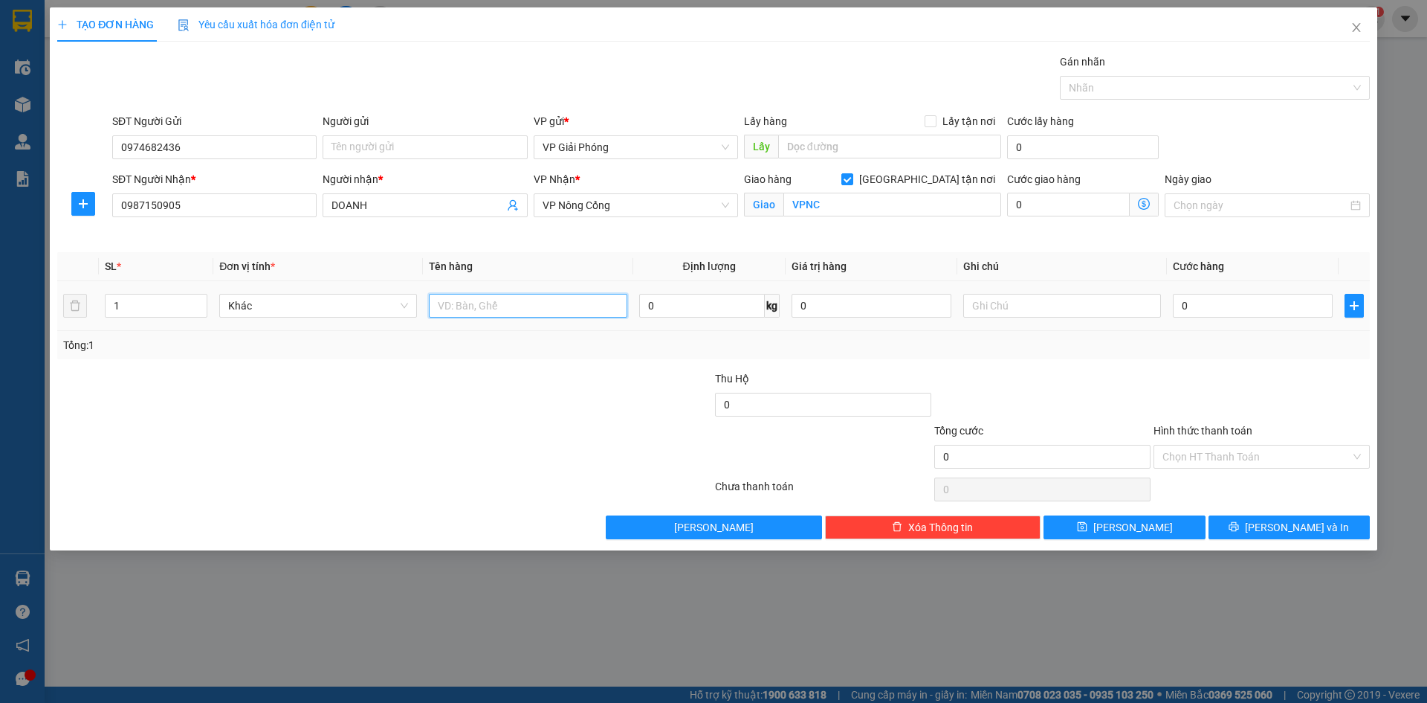
click at [443, 303] on input "text" at bounding box center [528, 306] width 198 height 24
type input "kiện"
click at [1249, 306] on input "0" at bounding box center [1253, 306] width 160 height 24
type input "3"
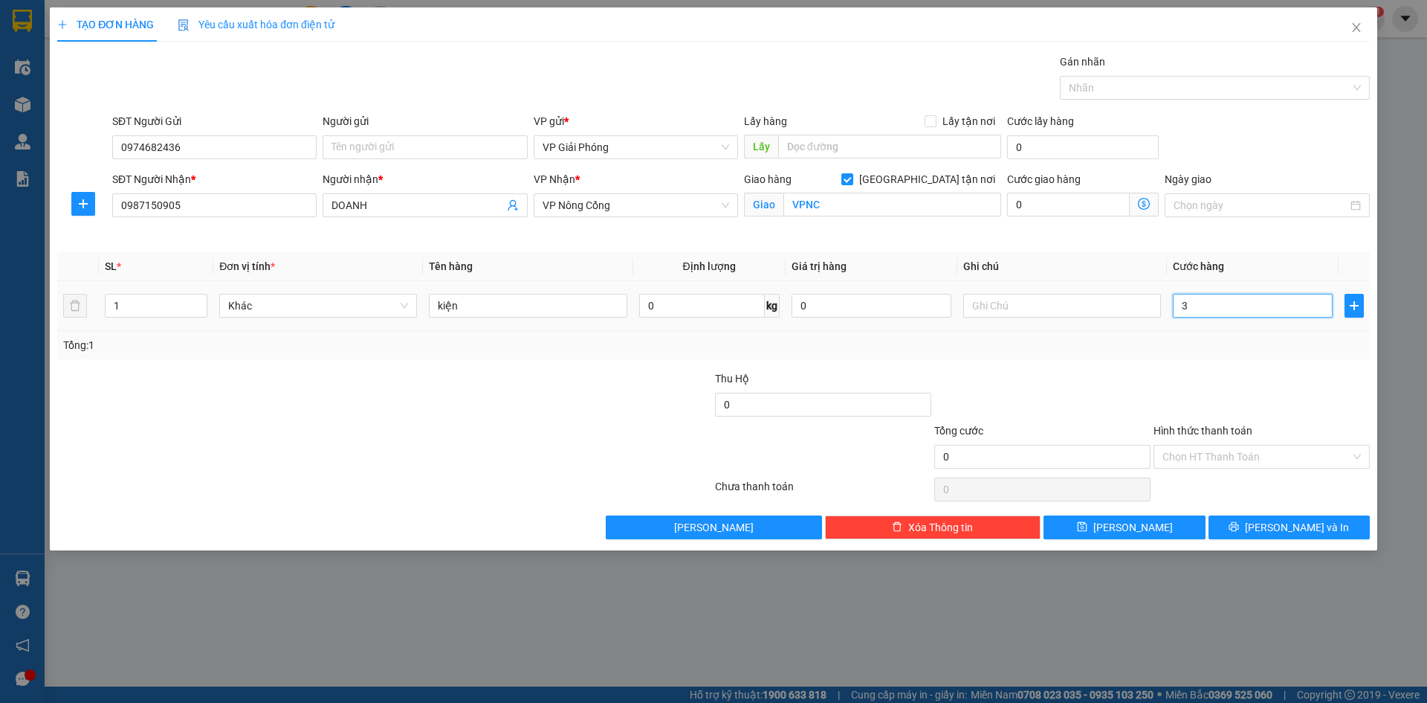
type input "3"
type input "30"
click at [1117, 84] on div at bounding box center [1208, 88] width 288 height 18
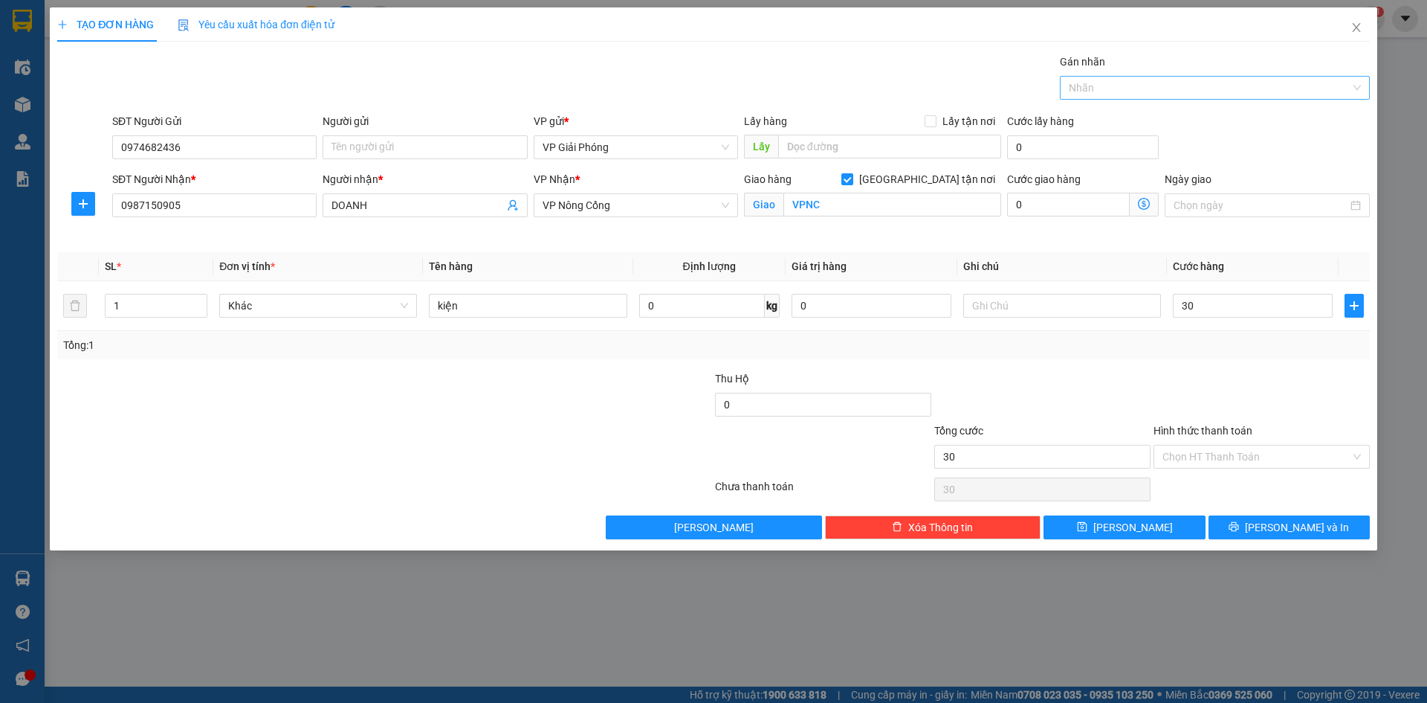
type input "30.000"
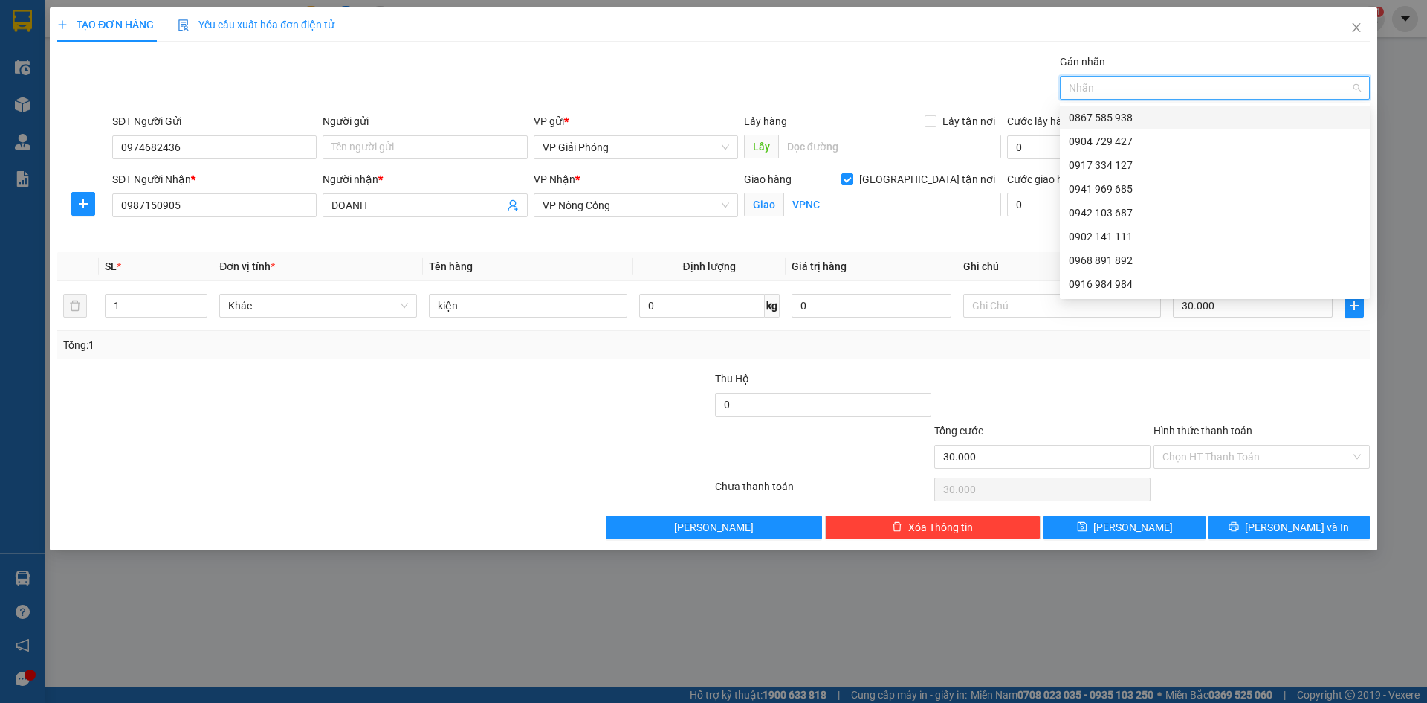
type input "4"
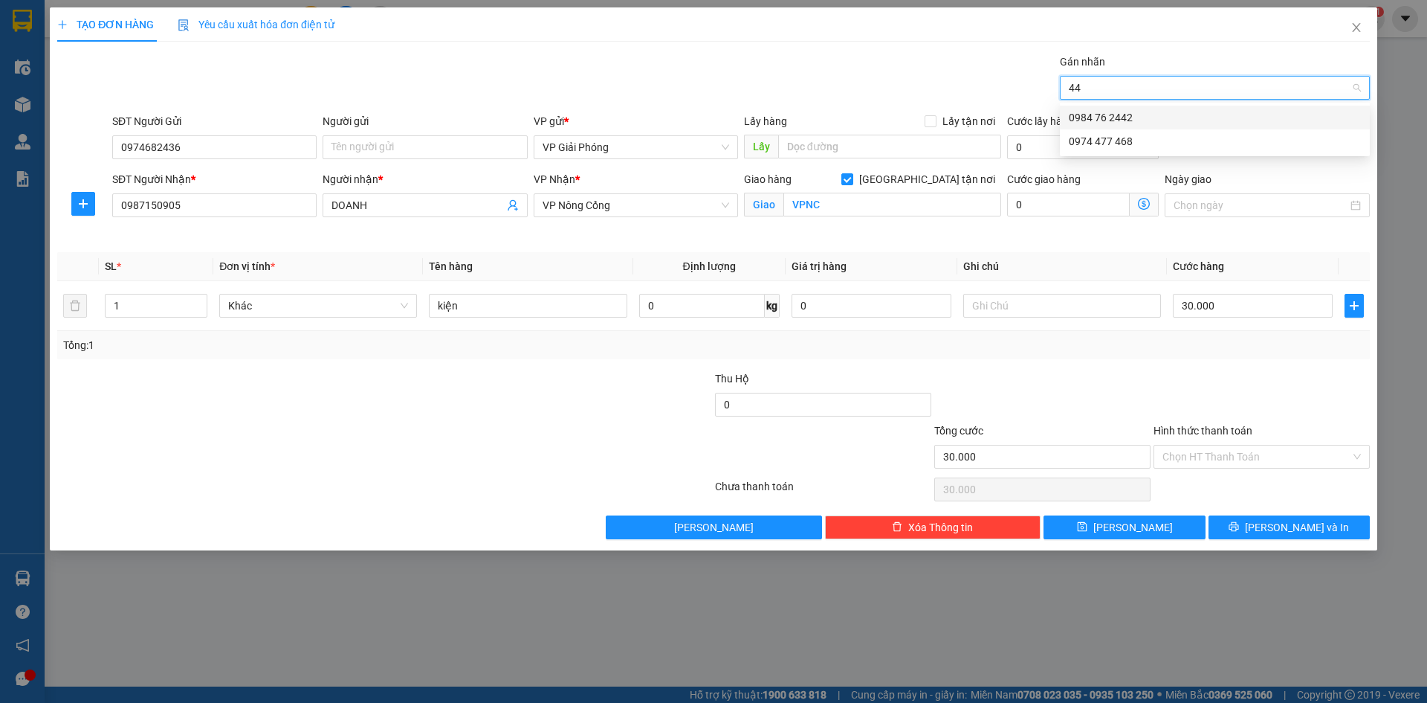
type input "442"
click at [1121, 117] on div "0984 76 2442" at bounding box center [1215, 117] width 292 height 16
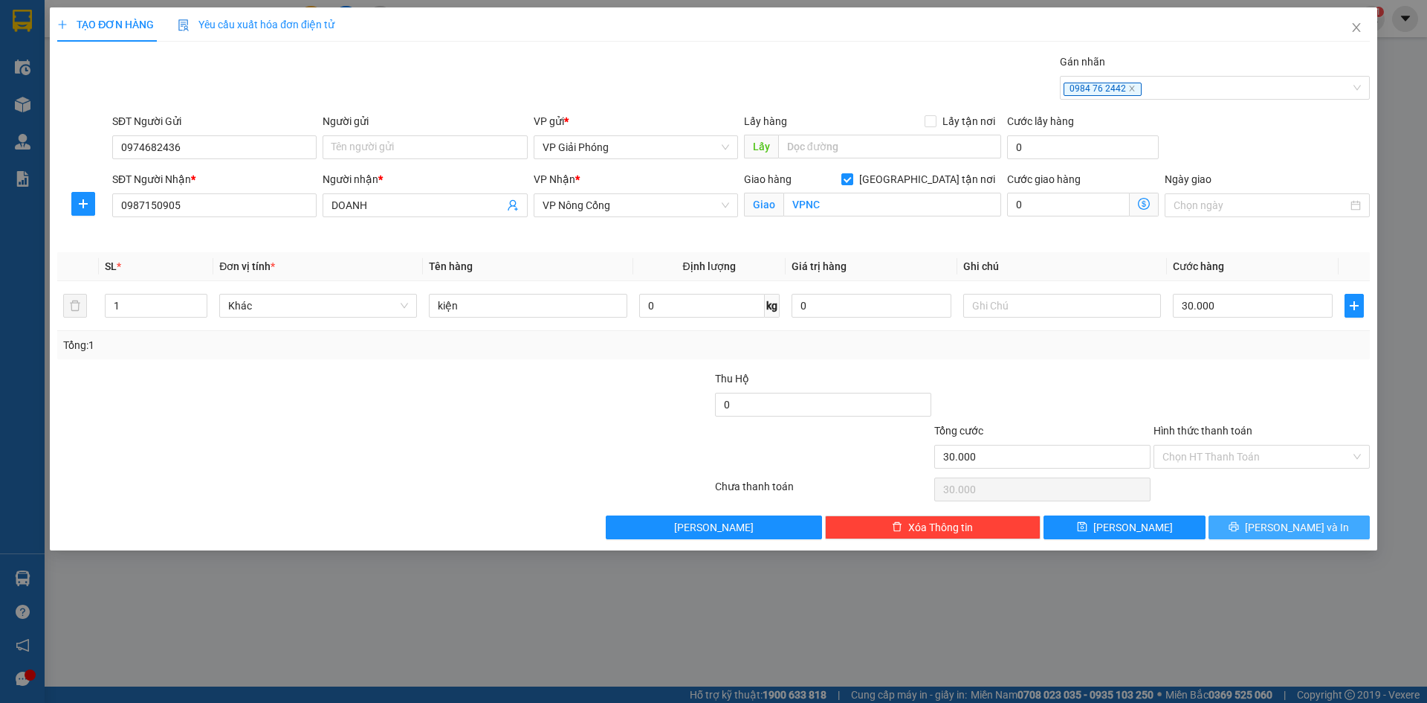
click at [1274, 520] on button "[PERSON_NAME] và In" at bounding box center [1289, 527] width 161 height 24
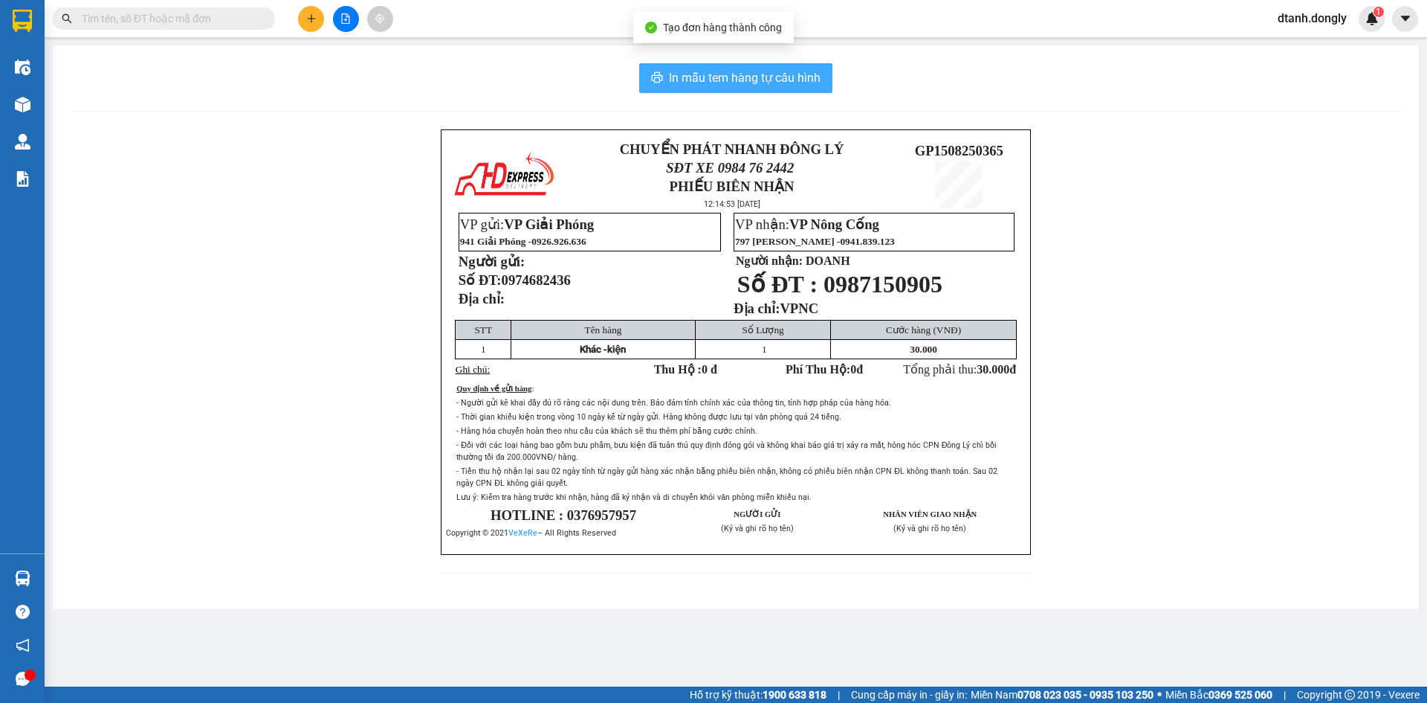
drag, startPoint x: 739, startPoint y: 74, endPoint x: 929, endPoint y: 190, distance: 222.9
click at [742, 74] on span "In mẫu tem hàng tự cấu hình" at bounding box center [745, 77] width 152 height 19
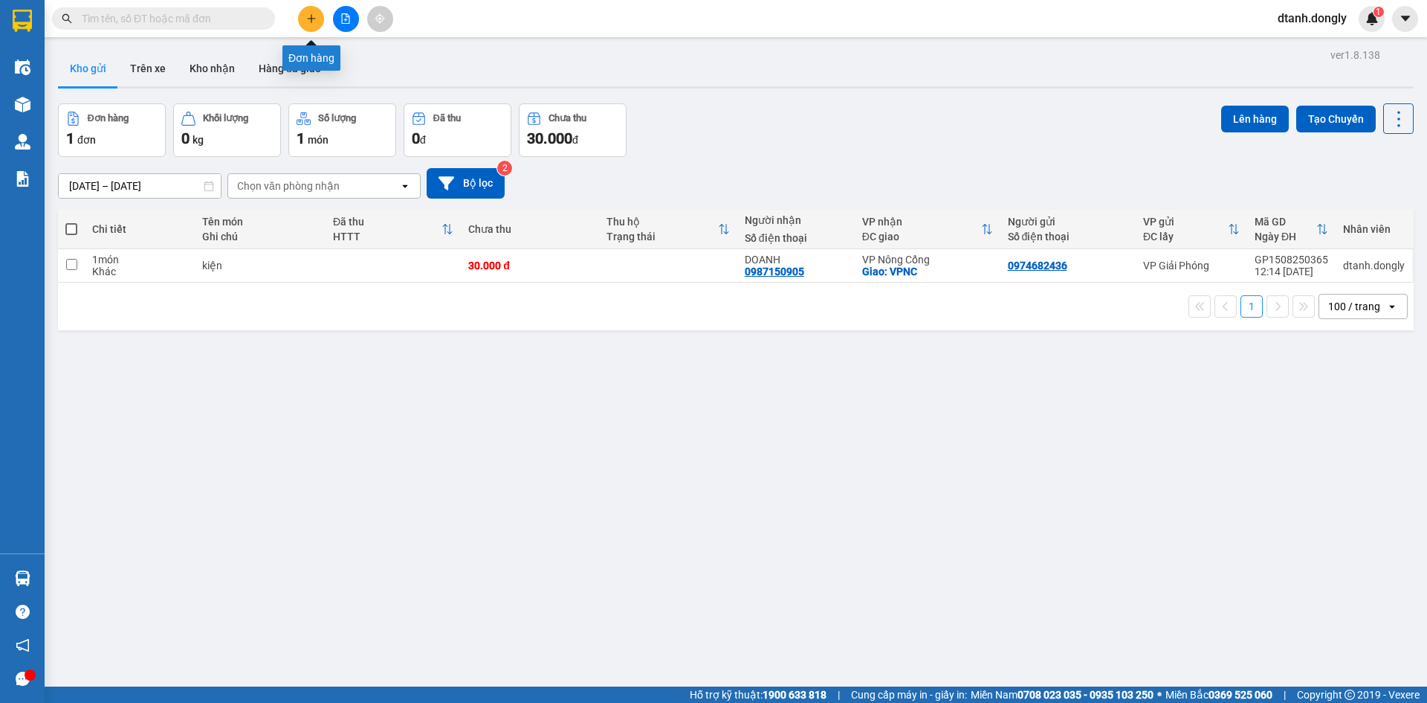
click at [313, 16] on icon "plus" at bounding box center [311, 18] width 10 height 10
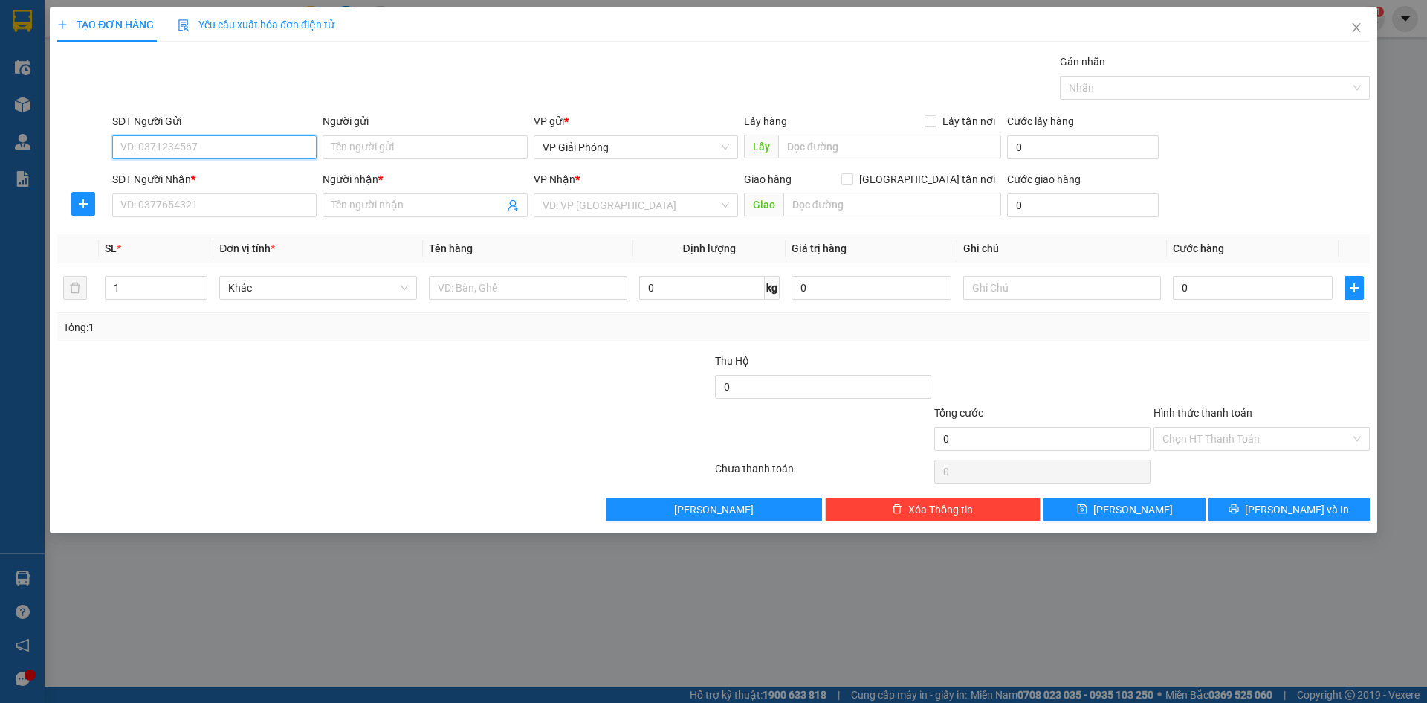
click at [207, 152] on input "SĐT Người Gửi" at bounding box center [214, 147] width 204 height 24
type input "0387062813"
click at [190, 207] on input "SĐT Người Nhận *" at bounding box center [214, 205] width 204 height 24
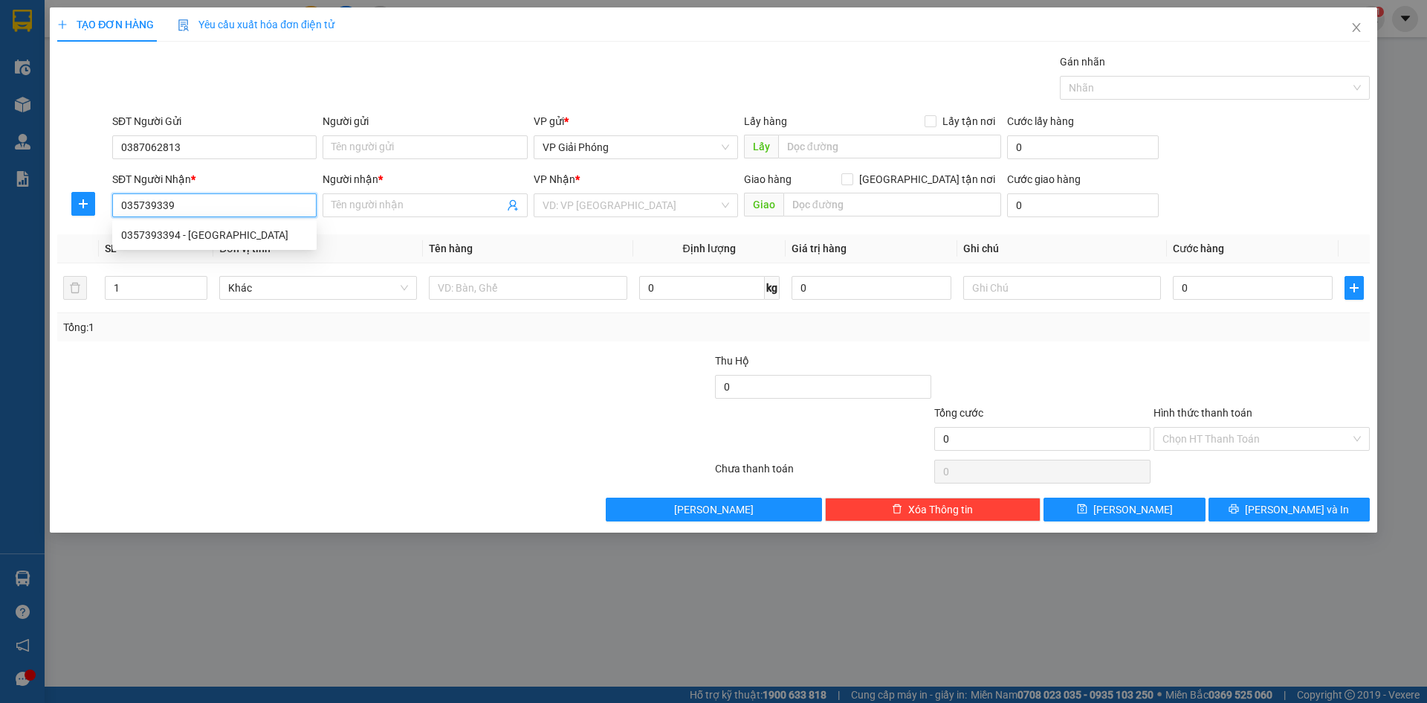
type input "0357393394"
click at [191, 233] on div "0357393394 - ĐỨC ANH" at bounding box center [214, 235] width 187 height 16
type input "ĐỨC ANH"
checkbox input "true"
type input "HOÀNG SƠN"
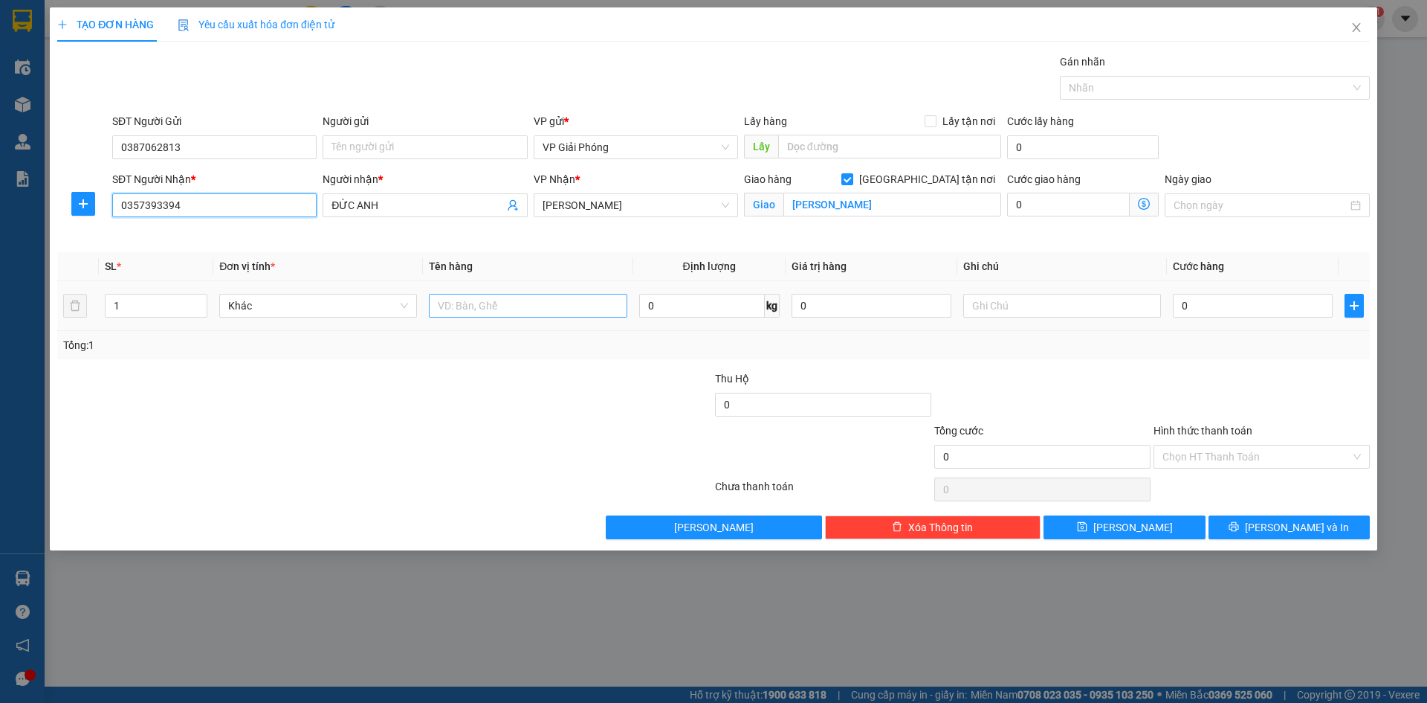
type input "0357393394"
click at [476, 310] on input "text" at bounding box center [528, 306] width 198 height 24
type input "kiện"
type input "3"
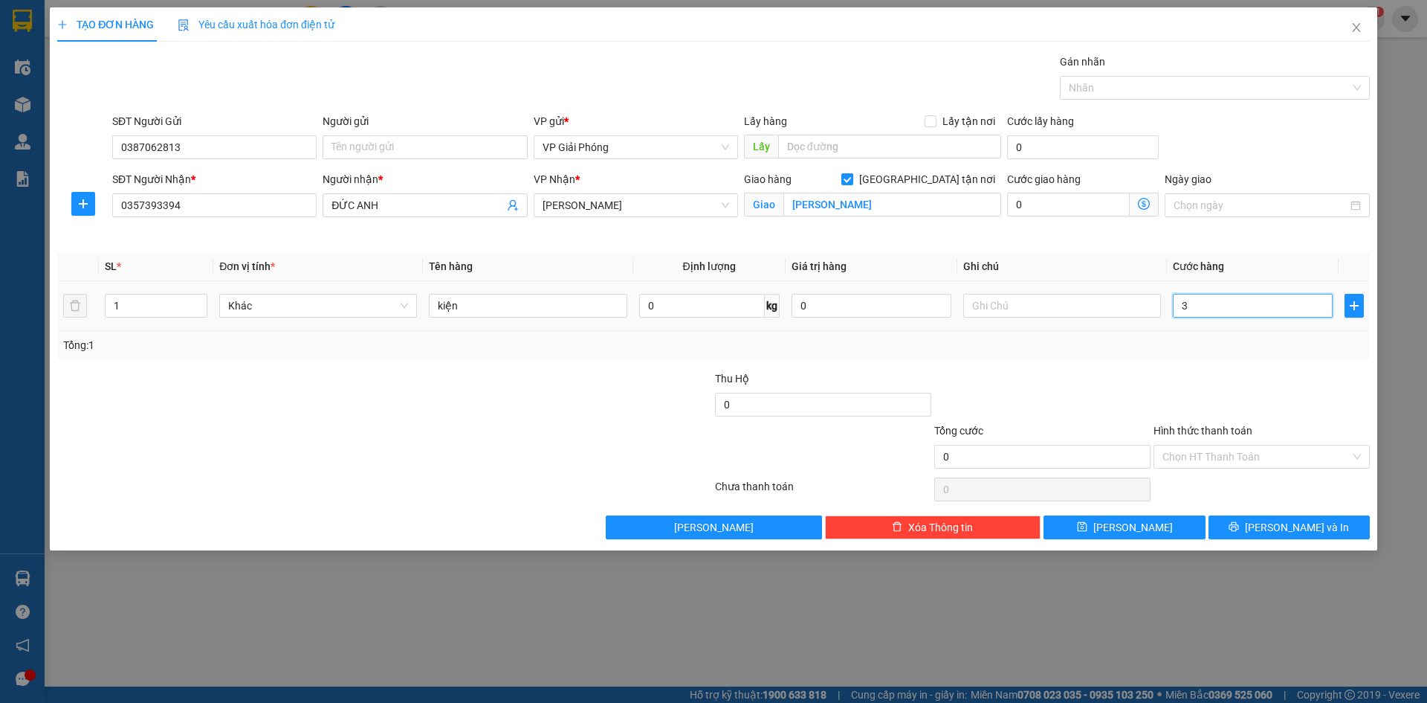
type input "3"
type input "30"
type input "30.000"
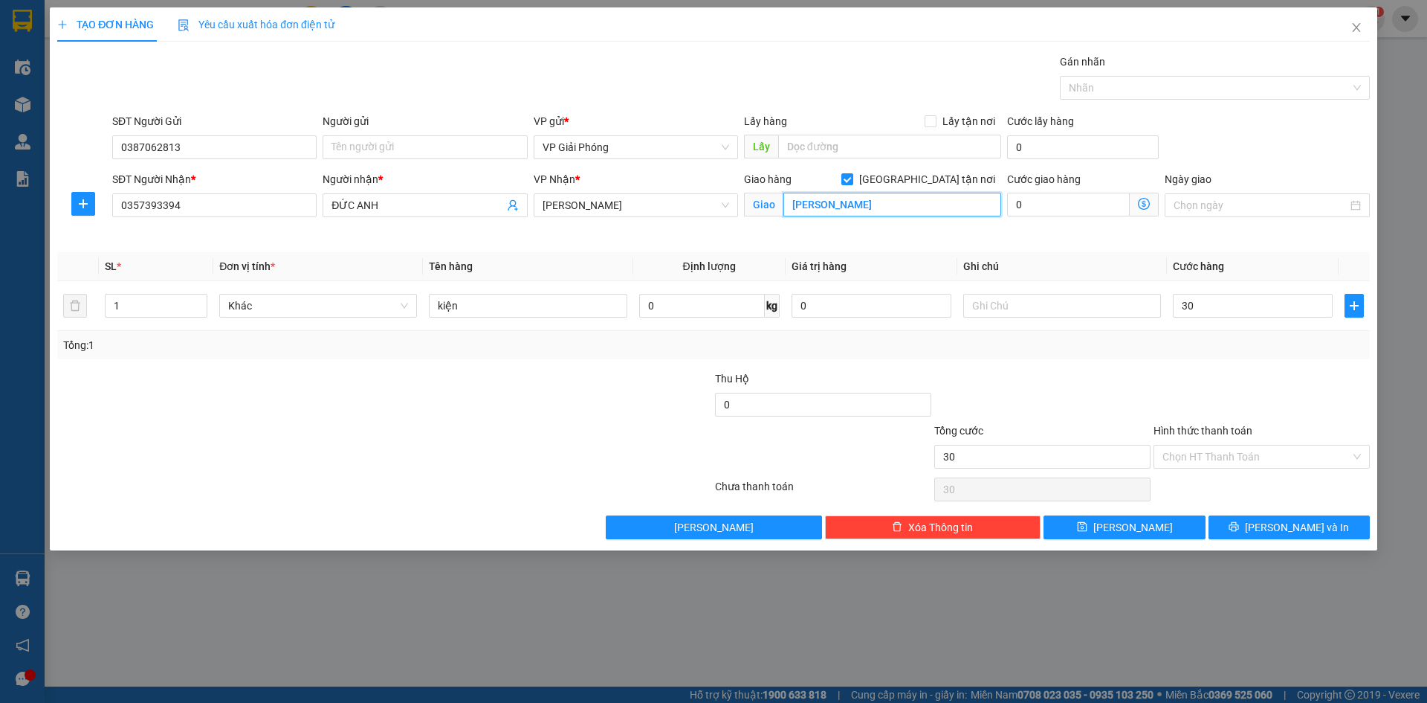
type input "30.000"
click at [891, 207] on input "HOÀNG SƠN" at bounding box center [893, 205] width 218 height 24
click at [891, 207] on input "text" at bounding box center [893, 205] width 218 height 24
click at [1149, 84] on div at bounding box center [1208, 88] width 288 height 18
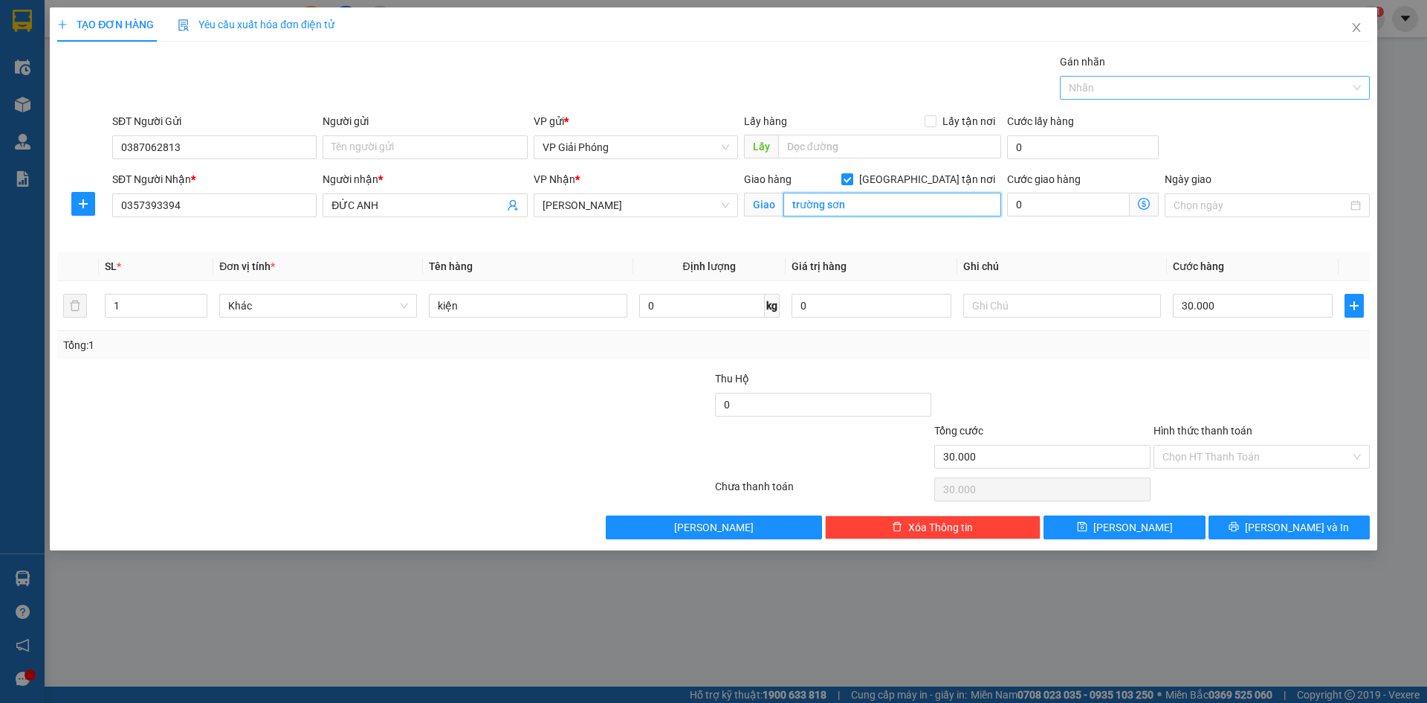
type input "trường sơn"
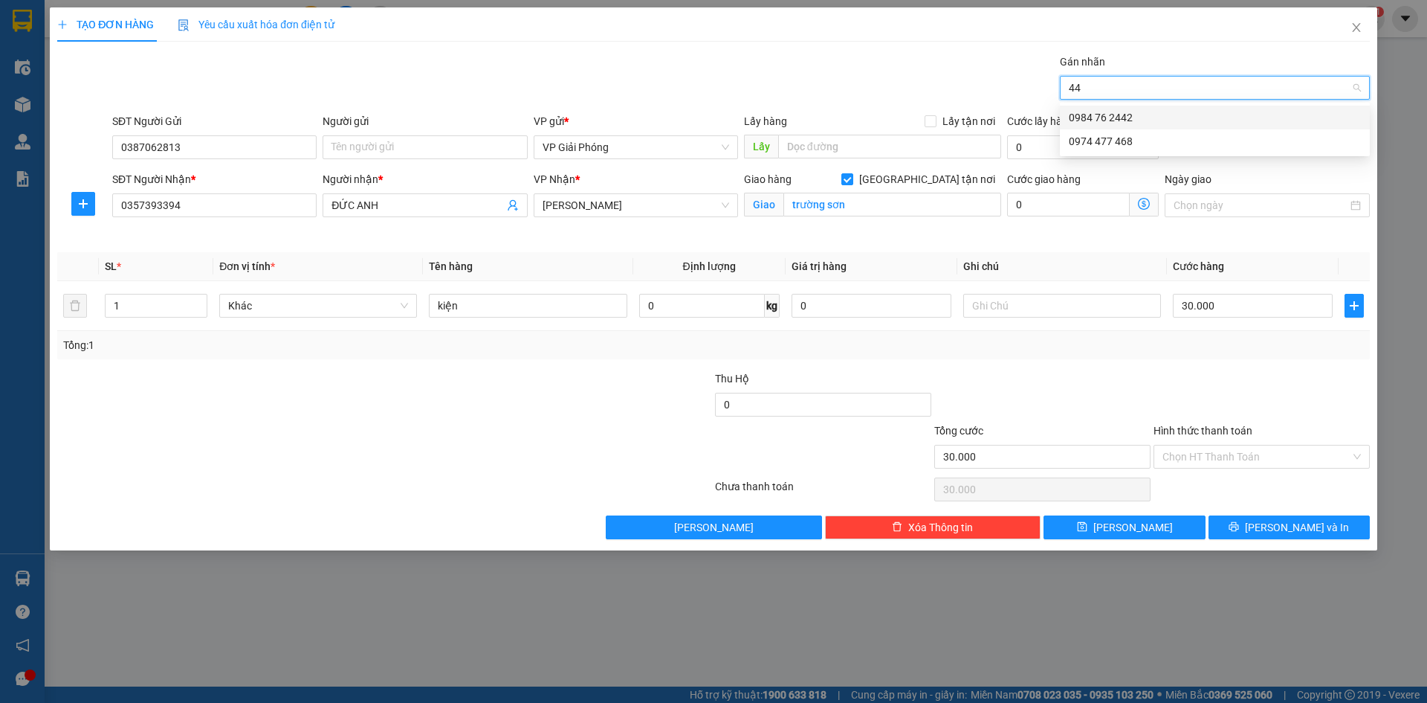
type input "442"
click at [1138, 108] on div "0984 76 2442" at bounding box center [1215, 118] width 310 height 24
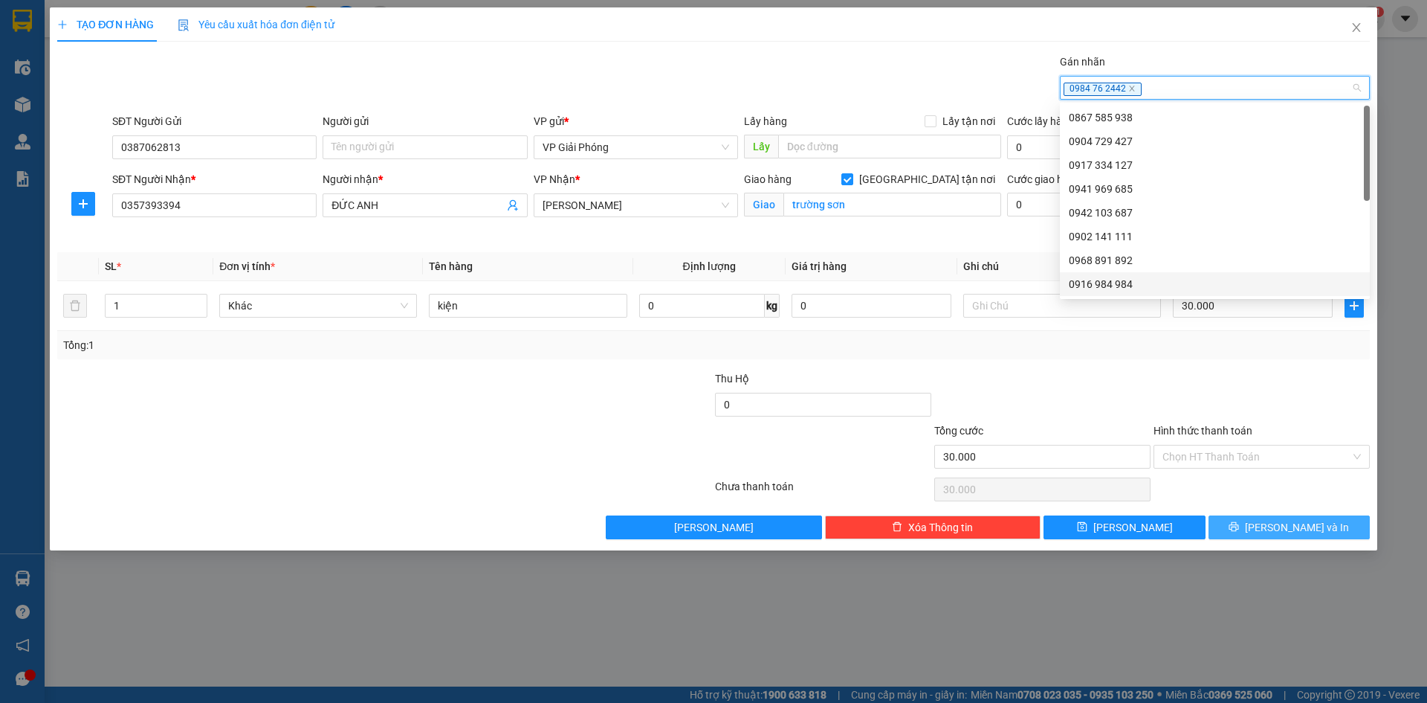
click at [1294, 522] on span "[PERSON_NAME] và In" at bounding box center [1297, 527] width 104 height 16
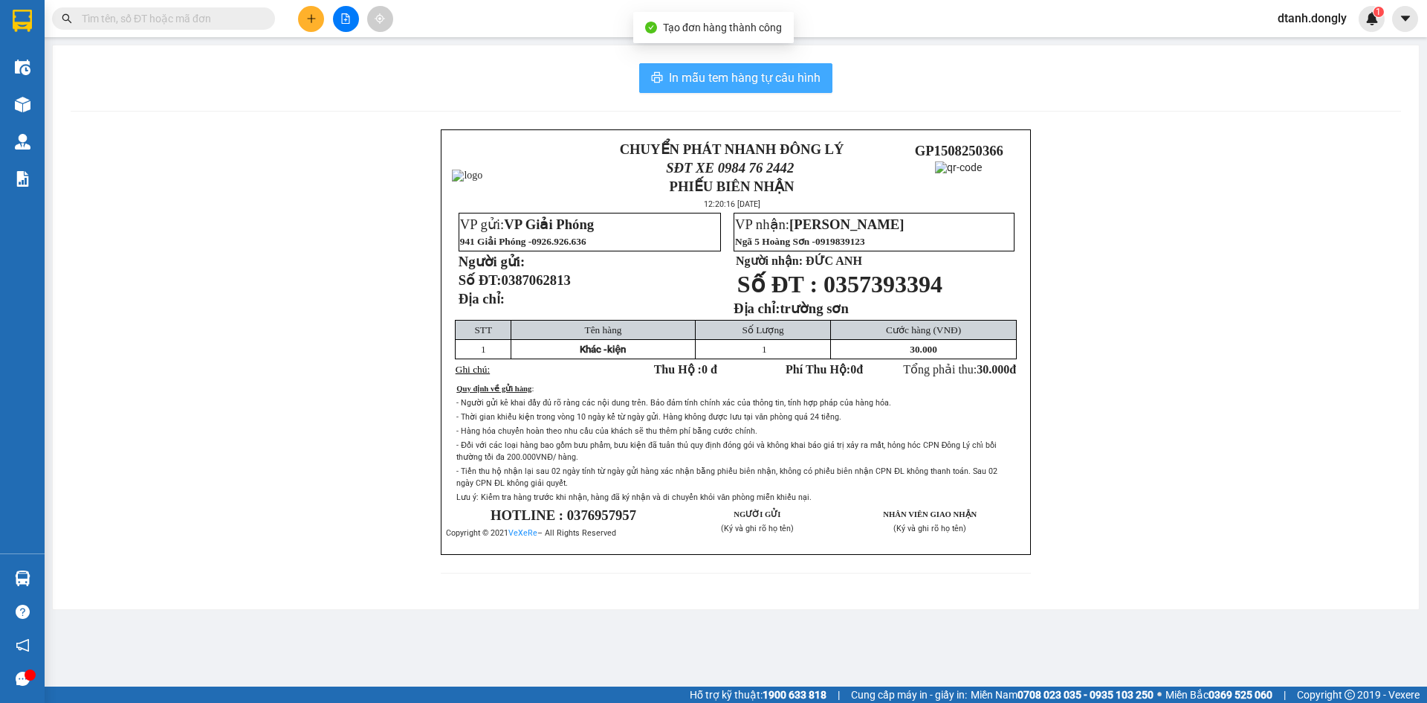
click at [773, 65] on button "In mẫu tem hàng tự cấu hình" at bounding box center [735, 78] width 193 height 30
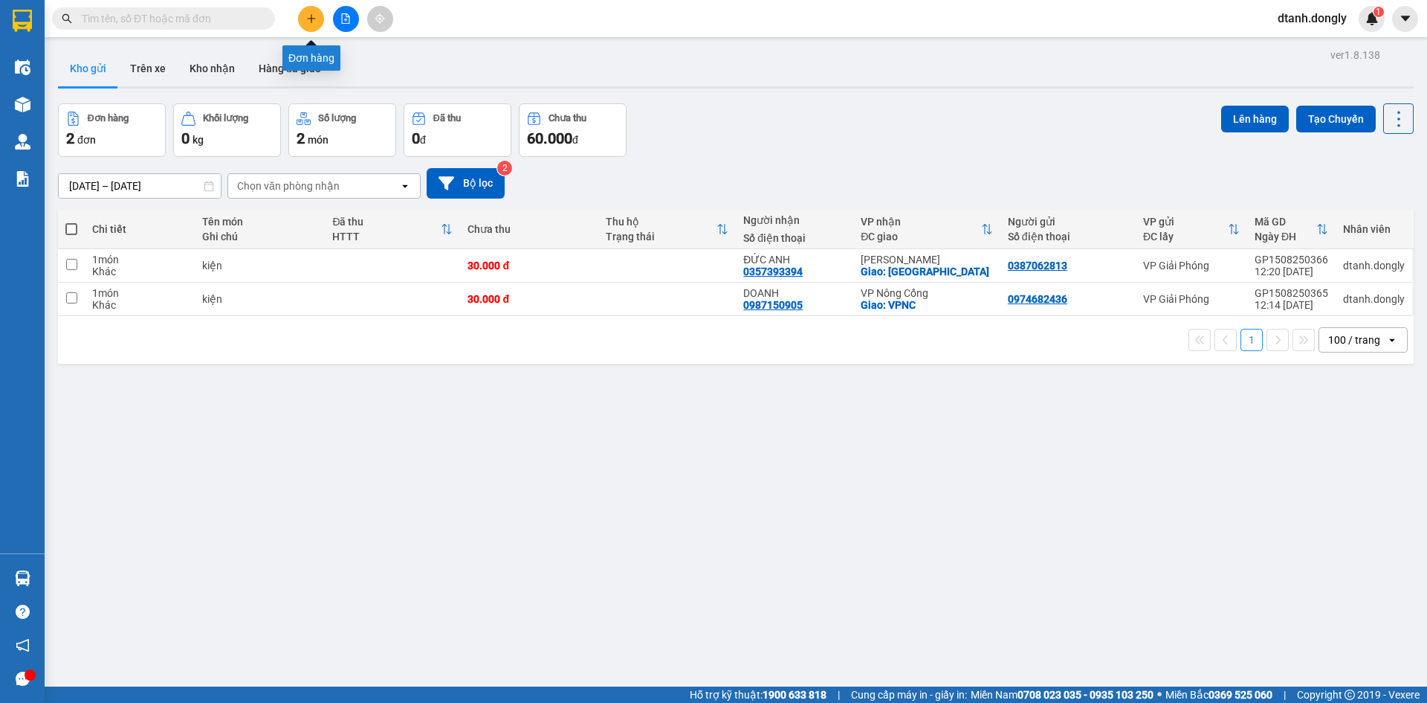
click at [304, 16] on button at bounding box center [311, 19] width 26 height 26
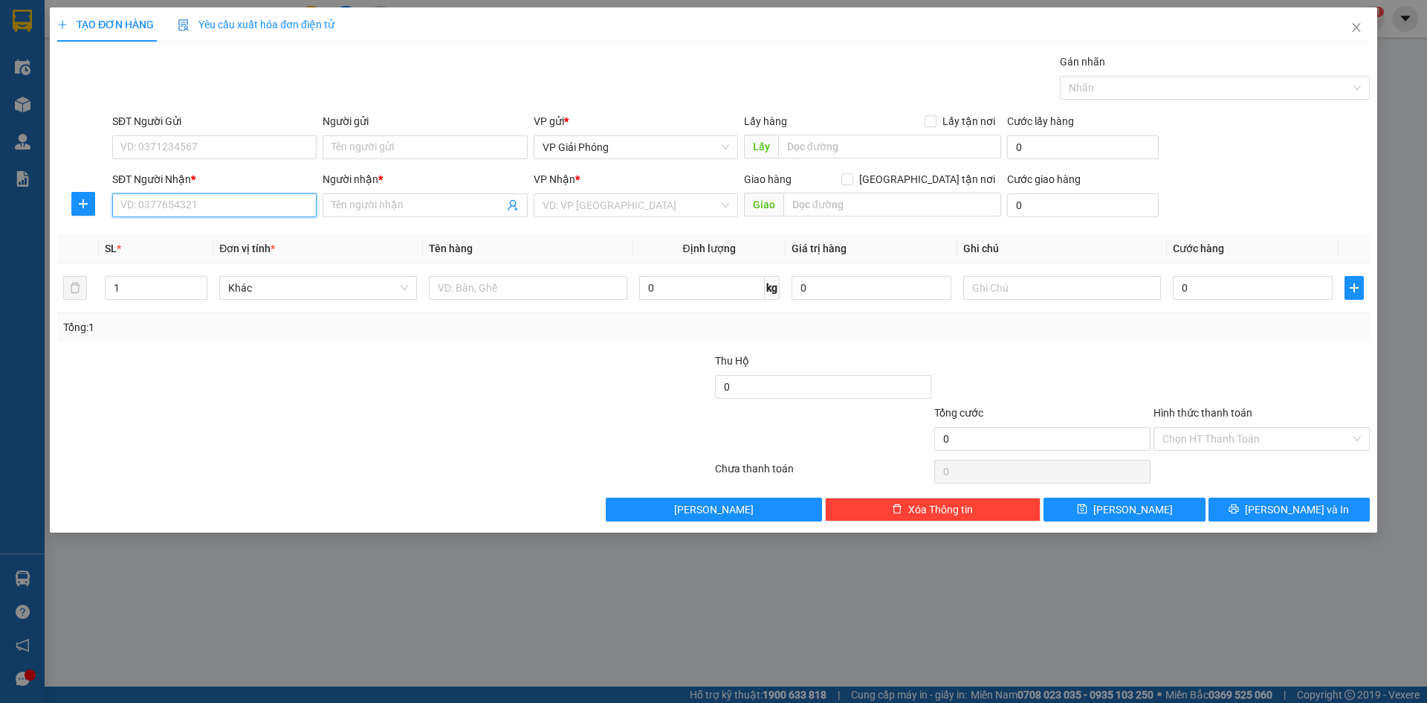
click at [176, 203] on input "SĐT Người Nhận *" at bounding box center [214, 205] width 204 height 24
type input "0988438918"
click at [178, 147] on input "SĐT Người Gửi" at bounding box center [214, 147] width 204 height 24
type input "0988609884"
click at [184, 202] on input "0988438918" at bounding box center [214, 205] width 204 height 24
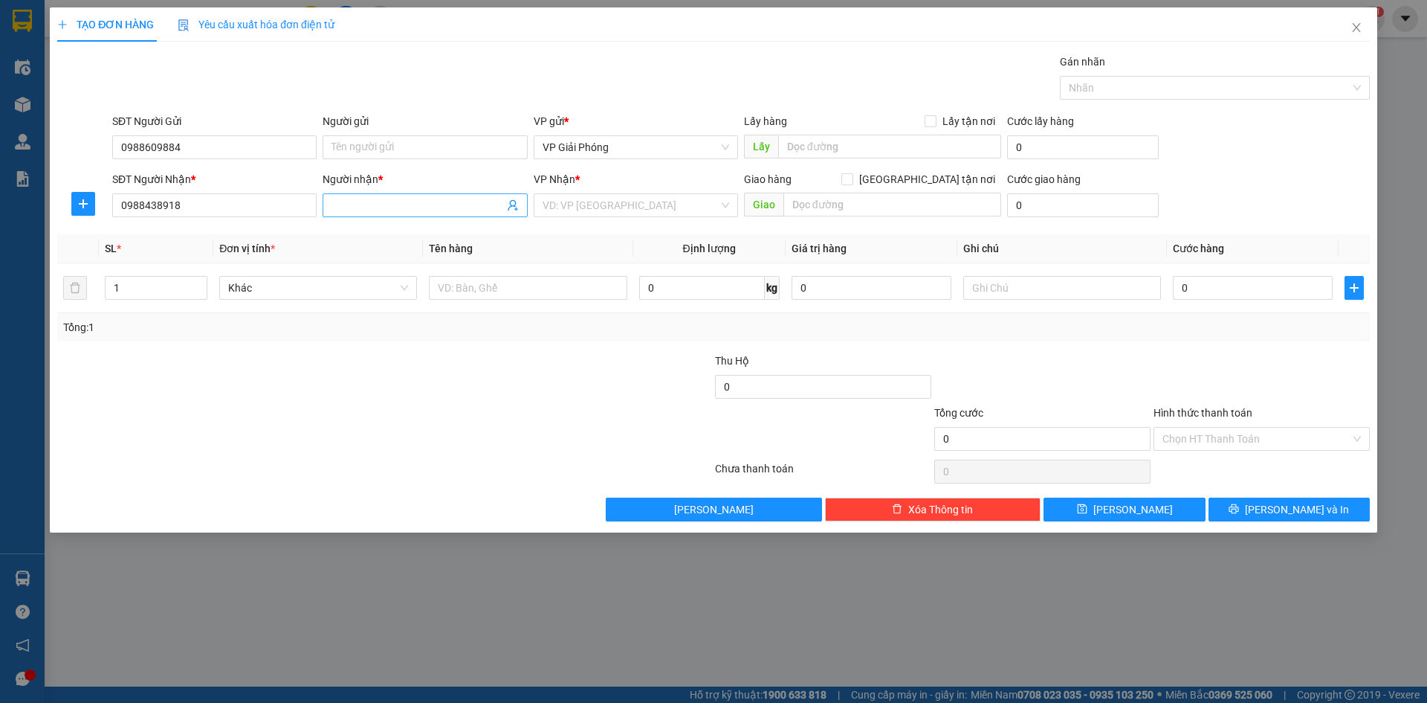
click at [418, 207] on input "Người nhận *" at bounding box center [418, 205] width 172 height 16
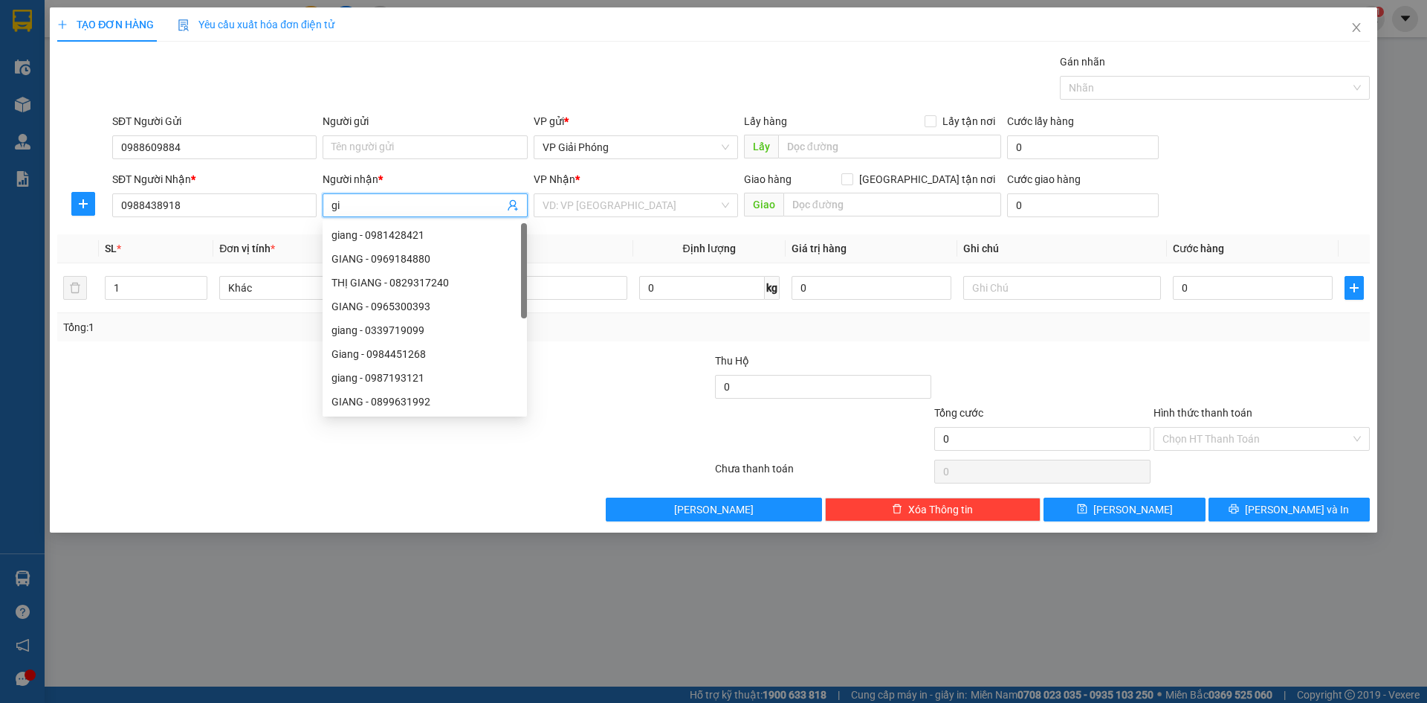
type input "g"
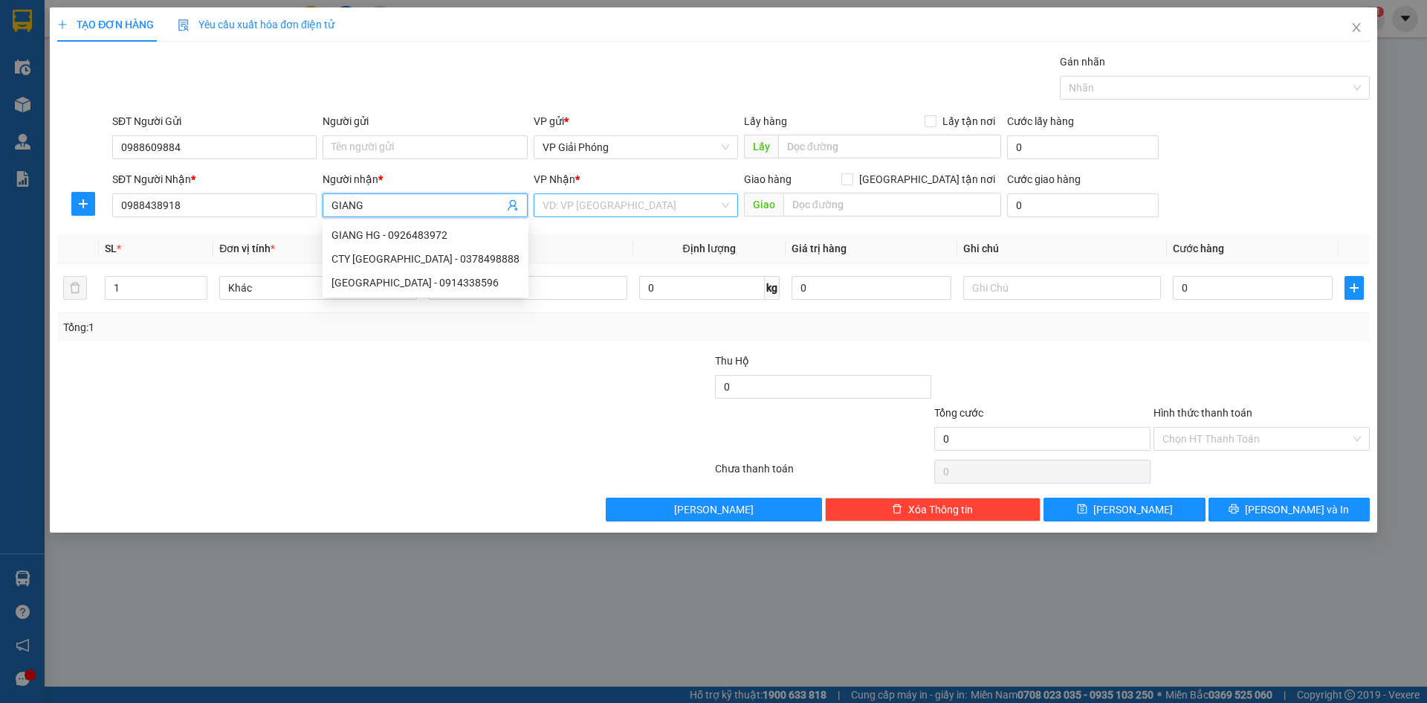
type input "GIANG"
click at [631, 210] on input "search" at bounding box center [631, 205] width 176 height 22
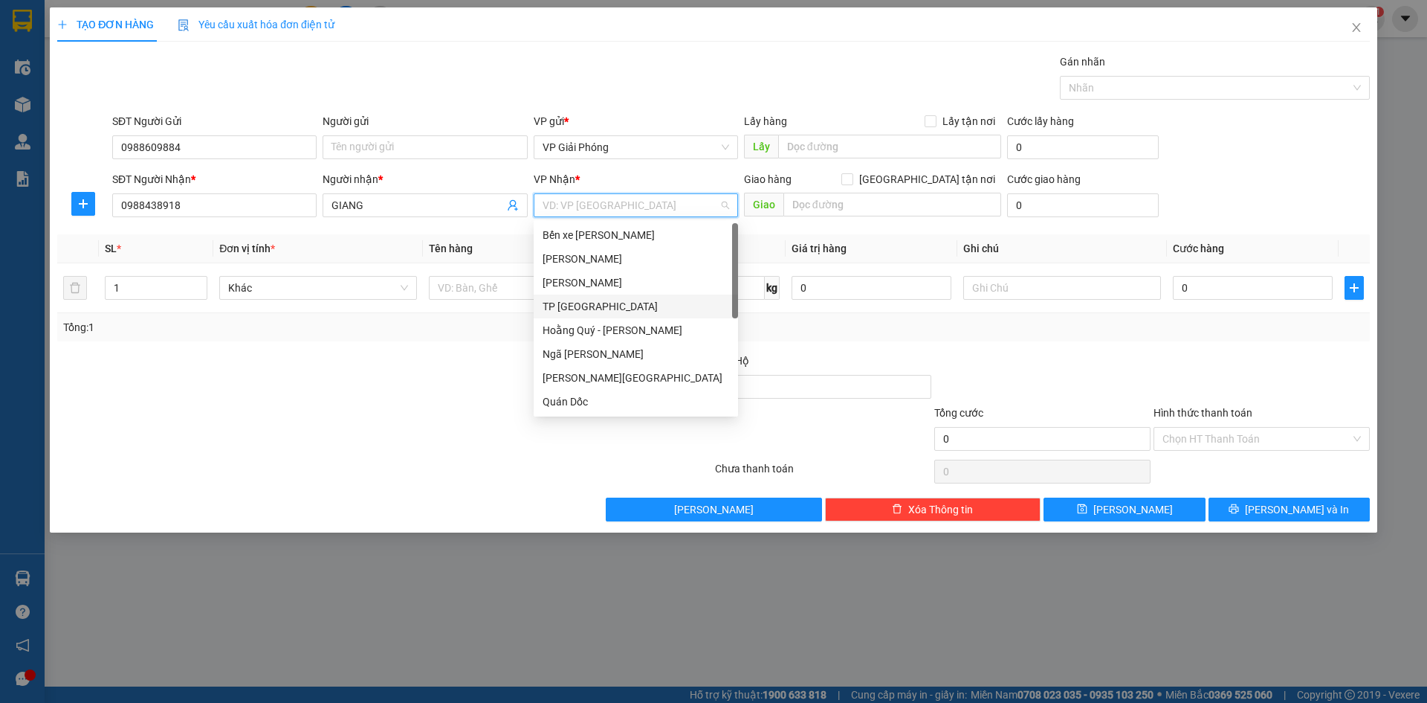
drag, startPoint x: 607, startPoint y: 303, endPoint x: 692, endPoint y: 262, distance: 94.4
click at [611, 301] on div "TP [GEOGRAPHIC_DATA]" at bounding box center [636, 306] width 187 height 16
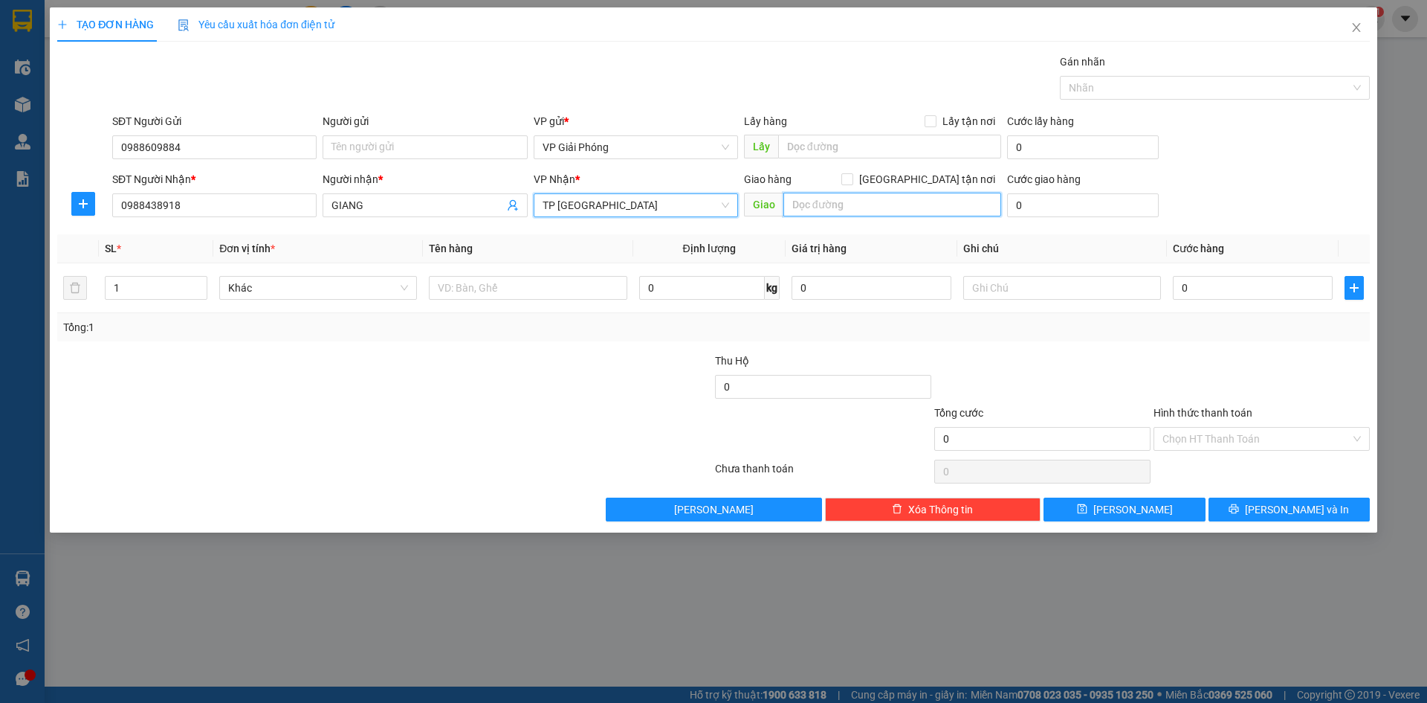
click at [843, 203] on input "text" at bounding box center [893, 205] width 218 height 24
type input "BIG C"
click at [852, 177] on input "[GEOGRAPHIC_DATA][PERSON_NAME] nơi" at bounding box center [847, 178] width 10 height 10
checkbox input "true"
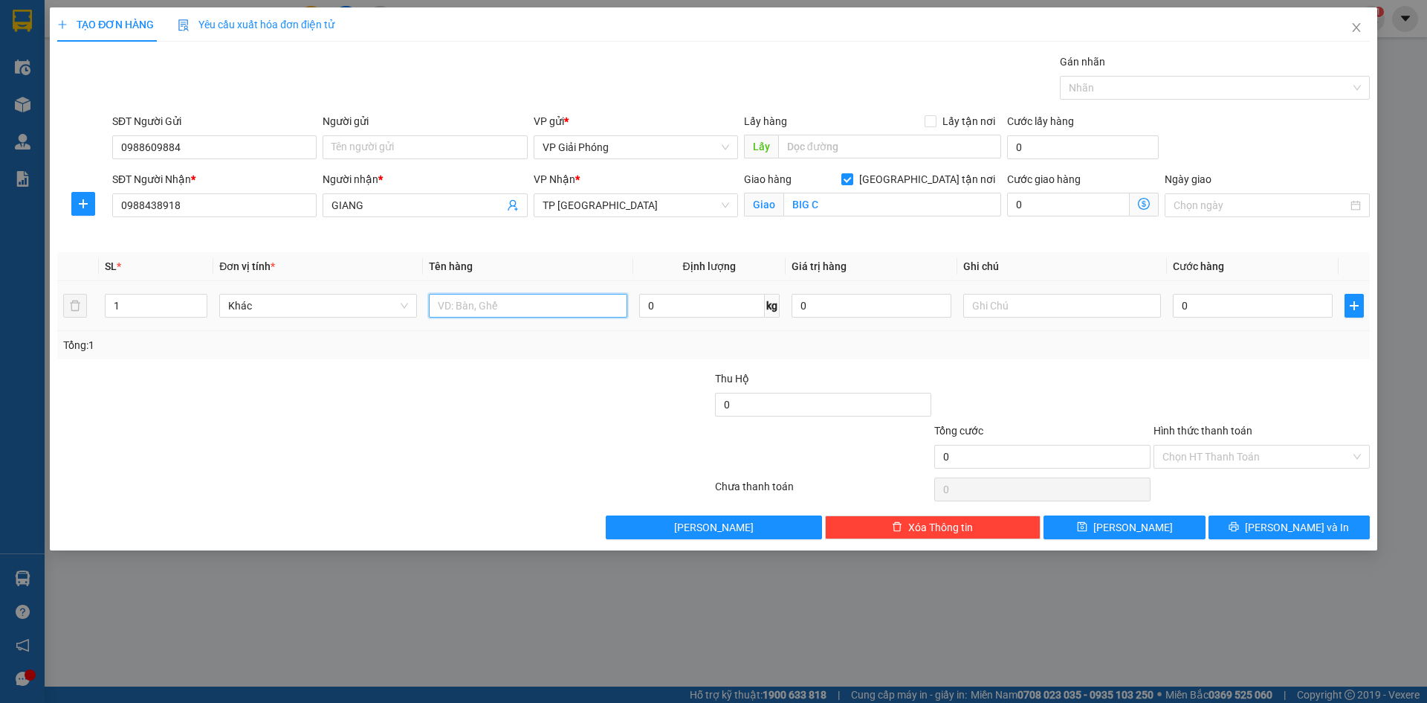
click at [523, 316] on input "text" at bounding box center [528, 306] width 198 height 24
type input "KIỆN"
click at [1251, 307] on input "0" at bounding box center [1253, 306] width 160 height 24
type input "3"
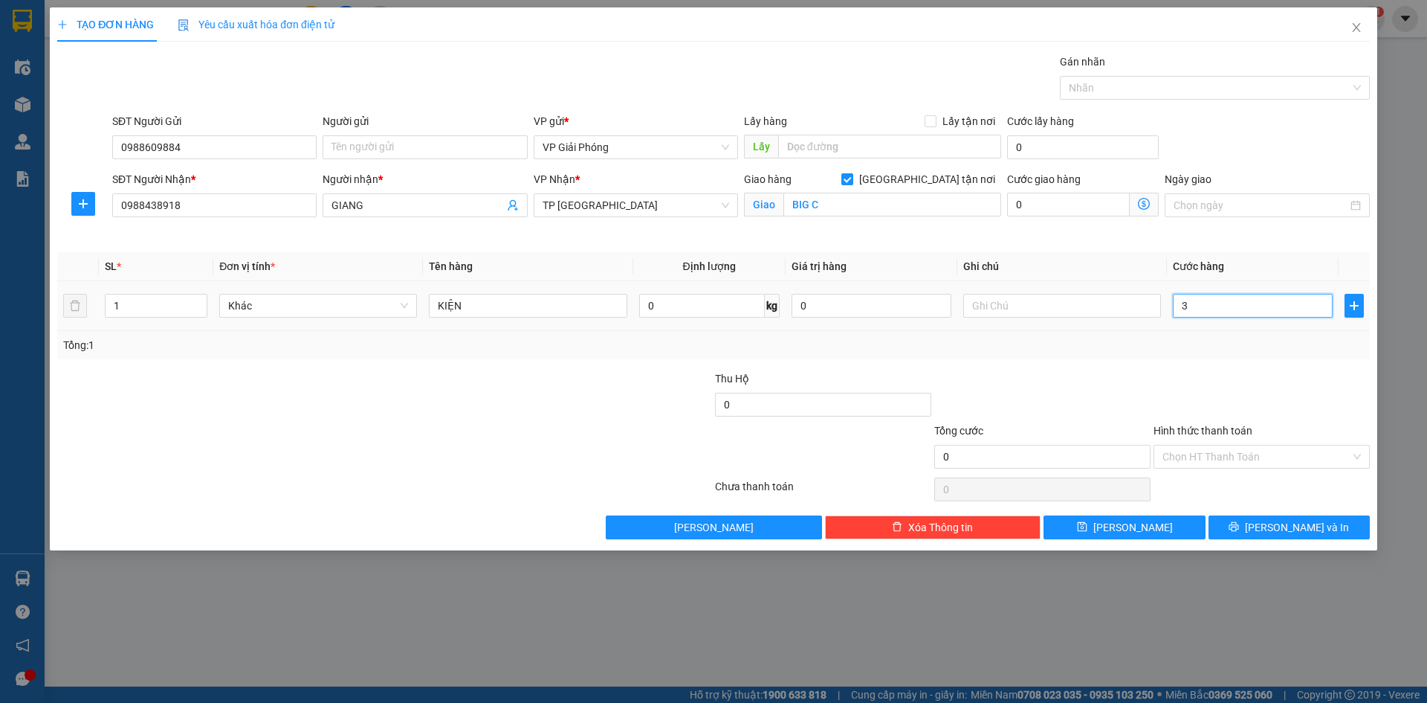
type input "3"
type input "30"
click at [1135, 91] on div at bounding box center [1208, 88] width 288 height 18
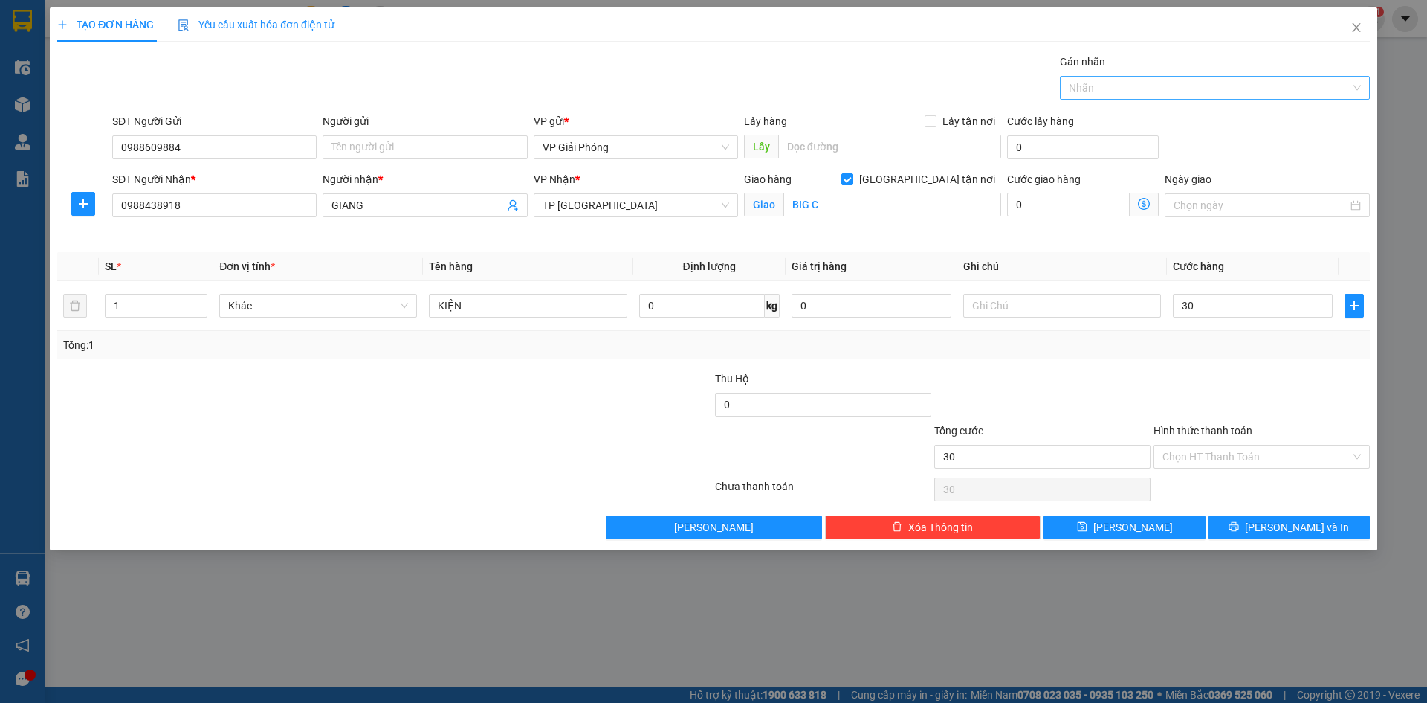
type input "30.000"
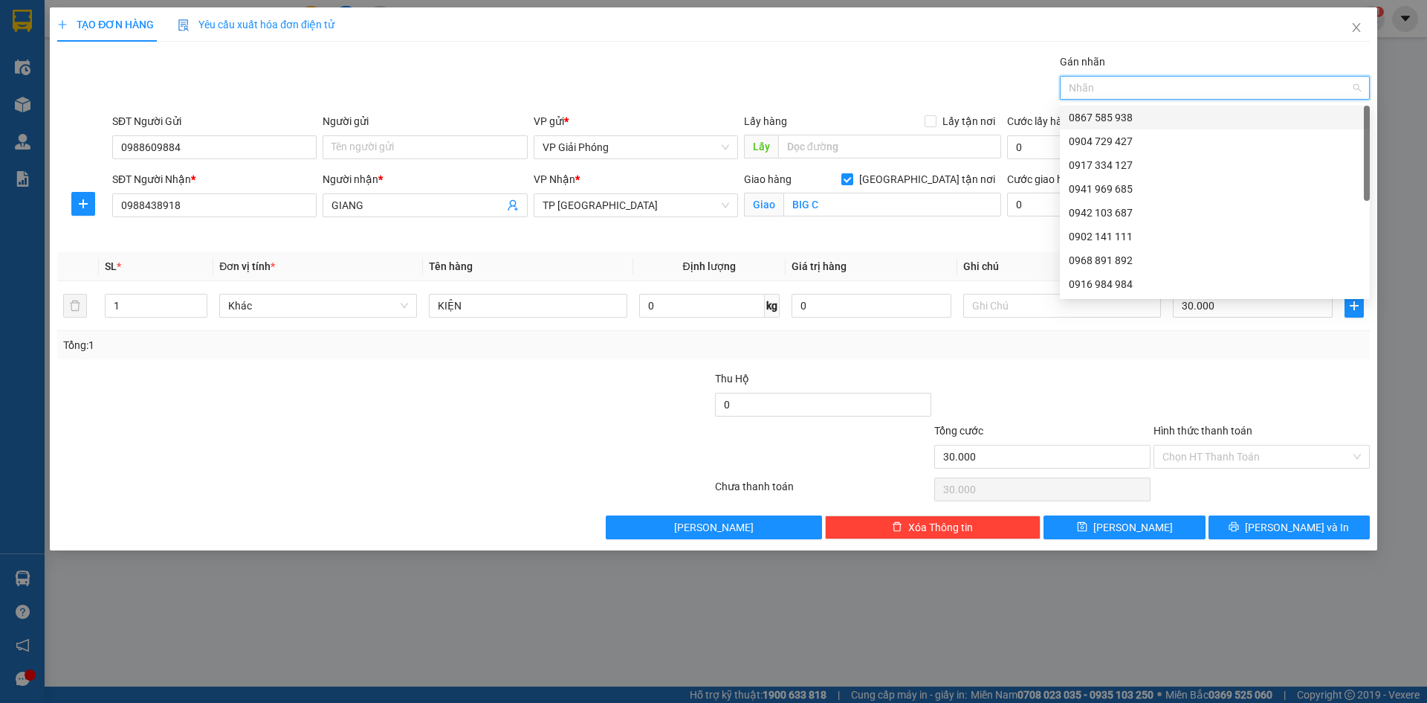
click at [1144, 88] on div at bounding box center [1208, 88] width 288 height 18
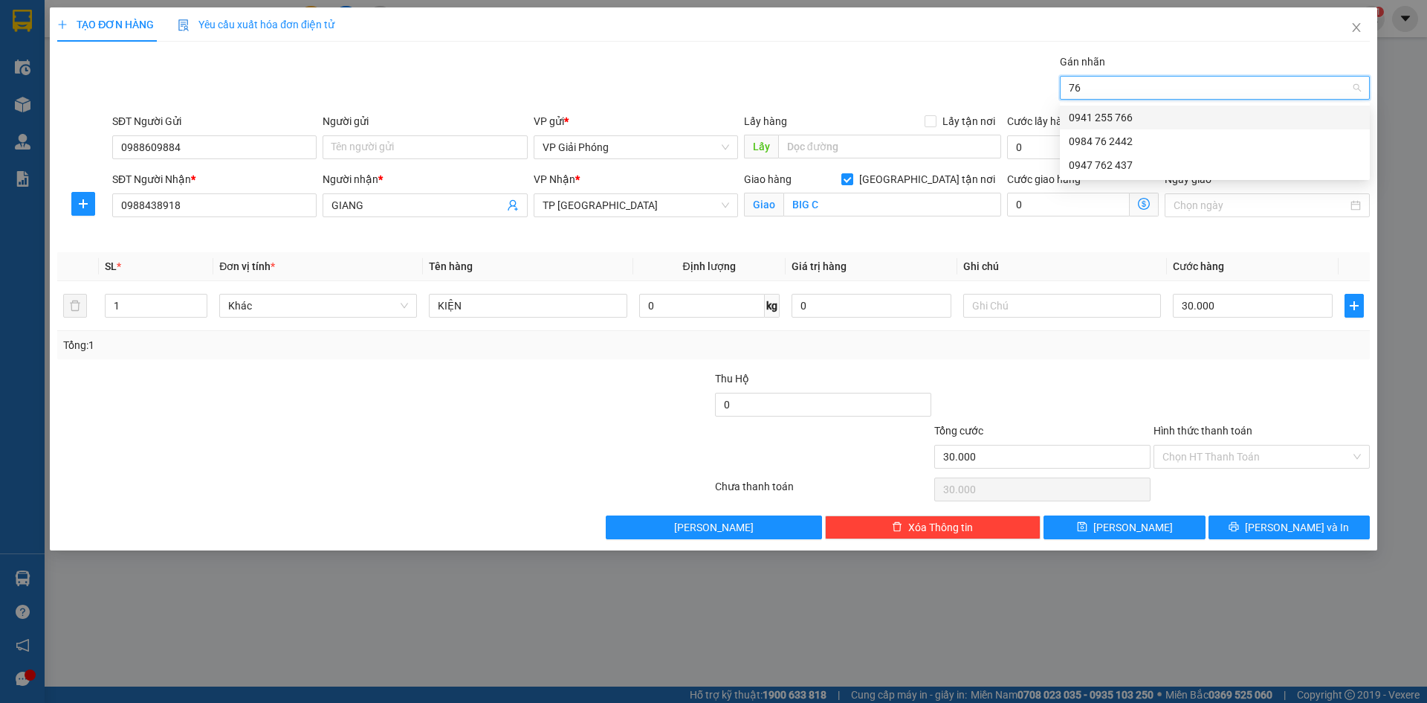
type input "766"
click at [1149, 117] on div "0941 255 766" at bounding box center [1215, 117] width 292 height 16
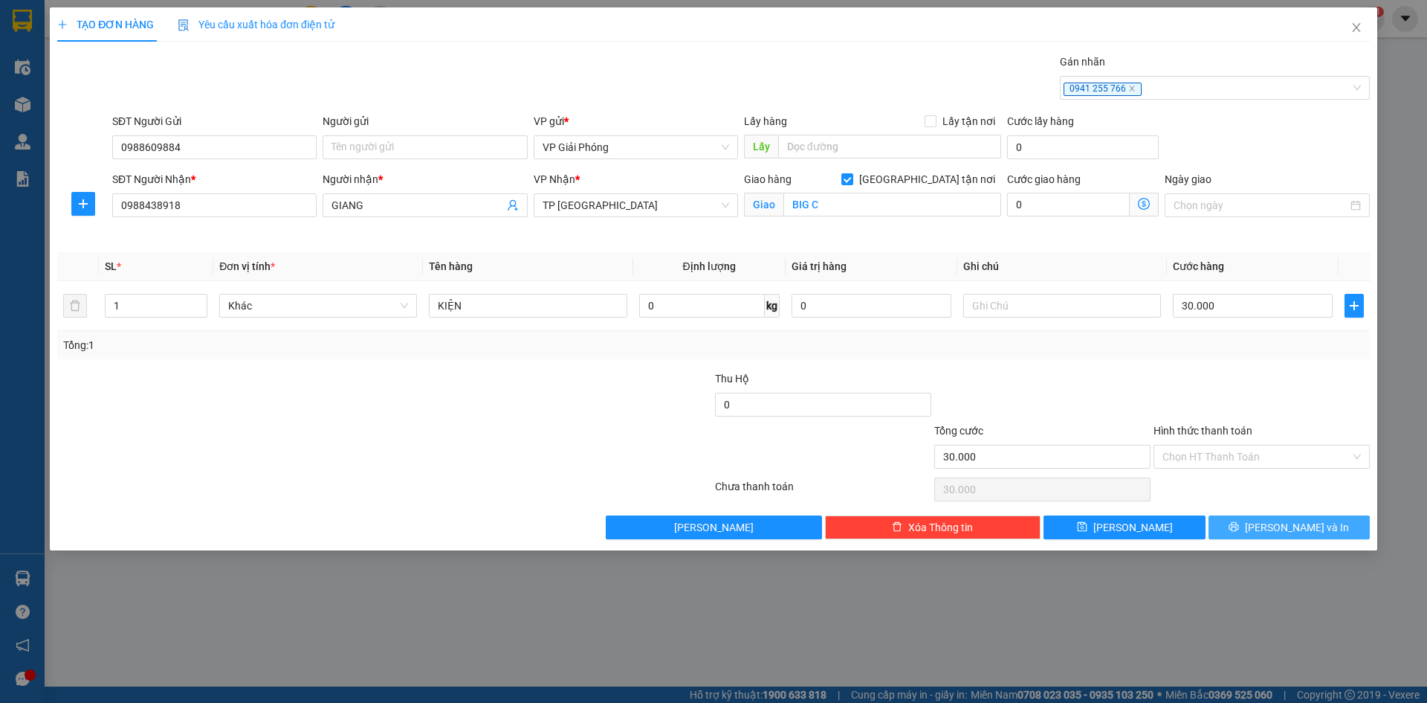
click at [1287, 526] on span "[PERSON_NAME] và In" at bounding box center [1297, 527] width 104 height 16
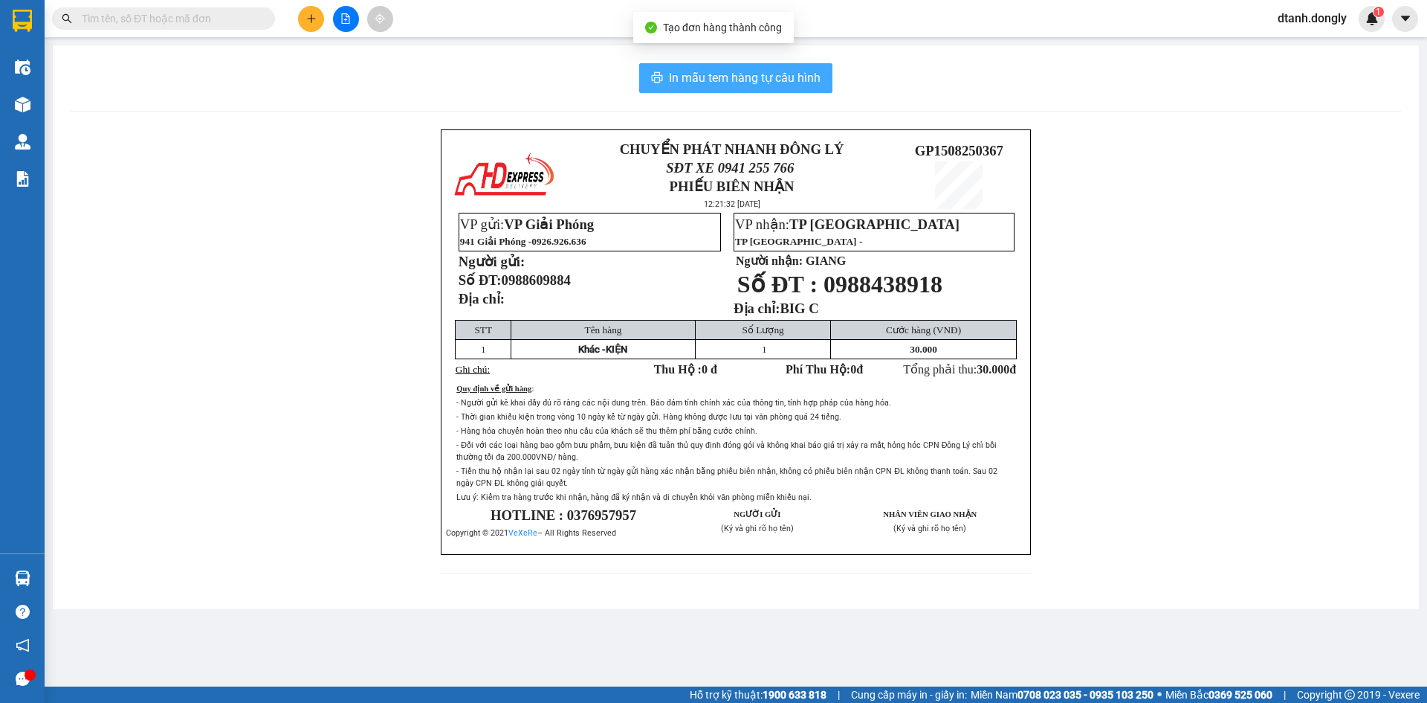
click at [760, 76] on span "In mẫu tem hàng tự cấu hình" at bounding box center [745, 77] width 152 height 19
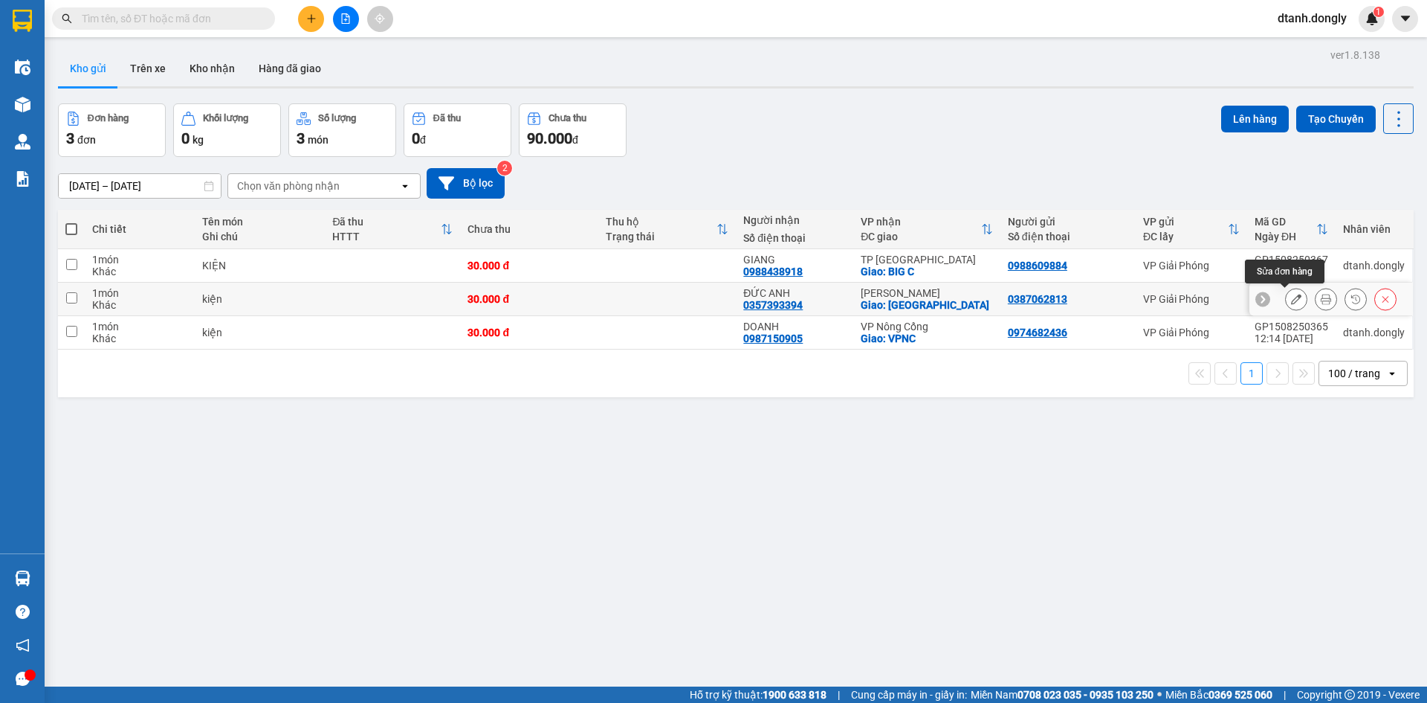
click at [1291, 298] on icon at bounding box center [1296, 299] width 10 height 10
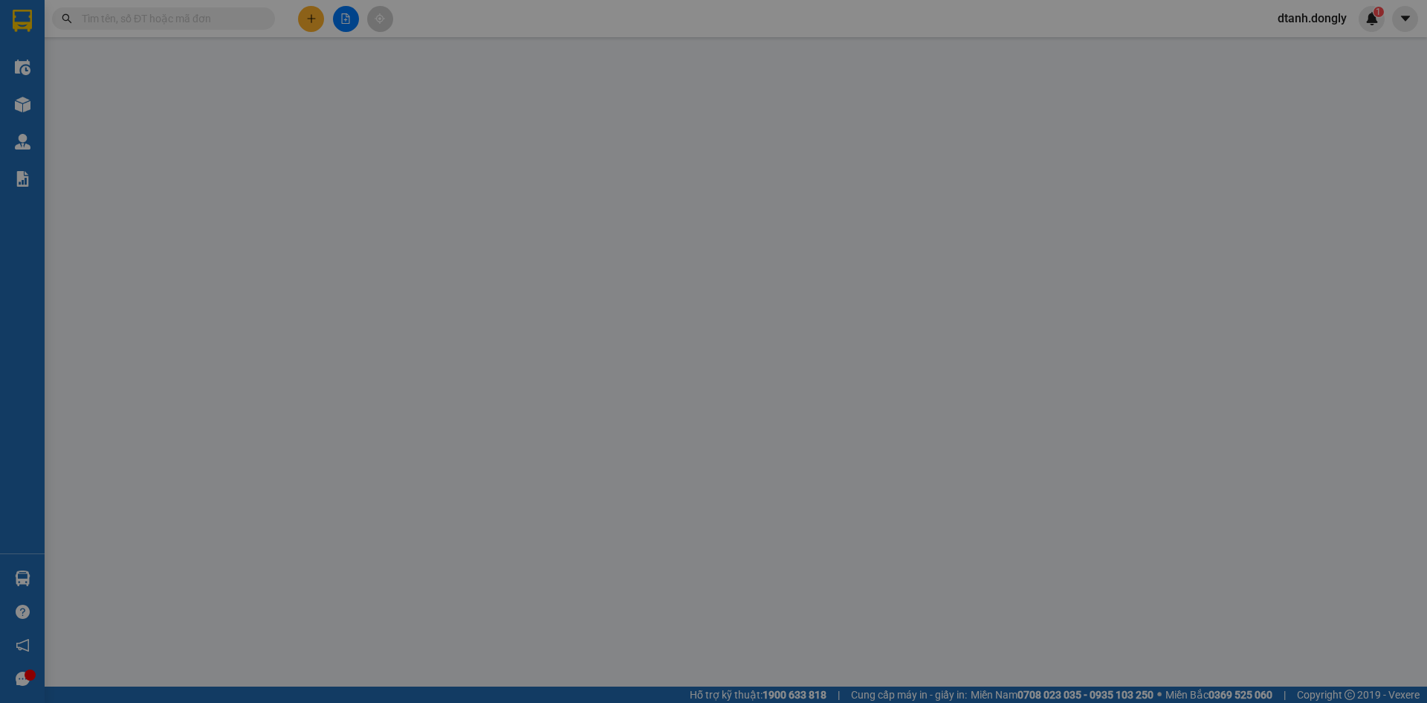
type input "0387062813"
type input "0357393394"
type input "ĐỨC ANH"
checkbox input "true"
type input "trường sơn"
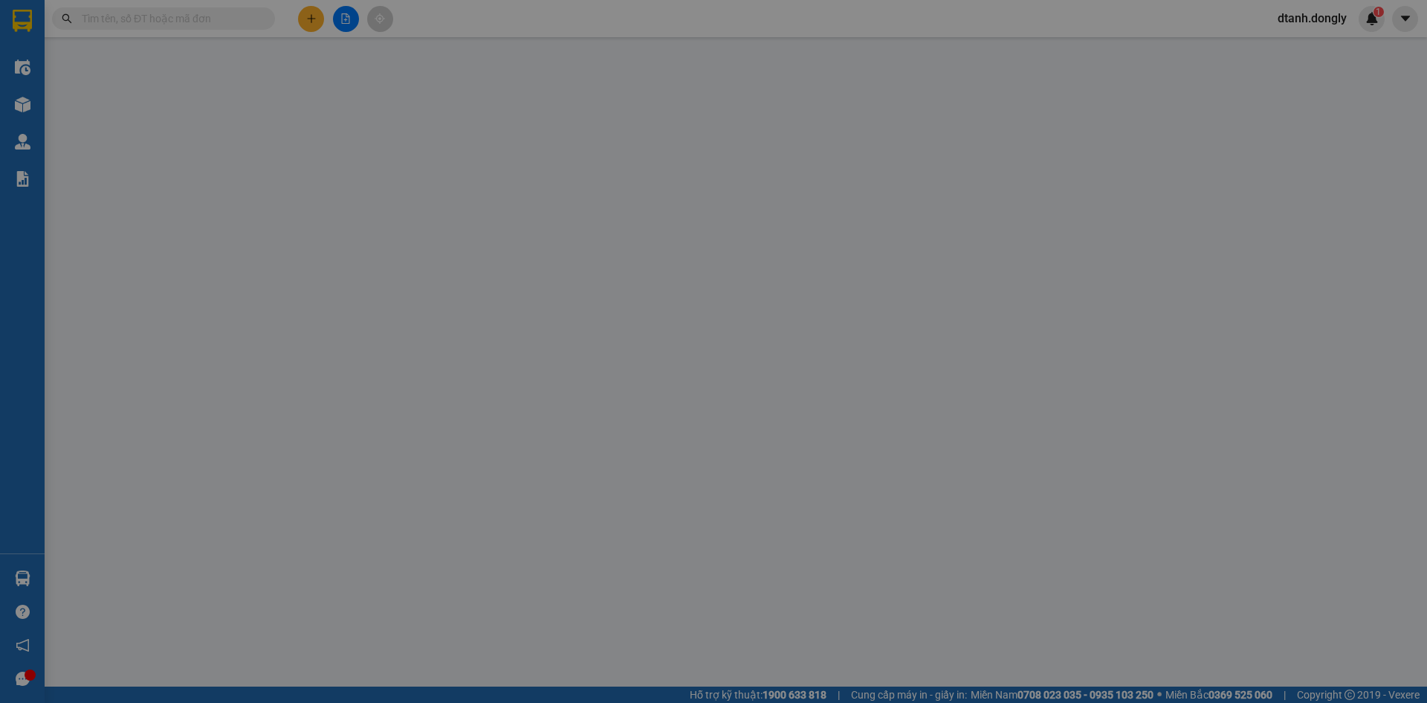
type input "30.000"
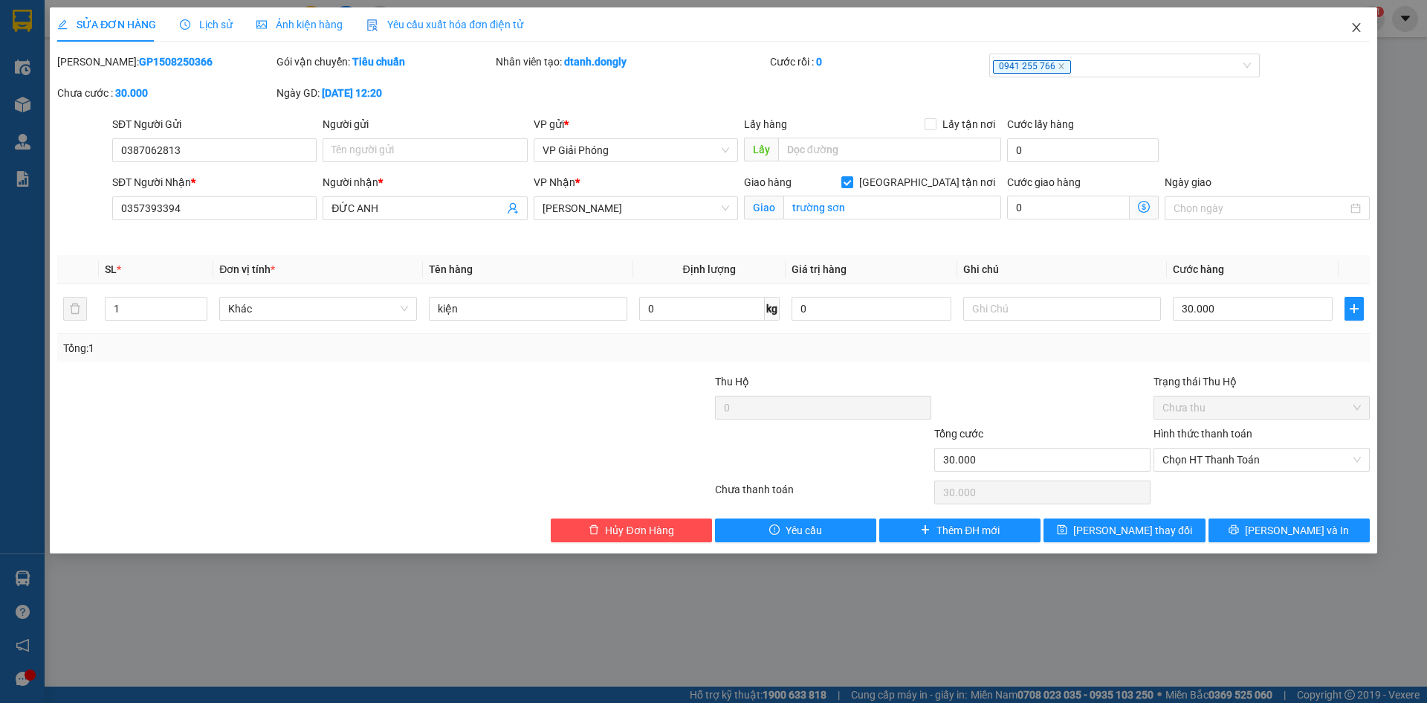
click at [1360, 27] on icon "close" at bounding box center [1357, 28] width 12 height 12
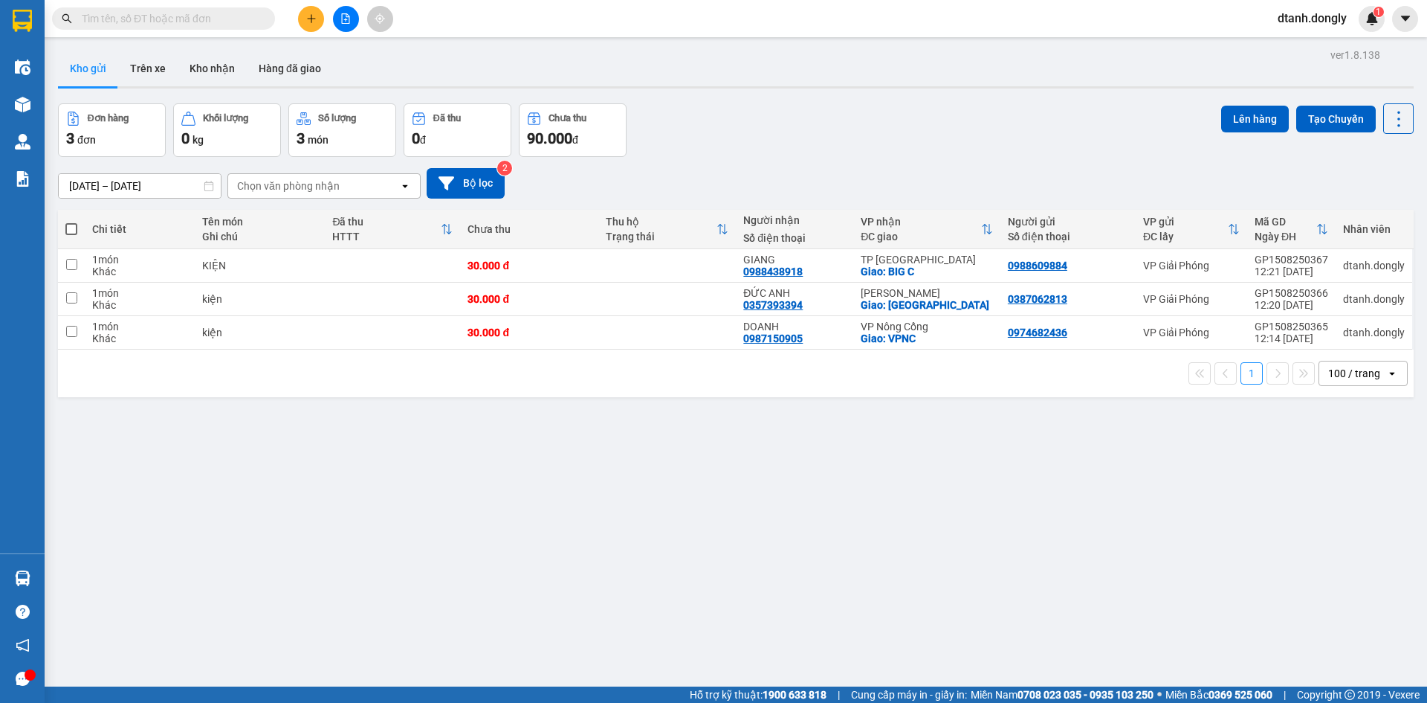
click at [68, 228] on span at bounding box center [71, 229] width 12 height 12
click at [71, 222] on input "checkbox" at bounding box center [71, 222] width 0 height 0
checkbox input "true"
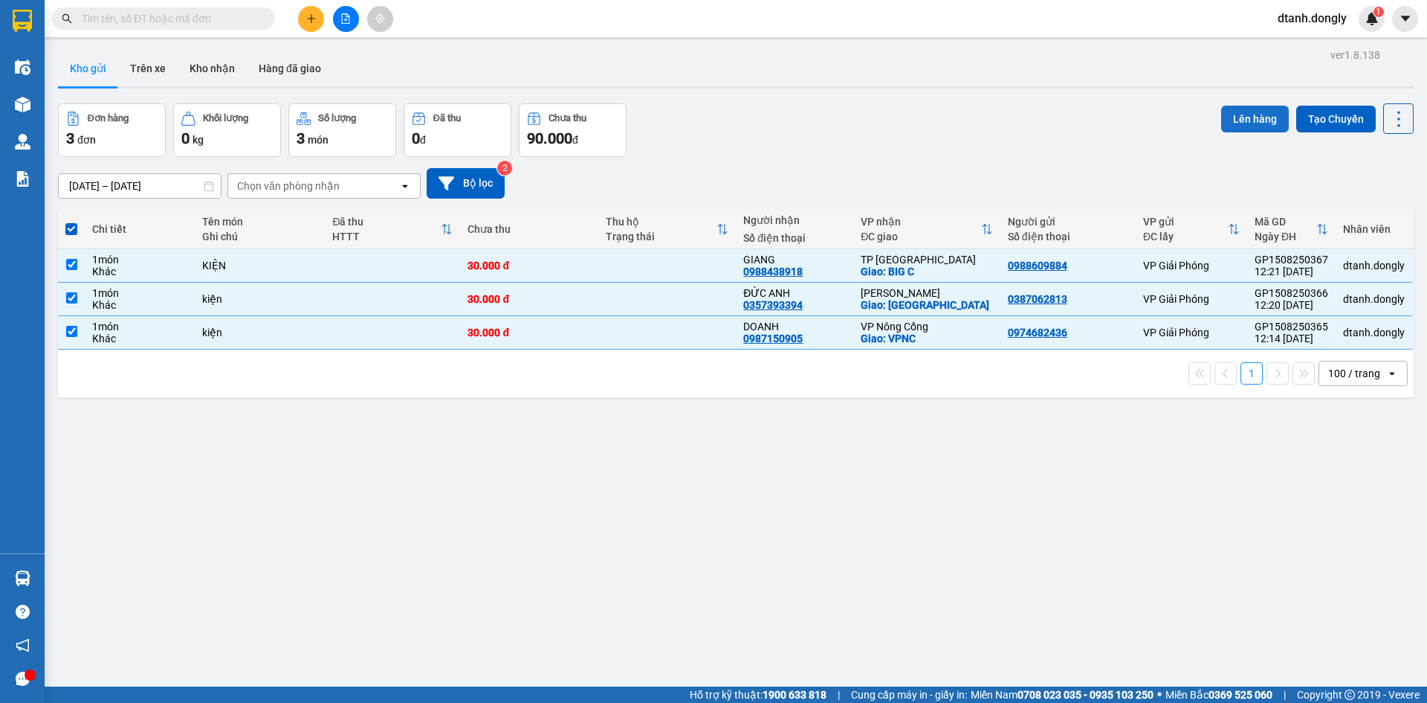
click at [1232, 113] on button "Lên hàng" at bounding box center [1256, 119] width 68 height 27
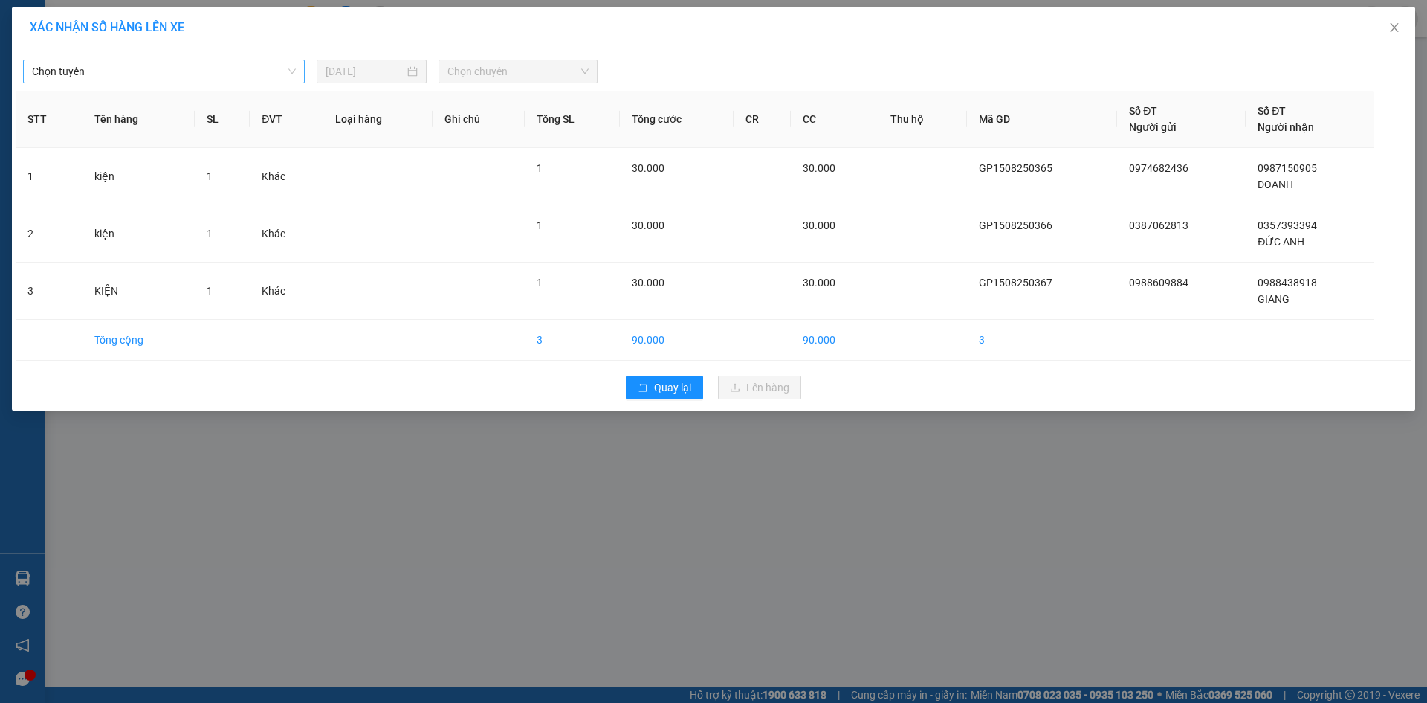
click at [296, 66] on div "Chọn tuyến" at bounding box center [164, 71] width 282 height 24
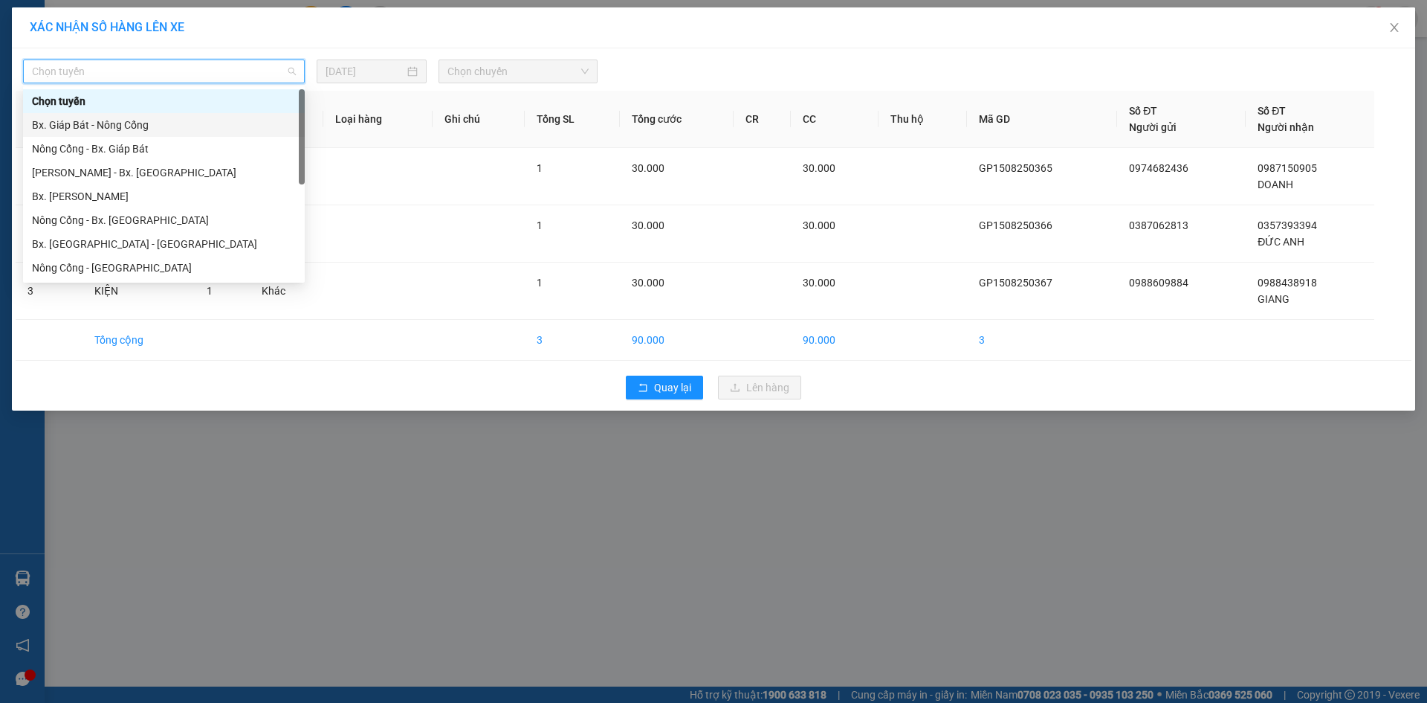
drag, startPoint x: 265, startPoint y: 120, endPoint x: 359, endPoint y: 89, distance: 99.5
click at [263, 120] on div "Bx. Giáp Bát - Nông Cống" at bounding box center [164, 125] width 264 height 16
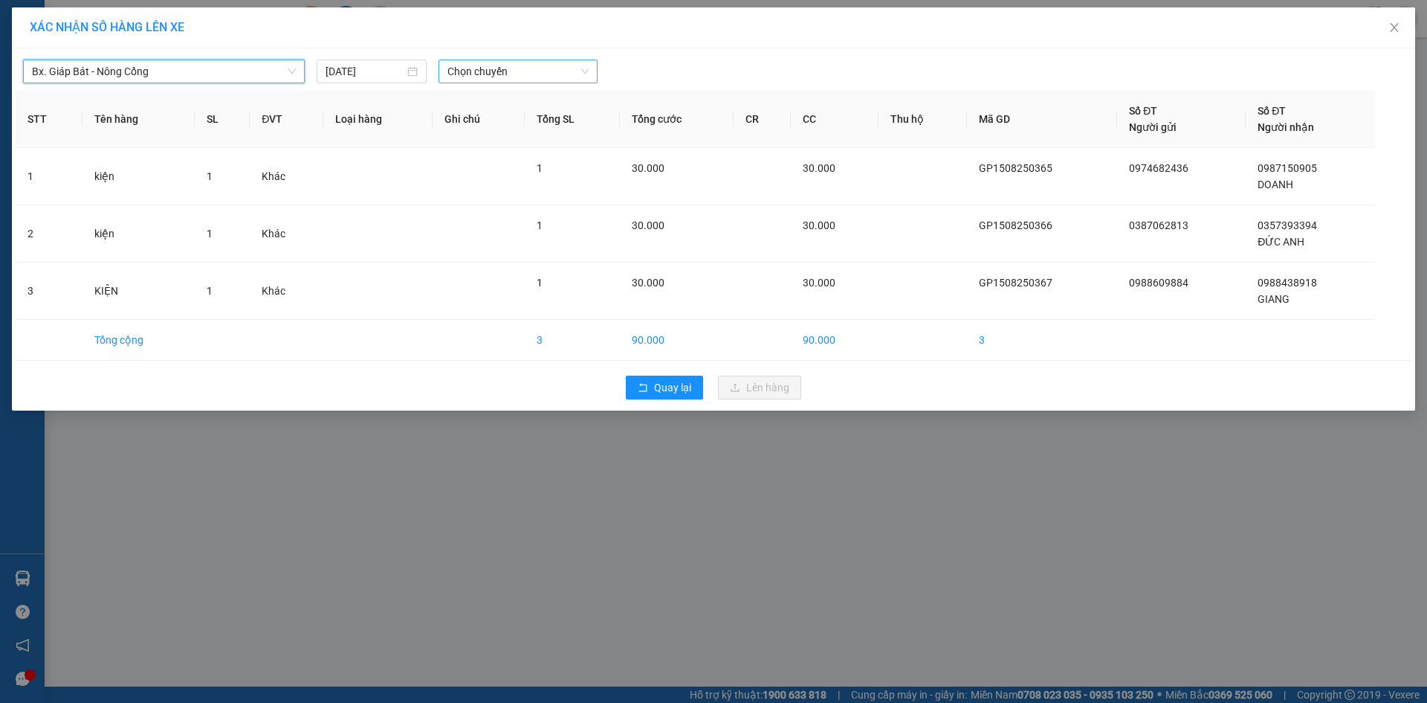
click at [576, 69] on span "Chọn chuyến" at bounding box center [518, 71] width 141 height 22
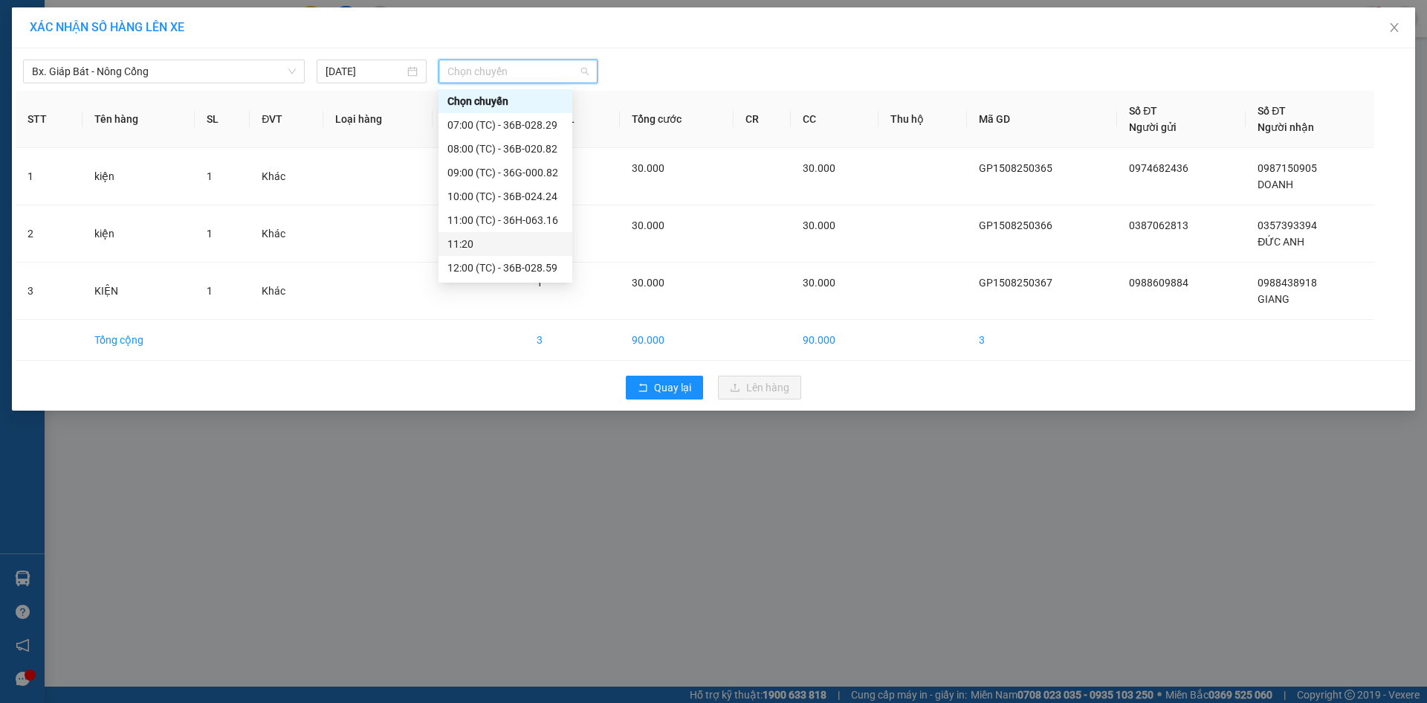
scroll to position [74, 0]
click at [517, 237] on div "13:00 (TC) - 36H-090.77" at bounding box center [506, 241] width 116 height 16
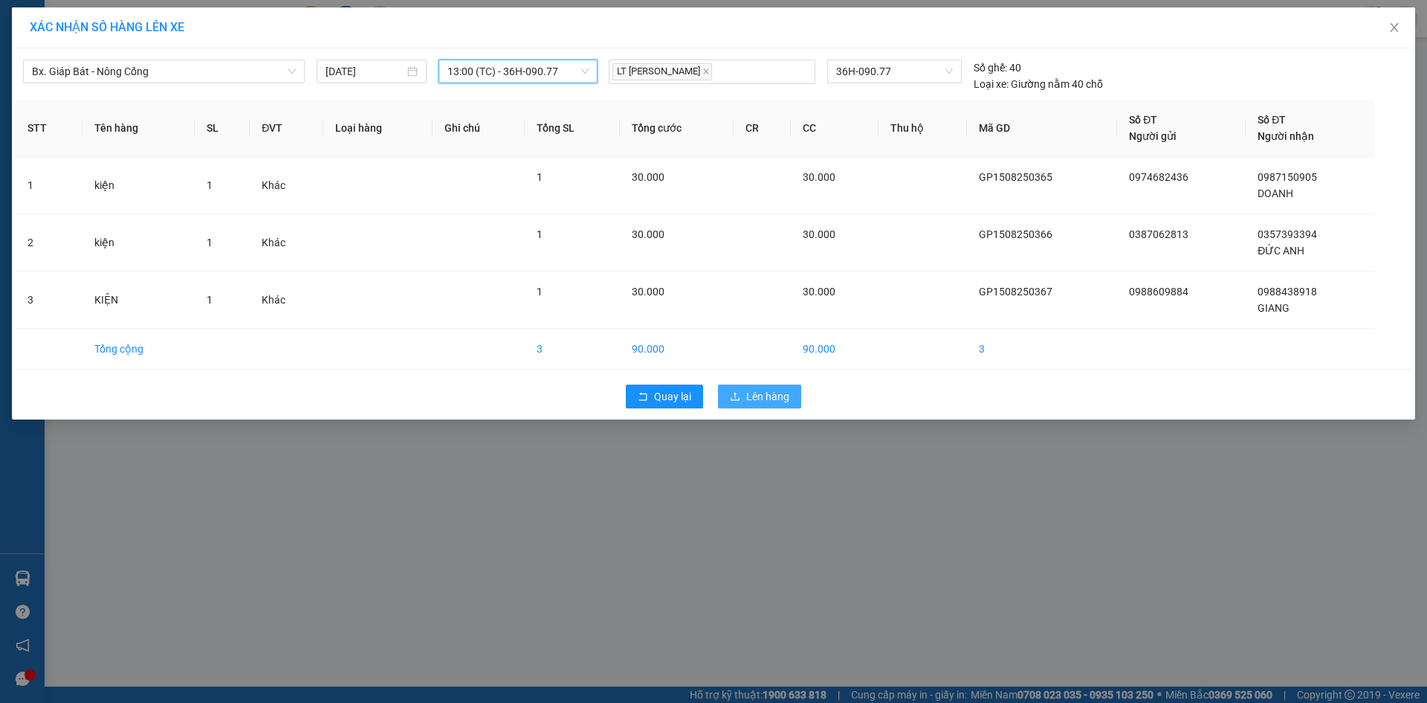
click at [762, 391] on span "Lên hàng" at bounding box center [767, 396] width 43 height 16
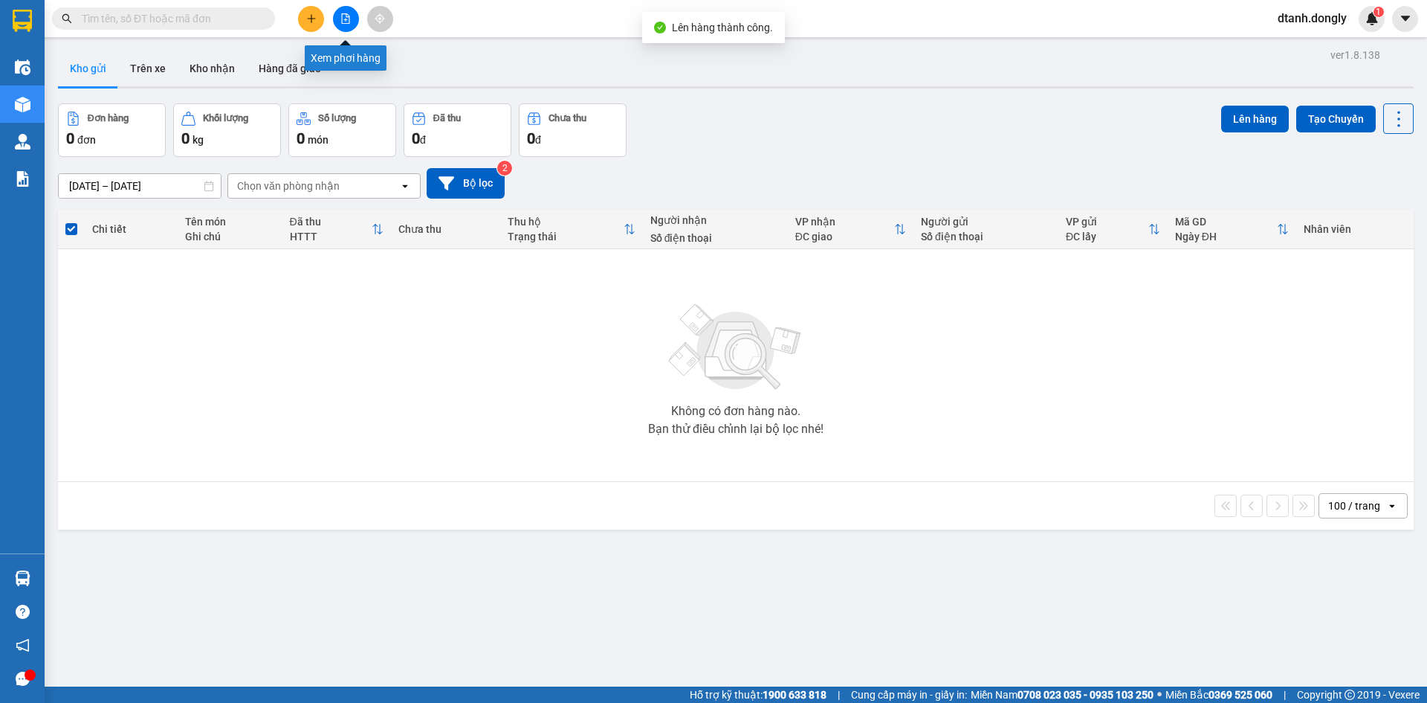
click at [341, 16] on icon "file-add" at bounding box center [346, 18] width 10 height 10
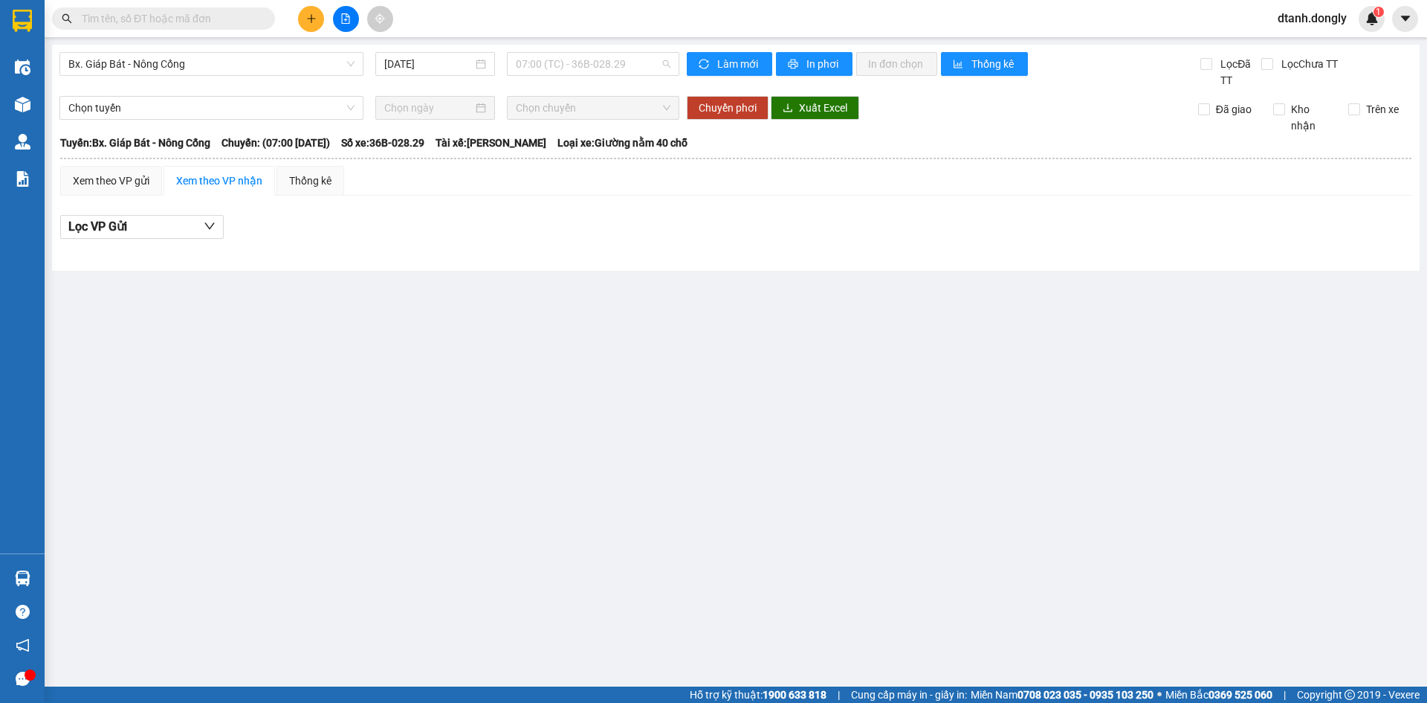
drag, startPoint x: 657, startPoint y: 59, endPoint x: 648, endPoint y: 98, distance: 40.4
click at [656, 62] on span "07:00 (TC) - 36B-028.29" at bounding box center [593, 64] width 155 height 22
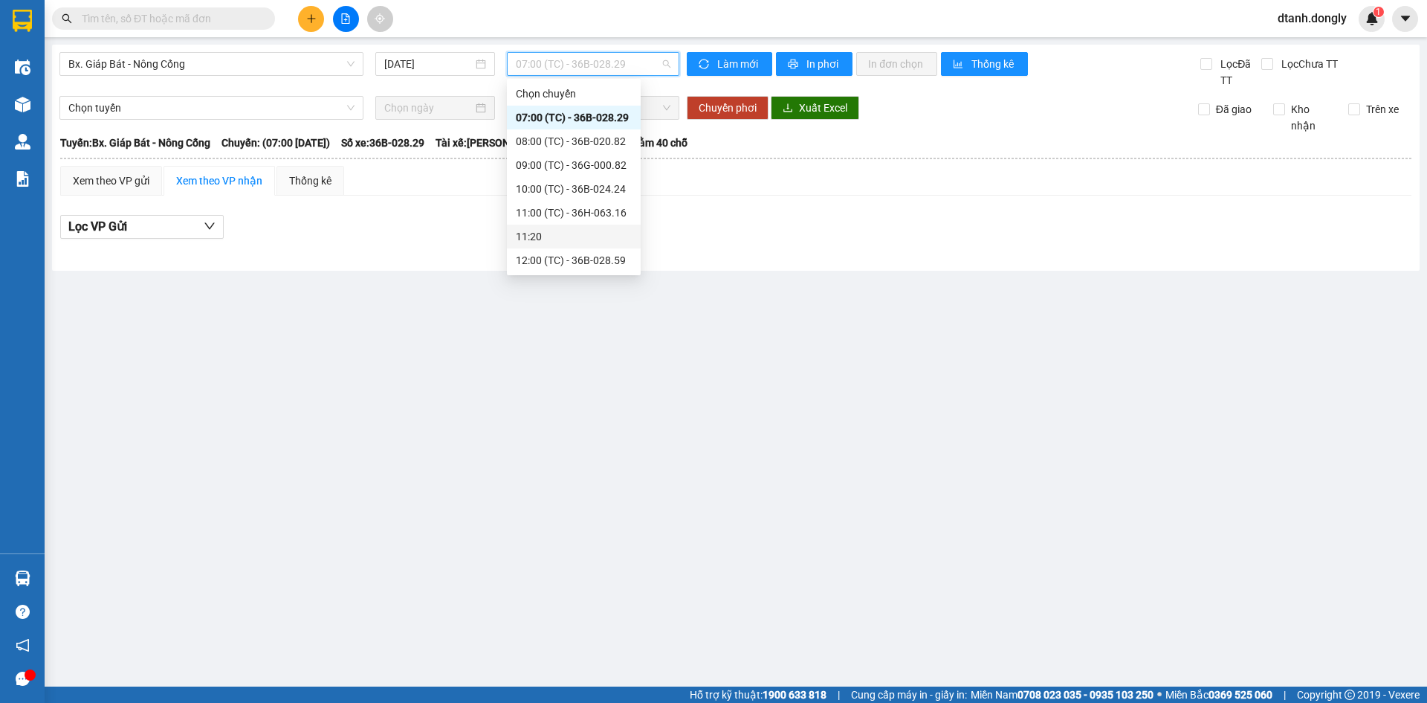
scroll to position [149, 0]
click at [607, 158] on div "13:00 (TC) - 36H-090.77" at bounding box center [574, 159] width 116 height 16
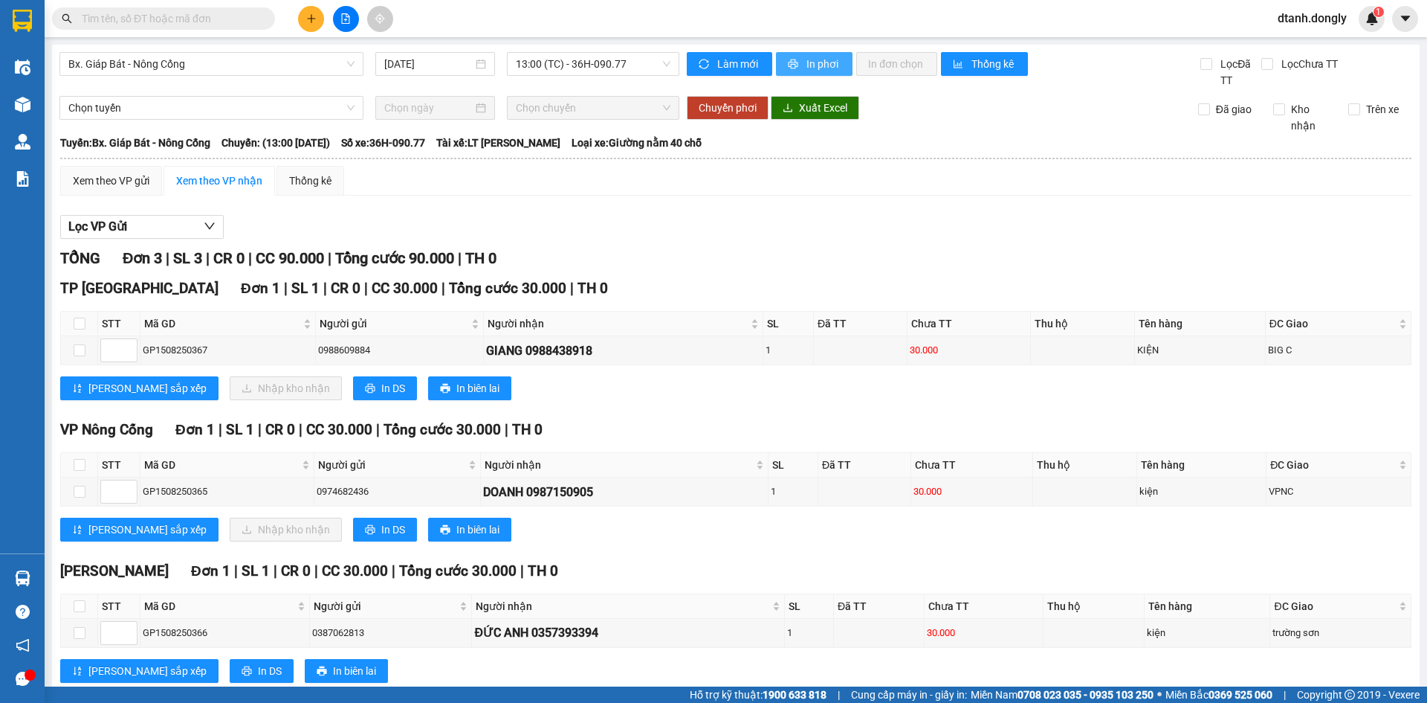
click at [810, 60] on span "In phơi" at bounding box center [824, 64] width 34 height 16
click at [306, 18] on icon "plus" at bounding box center [311, 18] width 10 height 10
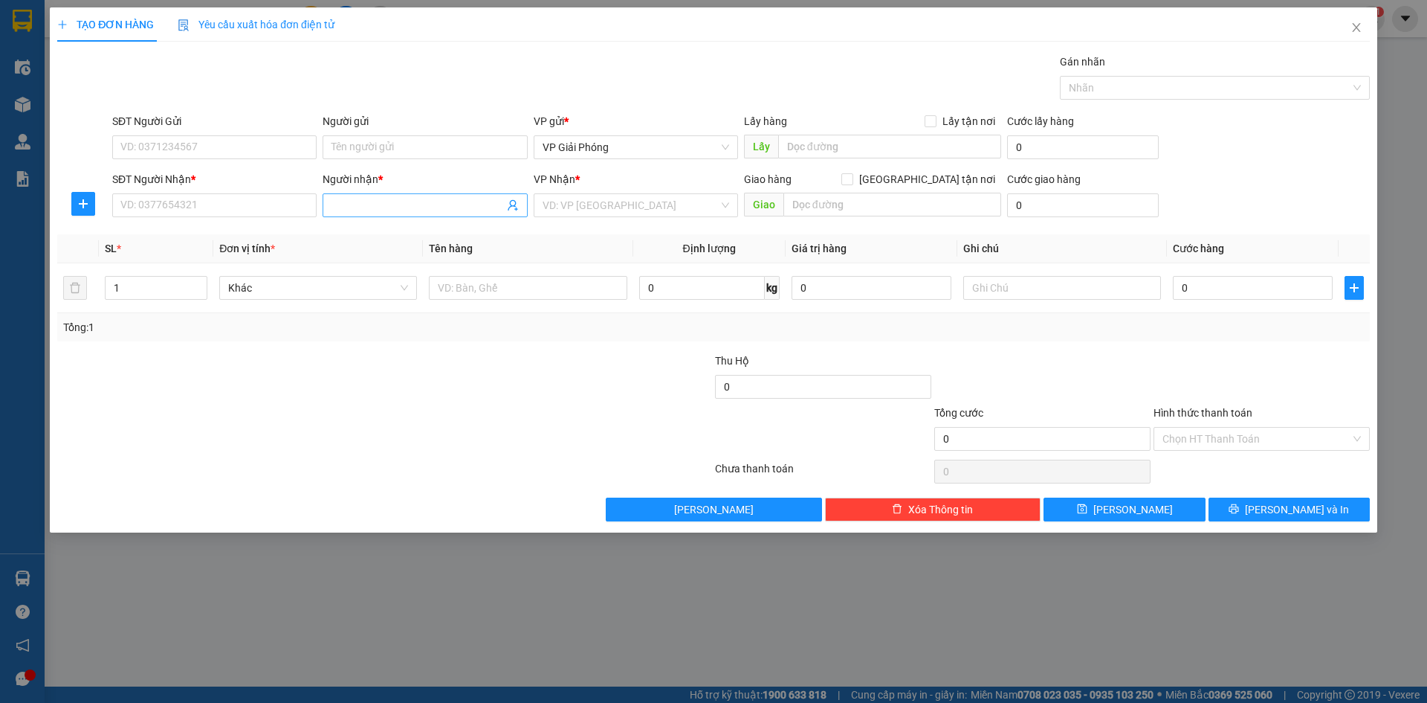
click at [361, 211] on input "Người nhận *" at bounding box center [418, 205] width 172 height 16
click at [341, 205] on input "A VỐN" at bounding box center [418, 205] width 172 height 16
type input "VỐN"
click at [355, 231] on div "VỐN - 0967877586" at bounding box center [425, 235] width 187 height 16
type input "0967877586"
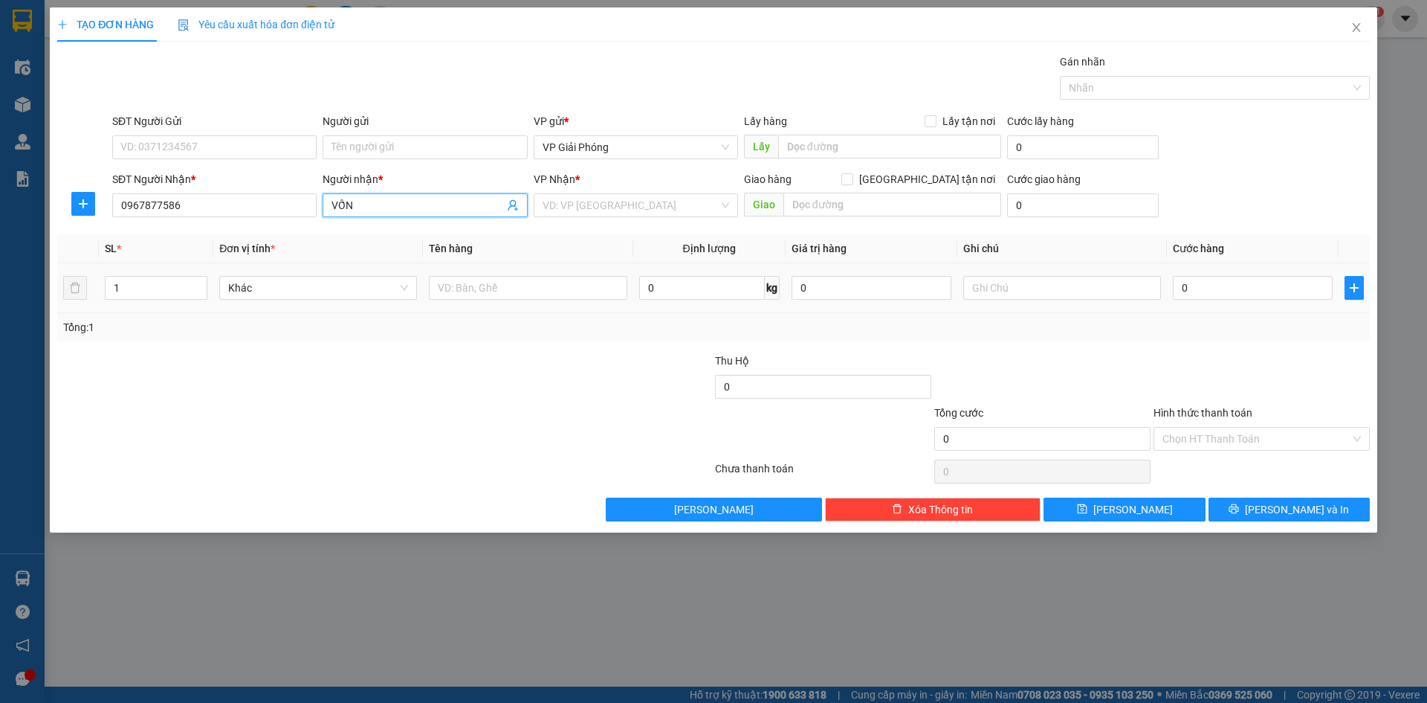
checkbox input "true"
type input "QUẢNG TRẠCH"
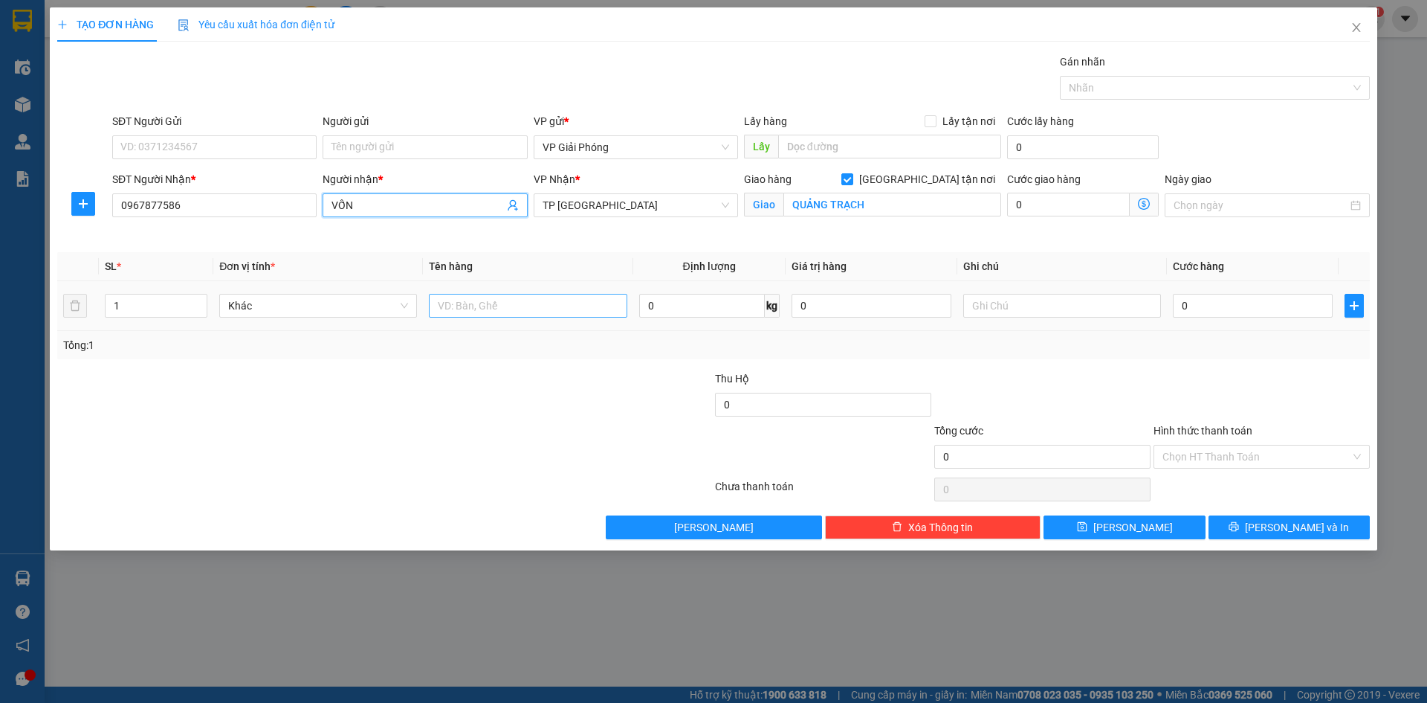
type input "VỐN"
click at [483, 304] on input "text" at bounding box center [528, 306] width 198 height 24
type input "KIỆN"
click at [1242, 300] on input "0" at bounding box center [1253, 306] width 160 height 24
type input "3"
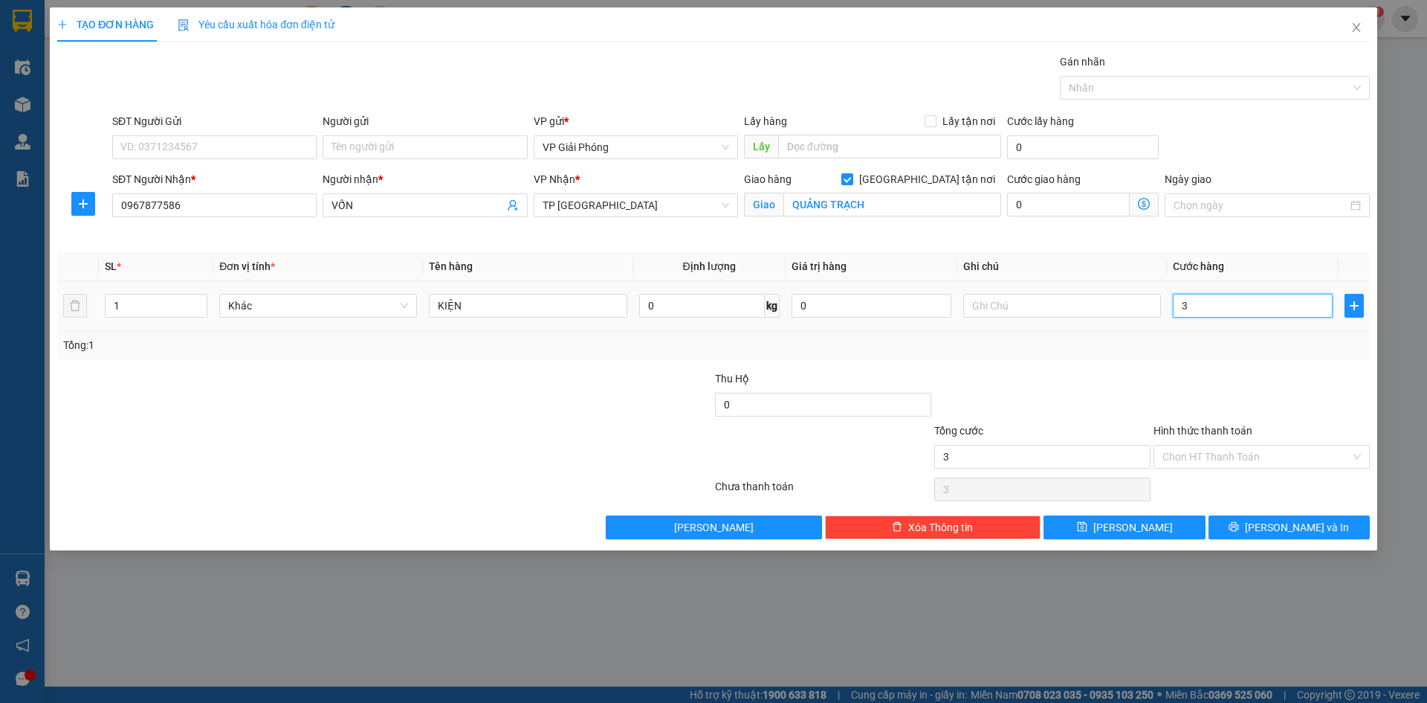
type input "3"
type input "30"
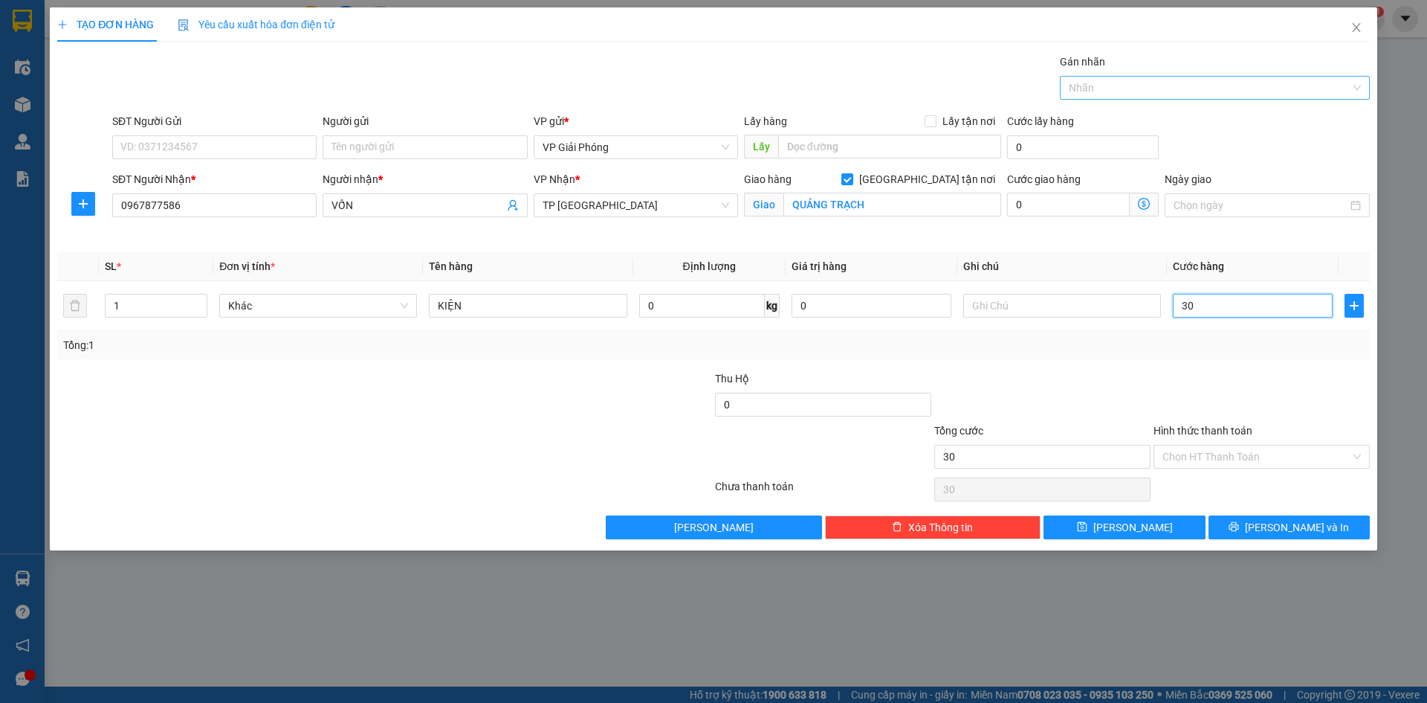
click at [1109, 96] on div at bounding box center [1208, 88] width 288 height 18
type input "30.000"
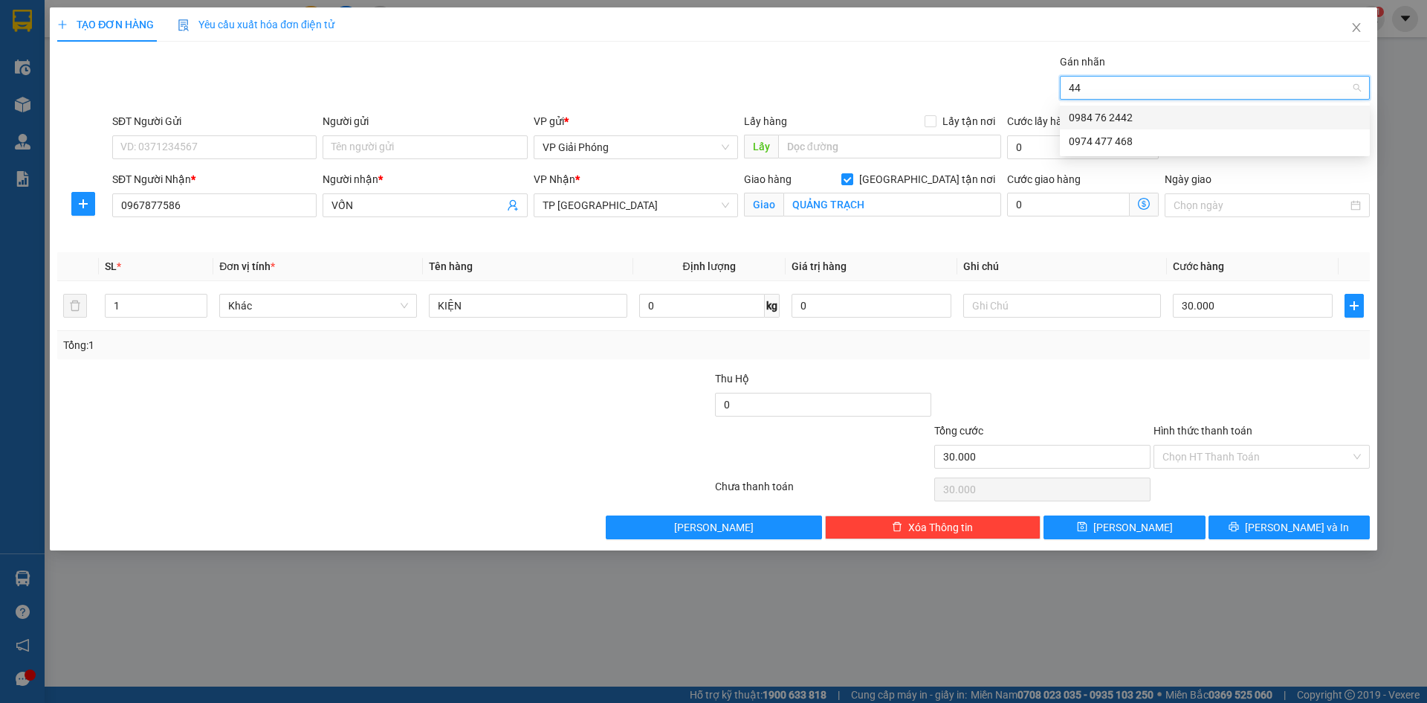
type input "4"
type input "001"
click at [1117, 114] on div "0982 184 001" at bounding box center [1215, 117] width 292 height 16
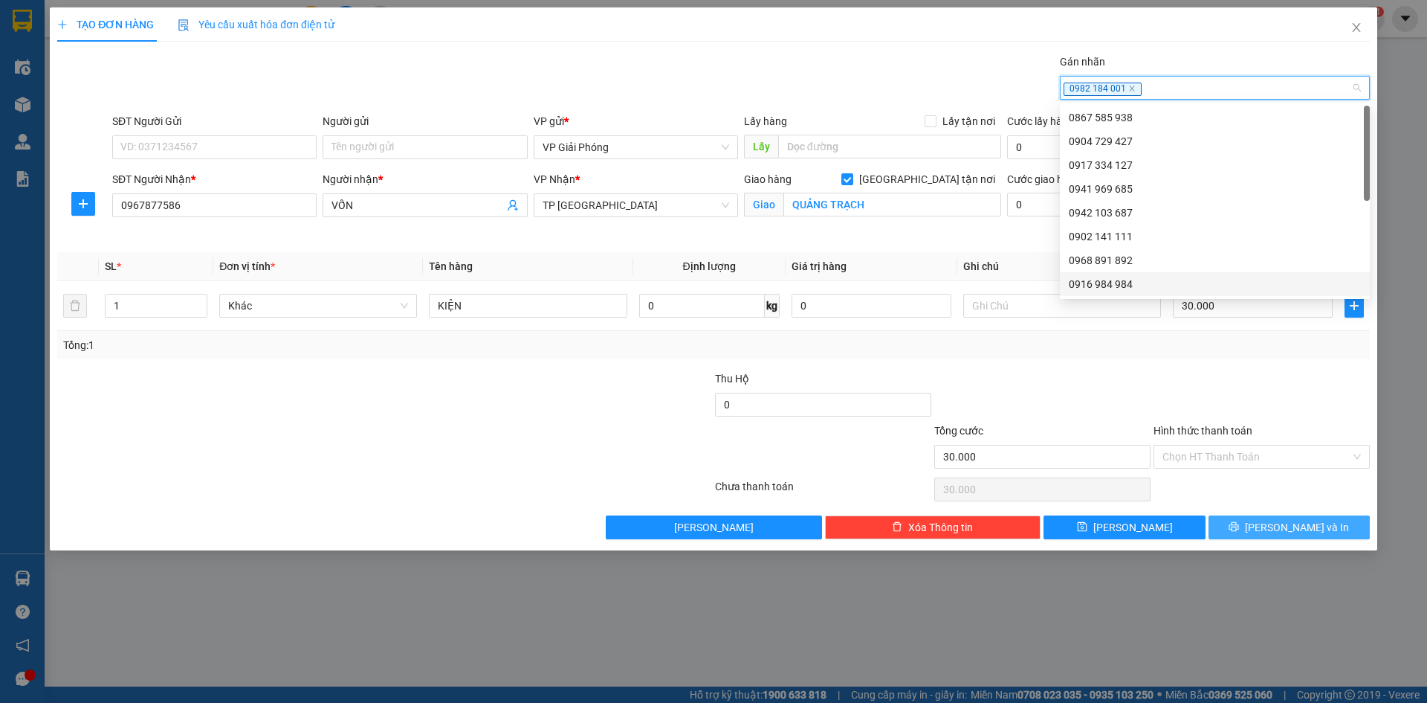
click at [1284, 526] on span "[PERSON_NAME] và In" at bounding box center [1297, 527] width 104 height 16
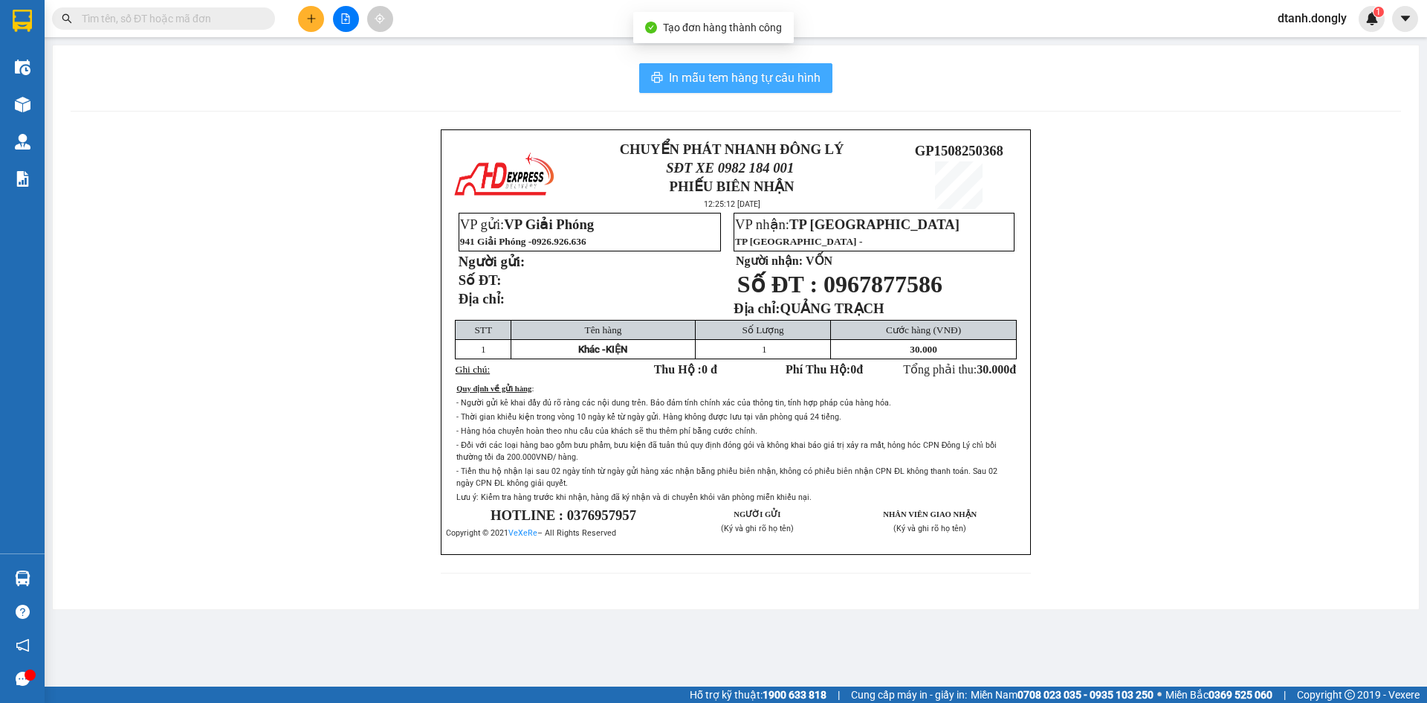
click at [789, 76] on span "In mẫu tem hàng tự cấu hình" at bounding box center [745, 77] width 152 height 19
